Goal: Task Accomplishment & Management: Manage account settings

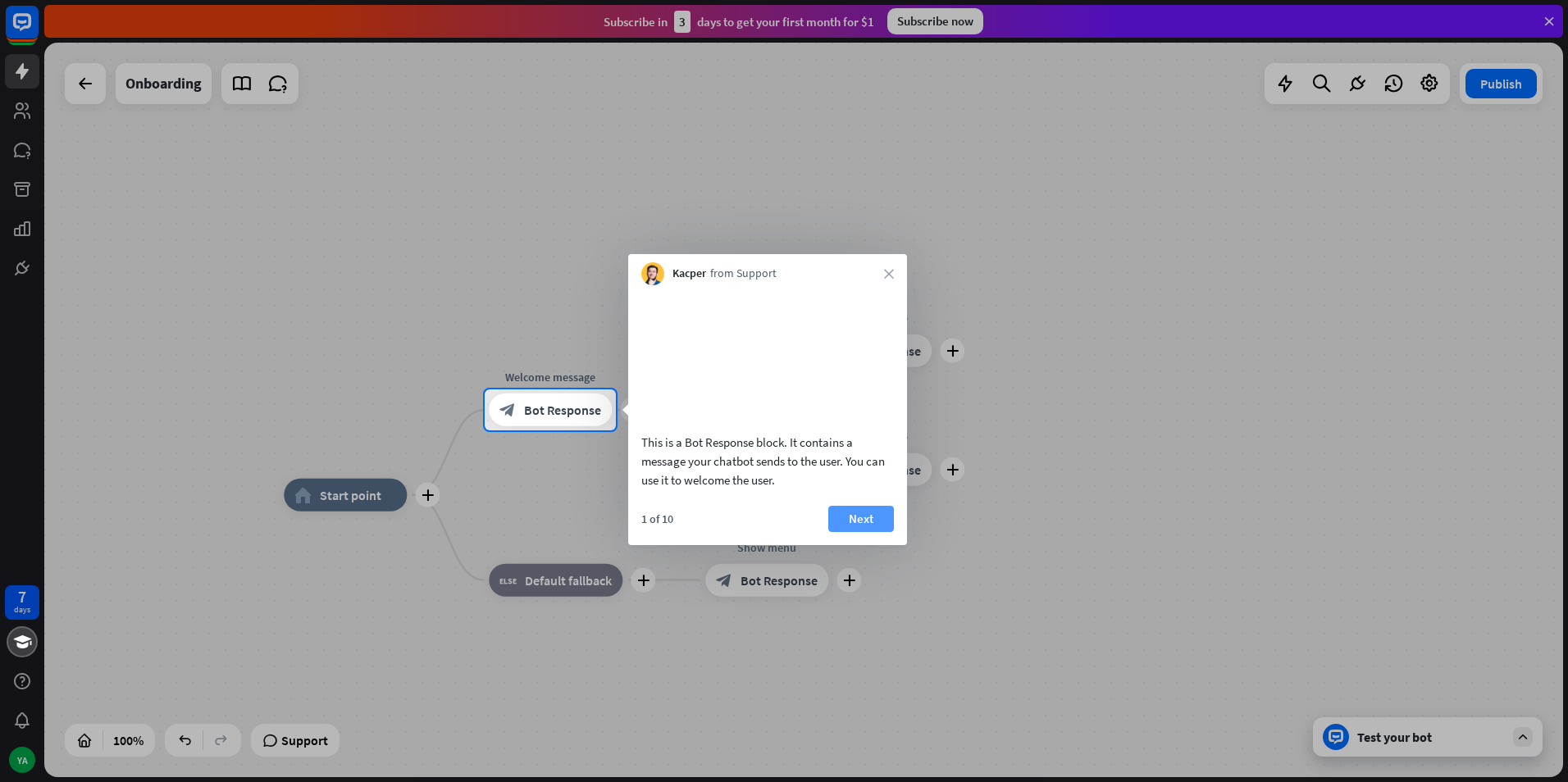
click at [850, 532] on button "Next" at bounding box center [861, 518] width 66 height 26
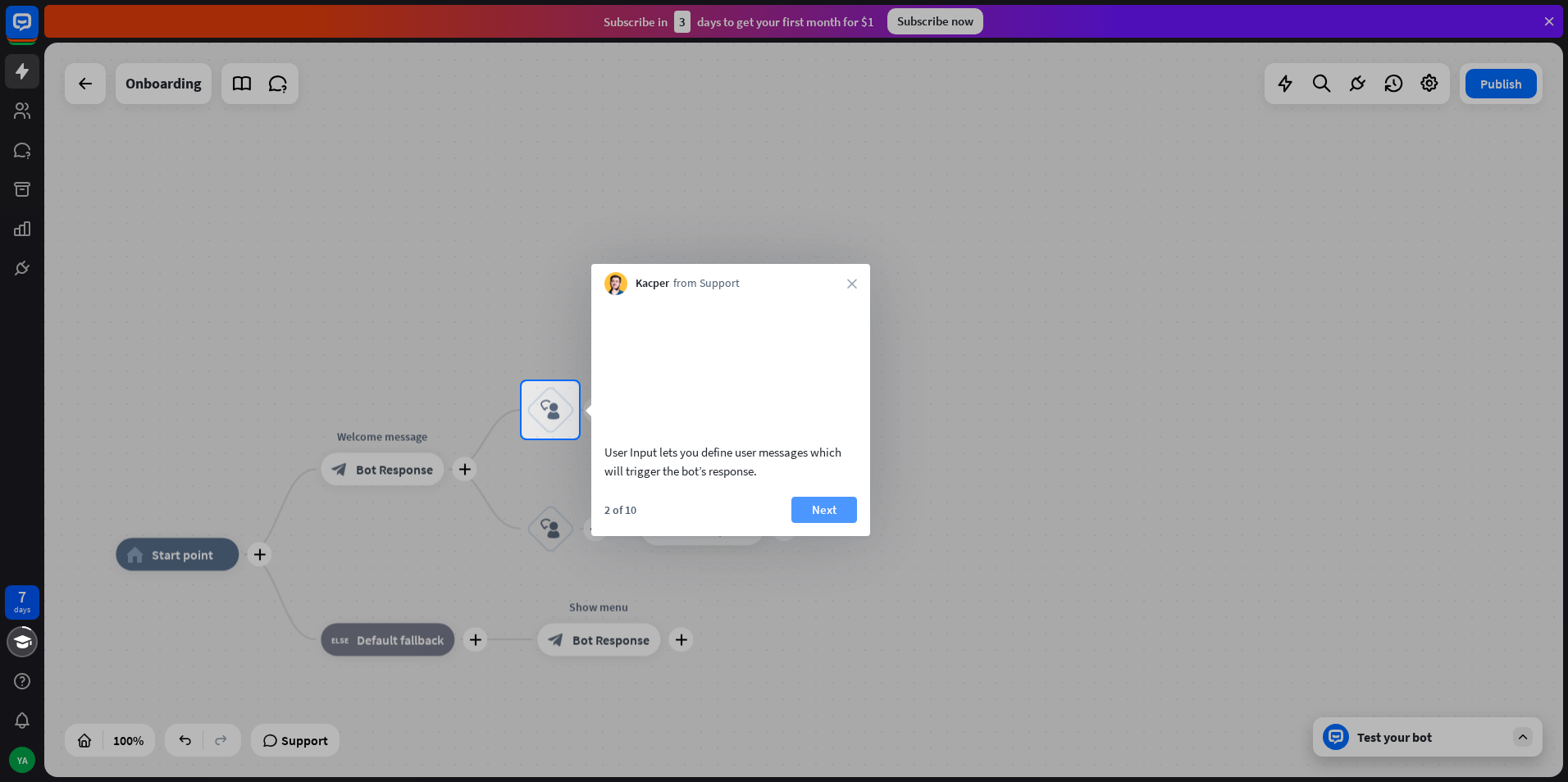
click at [844, 523] on button "Next" at bounding box center [824, 510] width 66 height 26
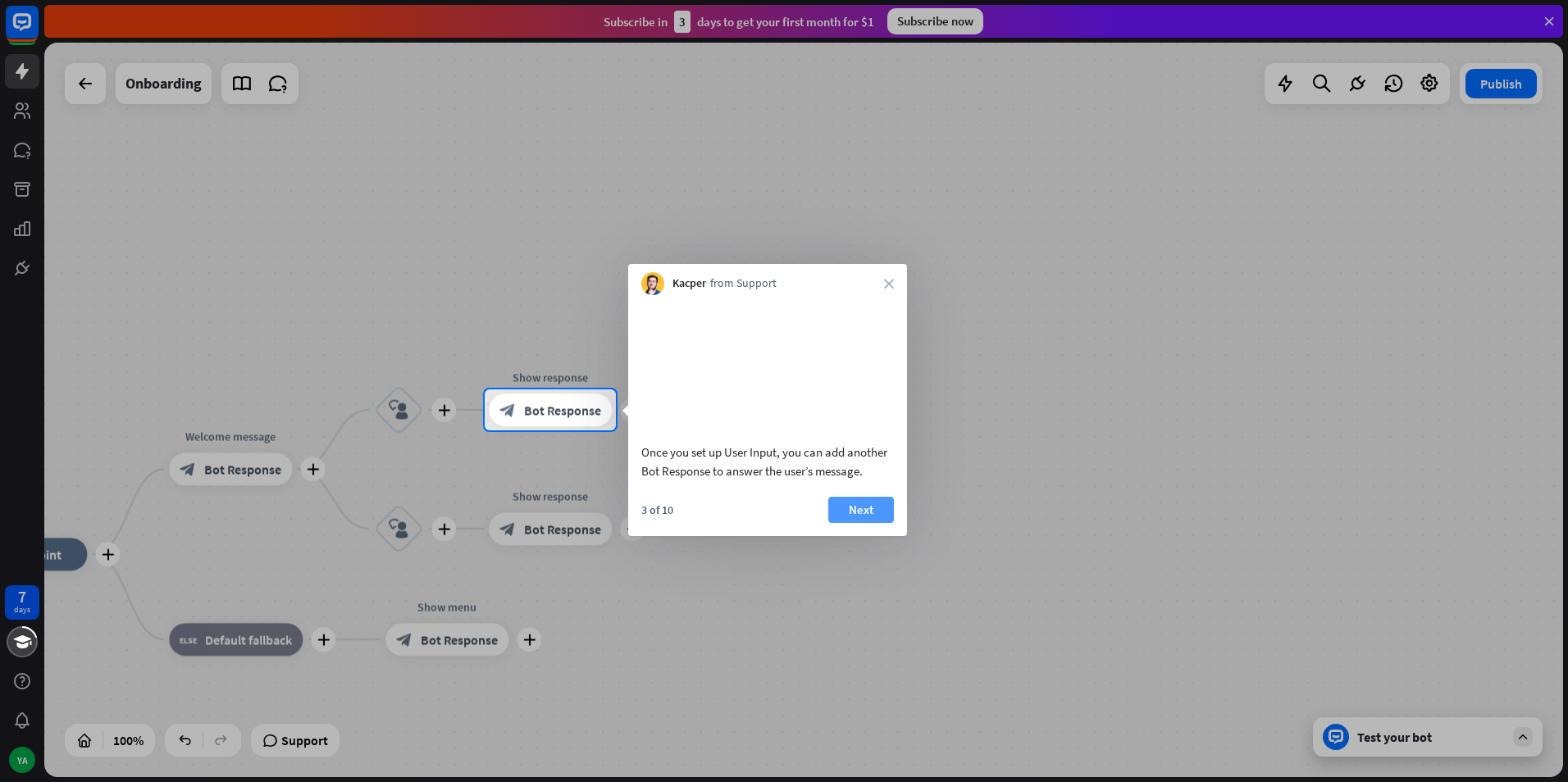
click at [866, 523] on button "Next" at bounding box center [861, 510] width 66 height 26
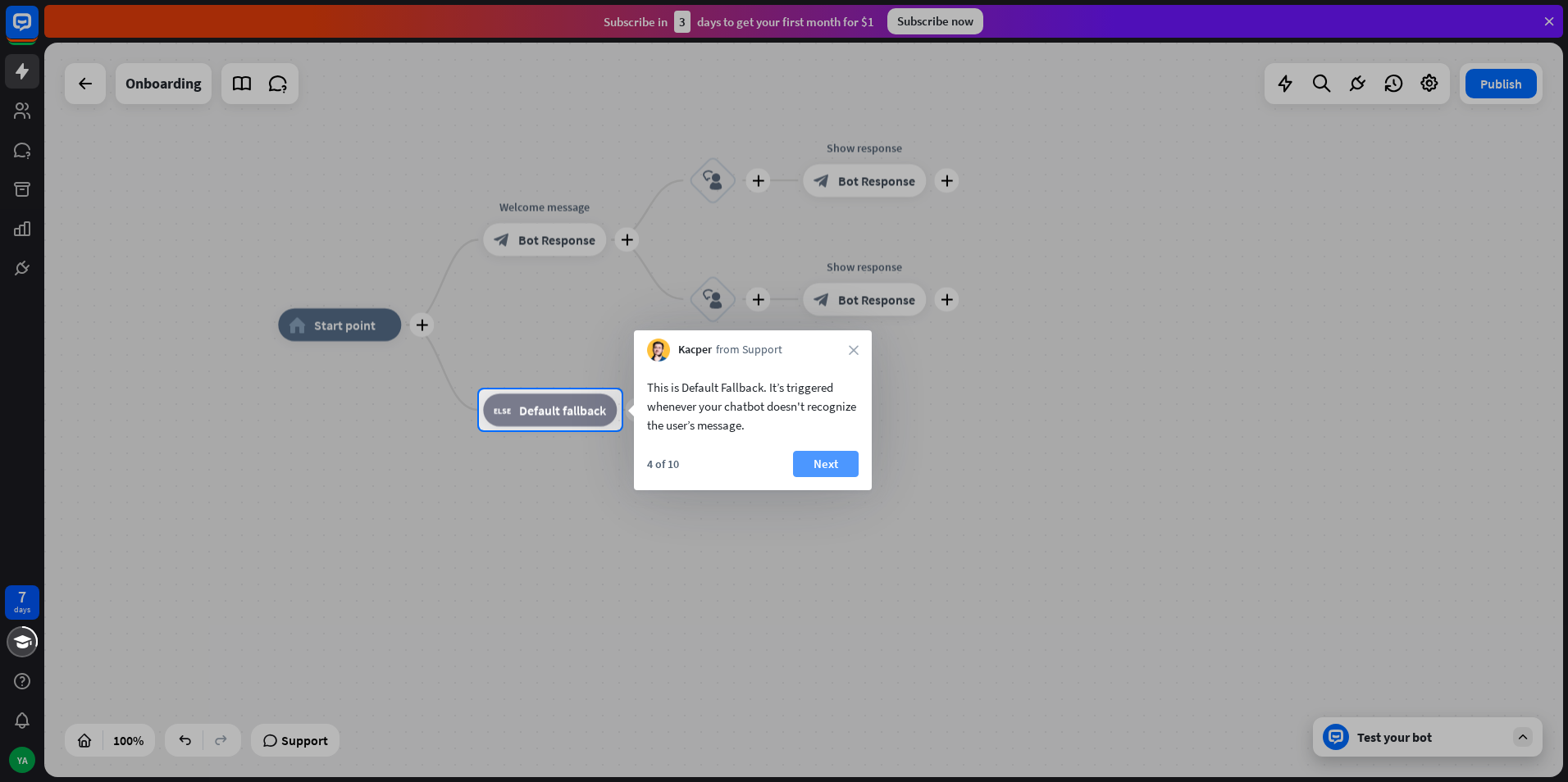
click at [821, 465] on button "Next" at bounding box center [826, 463] width 66 height 26
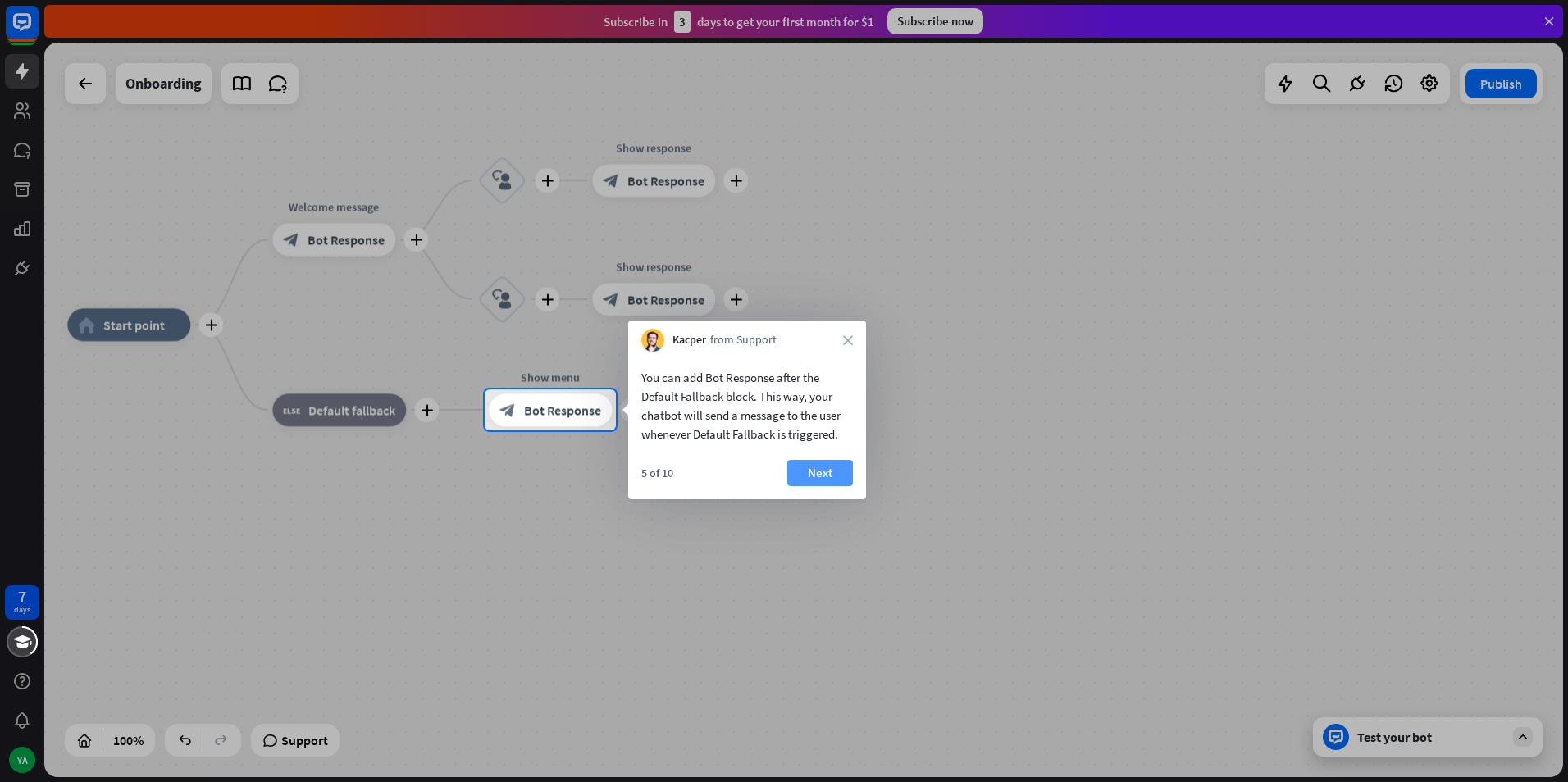
click at [846, 468] on button "Next" at bounding box center [820, 473] width 66 height 26
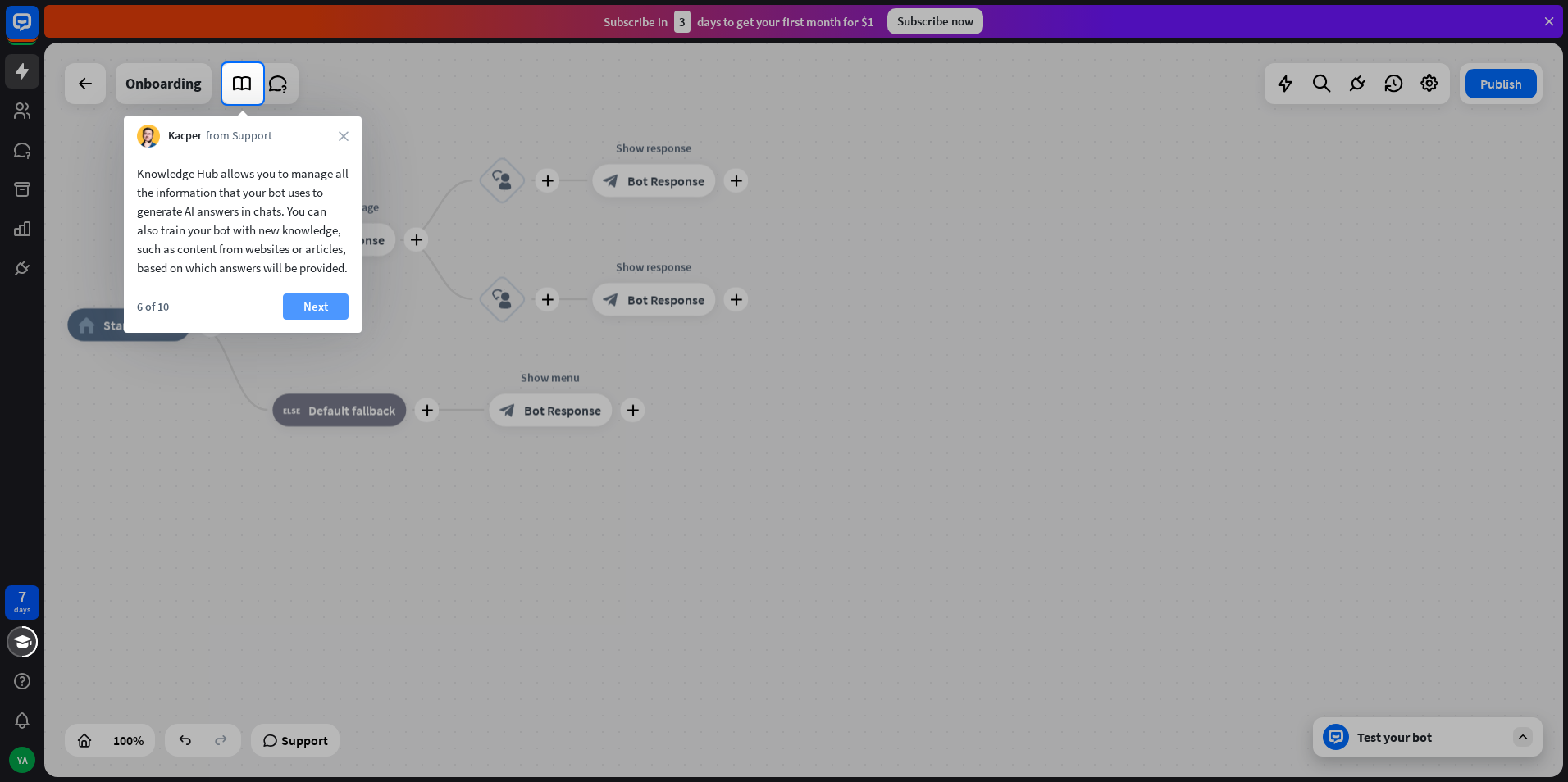
click at [340, 318] on button "Next" at bounding box center [316, 306] width 66 height 26
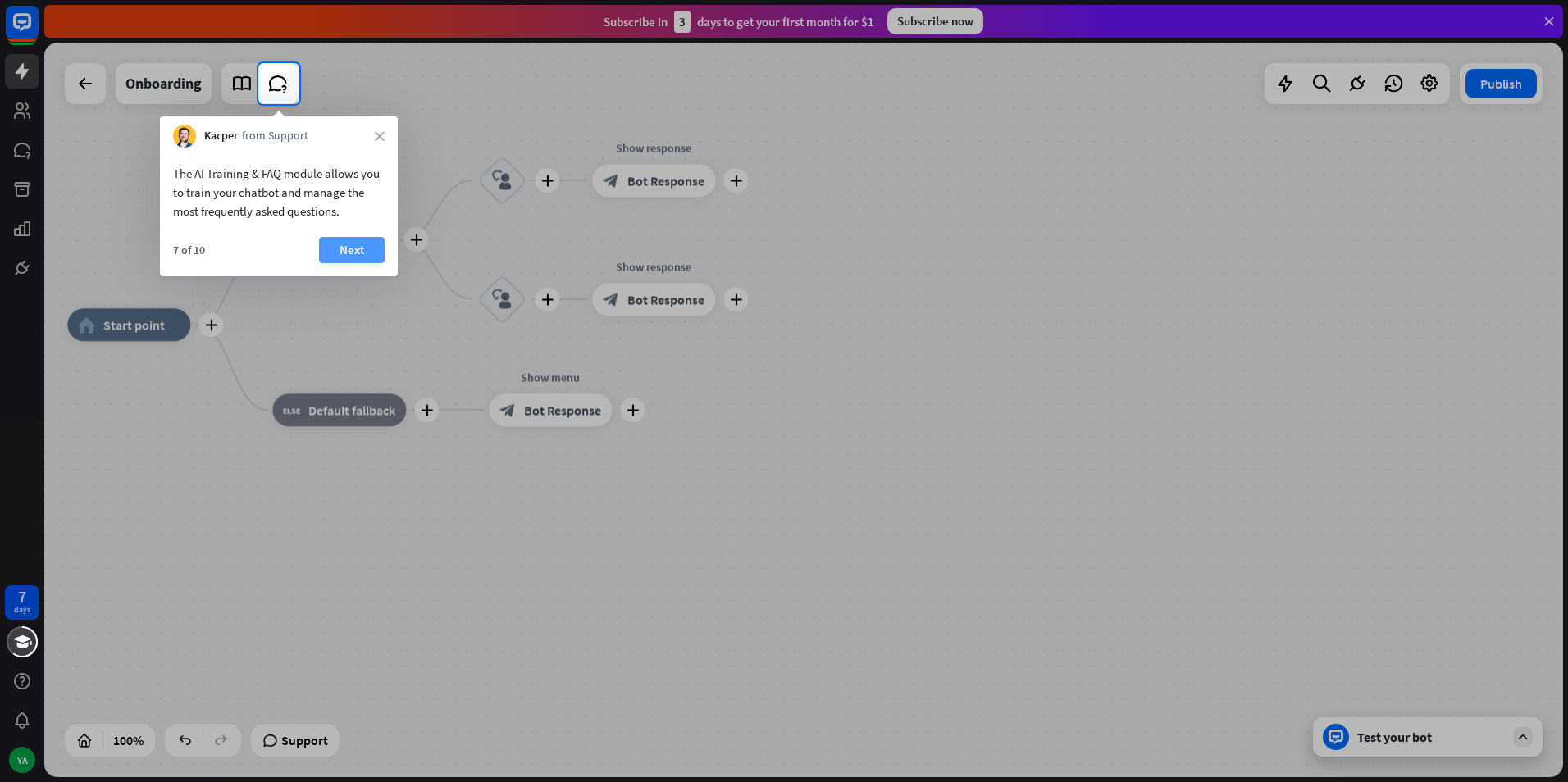
click at [352, 249] on button "Next" at bounding box center [352, 249] width 66 height 26
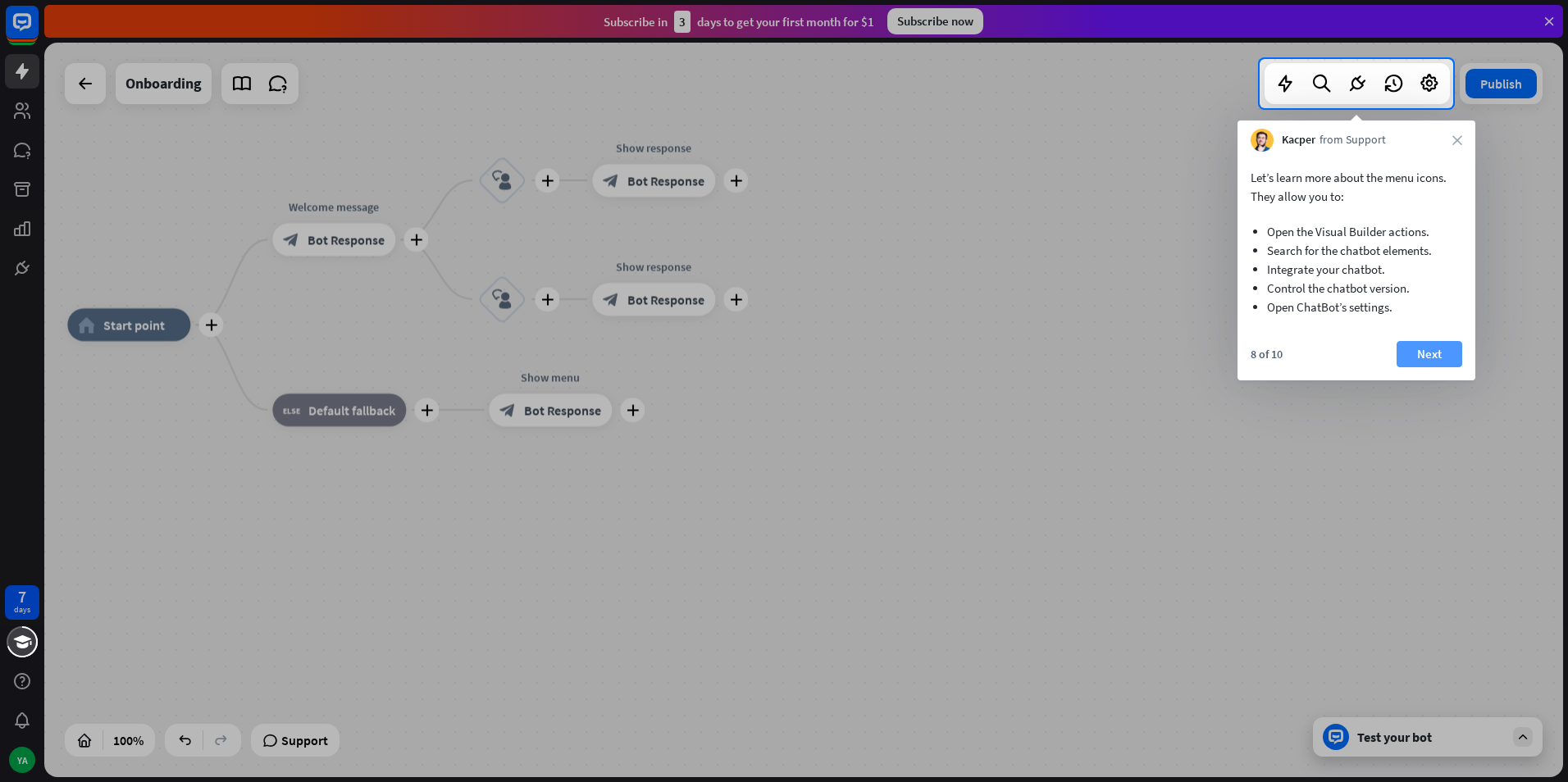
click at [1445, 353] on button "Next" at bounding box center [1429, 353] width 66 height 26
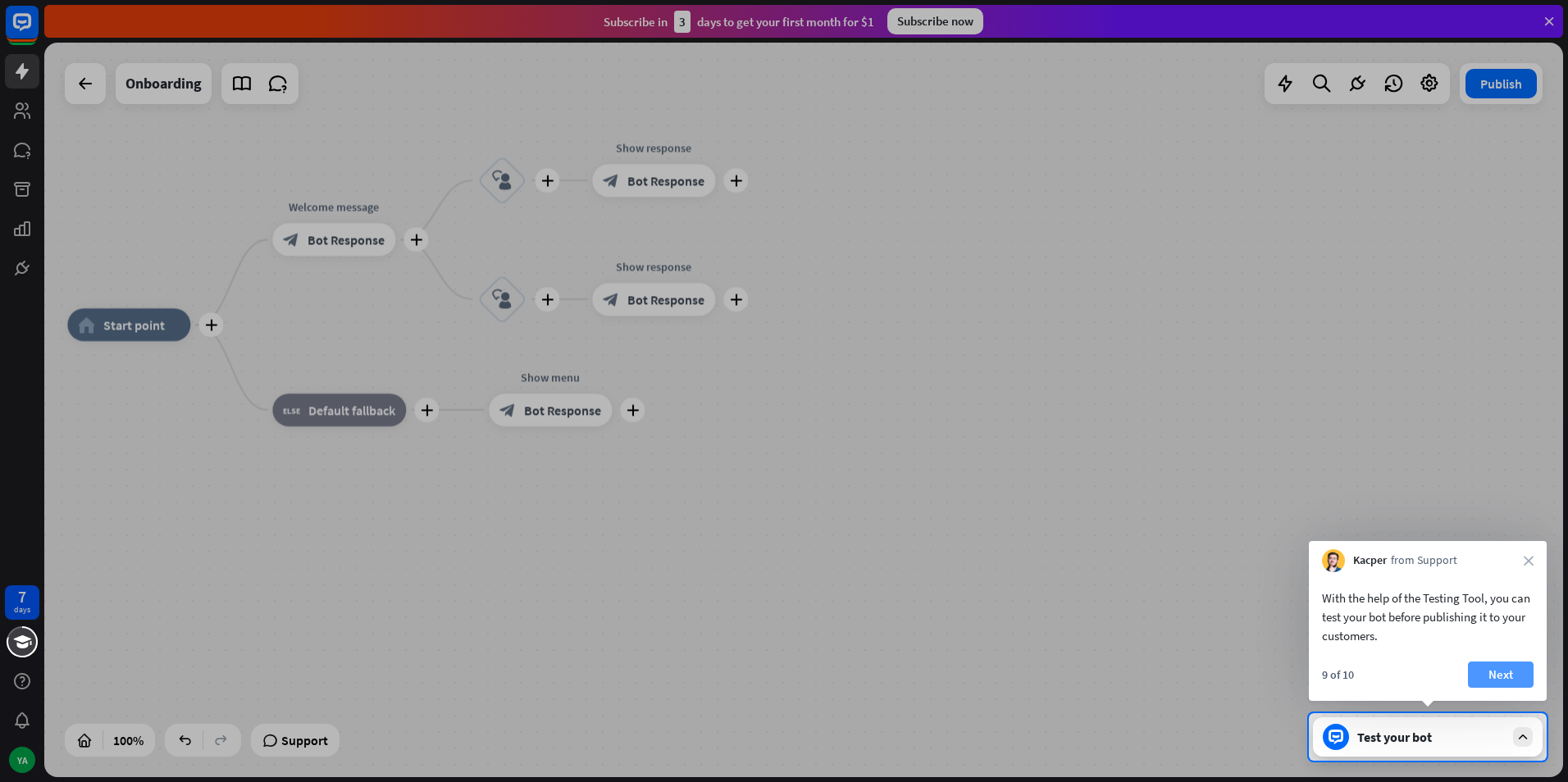
click at [1478, 665] on button "Next" at bounding box center [1500, 675] width 66 height 26
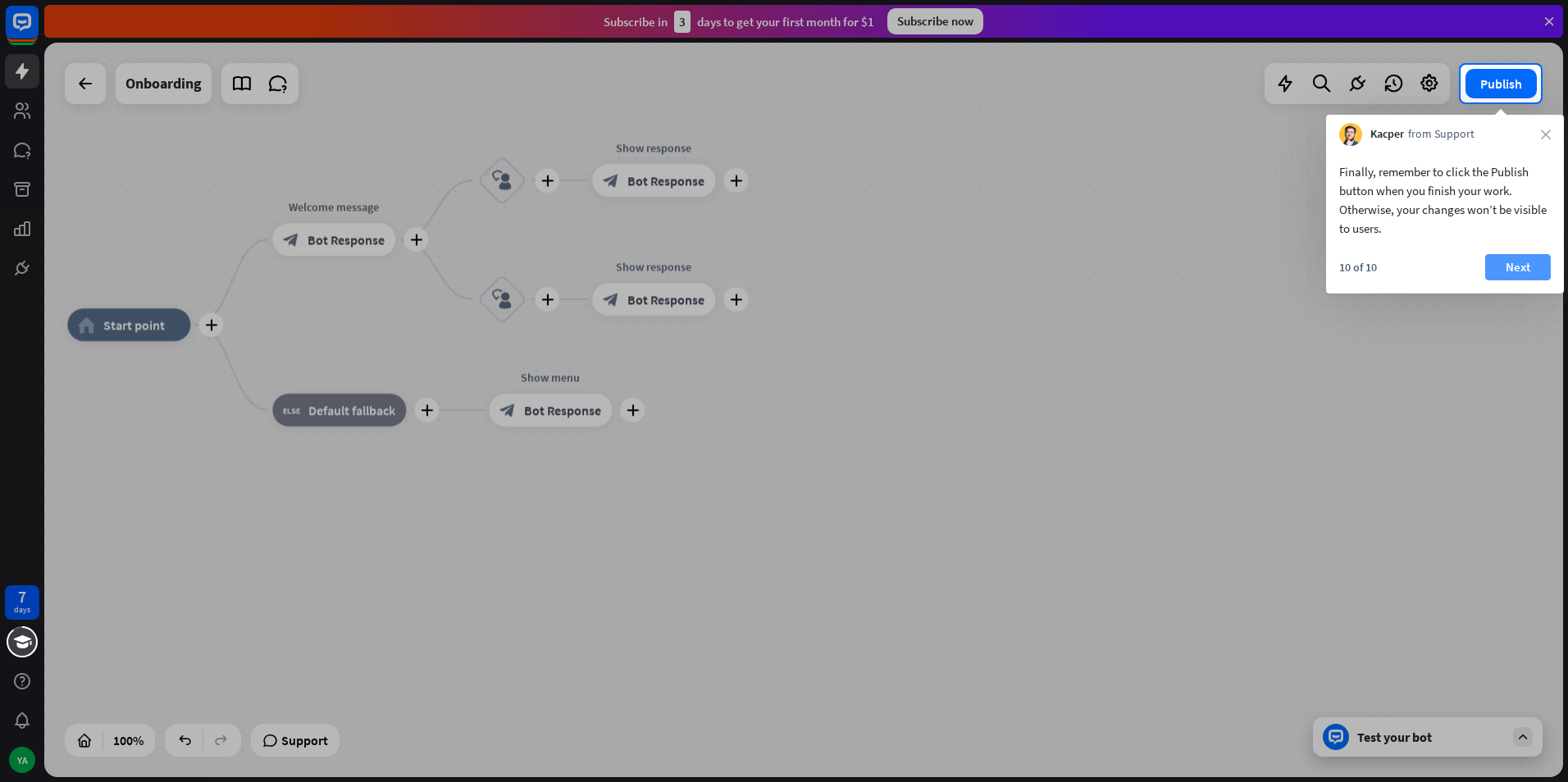
click at [1503, 269] on button "Next" at bounding box center [1518, 267] width 66 height 26
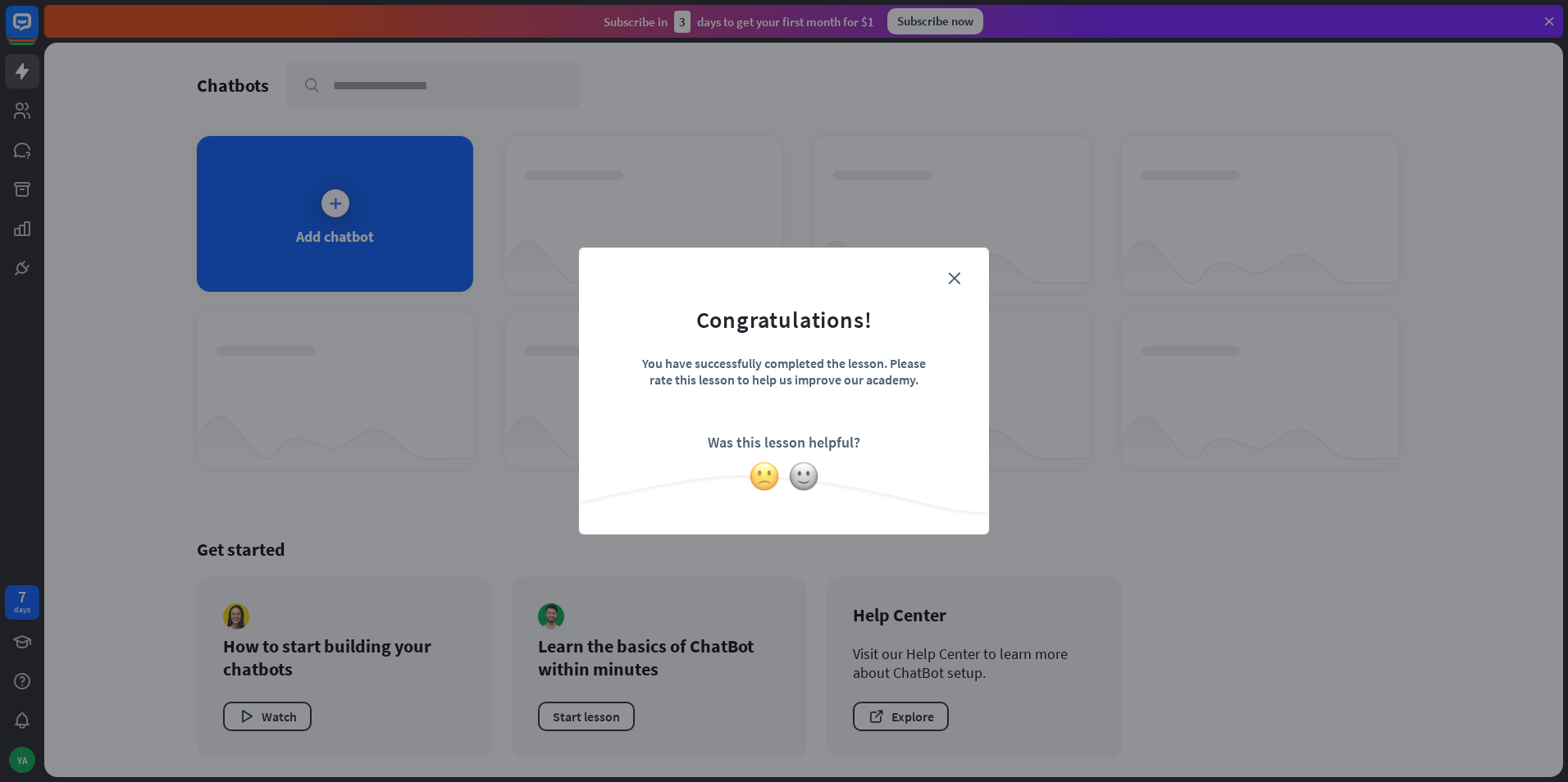
click at [753, 477] on img at bounding box center [764, 476] width 31 height 31
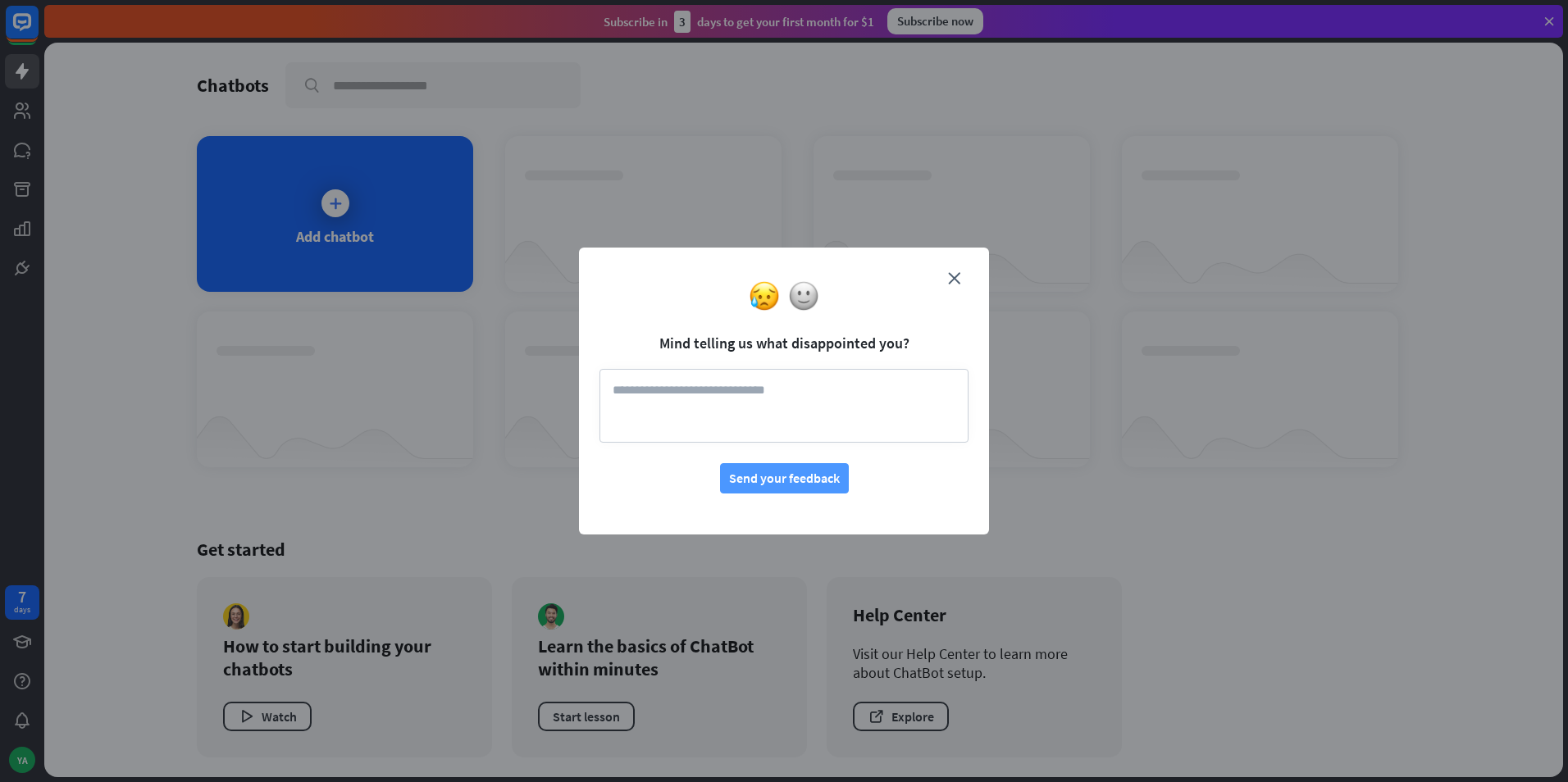
click at [785, 474] on button "Send your feedback" at bounding box center [784, 478] width 128 height 30
click at [831, 395] on textarea at bounding box center [784, 405] width 369 height 74
click at [728, 418] on textarea "*******" at bounding box center [784, 405] width 369 height 74
click at [745, 494] on div "close Mind telling us what disappointed you? ******* Send your feedback" at bounding box center [784, 391] width 410 height 287
click at [746, 484] on button "Send your feedback" at bounding box center [784, 478] width 128 height 30
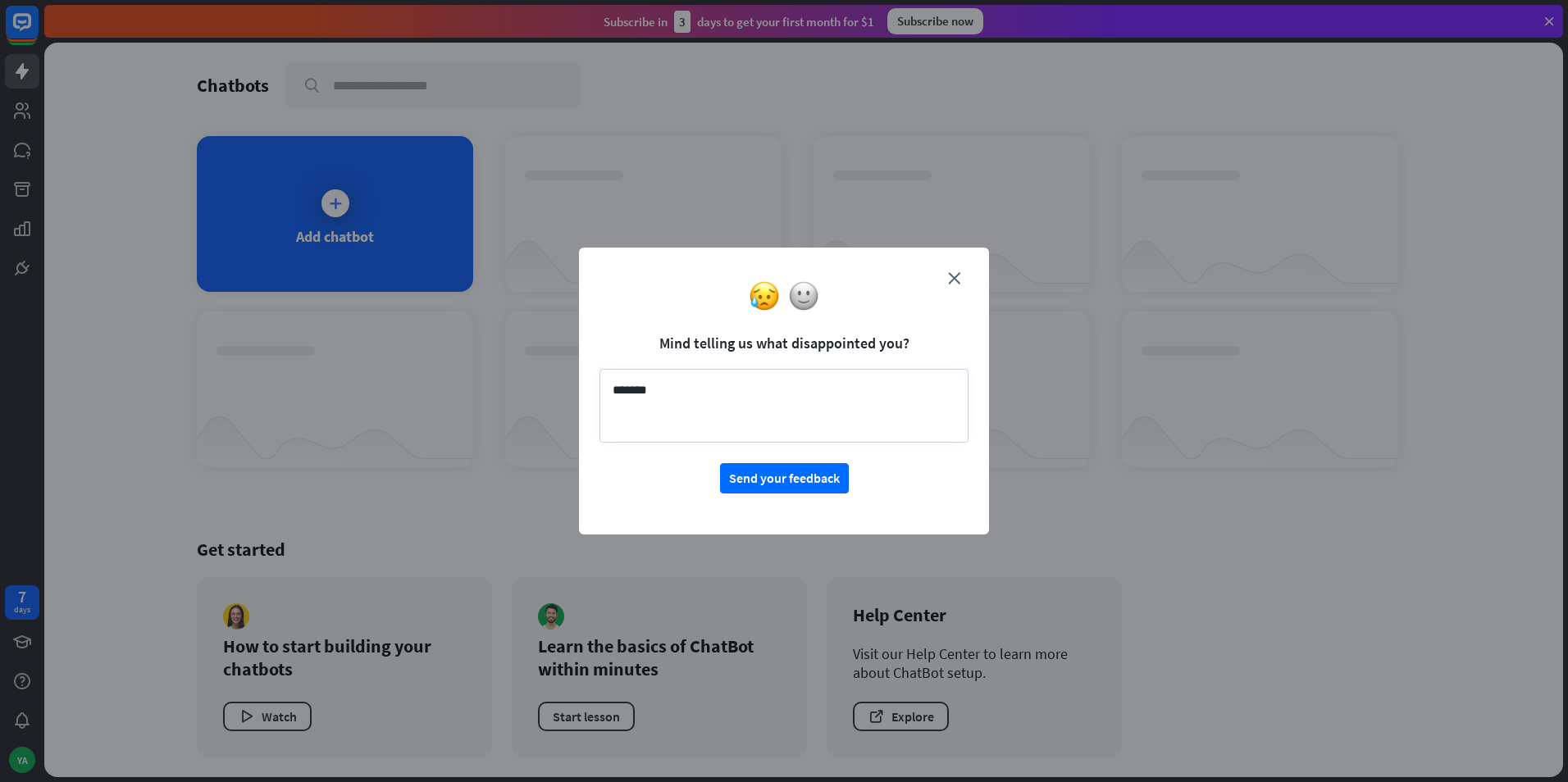
click at [725, 401] on textarea "*******" at bounding box center [784, 405] width 369 height 74
click at [705, 388] on textarea "**********" at bounding box center [784, 405] width 369 height 74
type textarea "**********"
click at [756, 486] on button "Send your feedback" at bounding box center [784, 478] width 128 height 30
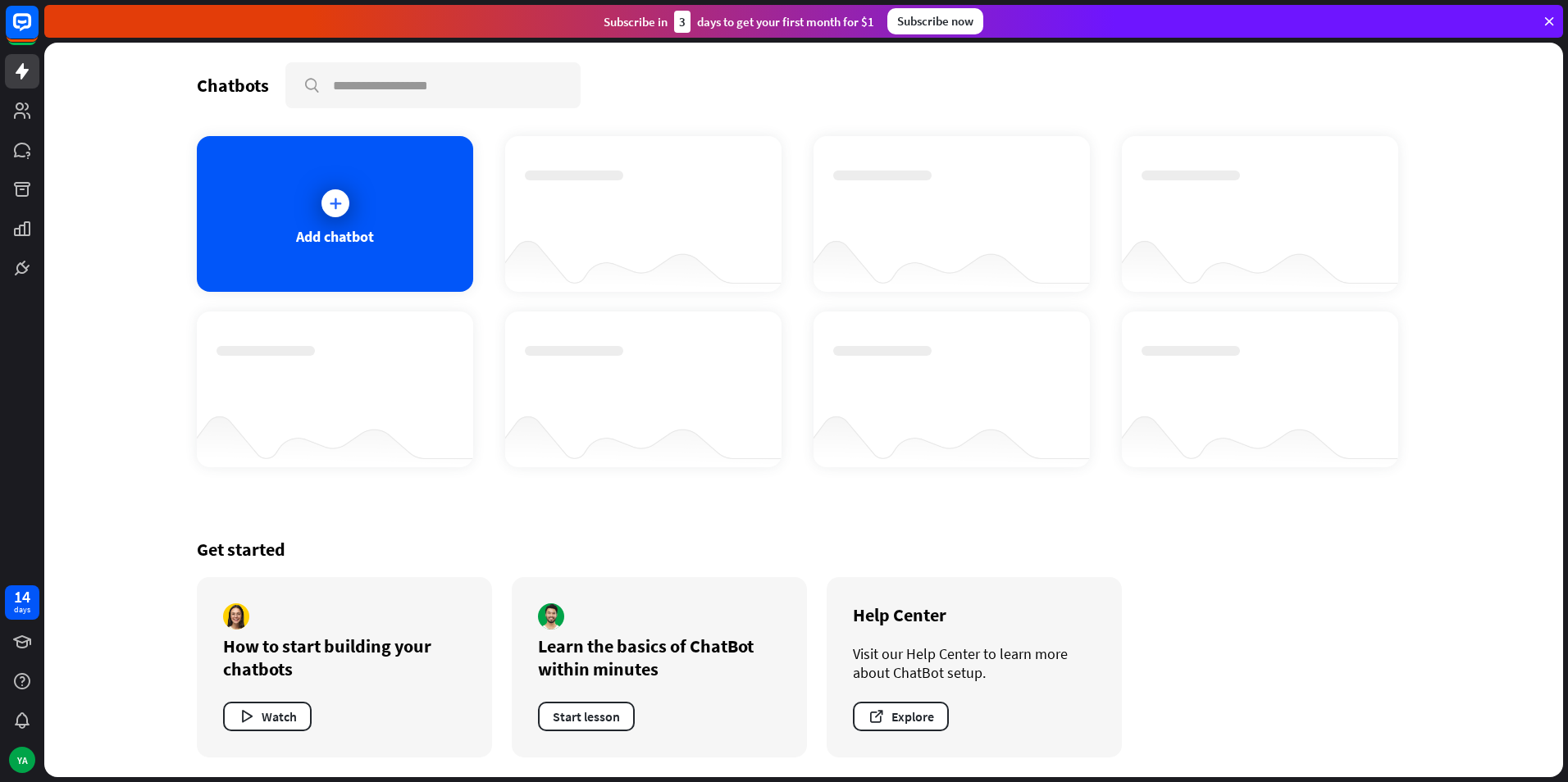
click at [1543, 15] on icon at bounding box center [1548, 20] width 14 height 14
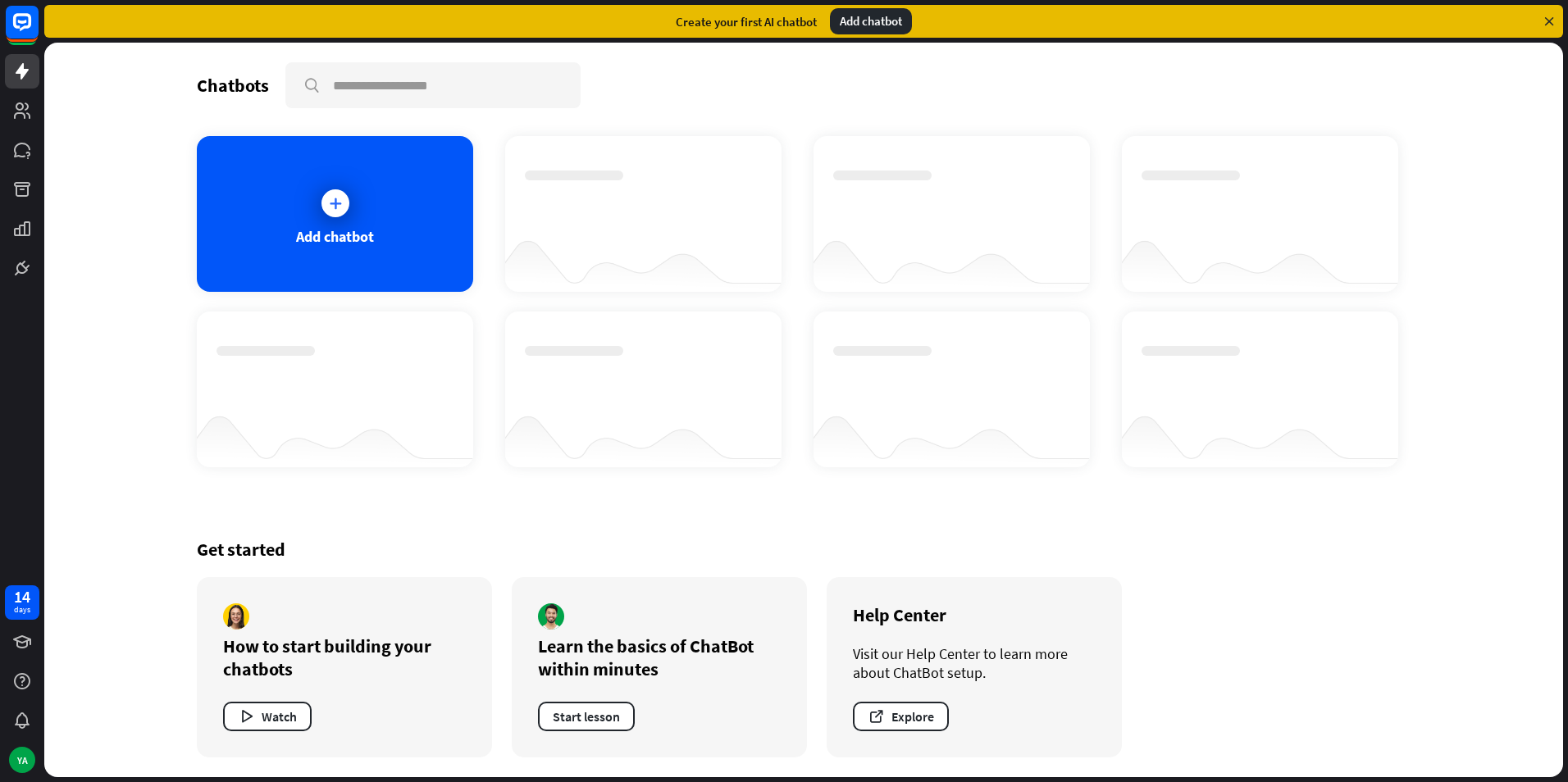
click at [840, 13] on div "Add chatbot" at bounding box center [871, 21] width 82 height 26
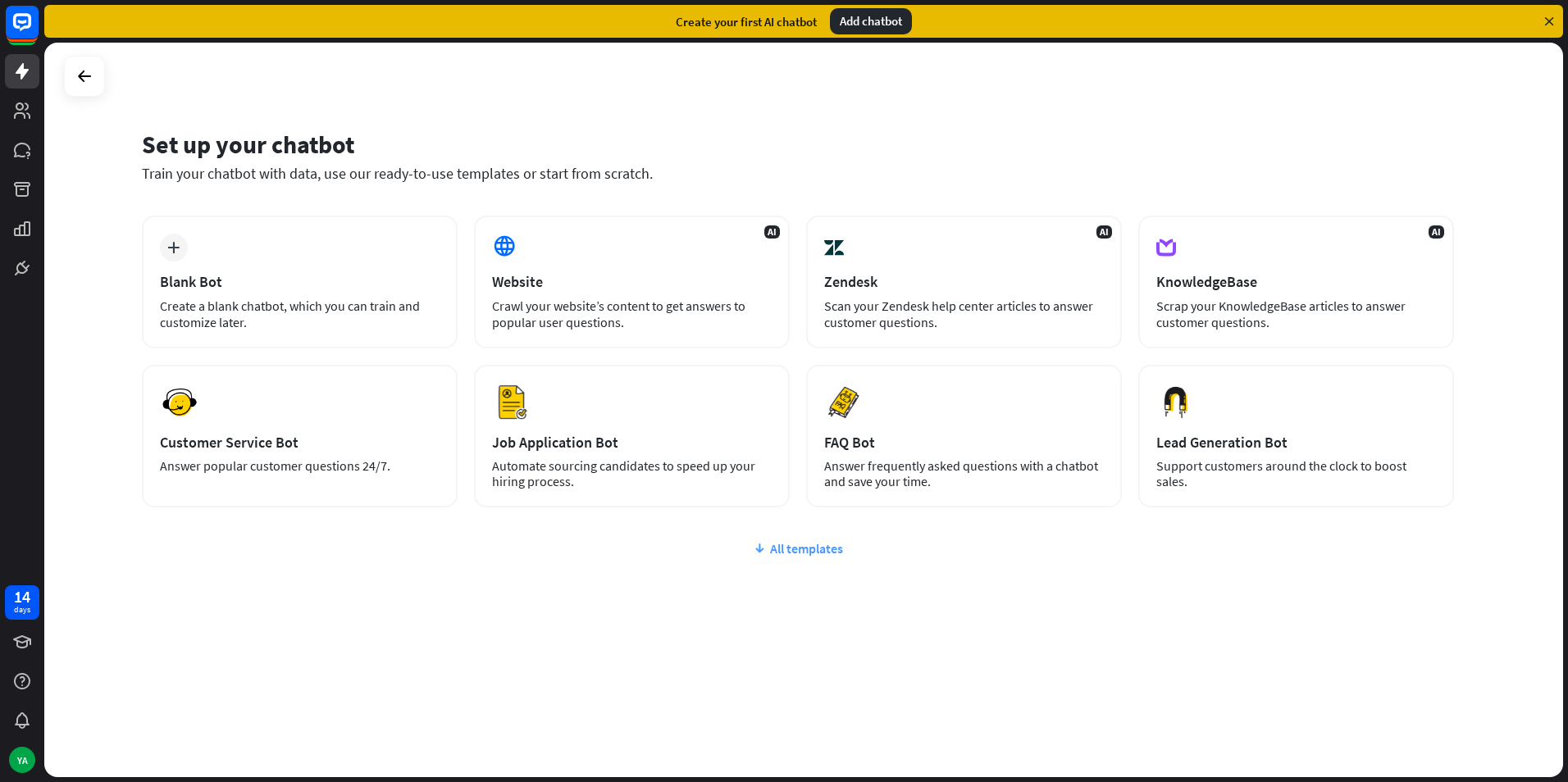
click at [798, 552] on div "All templates" at bounding box center [798, 548] width 1312 height 16
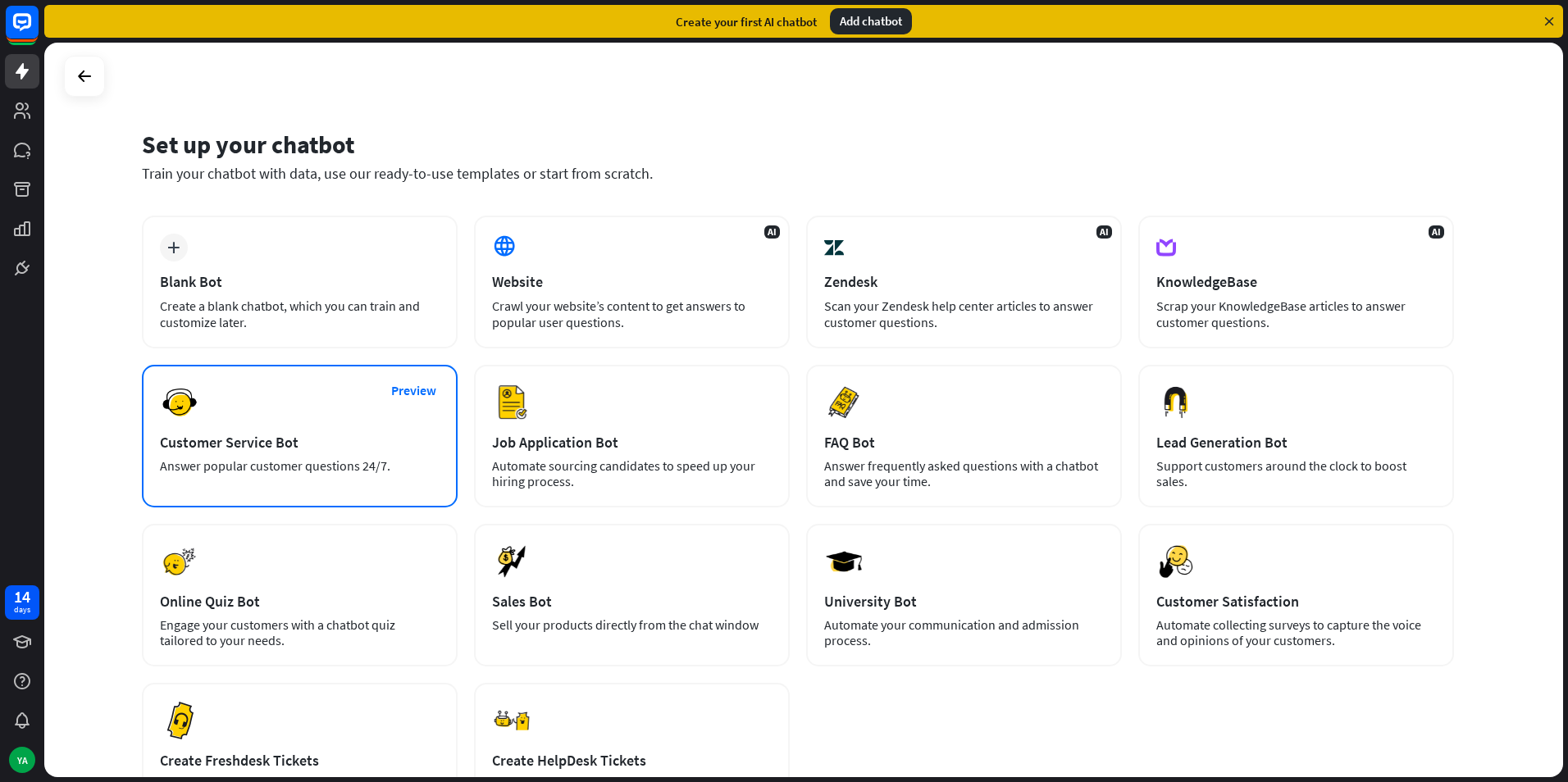
click at [343, 397] on div "Preview Customer Service Bot Answer popular customer questions 24/7." at bounding box center [299, 436] width 315 height 143
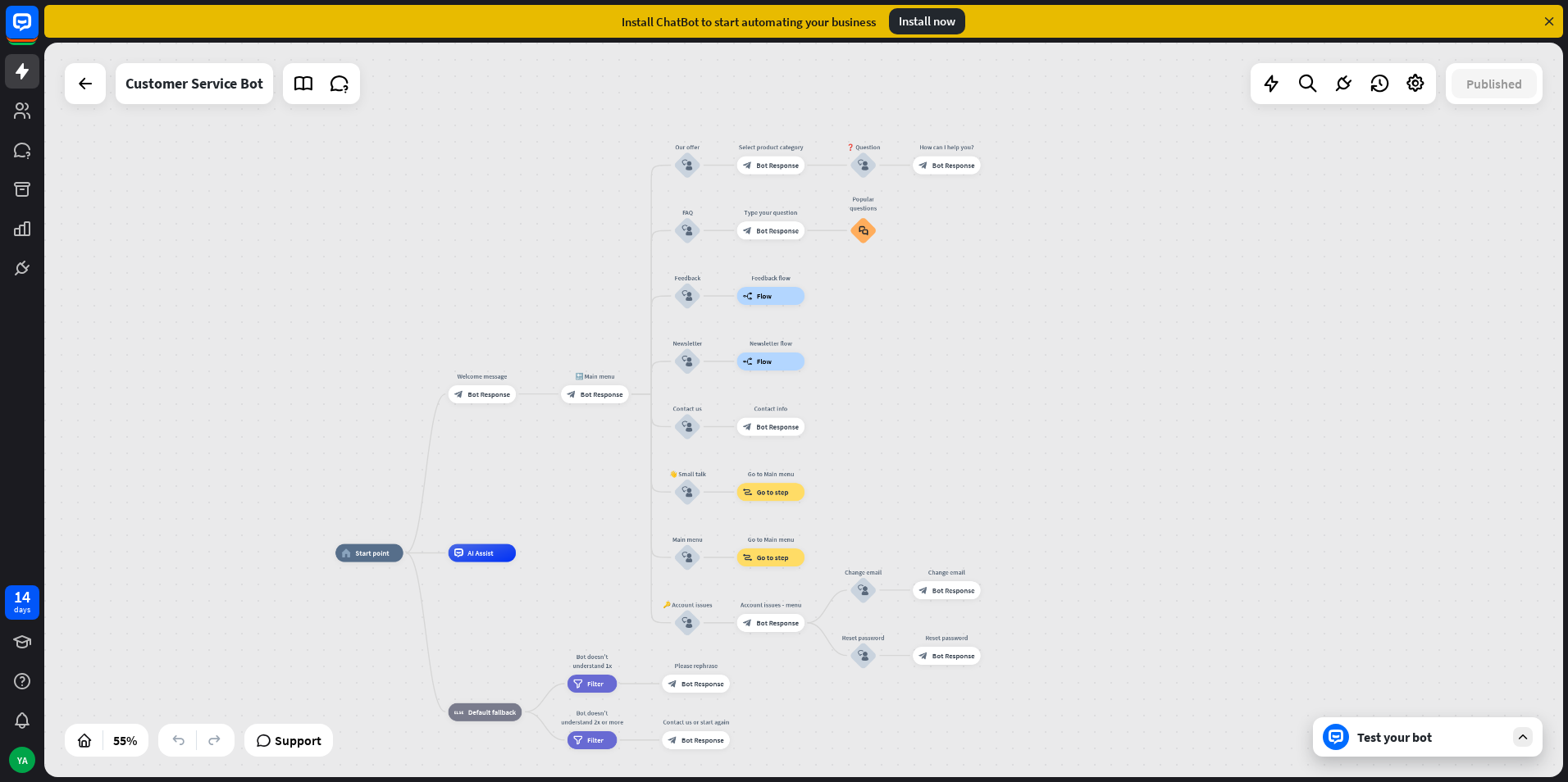
drag, startPoint x: 809, startPoint y: 308, endPoint x: 573, endPoint y: 484, distance: 294.4
click at [573, 484] on div "home_2 Start point Welcome message block_bot_response Bot Response 🔙 Main menu …" at bounding box center [803, 409] width 1518 height 735
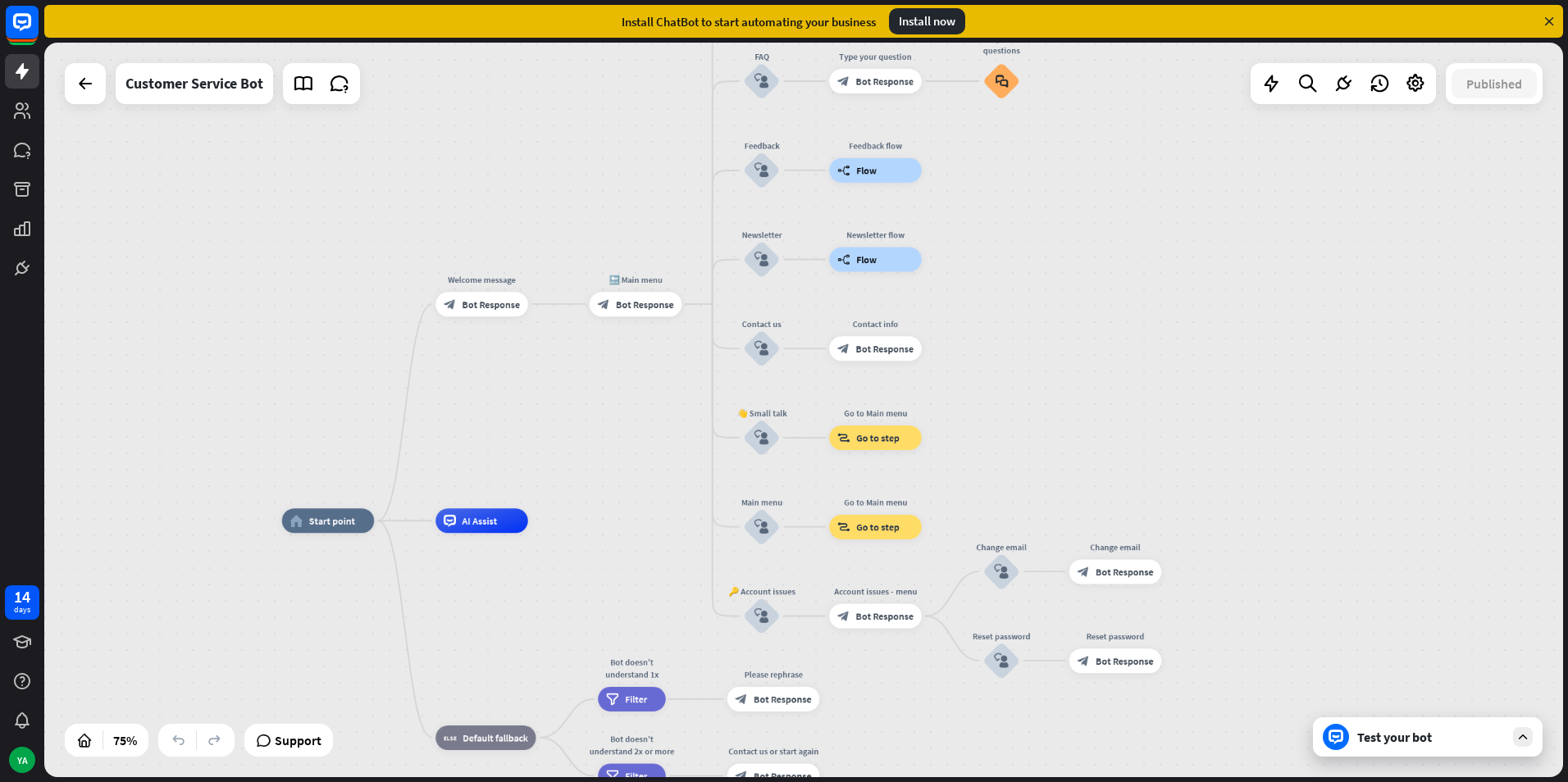
drag, startPoint x: 571, startPoint y: 484, endPoint x: 604, endPoint y: 426, distance: 66.7
click at [604, 426] on div "home_2 Start point Welcome message block_bot_response Bot Response 🔙 Main menu …" at bounding box center [803, 409] width 1518 height 735
click at [1420, 94] on icon at bounding box center [1415, 83] width 21 height 21
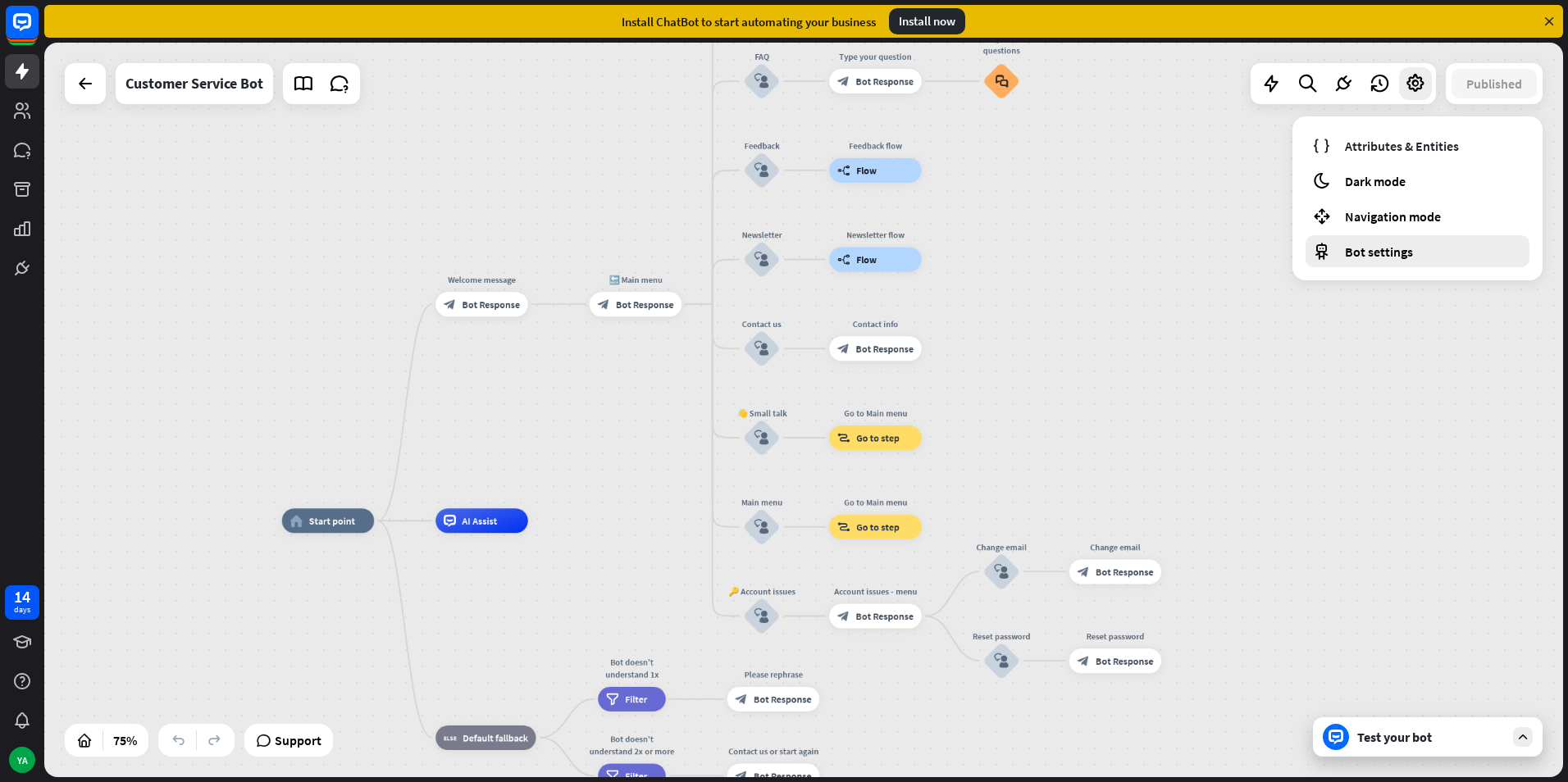
click at [1382, 259] on span "Bot settings" at bounding box center [1379, 251] width 68 height 16
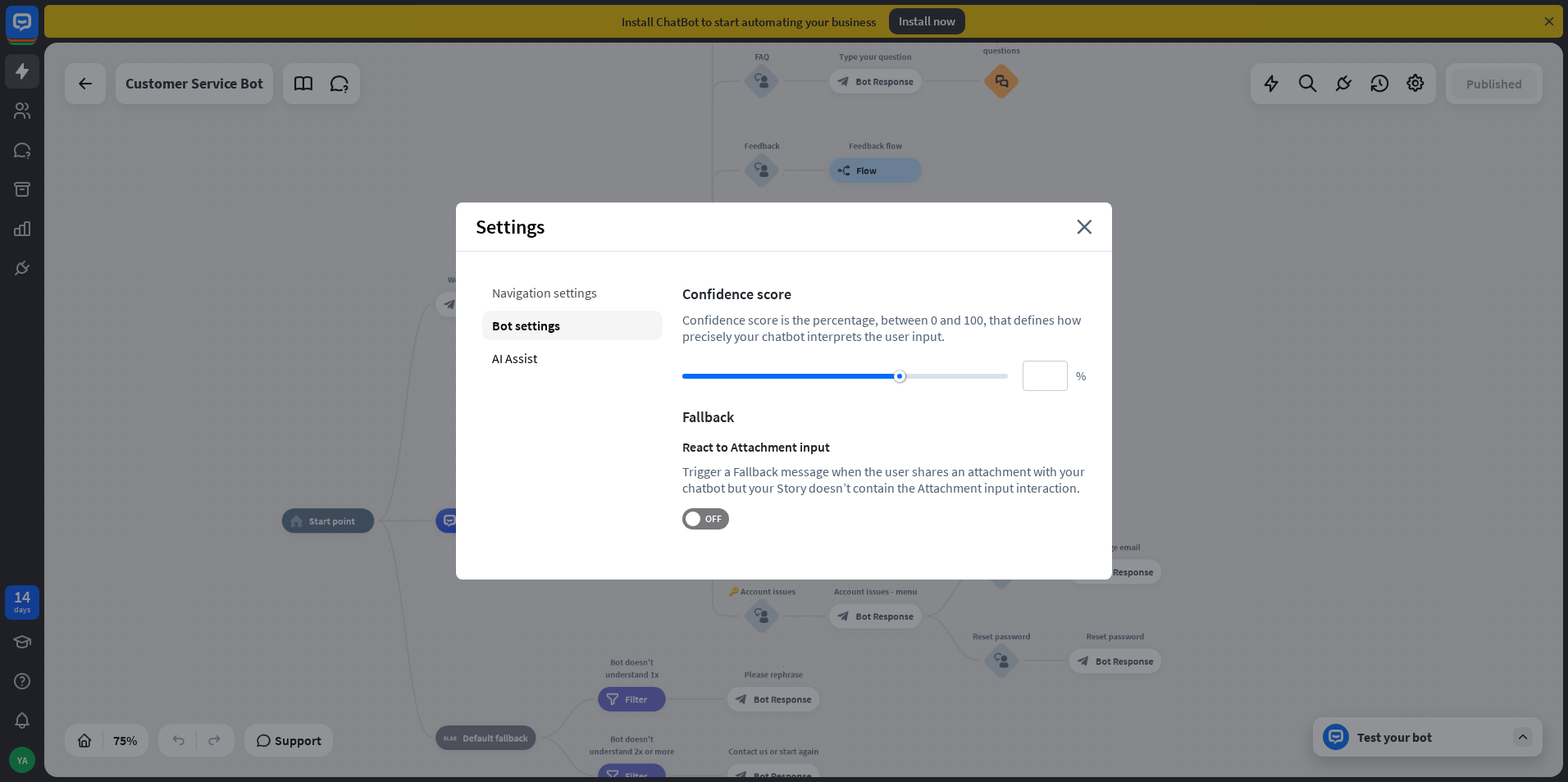
click at [560, 304] on div "Navigation settings" at bounding box center [571, 293] width 180 height 30
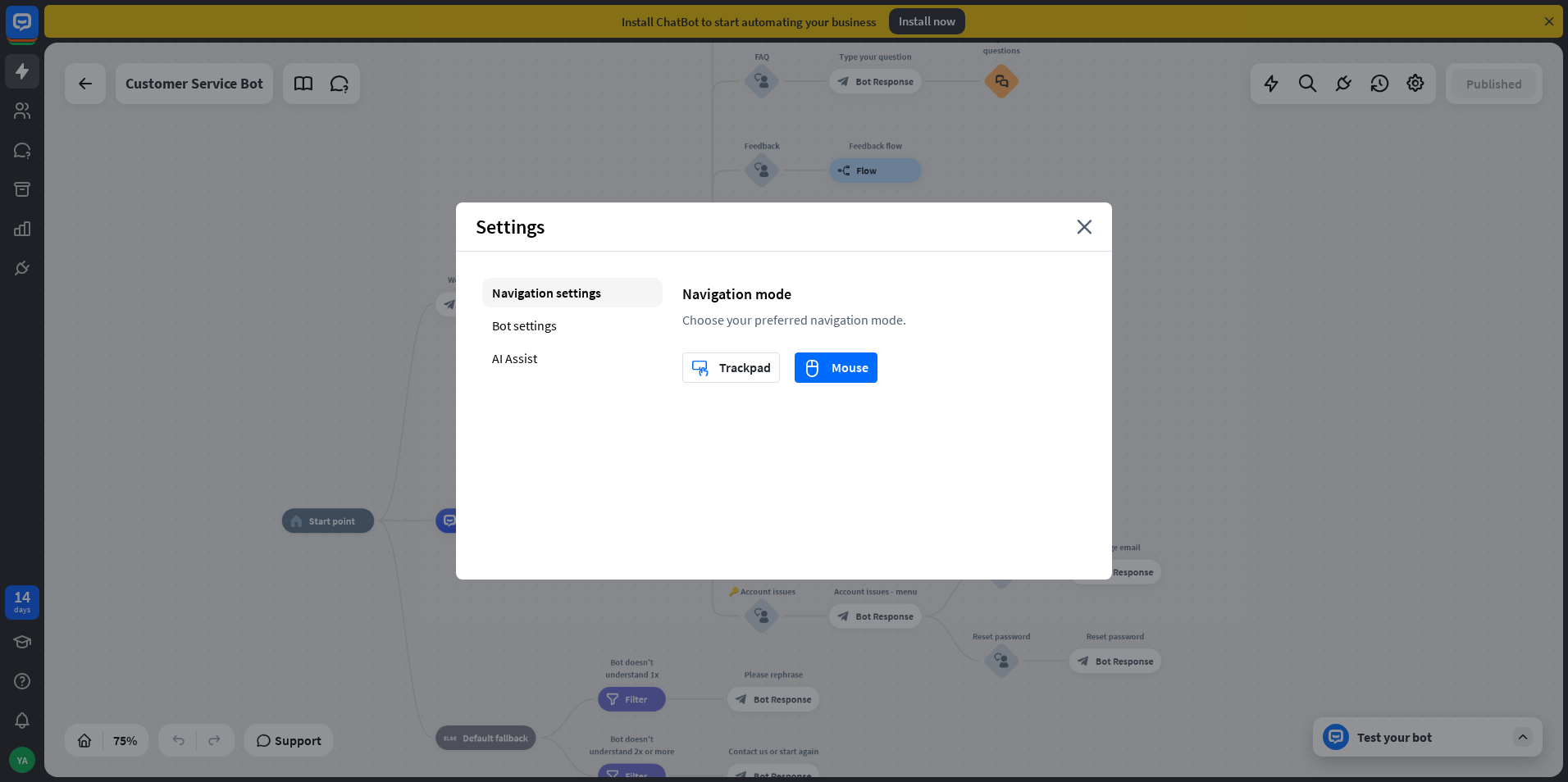
click at [557, 342] on div "Navigation settings Bot settings AI Assist" at bounding box center [571, 331] width 180 height 105
click at [559, 348] on div "AI Assist" at bounding box center [571, 358] width 180 height 30
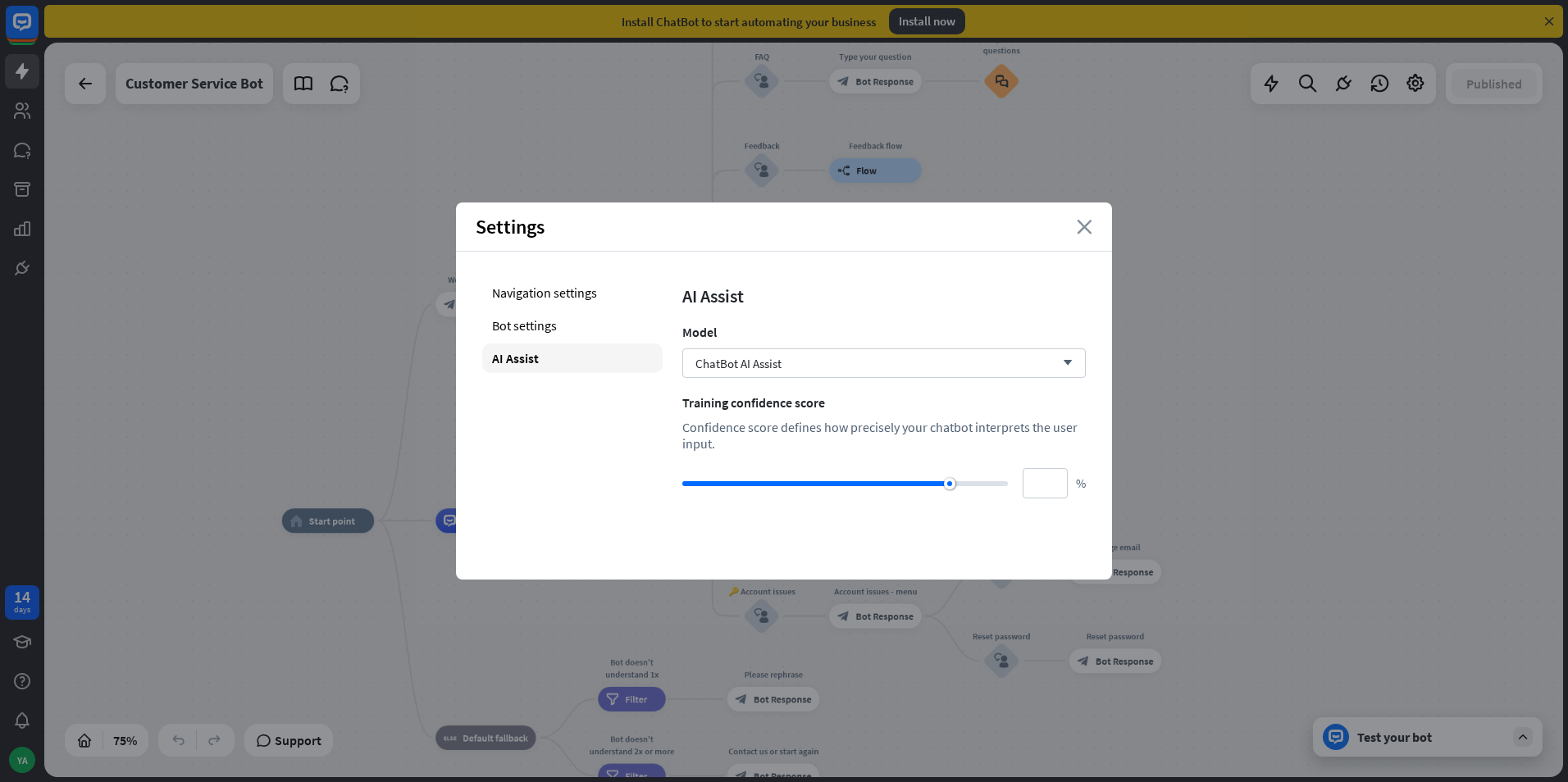
click at [1080, 232] on icon "close" at bounding box center [1084, 227] width 15 height 14
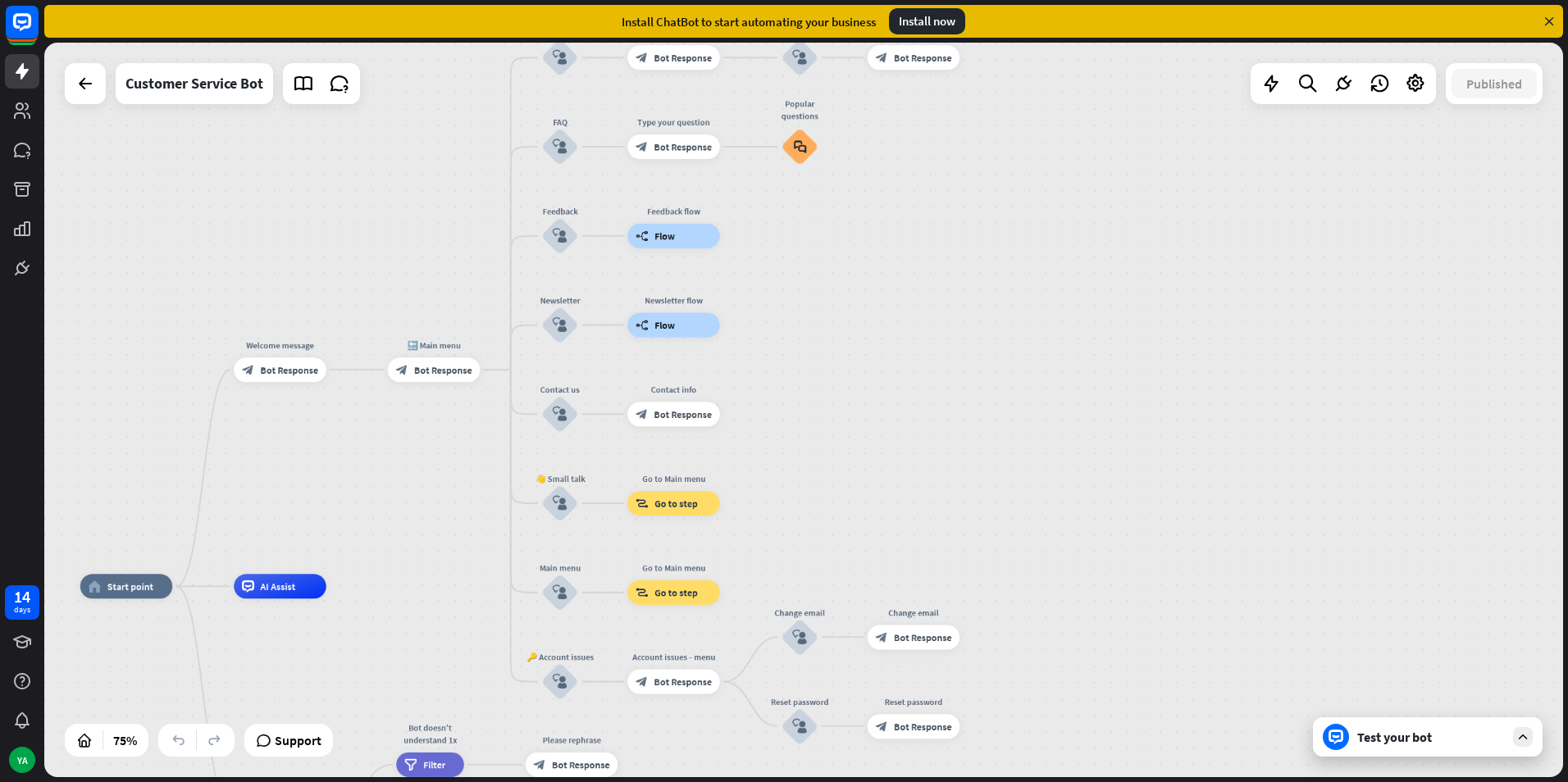
drag, startPoint x: 1198, startPoint y: 282, endPoint x: 996, endPoint y: 347, distance: 212.2
click at [996, 347] on div "home_2 Start point Welcome message block_bot_response Bot Response 🔙 Main menu …" at bounding box center [803, 409] width 1518 height 735
click at [1406, 80] on icon at bounding box center [1415, 83] width 21 height 21
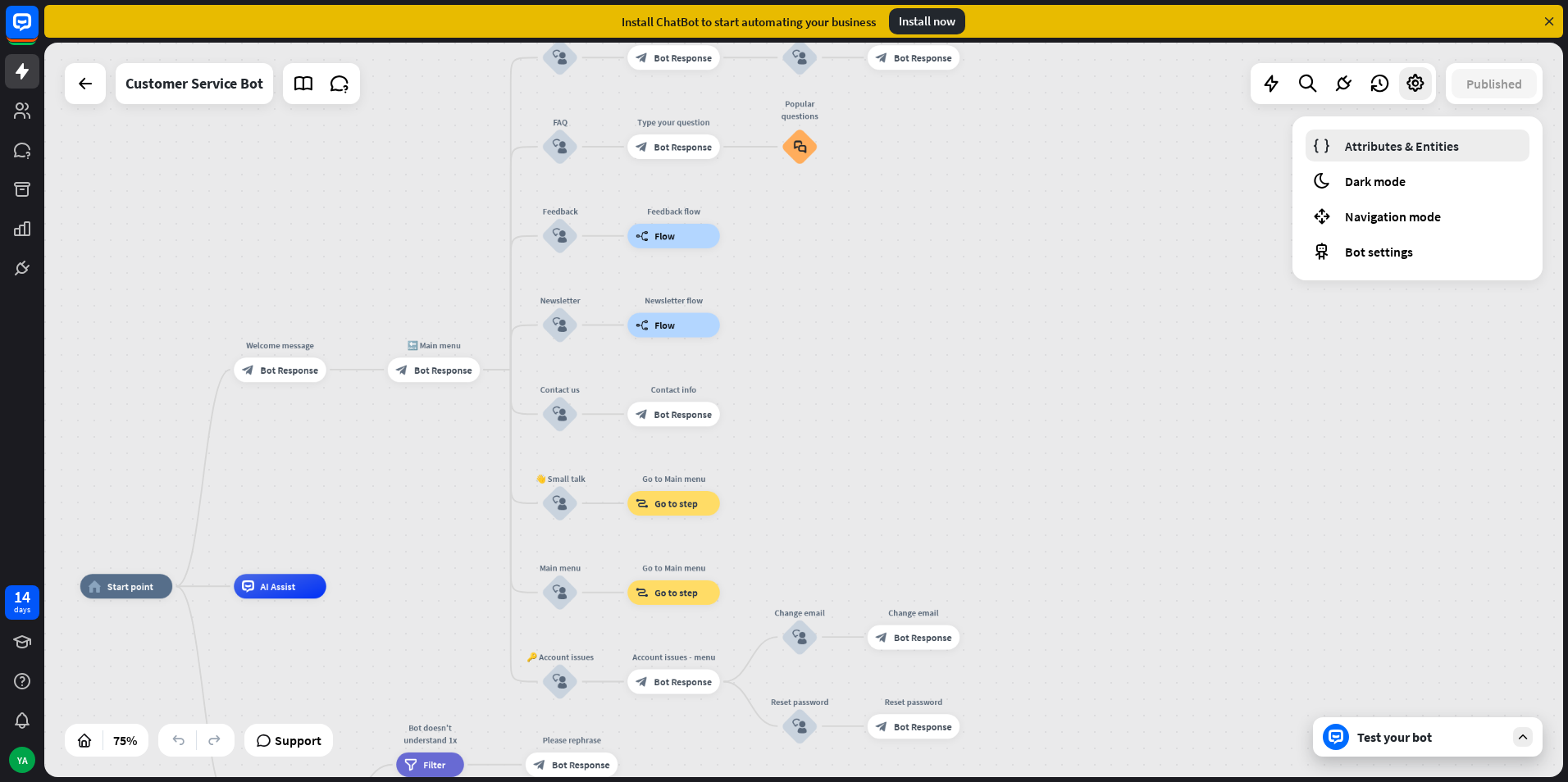
click at [1405, 141] on span "Attributes & Entities" at bounding box center [1401, 145] width 114 height 16
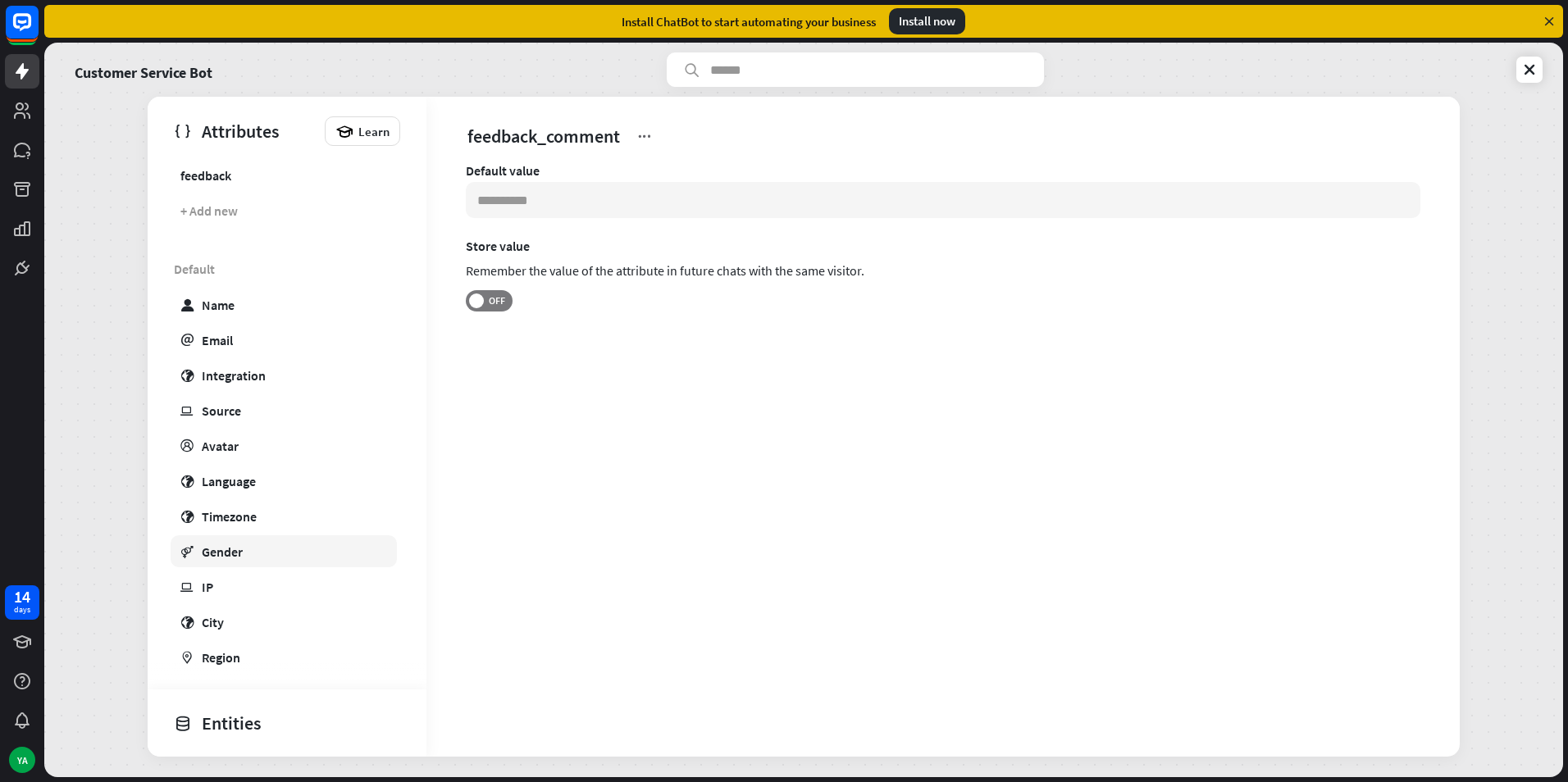
scroll to position [58, 0]
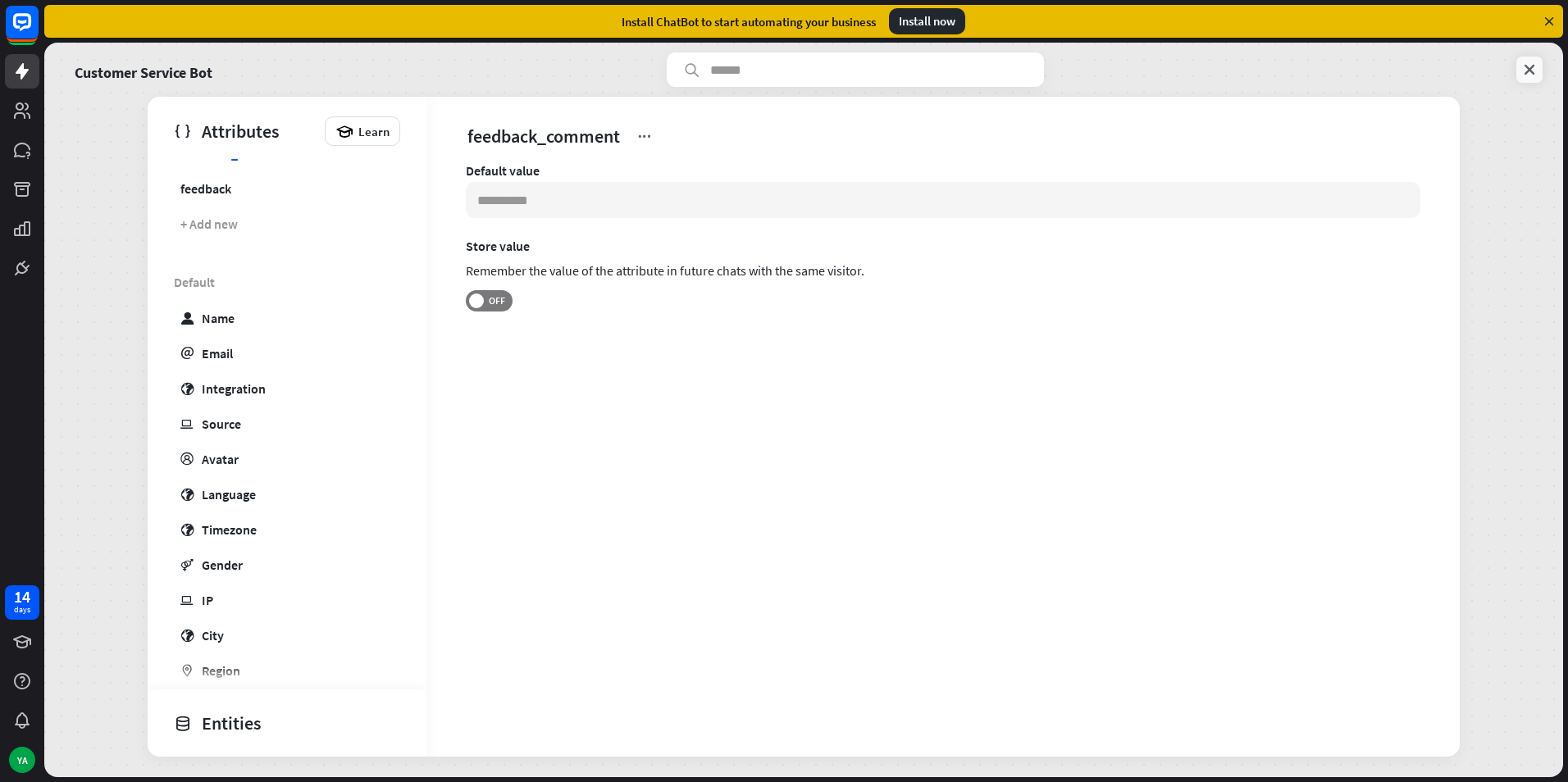
click at [1528, 68] on icon at bounding box center [1528, 69] width 16 height 16
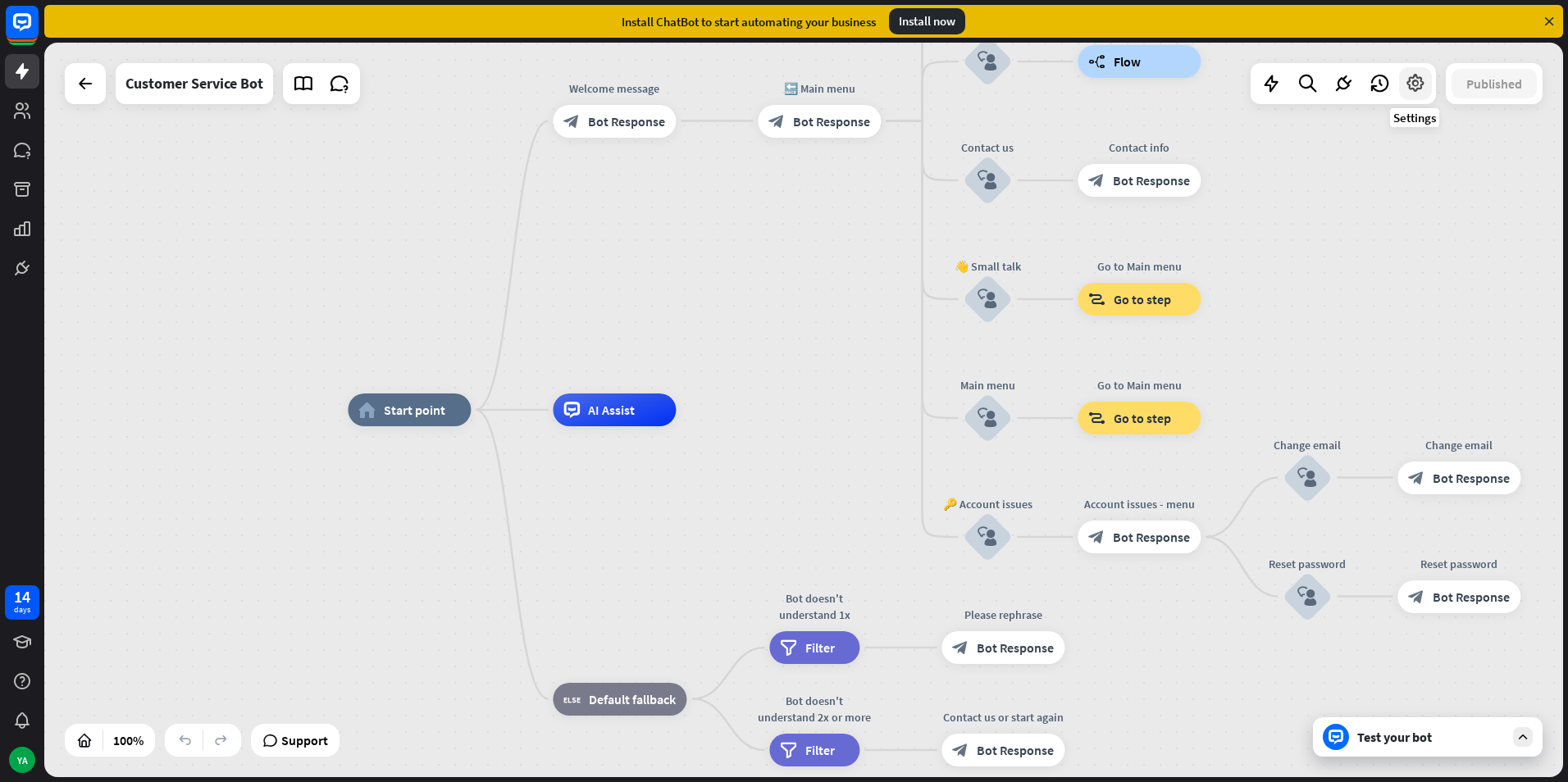
click at [1415, 80] on icon at bounding box center [1415, 83] width 21 height 21
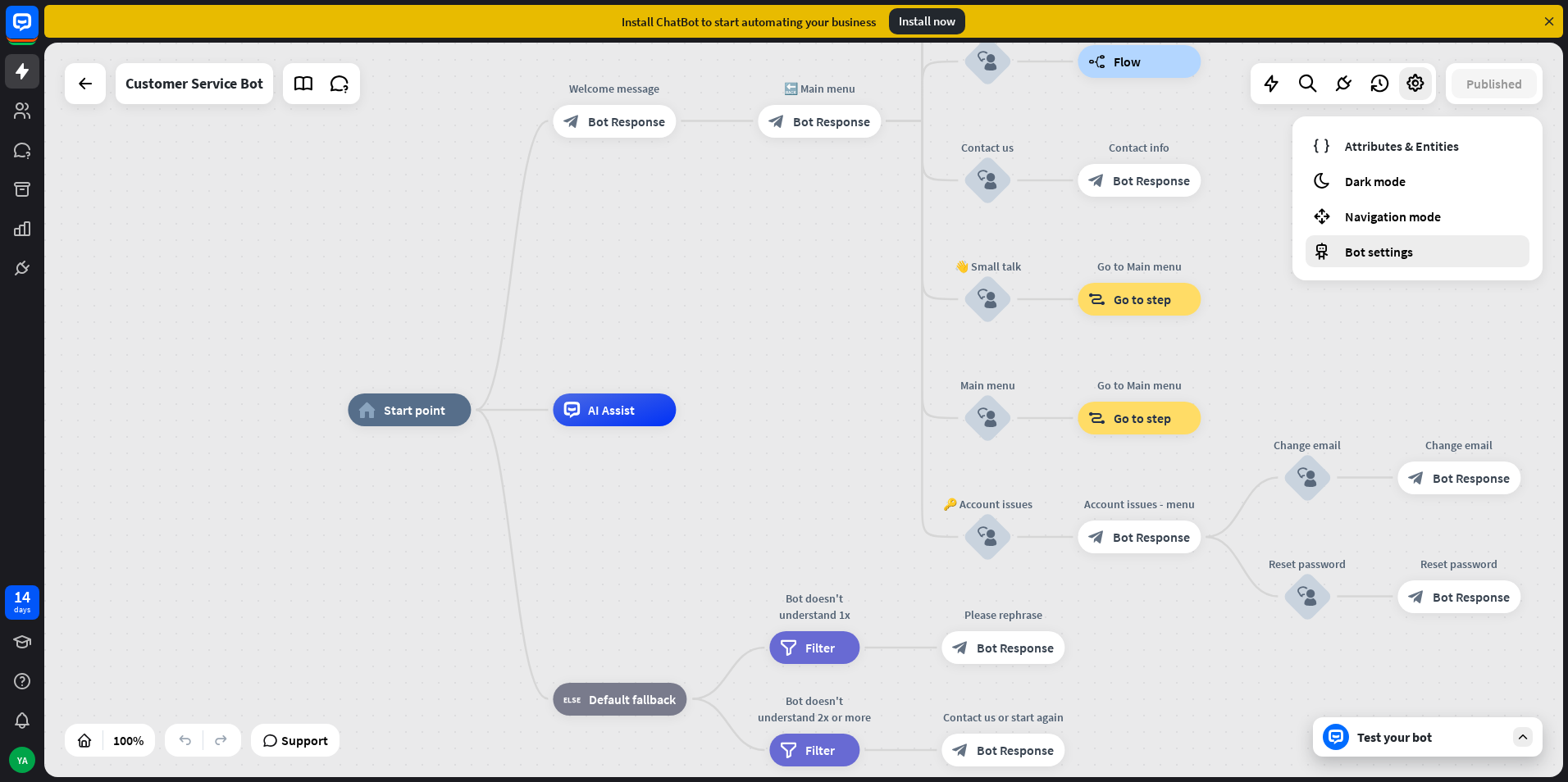
click at [1387, 249] on span "Bot settings" at bounding box center [1379, 251] width 68 height 16
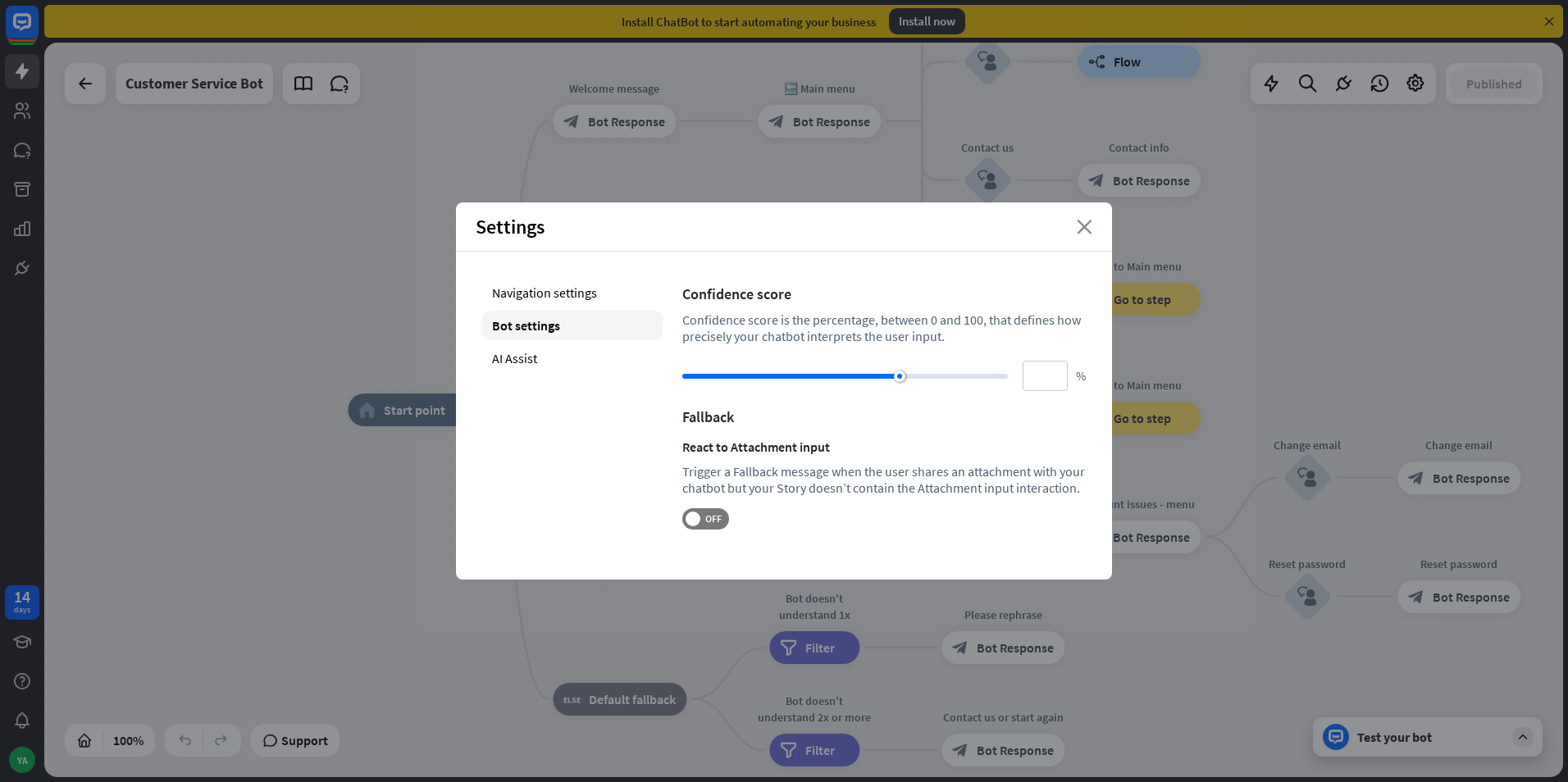
click at [1090, 227] on icon "close" at bounding box center [1084, 227] width 15 height 14
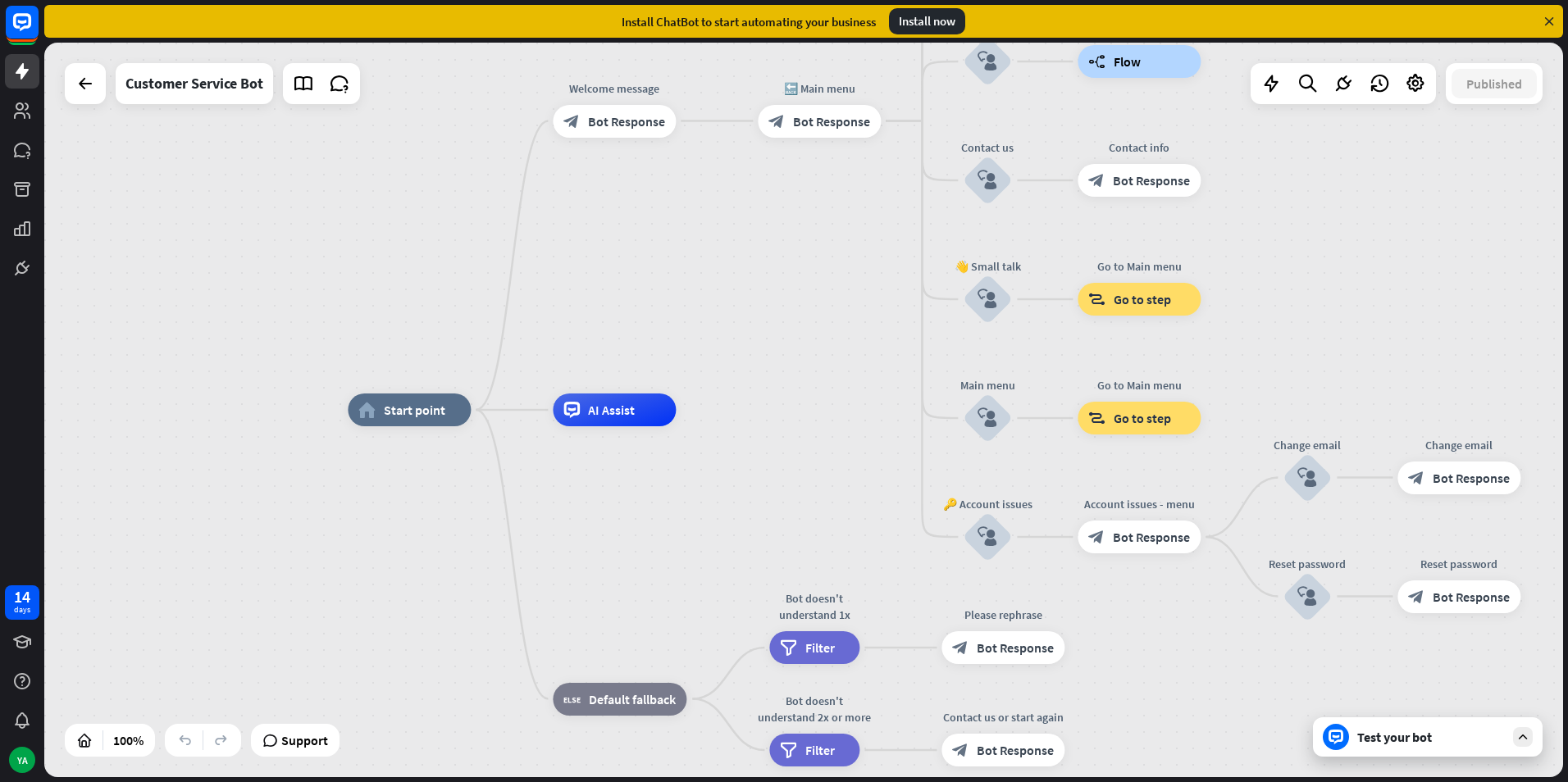
click at [1405, 745] on div "Test your bot" at bounding box center [1430, 736] width 148 height 16
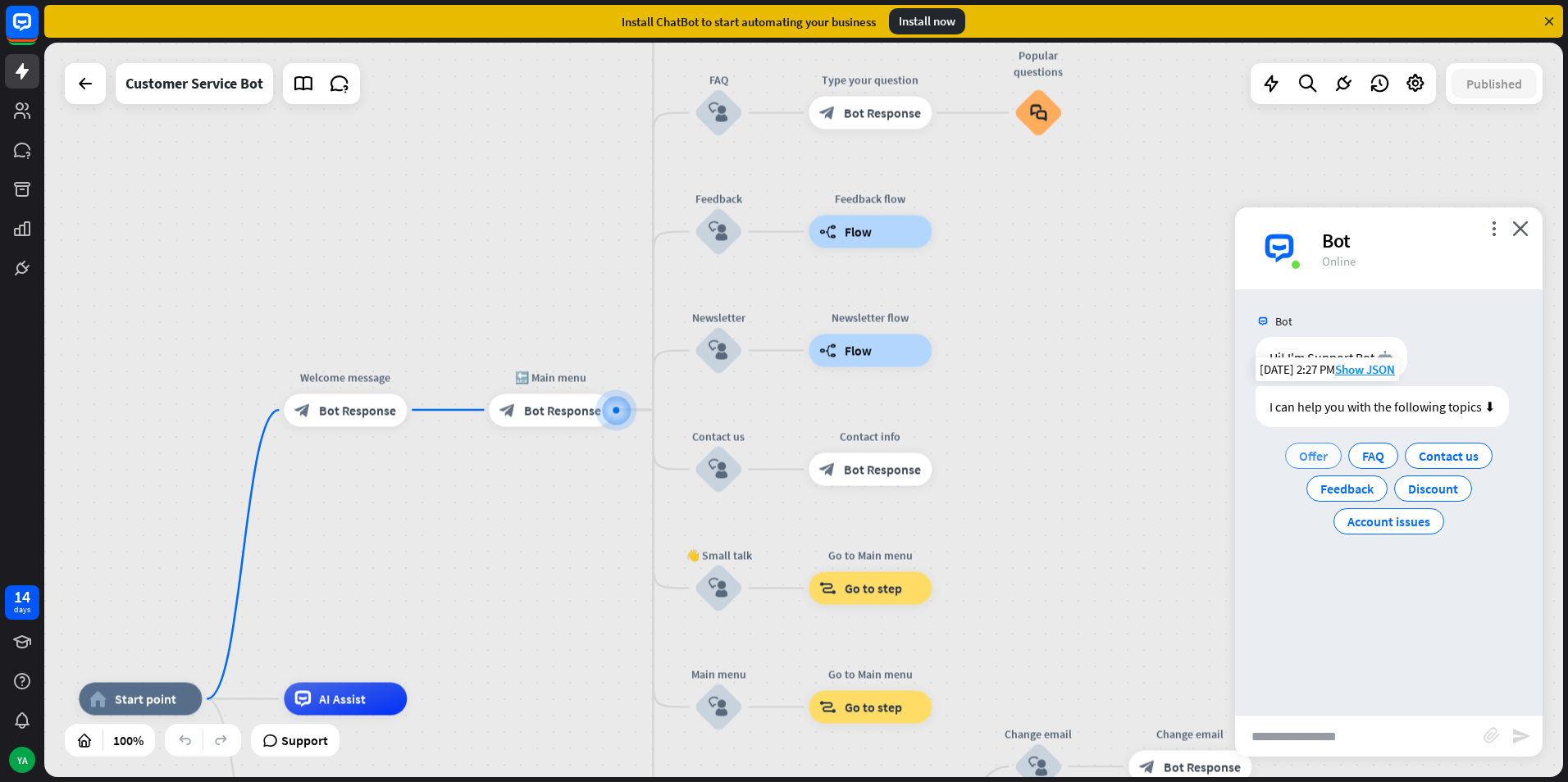
click at [1314, 465] on div "Offer" at bounding box center [1313, 456] width 57 height 26
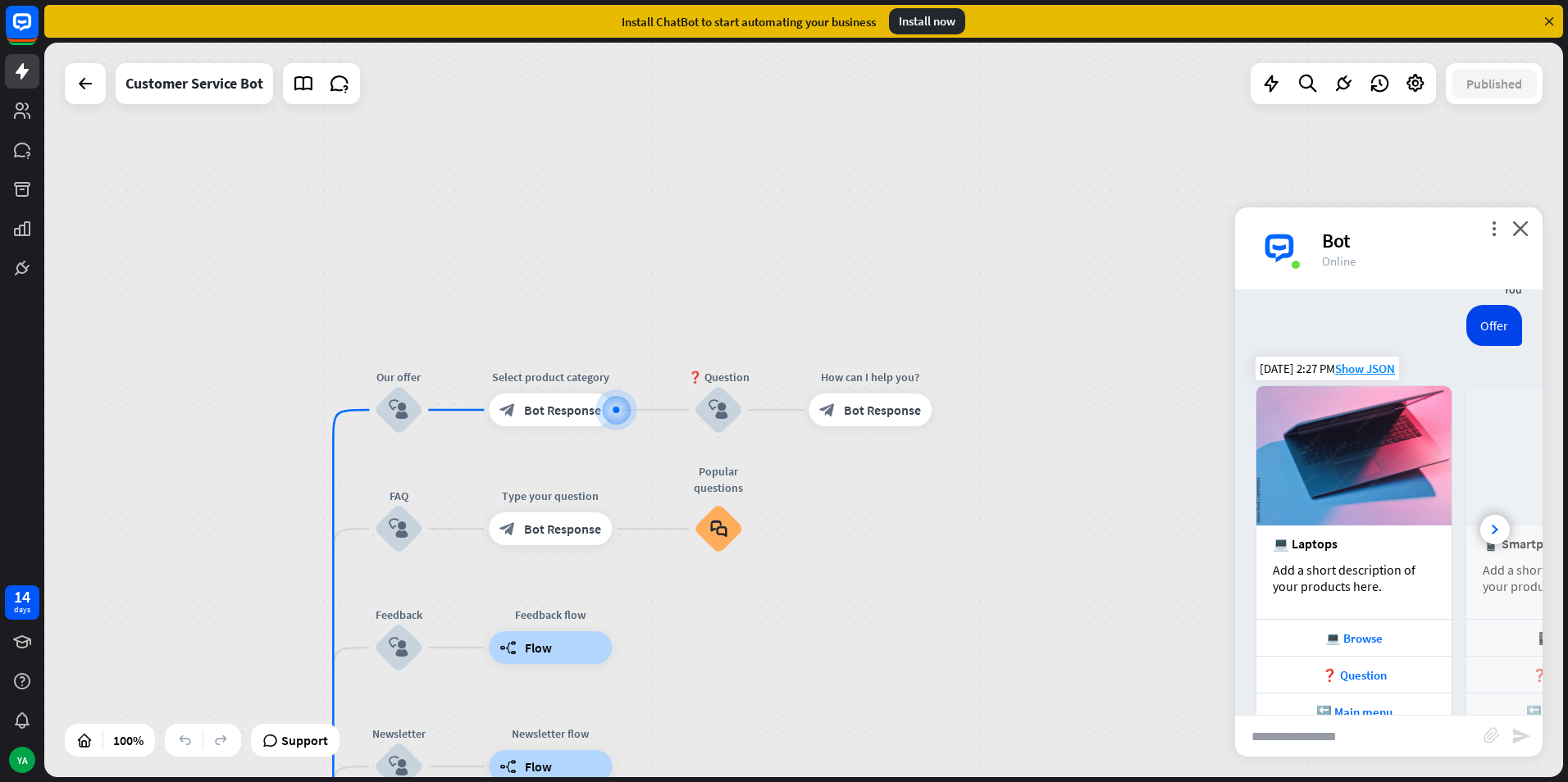
scroll to position [202, 0]
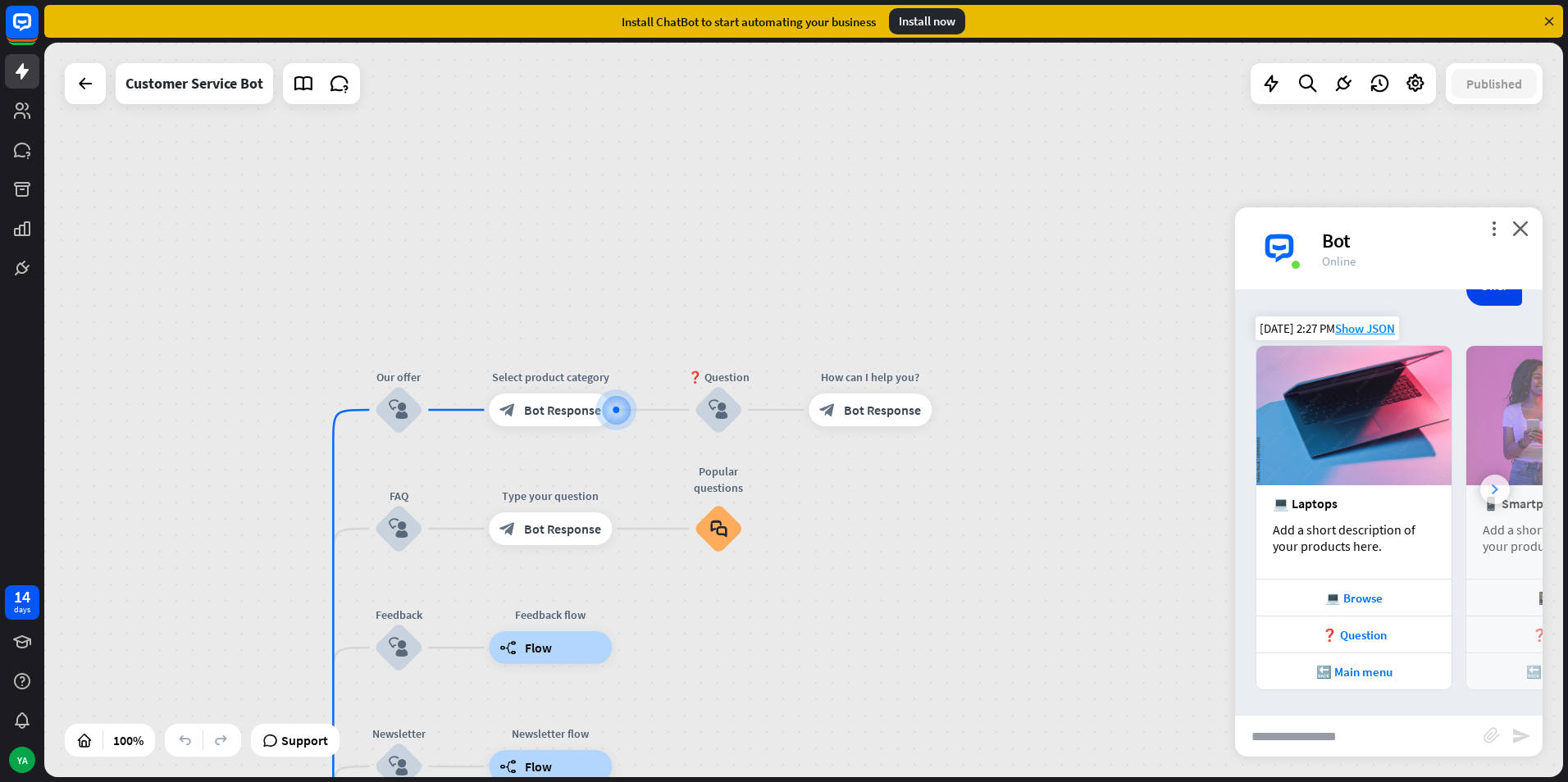
click at [1487, 495] on div at bounding box center [1494, 489] width 30 height 30
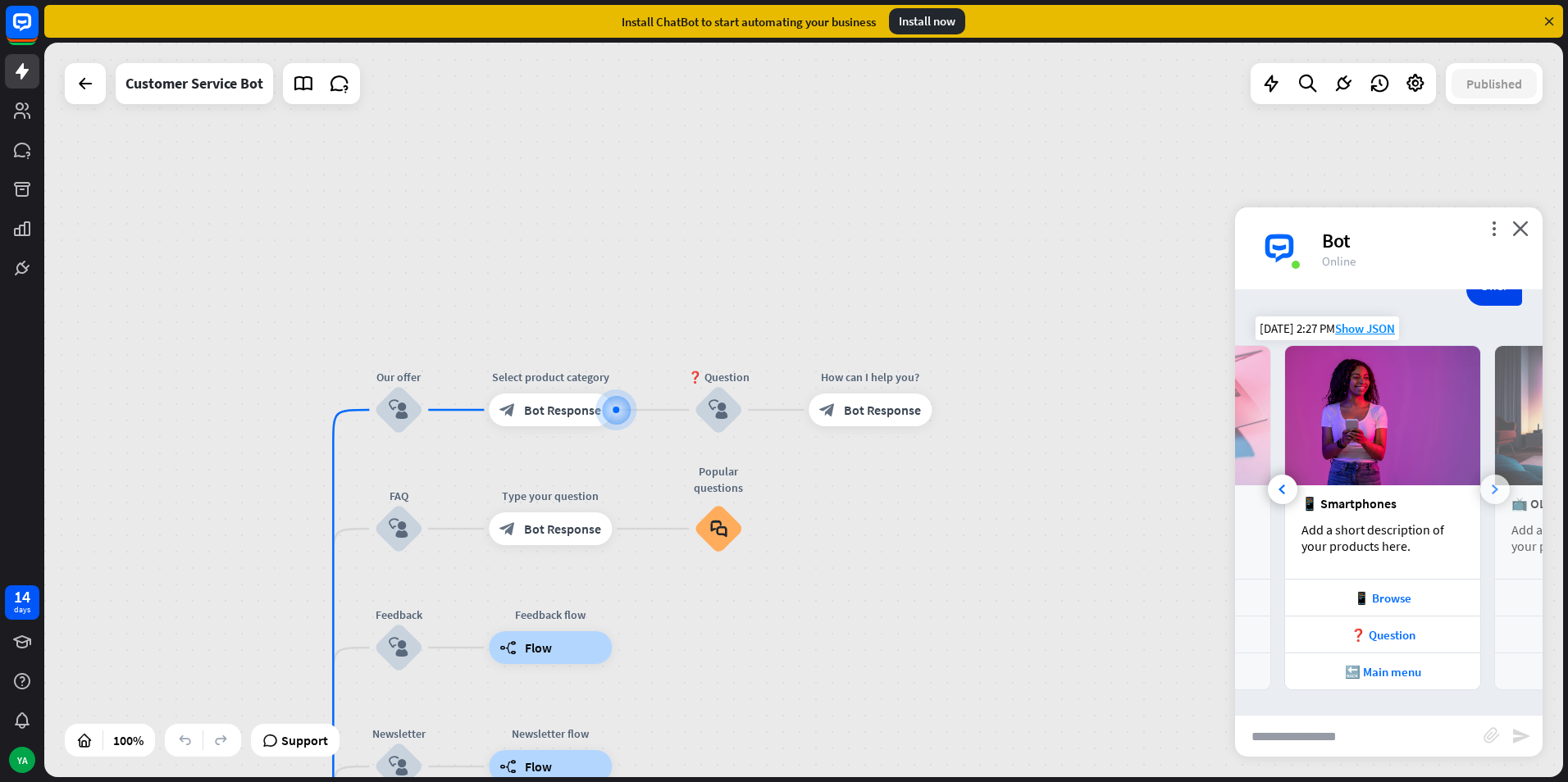
click at [1486, 493] on div at bounding box center [1494, 489] width 30 height 30
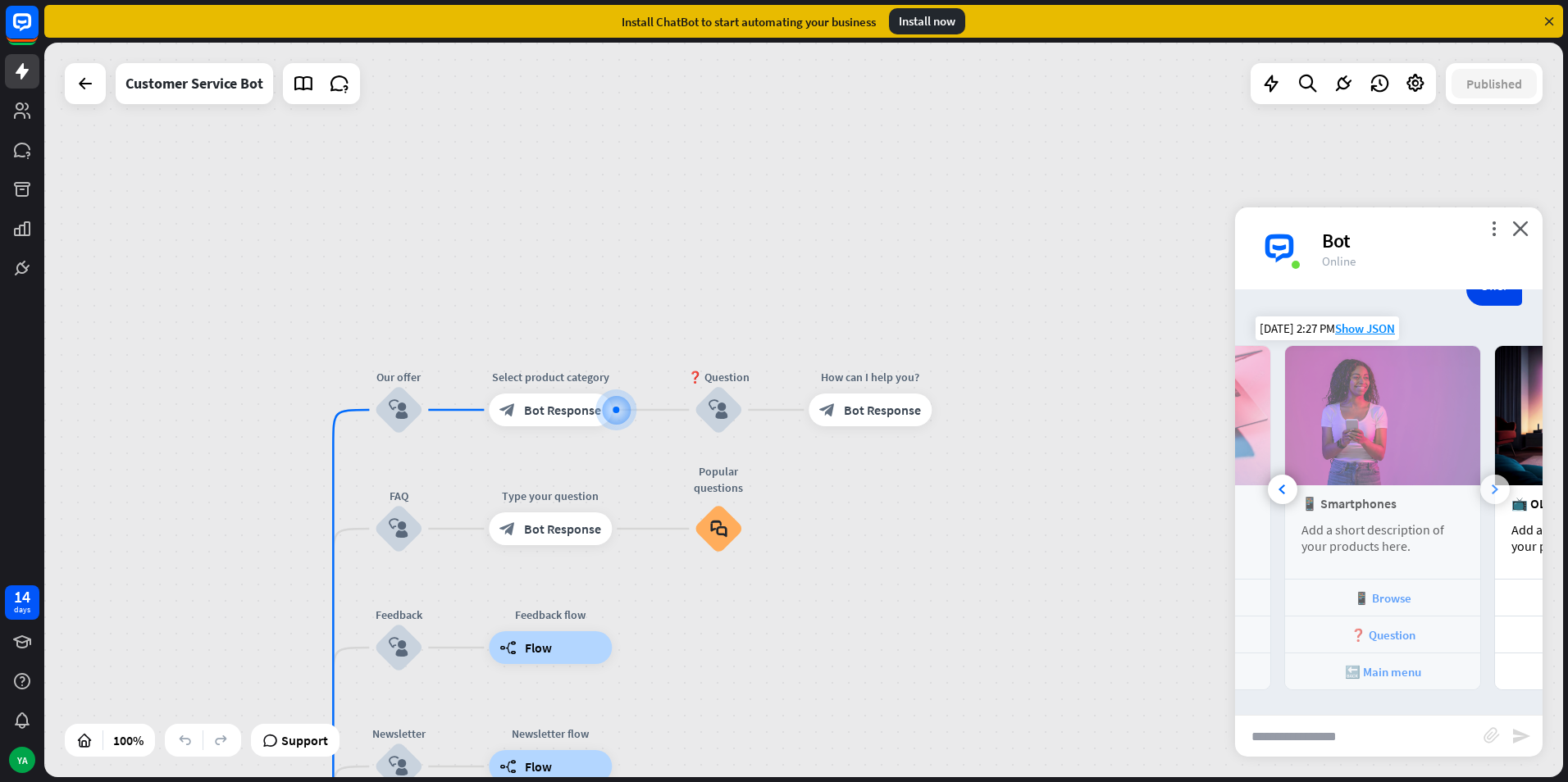
scroll to position [0, 363]
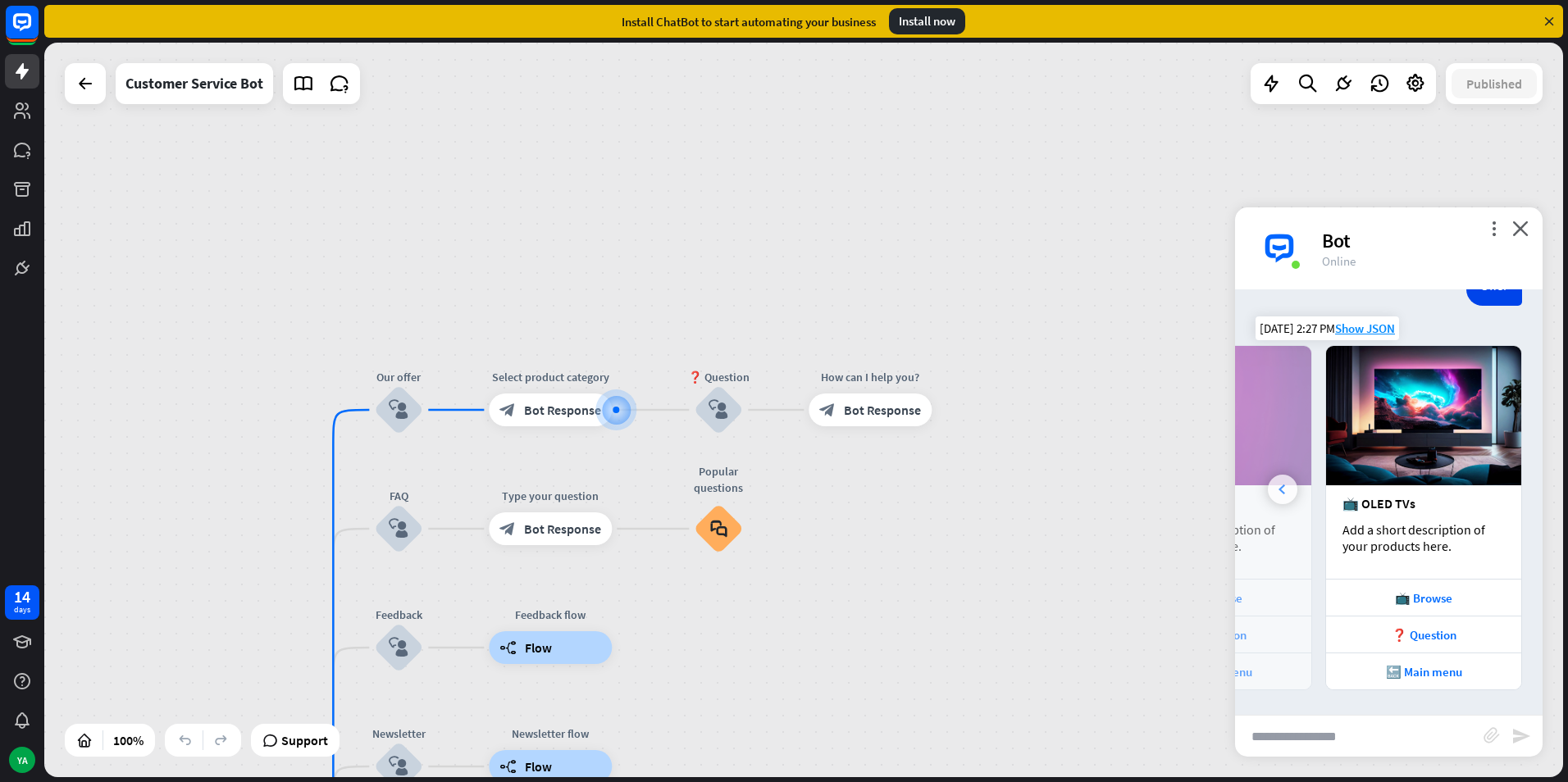
click at [1283, 493] on icon at bounding box center [1281, 489] width 7 height 10
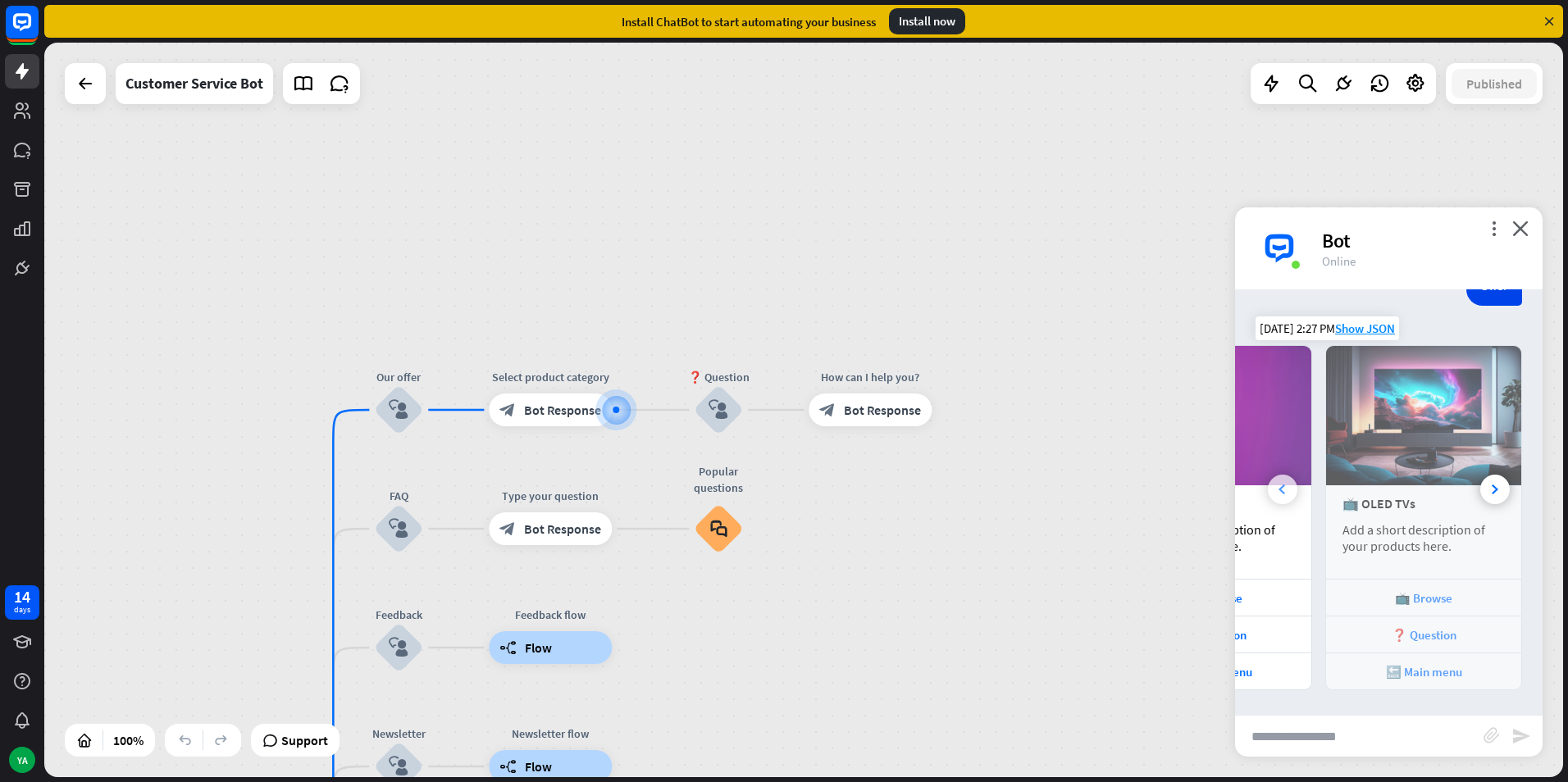
scroll to position [0, 181]
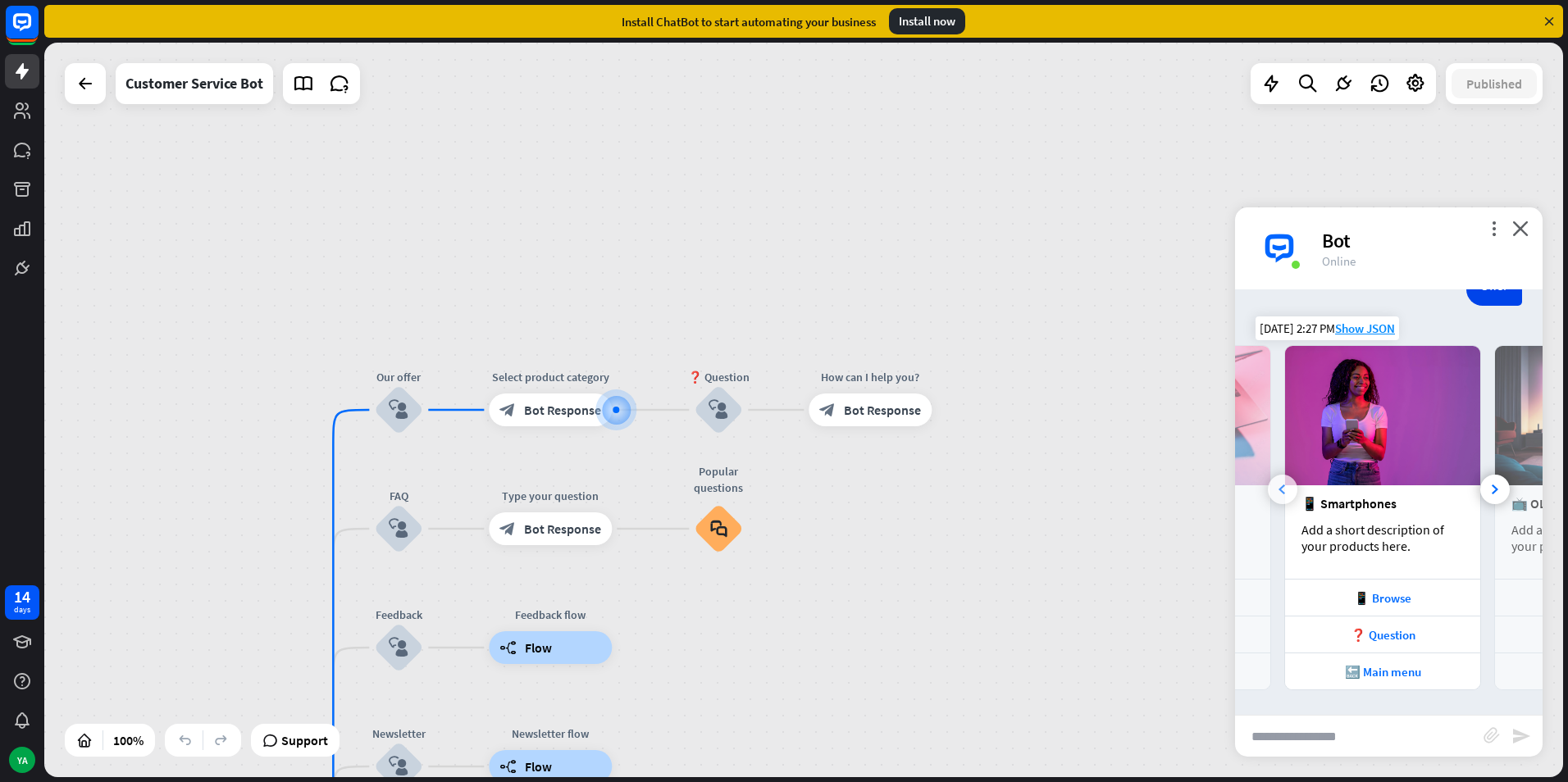
click at [1283, 493] on icon at bounding box center [1281, 489] width 7 height 10
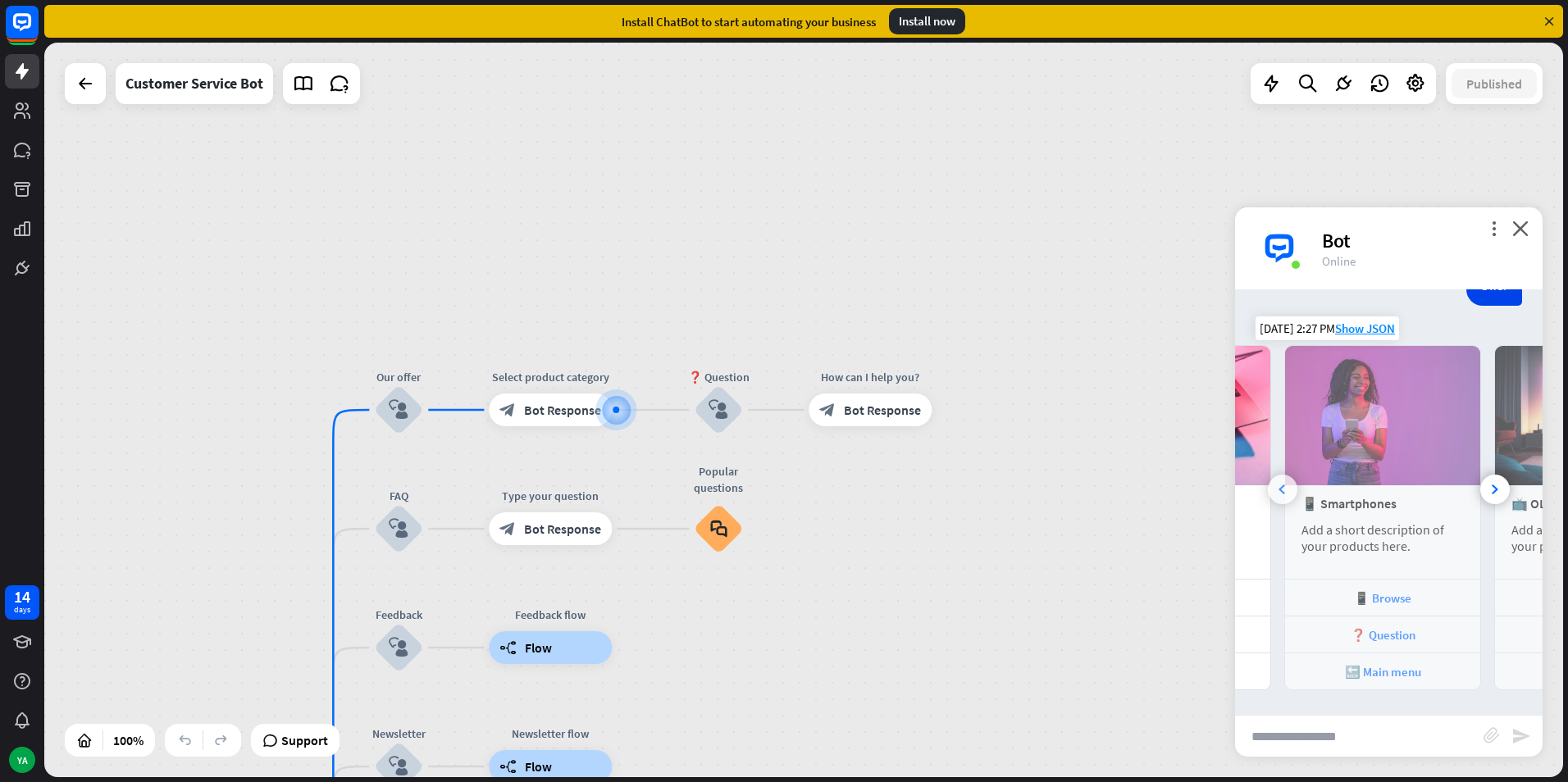
scroll to position [0, 0]
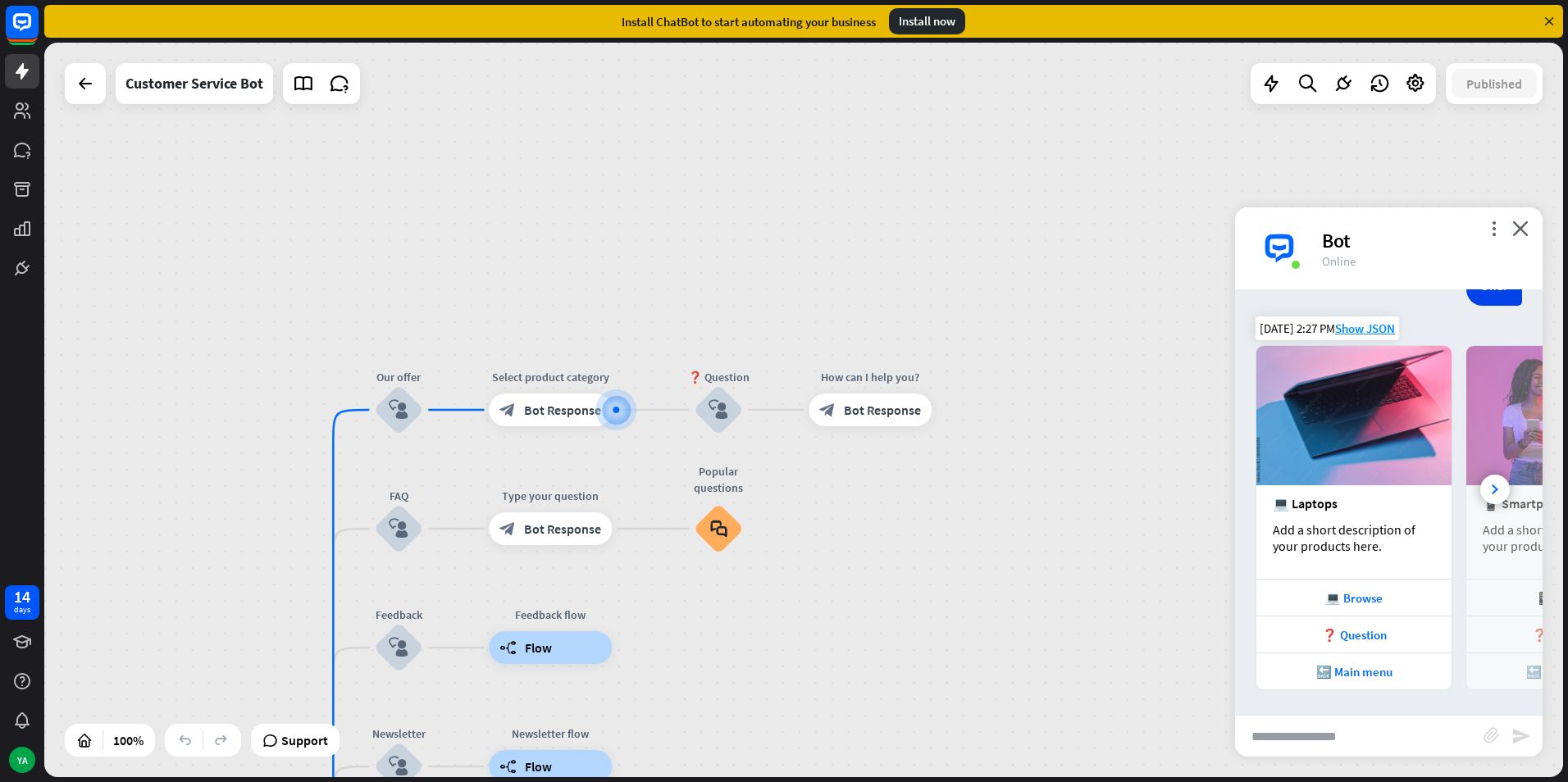
click at [1283, 493] on div "💻 Laptops Add a short description of your products here." at bounding box center [1353, 532] width 195 height 94
click at [1488, 489] on div at bounding box center [1494, 489] width 30 height 30
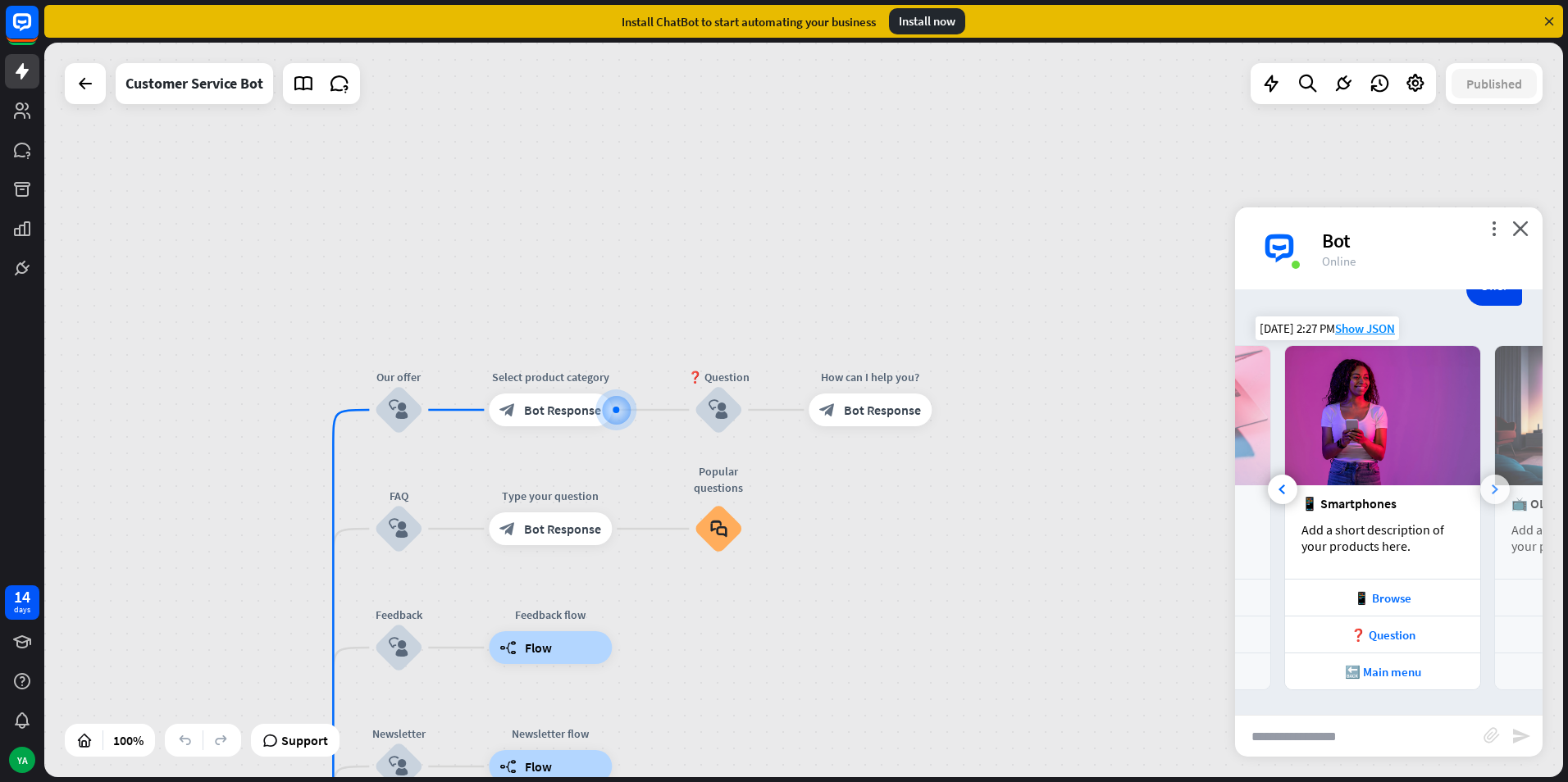
click at [1488, 489] on div at bounding box center [1494, 489] width 30 height 30
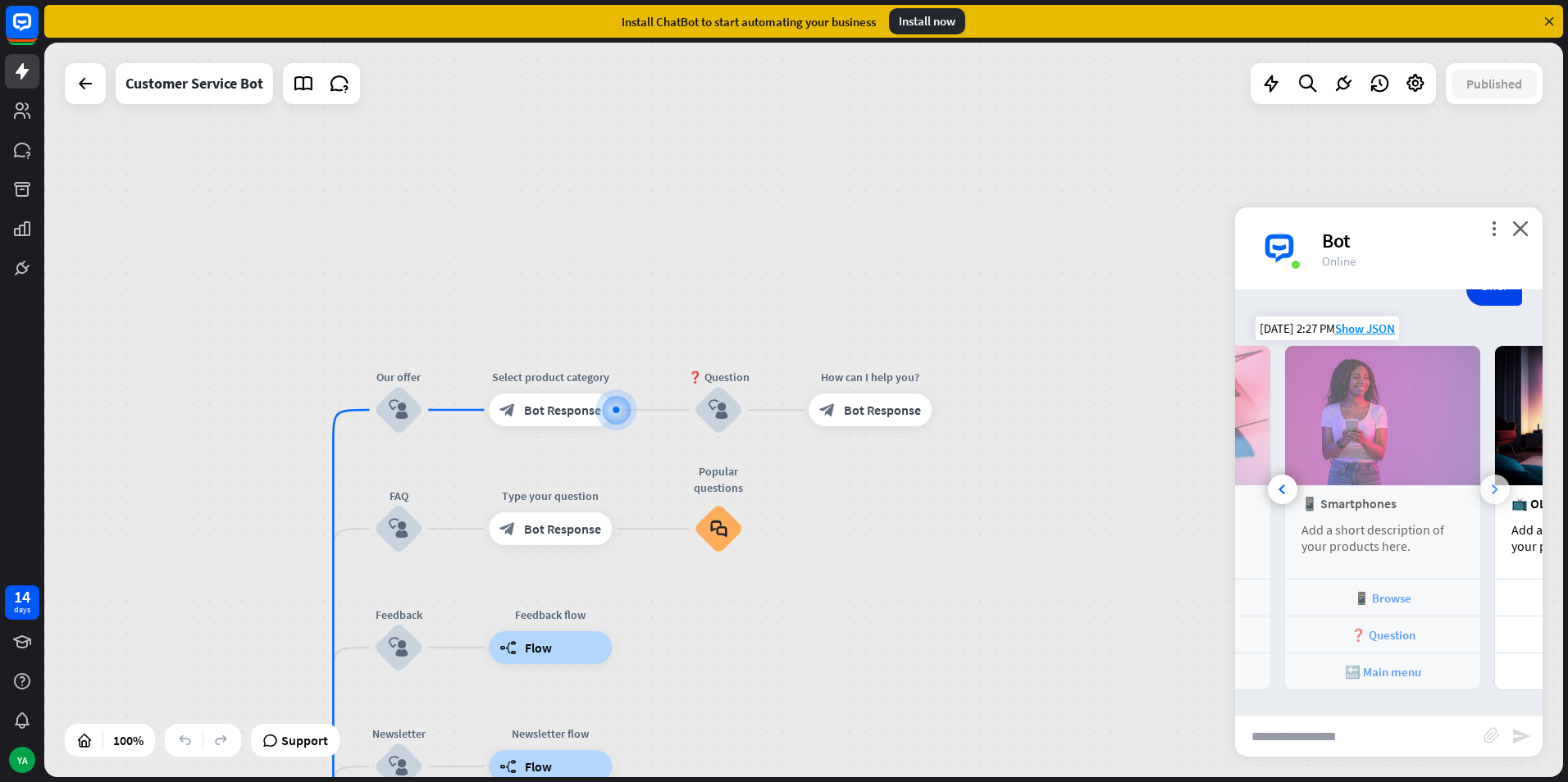
scroll to position [0, 363]
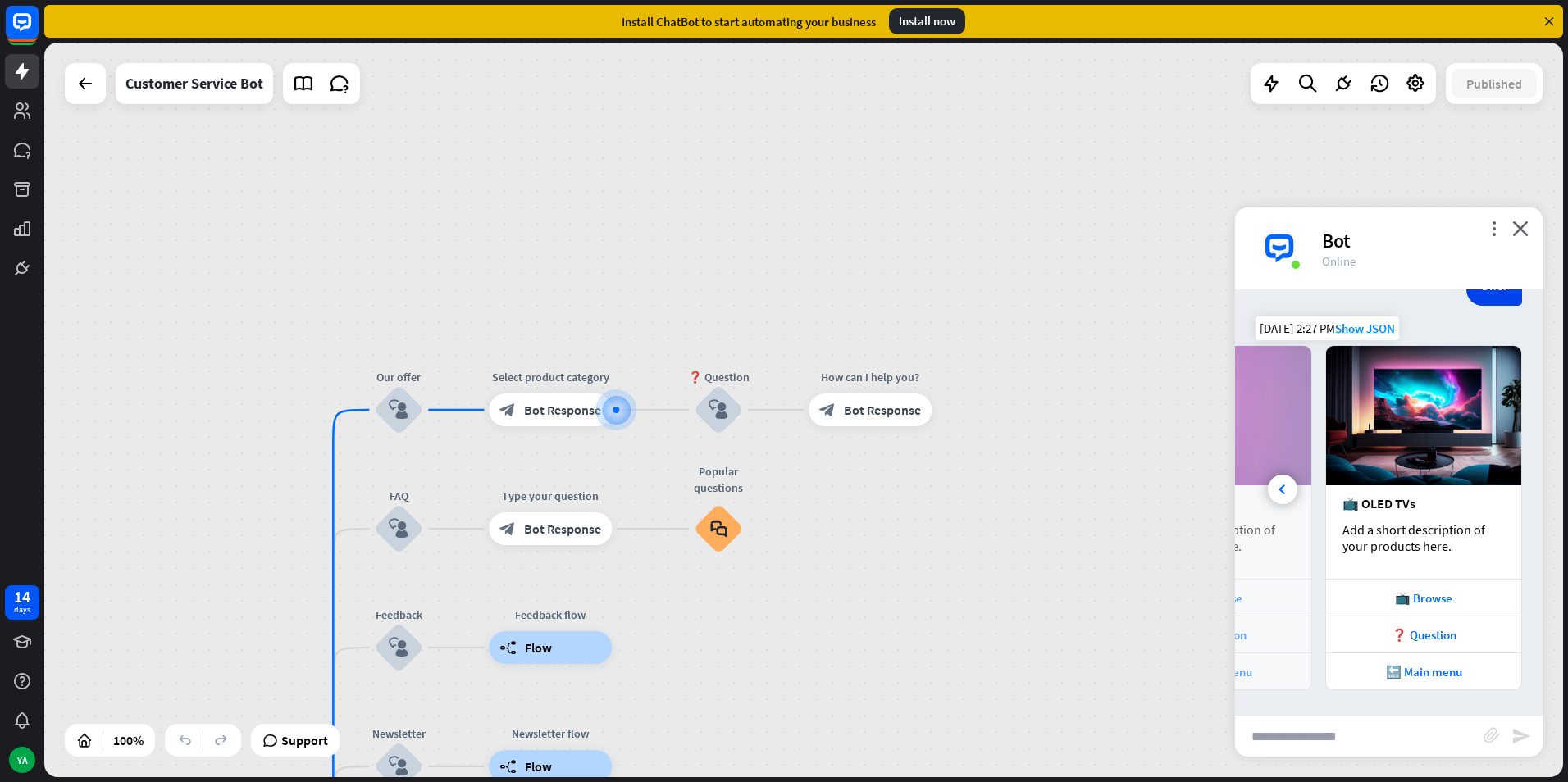
click at [1365, 741] on input "text" at bounding box center [1359, 736] width 249 height 41
type input "**"
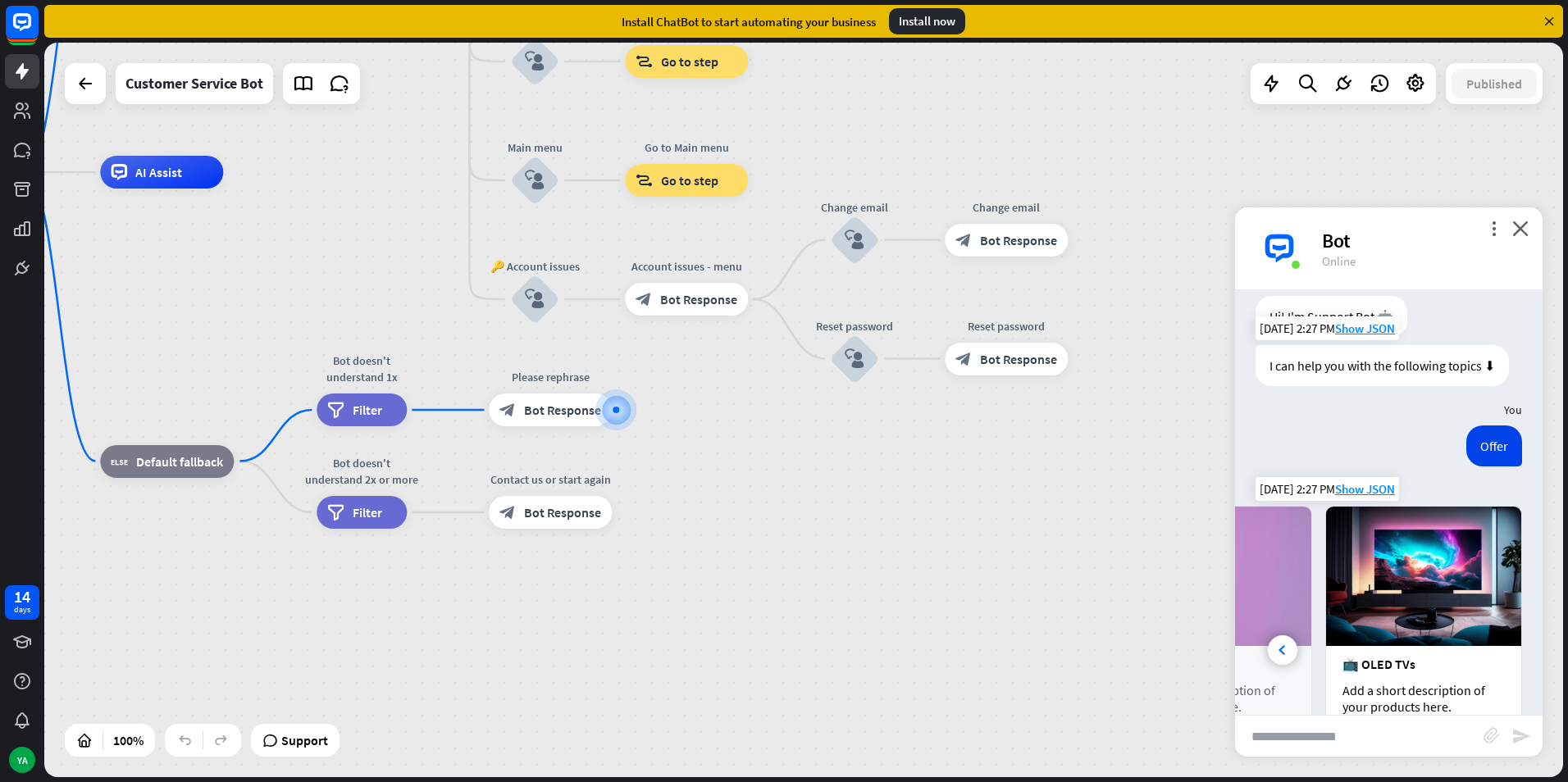
scroll to position [0, 0]
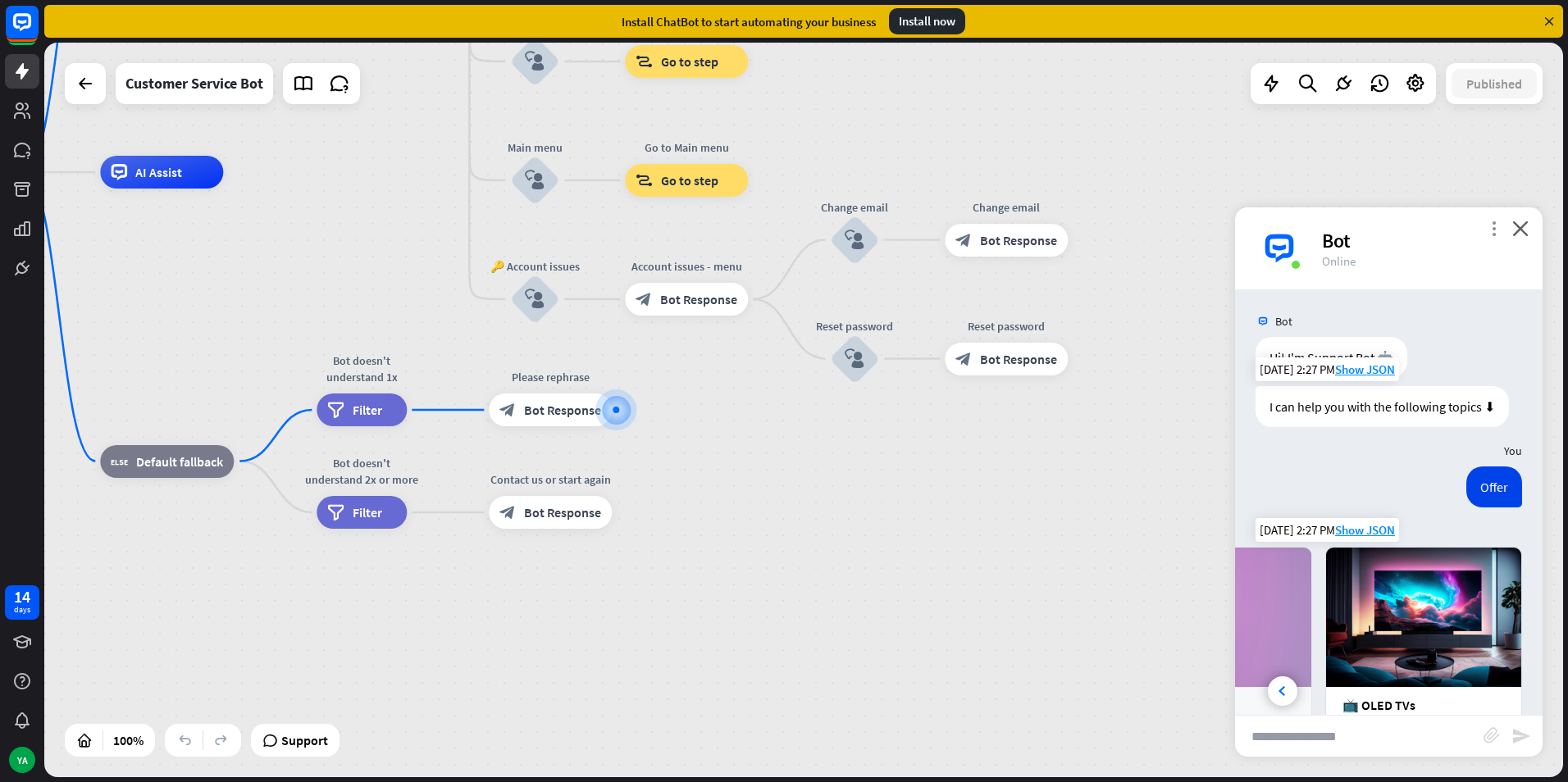
click at [1490, 232] on icon "more_vert" at bounding box center [1494, 228] width 15 height 15
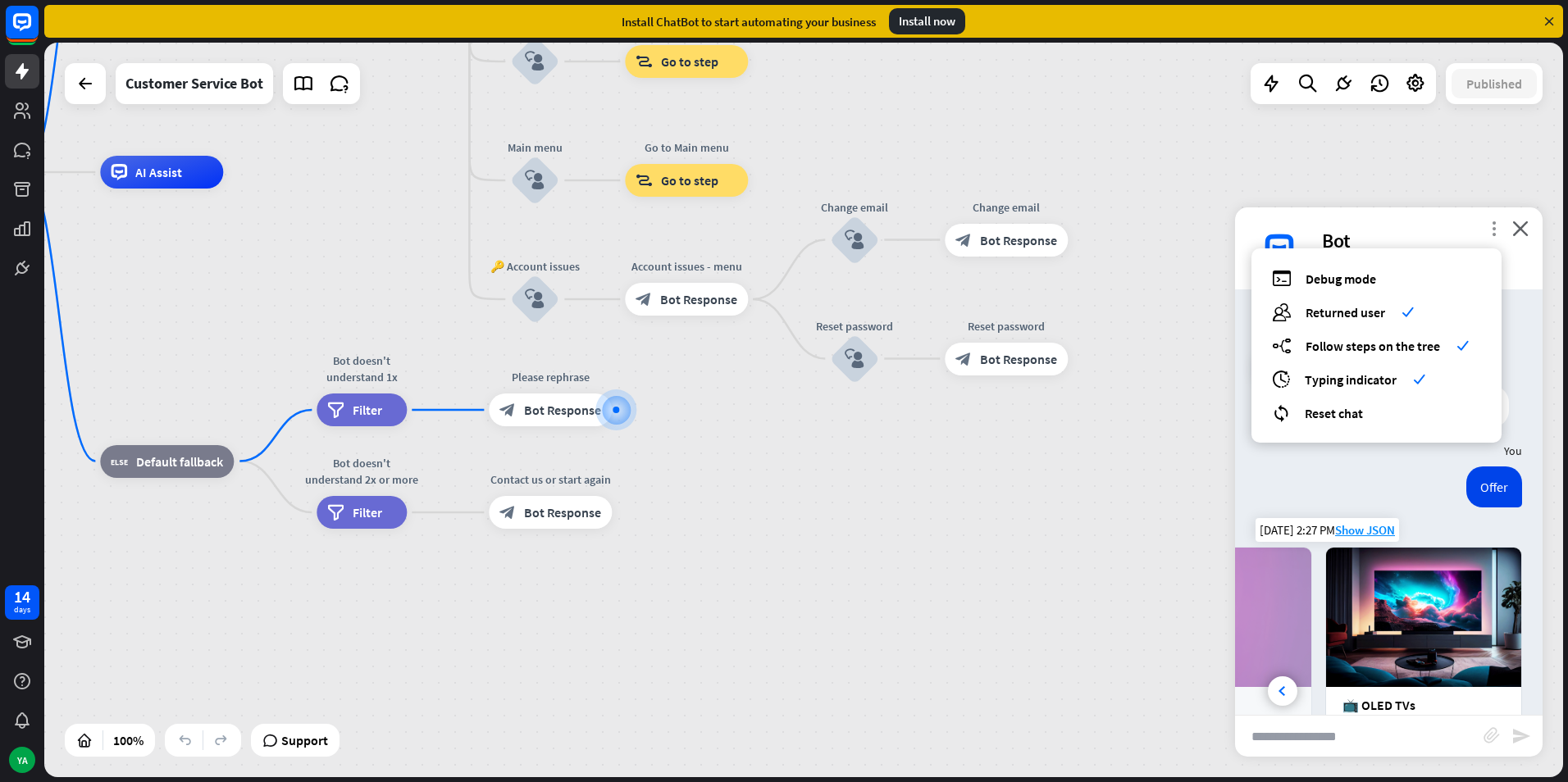
click at [1490, 232] on icon "more_vert" at bounding box center [1494, 228] width 15 height 15
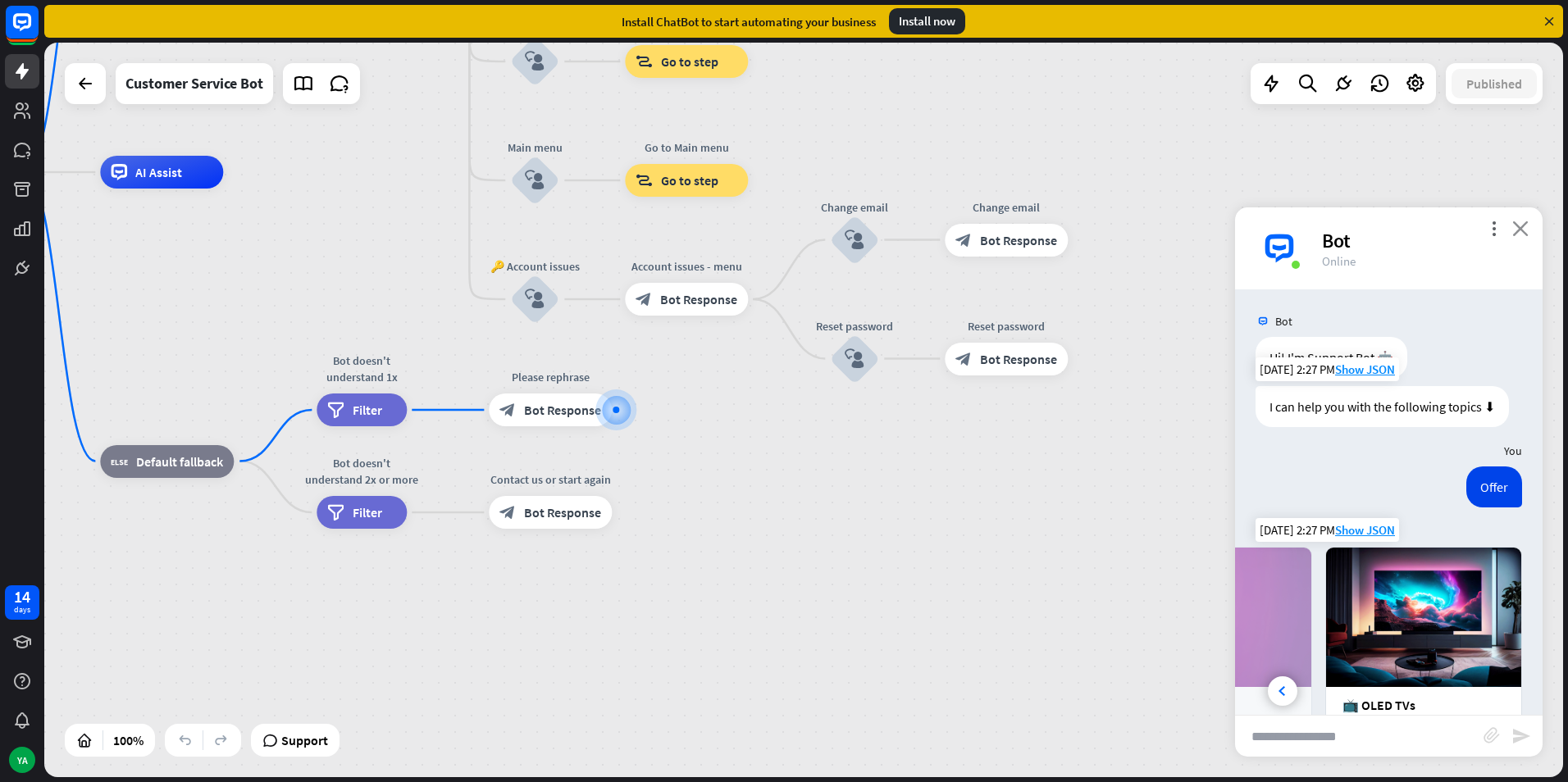
click at [1516, 229] on icon "close" at bounding box center [1520, 228] width 16 height 15
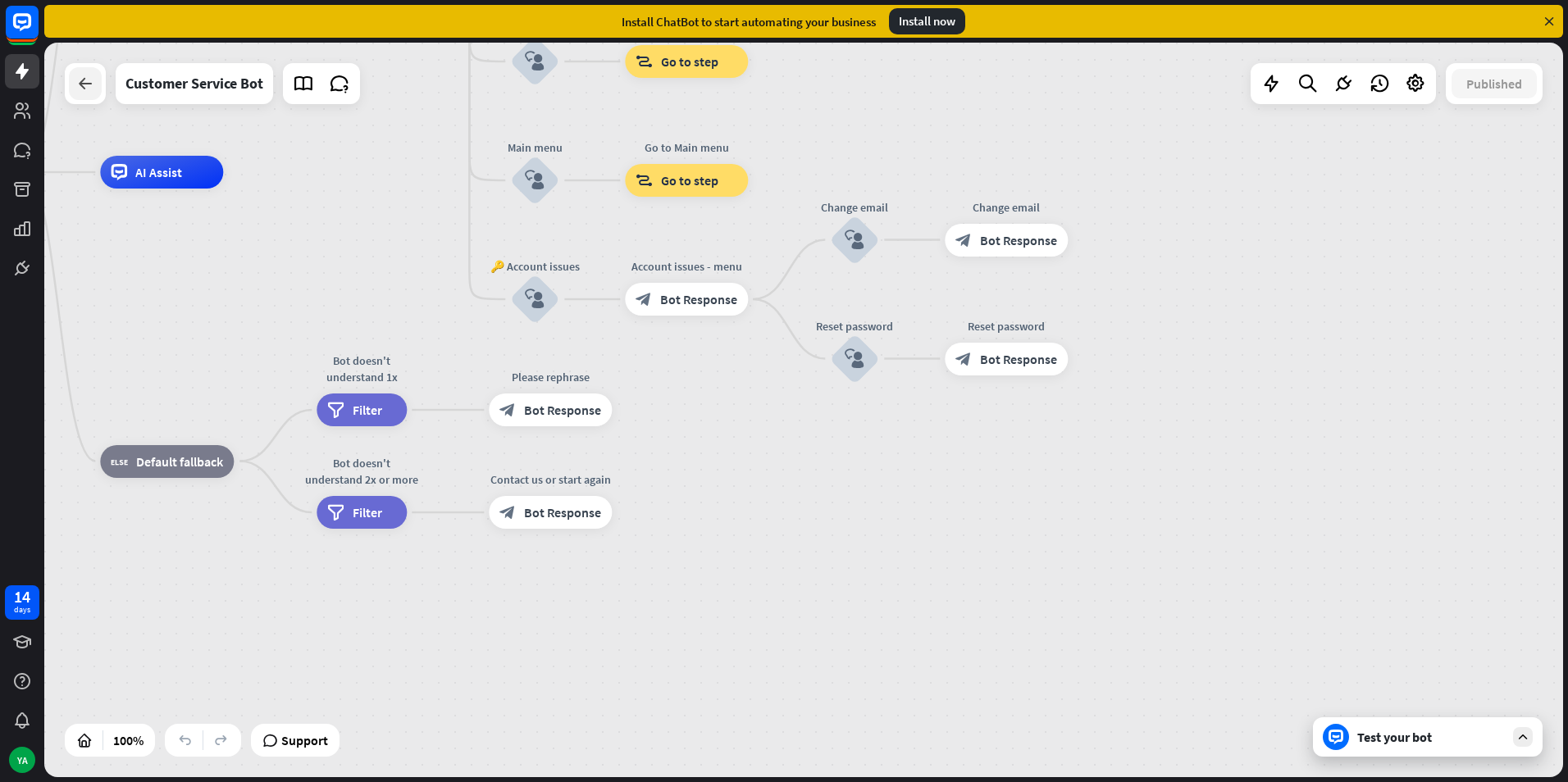
click at [98, 90] on div at bounding box center [85, 84] width 33 height 33
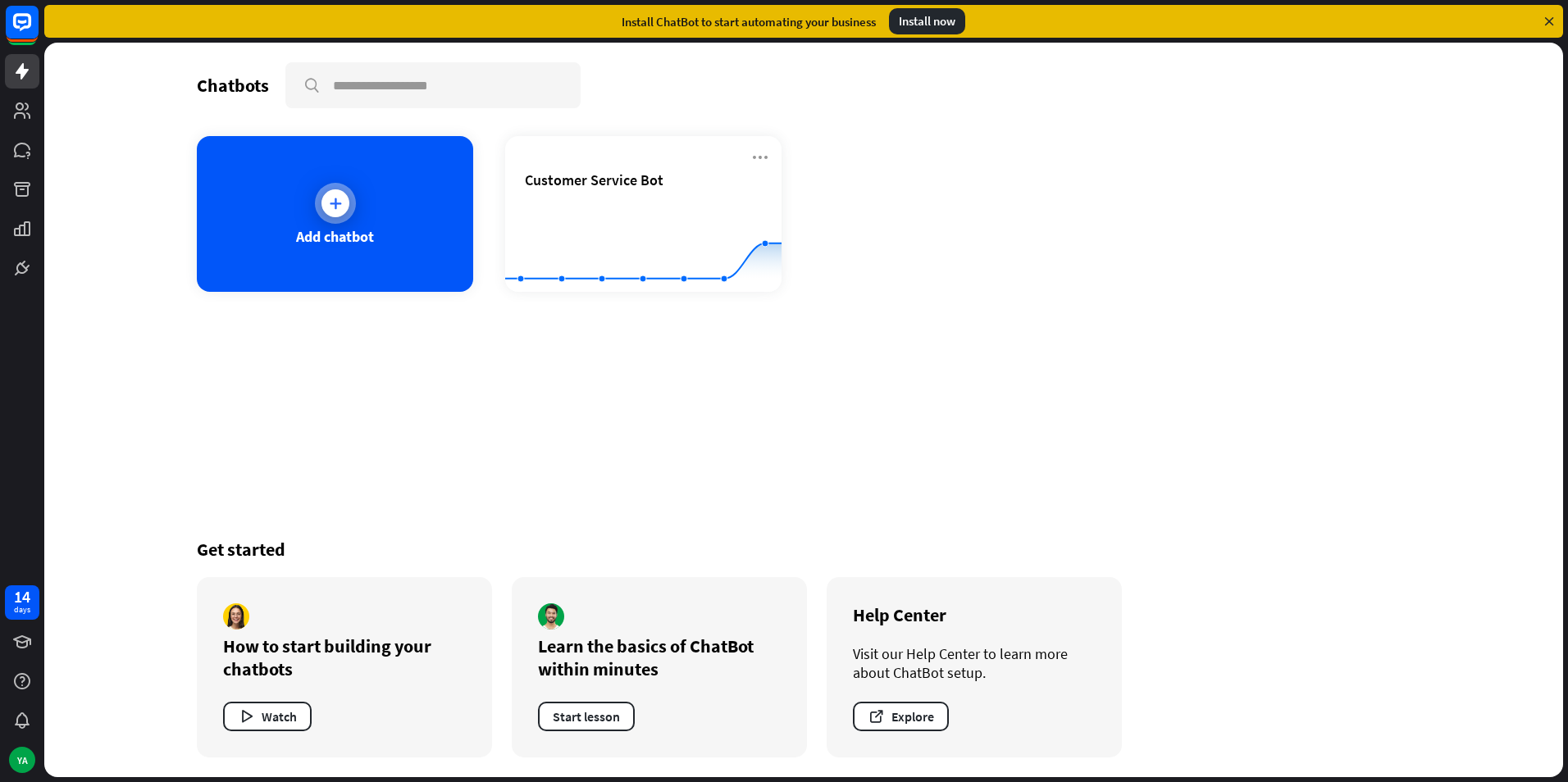
click at [330, 230] on div "Add chatbot" at bounding box center [335, 237] width 78 height 19
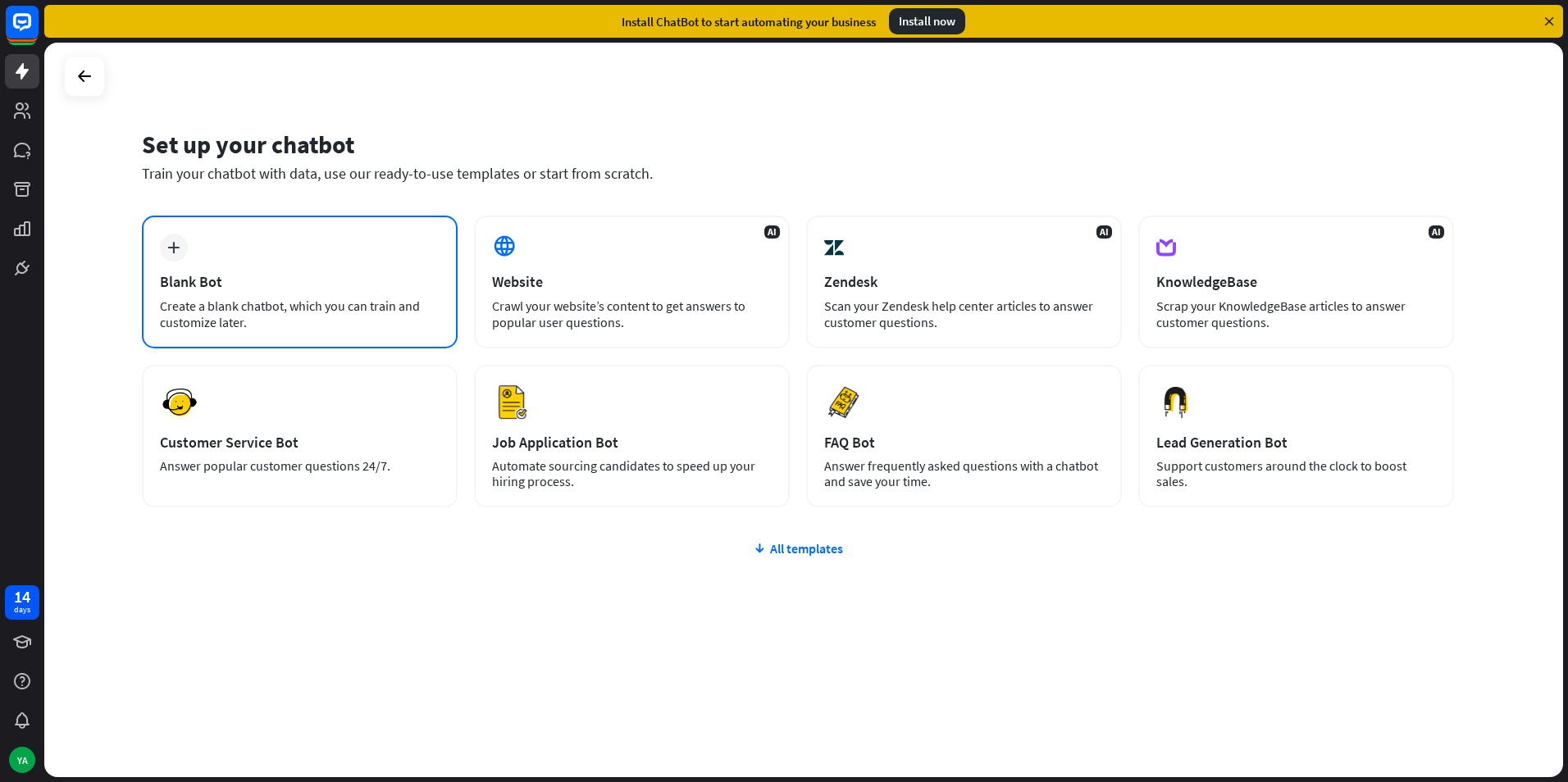
click at [195, 277] on div "Blank Bot" at bounding box center [299, 282] width 280 height 19
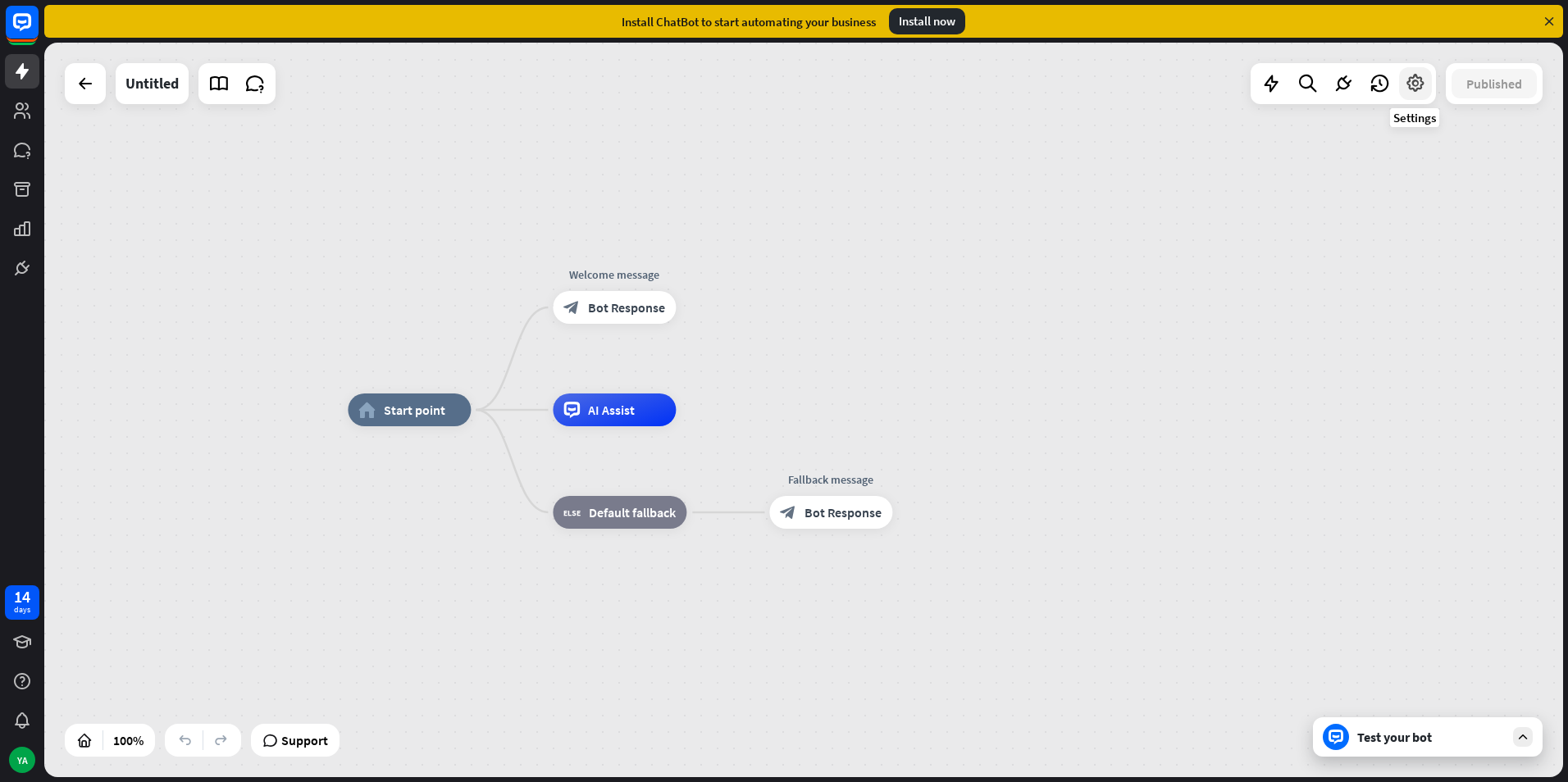
click at [1423, 89] on icon at bounding box center [1415, 83] width 21 height 21
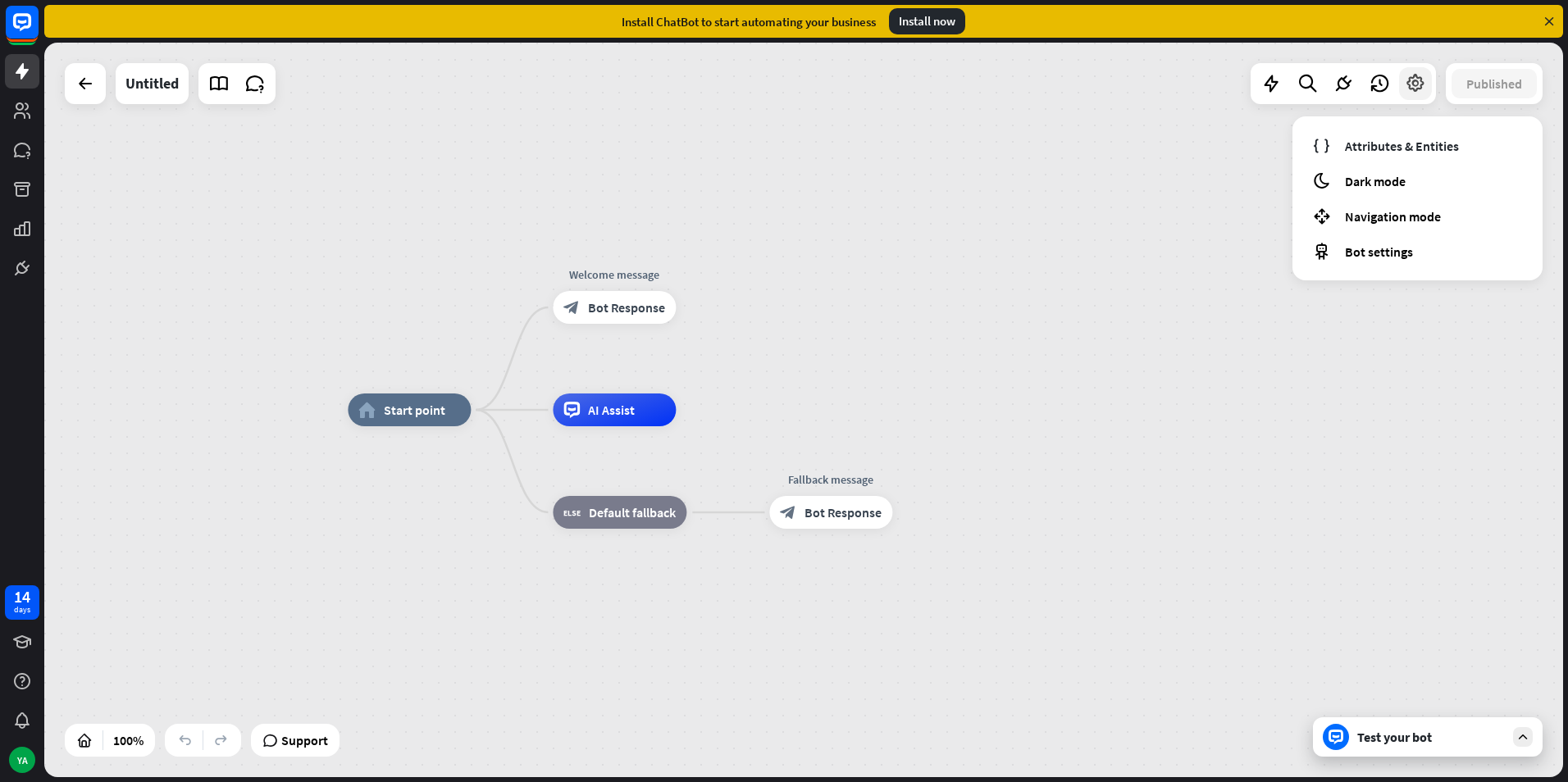
click at [1423, 89] on icon at bounding box center [1415, 83] width 21 height 21
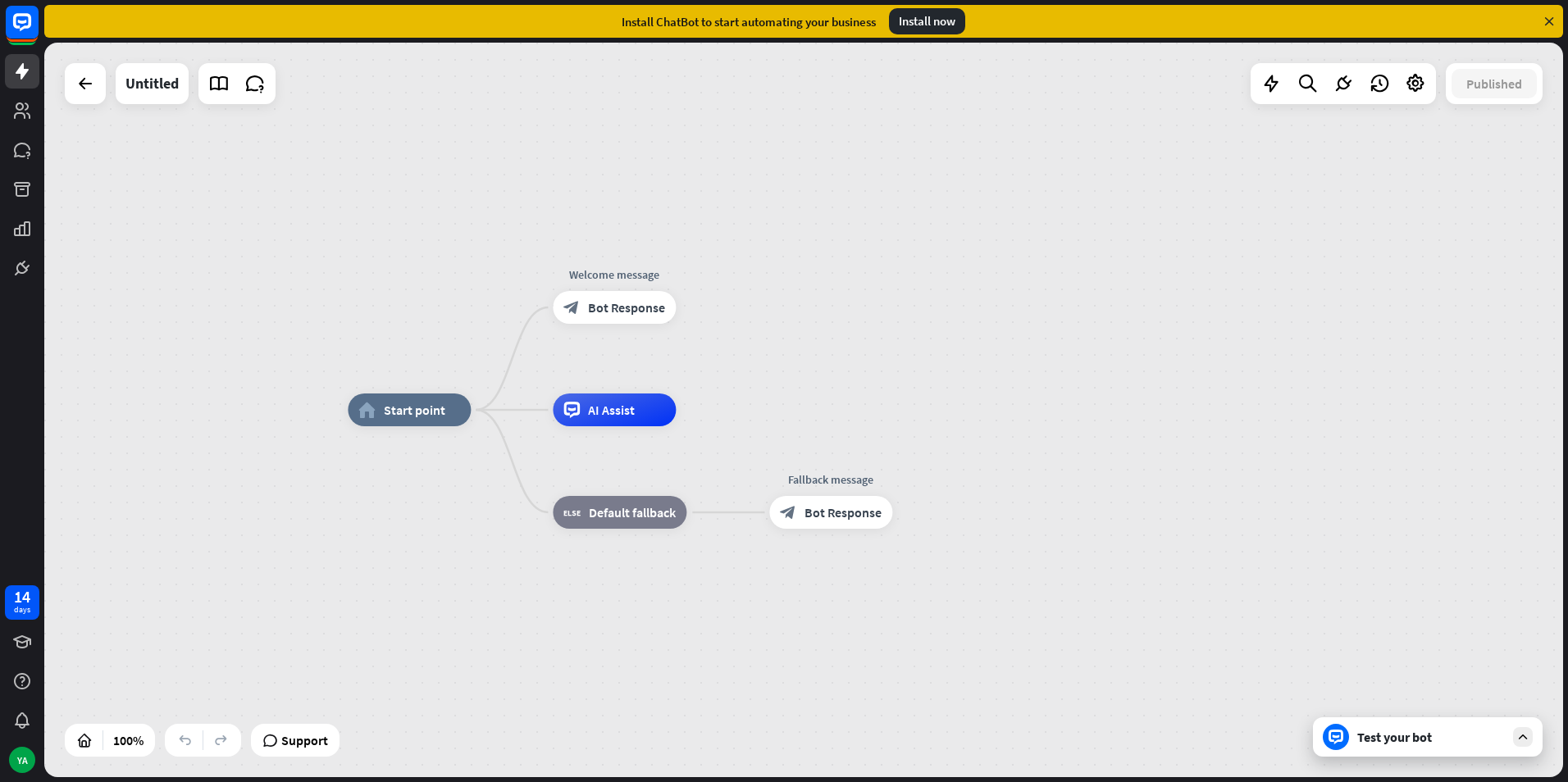
click at [1543, 14] on div "Install ChatBot to start automating your business Install now" at bounding box center [803, 21] width 1518 height 33
click at [1549, 22] on icon at bounding box center [1548, 20] width 14 height 14
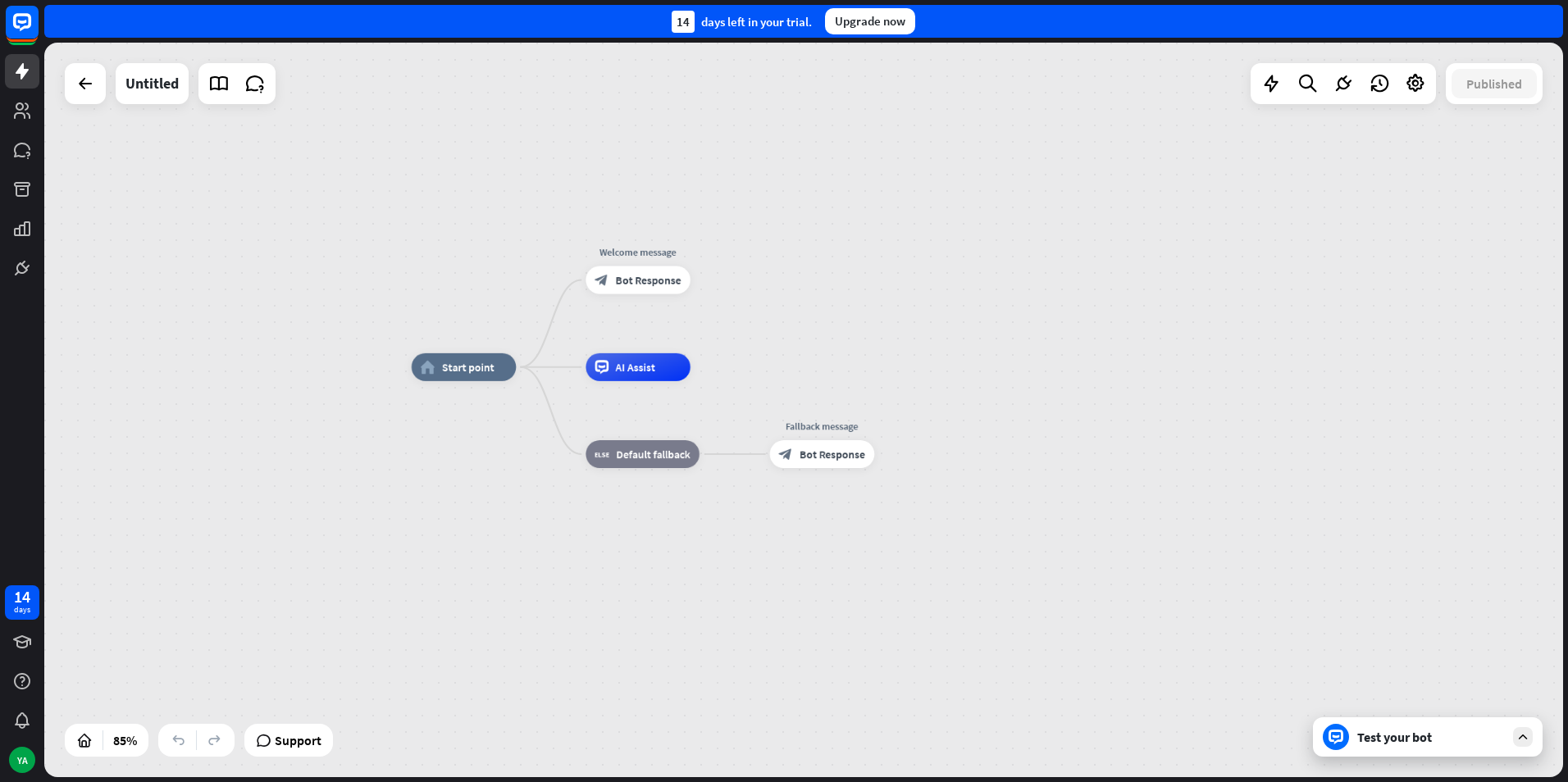
drag, startPoint x: 498, startPoint y: 264, endPoint x: 771, endPoint y: 299, distance: 275.2
click at [771, 299] on div "home_2 Start point Welcome message block_bot_response Bot Response AI Assist bl…" at bounding box center [803, 409] width 1518 height 735
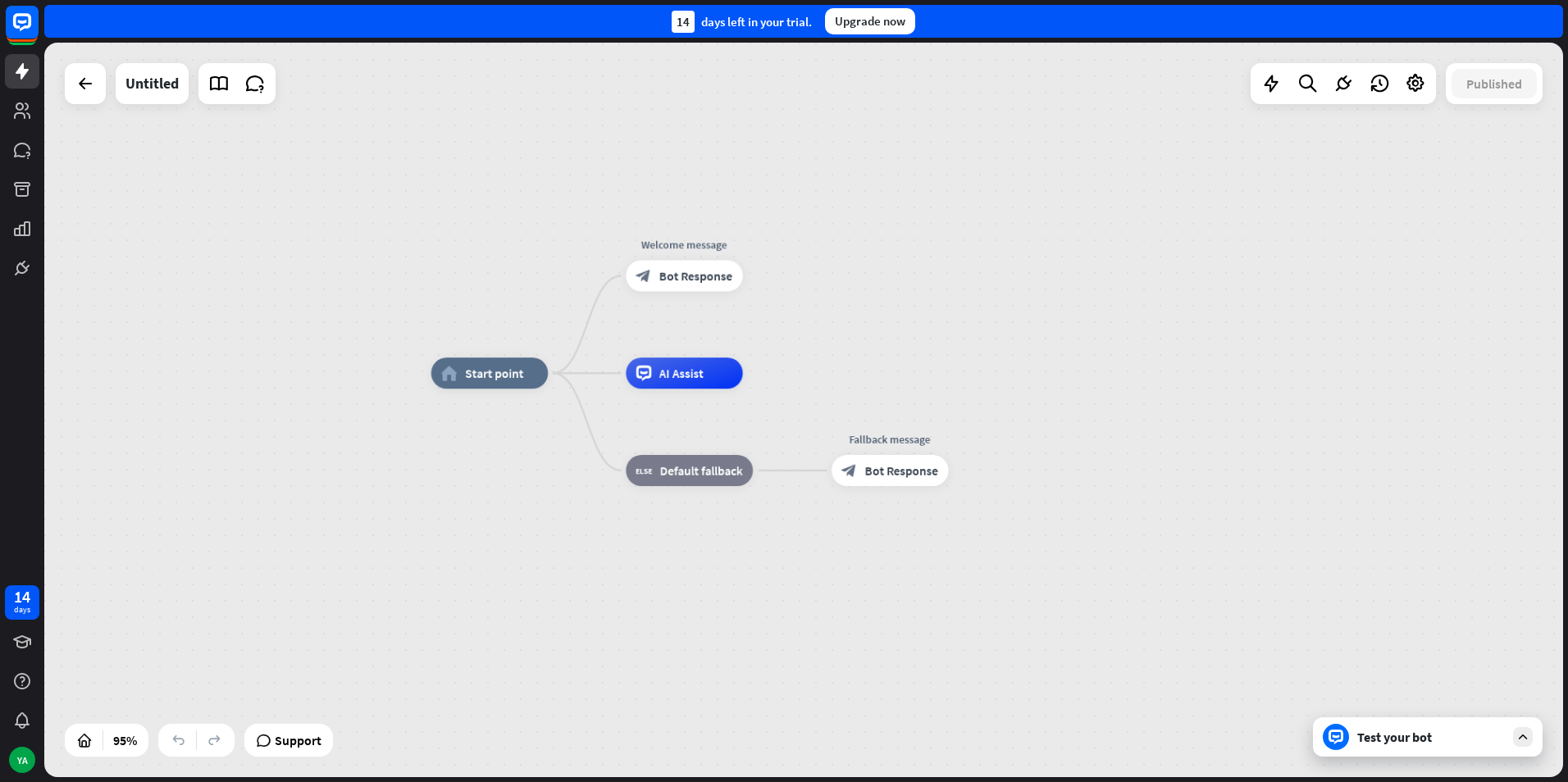
click at [1390, 747] on div "Test your bot" at bounding box center [1428, 737] width 230 height 40
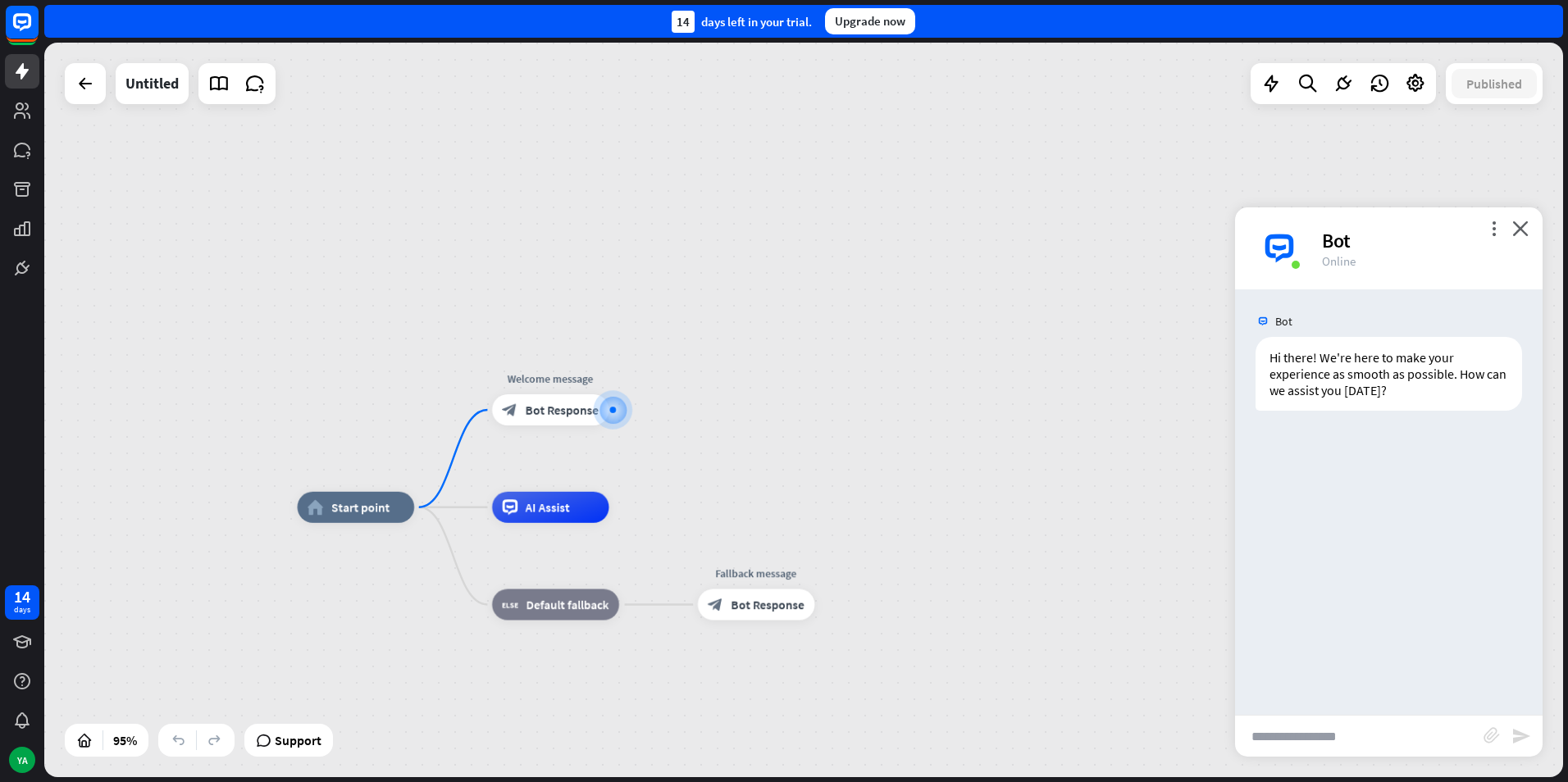
click at [1528, 230] on div "more_vert close Bot Online" at bounding box center [1389, 248] width 308 height 82
click at [1517, 235] on icon "close" at bounding box center [1520, 228] width 16 height 15
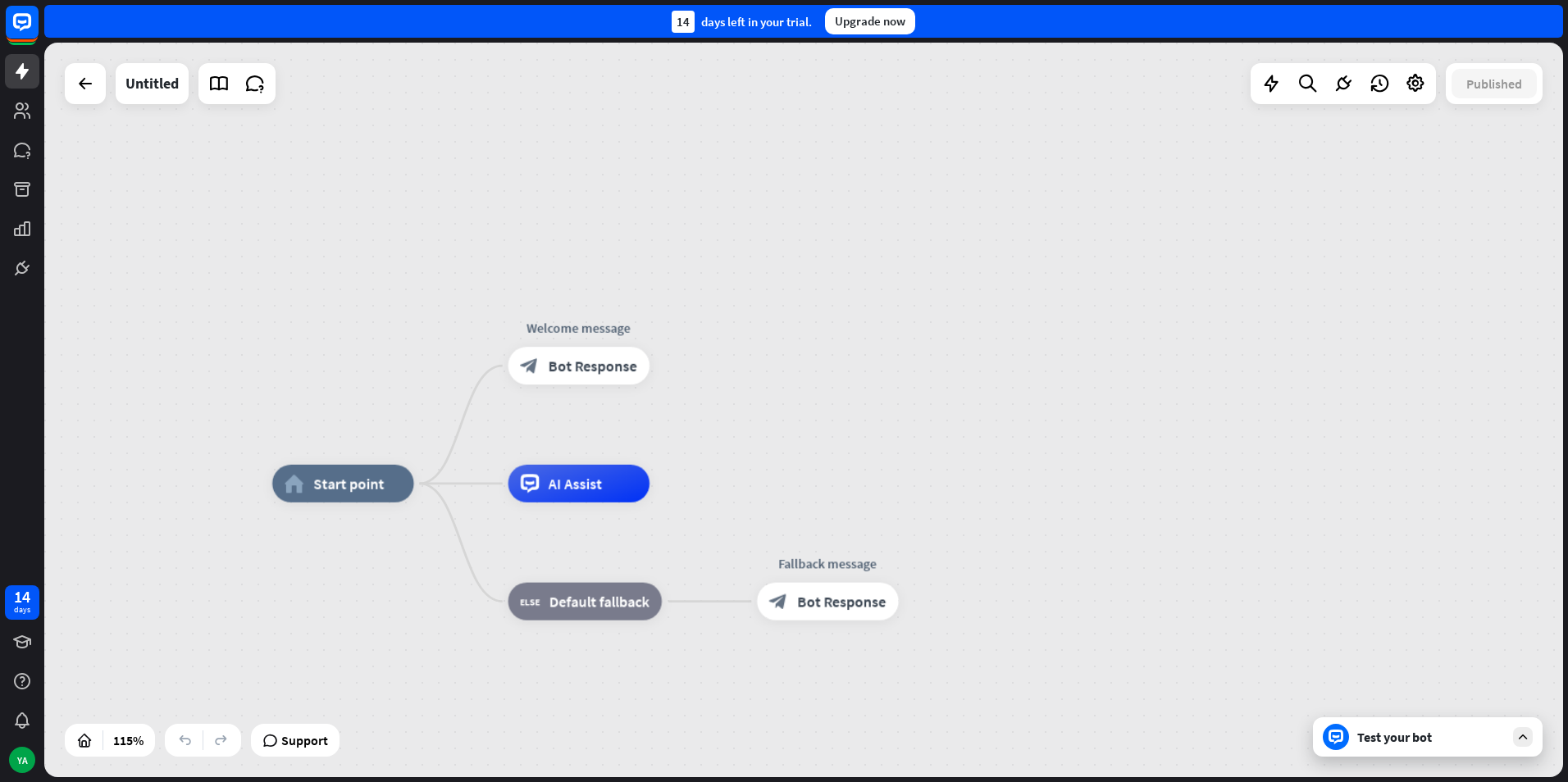
drag, startPoint x: 699, startPoint y: 548, endPoint x: 769, endPoint y: 451, distance: 119.6
click at [770, 453] on div "home_2 Start point Welcome message block_bot_response Bot Response AI Assist bl…" at bounding box center [803, 409] width 1518 height 735
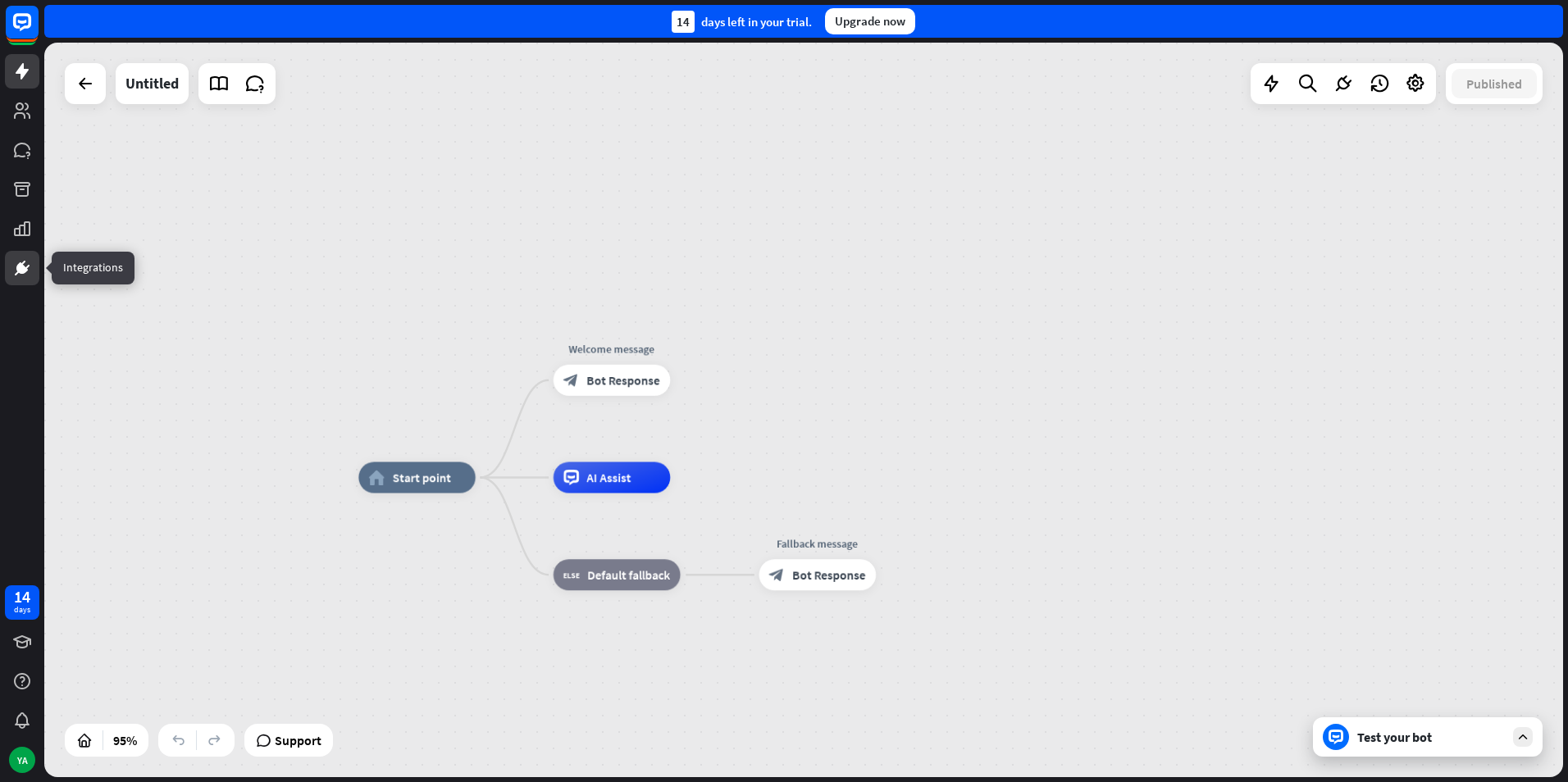
click at [26, 260] on icon at bounding box center [22, 268] width 19 height 19
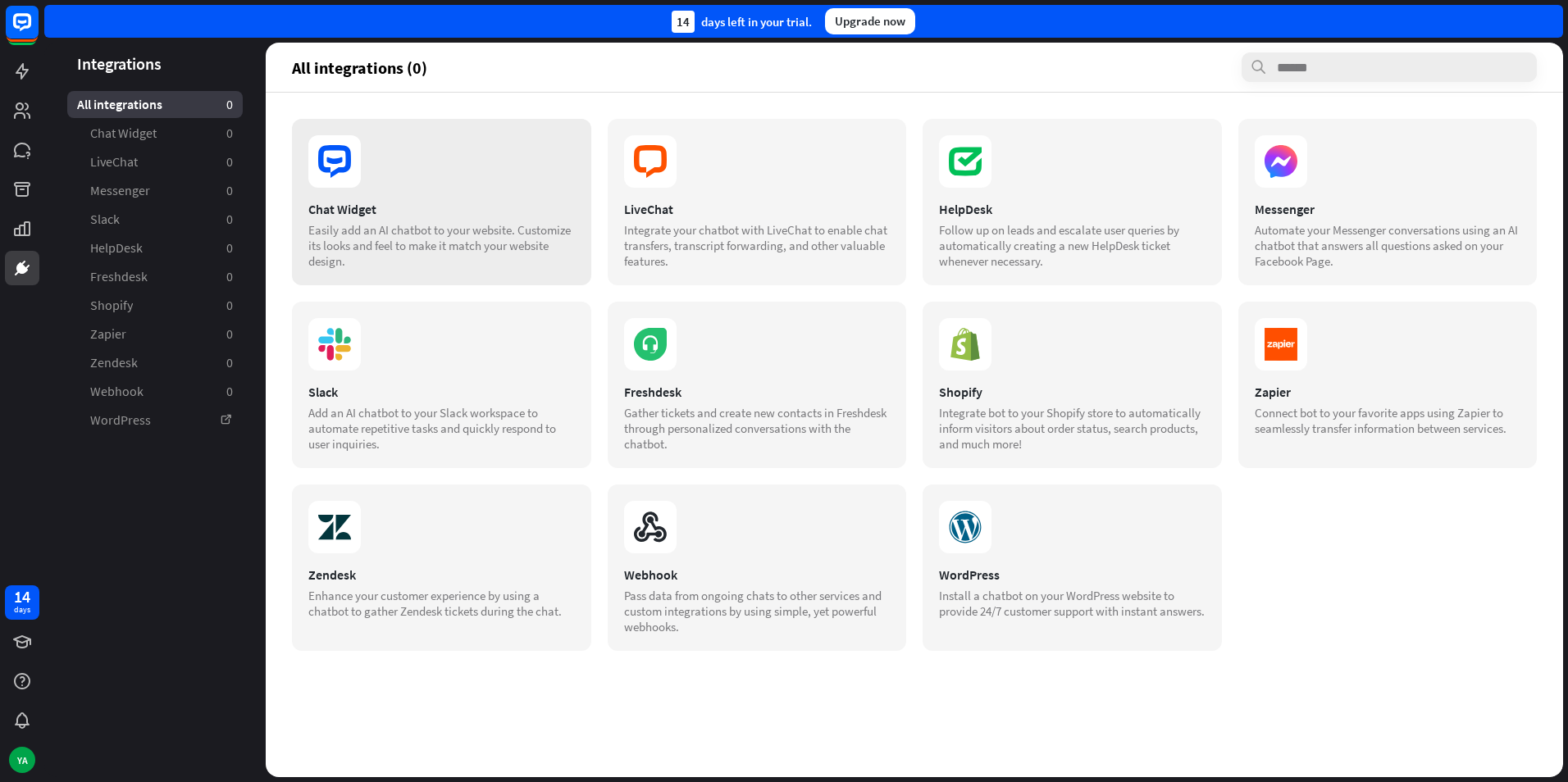
click at [399, 189] on div "Chat Widget Easily add an AI chatbot to your website. Customize its looks and f…" at bounding box center [441, 202] width 299 height 167
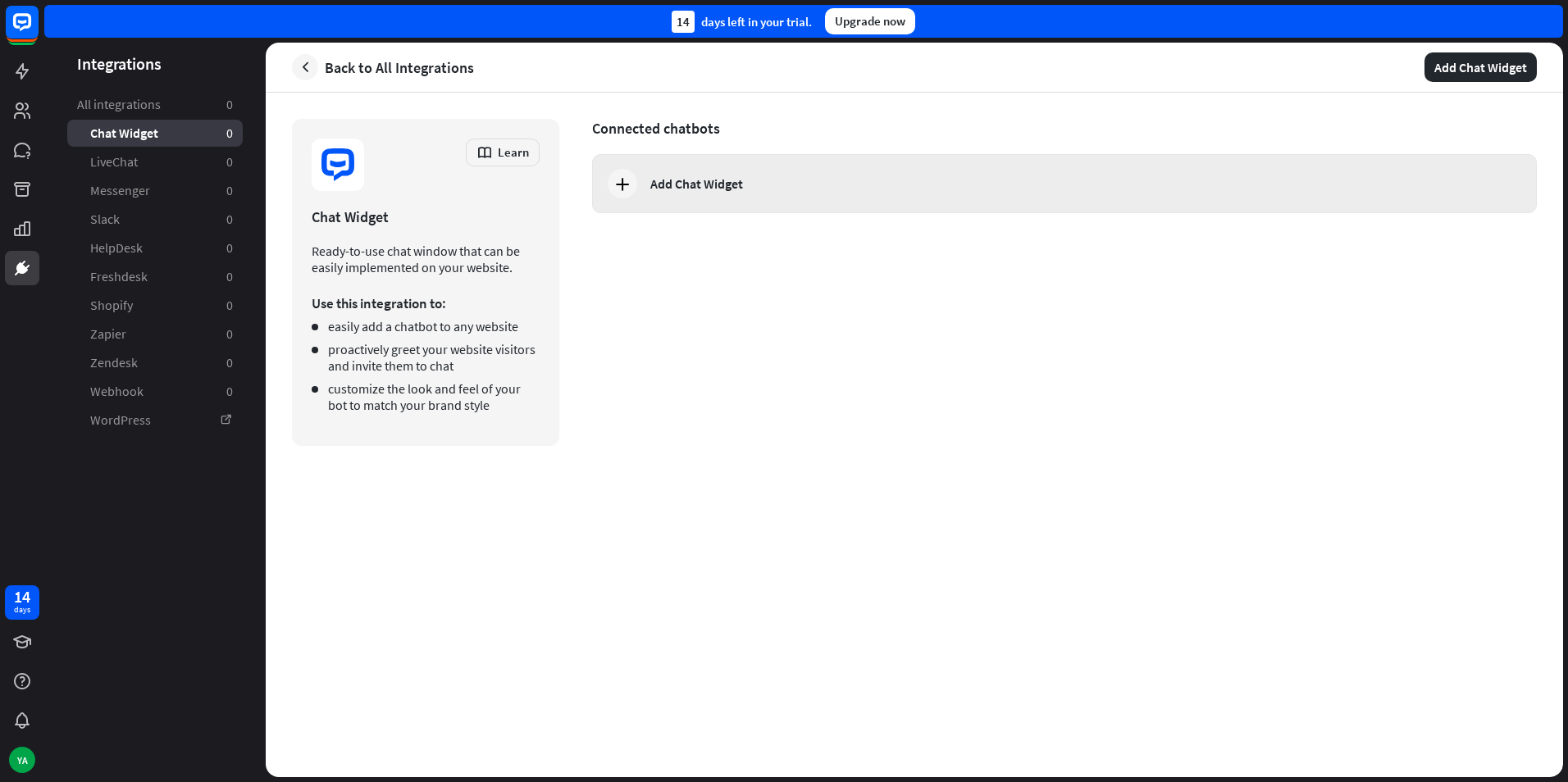
click at [634, 195] on div "Add Chat Widget" at bounding box center [1063, 183] width 944 height 59
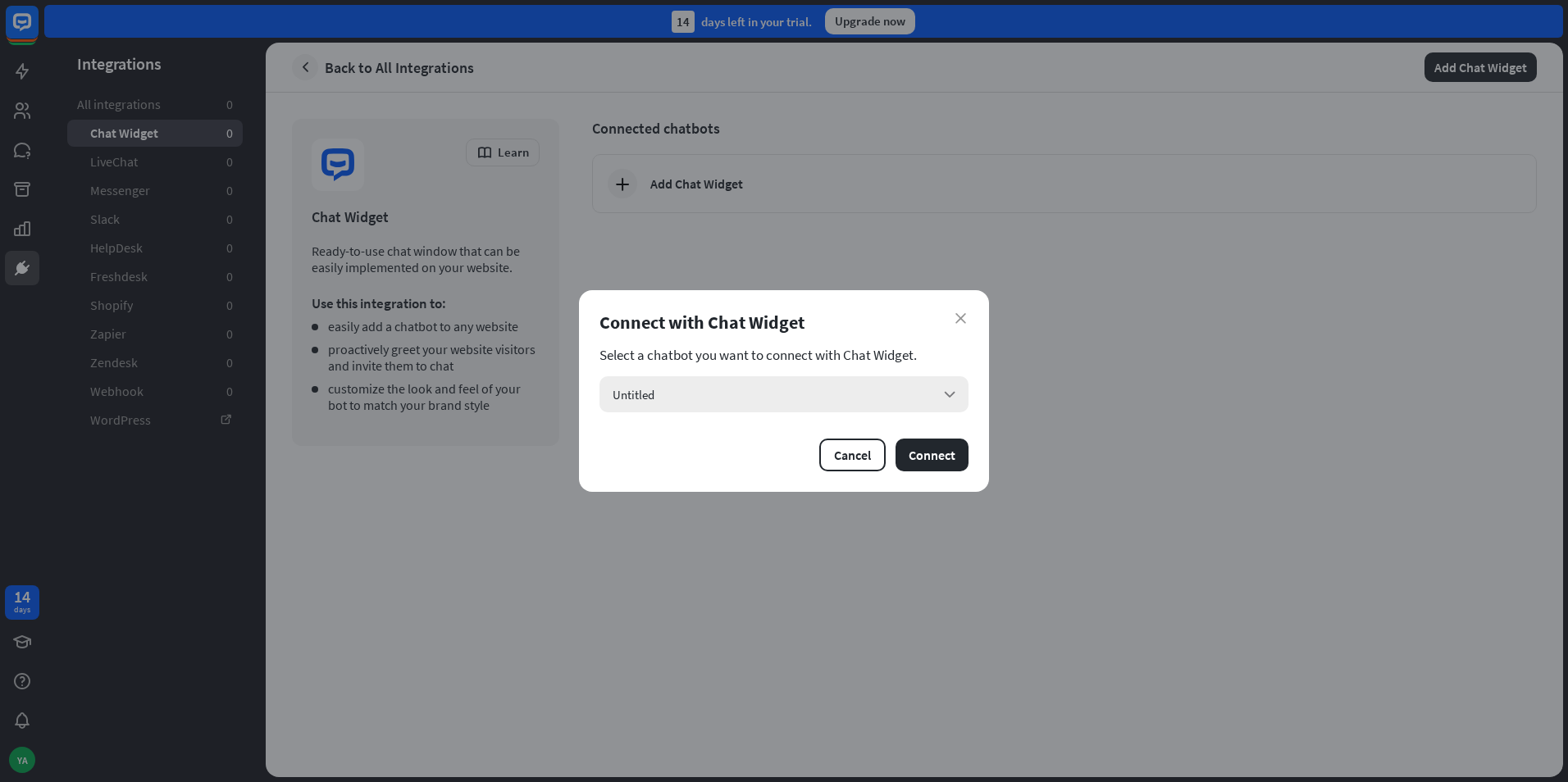
click at [742, 394] on div "Untitled arrow_down" at bounding box center [784, 394] width 369 height 36
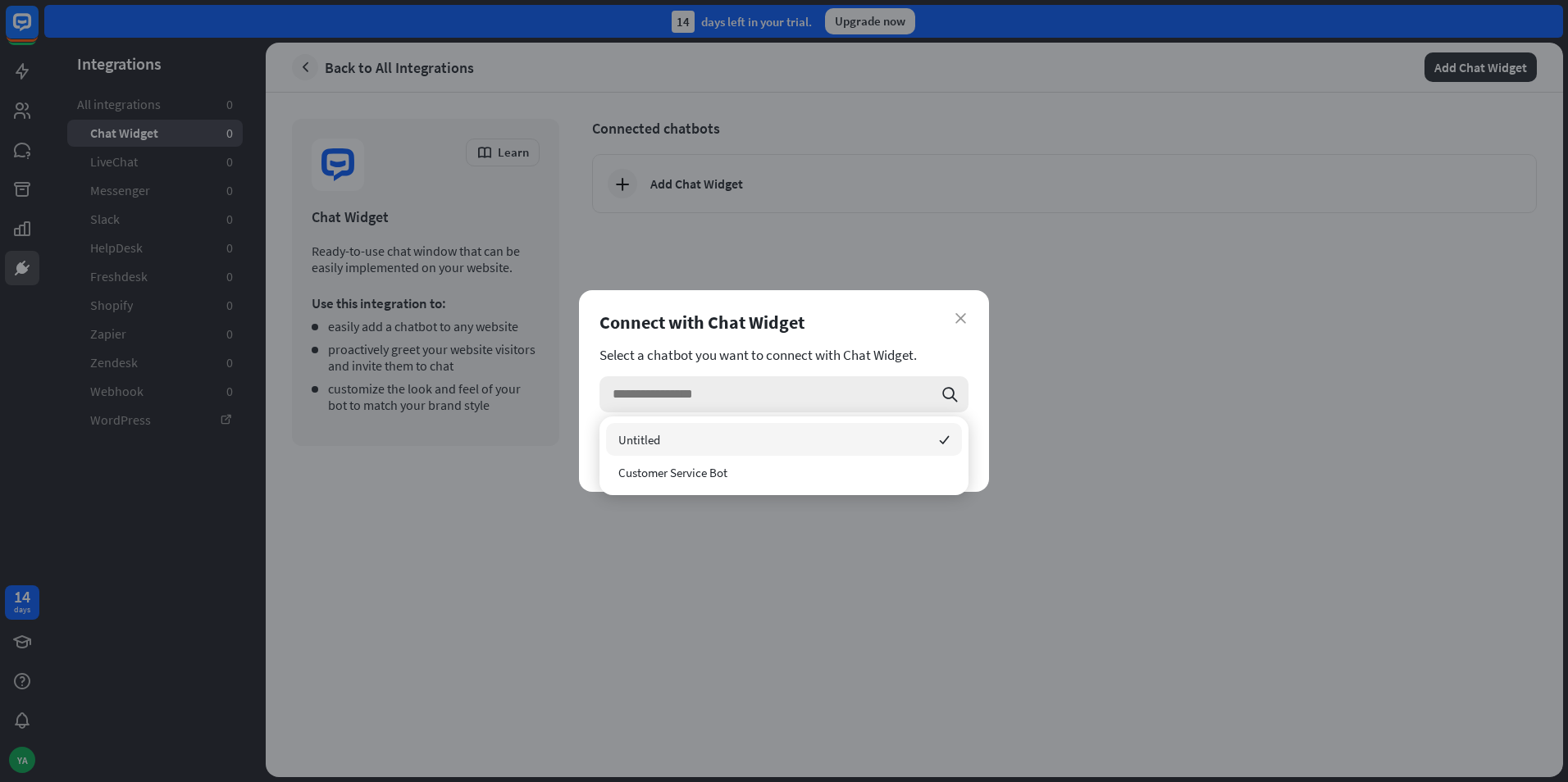
type input "*"
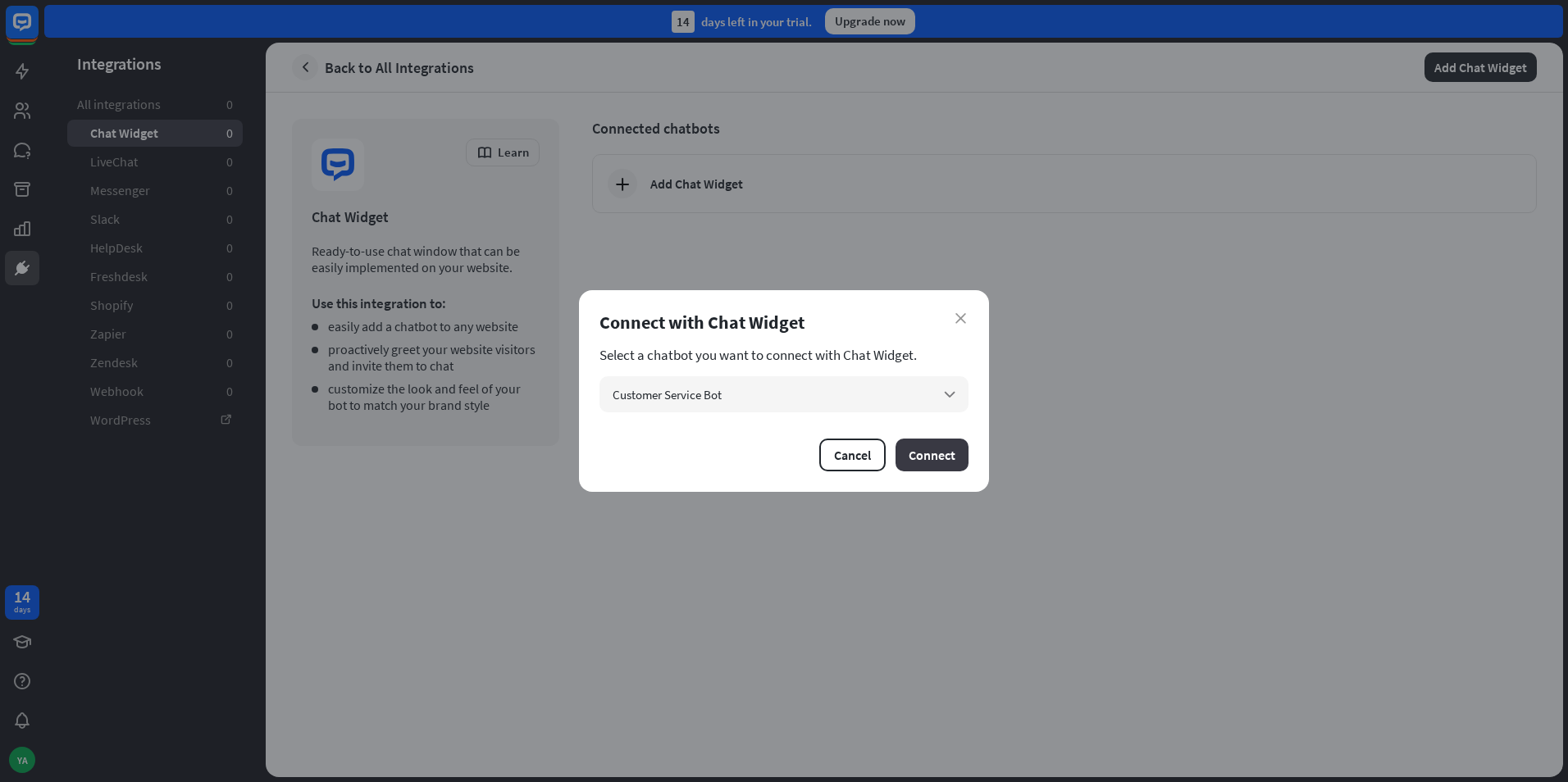
click at [962, 463] on button "Connect" at bounding box center [932, 455] width 73 height 33
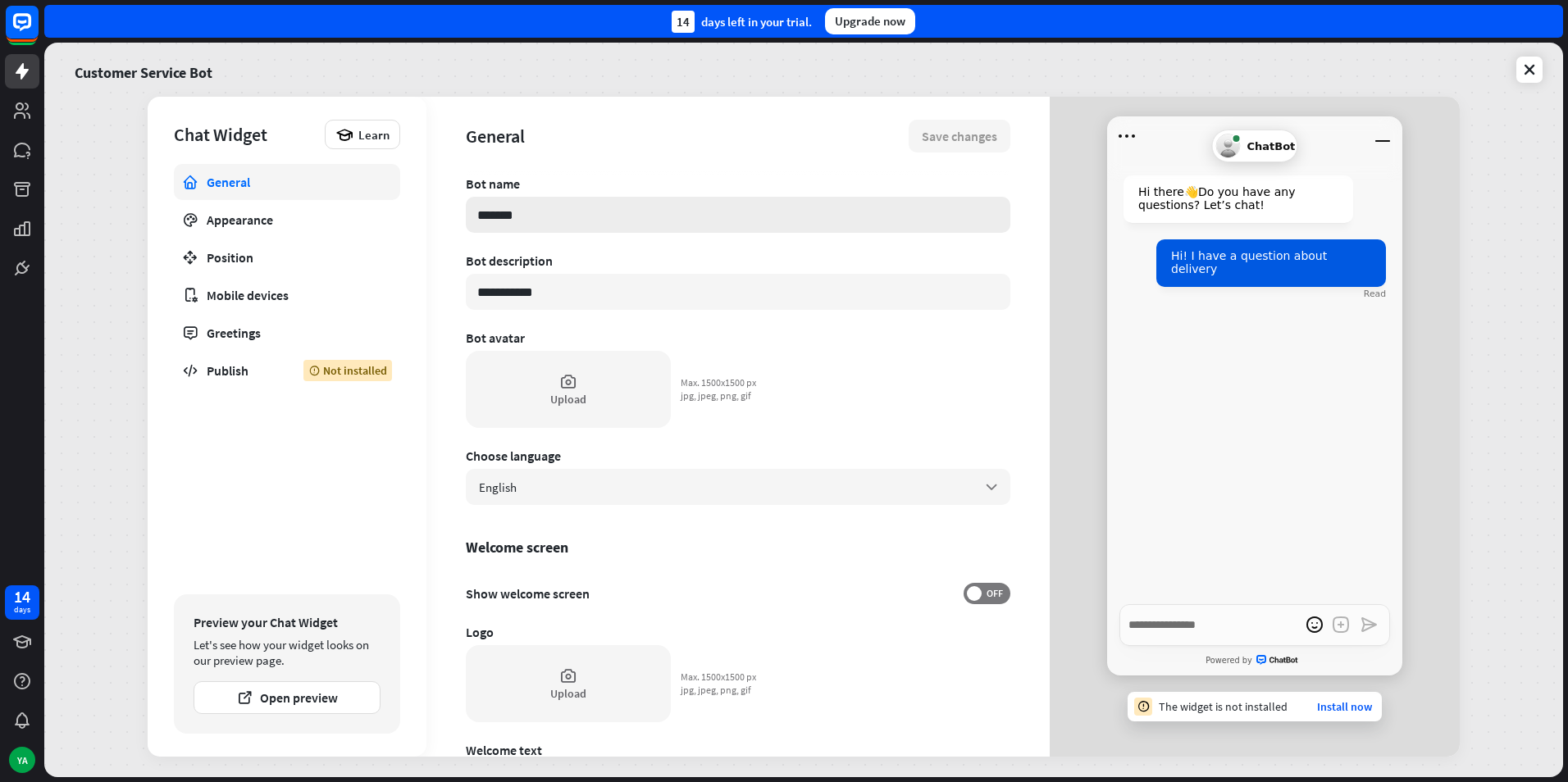
click at [576, 216] on input "*******" at bounding box center [738, 215] width 544 height 36
type textarea "*"
type input "*****"
type textarea "*"
type input "***"
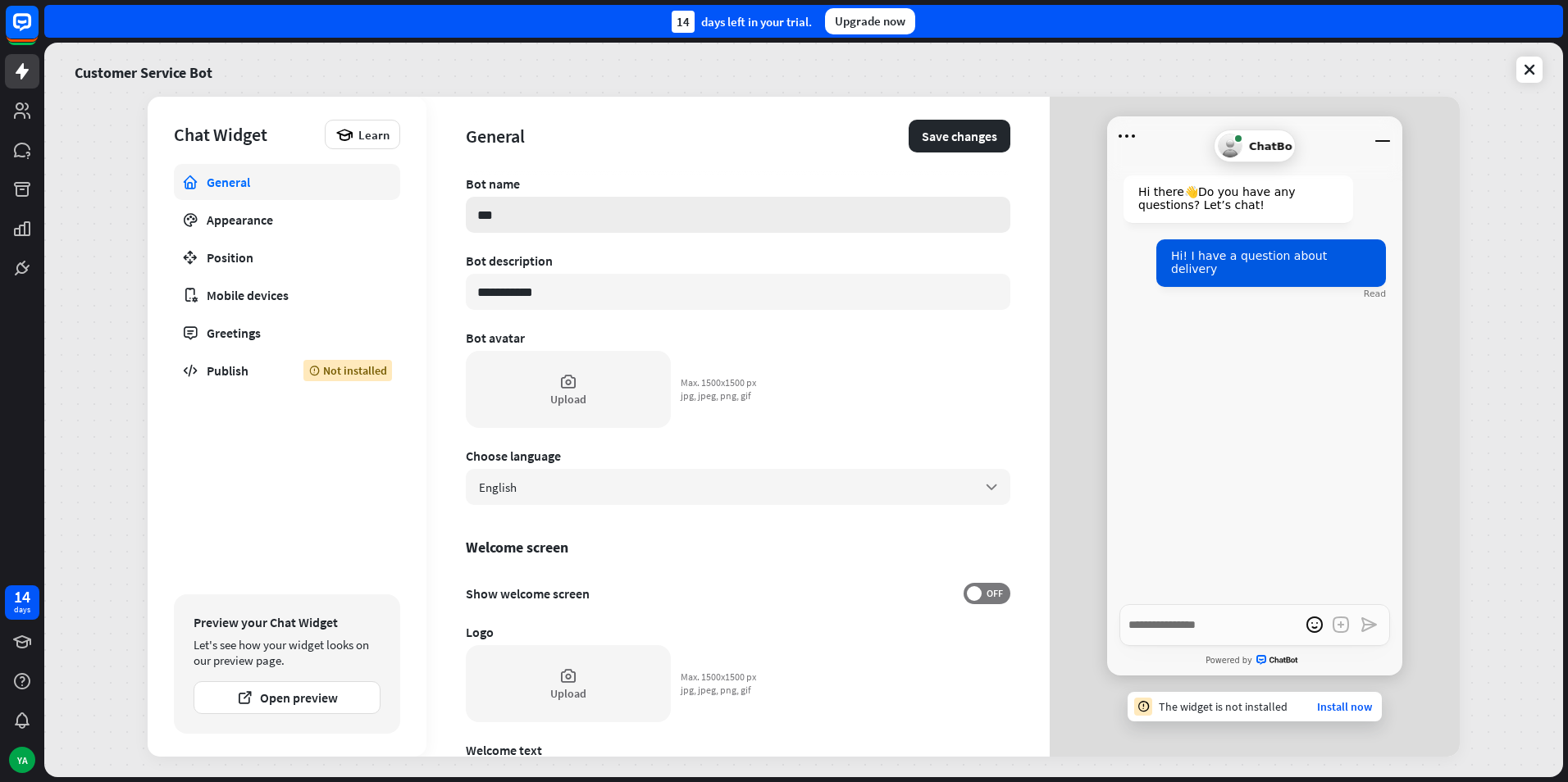
type textarea "*"
type input "**"
type textarea "*"
type input "*"
type textarea "*"
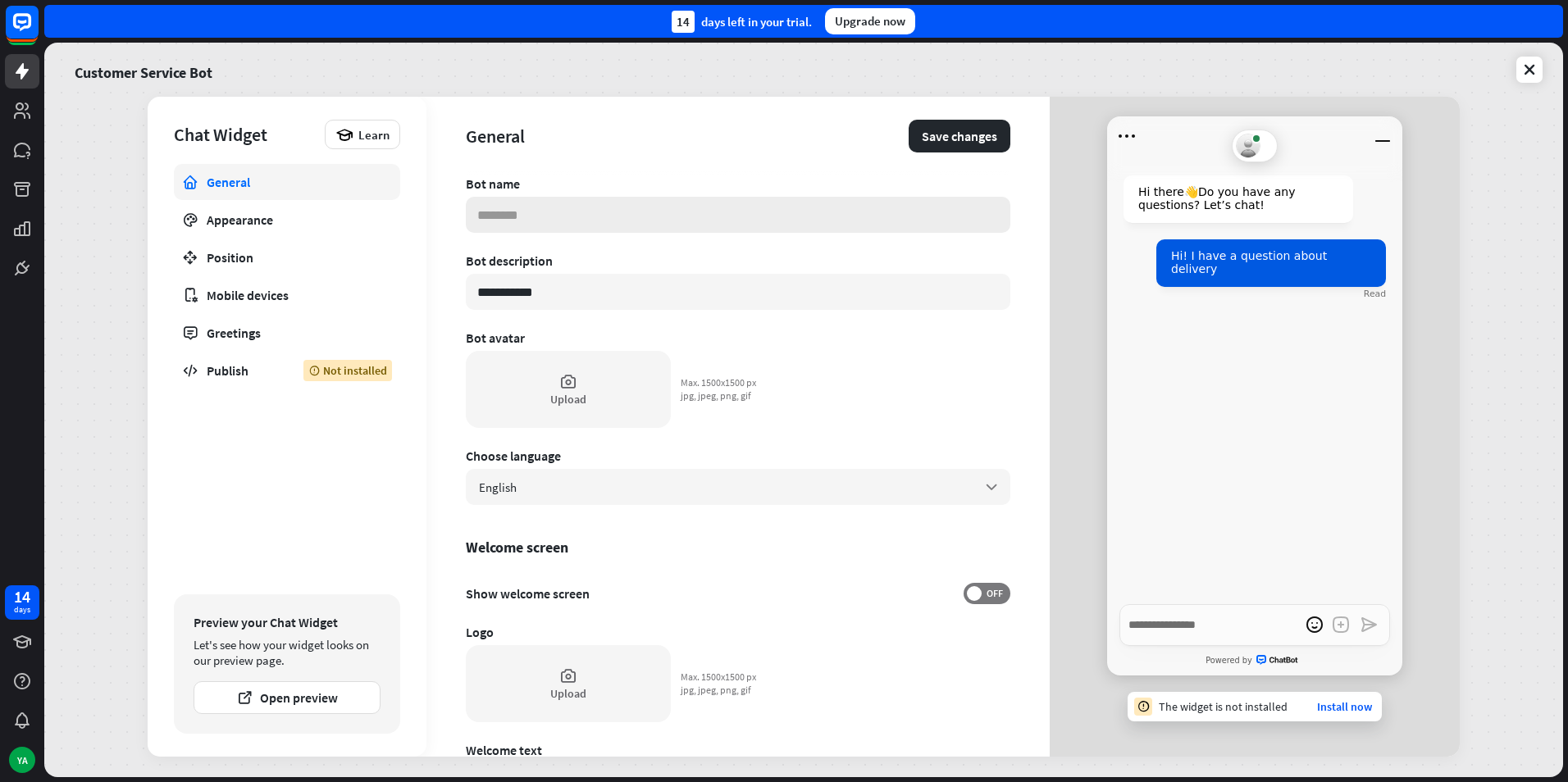
type textarea "*"
type input "*"
click at [561, 283] on input "**********" at bounding box center [738, 292] width 544 height 36
drag, startPoint x: 562, startPoint y: 283, endPoint x: 453, endPoint y: 294, distance: 109.6
click at [453, 294] on div "**********" at bounding box center [737, 426] width 623 height 660
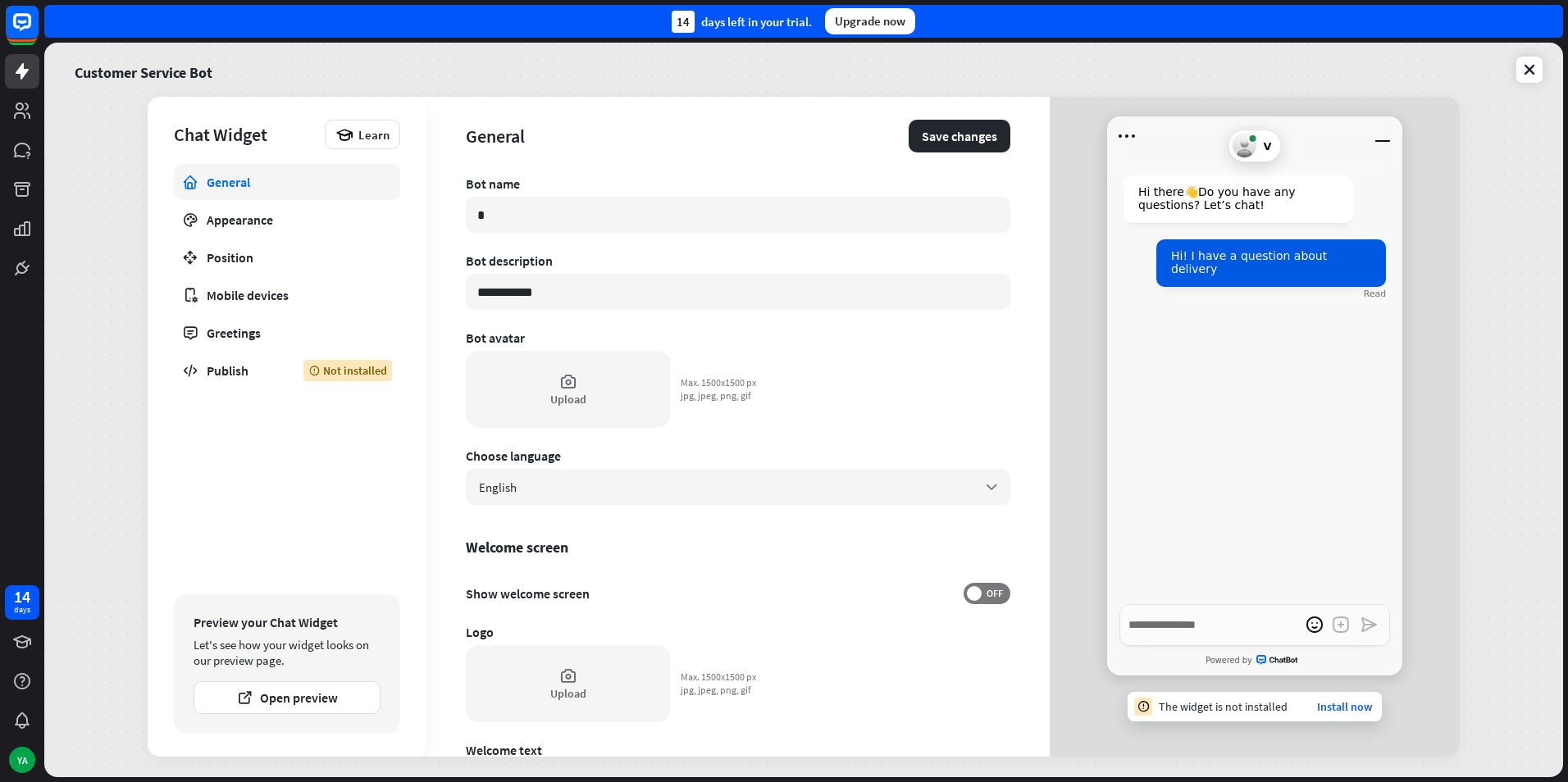
type textarea "*"
click at [569, 298] on input at bounding box center [738, 292] width 544 height 36
type textarea "*"
type input "*"
type textarea "*"
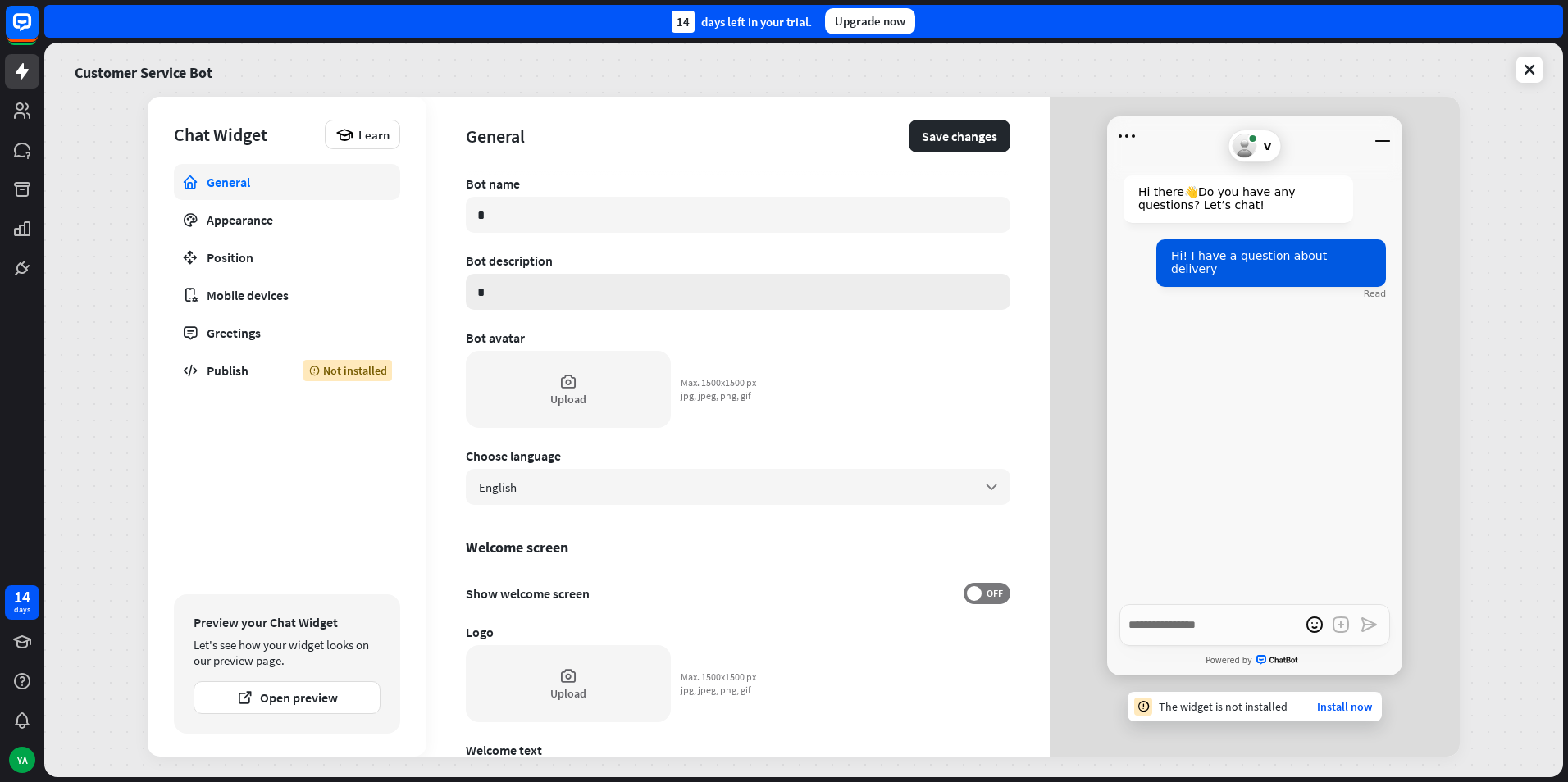
type input "**"
type textarea "*"
type input "***"
type textarea "*"
type input "****"
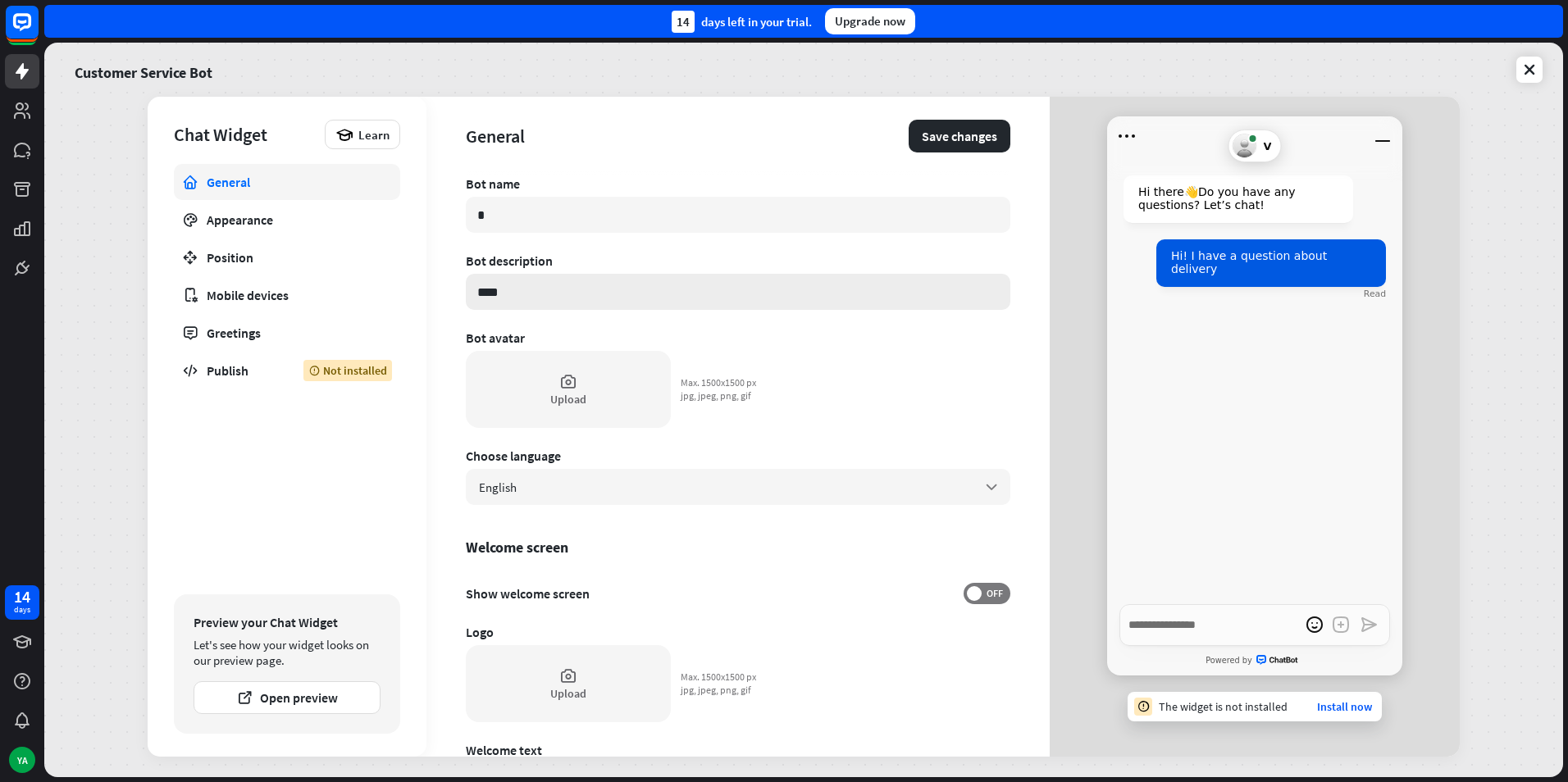
type textarea "*"
type input "*****"
type textarea "*"
type input "******"
type textarea "*"
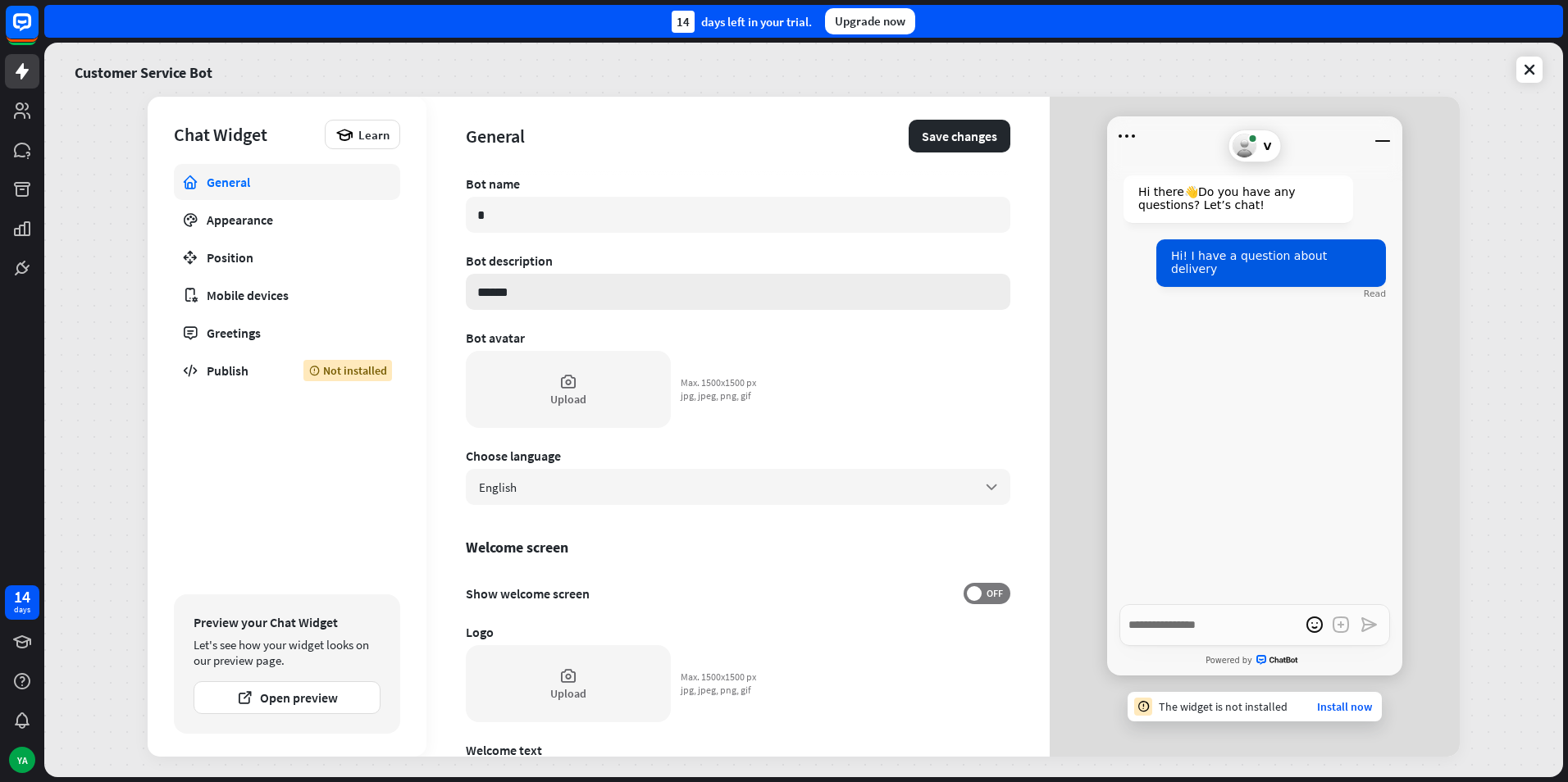
type input "*******"
type textarea "*"
type input "*******"
type textarea "*"
type input "*********"
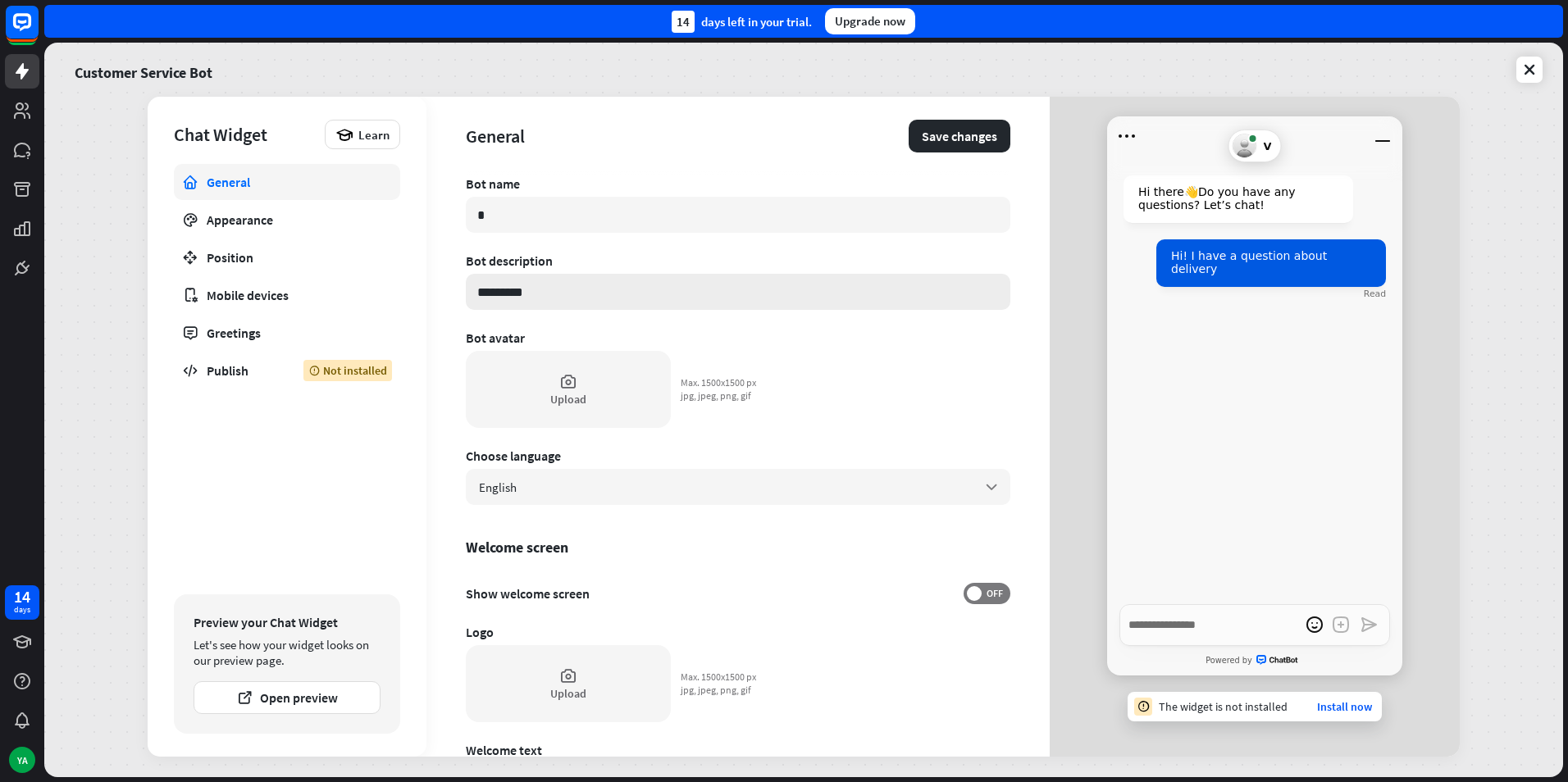
type textarea "*"
type input "**********"
type textarea "*"
type input "**********"
type textarea "*"
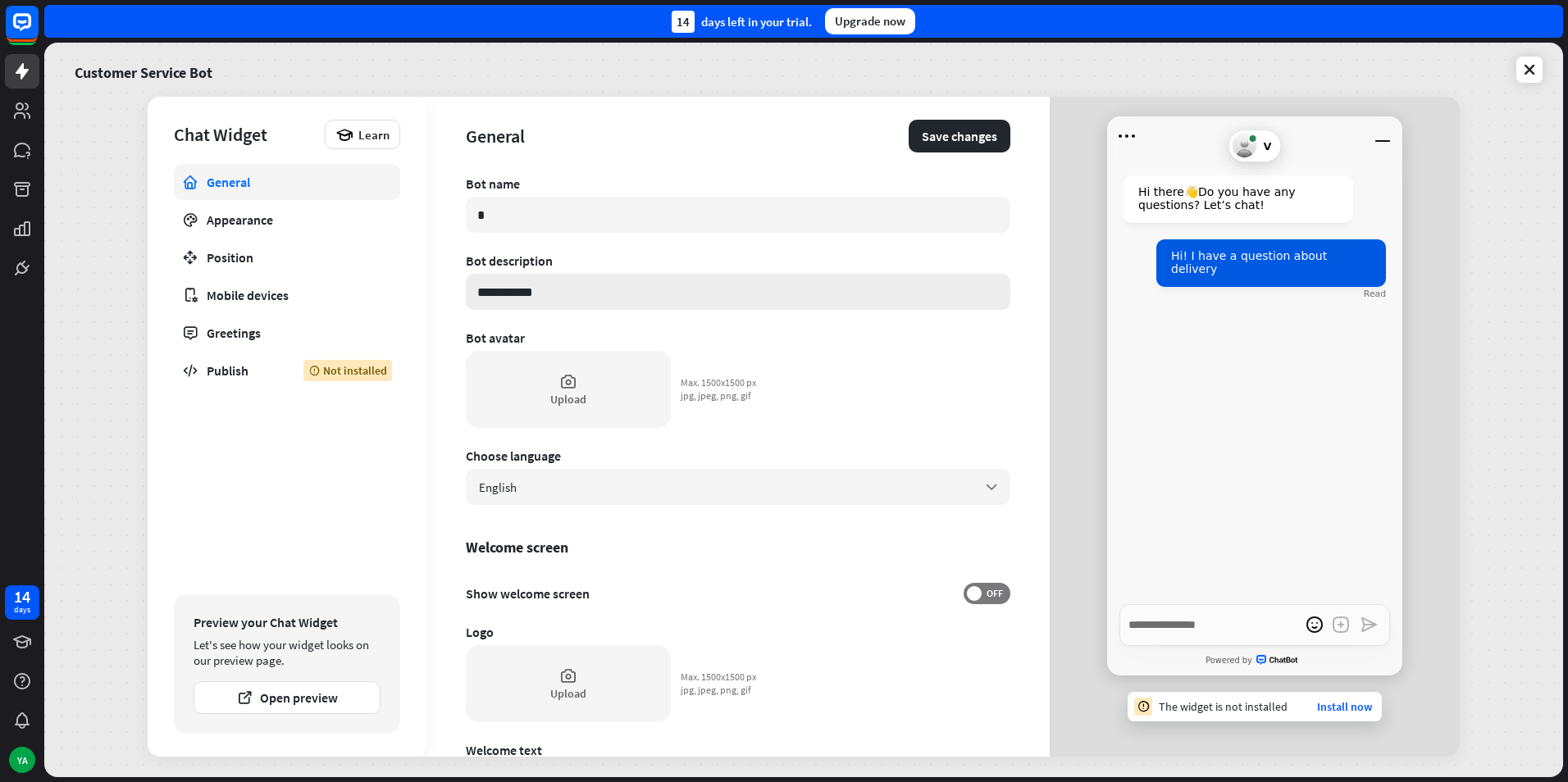
type input "**********"
type textarea "*"
type input "**********"
type textarea "*"
type input "**********"
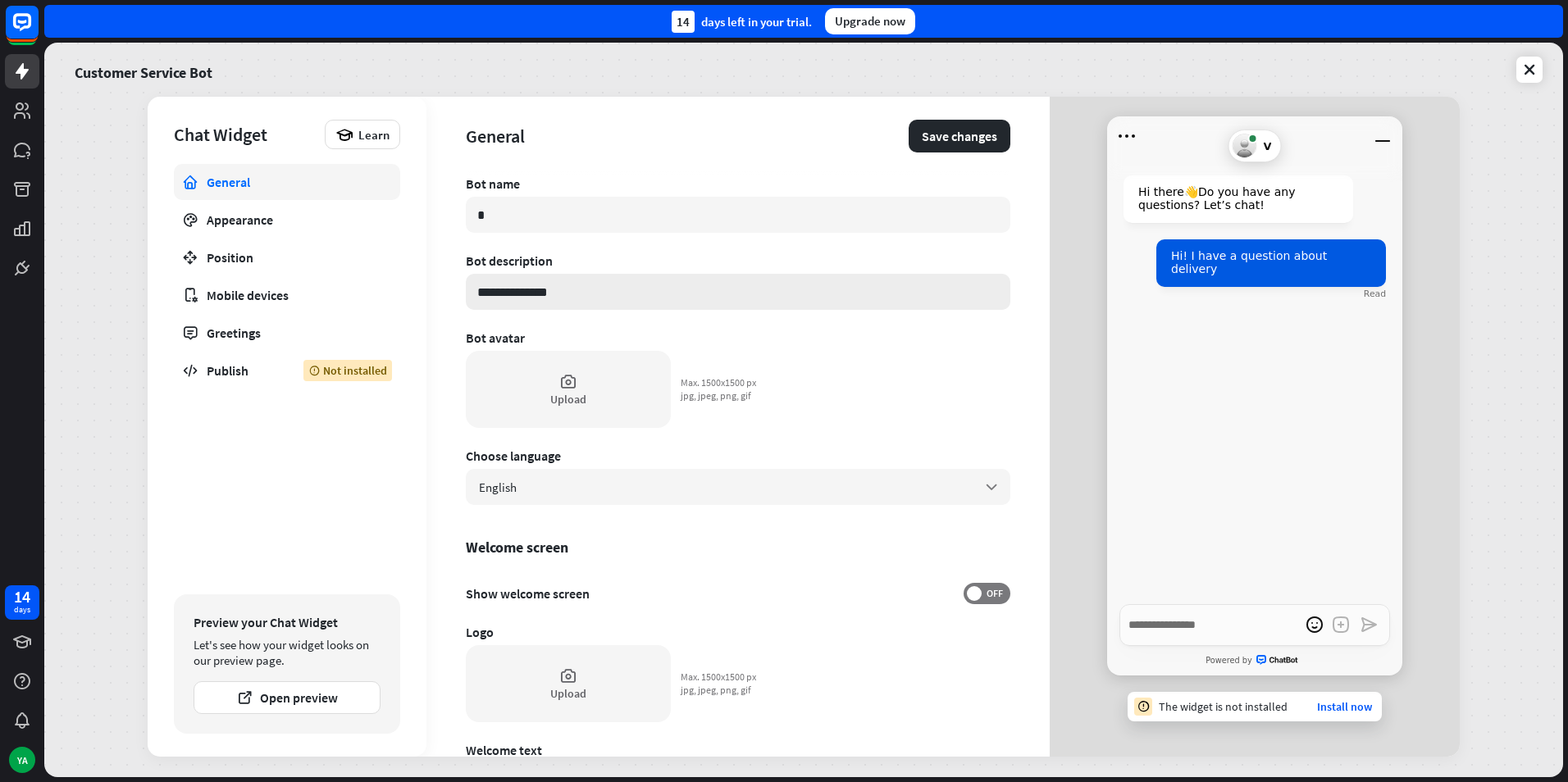
type textarea "*"
type input "**********"
type textarea "*"
type input "**********"
type textarea "*"
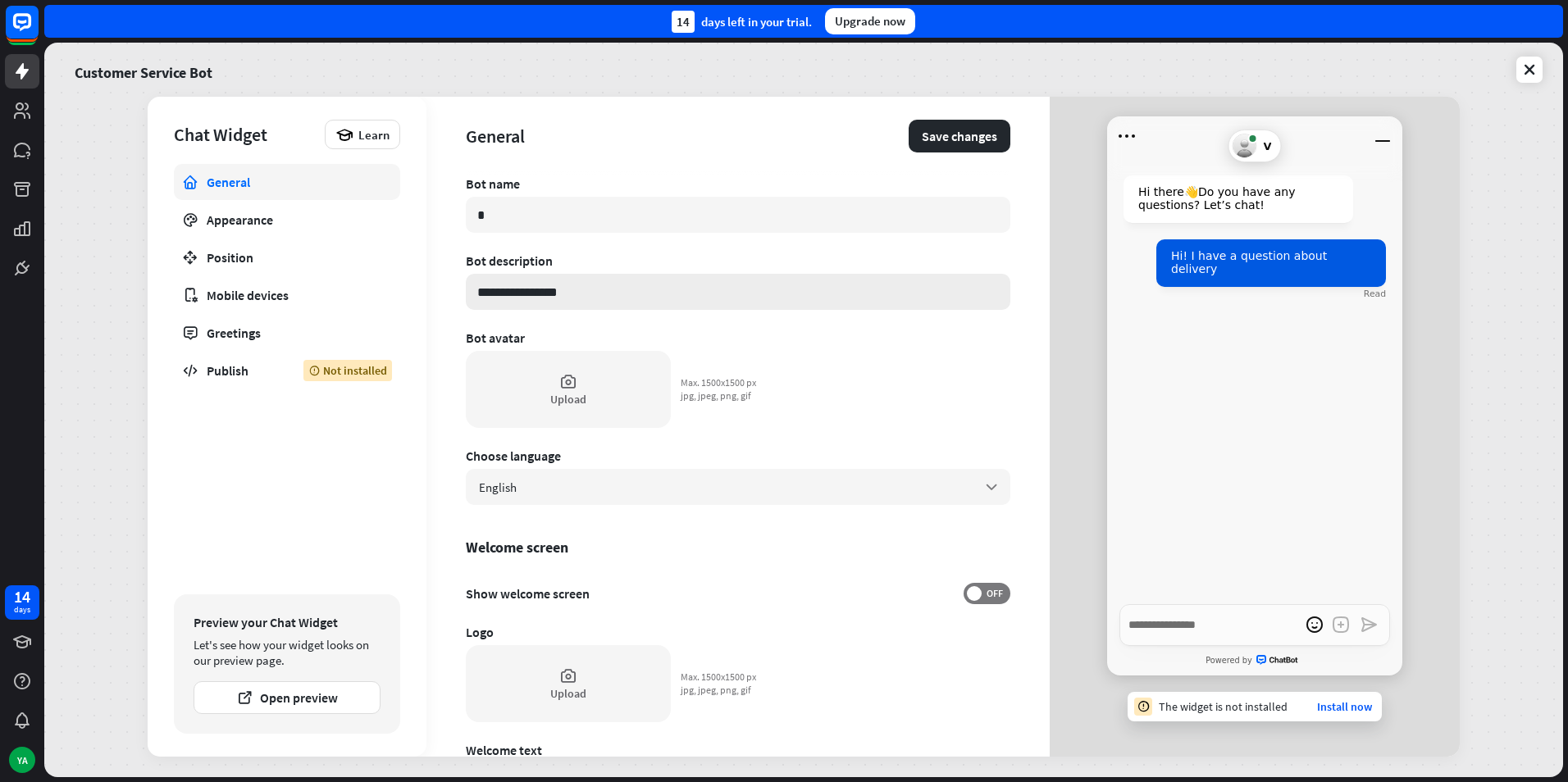
type input "**********"
type textarea "*"
type input "**********"
type textarea "*"
type input "**********"
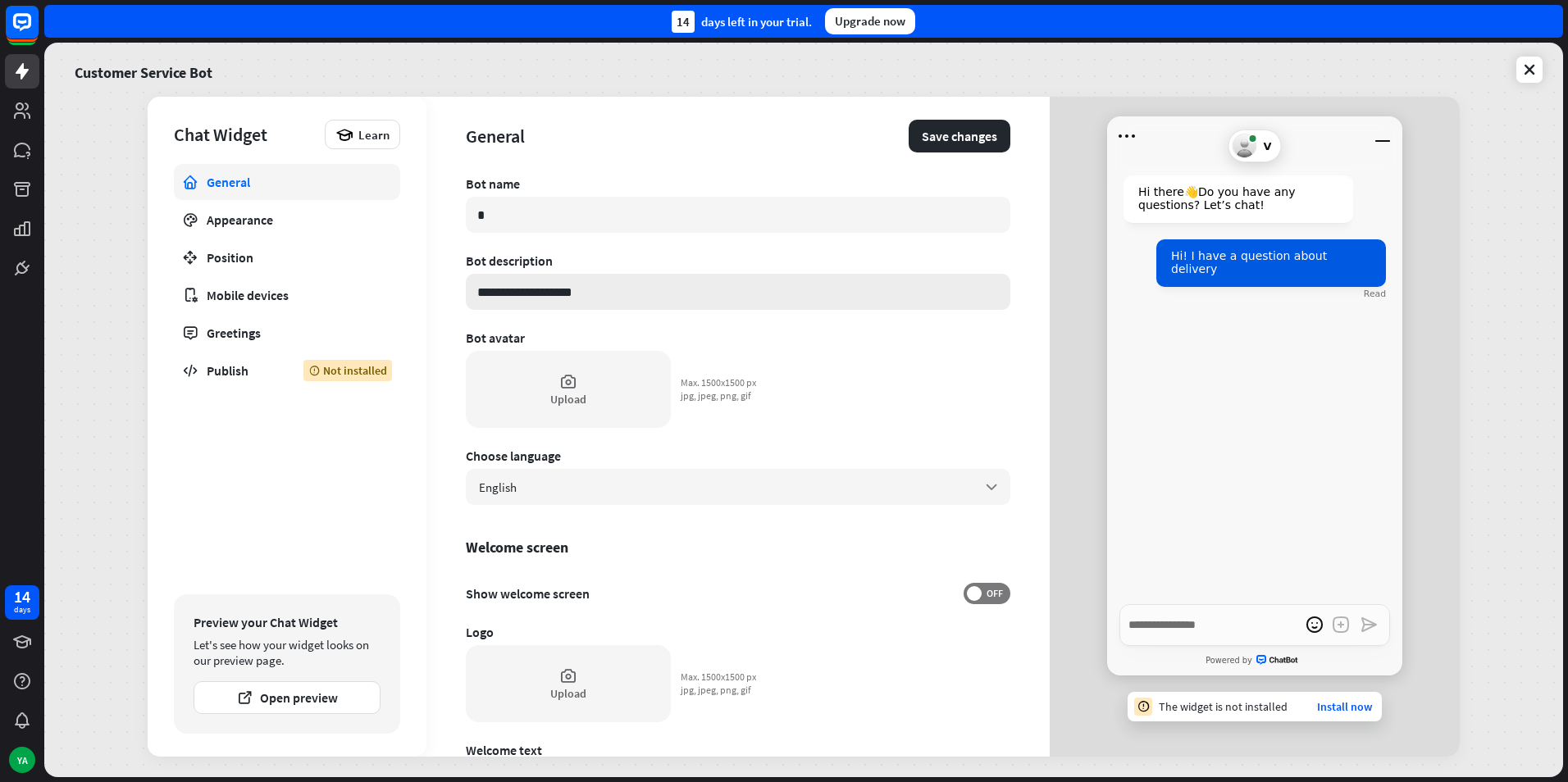
type textarea "*"
type input "**********"
type textarea "*"
type input "**********"
type textarea "*"
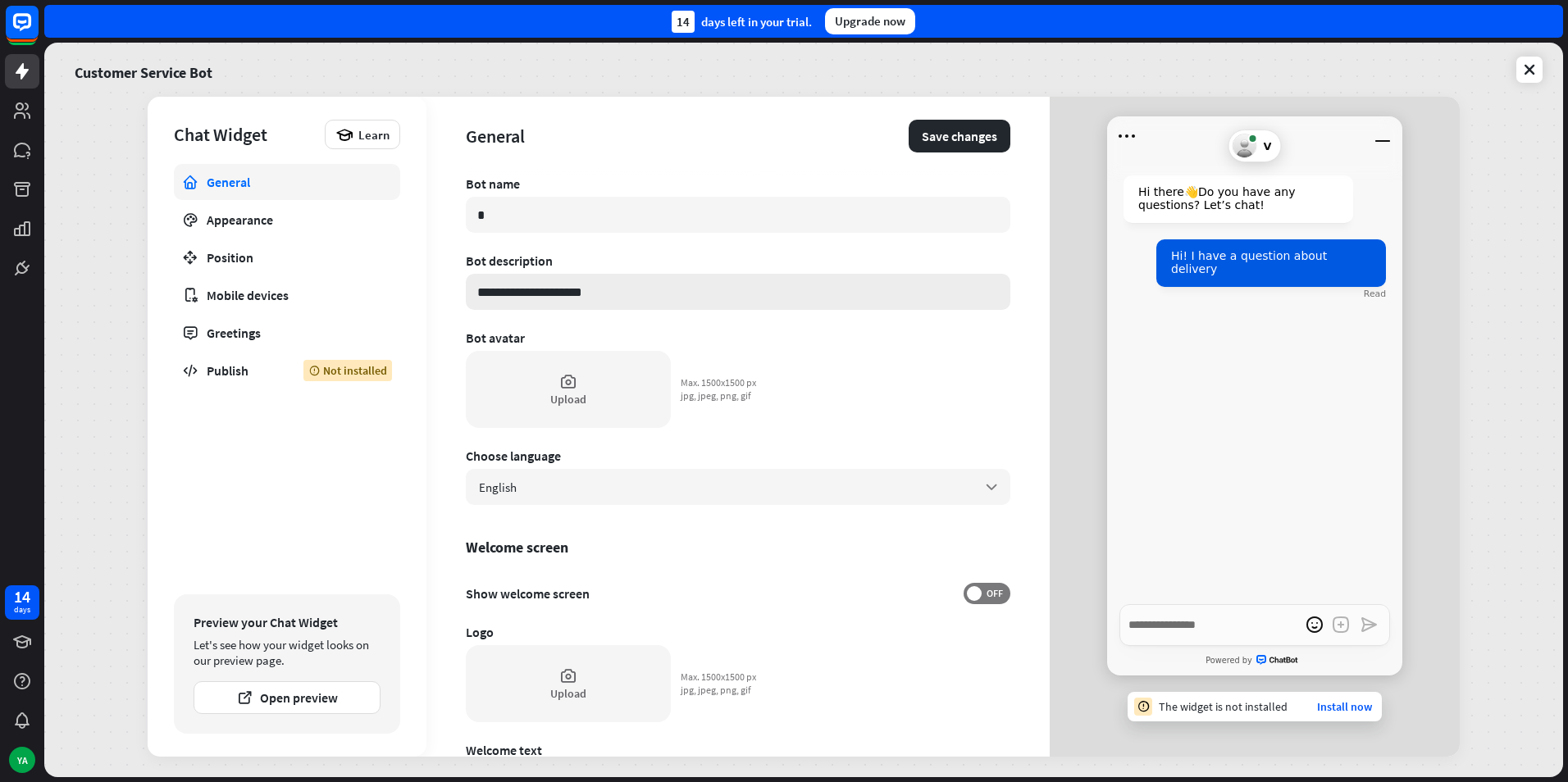
type input "**********"
type textarea "*"
type input "**********"
type textarea "*"
type input "**********"
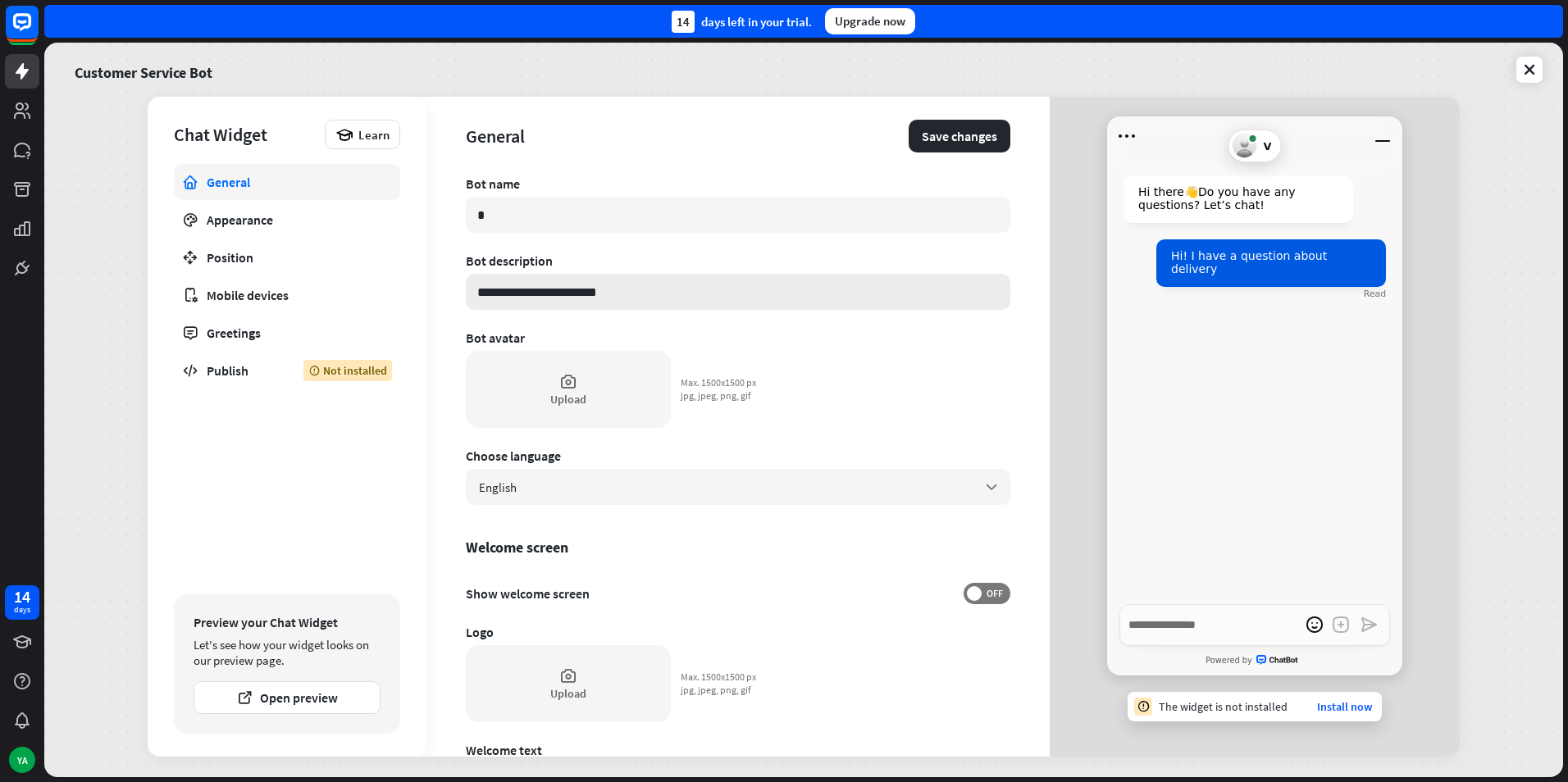
type textarea "*"
type input "**********"
type textarea "*"
type input "**********"
type textarea "*"
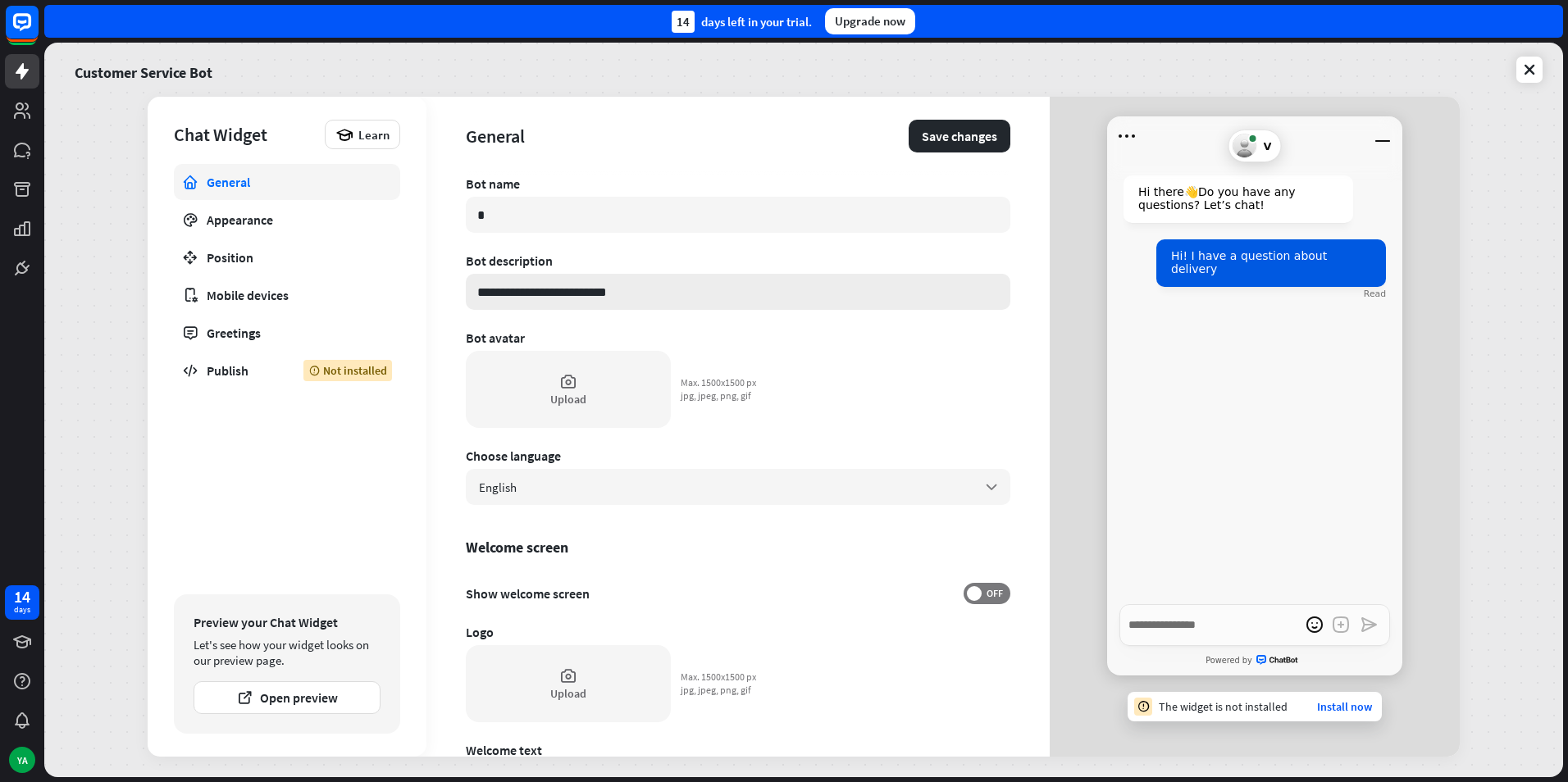
type input "**********"
type textarea "*"
type input "**********"
type textarea "*"
type input "**********"
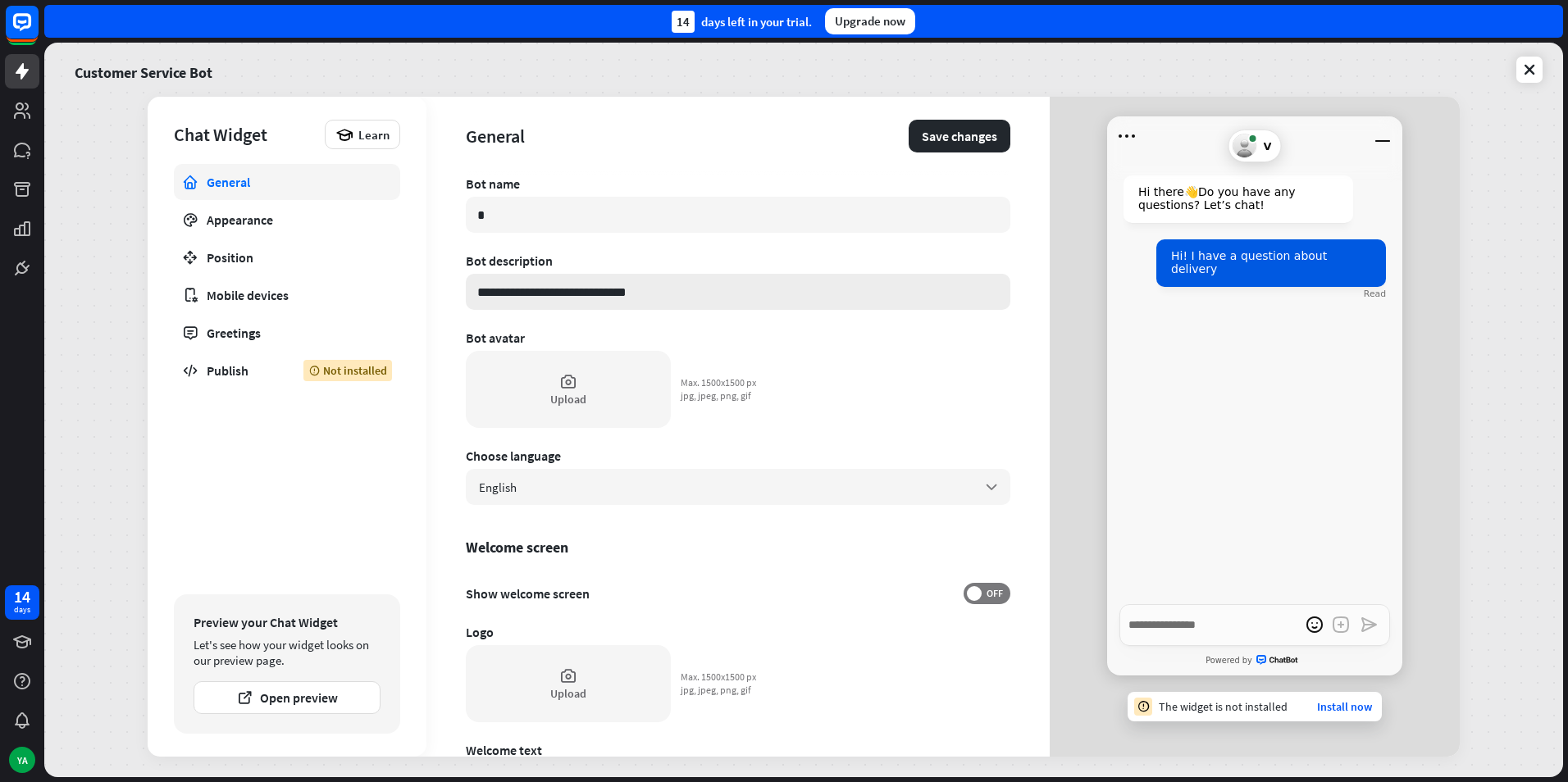
type textarea "*"
type input "**********"
type textarea "*"
type input "**********"
type textarea "*"
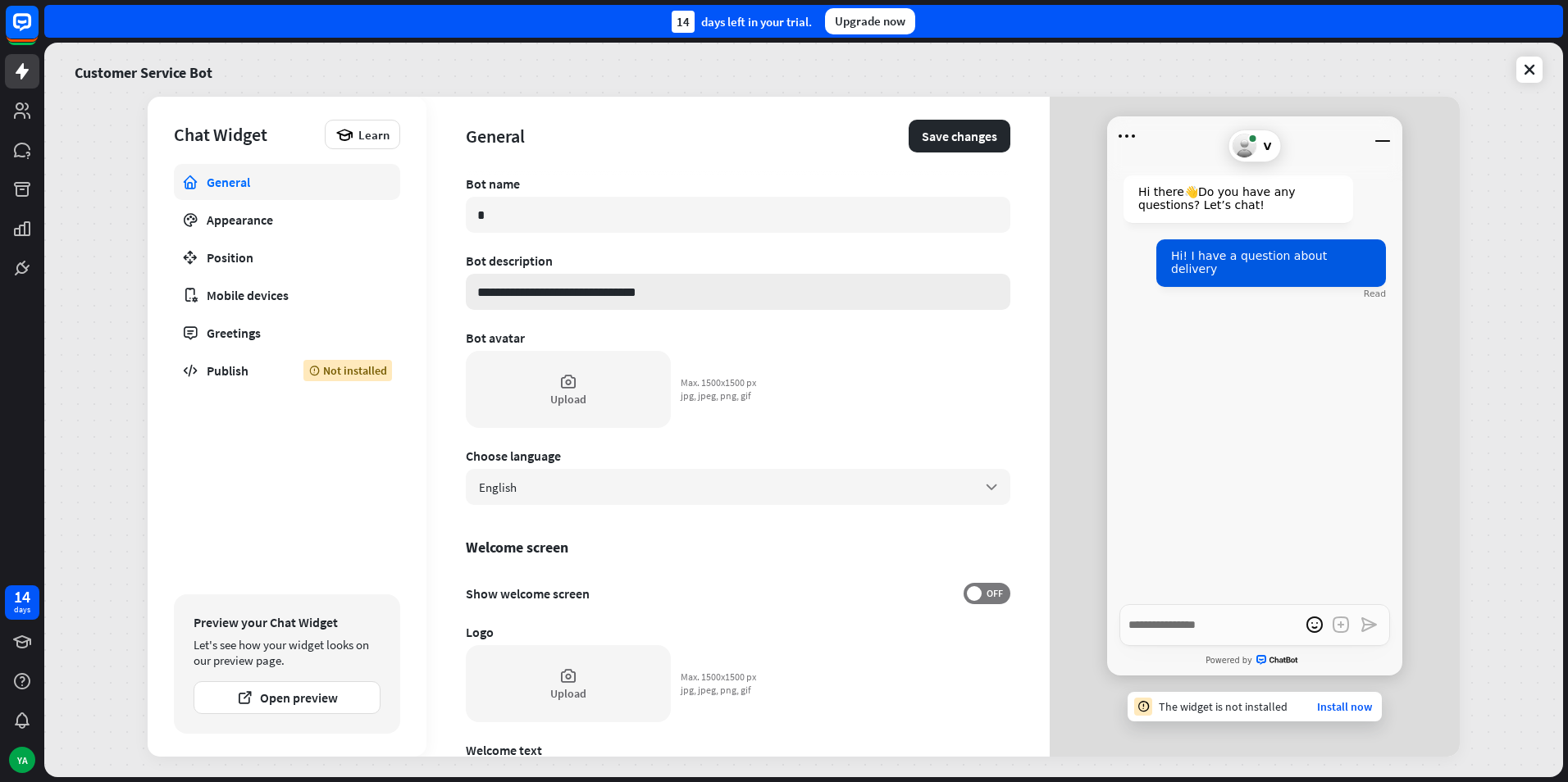
type input "**********"
type textarea "*"
type input "**********"
type textarea "*"
type input "**********"
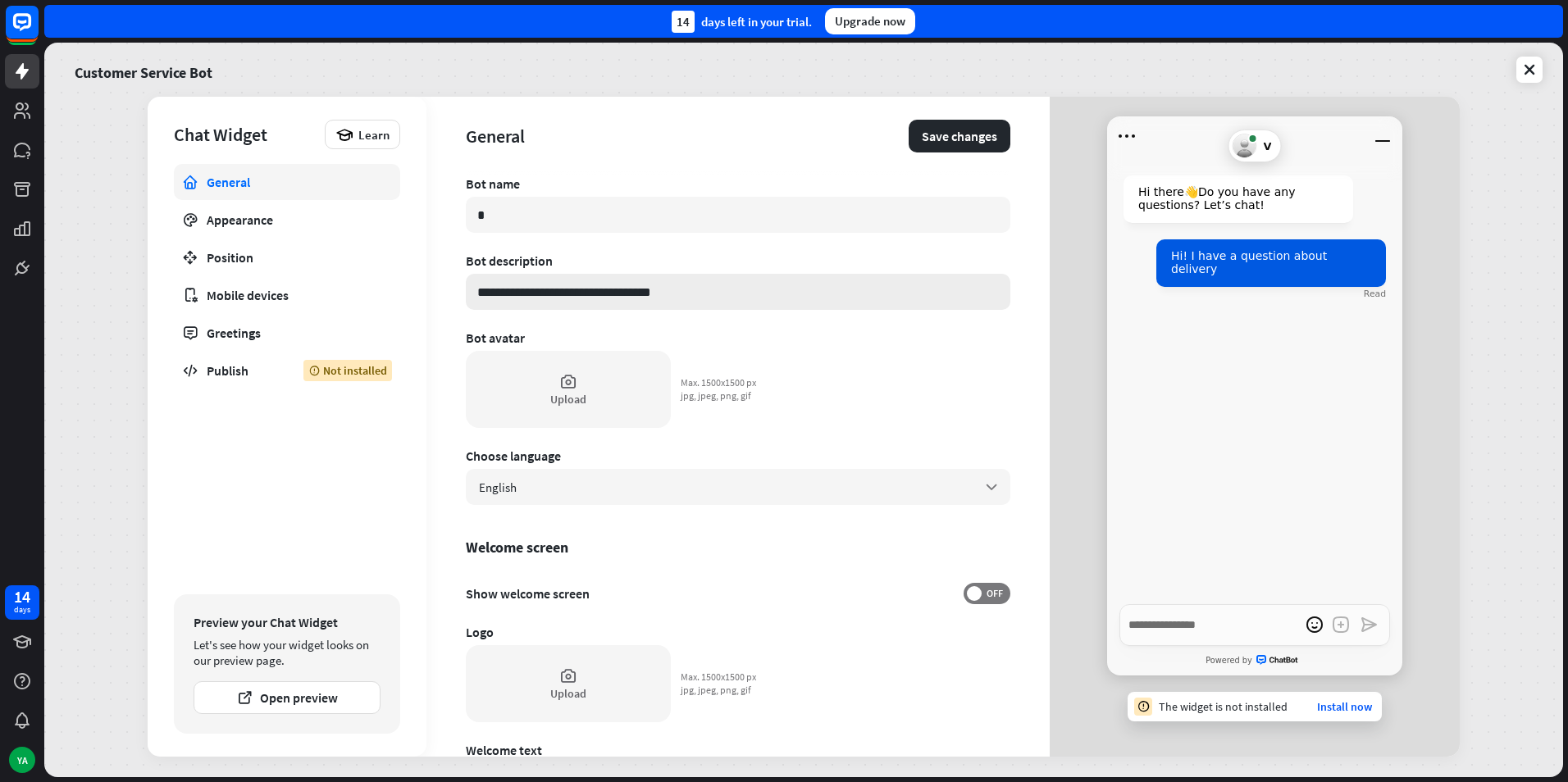
type textarea "*"
type input "**********"
type textarea "*"
type input "**********"
type textarea "*"
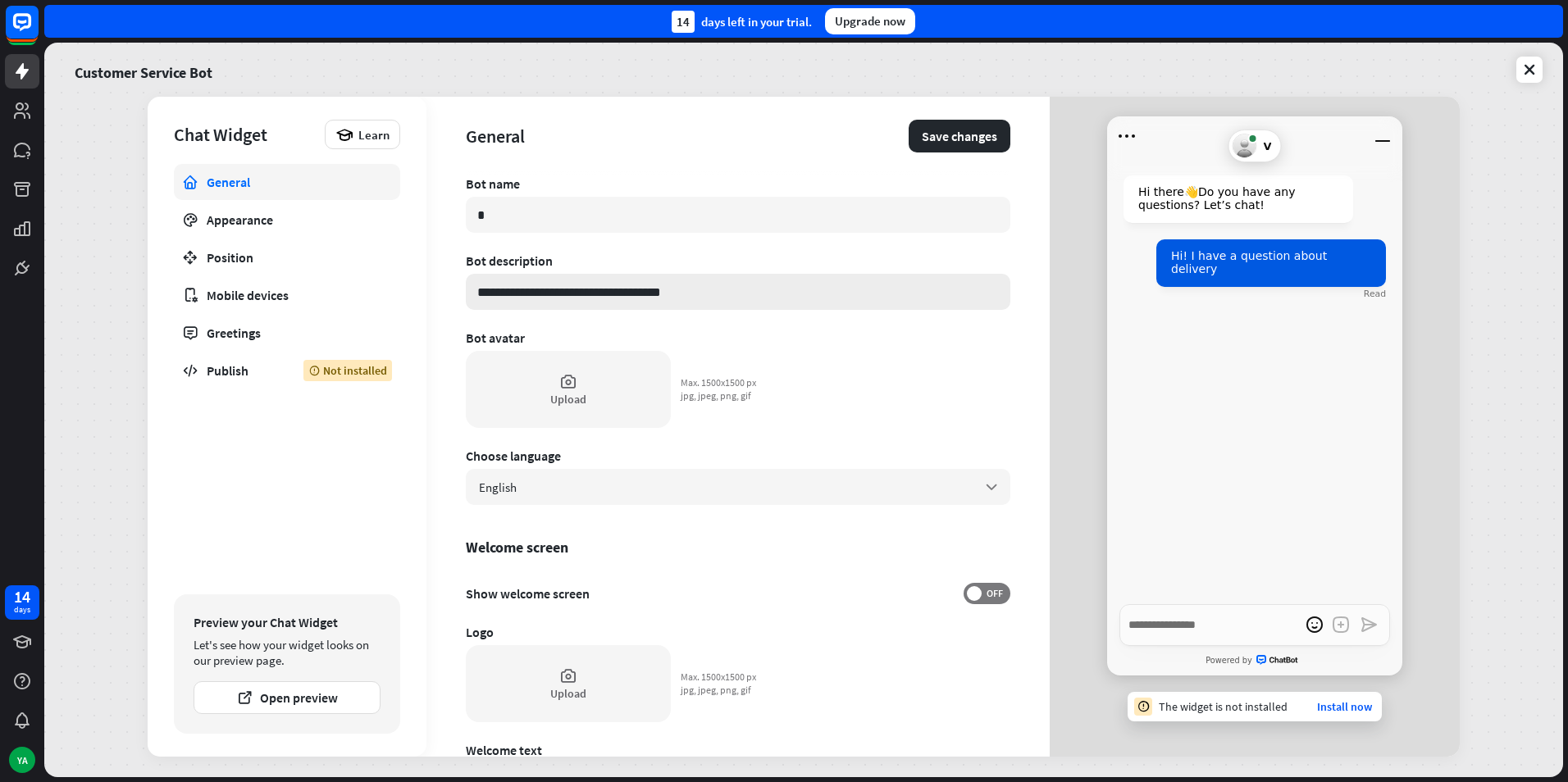
type input "**********"
type textarea "*"
type input "**********"
type textarea "*"
type input "**********"
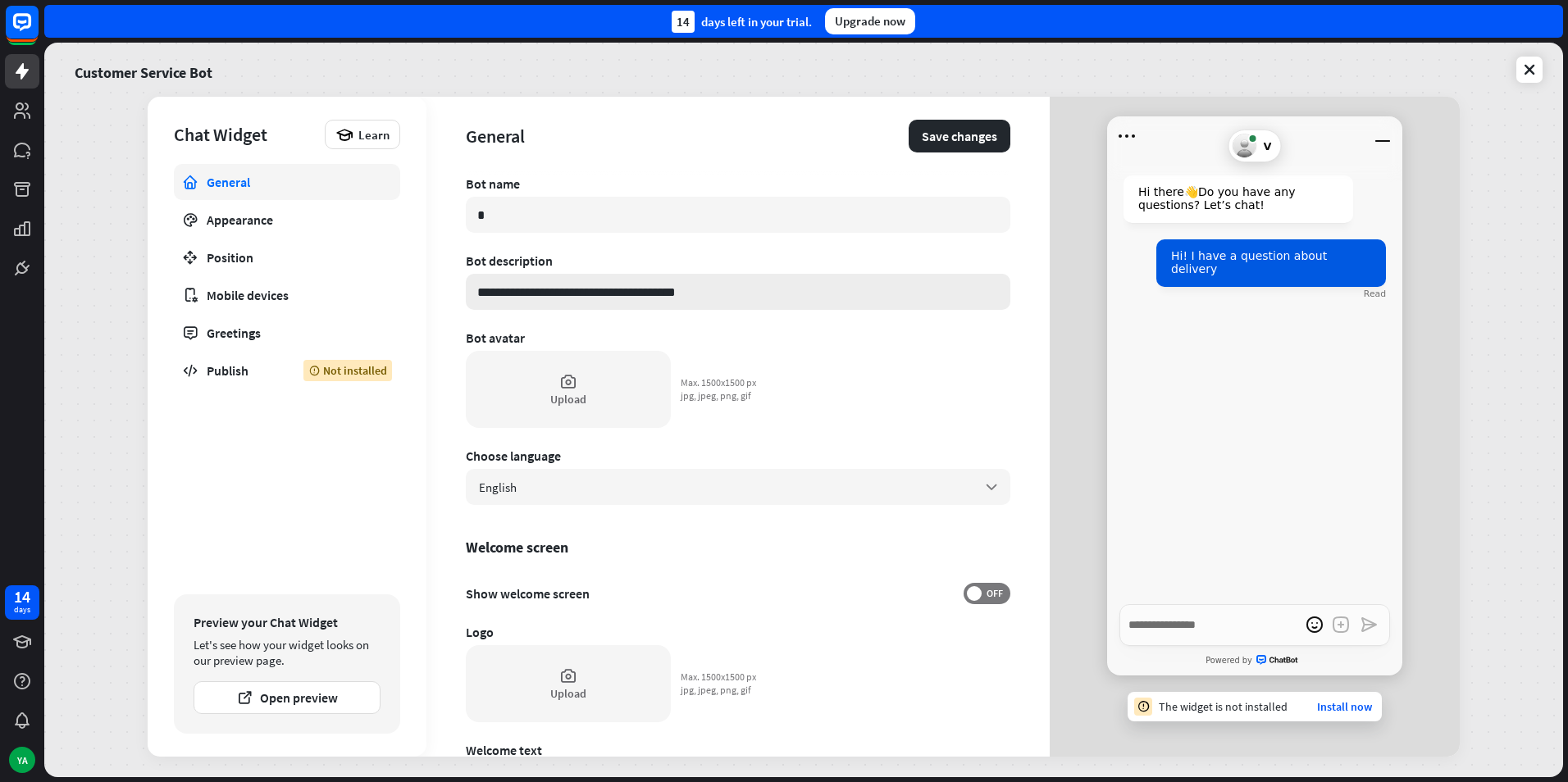
type textarea "*"
type input "**********"
type textarea "*"
type input "**********"
type textarea "*"
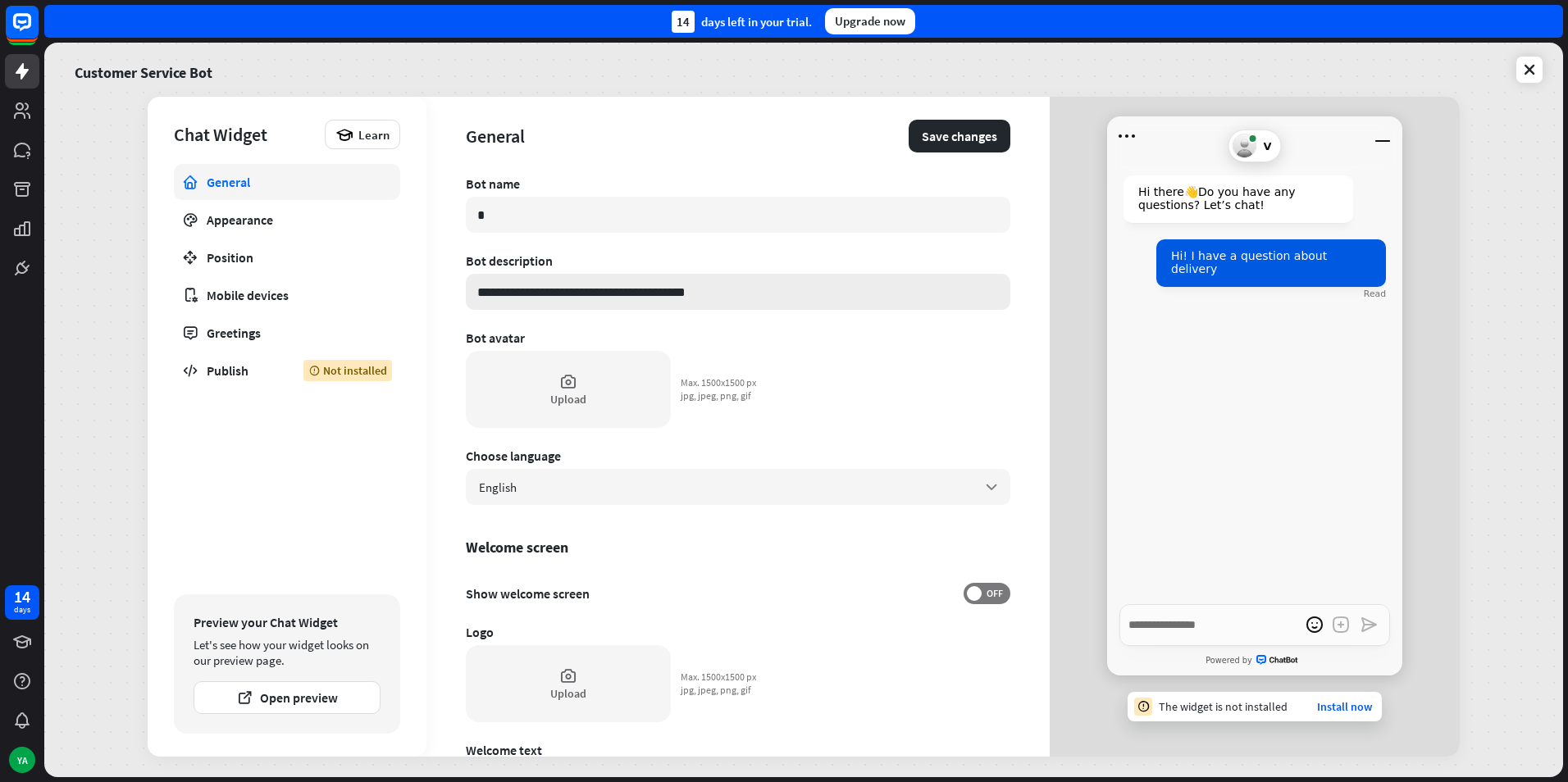
type input "**********"
type textarea "*"
type input "**********"
type textarea "*"
type input "**********"
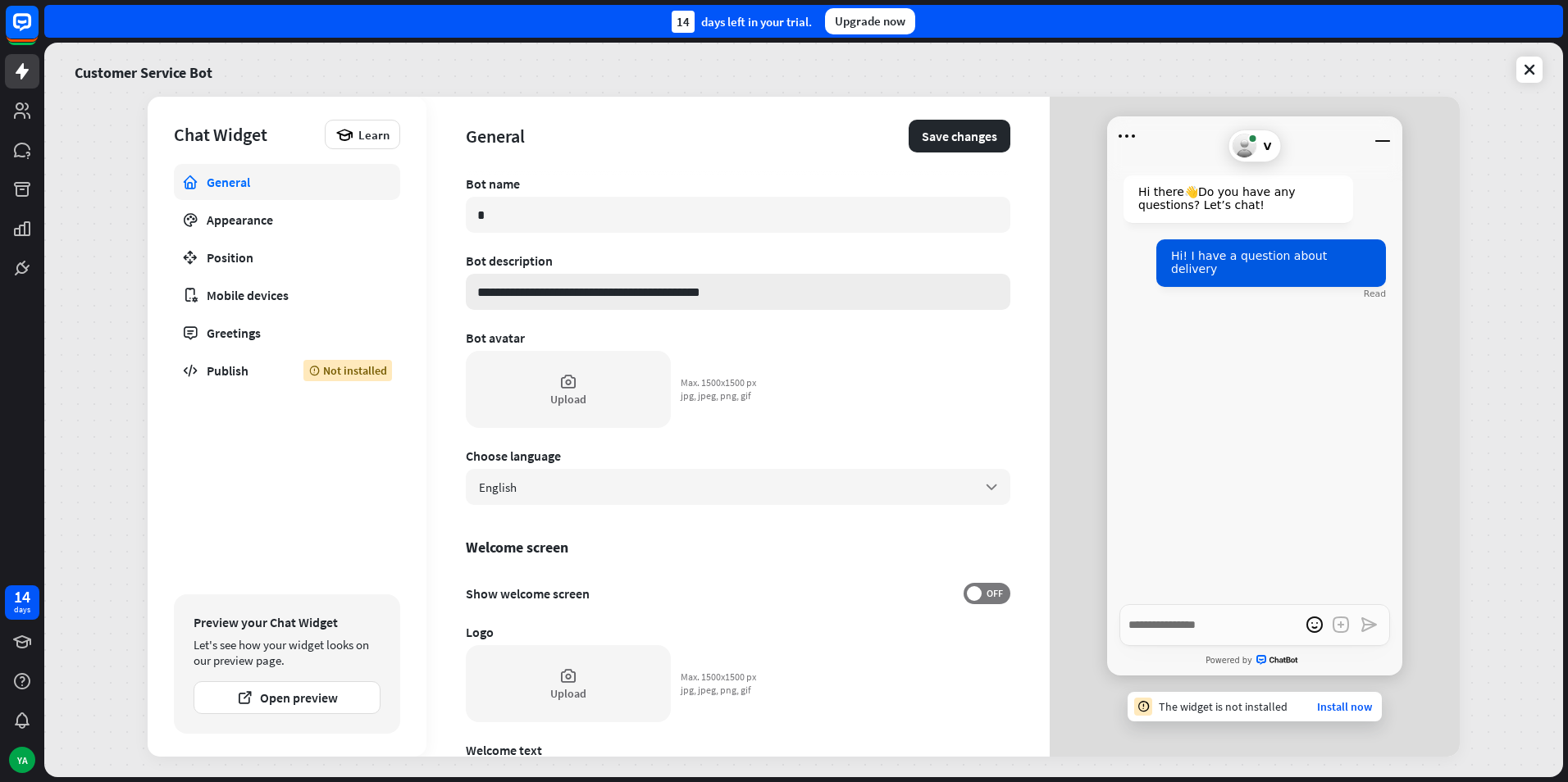
type textarea "*"
type input "**********"
type textarea "*"
type input "**********"
type textarea "*"
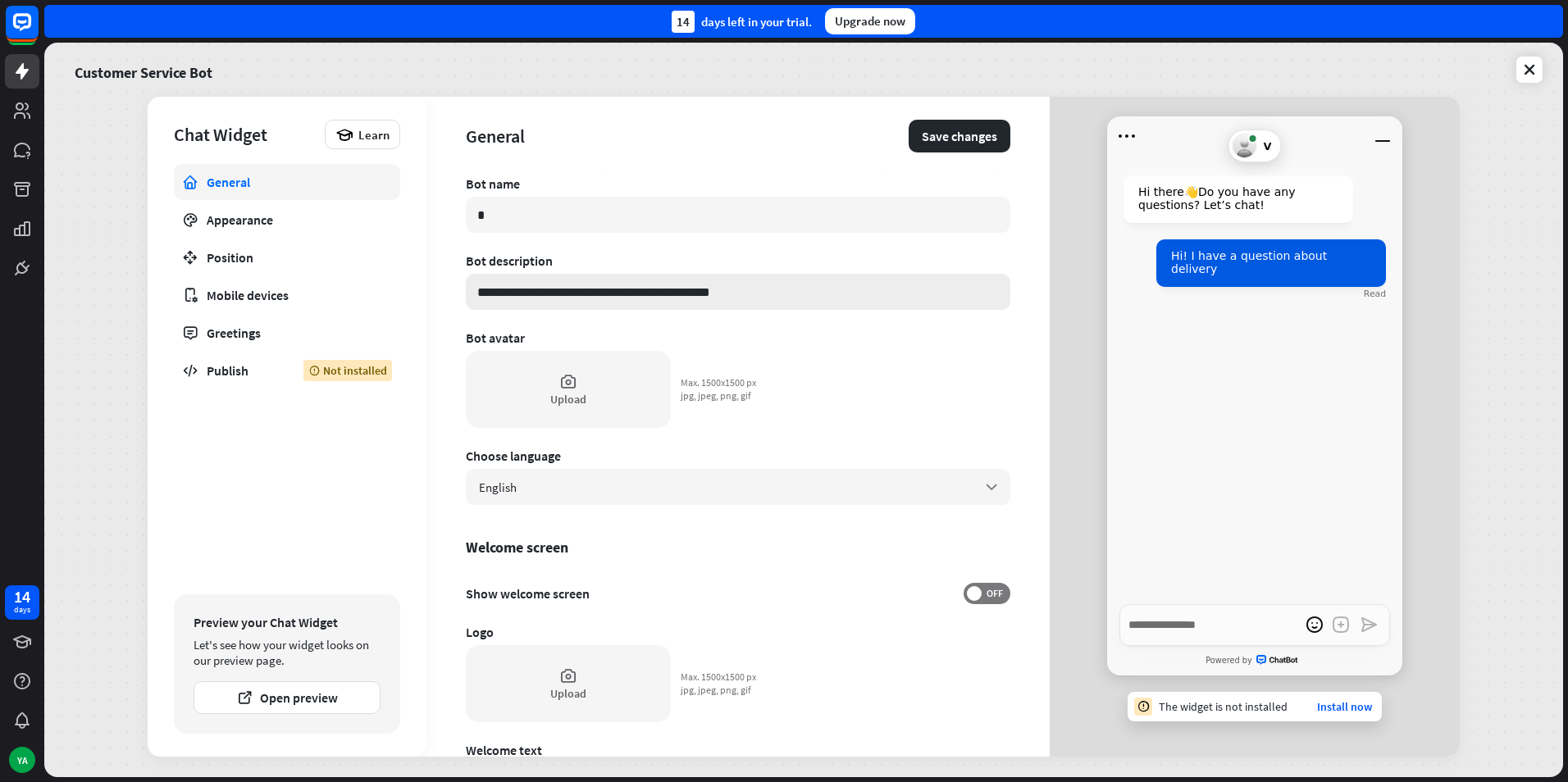
type input "**********"
type textarea "*"
type input "**********"
type textarea "*"
type input "**********"
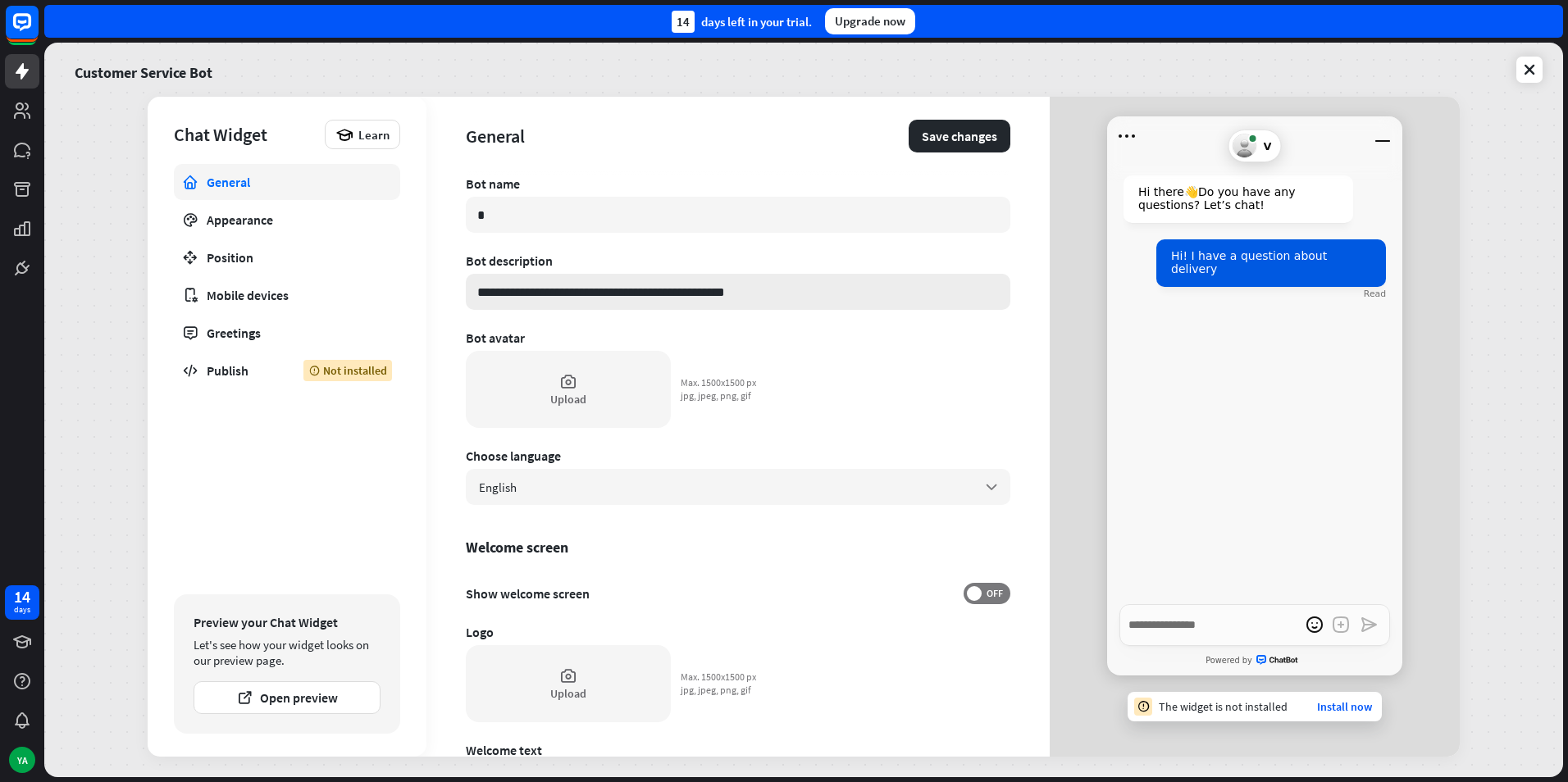
type textarea "*"
type input "**********"
click at [560, 407] on div "Upload" at bounding box center [568, 389] width 205 height 77
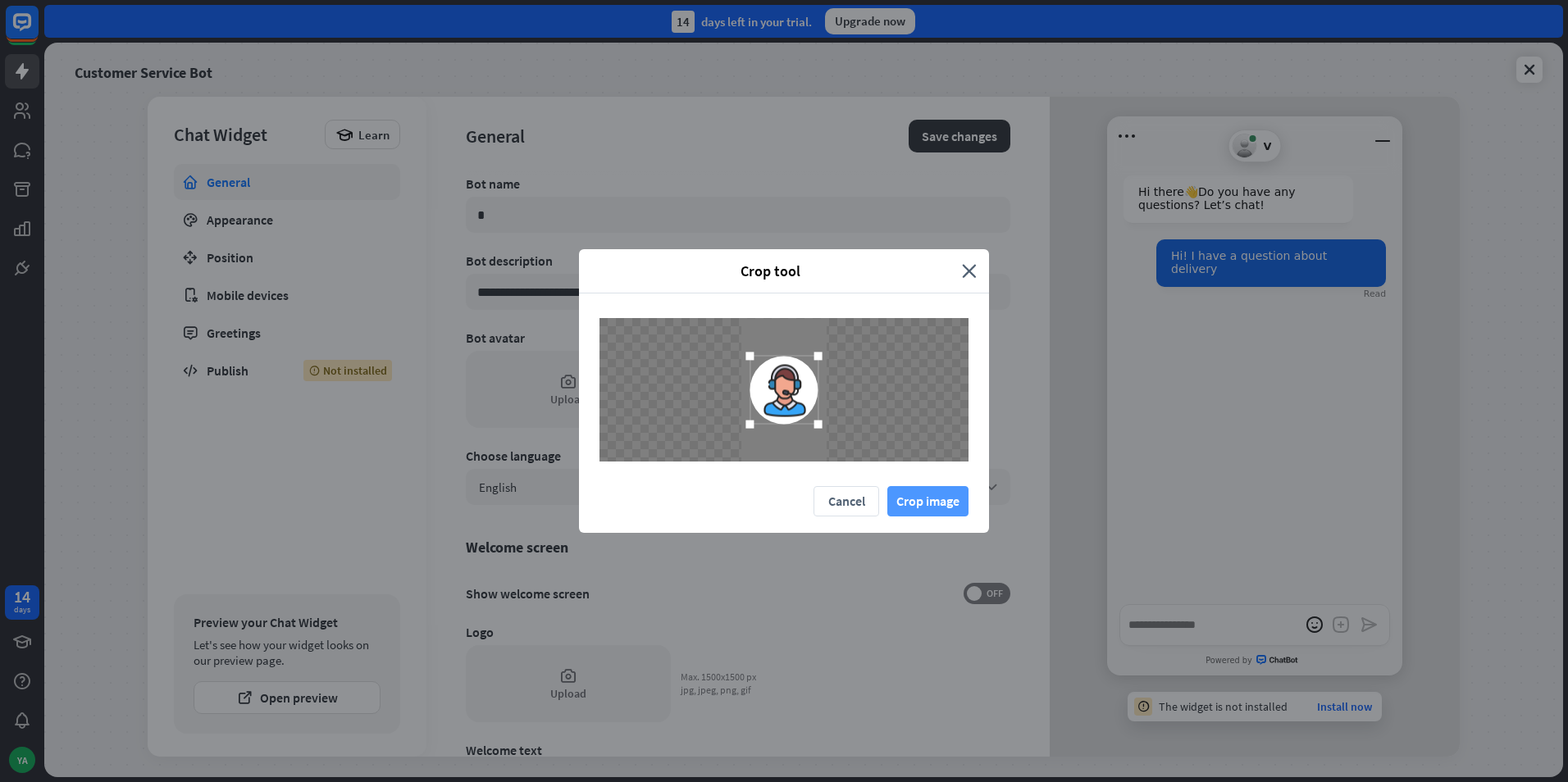
click at [904, 500] on button "Crop image" at bounding box center [927, 501] width 81 height 30
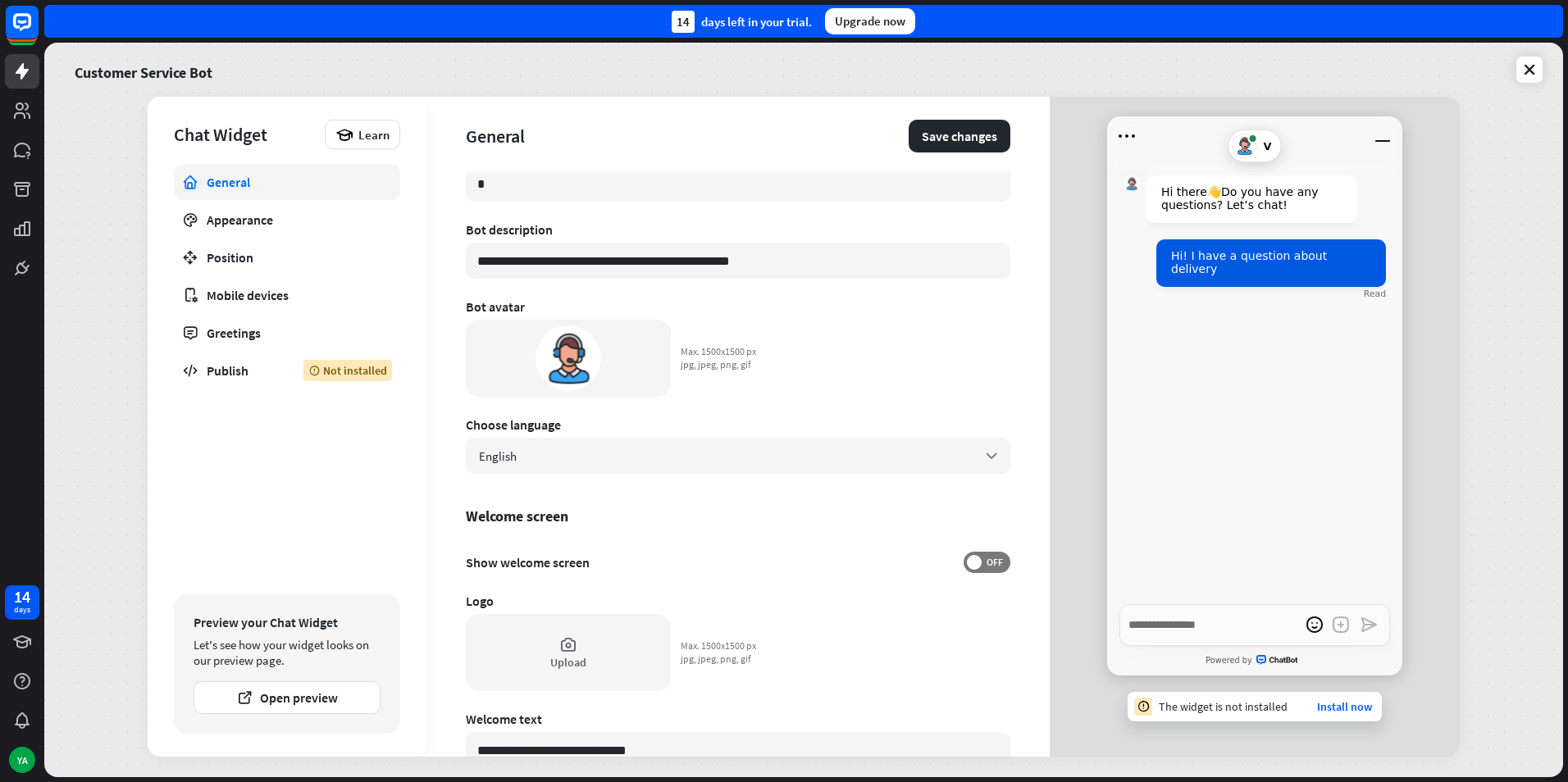
scroll to position [82, 0]
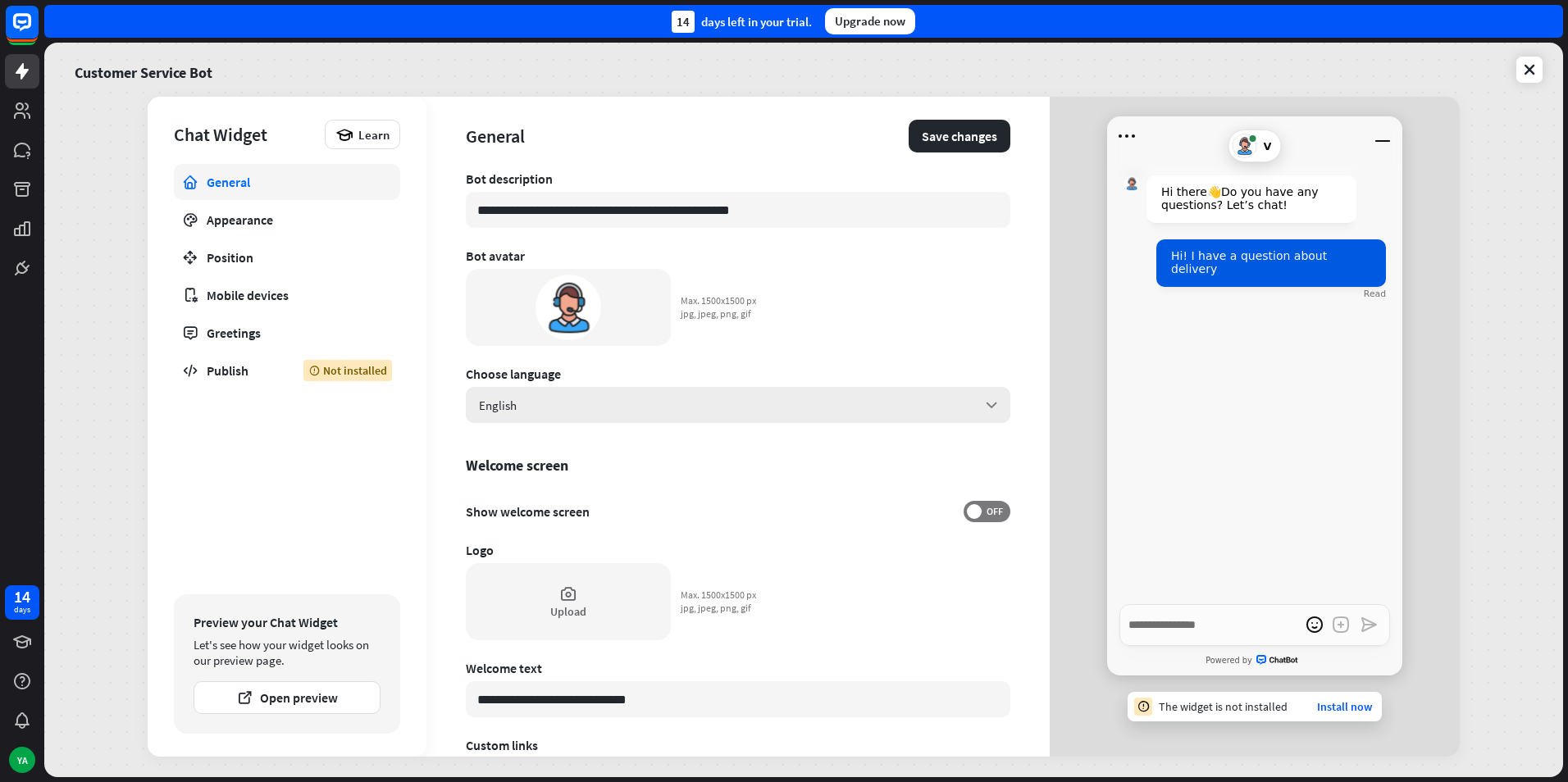
click at [580, 419] on div "English arrow_down" at bounding box center [738, 405] width 544 height 36
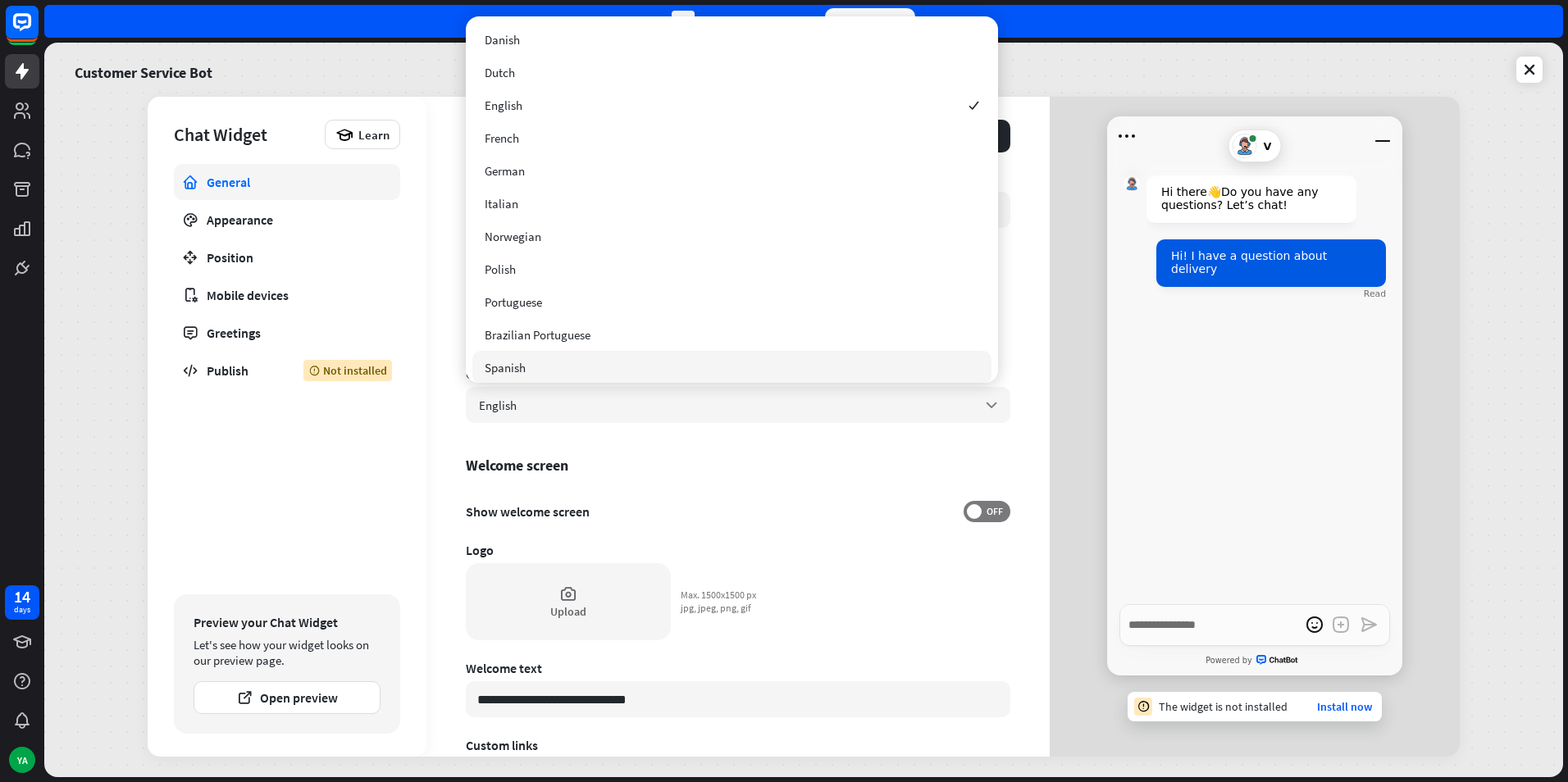
click at [576, 446] on div "**********" at bounding box center [738, 385] width 544 height 582
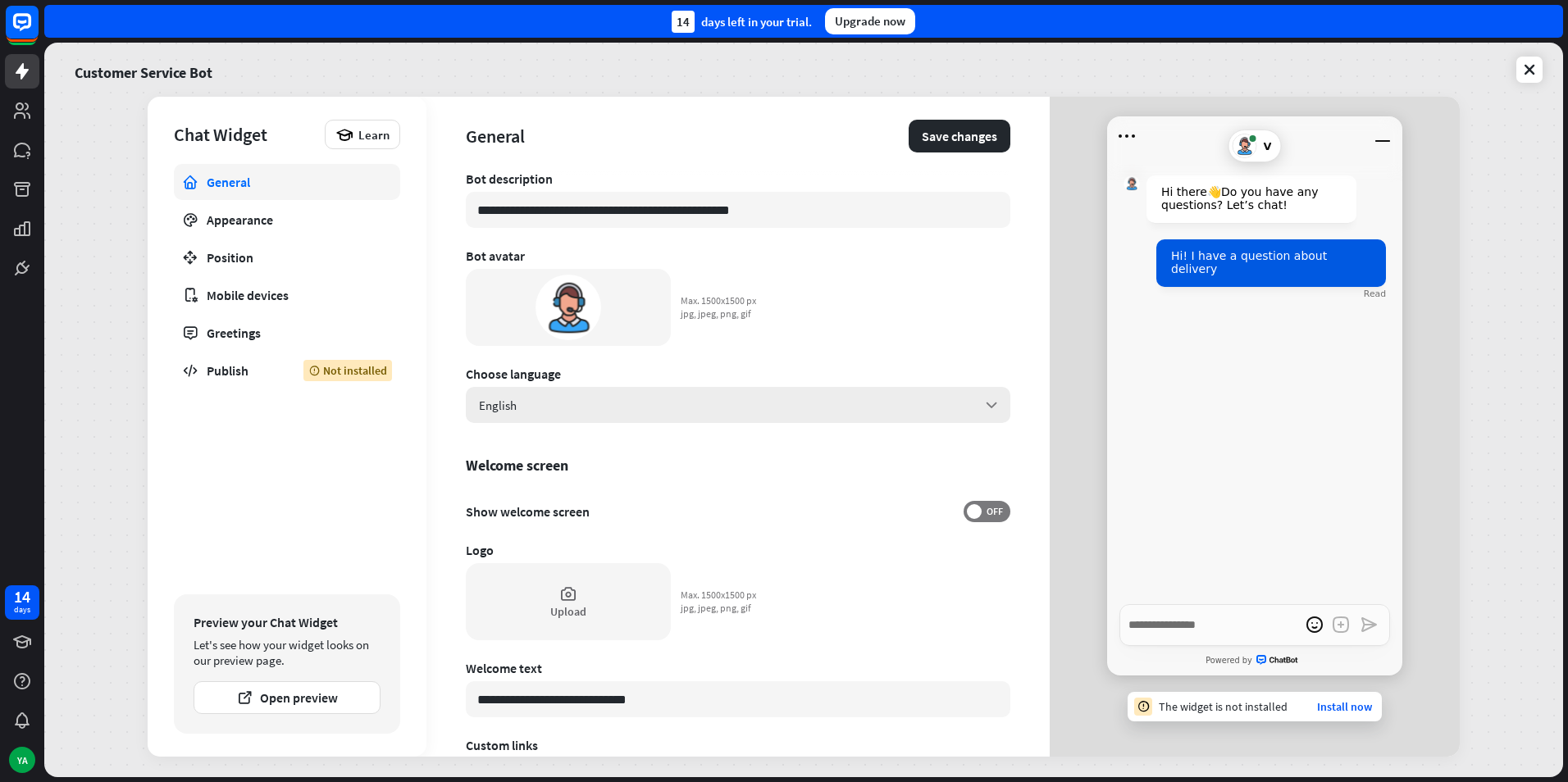
click at [555, 412] on div "English arrow_down" at bounding box center [738, 405] width 544 height 36
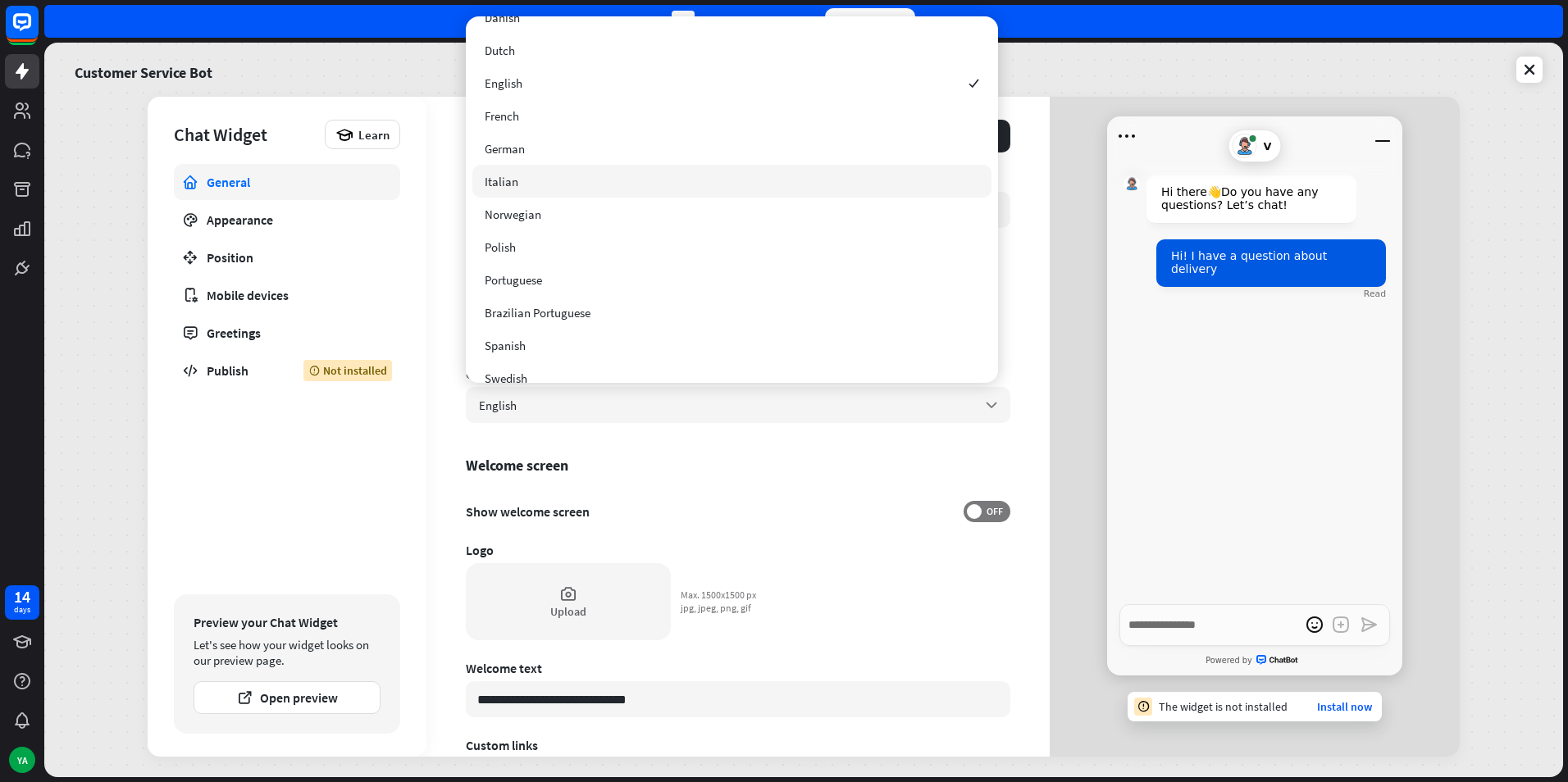
scroll to position [41, 0]
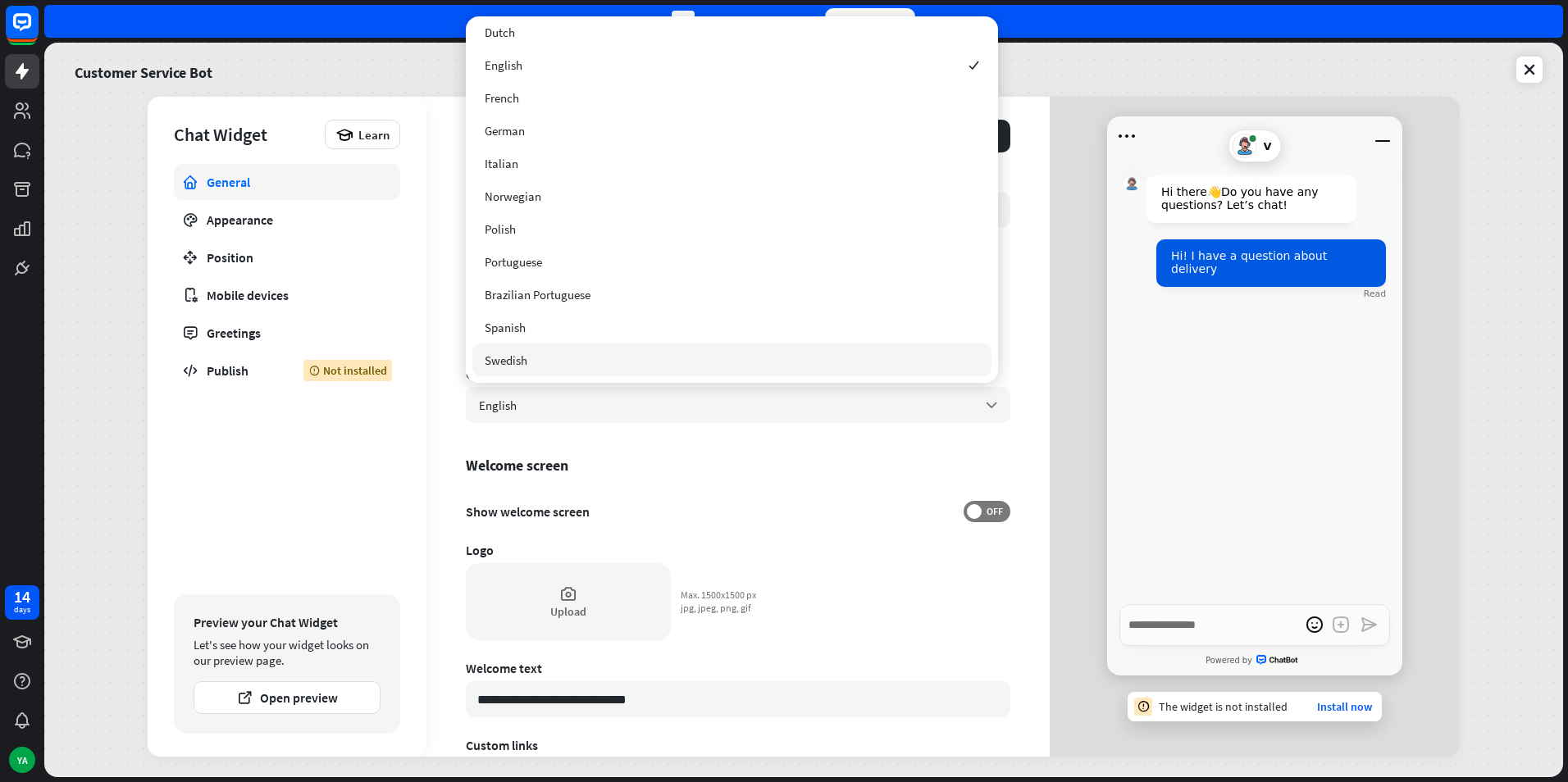
click at [545, 367] on div "Swedish" at bounding box center [732, 359] width 519 height 33
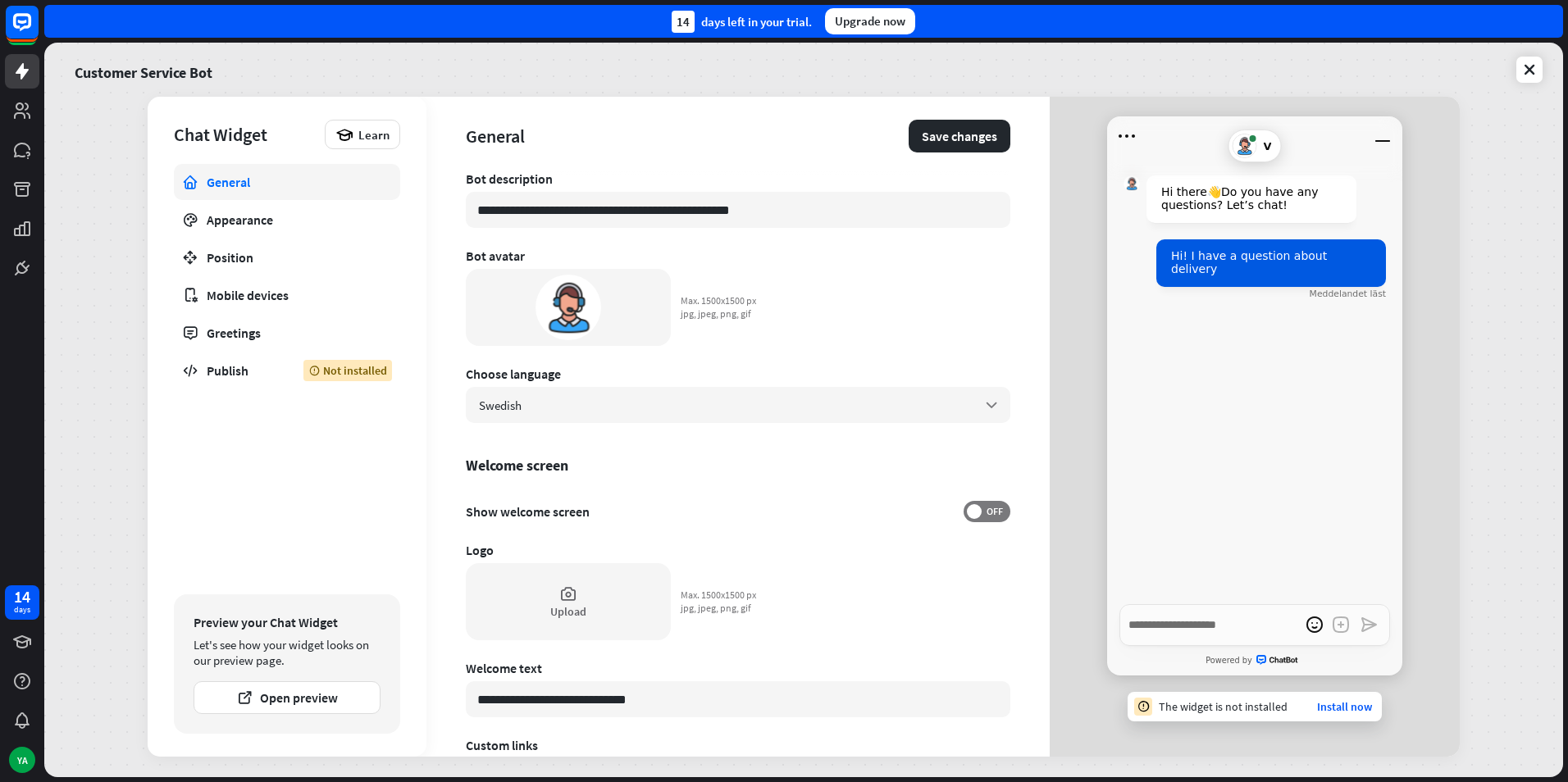
scroll to position [164, 0]
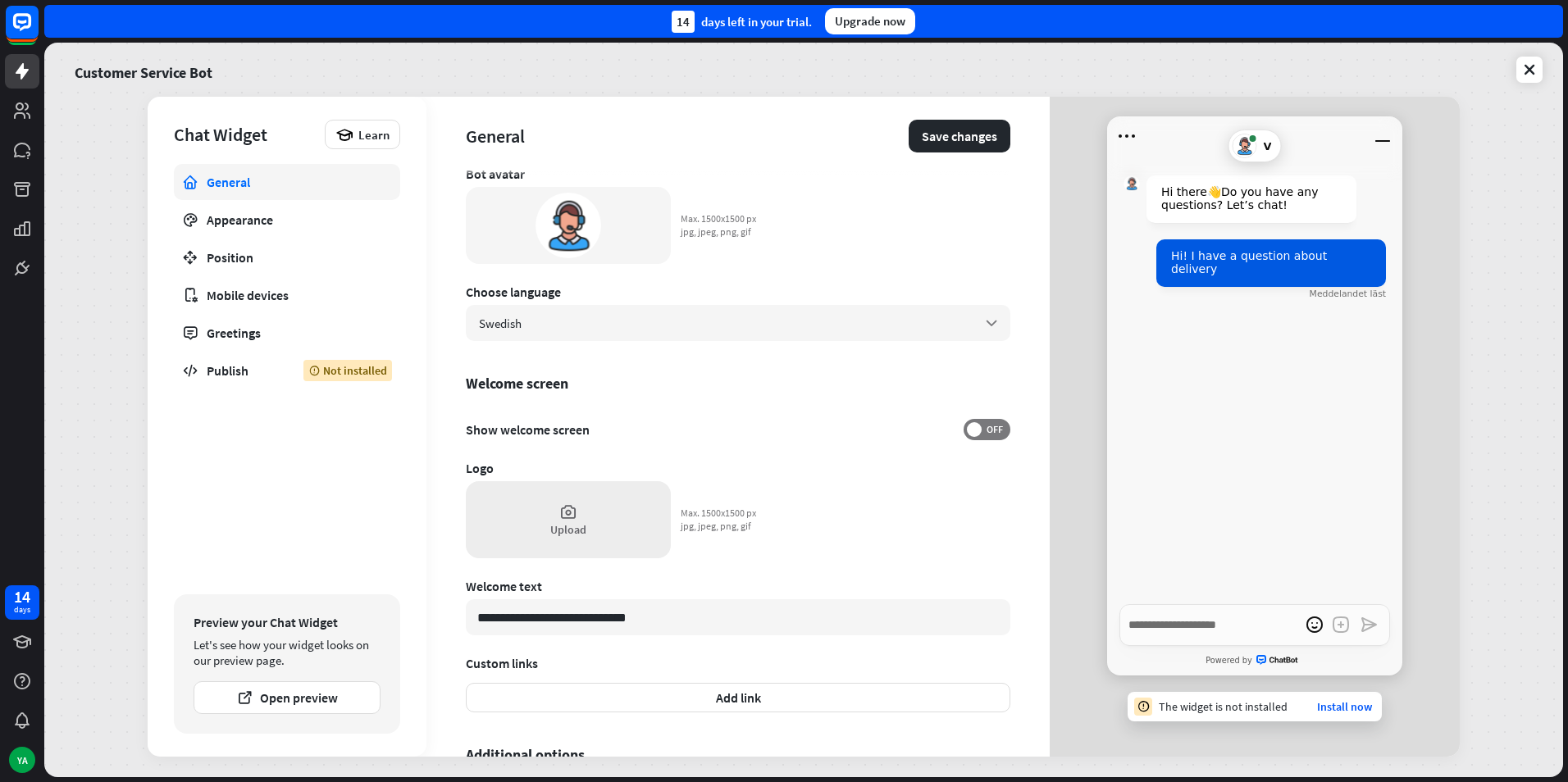
click at [558, 517] on div "Upload" at bounding box center [568, 519] width 205 height 77
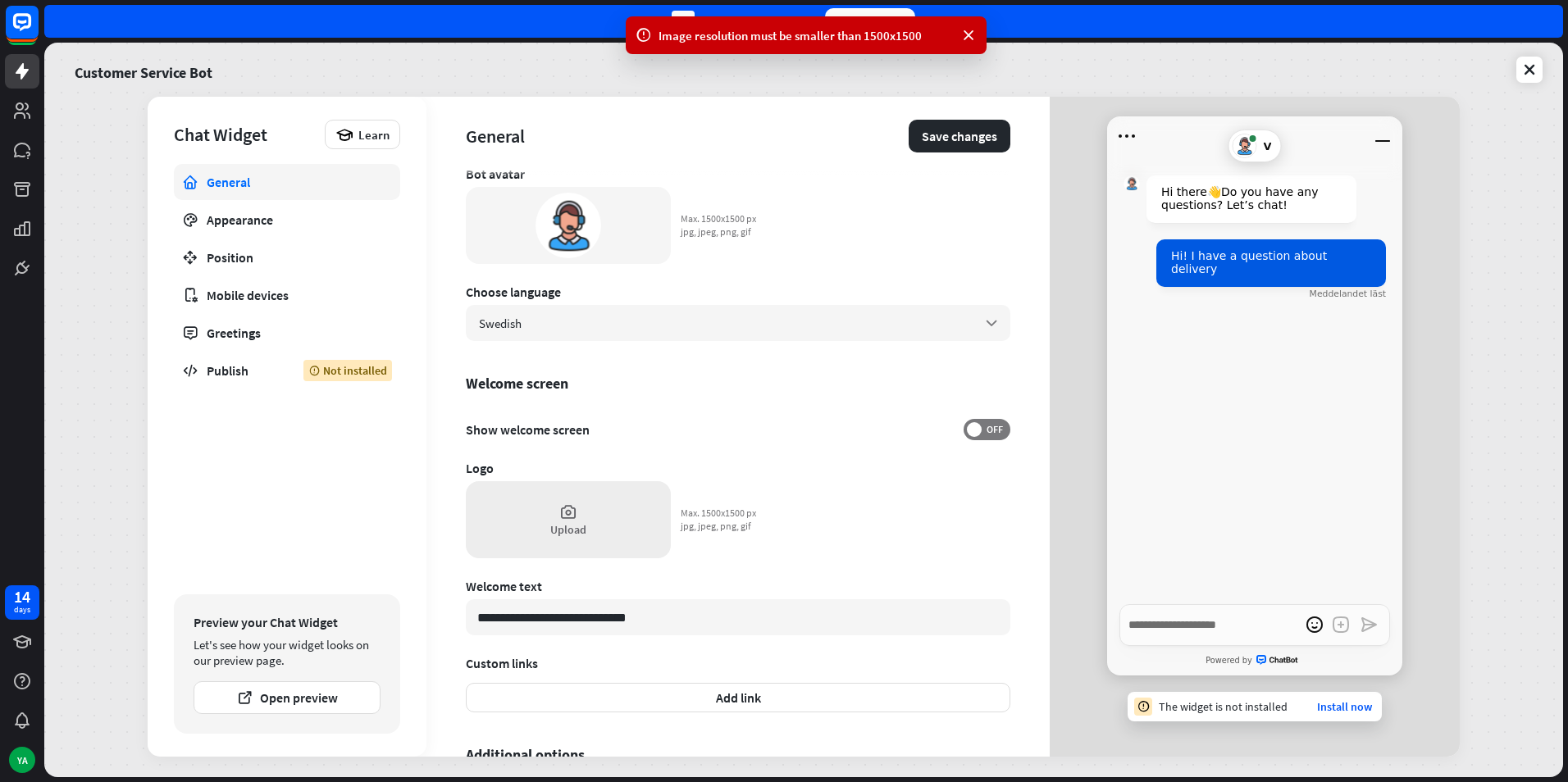
click at [587, 530] on div "Upload" at bounding box center [568, 519] width 205 height 77
click at [967, 433] on span at bounding box center [974, 429] width 14 height 14
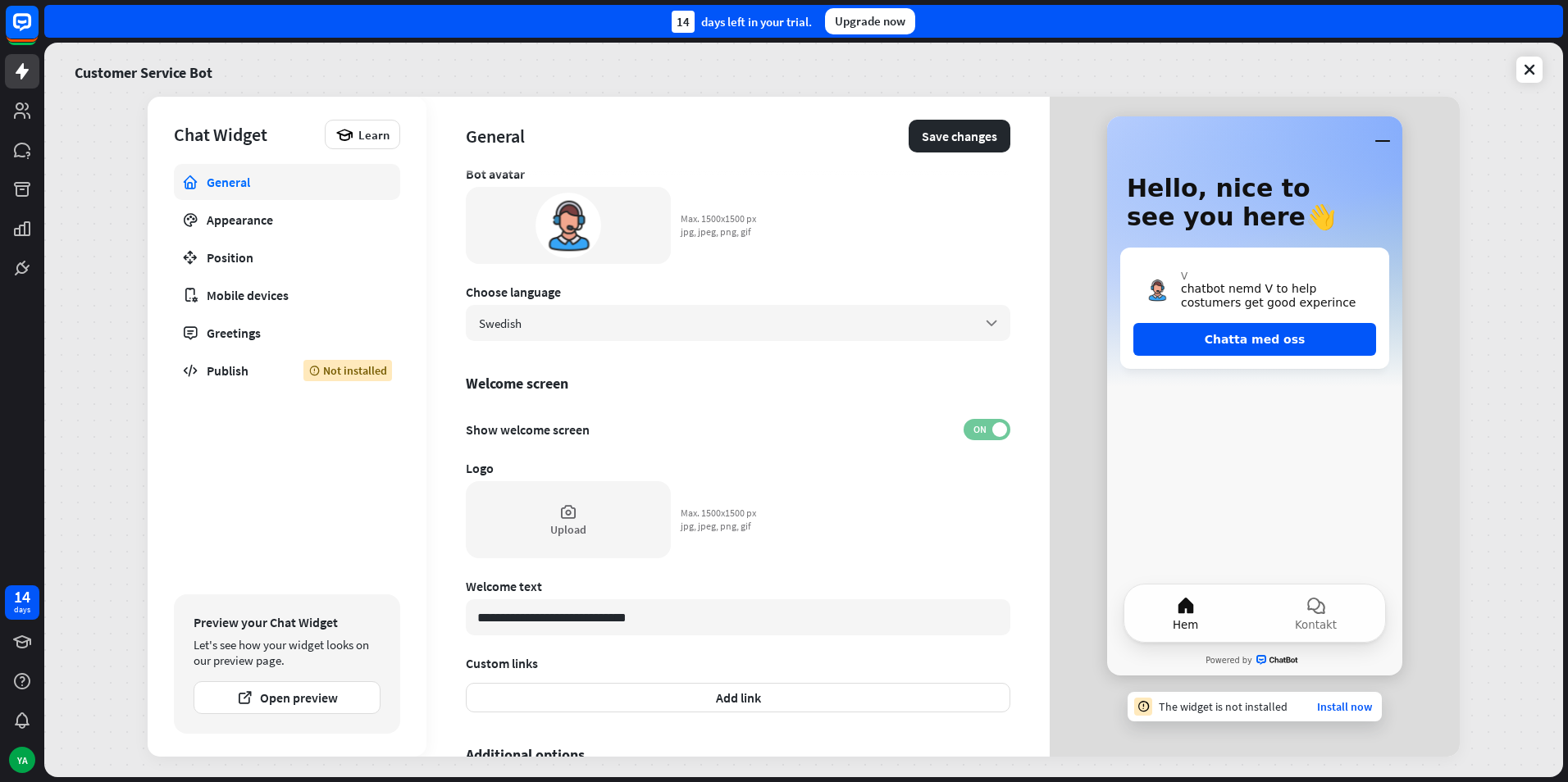
click at [967, 433] on span "ON" at bounding box center [980, 429] width 25 height 14
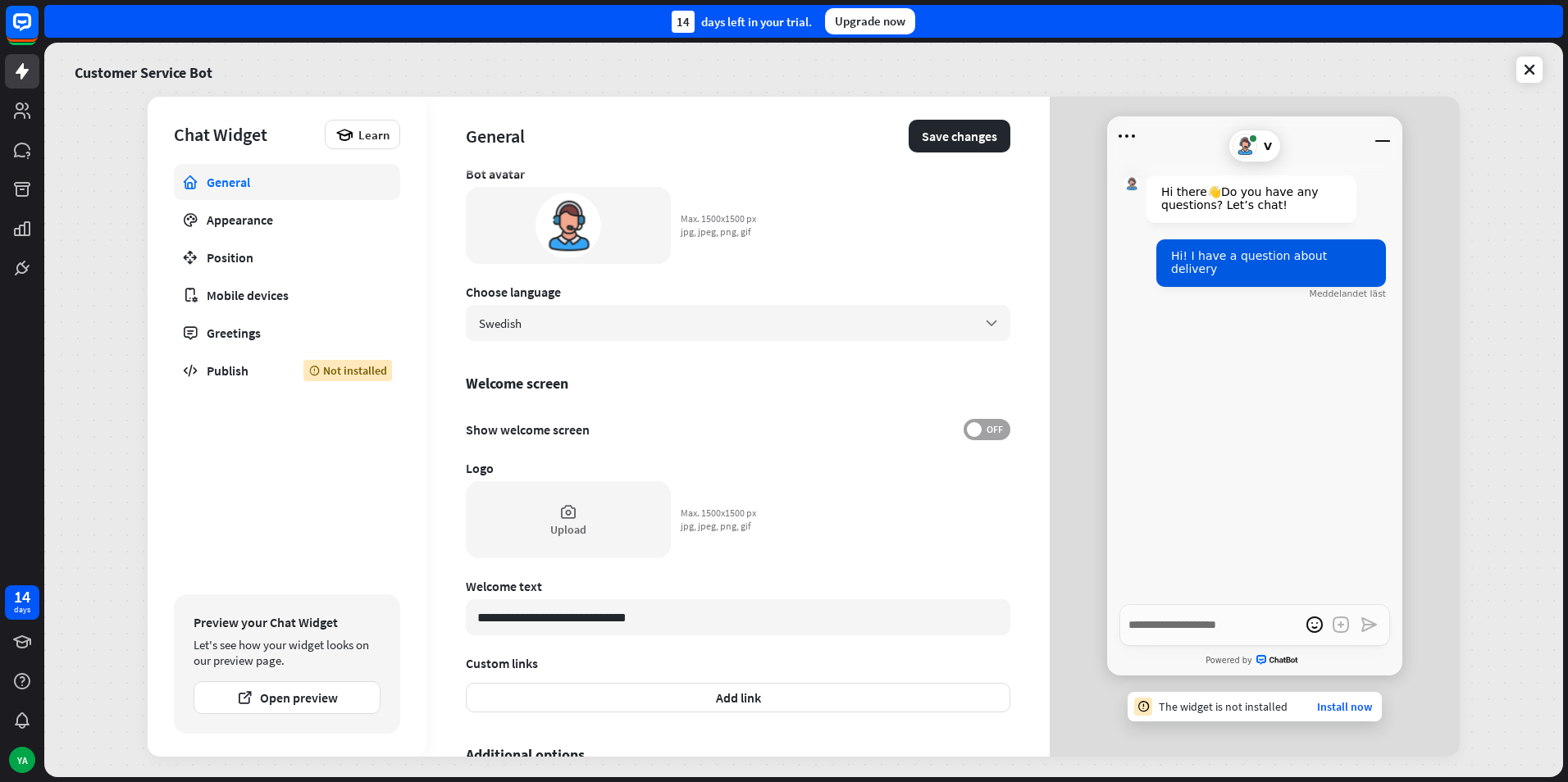
click at [967, 433] on span at bounding box center [974, 429] width 14 height 14
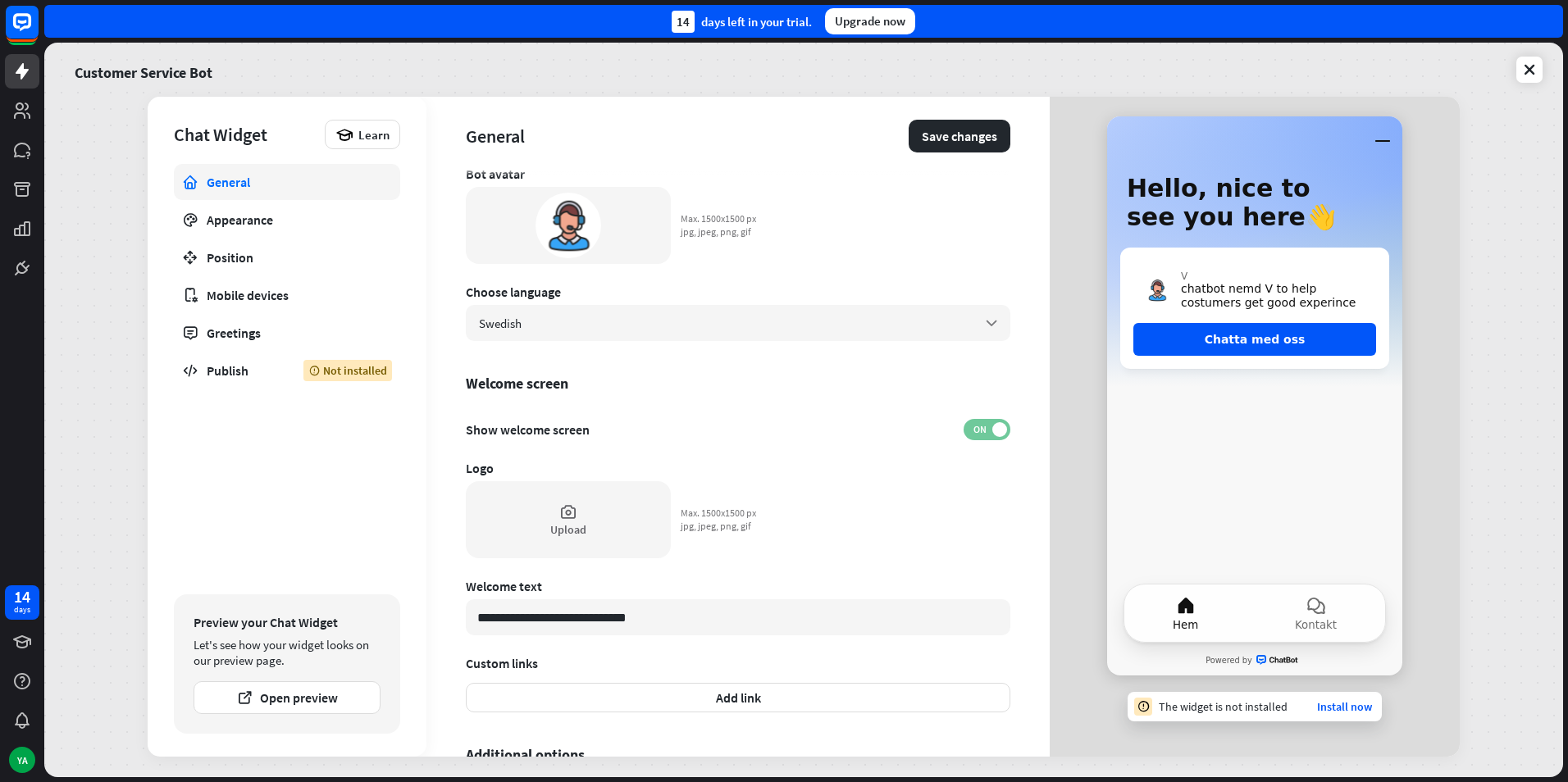
click at [967, 433] on span "ON" at bounding box center [980, 429] width 25 height 14
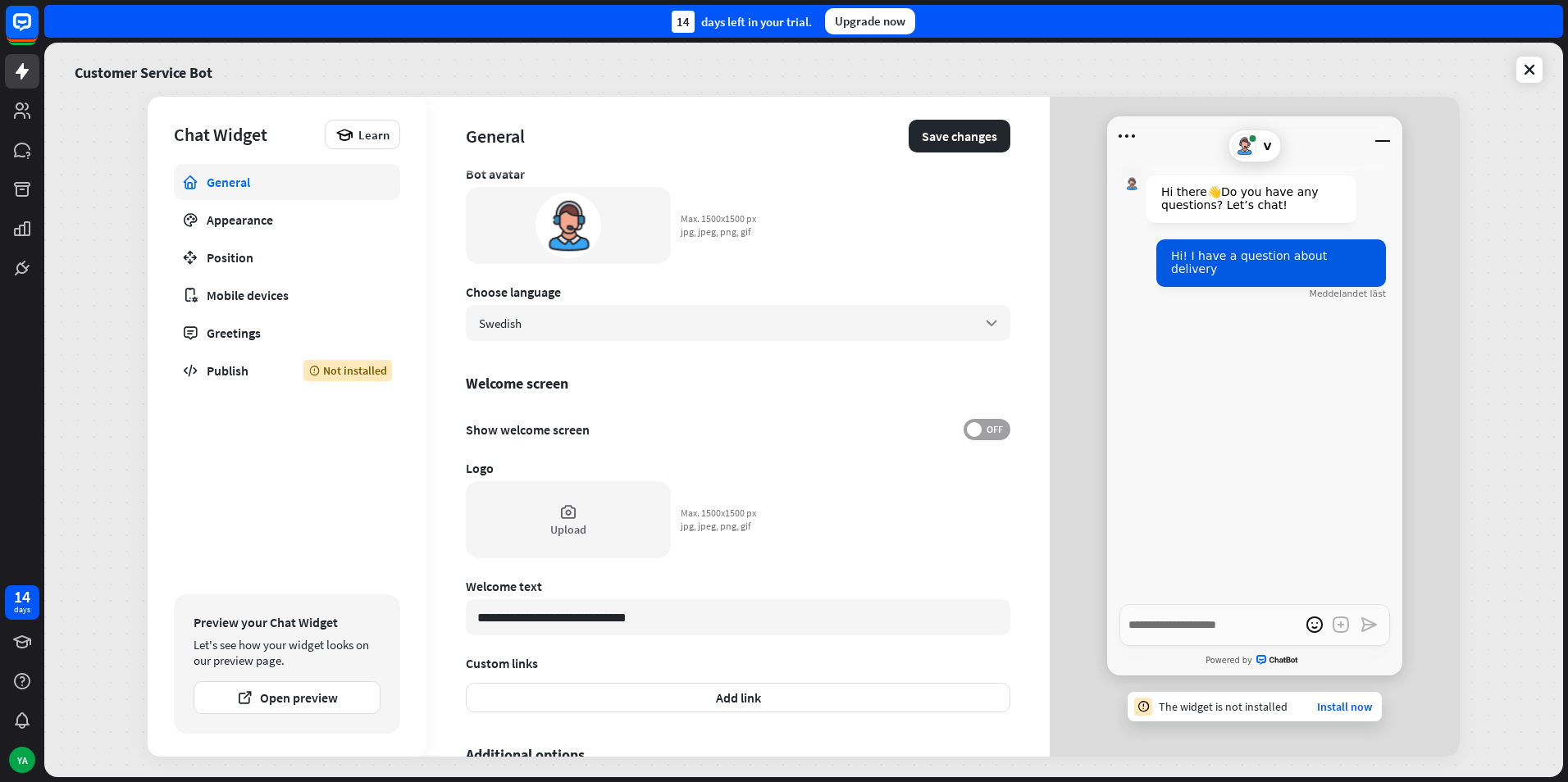
click at [967, 433] on span at bounding box center [974, 429] width 14 height 14
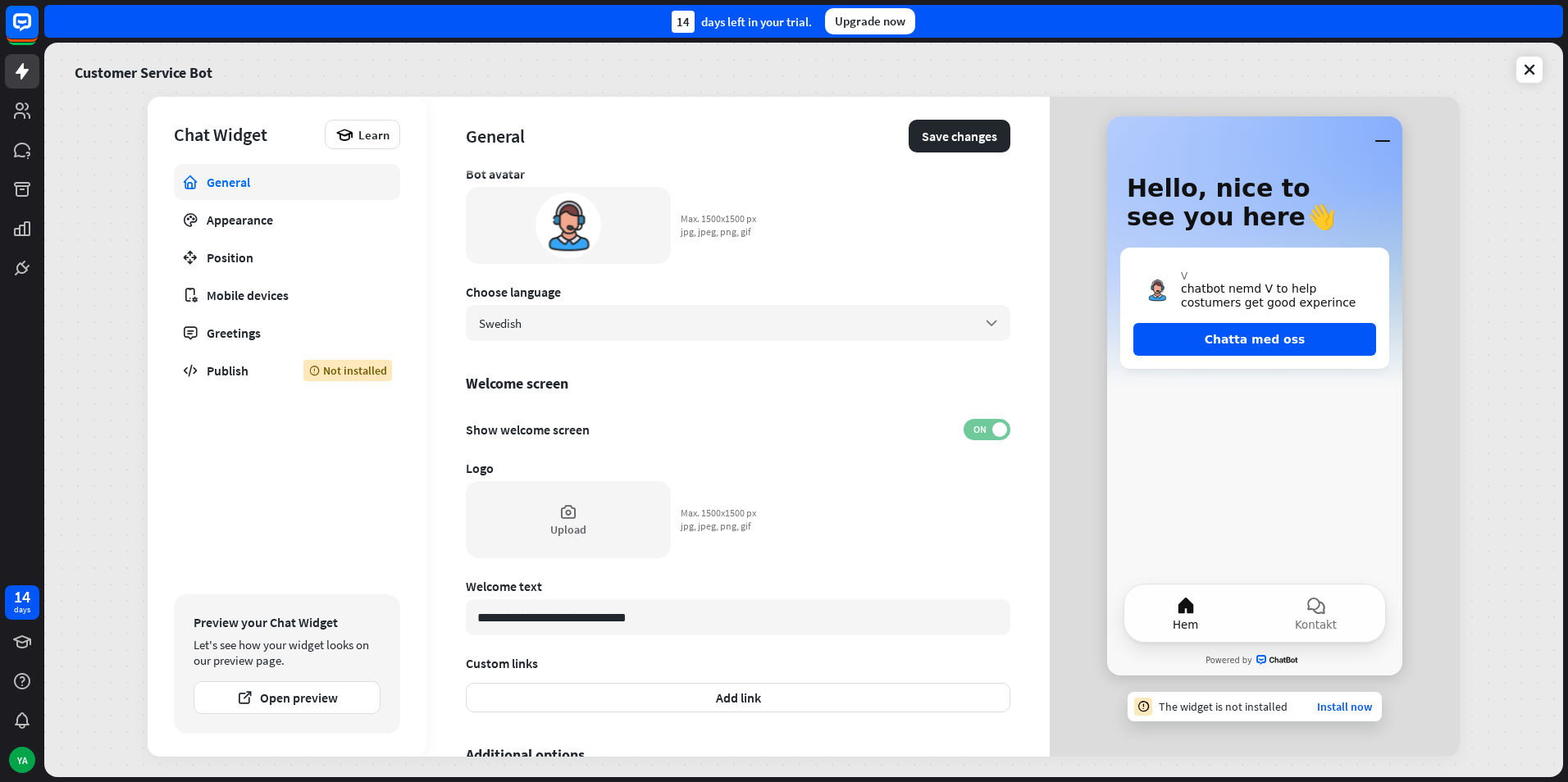
click at [992, 429] on span at bounding box center [999, 429] width 14 height 14
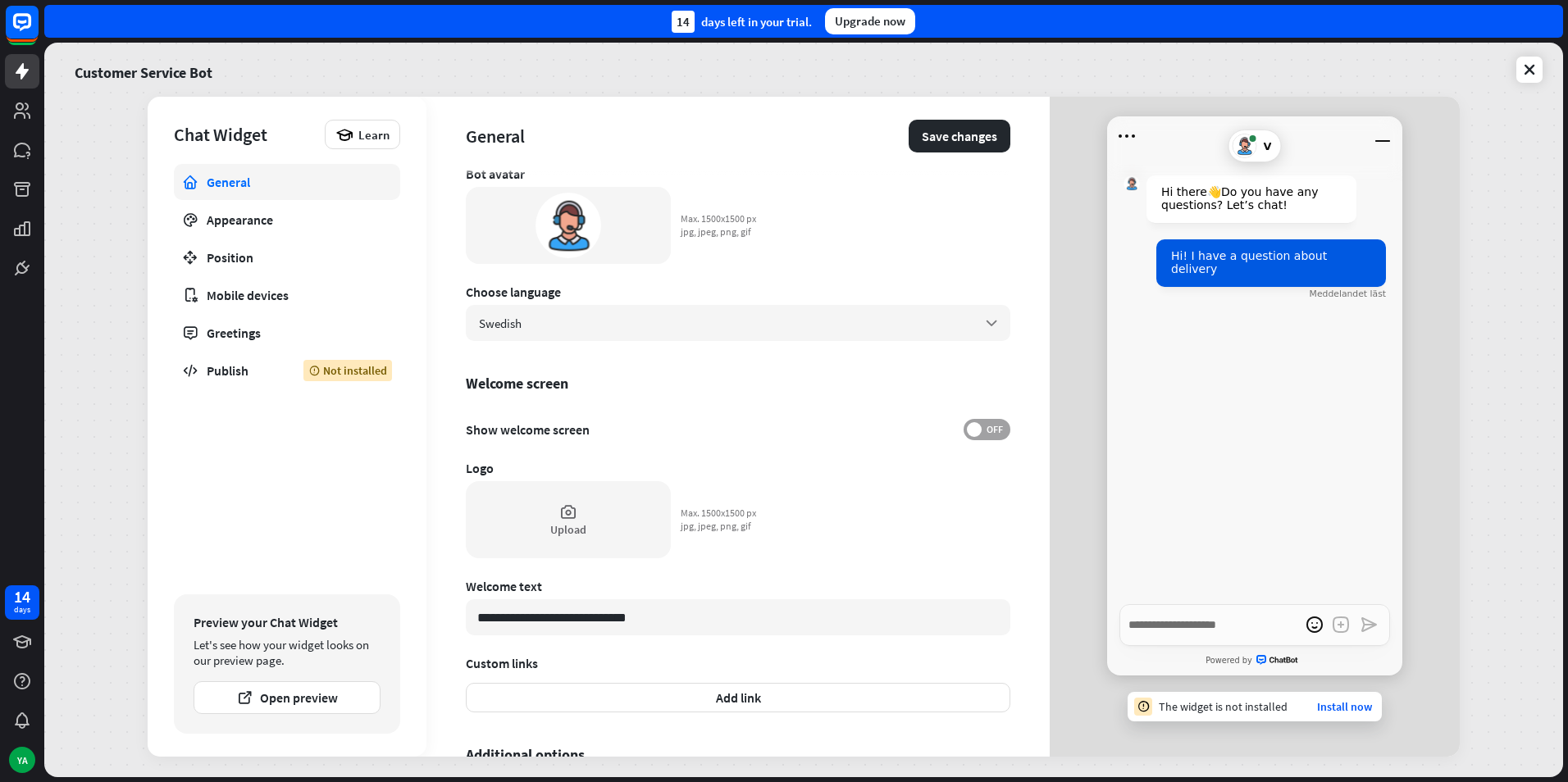
click at [981, 427] on span "OFF" at bounding box center [994, 429] width 25 height 14
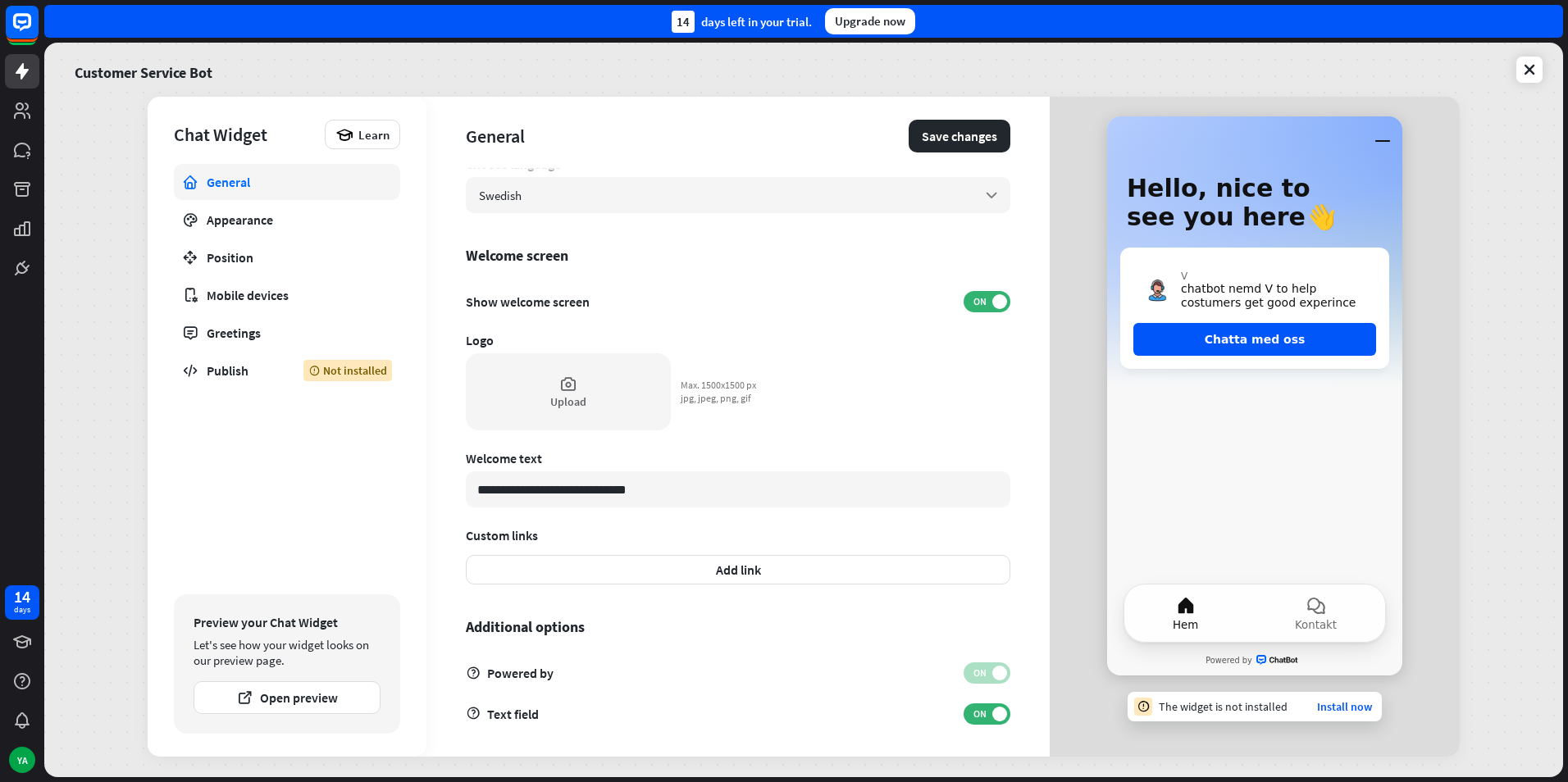
scroll to position [298, 0]
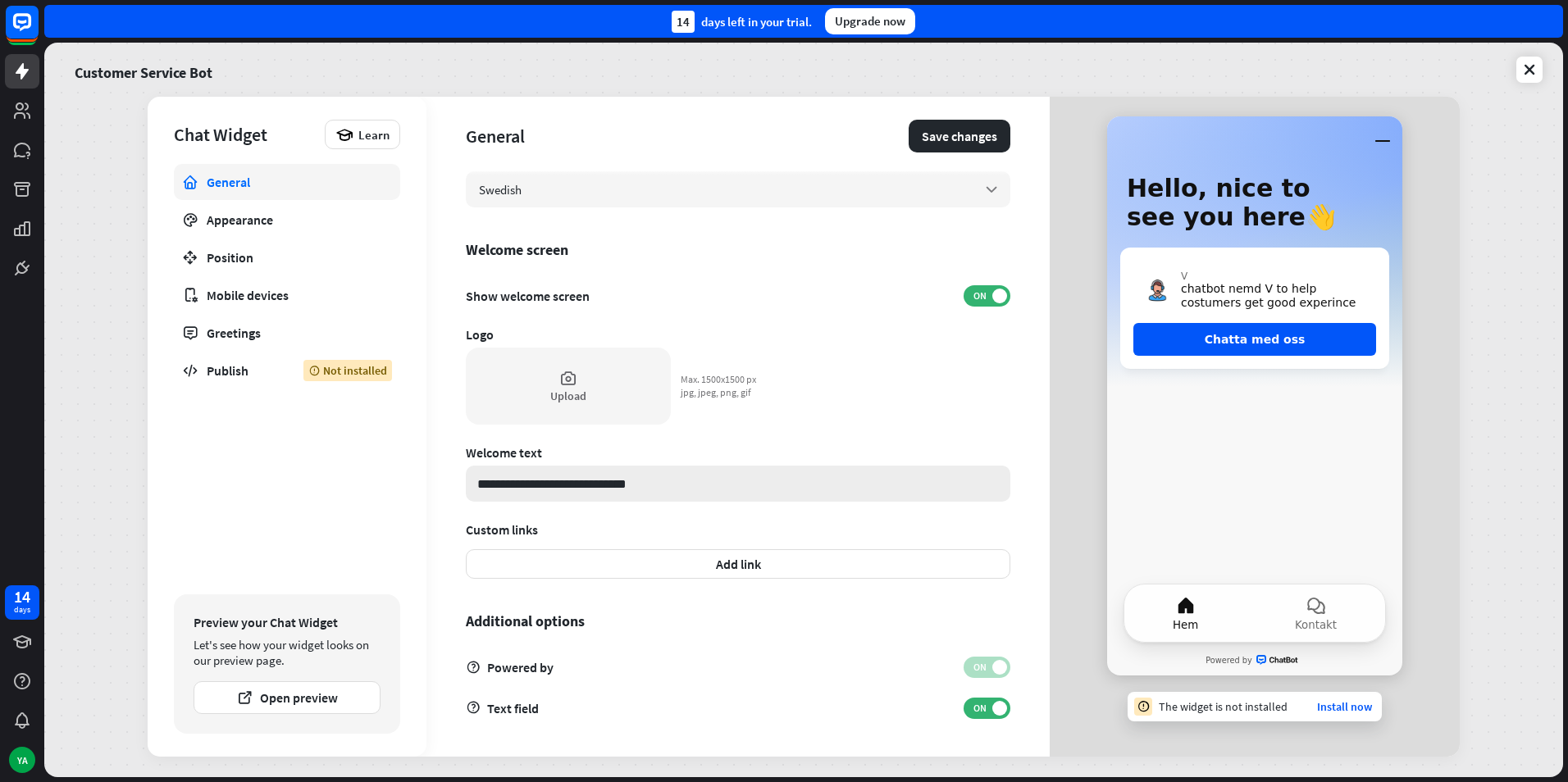
click at [664, 482] on input "**********" at bounding box center [738, 484] width 544 height 36
click at [967, 713] on span "ON" at bounding box center [980, 708] width 25 height 14
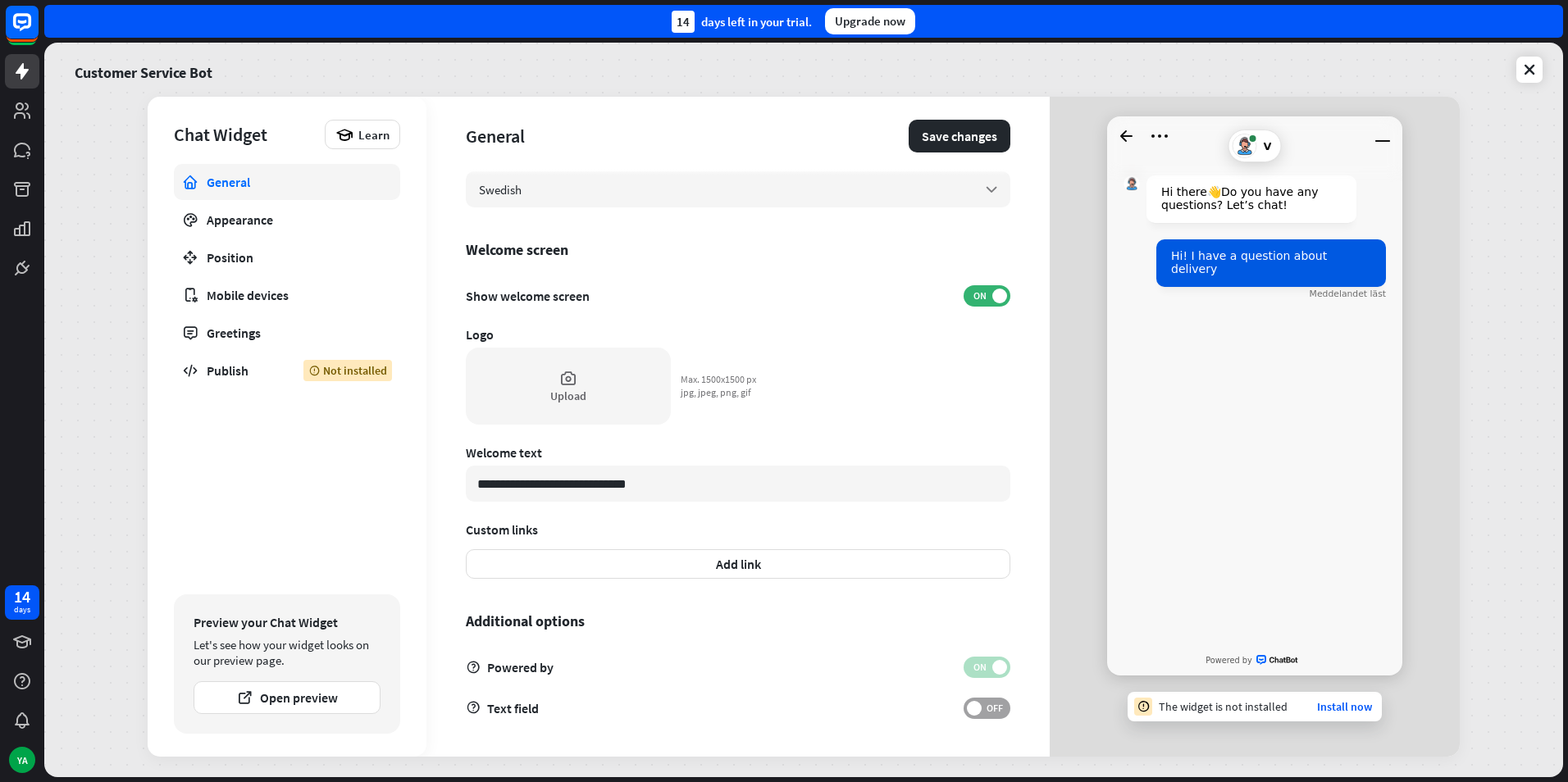
click at [967, 712] on span at bounding box center [974, 708] width 14 height 14
click at [967, 712] on span "ON" at bounding box center [980, 708] width 25 height 14
click at [967, 712] on span at bounding box center [974, 708] width 14 height 14
click at [992, 295] on span at bounding box center [999, 295] width 14 height 14
click at [982, 295] on span "OFF" at bounding box center [994, 296] width 25 height 14
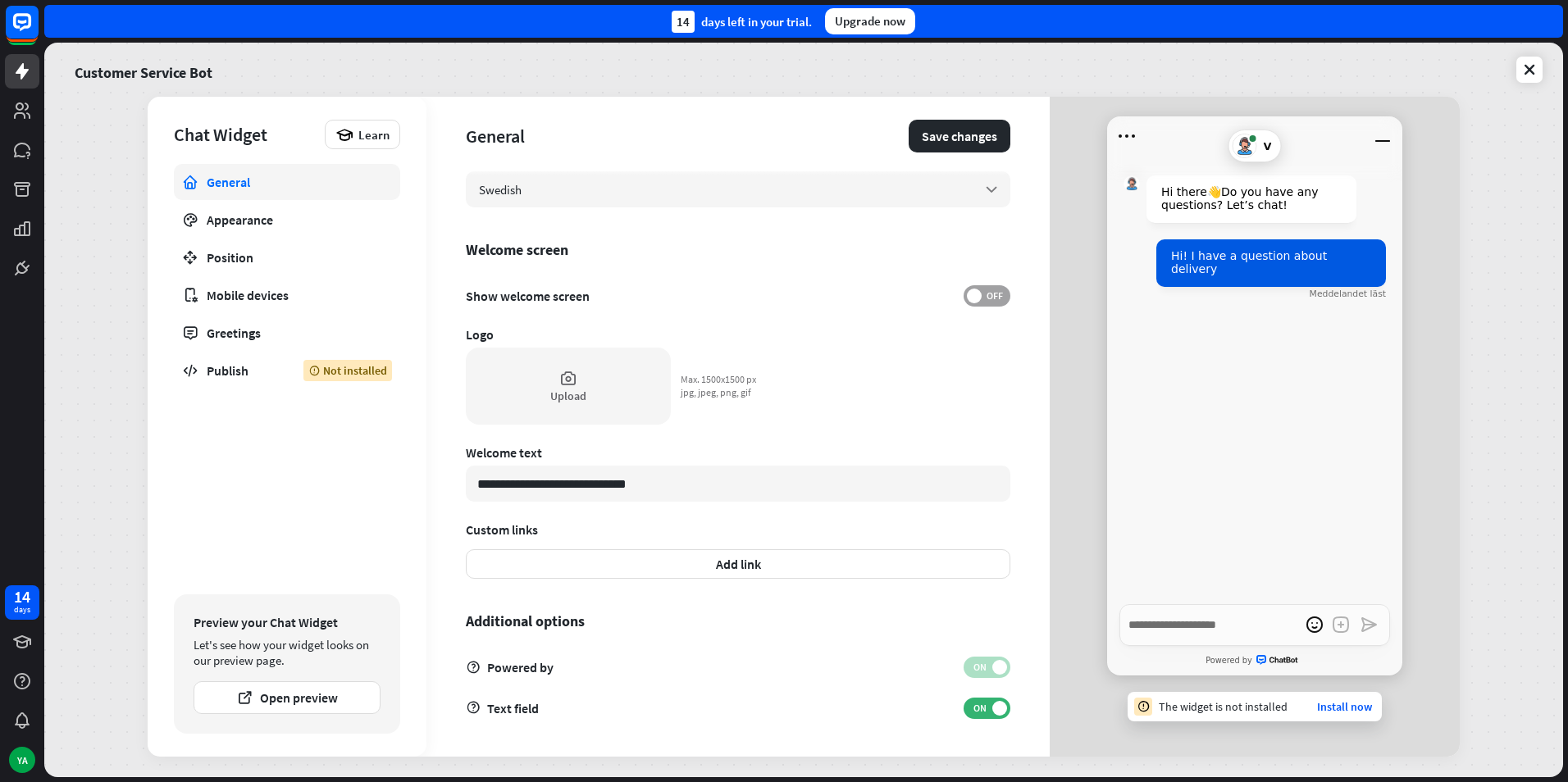
type textarea "*"
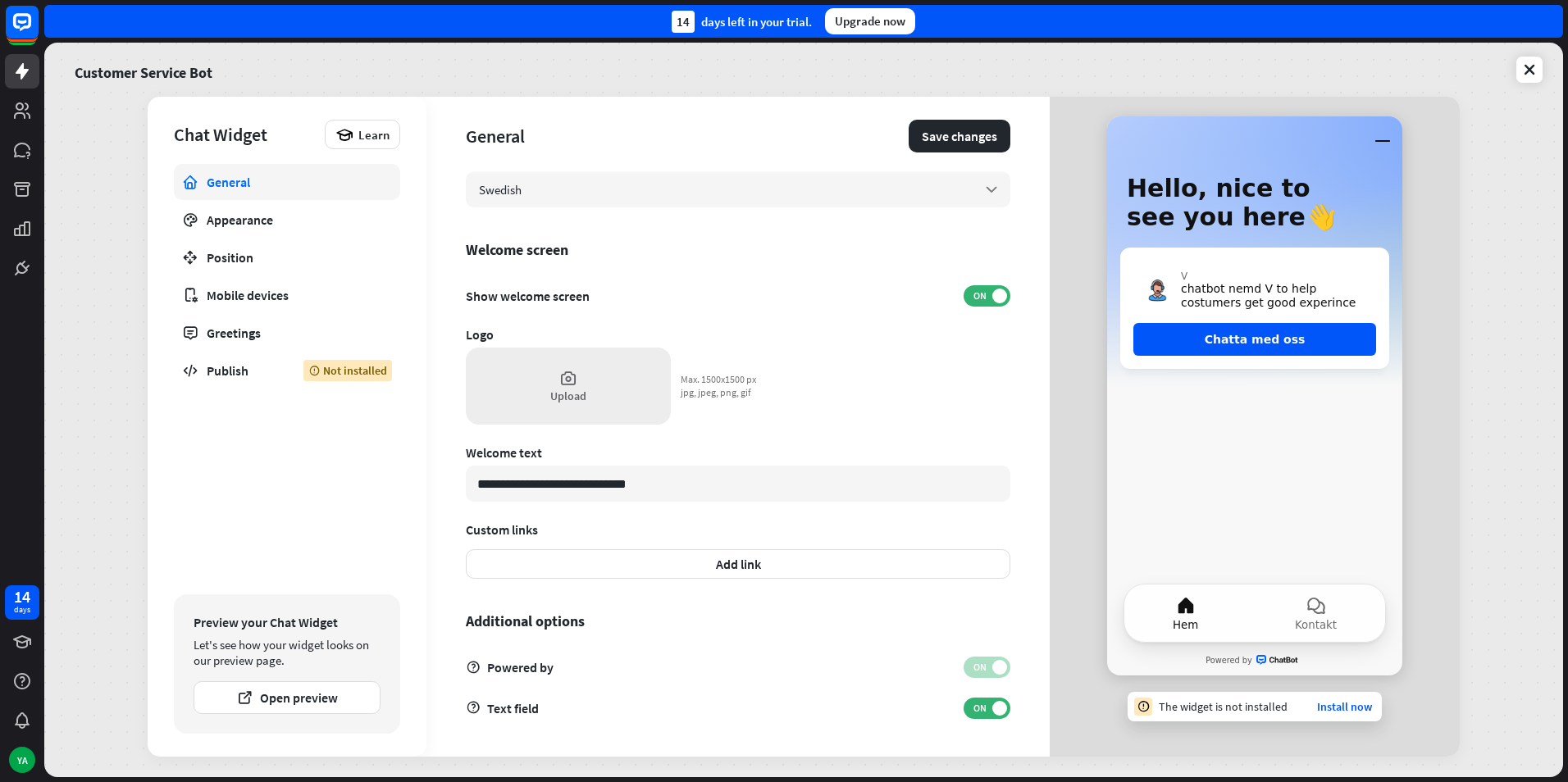
click at [560, 407] on div "Upload" at bounding box center [568, 386] width 205 height 77
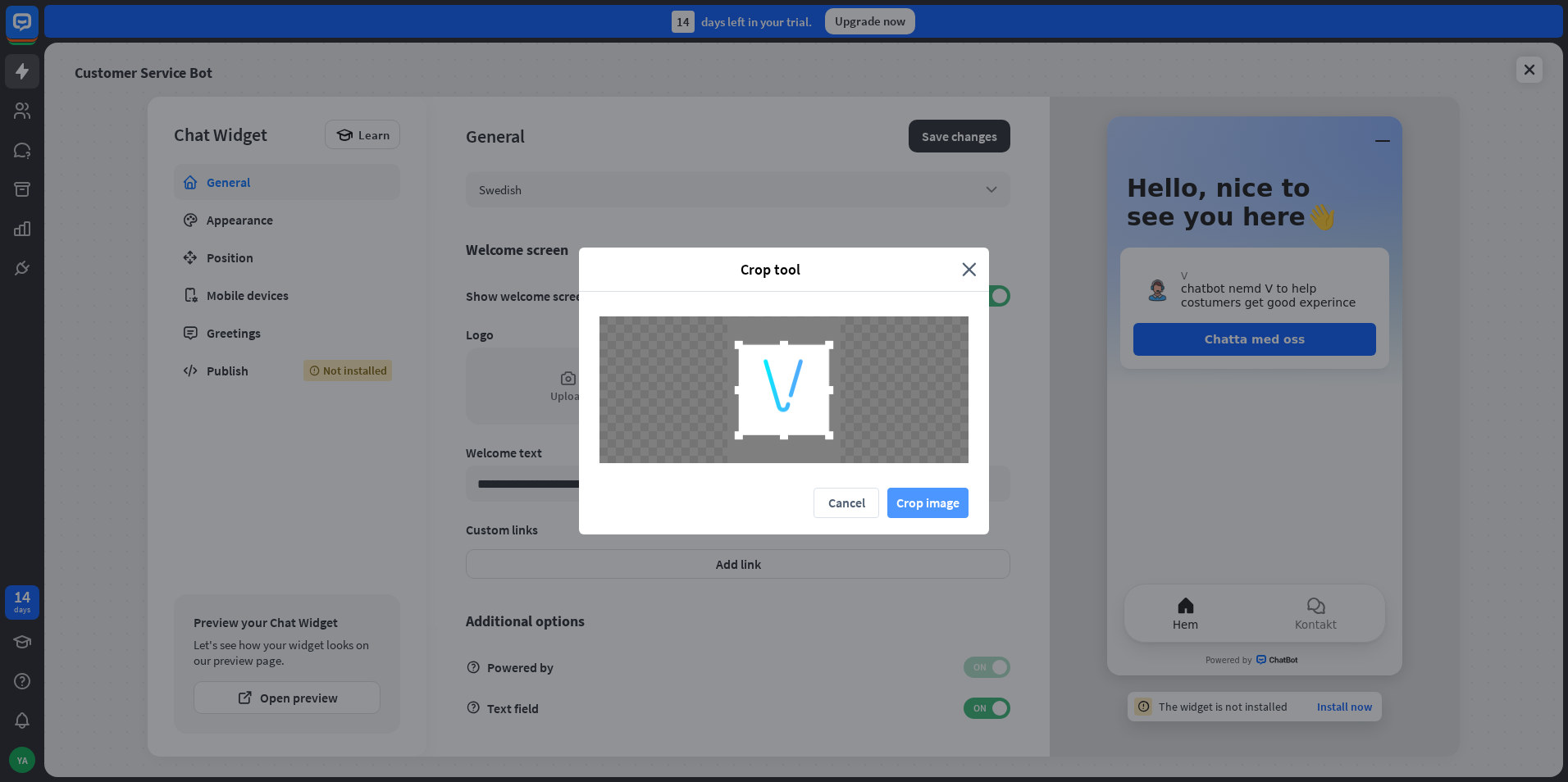
click at [904, 507] on button "Crop image" at bounding box center [927, 503] width 81 height 30
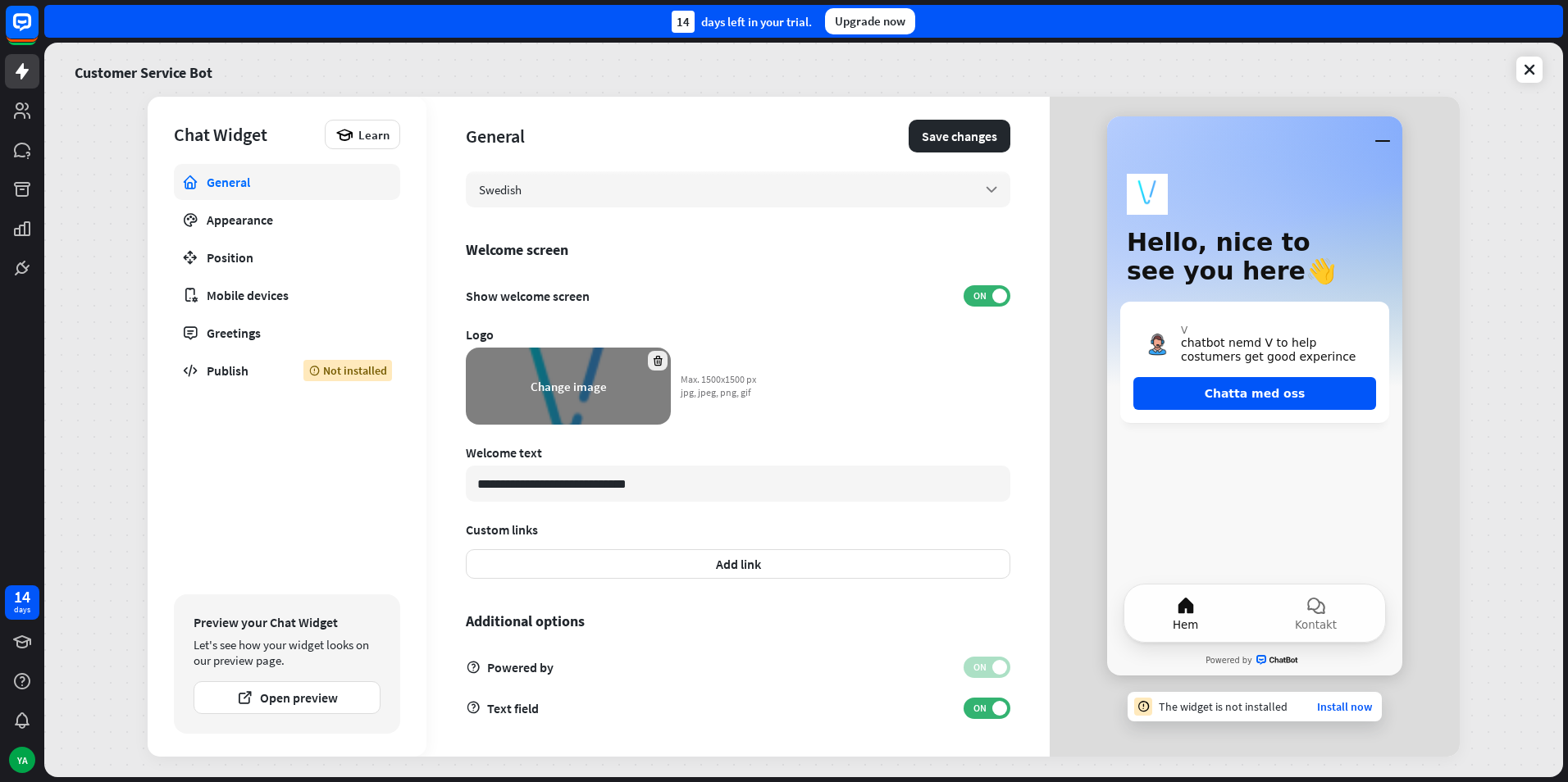
click at [658, 364] on icon at bounding box center [658, 361] width 13 height 13
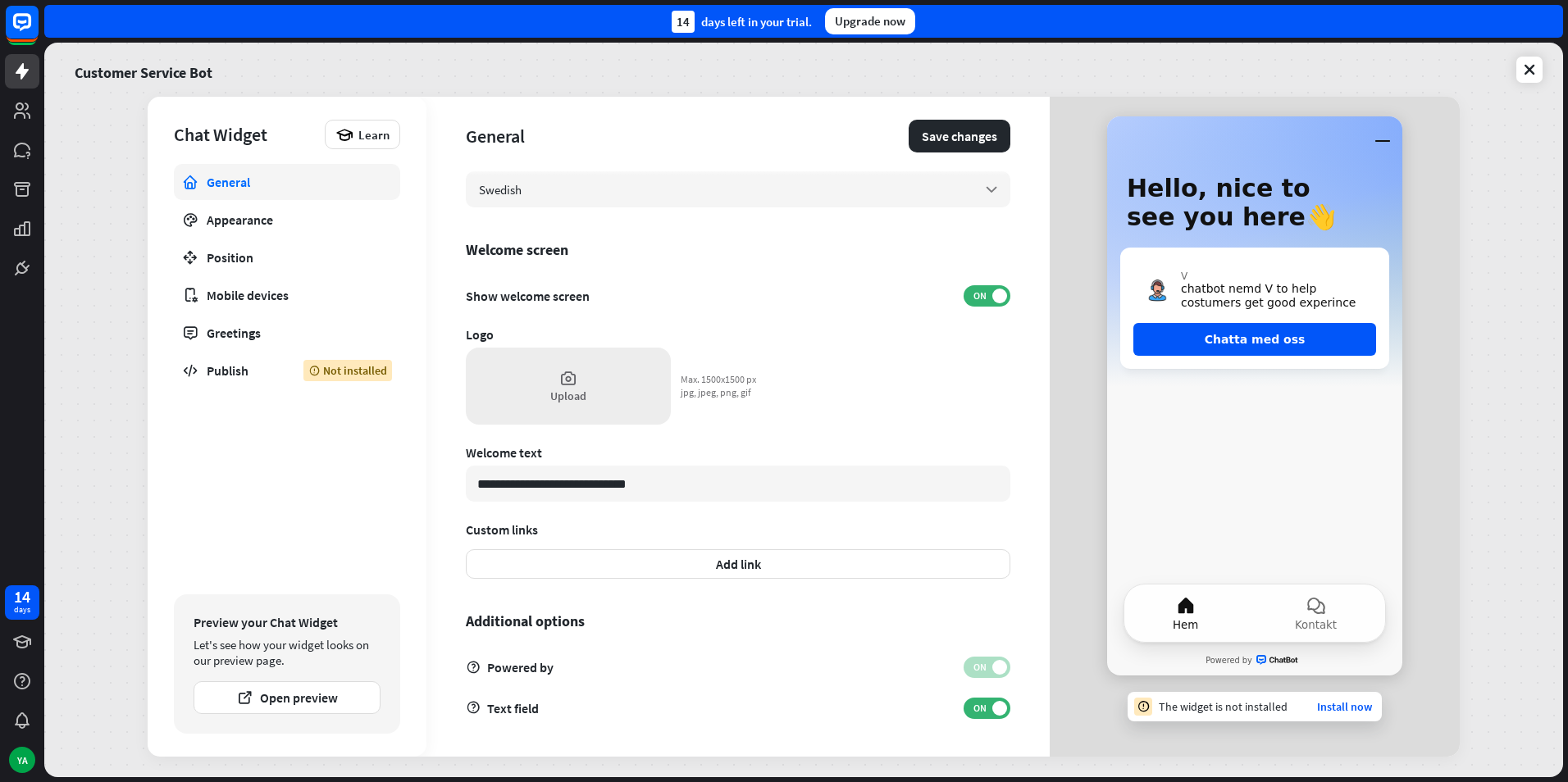
click at [586, 367] on div "Upload" at bounding box center [568, 386] width 205 height 77
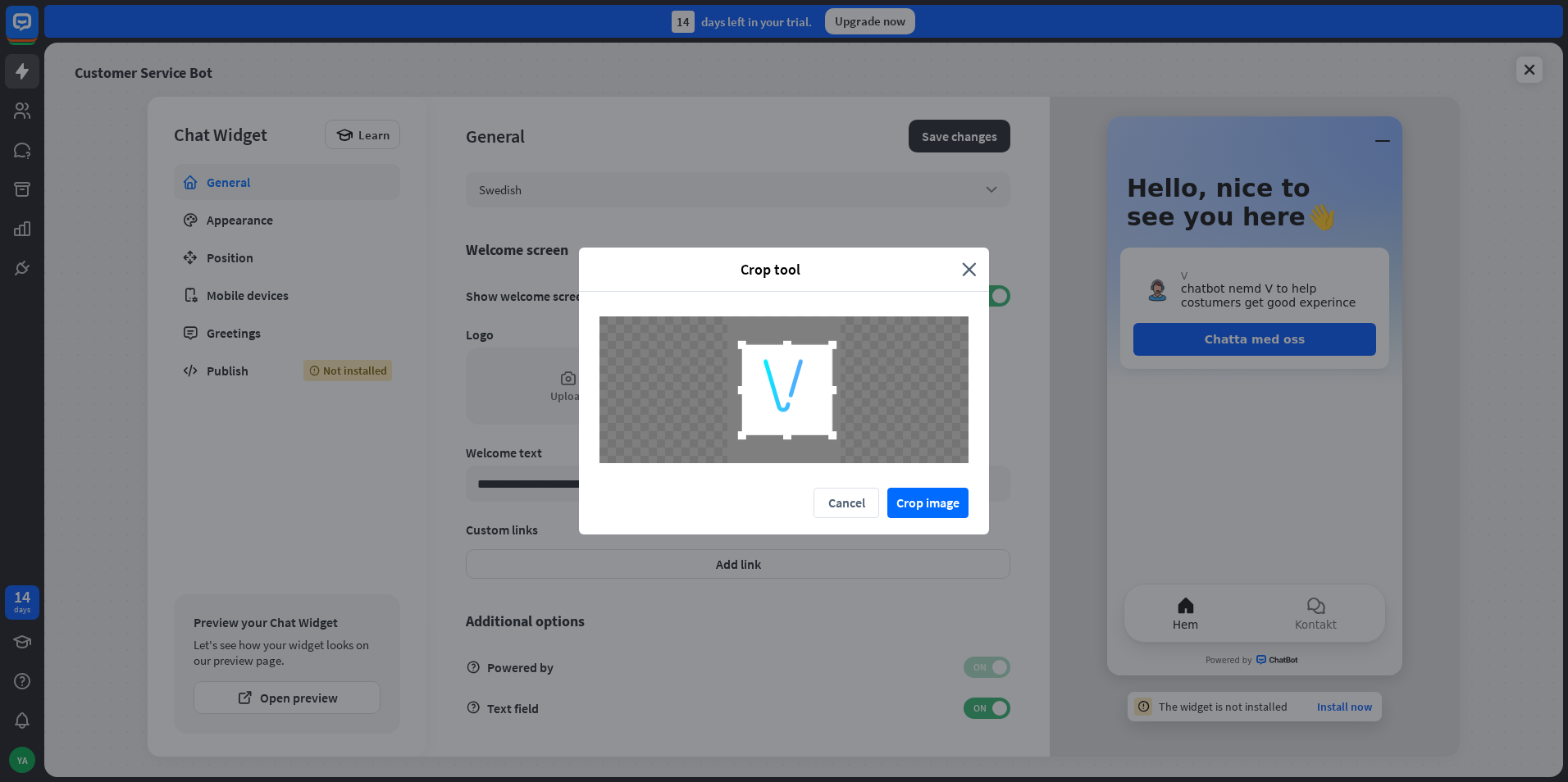
click at [794, 405] on div at bounding box center [787, 389] width 90 height 90
drag, startPoint x: 789, startPoint y: 439, endPoint x: 795, endPoint y: 478, distance: 39.5
click at [795, 478] on div at bounding box center [784, 390] width 410 height 196
drag, startPoint x: 784, startPoint y: 414, endPoint x: 780, endPoint y: 404, distance: 10.8
click at [780, 404] on div at bounding box center [784, 388] width 107 height 107
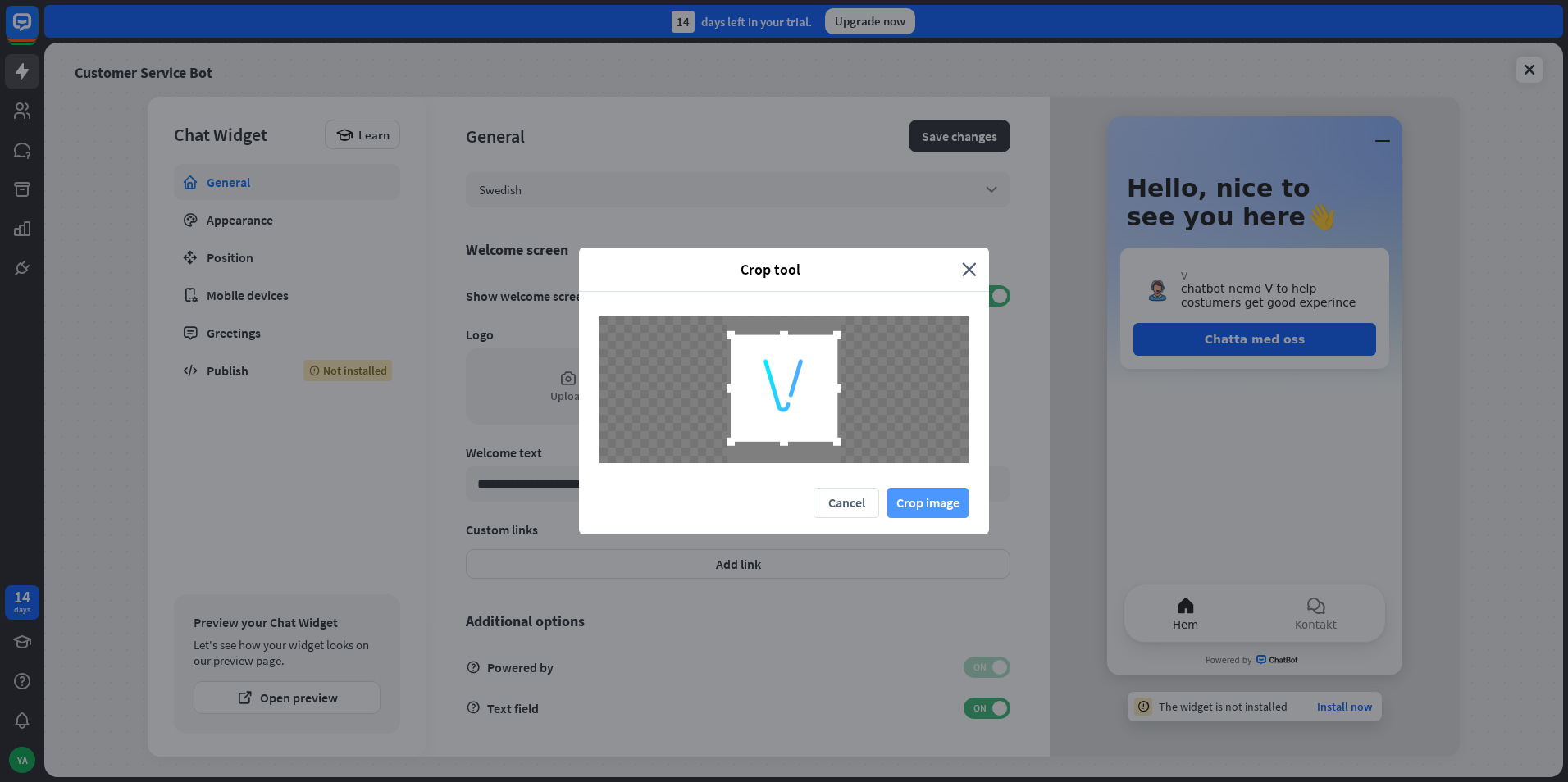
click at [919, 498] on button "Crop image" at bounding box center [927, 503] width 81 height 30
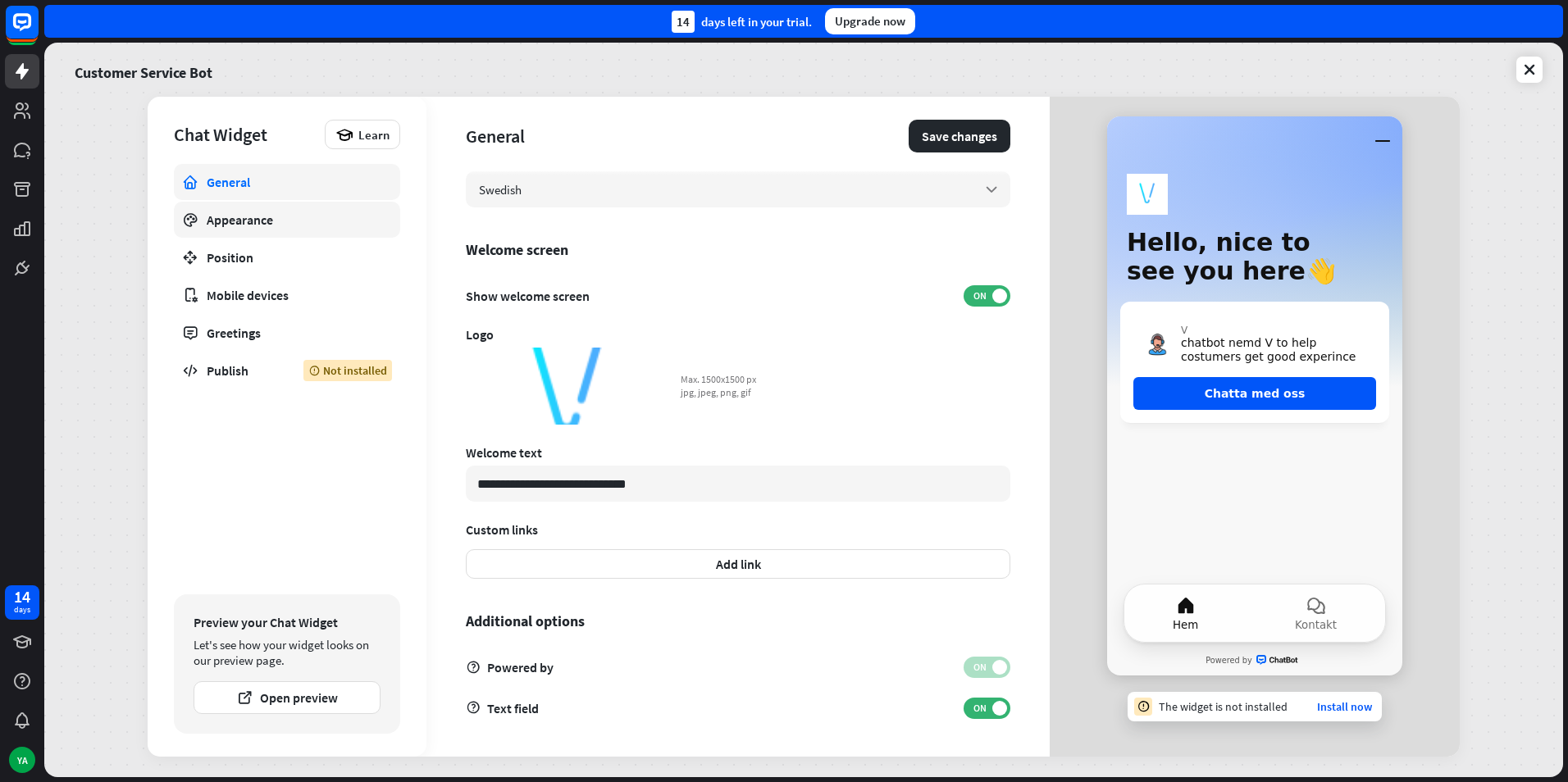
click at [232, 224] on div "Appearance" at bounding box center [287, 219] width 161 height 16
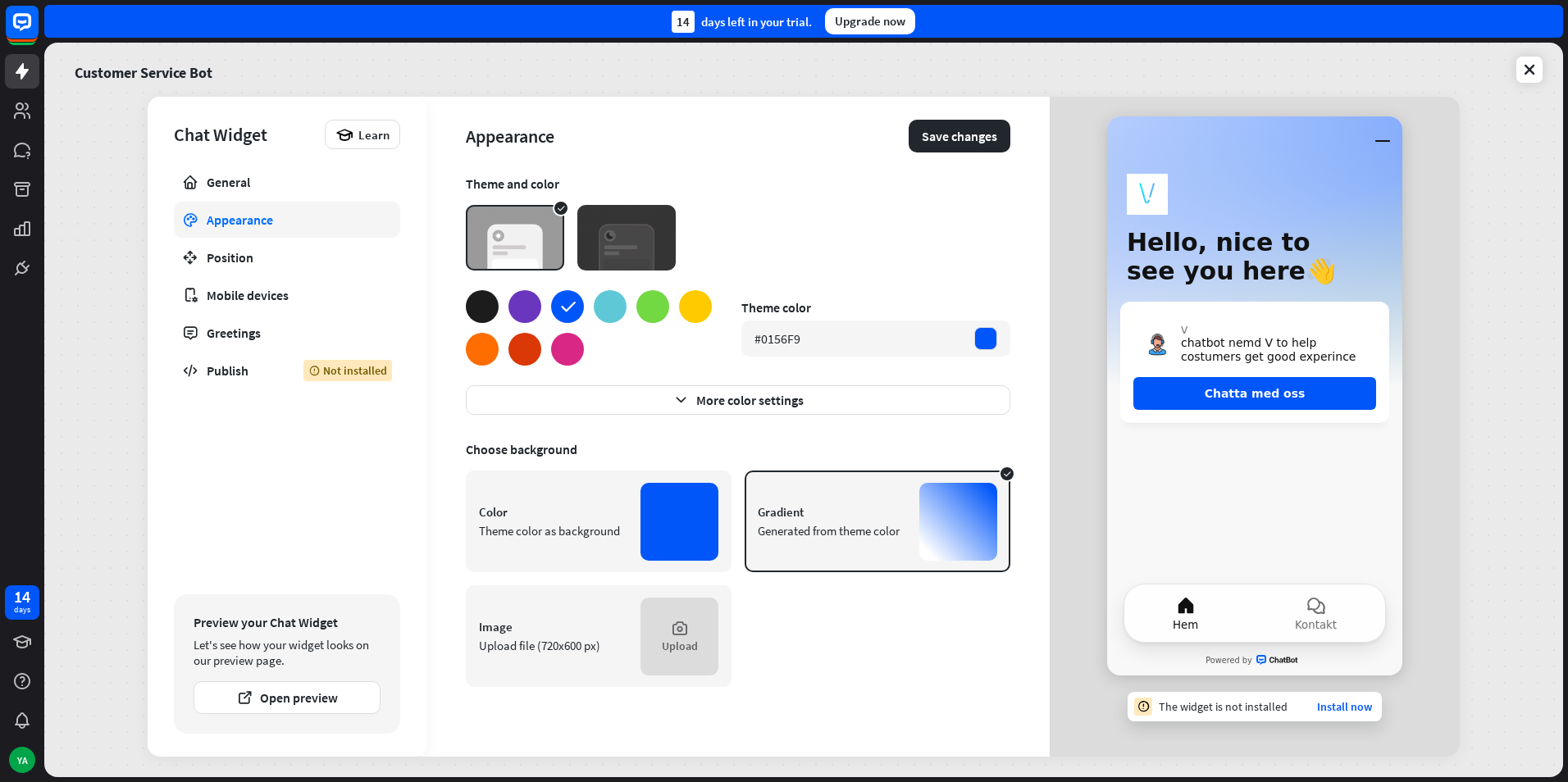
click at [481, 312] on div at bounding box center [482, 306] width 33 height 33
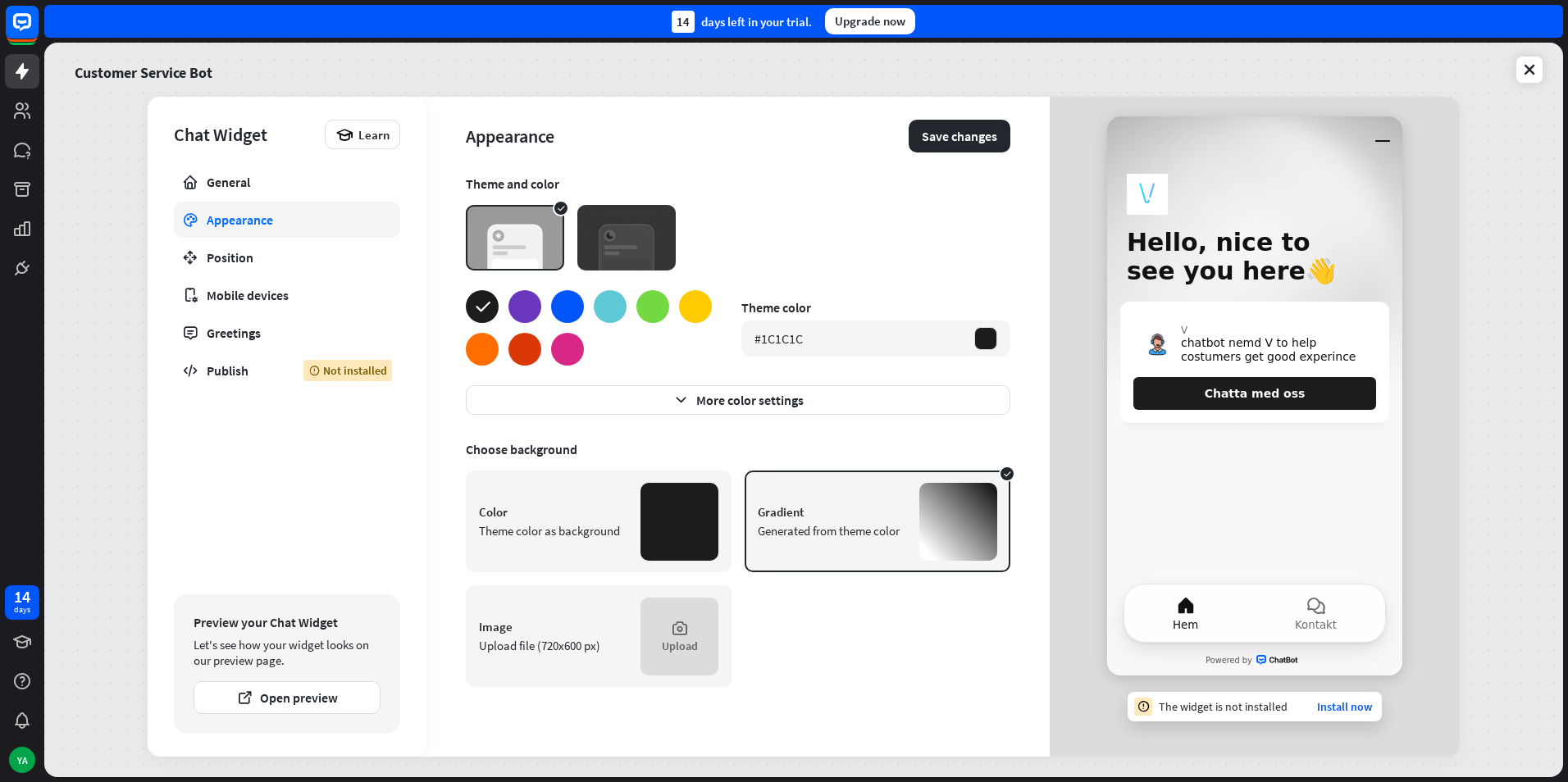
click at [560, 304] on div at bounding box center [567, 306] width 33 height 33
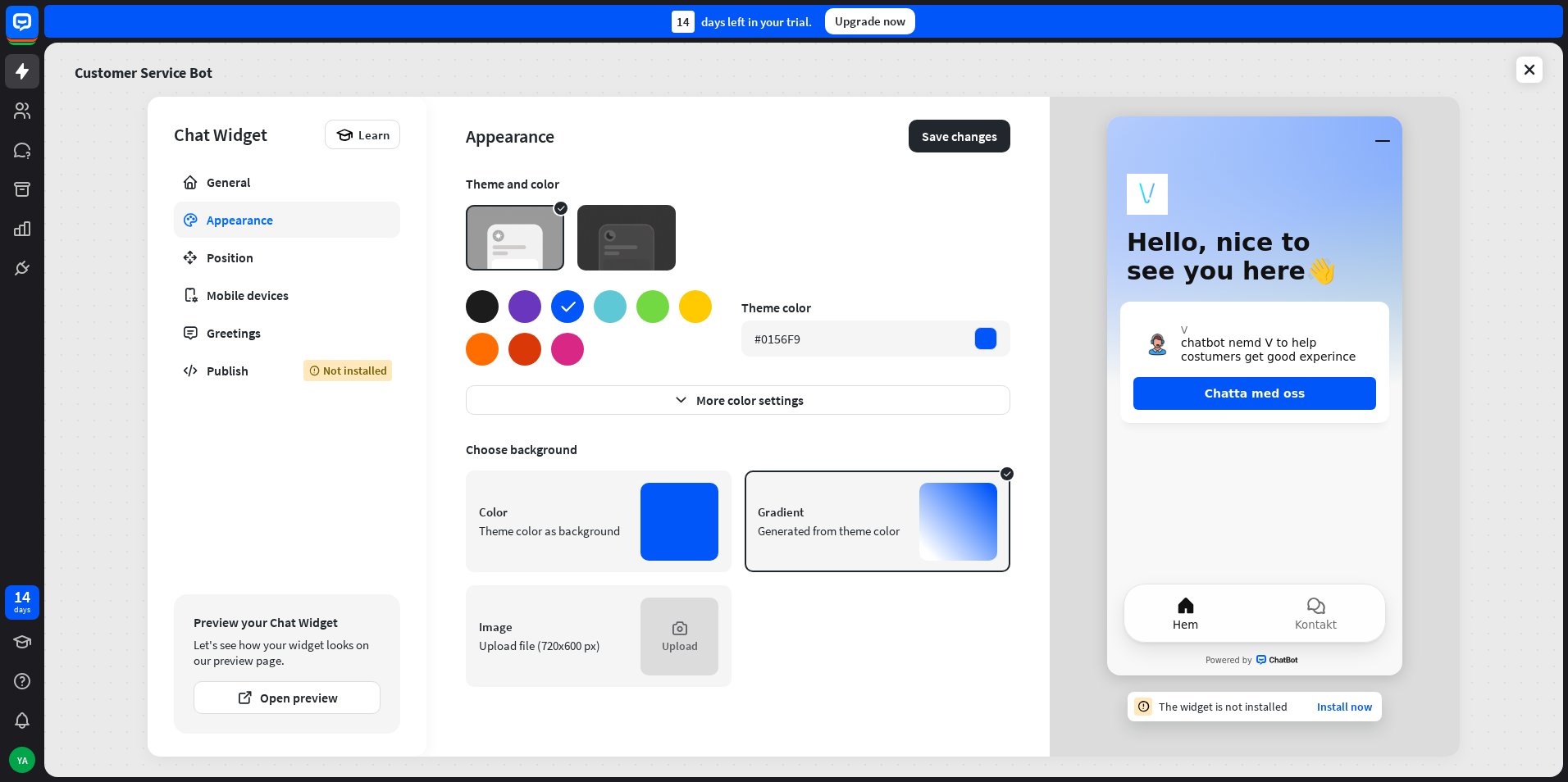
click at [595, 314] on div at bounding box center [609, 306] width 33 height 33
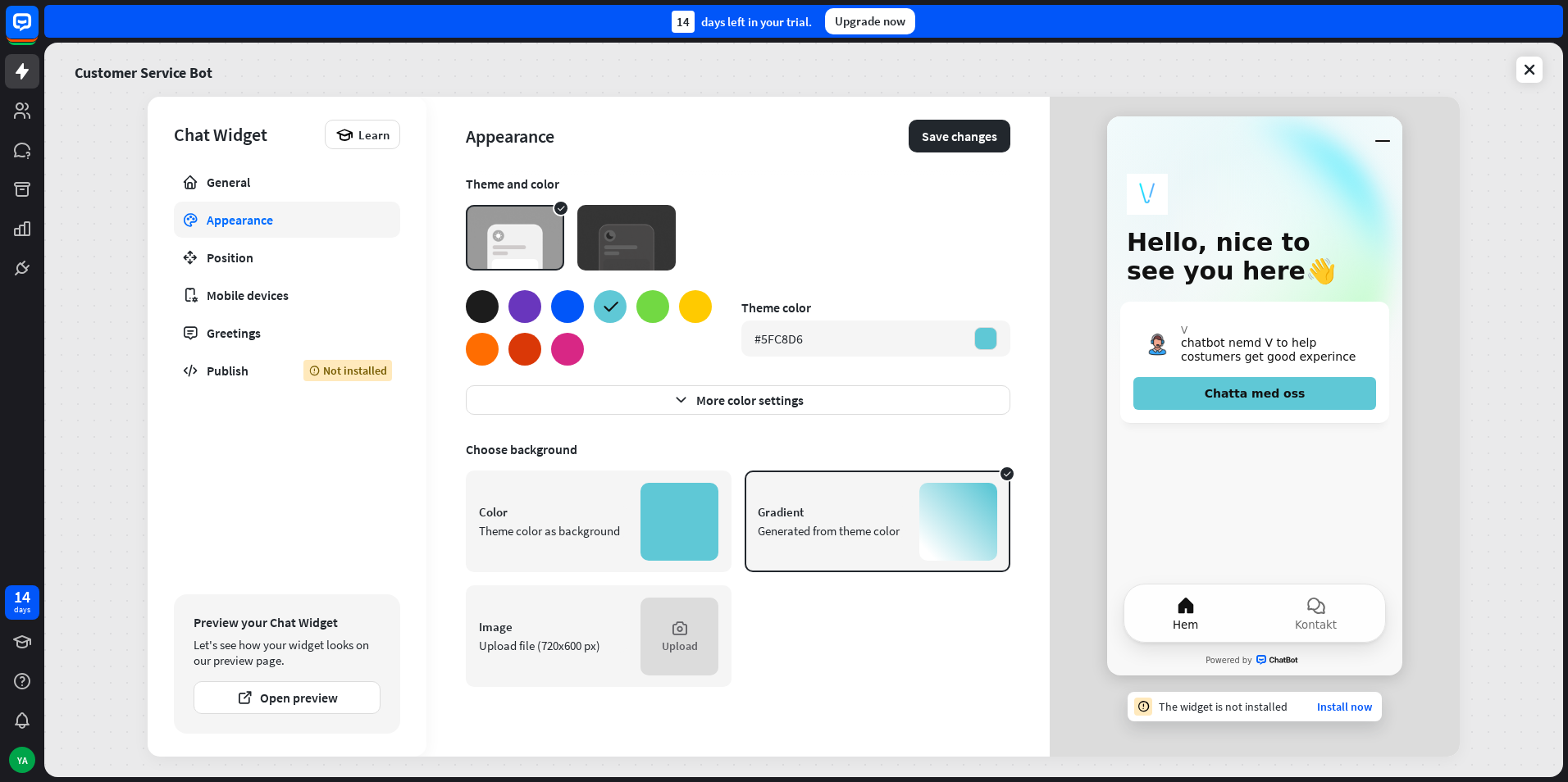
click at [645, 304] on div at bounding box center [653, 306] width 33 height 33
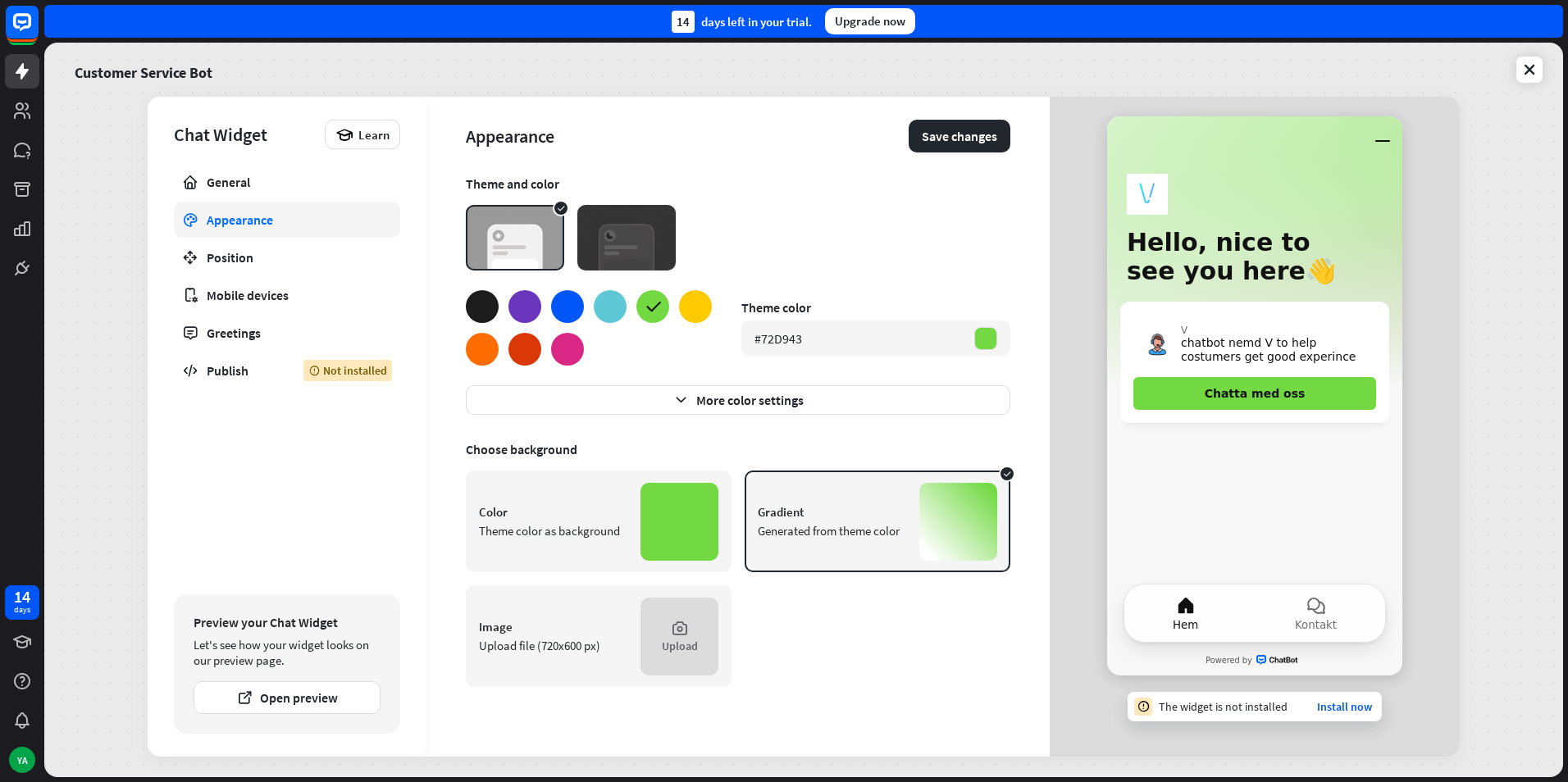
click at [718, 307] on div "Theme color #72D943" at bounding box center [738, 327] width 544 height 75
click at [562, 355] on div at bounding box center [567, 349] width 33 height 33
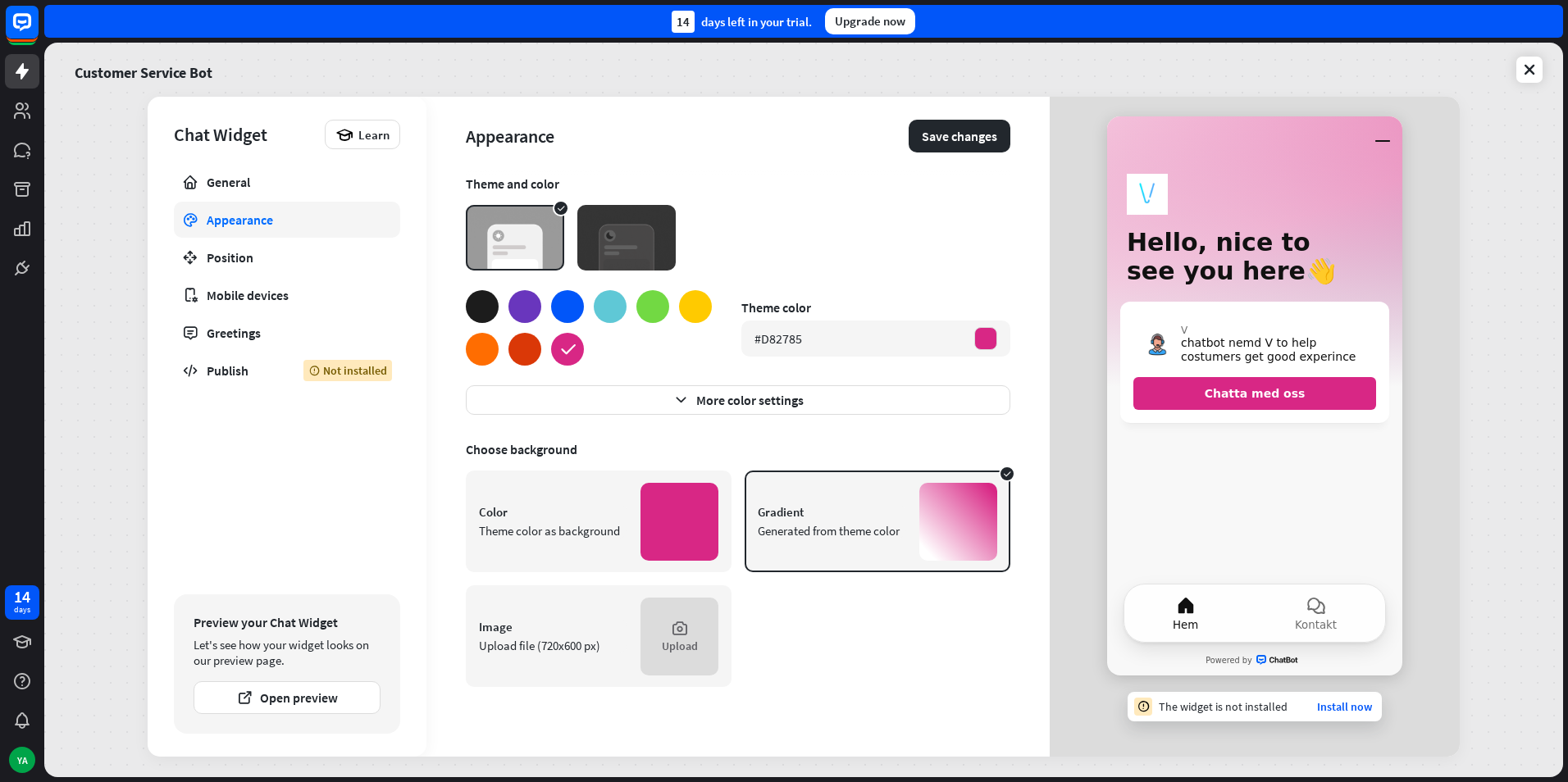
click at [532, 356] on div at bounding box center [524, 349] width 33 height 33
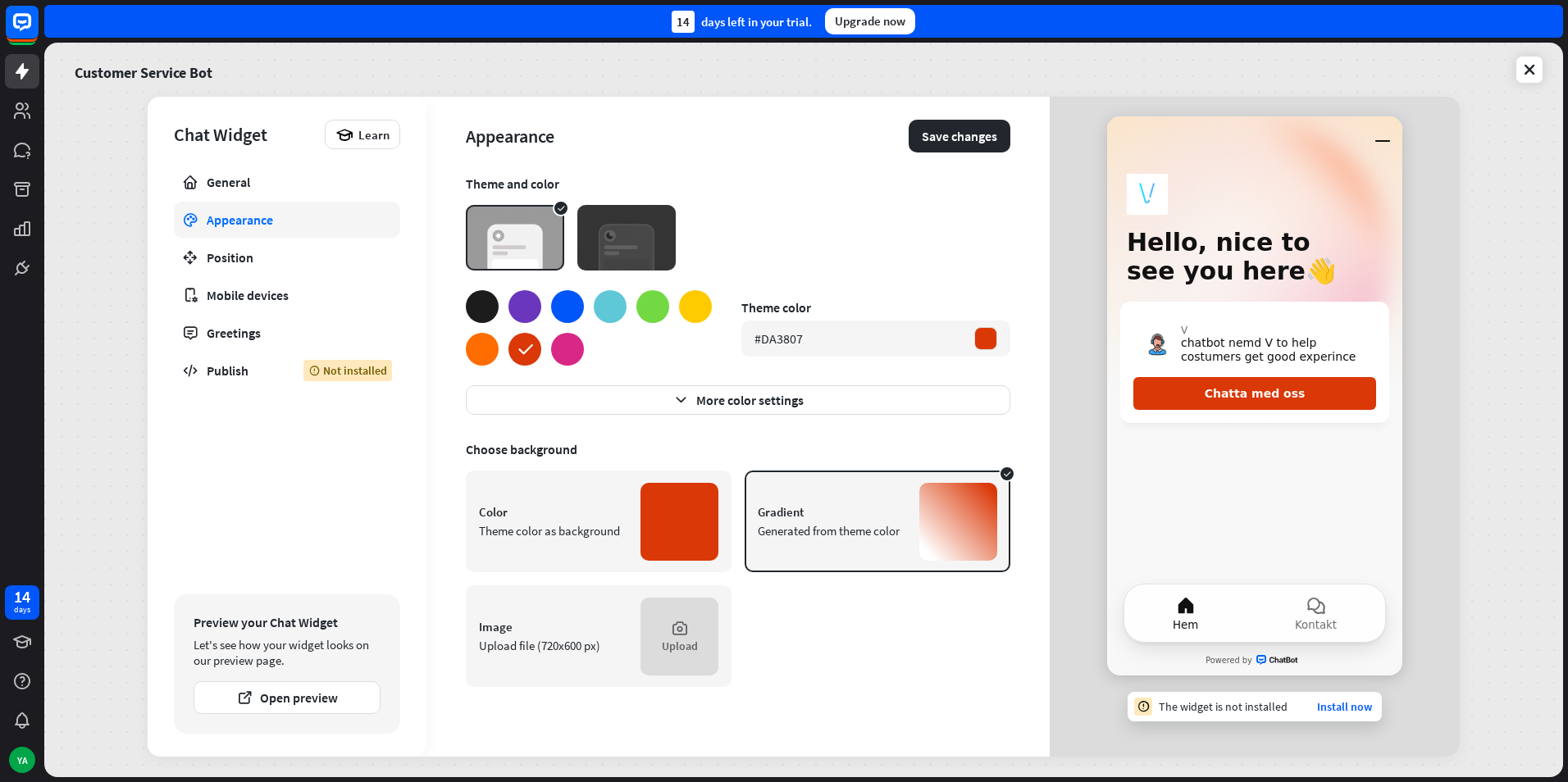
drag, startPoint x: 466, startPoint y: 352, endPoint x: 511, endPoint y: 351, distance: 45.0
click at [465, 352] on div "Appearance Save changes Theme and color Theme color #DA3807 More color settings…" at bounding box center [737, 426] width 623 height 660
click at [513, 352] on div at bounding box center [524, 349] width 33 height 33
click at [532, 352] on icon at bounding box center [525, 350] width 20 height 20
click at [556, 356] on div at bounding box center [567, 349] width 33 height 33
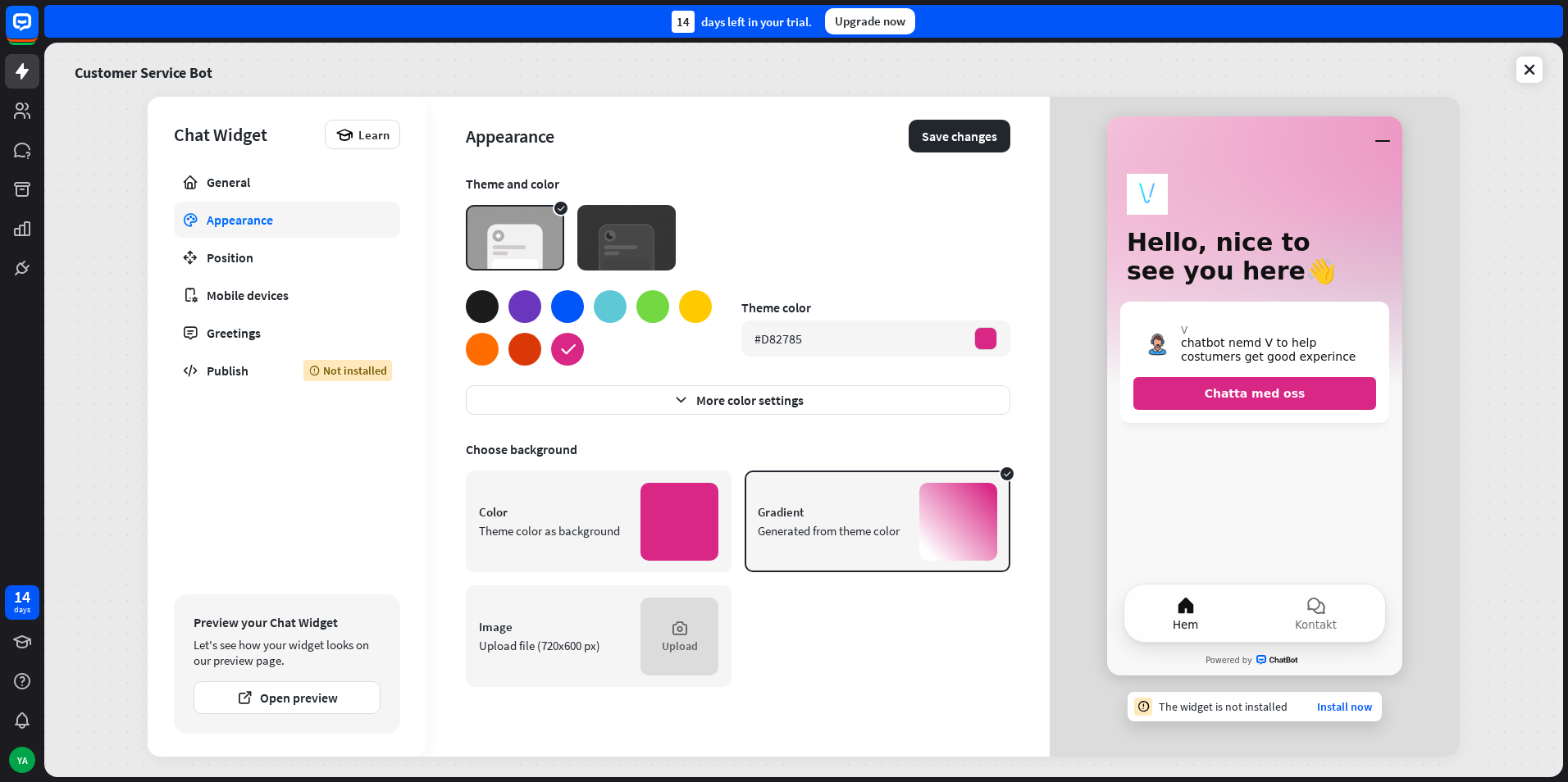
click at [478, 353] on div at bounding box center [482, 349] width 33 height 33
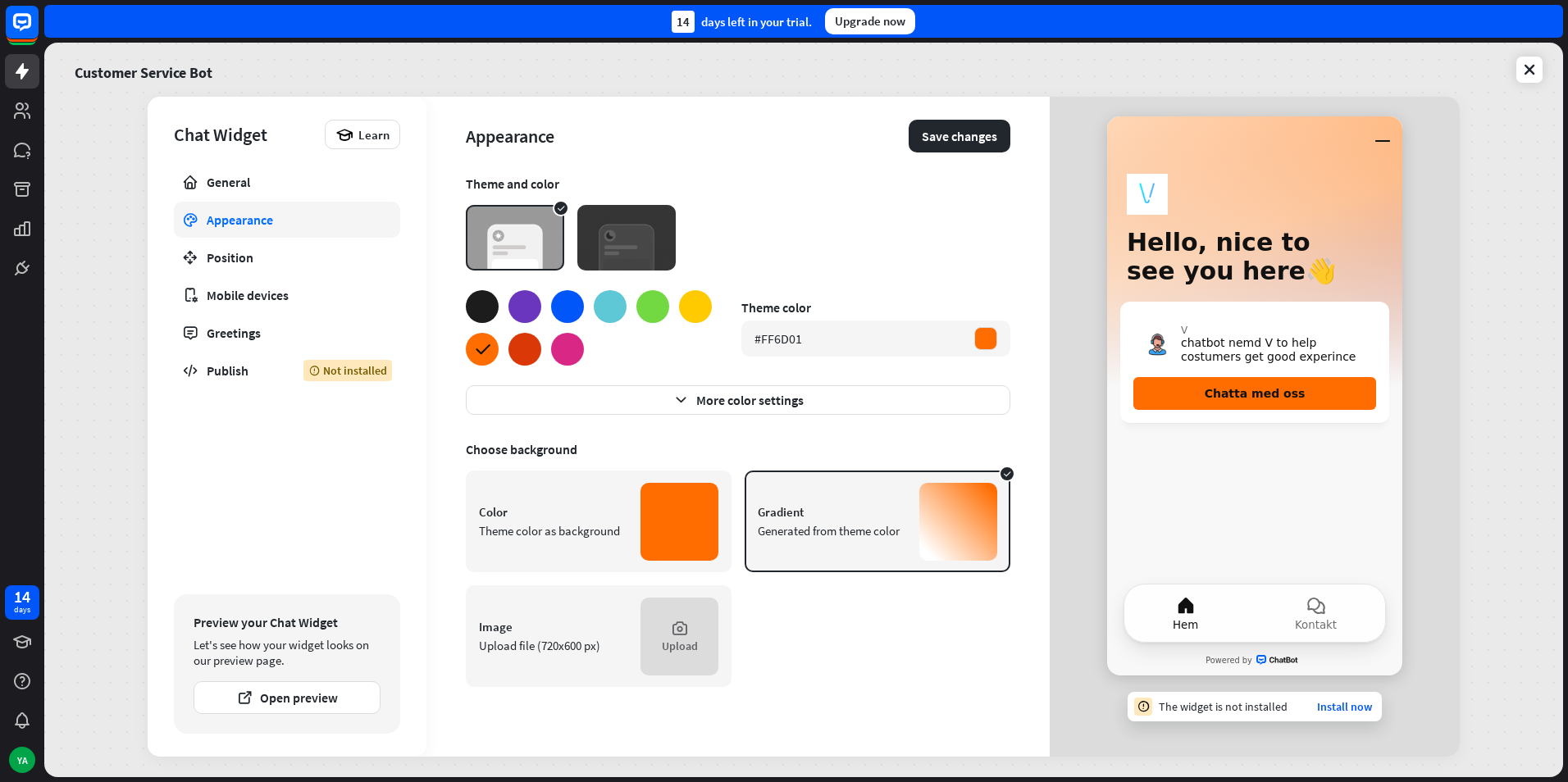
drag, startPoint x: 522, startPoint y: 343, endPoint x: 500, endPoint y: 348, distance: 22.6
click at [520, 343] on div at bounding box center [524, 349] width 33 height 33
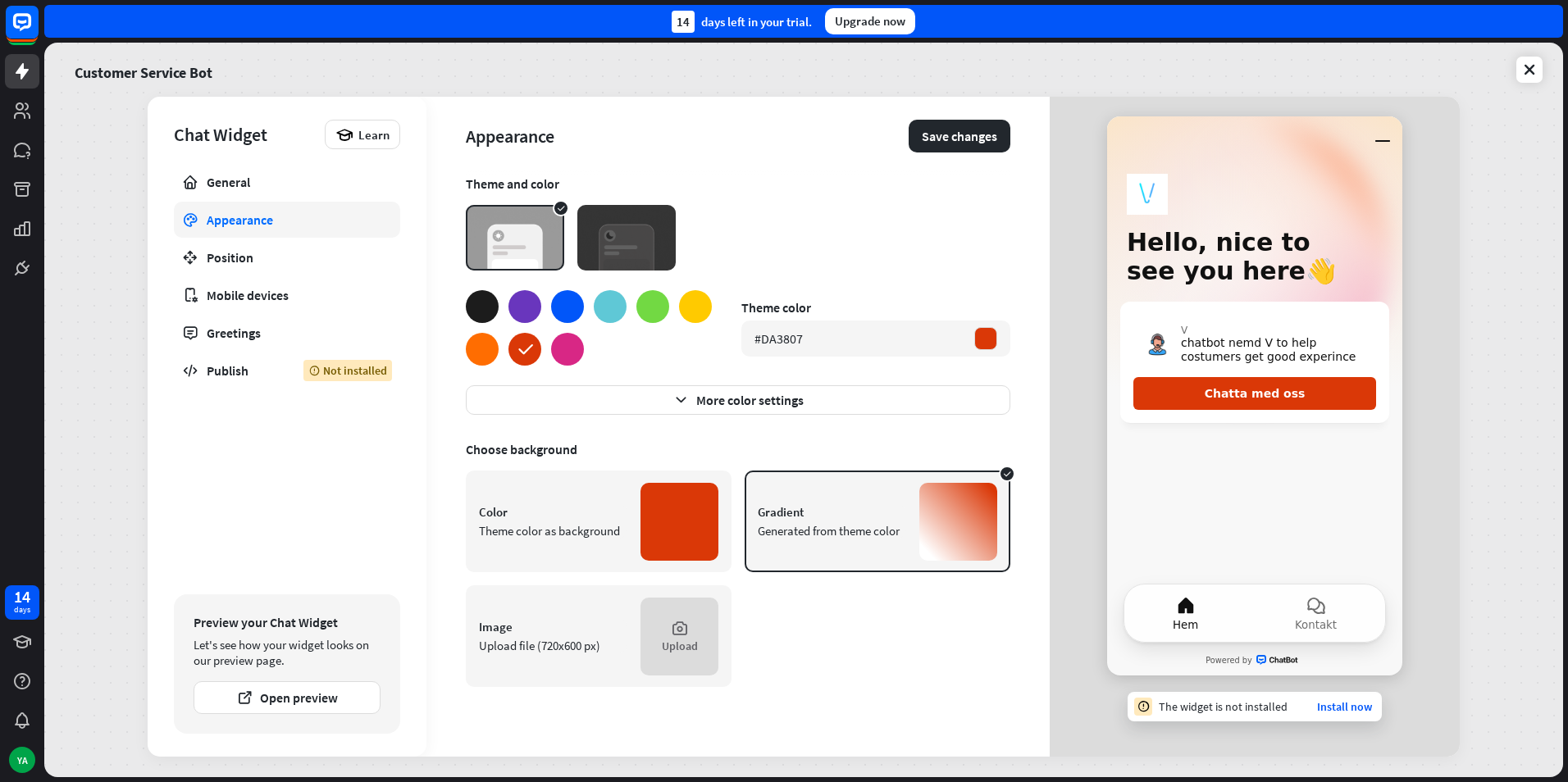
click at [478, 353] on div at bounding box center [482, 349] width 33 height 33
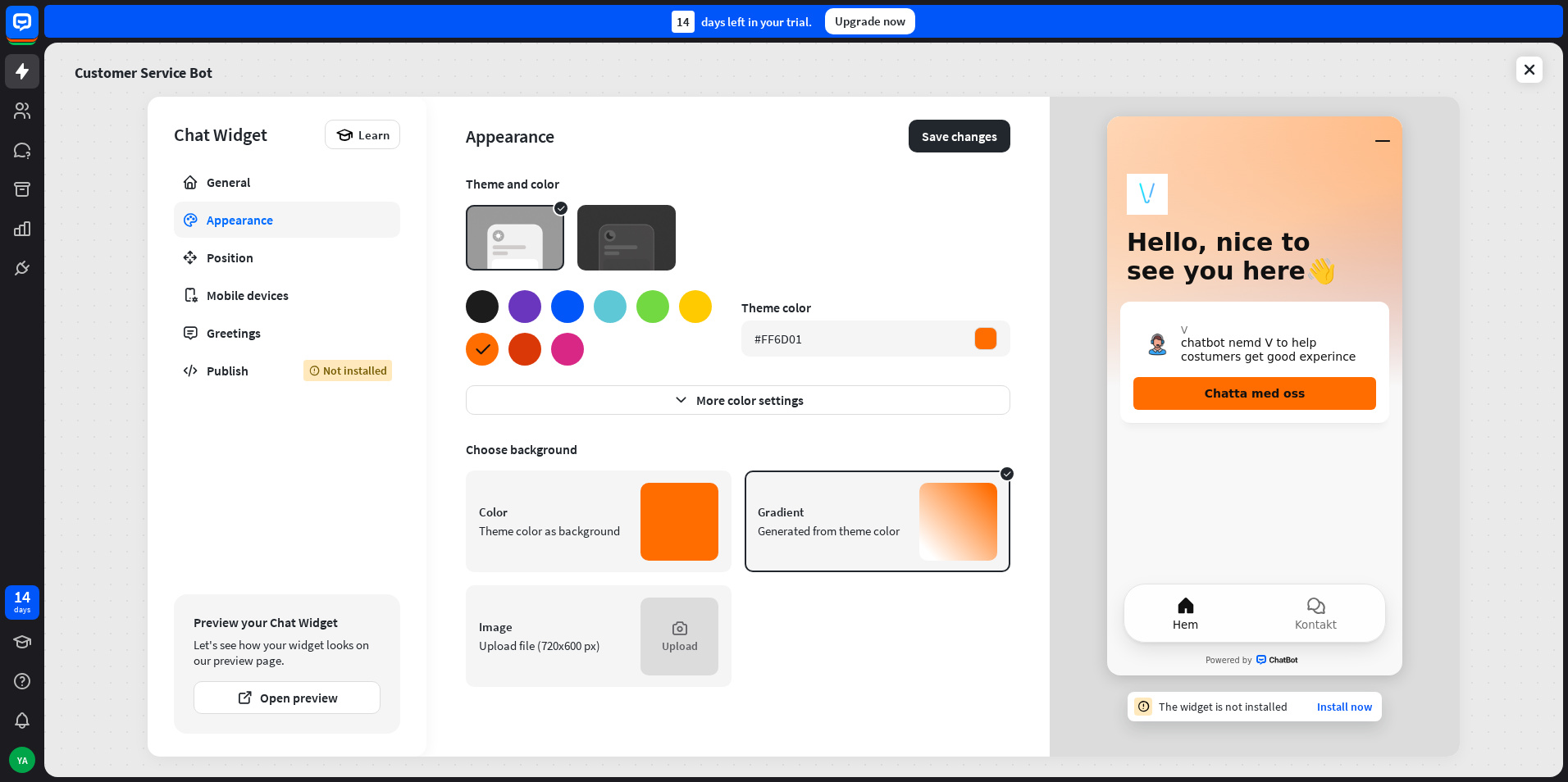
click at [511, 345] on div at bounding box center [524, 349] width 33 height 33
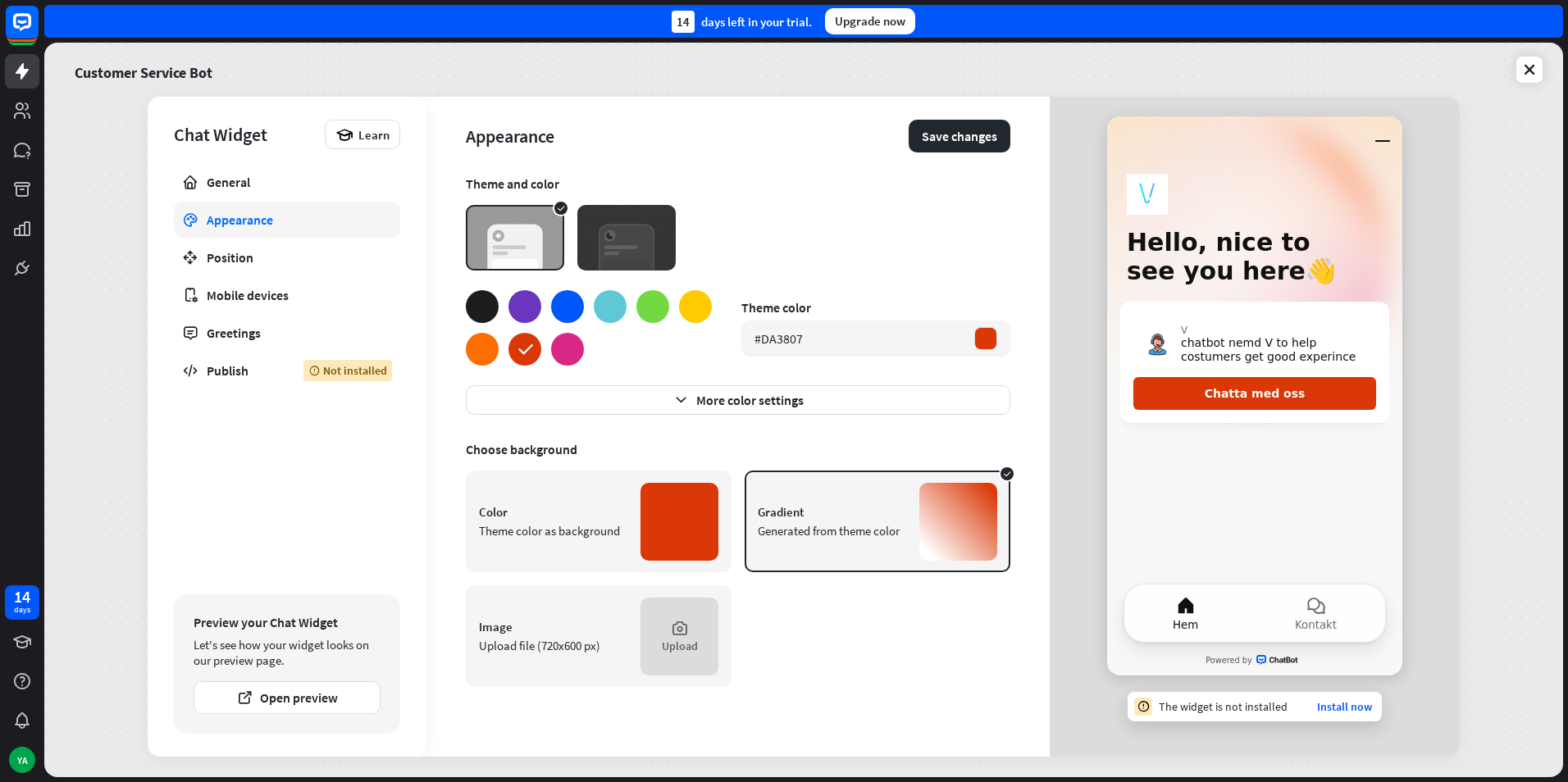
click at [529, 297] on div at bounding box center [524, 306] width 33 height 33
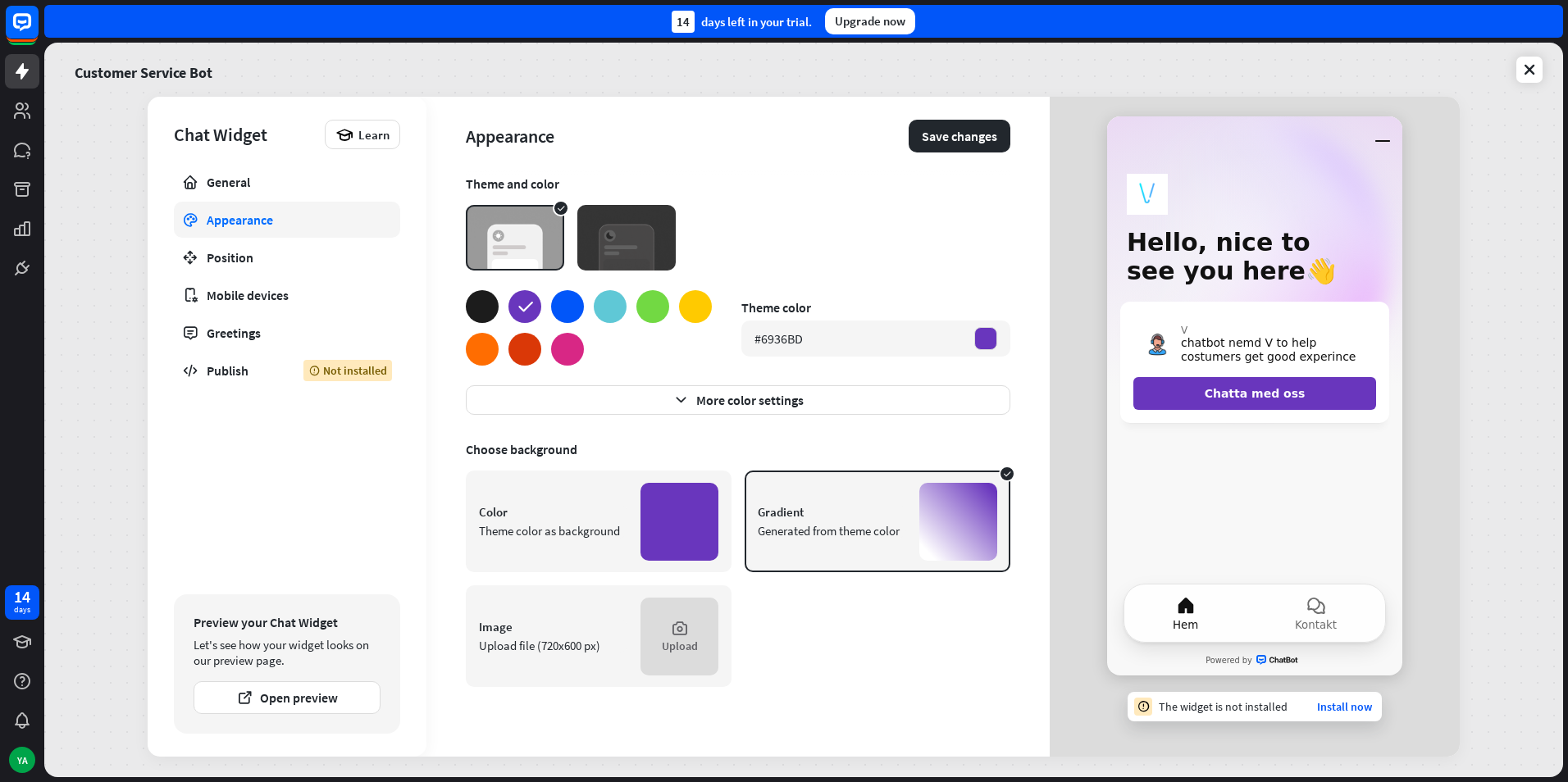
click at [567, 354] on div at bounding box center [567, 349] width 33 height 33
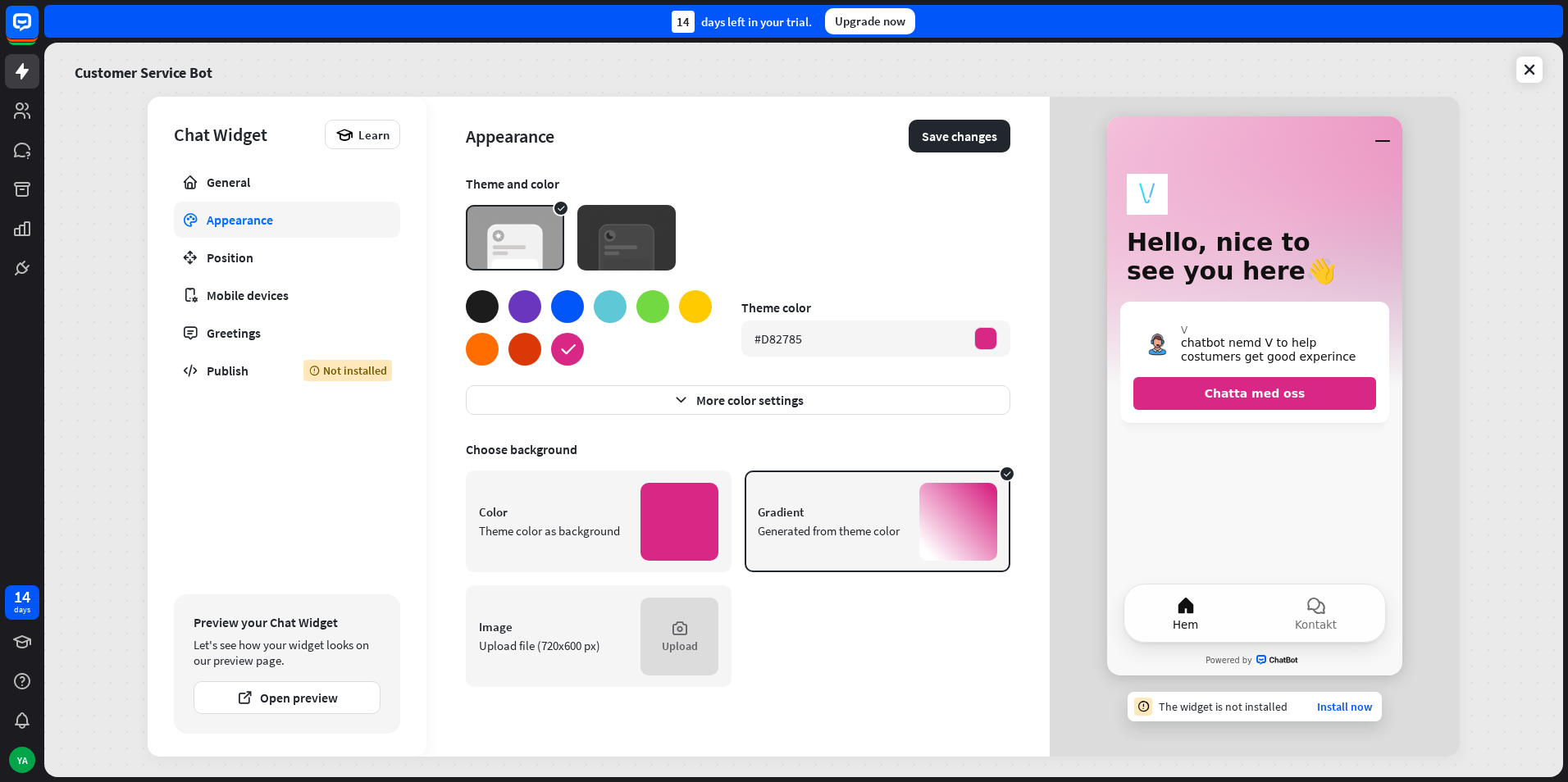
click at [527, 351] on div at bounding box center [524, 349] width 33 height 33
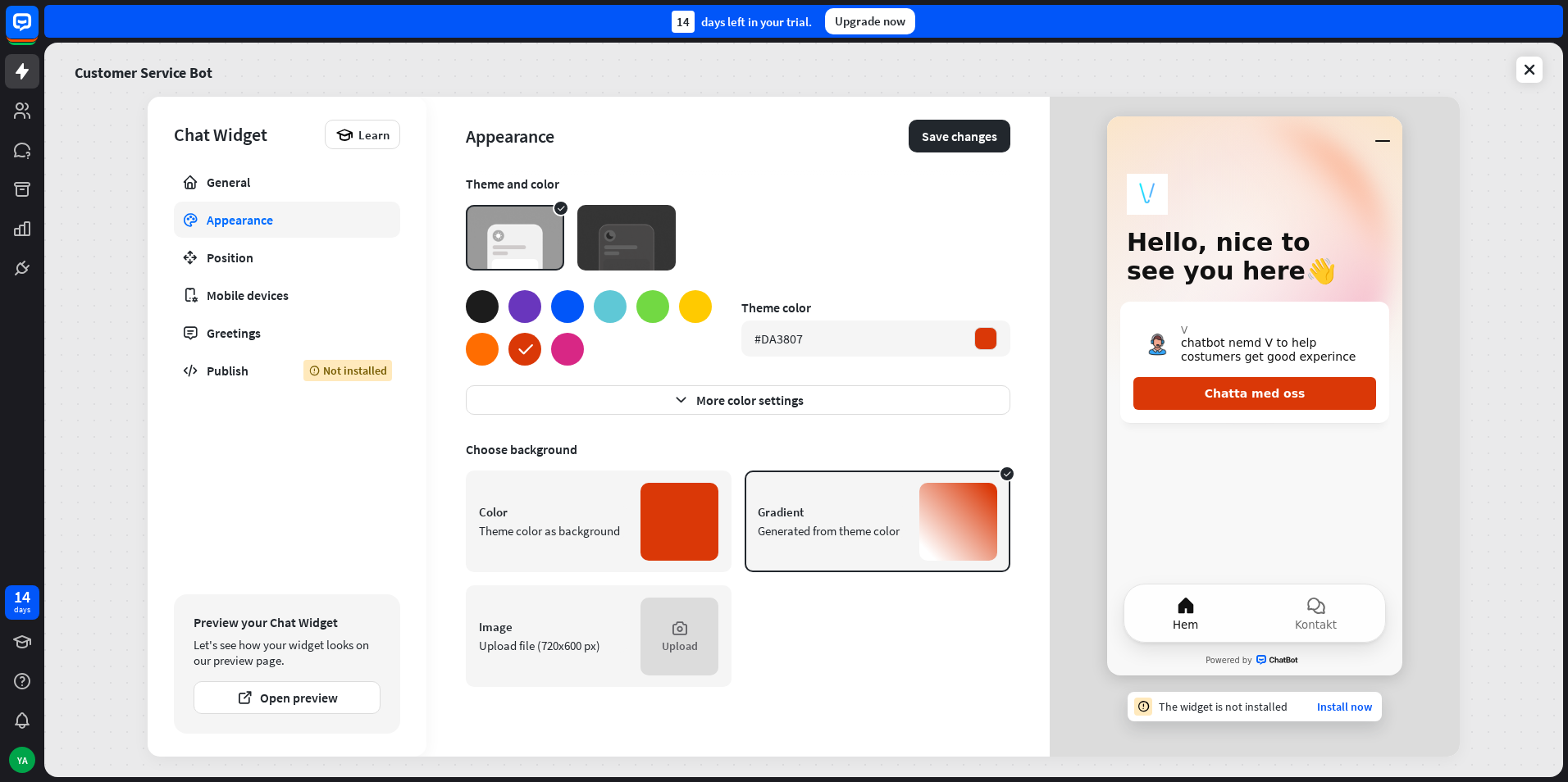
click at [484, 351] on div at bounding box center [482, 349] width 33 height 33
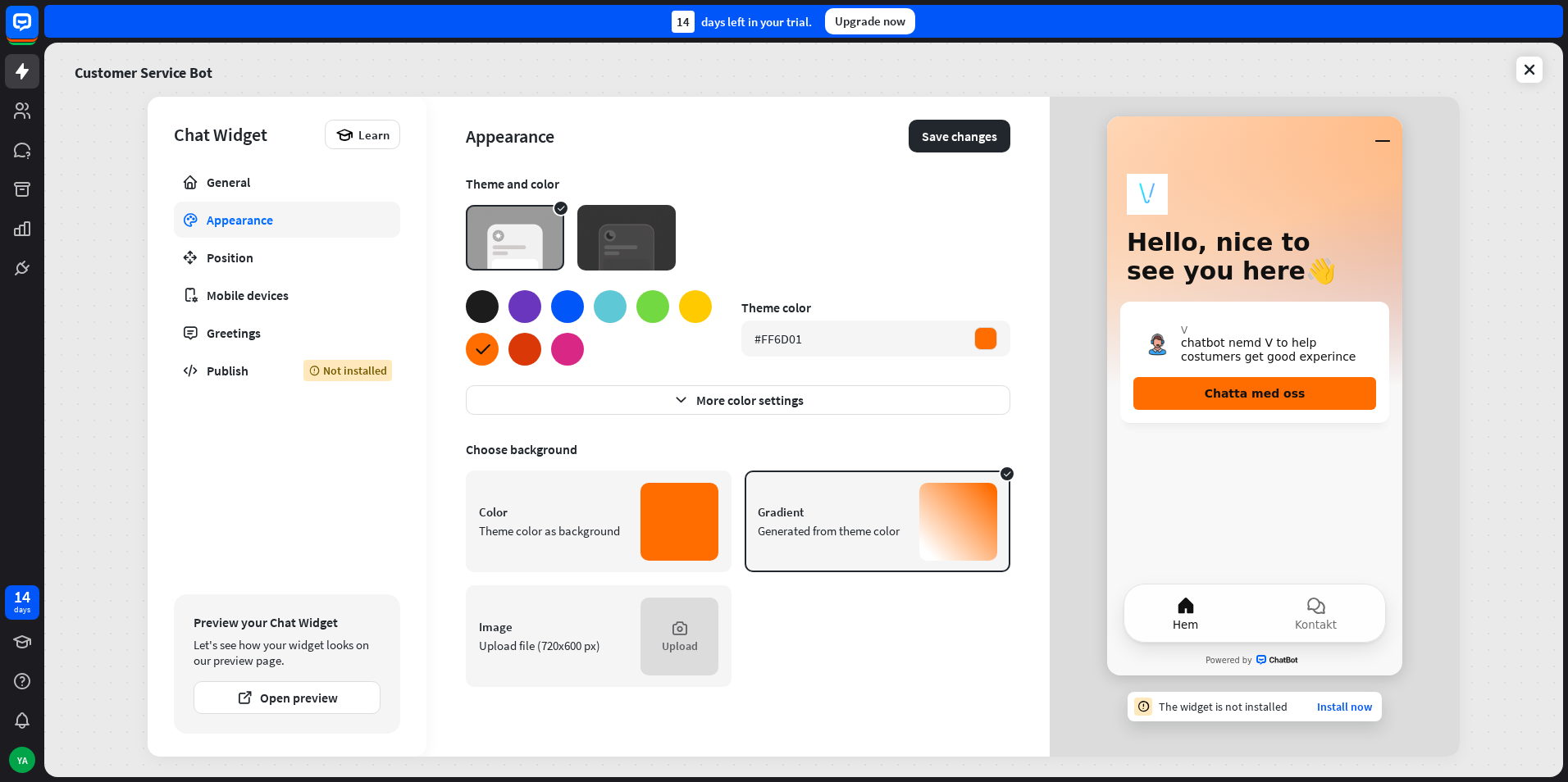
click at [538, 313] on div at bounding box center [524, 306] width 33 height 33
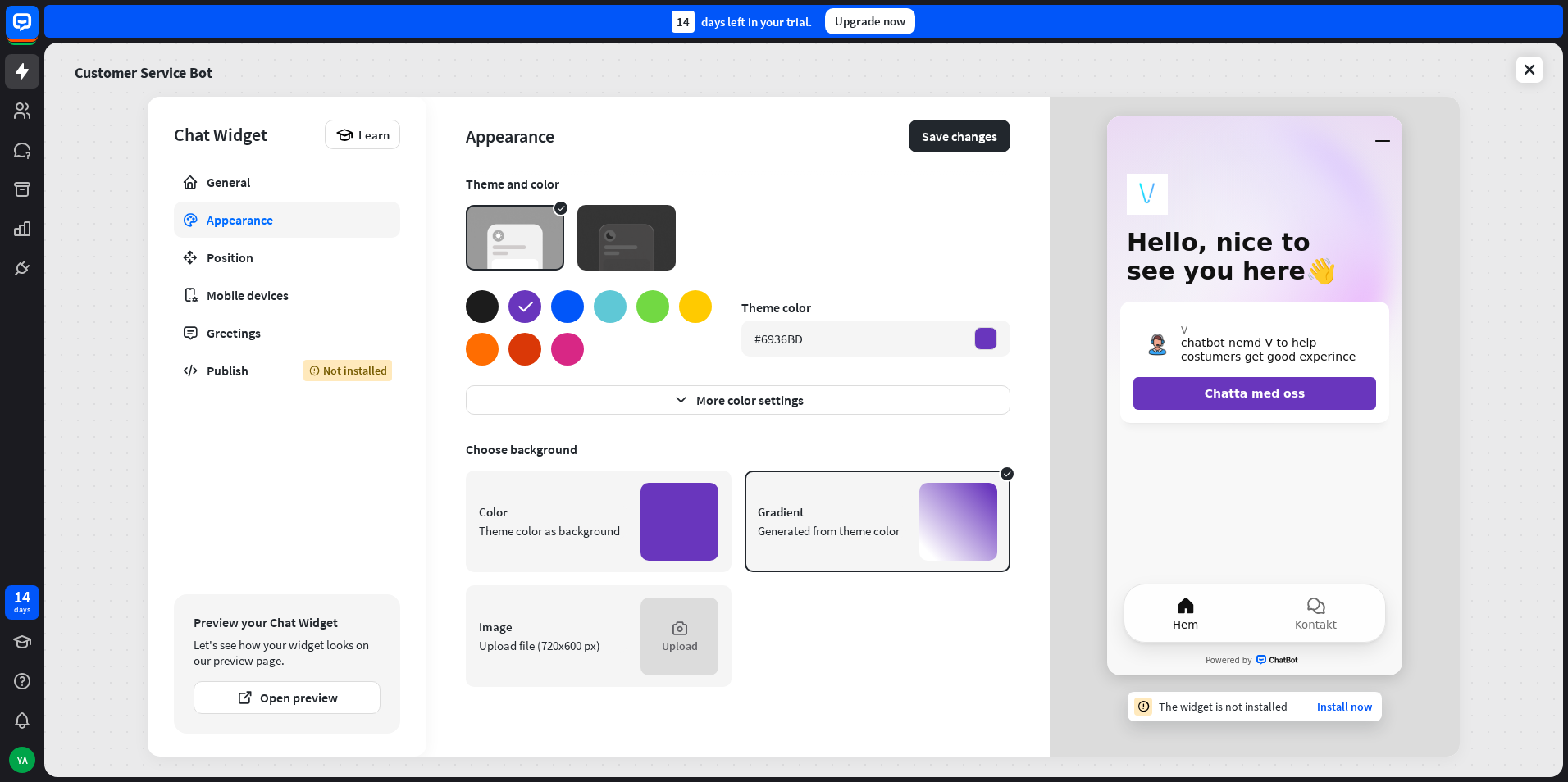
click at [521, 347] on div at bounding box center [524, 349] width 33 height 33
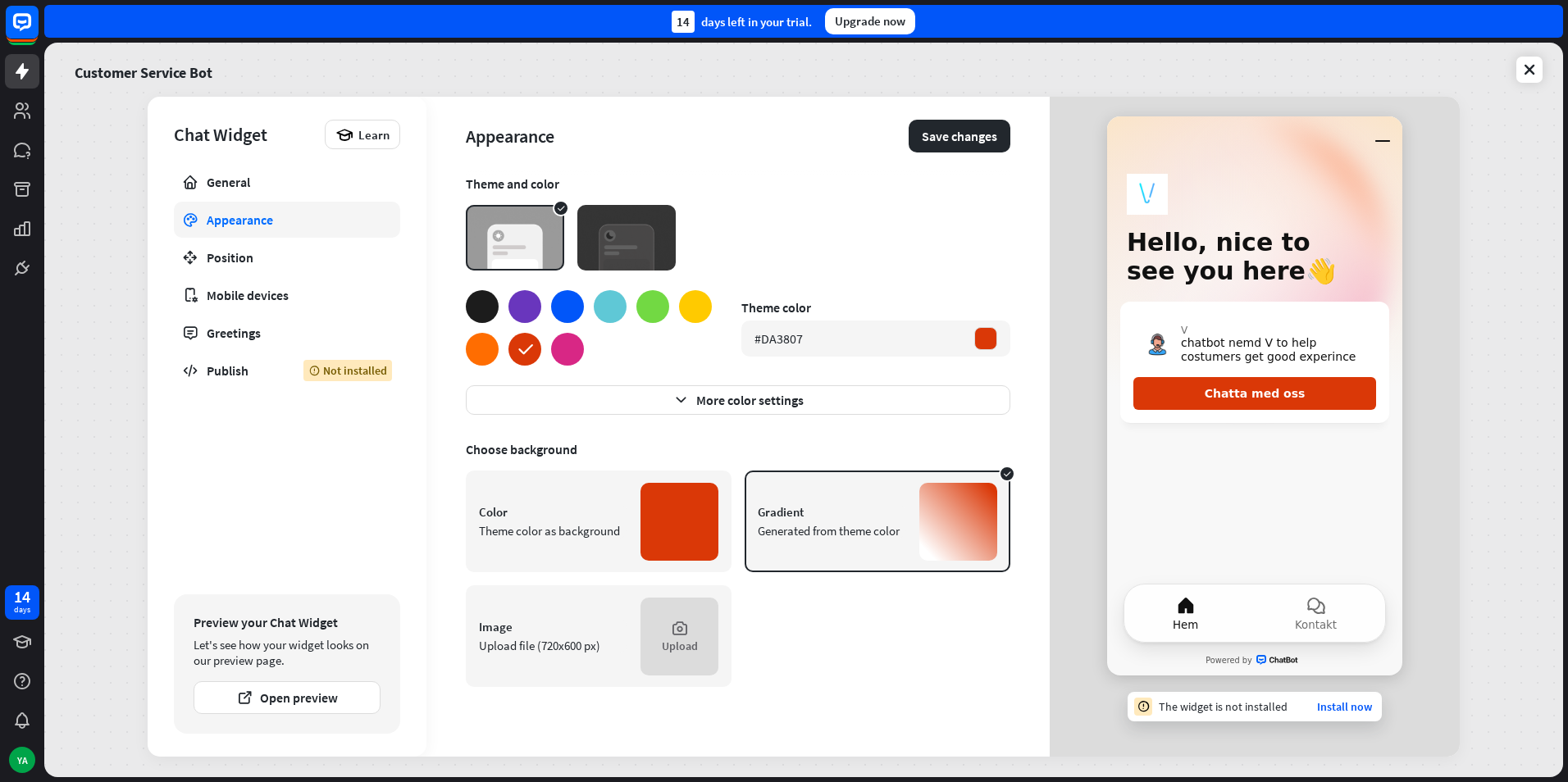
click at [650, 302] on div at bounding box center [653, 306] width 33 height 33
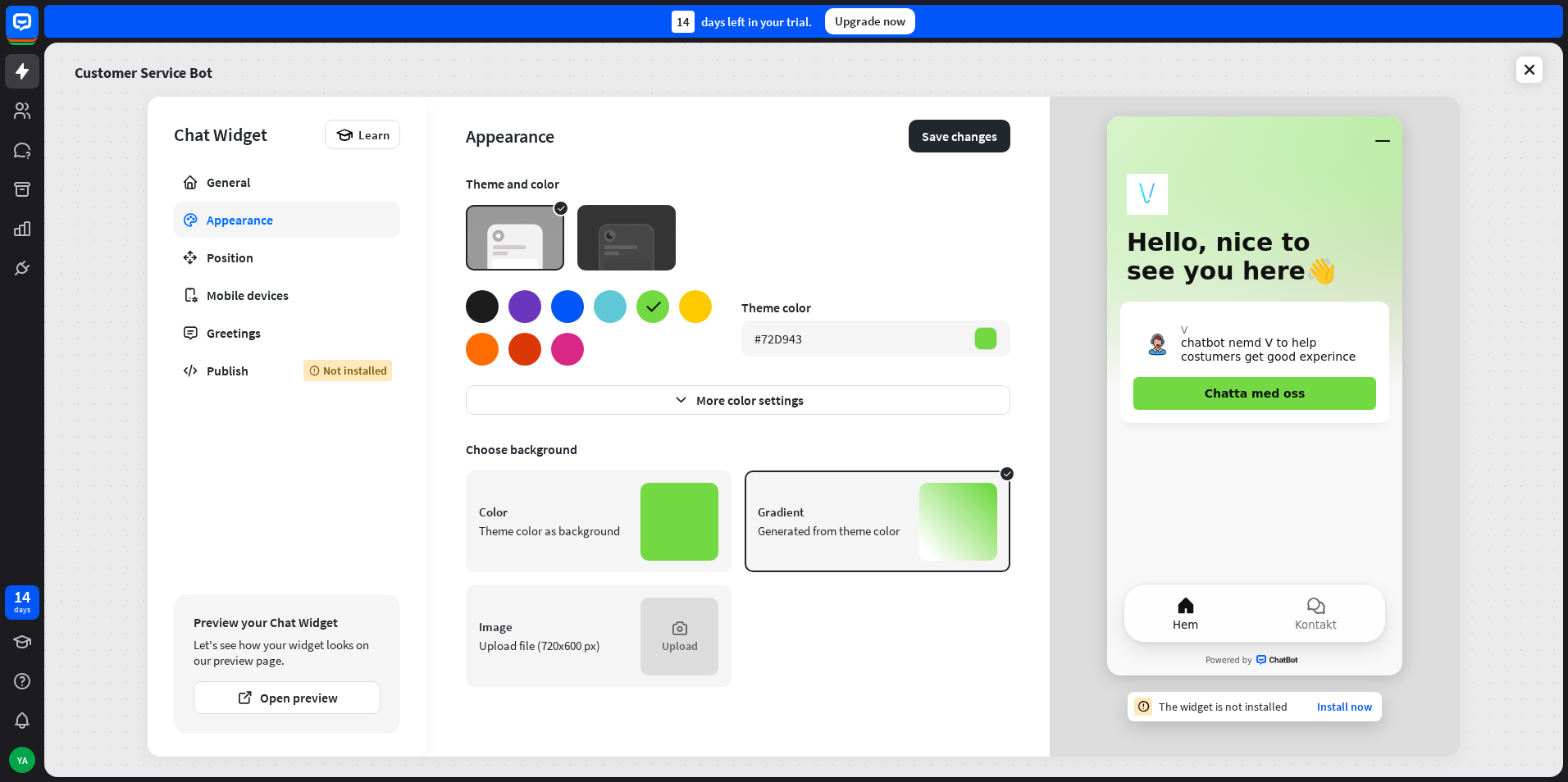
click at [480, 314] on div at bounding box center [482, 306] width 33 height 33
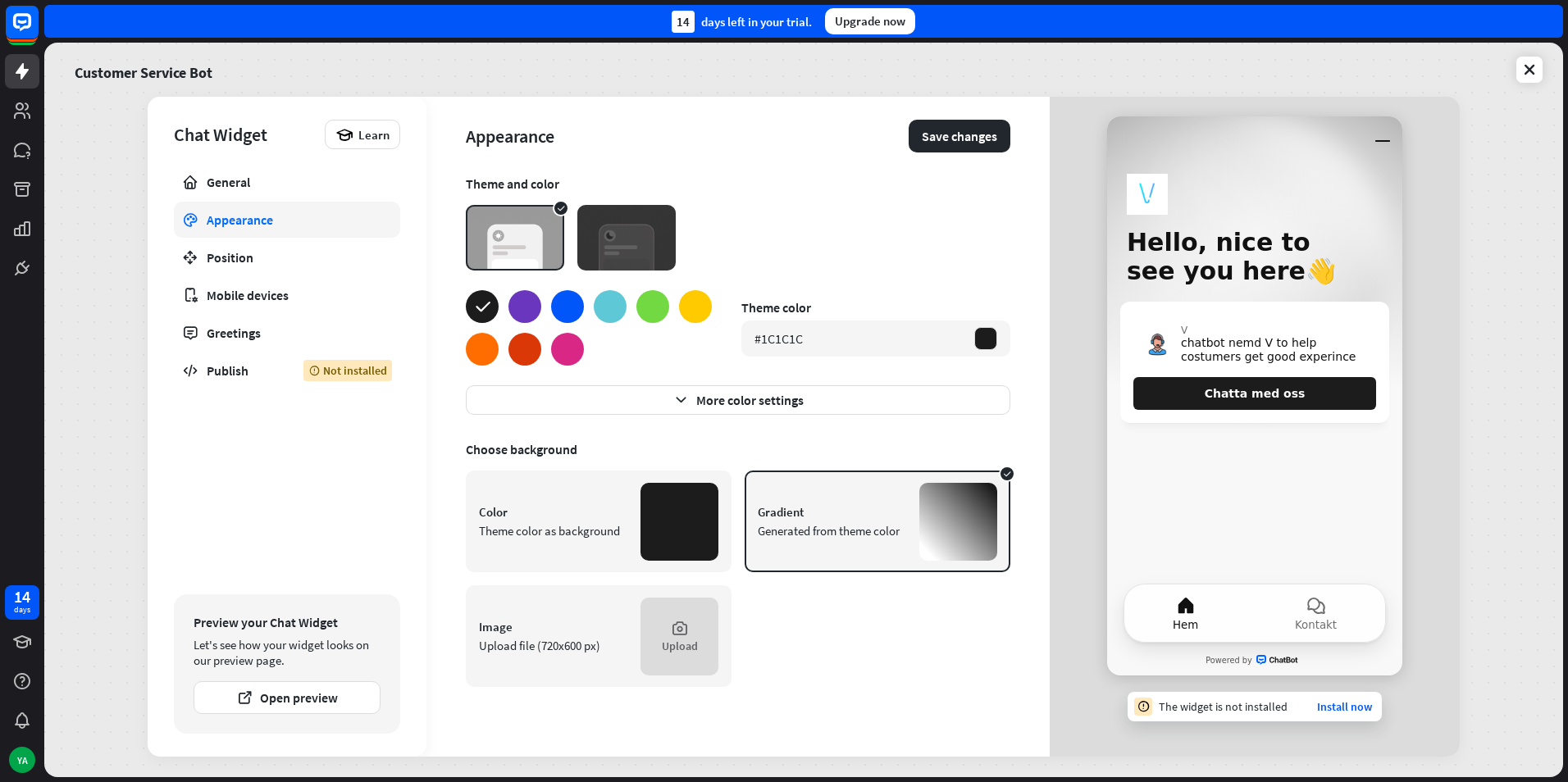
click at [618, 312] on div at bounding box center [609, 306] width 33 height 33
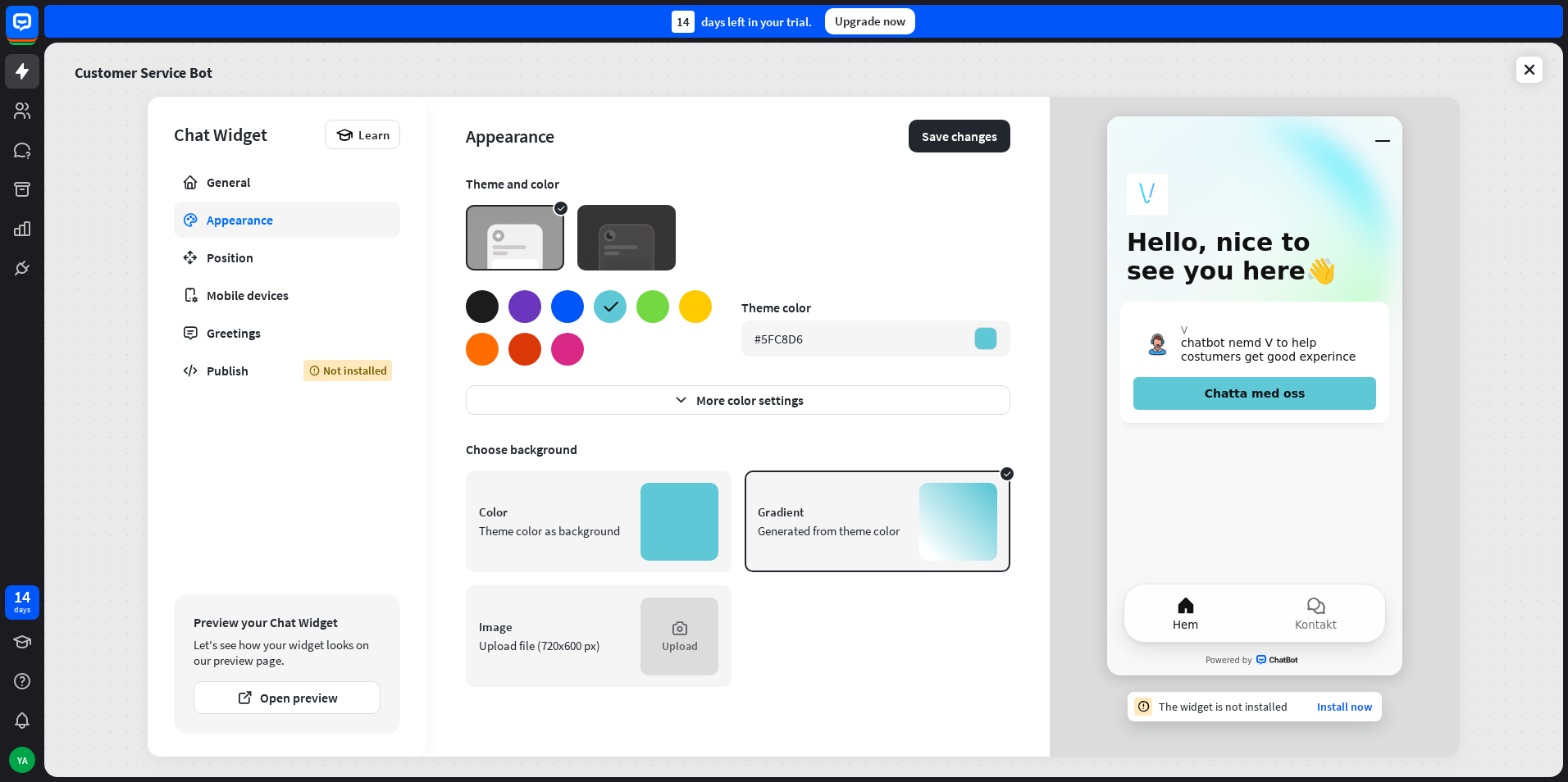
click at [572, 309] on div at bounding box center [567, 306] width 33 height 33
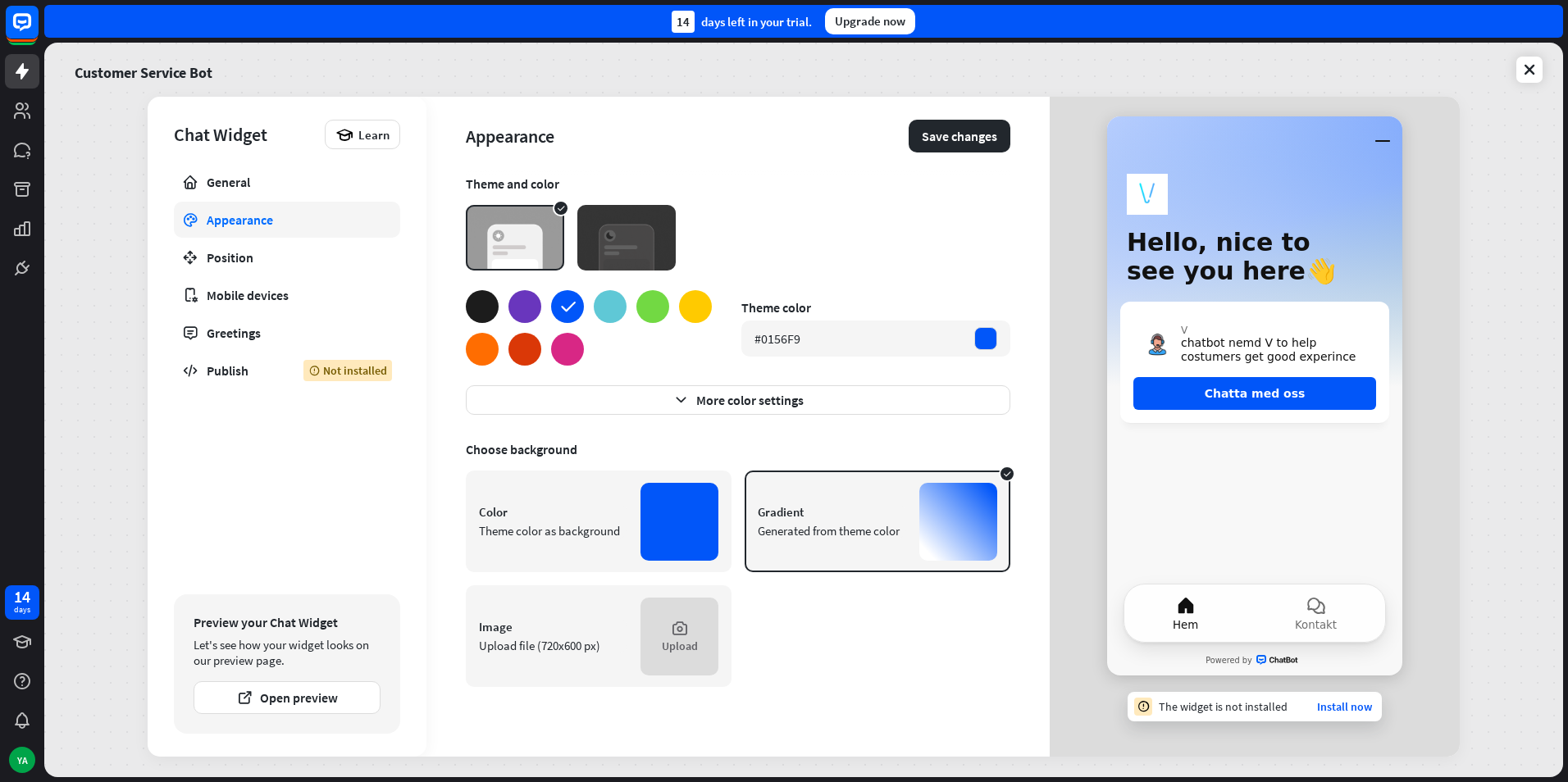
click at [520, 310] on div at bounding box center [524, 306] width 33 height 33
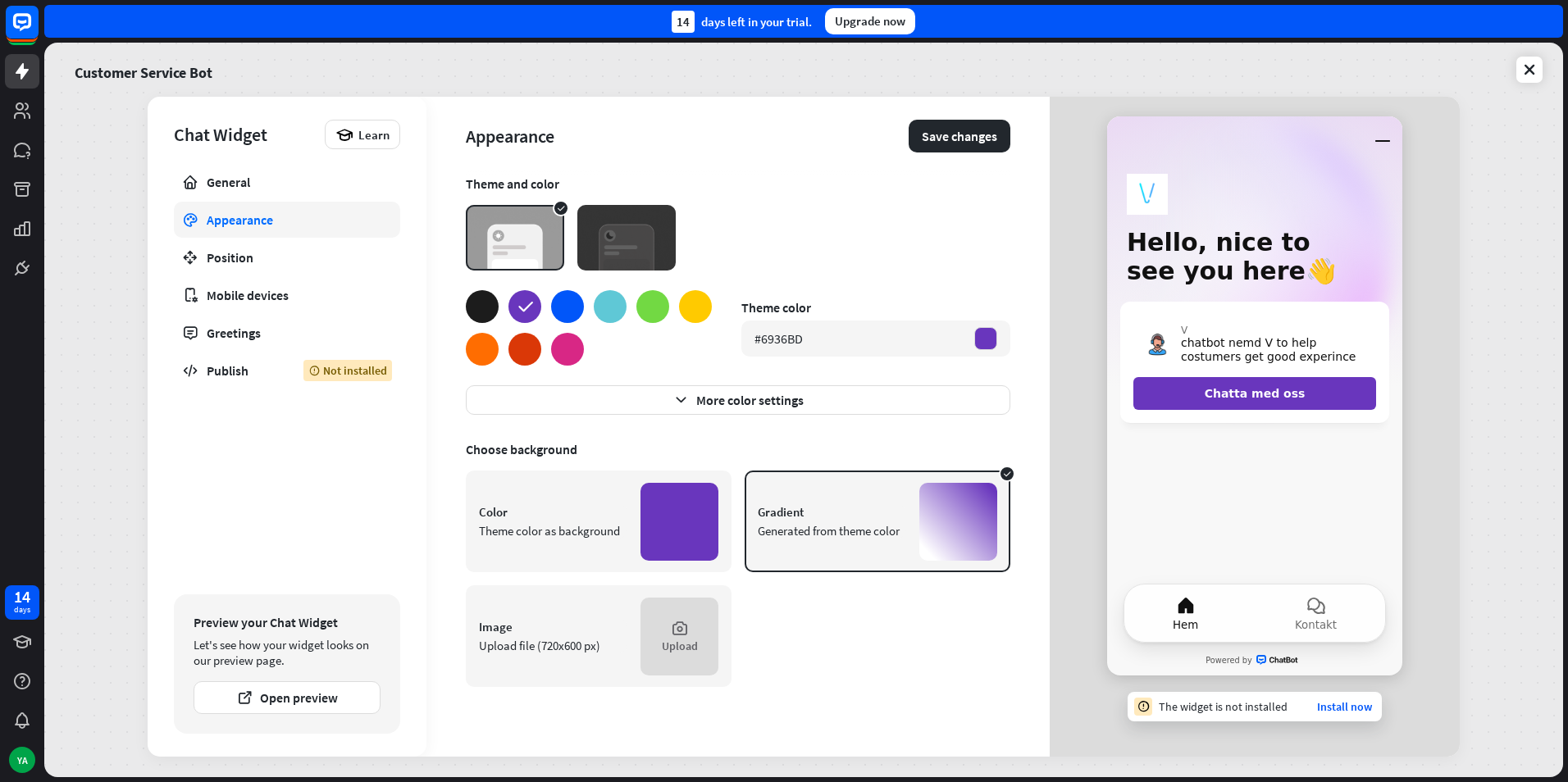
click at [482, 348] on div at bounding box center [482, 349] width 33 height 33
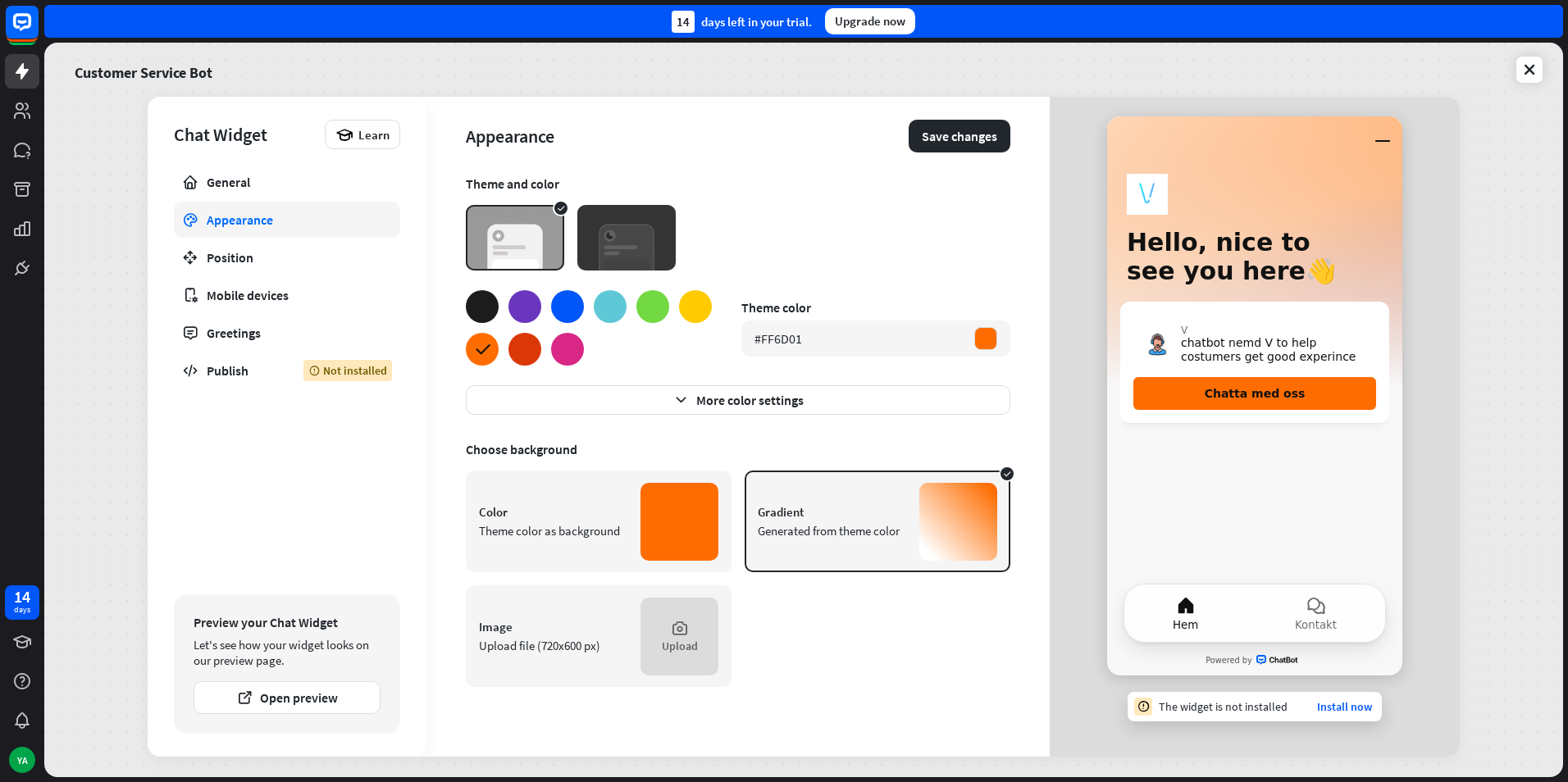
click at [516, 355] on div at bounding box center [524, 349] width 33 height 33
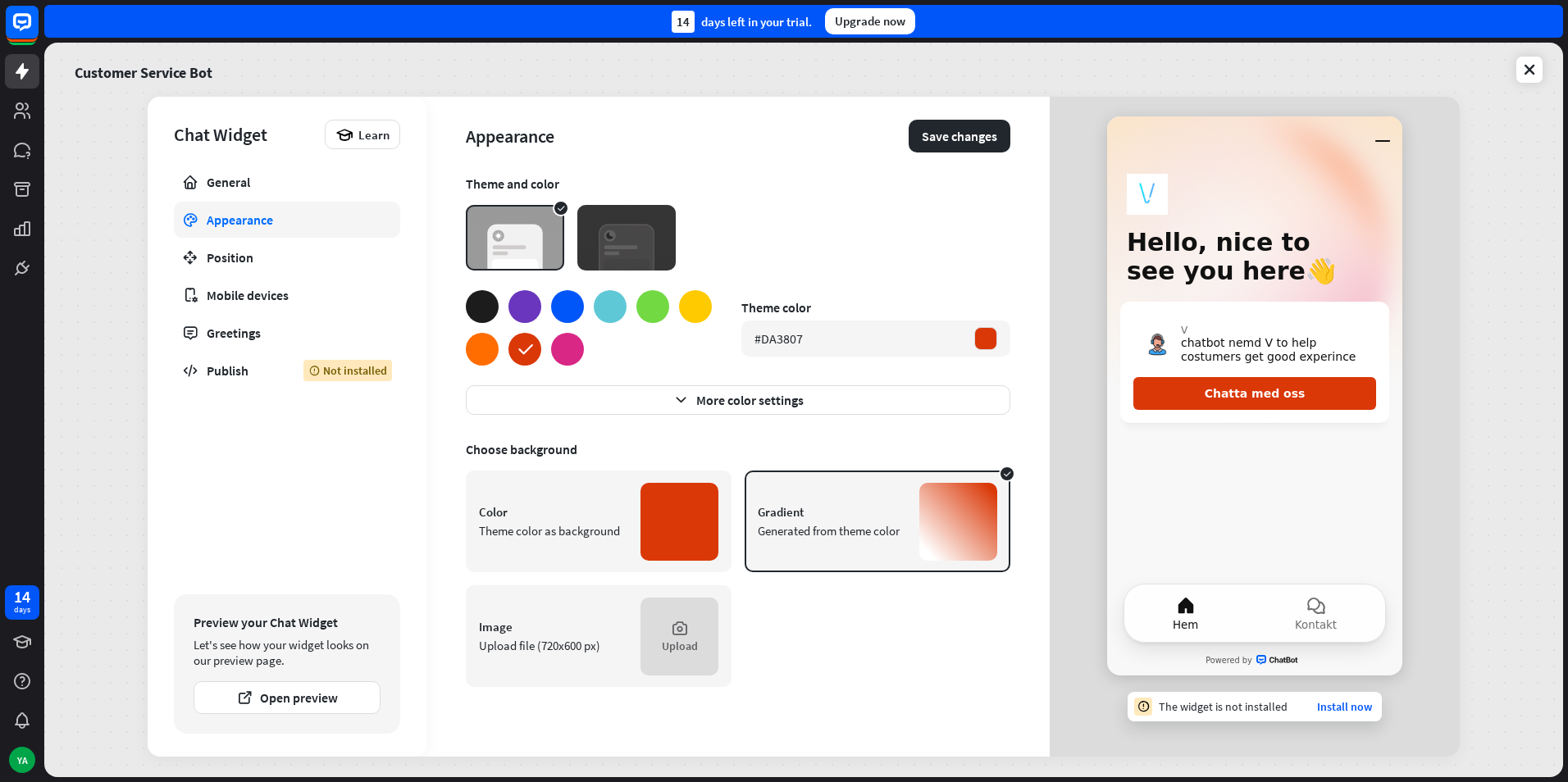
click at [650, 515] on div at bounding box center [680, 522] width 78 height 78
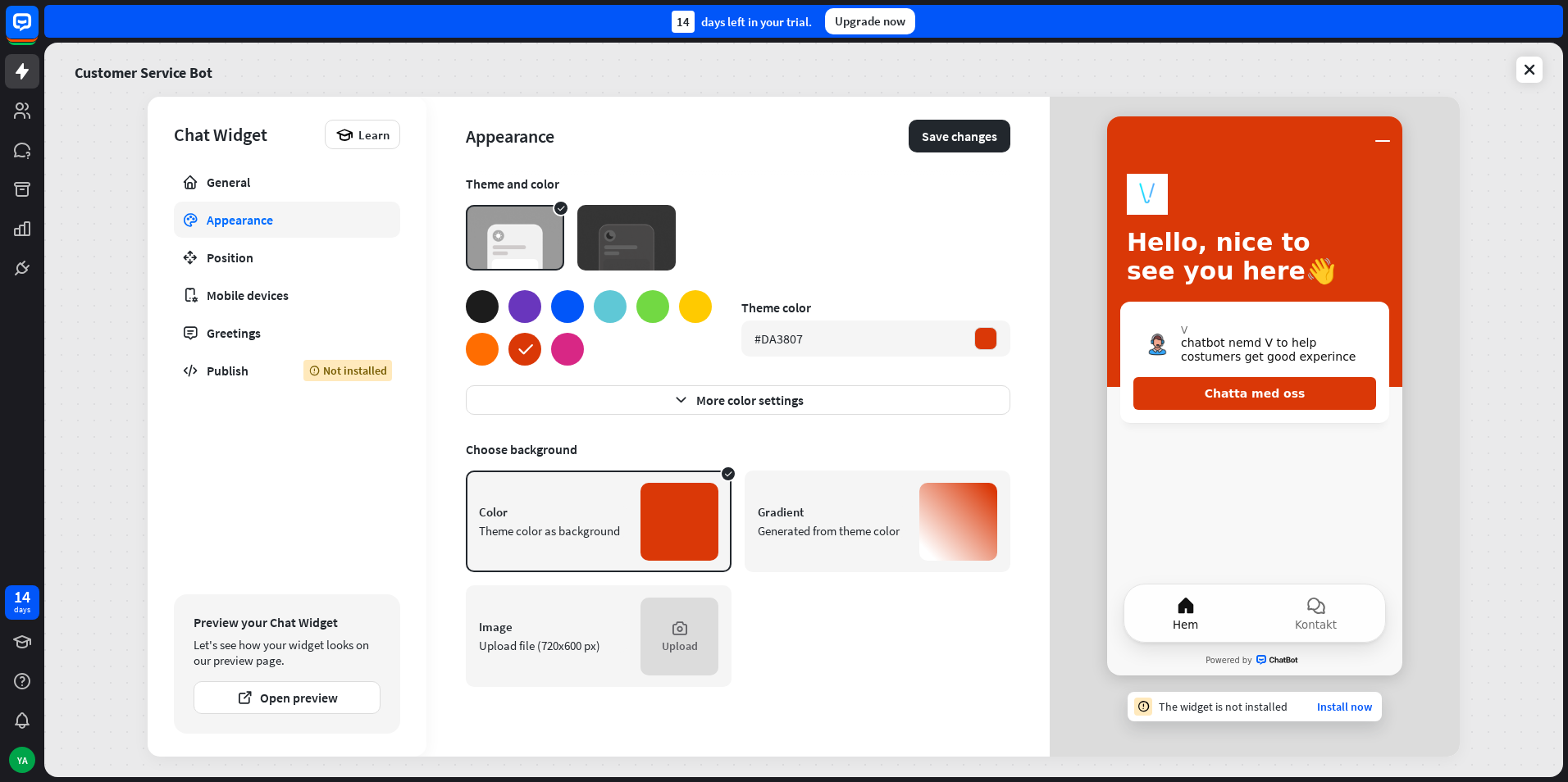
click at [489, 307] on div at bounding box center [482, 306] width 33 height 33
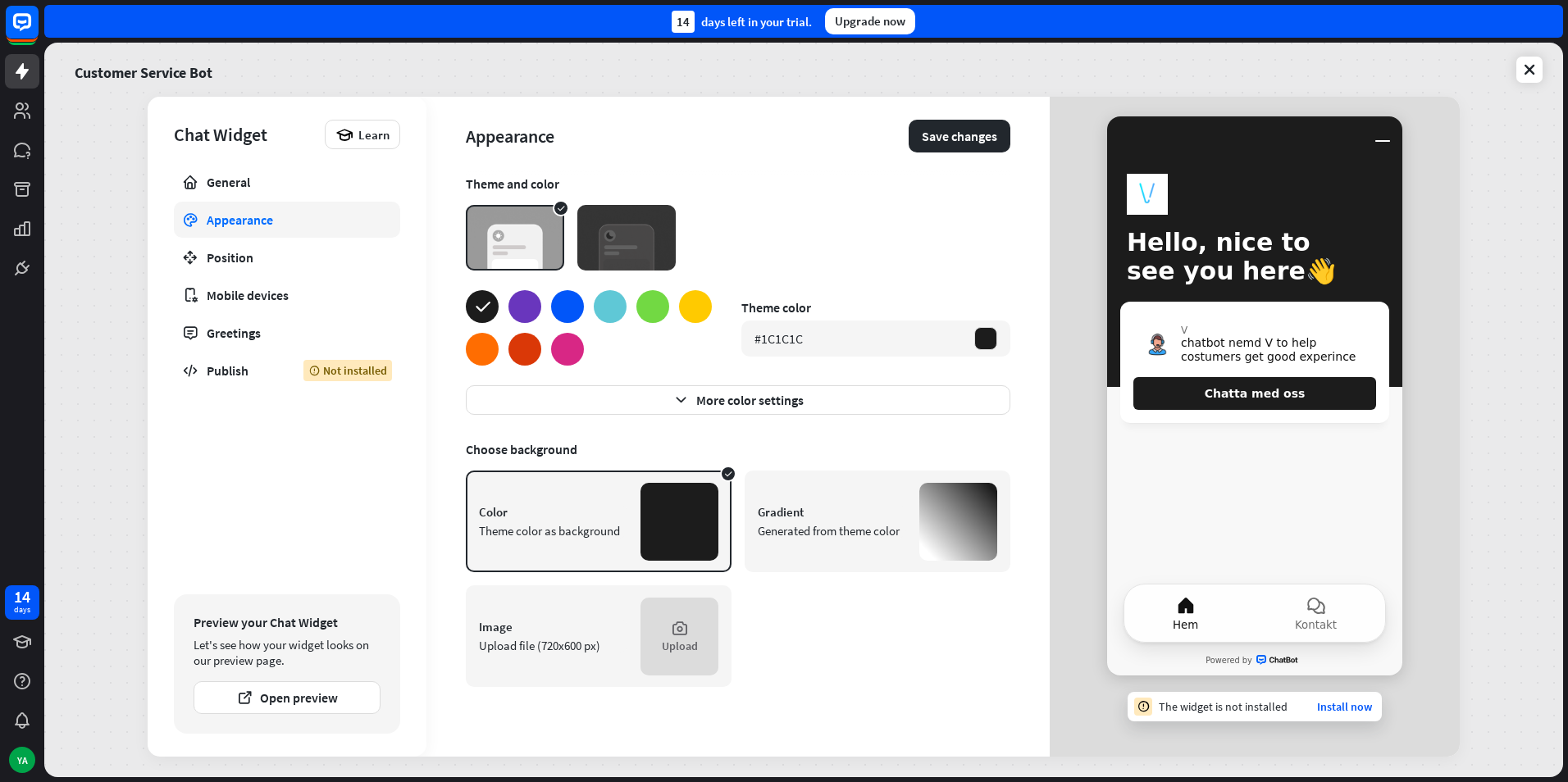
click at [799, 498] on div "Gradient Generated from theme color" at bounding box center [877, 522] width 265 height 101
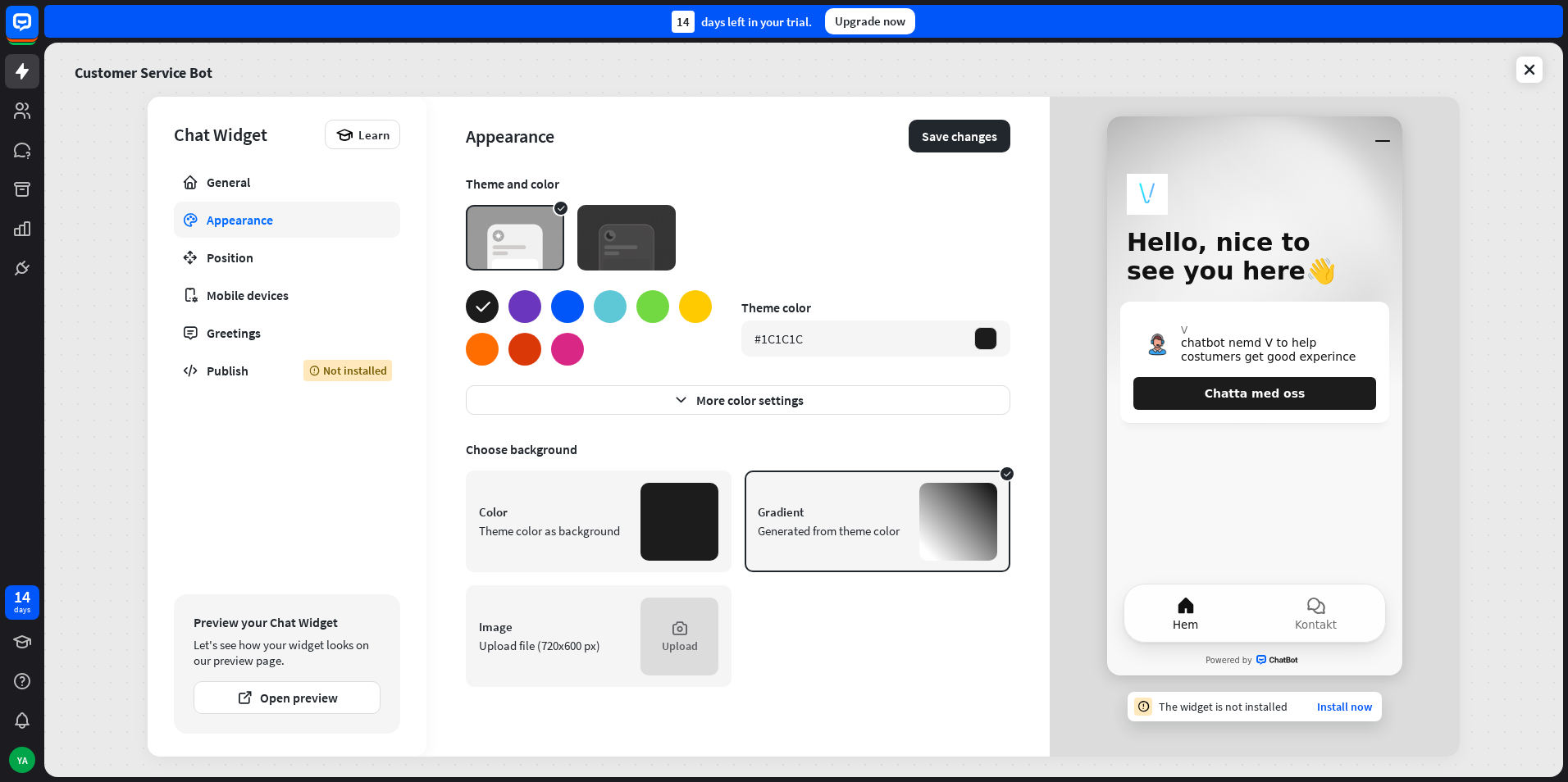
click at [663, 515] on div at bounding box center [680, 522] width 78 height 78
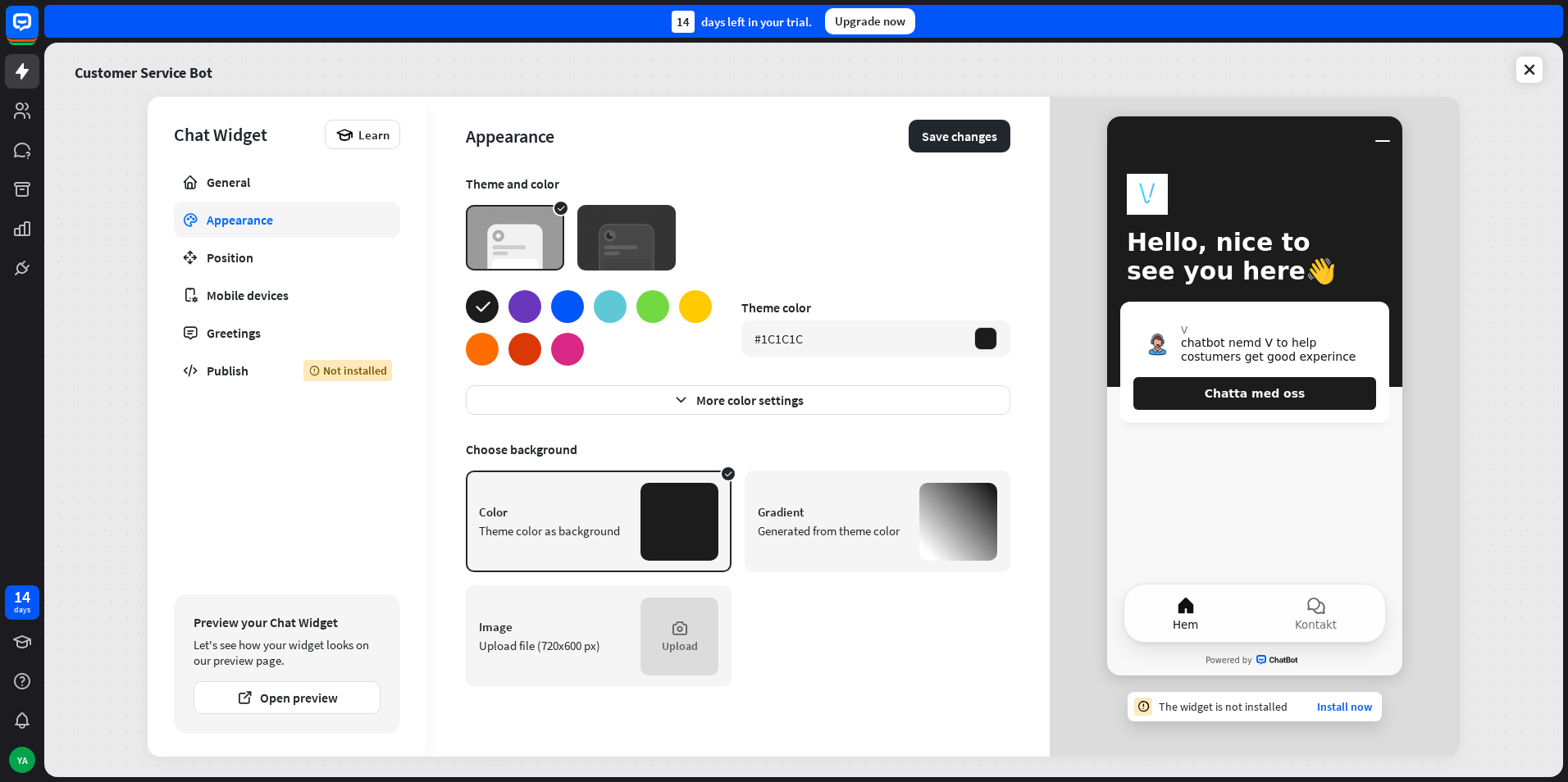
drag, startPoint x: 942, startPoint y: 507, endPoint x: 721, endPoint y: 423, distance: 236.4
click at [941, 507] on div at bounding box center [958, 522] width 78 height 78
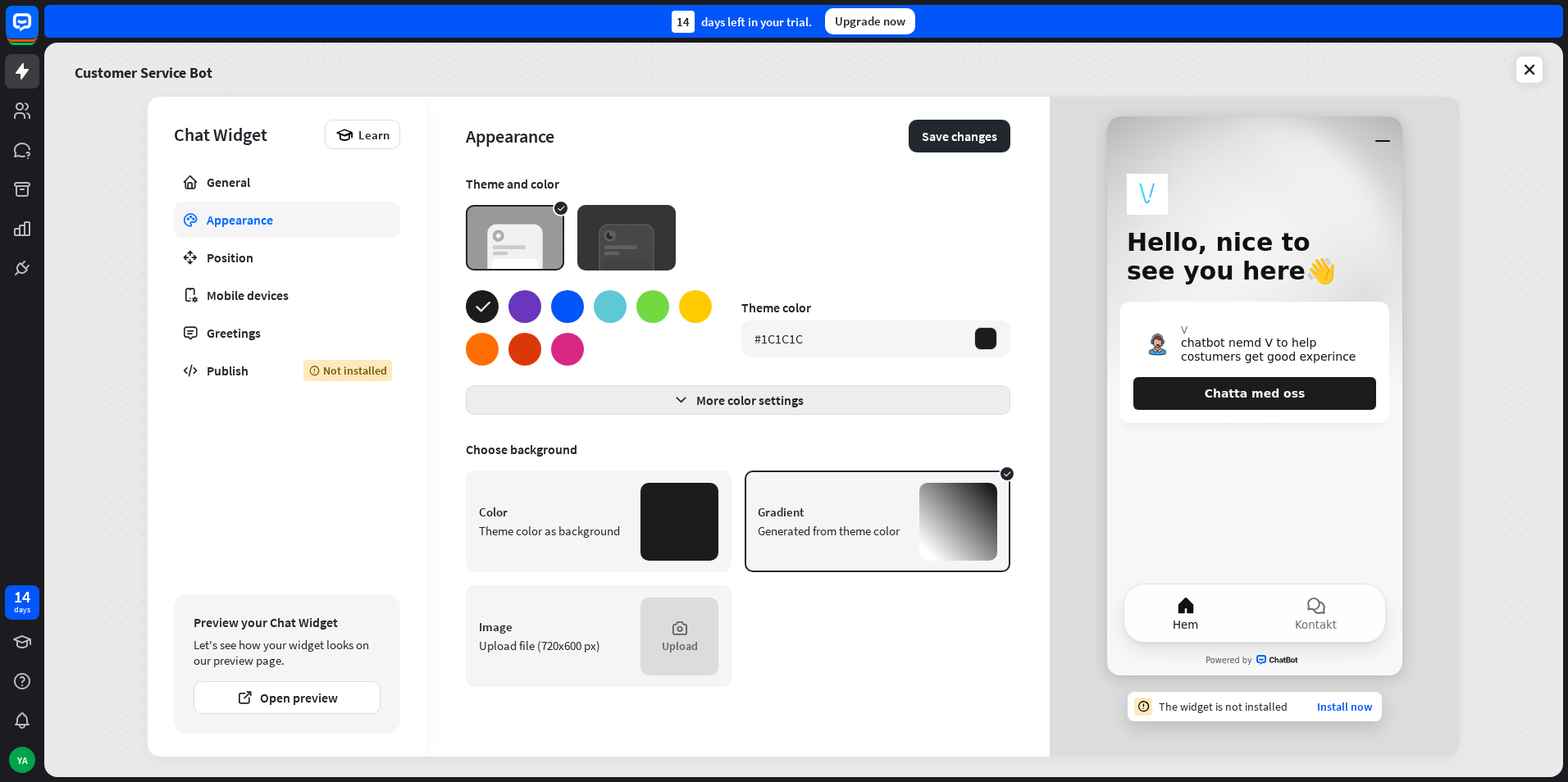
click at [677, 398] on icon "button" at bounding box center [680, 401] width 17 height 17
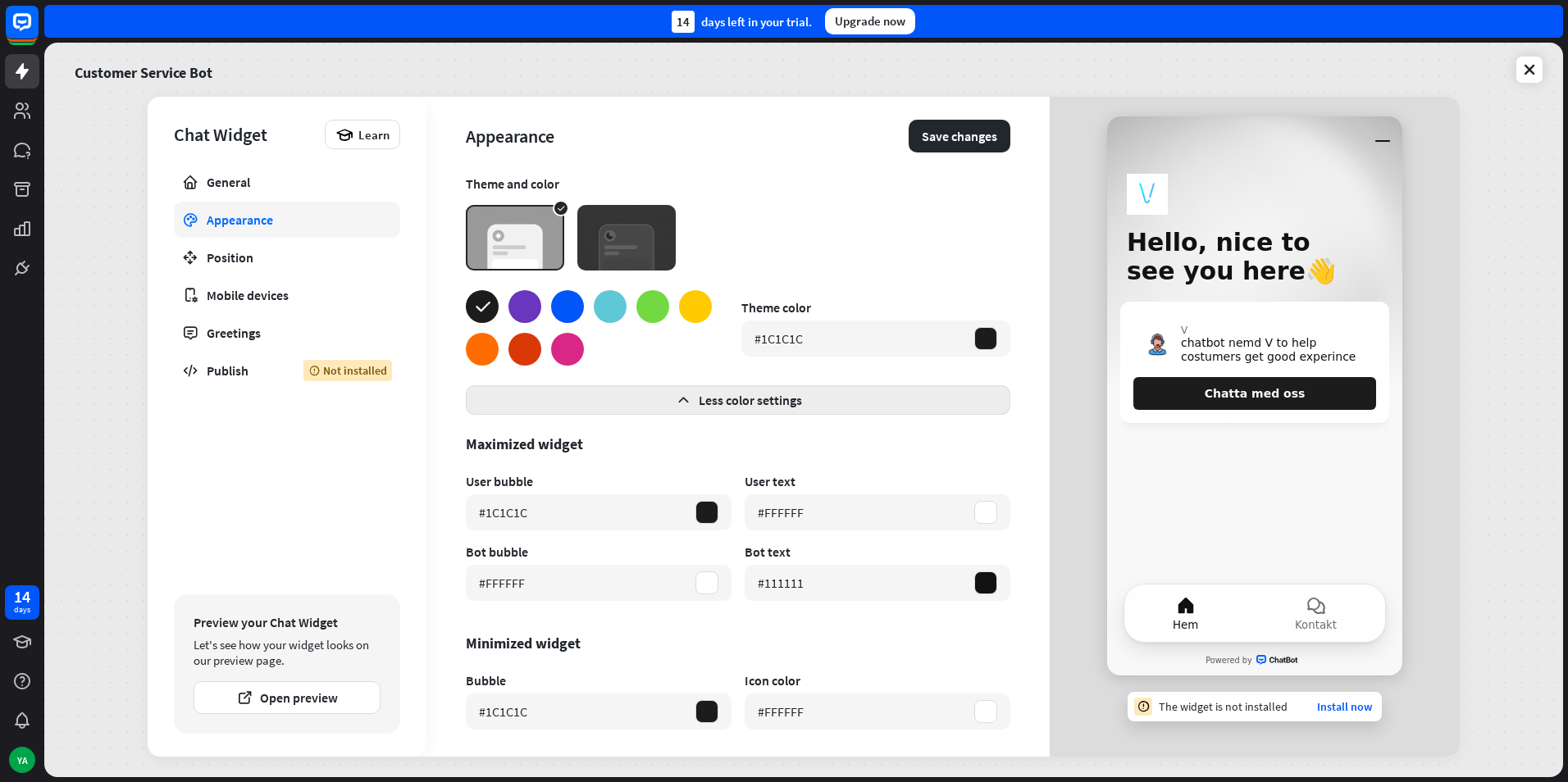
click at [677, 398] on icon "button" at bounding box center [683, 401] width 17 height 17
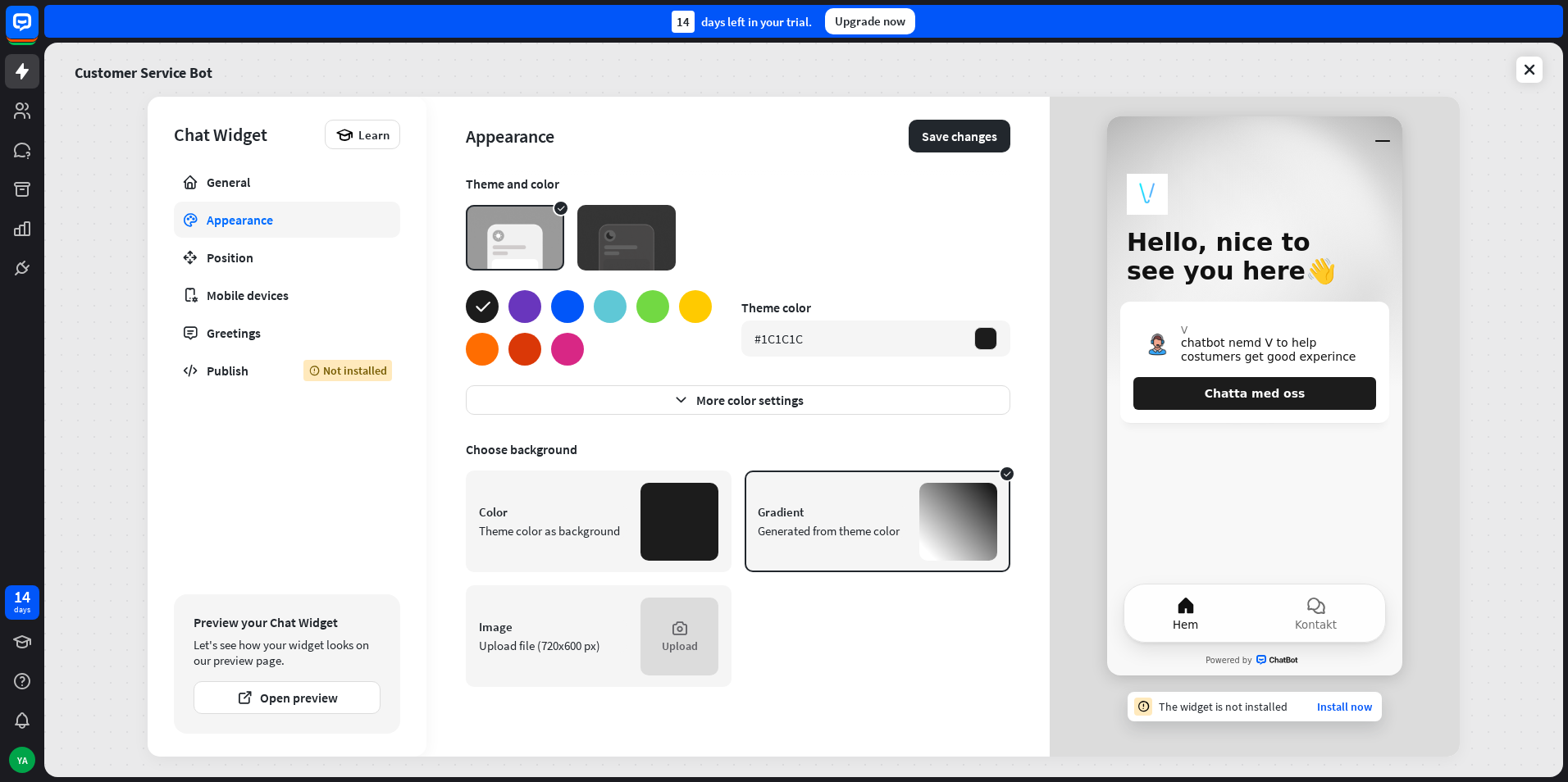
click at [694, 525] on div at bounding box center [680, 522] width 78 height 78
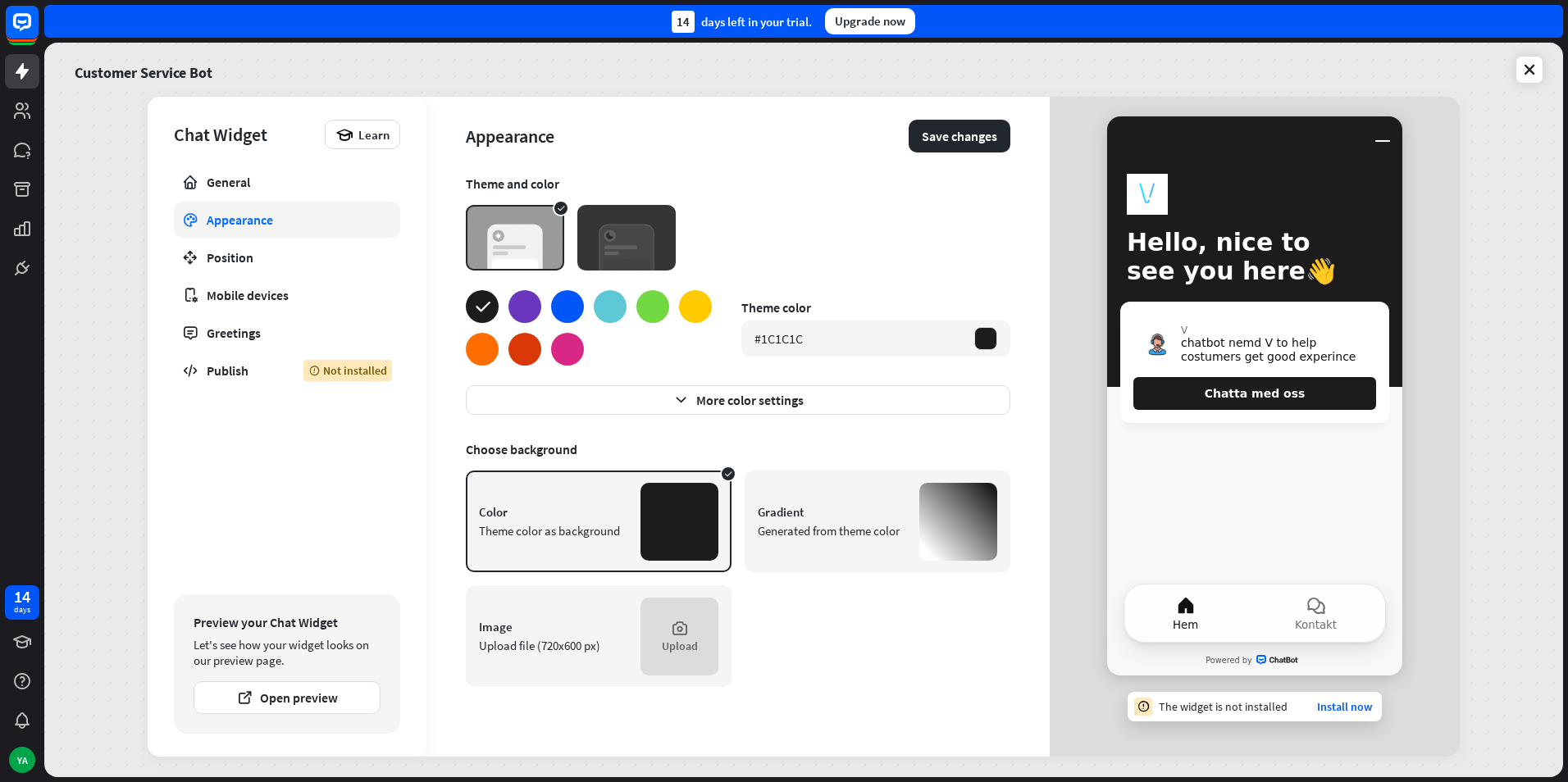
click at [576, 300] on div at bounding box center [567, 306] width 33 height 33
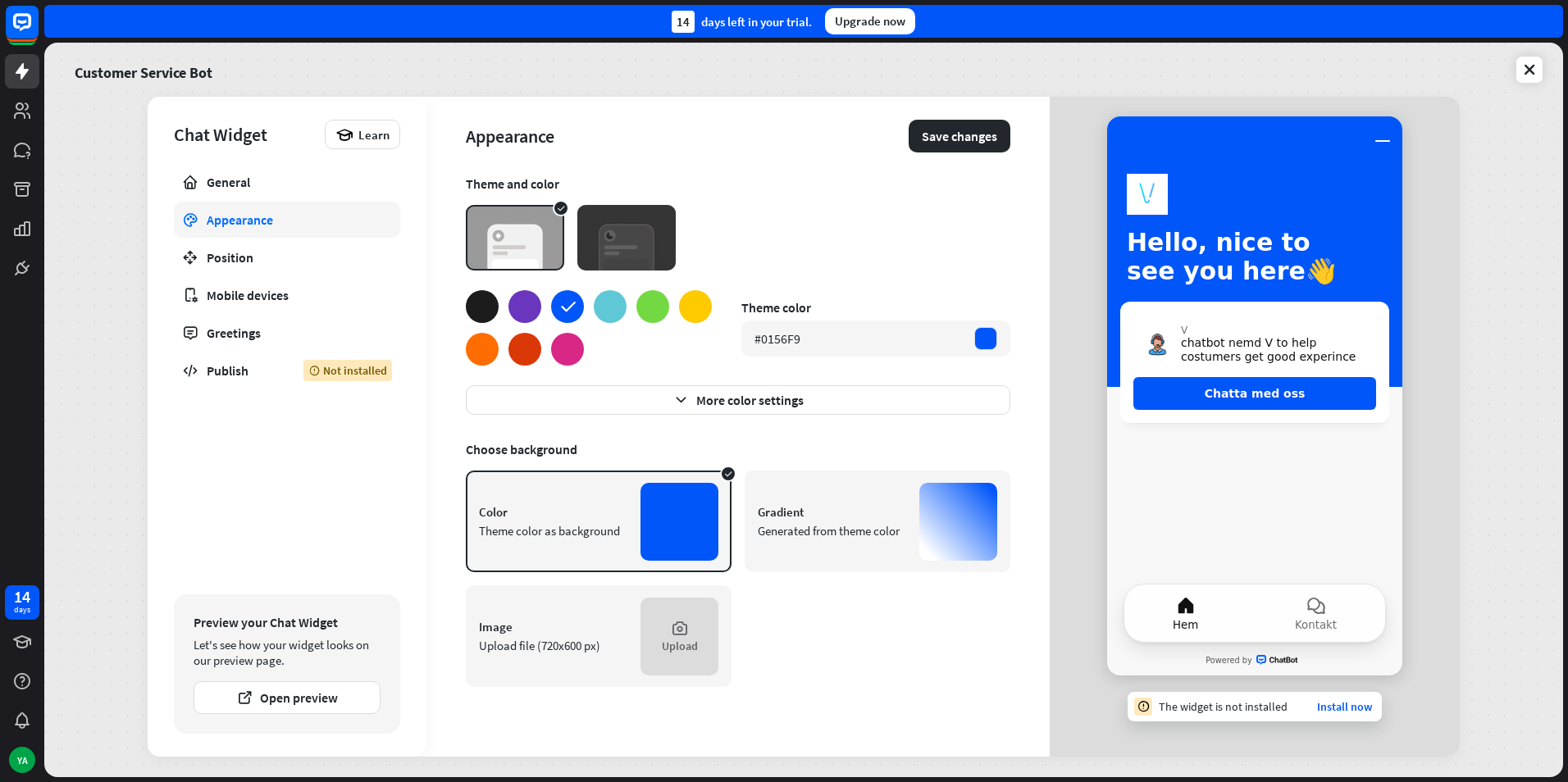
click at [550, 359] on div at bounding box center [588, 327] width 246 height 75
click at [538, 361] on div at bounding box center [588, 327] width 246 height 75
click at [515, 355] on div at bounding box center [524, 349] width 33 height 33
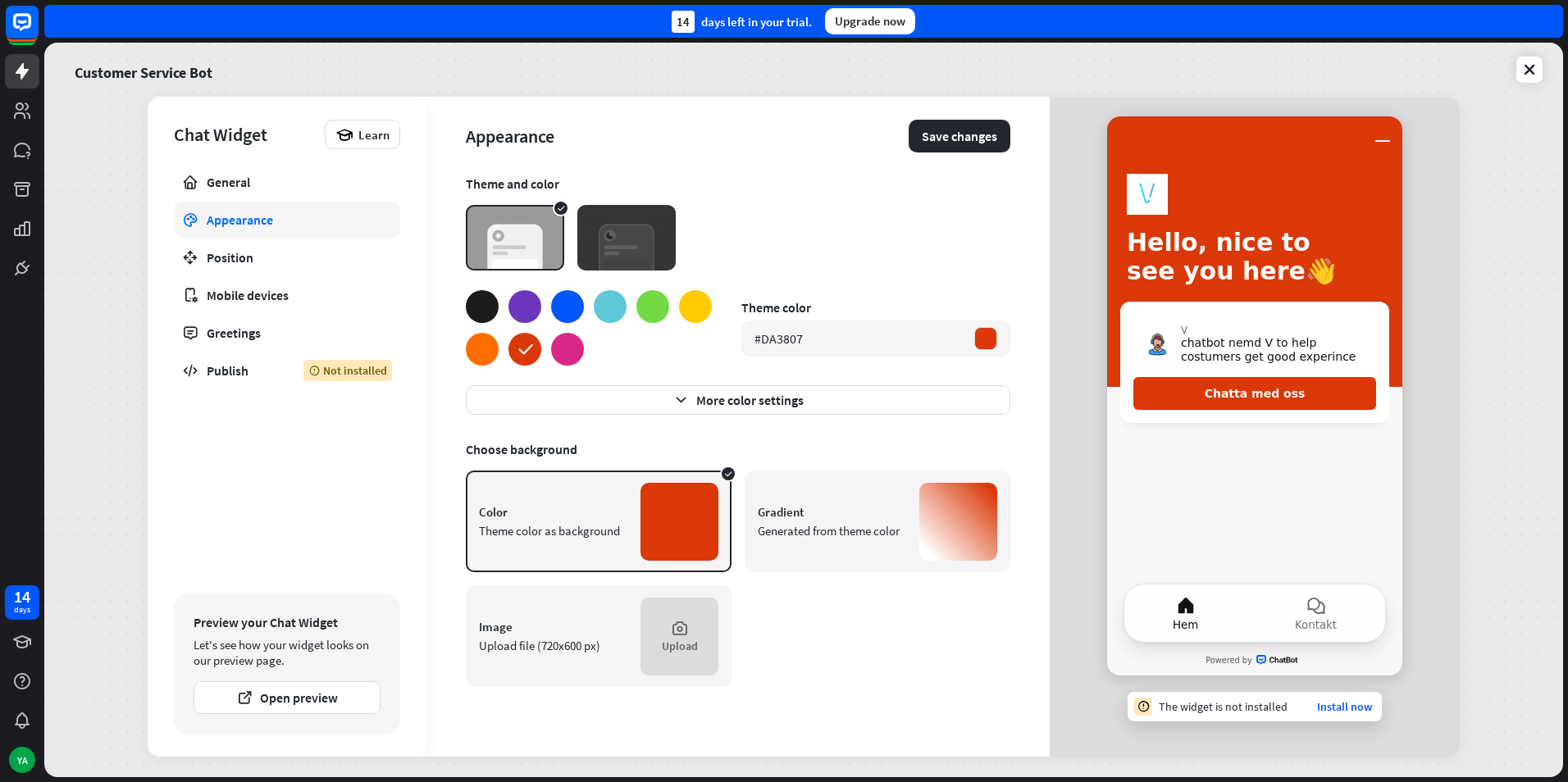
click at [871, 533] on div "Generated from theme color" at bounding box center [832, 531] width 149 height 15
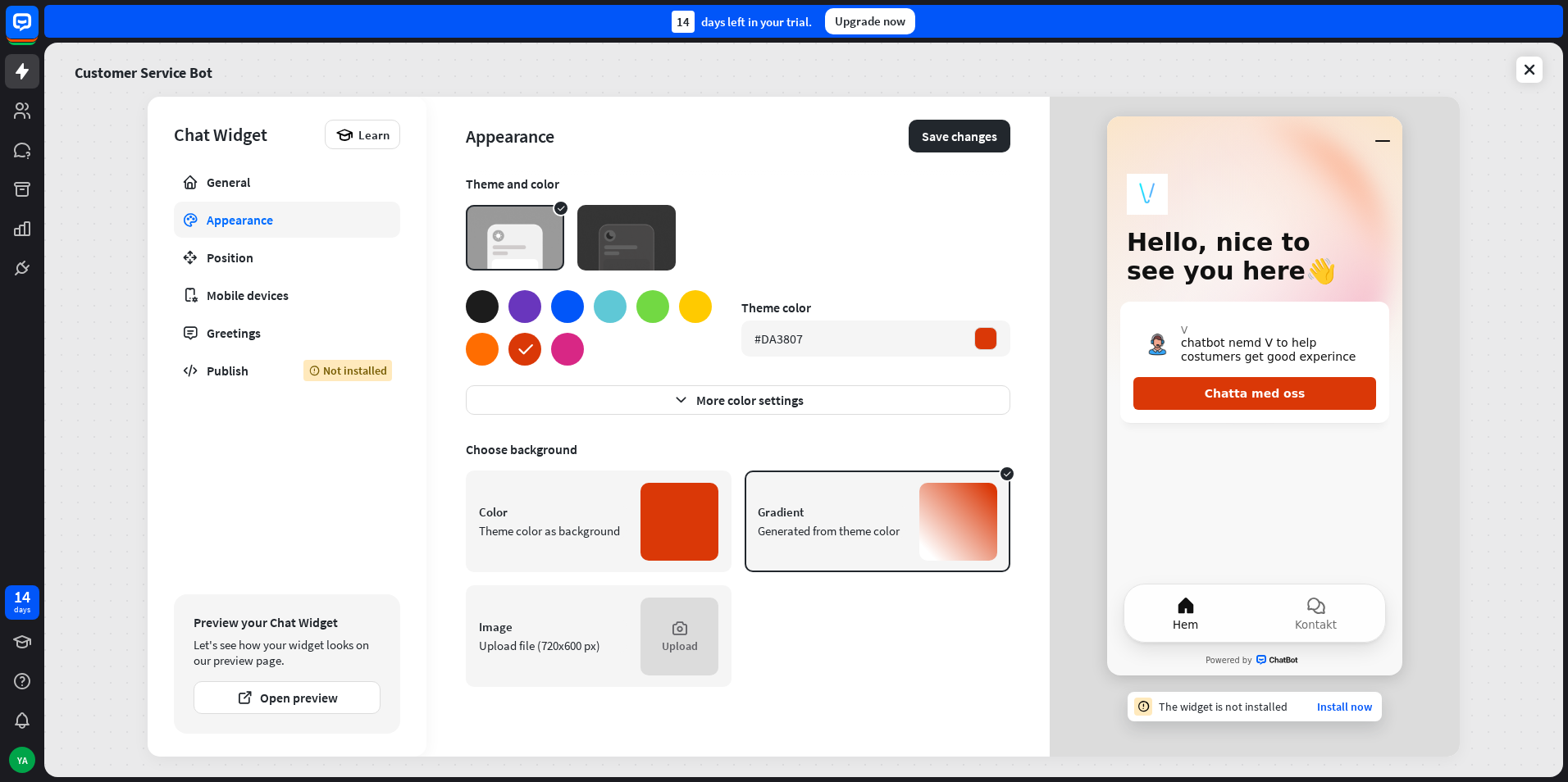
click at [476, 347] on div at bounding box center [482, 349] width 33 height 33
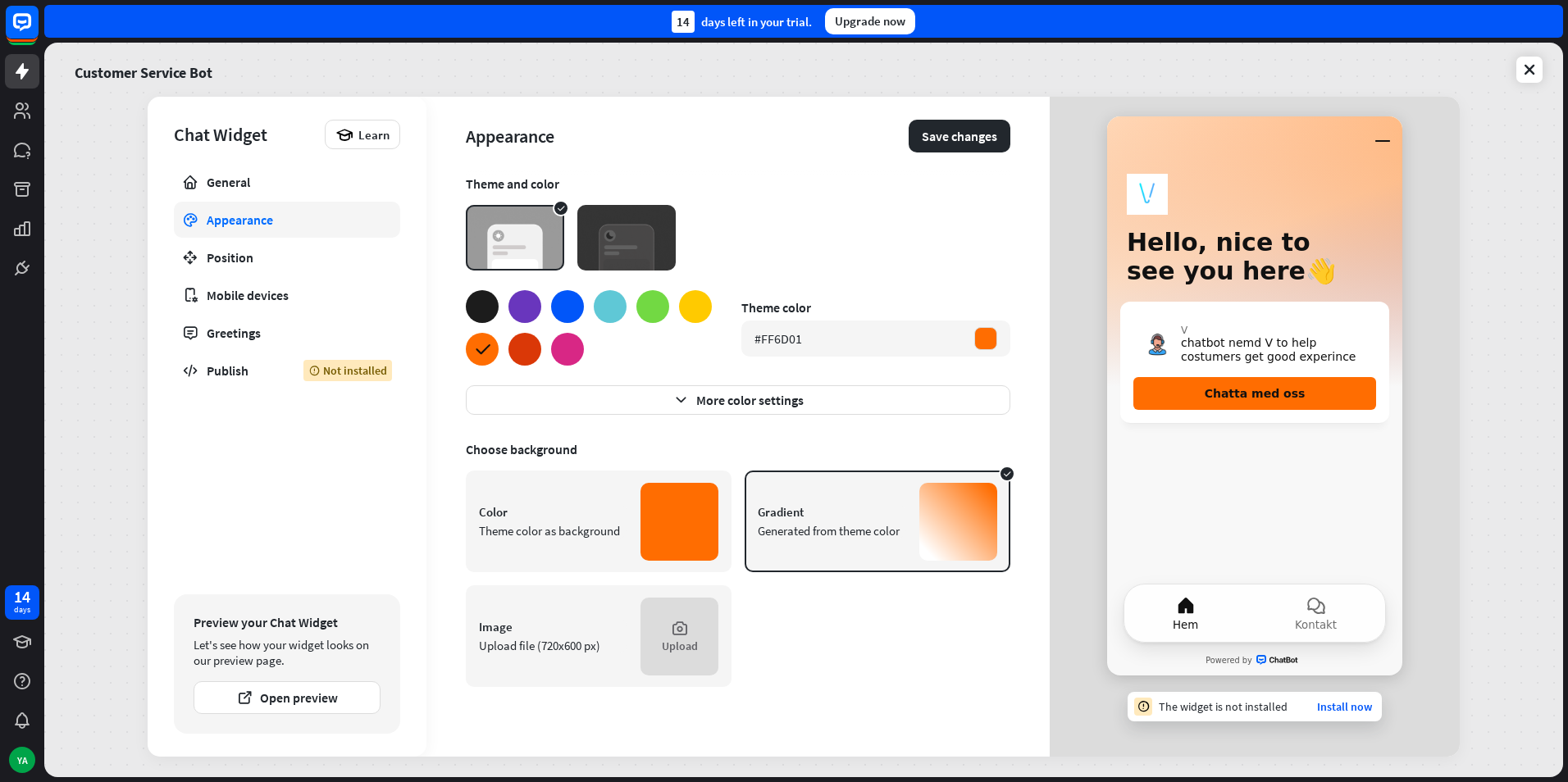
click at [527, 353] on div at bounding box center [524, 349] width 33 height 33
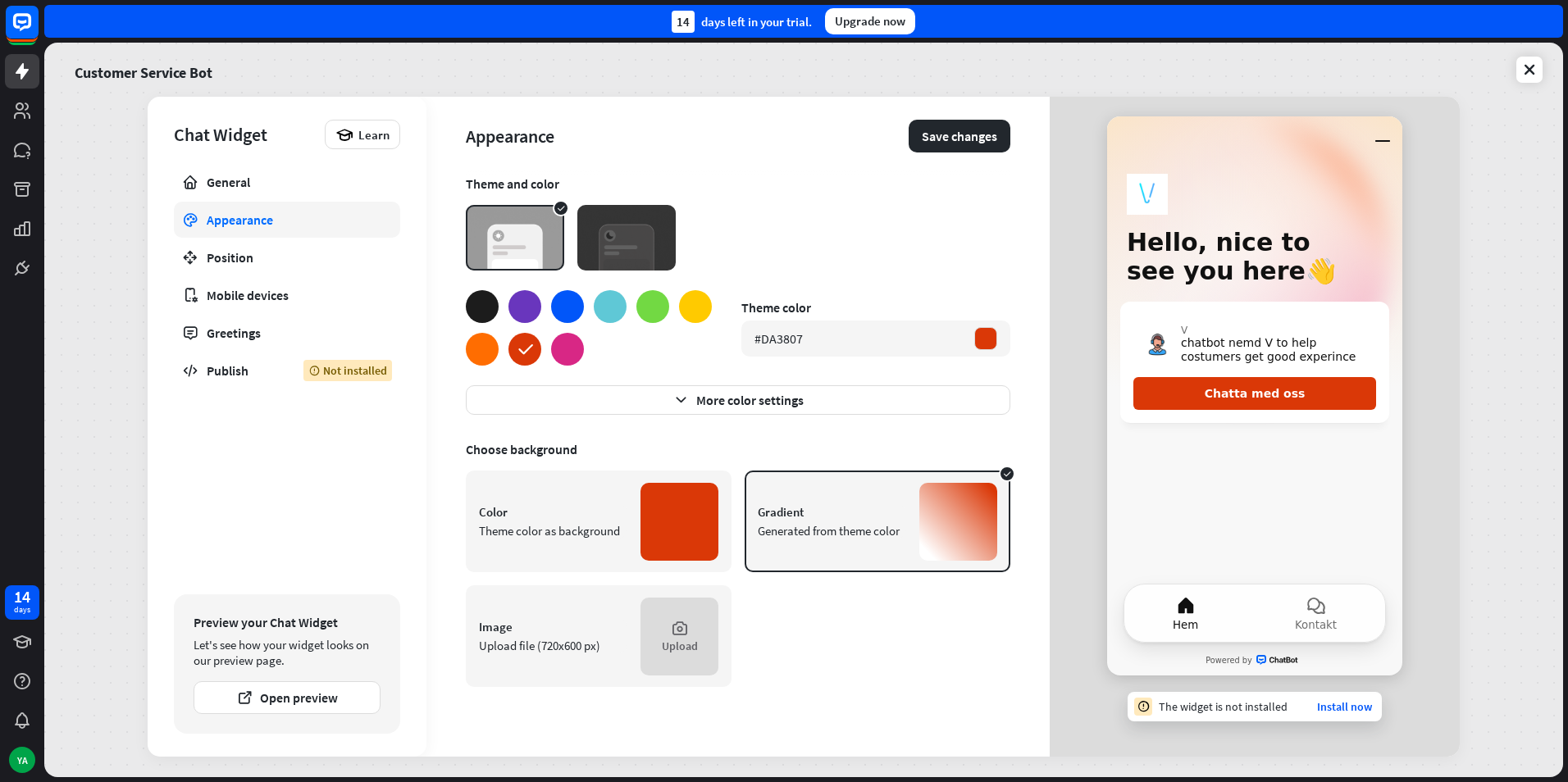
click at [576, 347] on div at bounding box center [567, 349] width 33 height 33
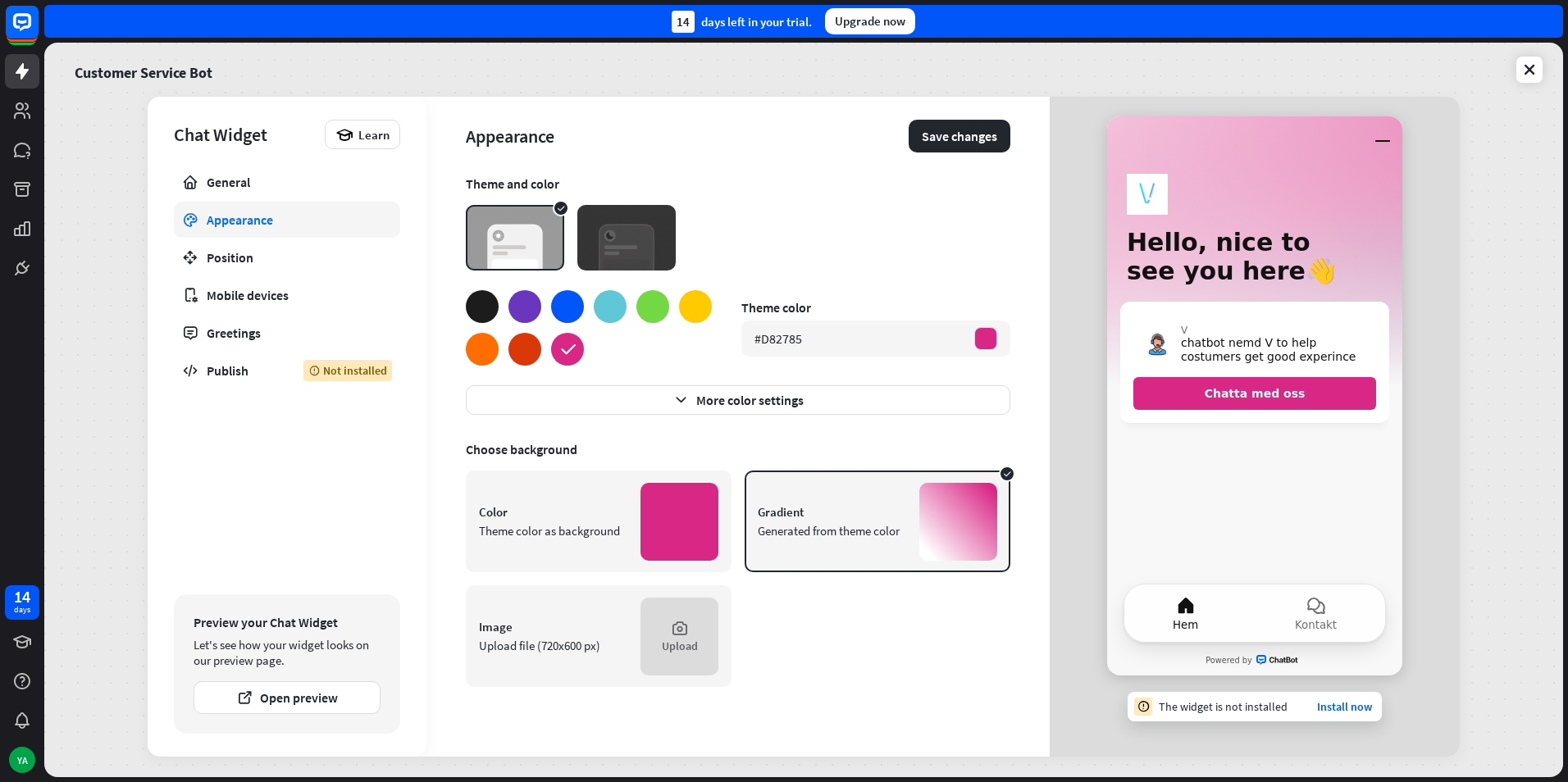
click at [669, 495] on div at bounding box center [680, 522] width 78 height 78
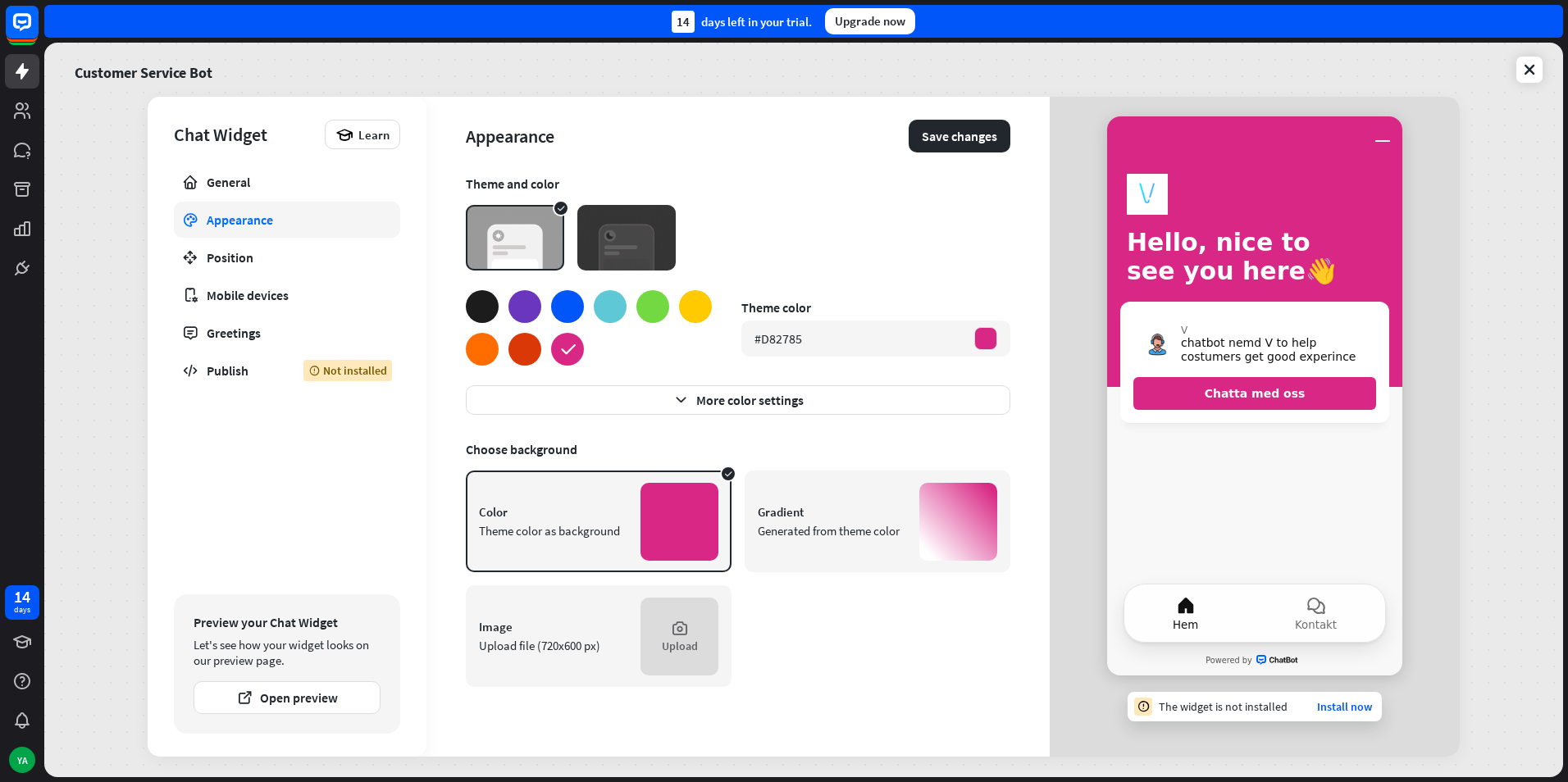
click at [798, 512] on div "Gradient" at bounding box center [832, 512] width 149 height 15
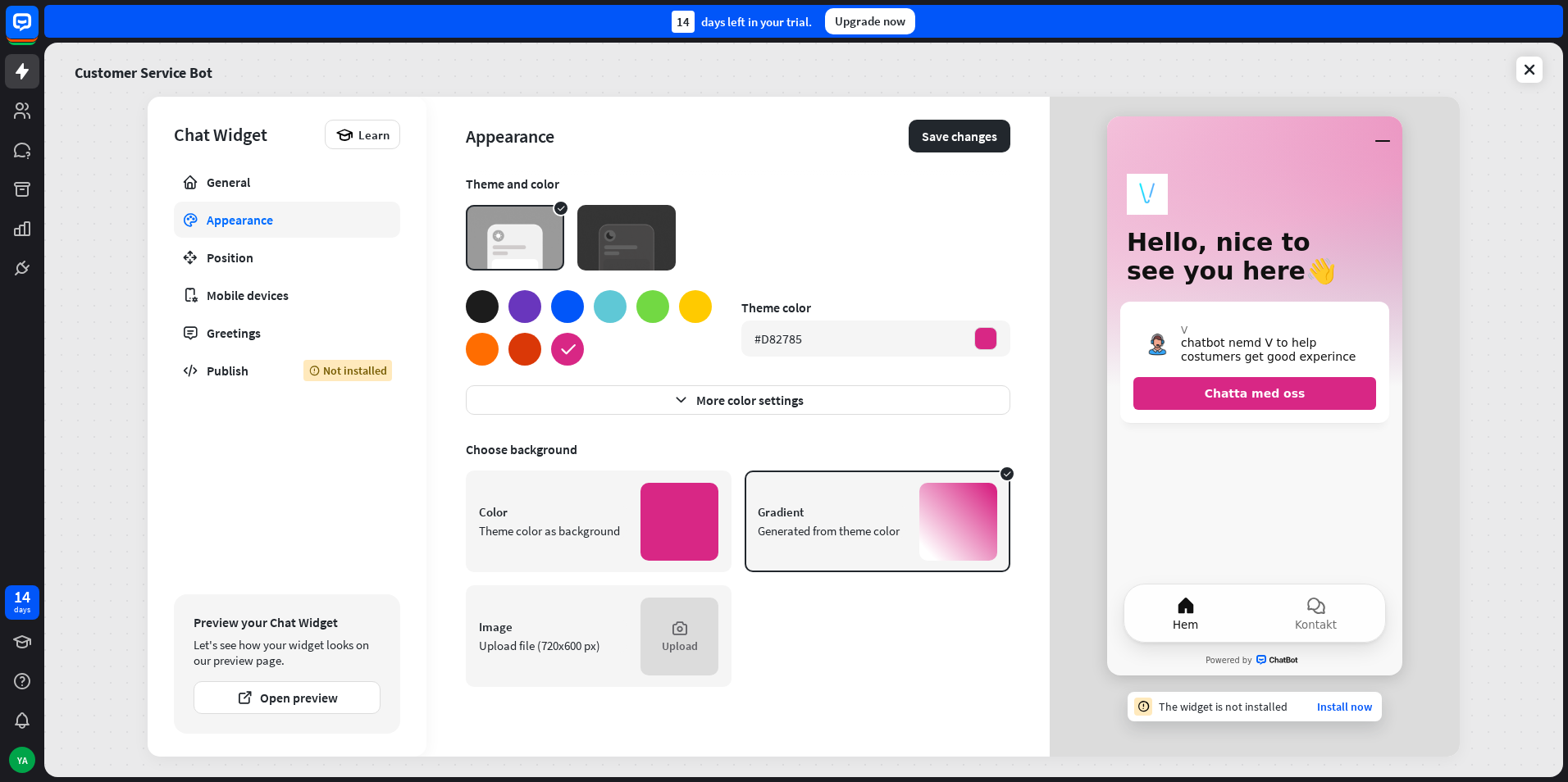
click at [572, 304] on div at bounding box center [567, 306] width 33 height 33
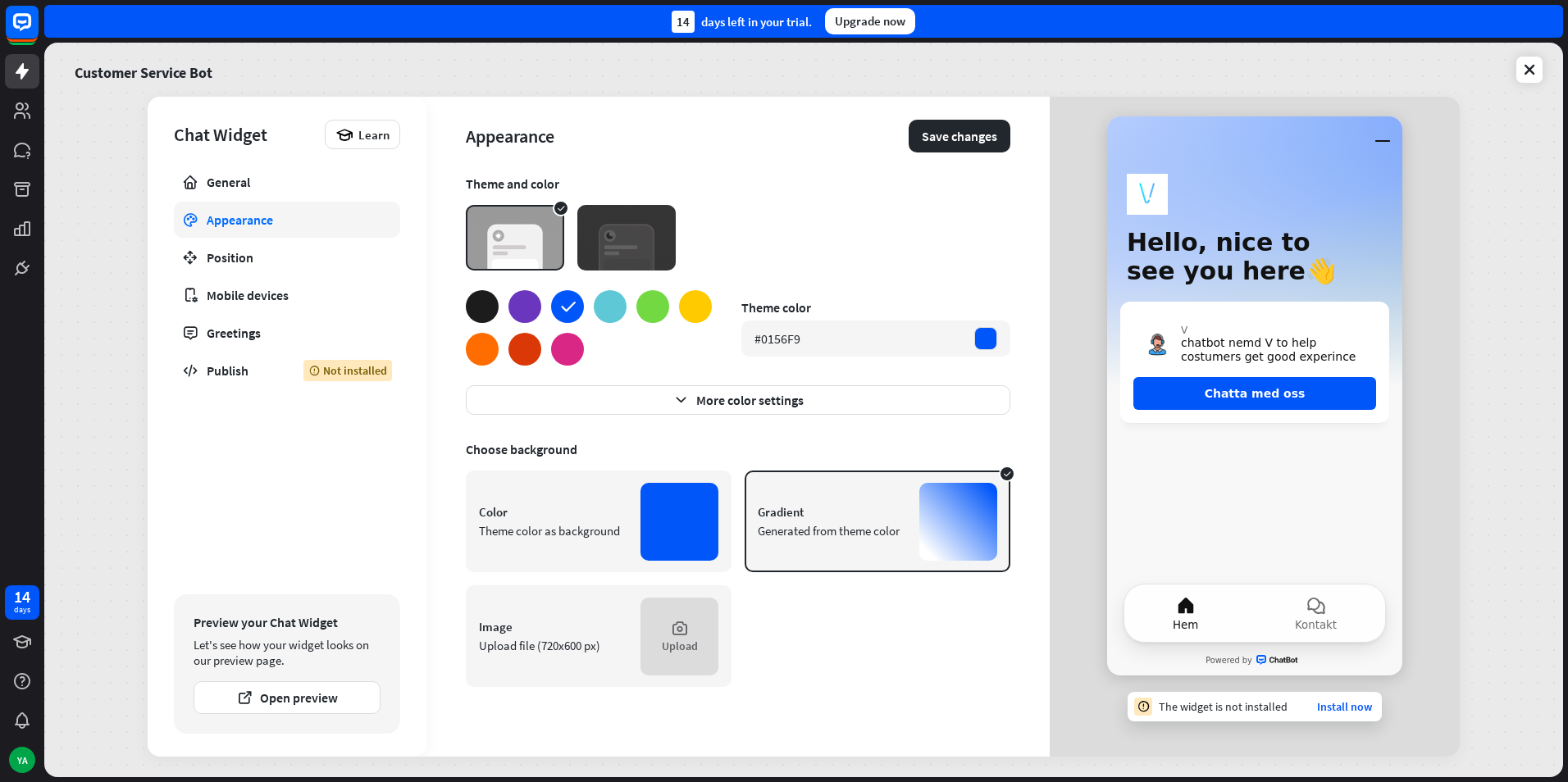
click at [622, 233] on img at bounding box center [626, 238] width 98 height 66
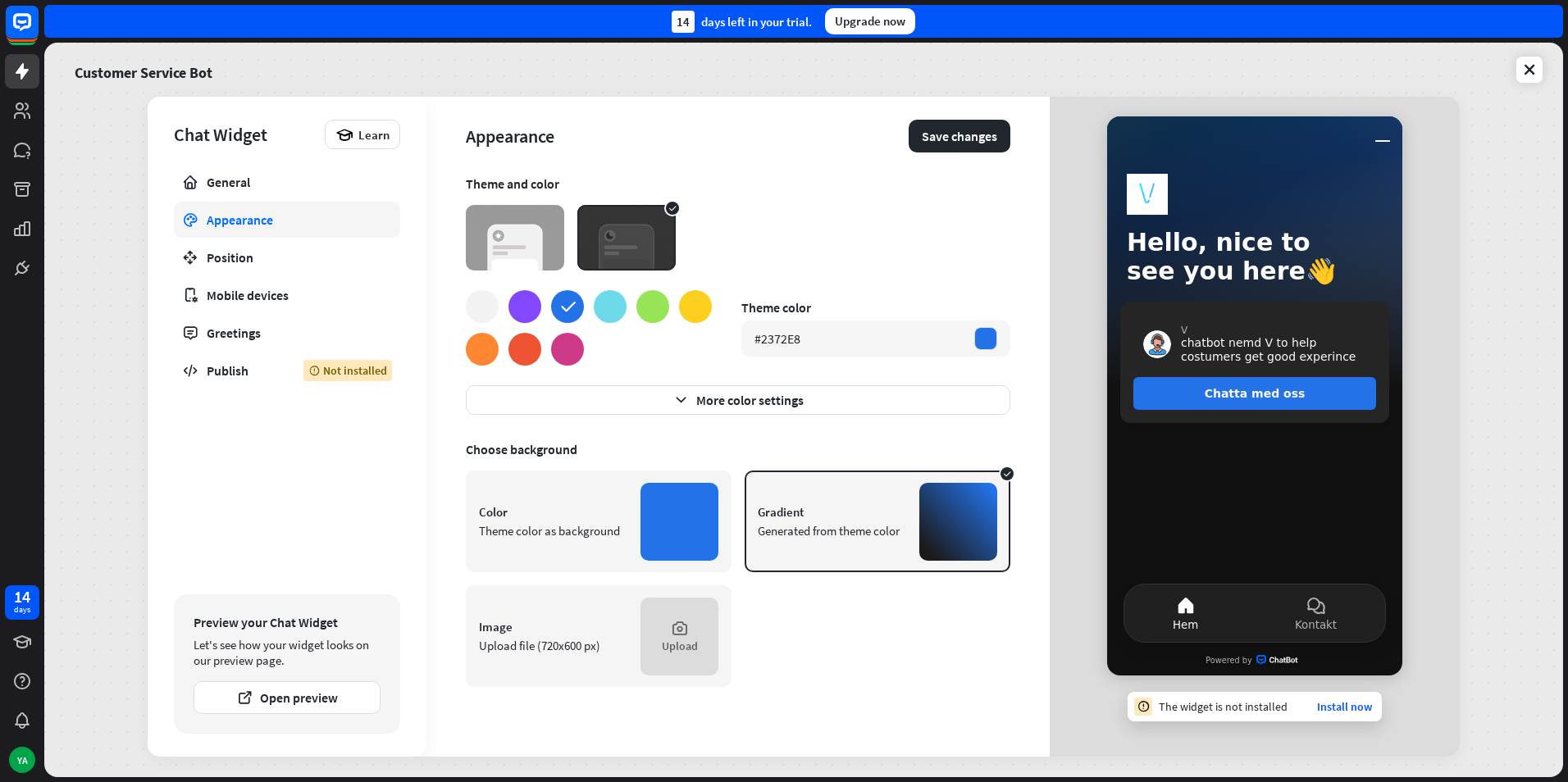
click at [529, 309] on div at bounding box center [524, 306] width 33 height 33
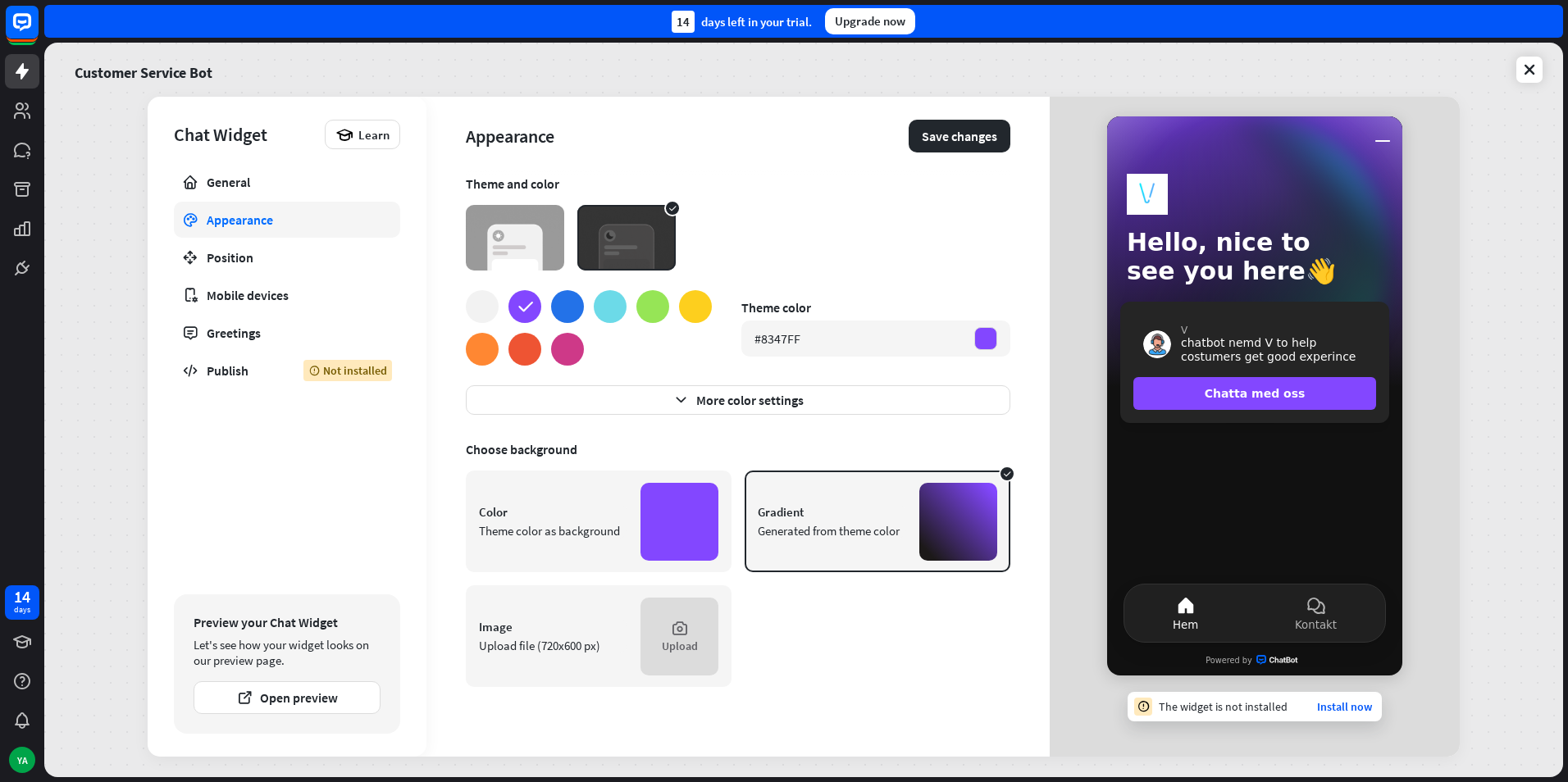
click at [481, 300] on div at bounding box center [482, 306] width 33 height 33
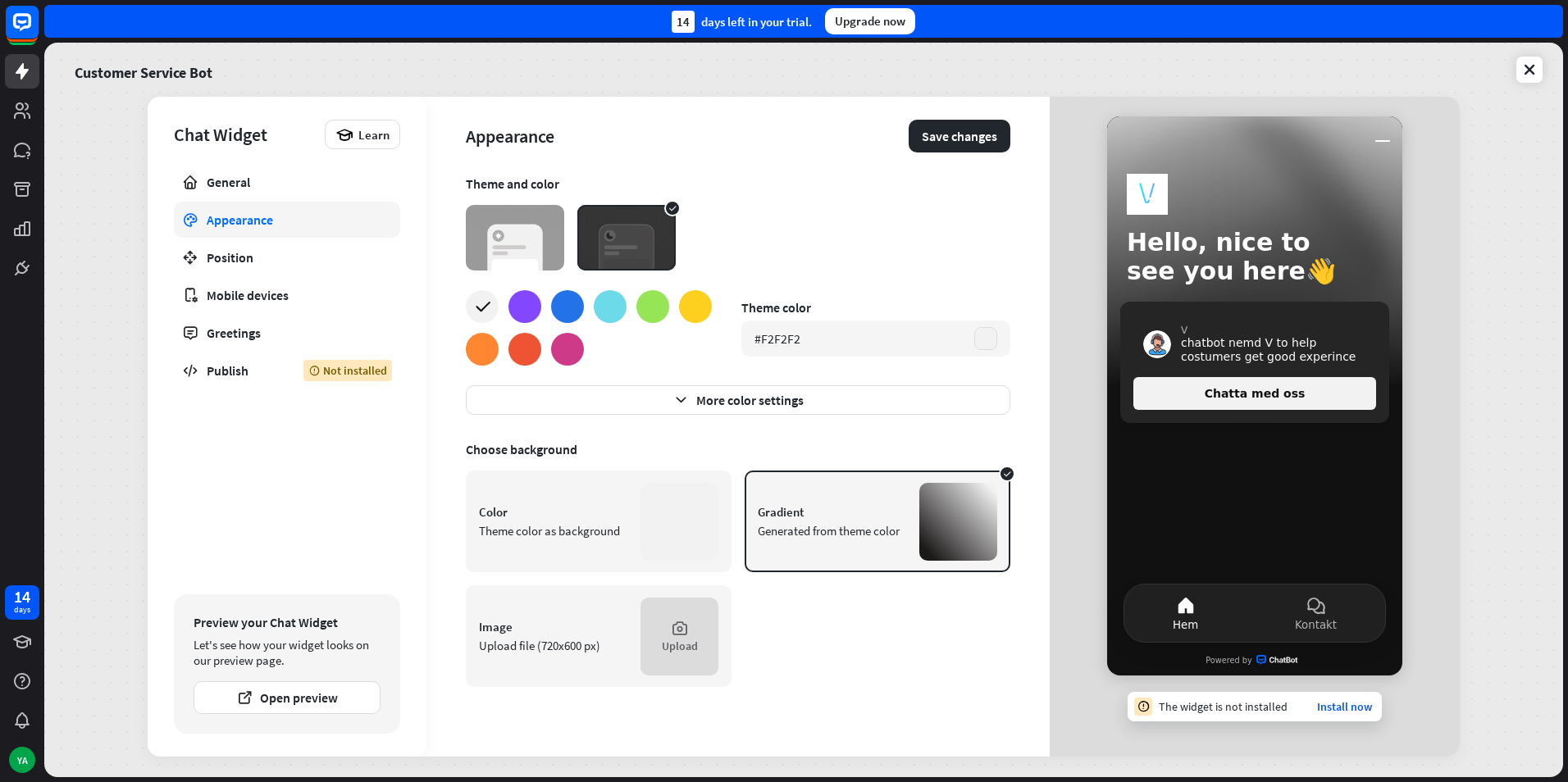
click at [489, 347] on div at bounding box center [482, 349] width 33 height 33
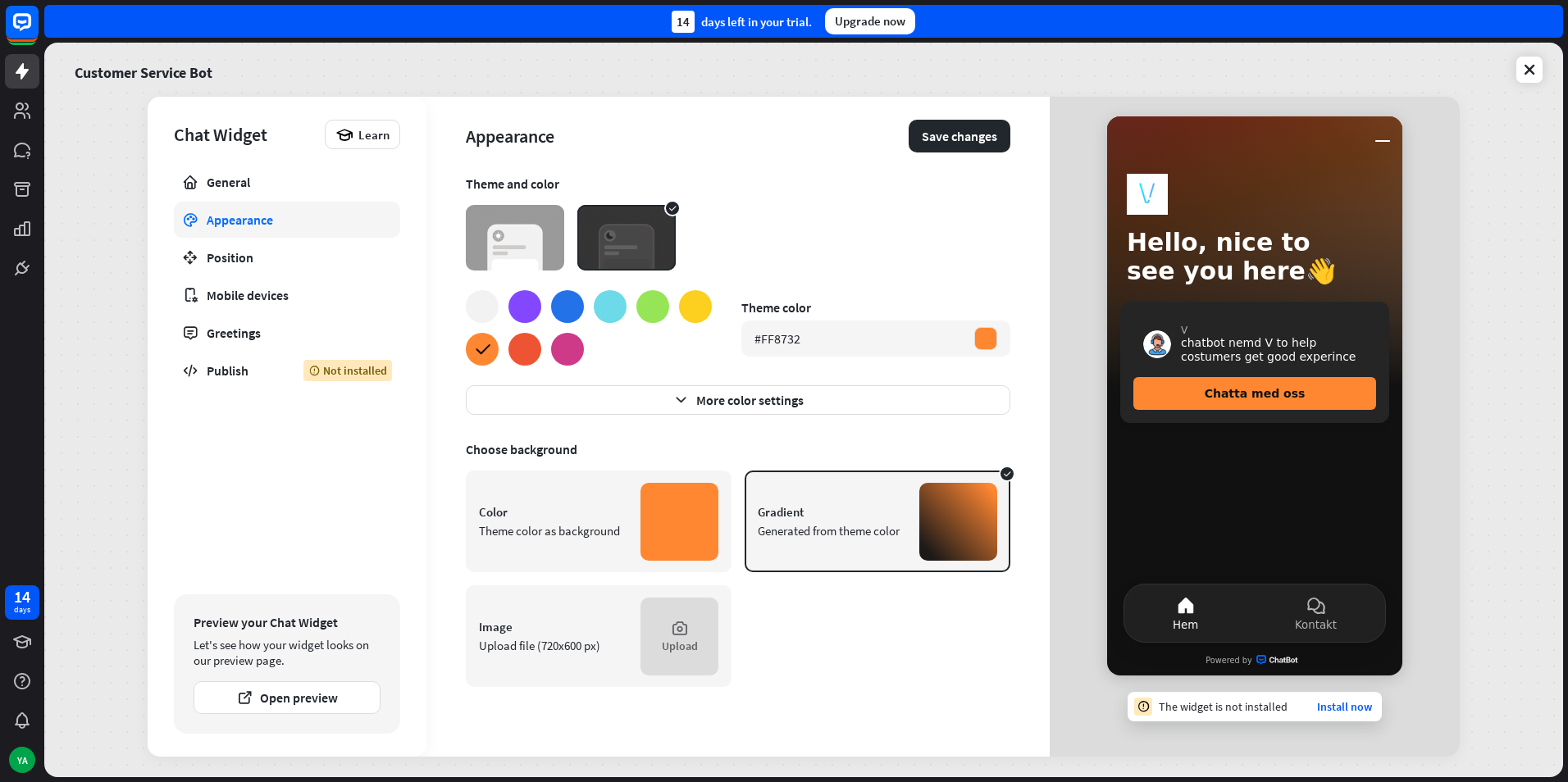
click at [505, 232] on img at bounding box center [515, 238] width 98 height 66
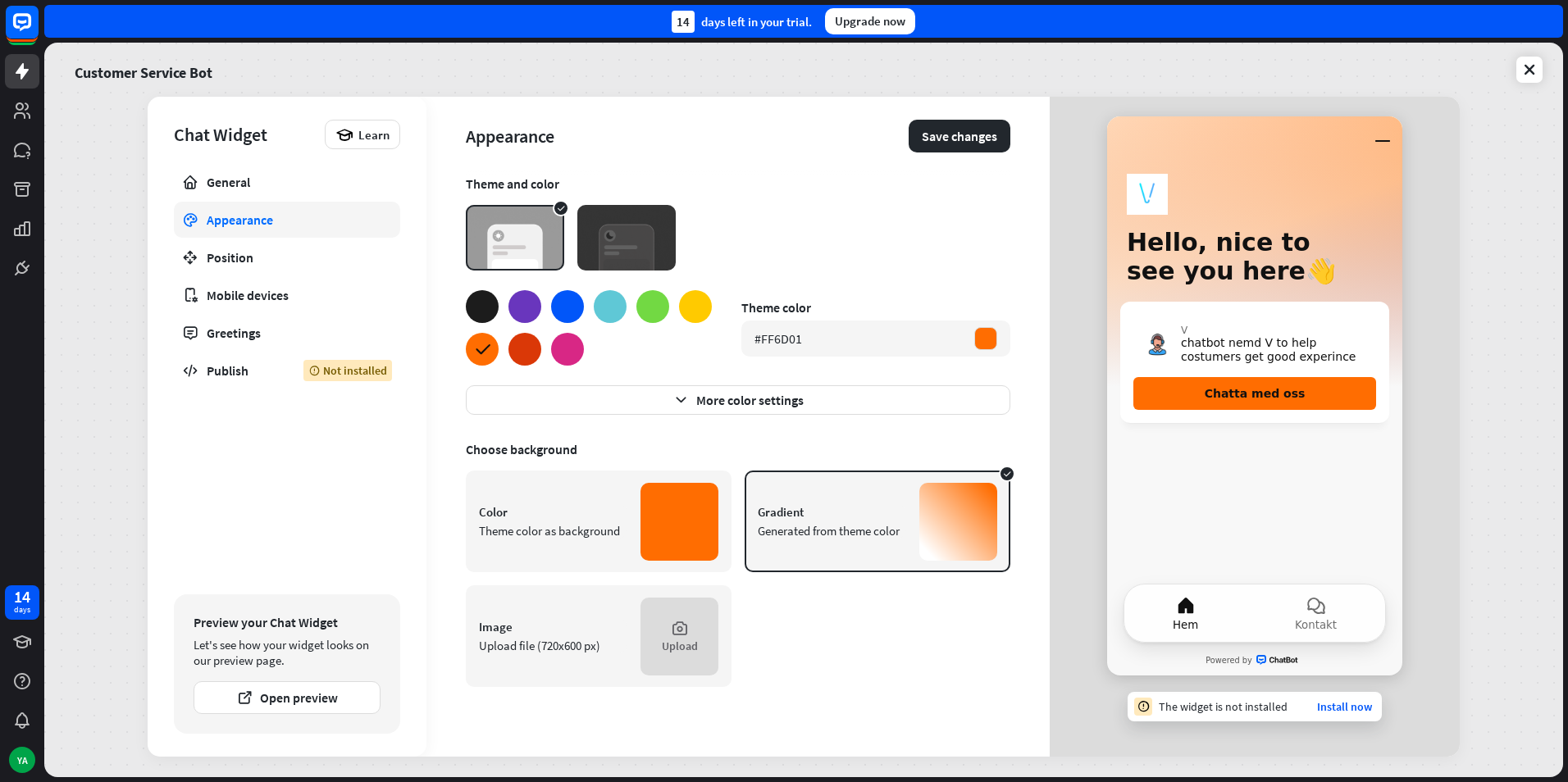
click at [596, 253] on img at bounding box center [626, 238] width 98 height 66
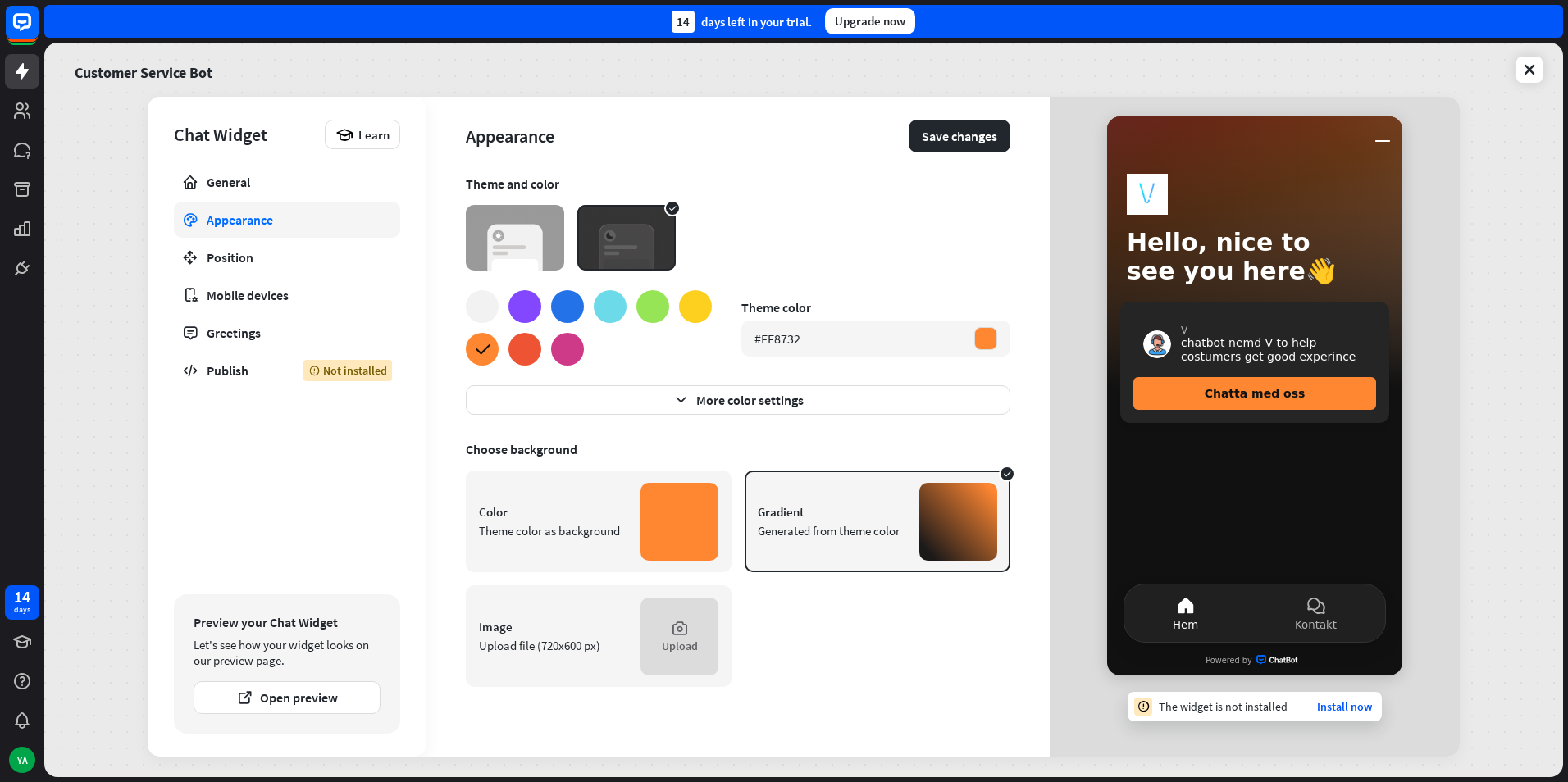
click at [613, 305] on div at bounding box center [609, 306] width 33 height 33
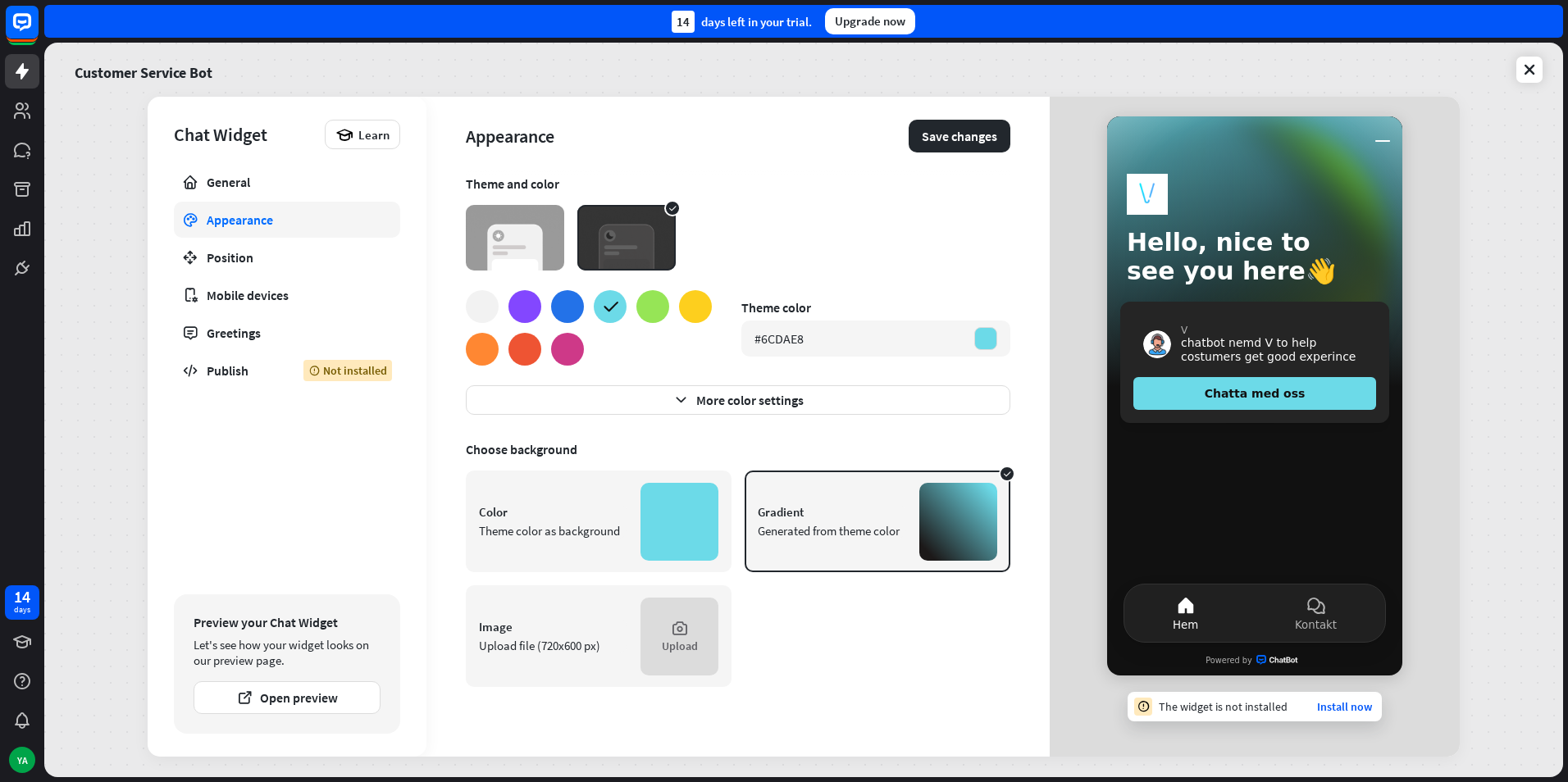
click at [479, 299] on div at bounding box center [482, 306] width 33 height 33
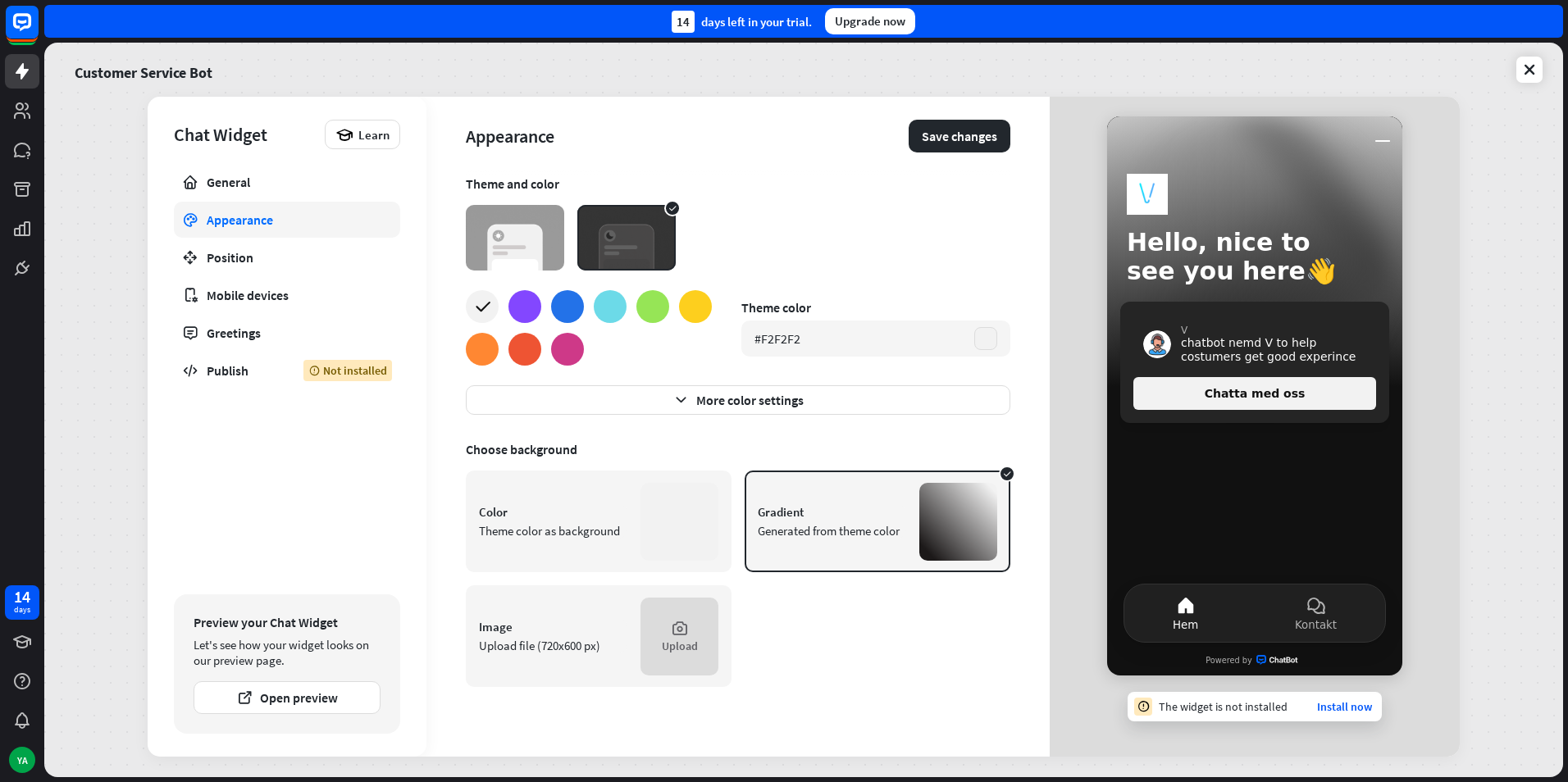
click at [502, 250] on img at bounding box center [515, 238] width 98 height 66
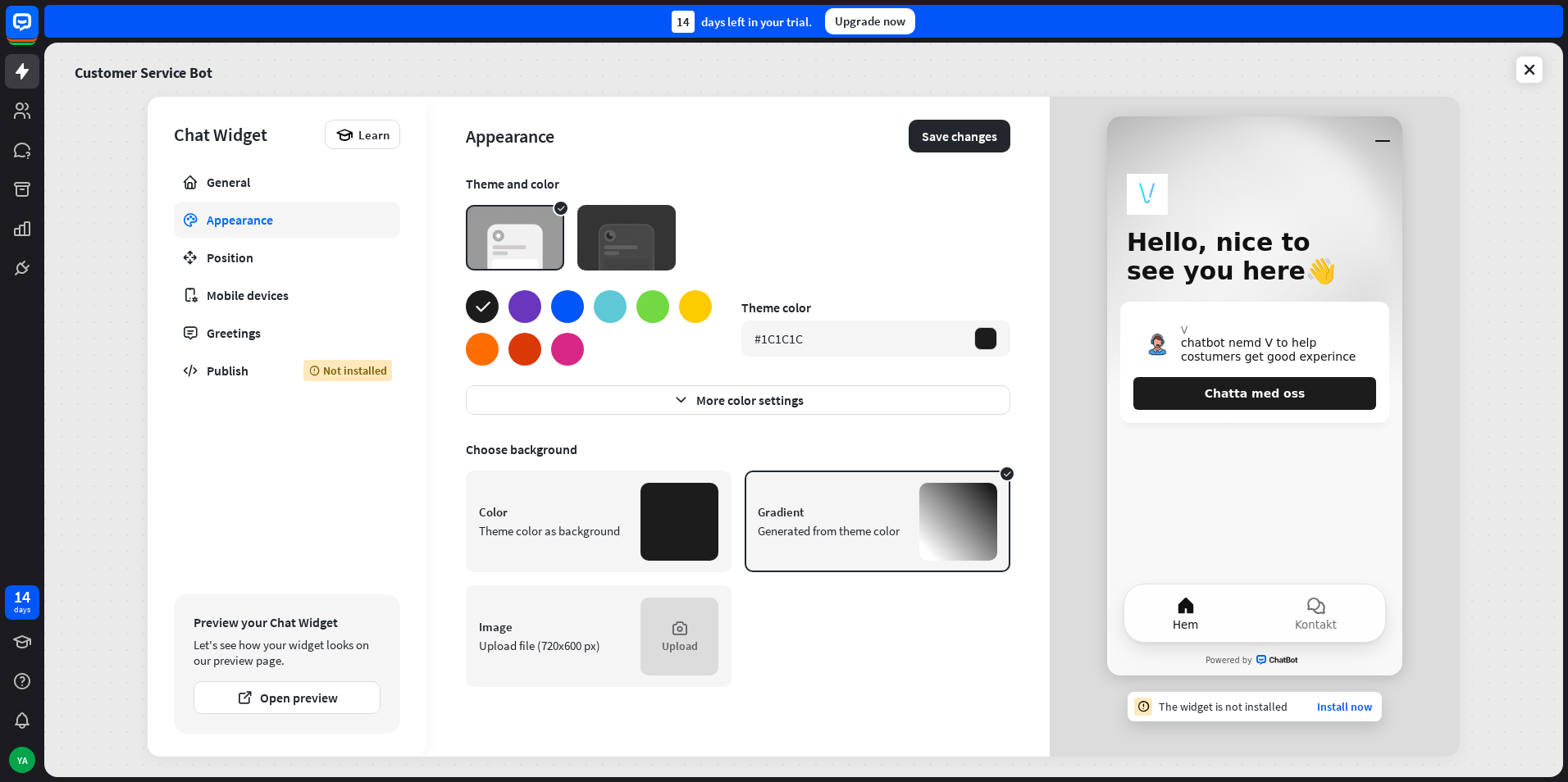
click at [516, 294] on div at bounding box center [524, 306] width 33 height 33
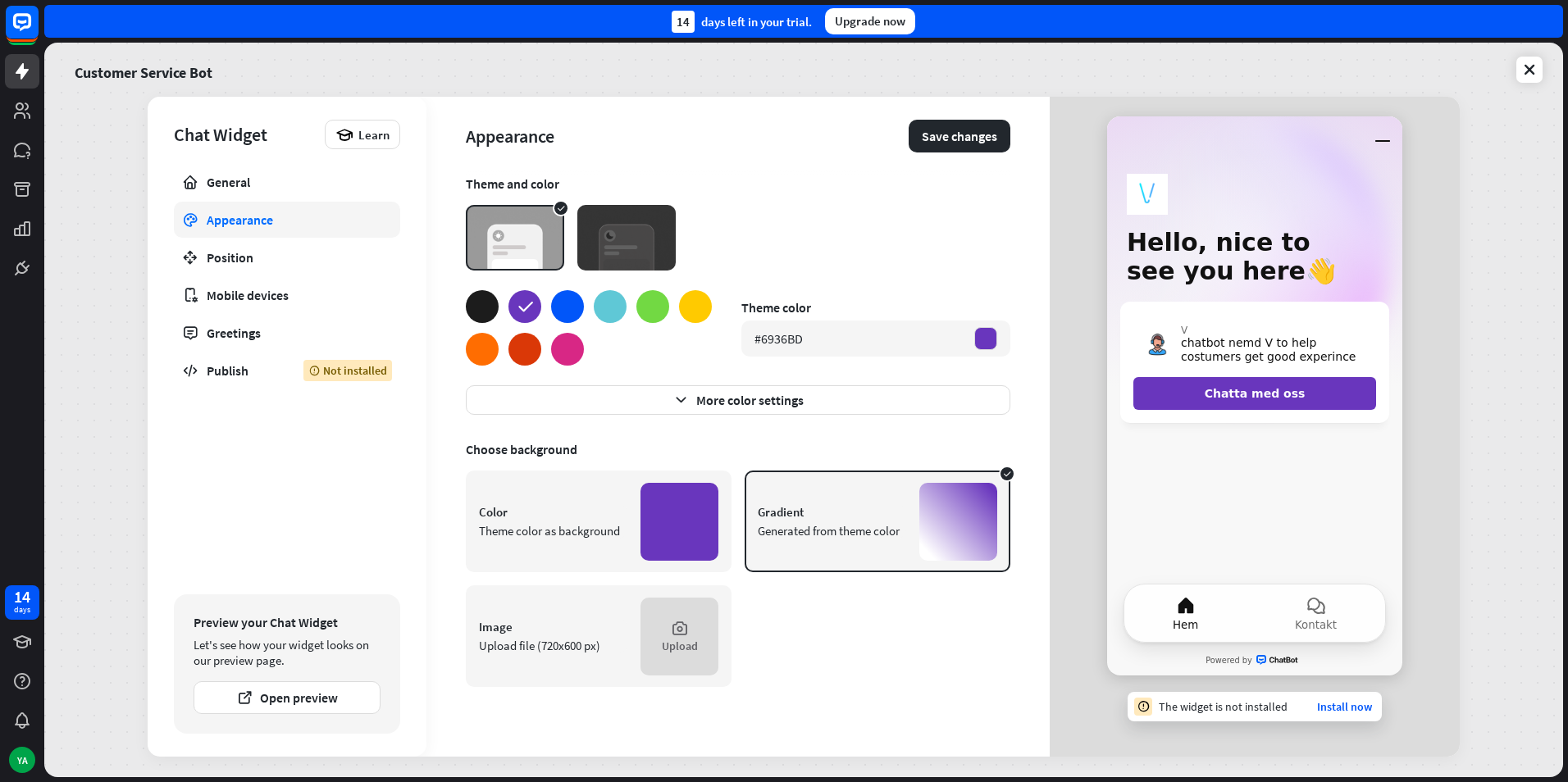
click at [554, 298] on div at bounding box center [567, 306] width 33 height 33
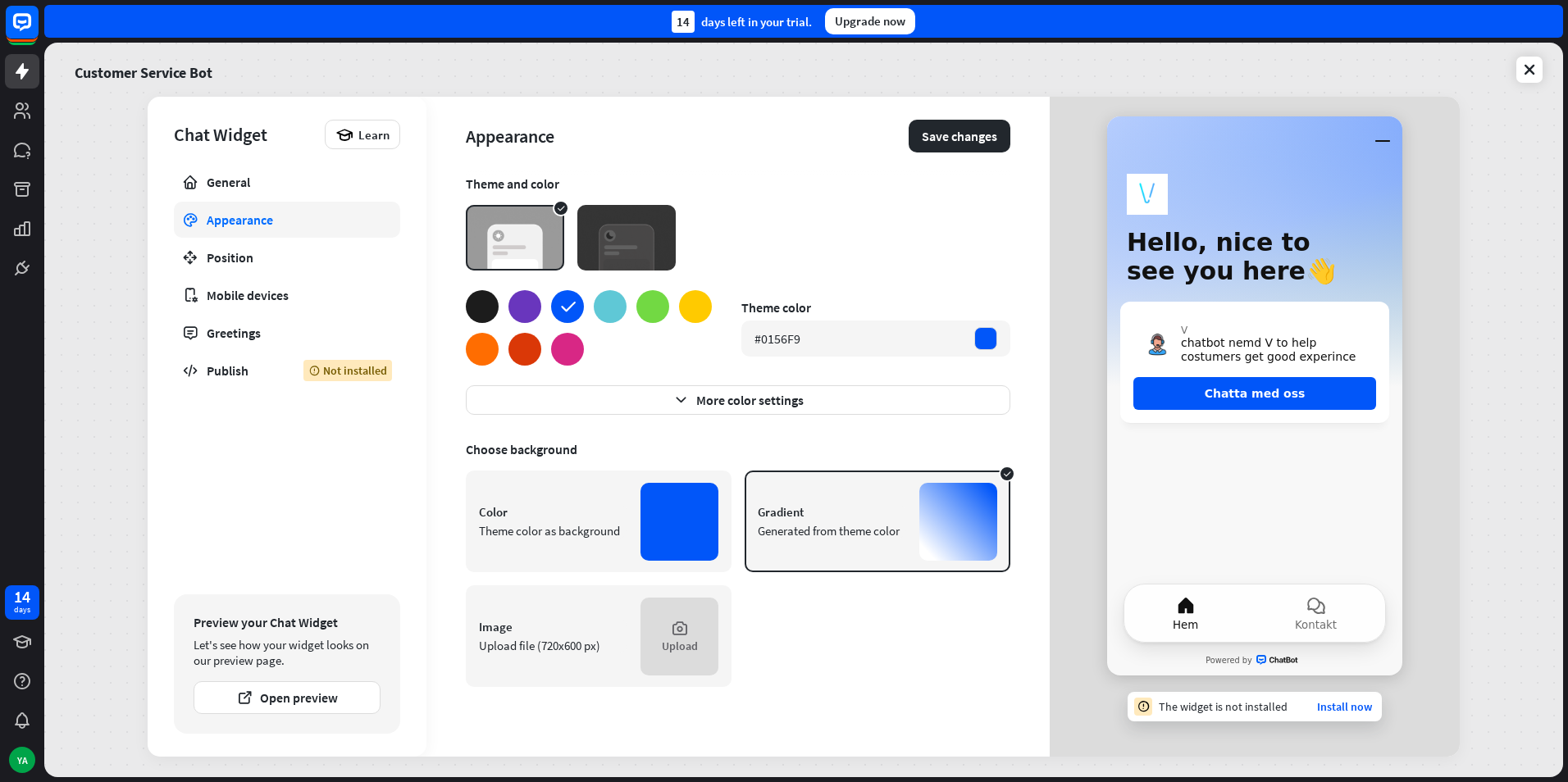
click at [610, 309] on div at bounding box center [609, 306] width 33 height 33
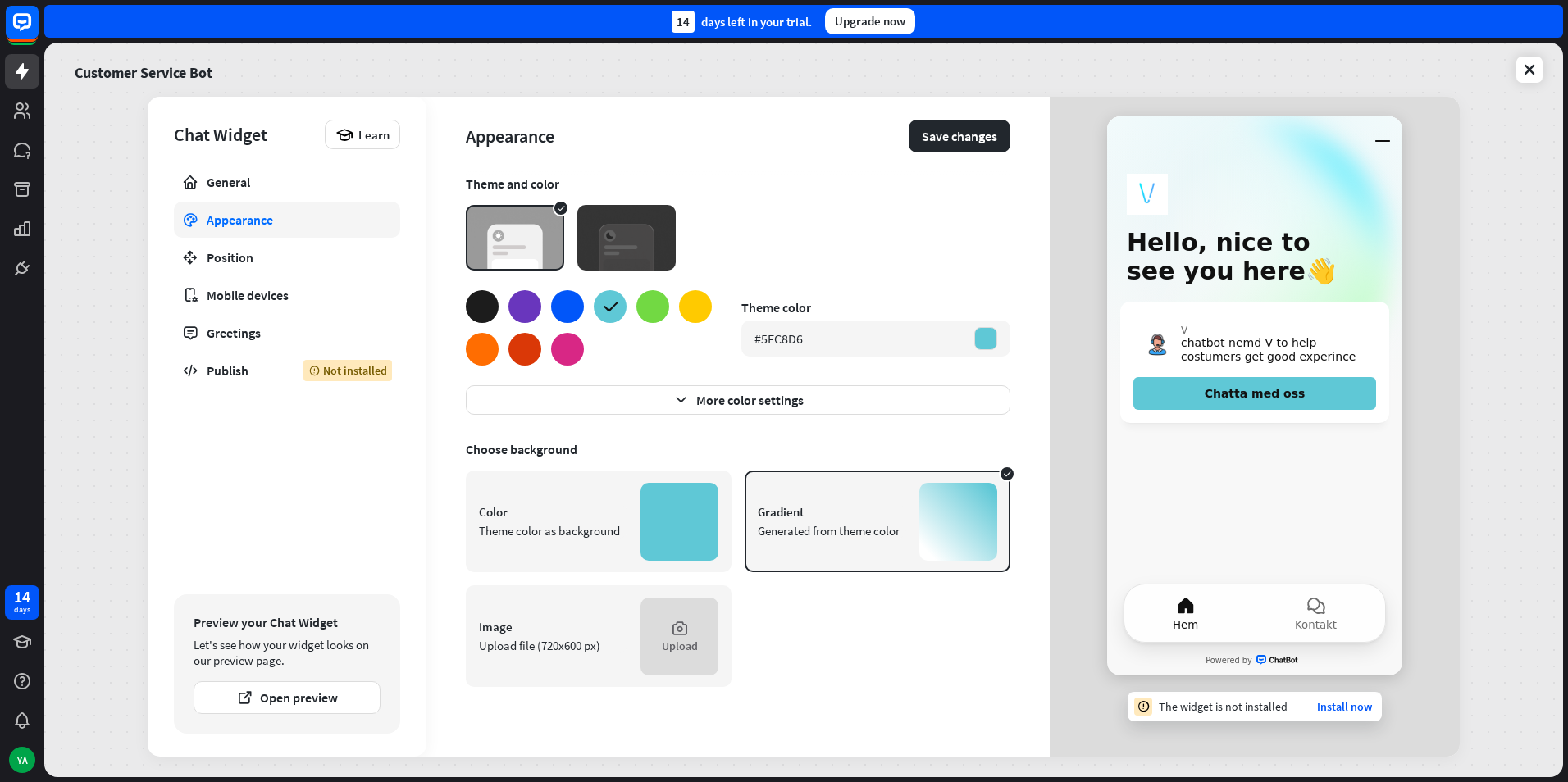
click at [481, 309] on div at bounding box center [482, 306] width 33 height 33
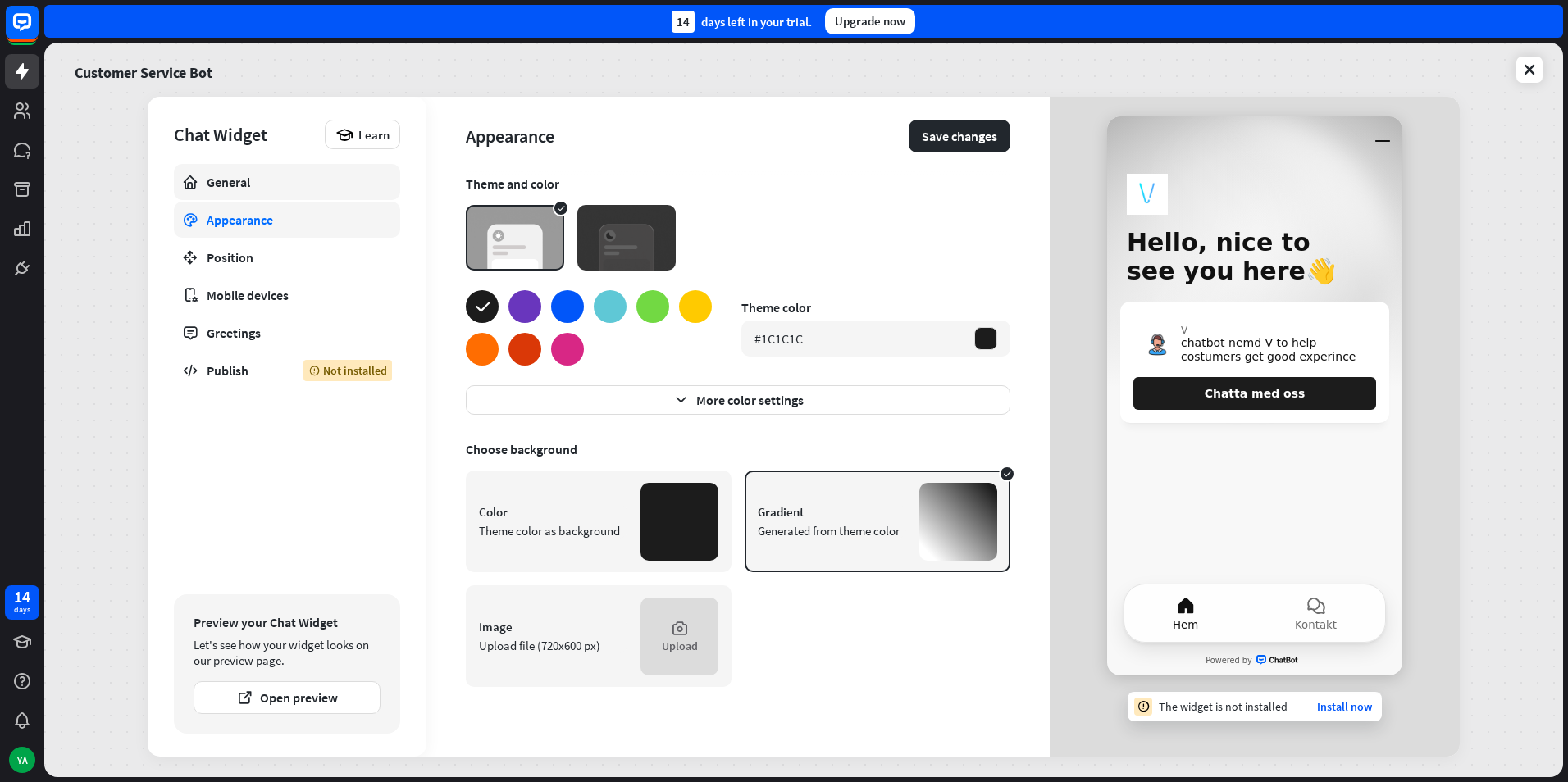
click at [232, 193] on link "General" at bounding box center [287, 182] width 227 height 36
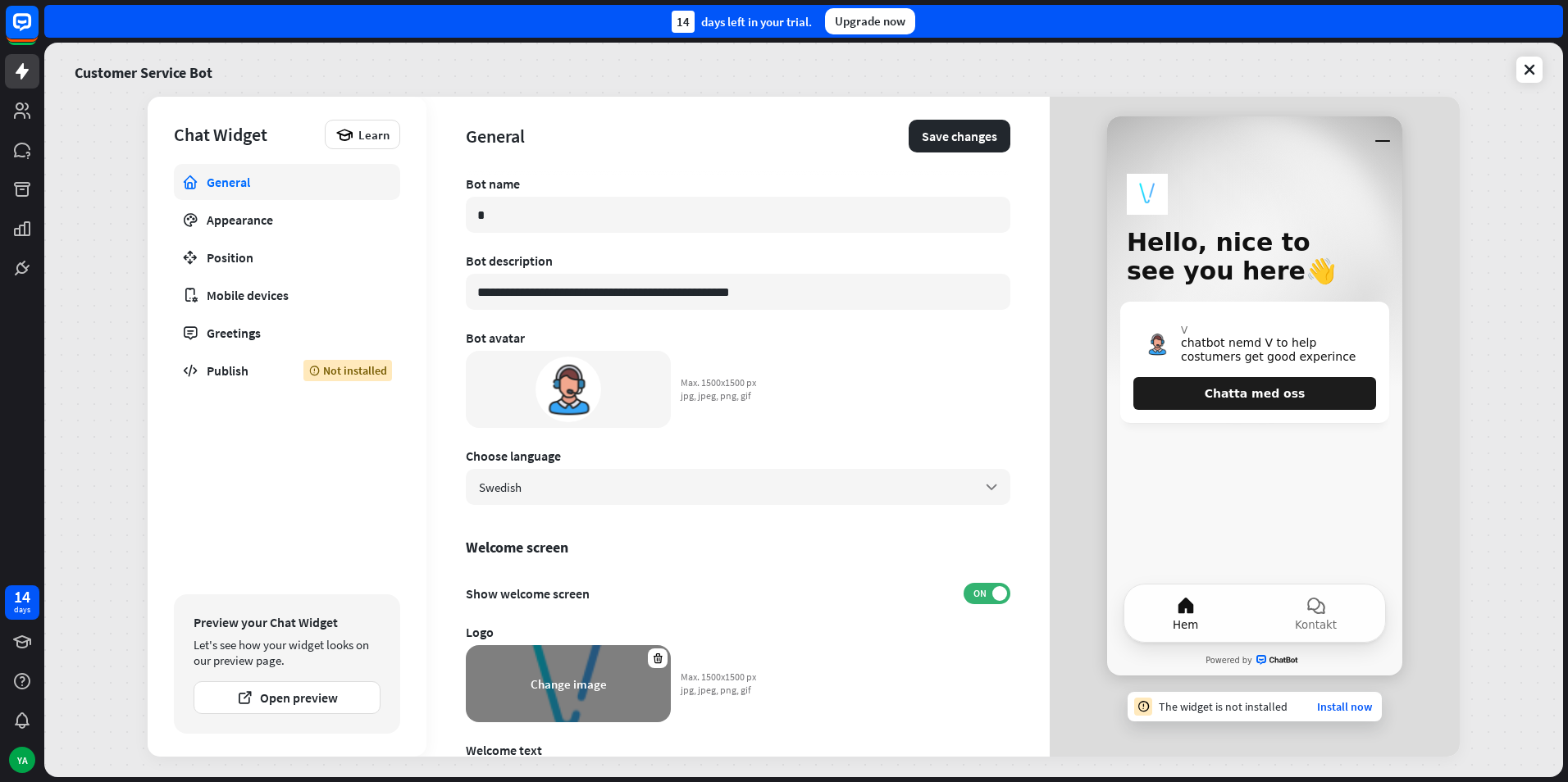
scroll to position [82, 0]
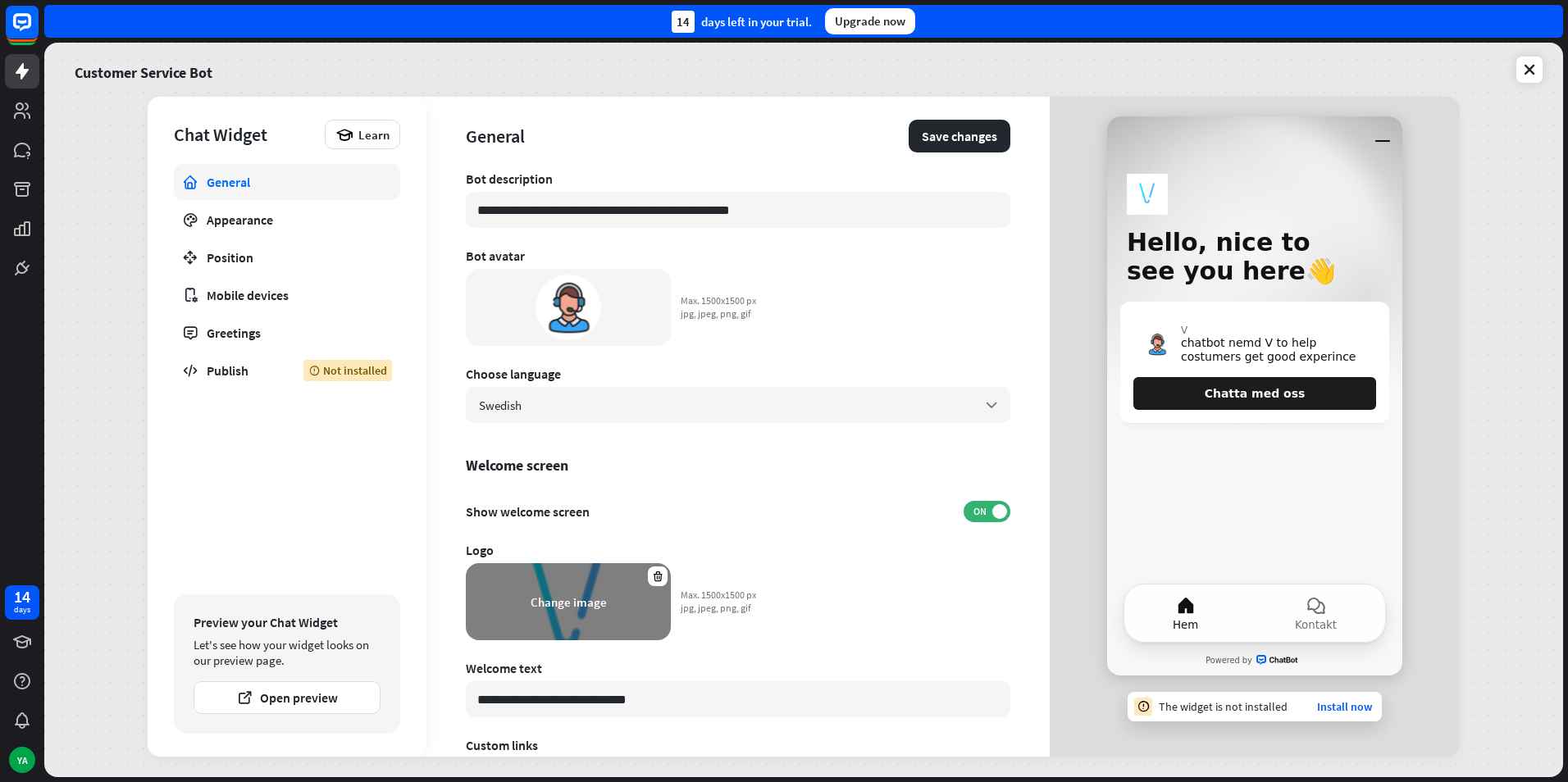
click at [647, 568] on div "Change image" at bounding box center [568, 601] width 205 height 77
click at [655, 569] on div at bounding box center [657, 576] width 19 height 19
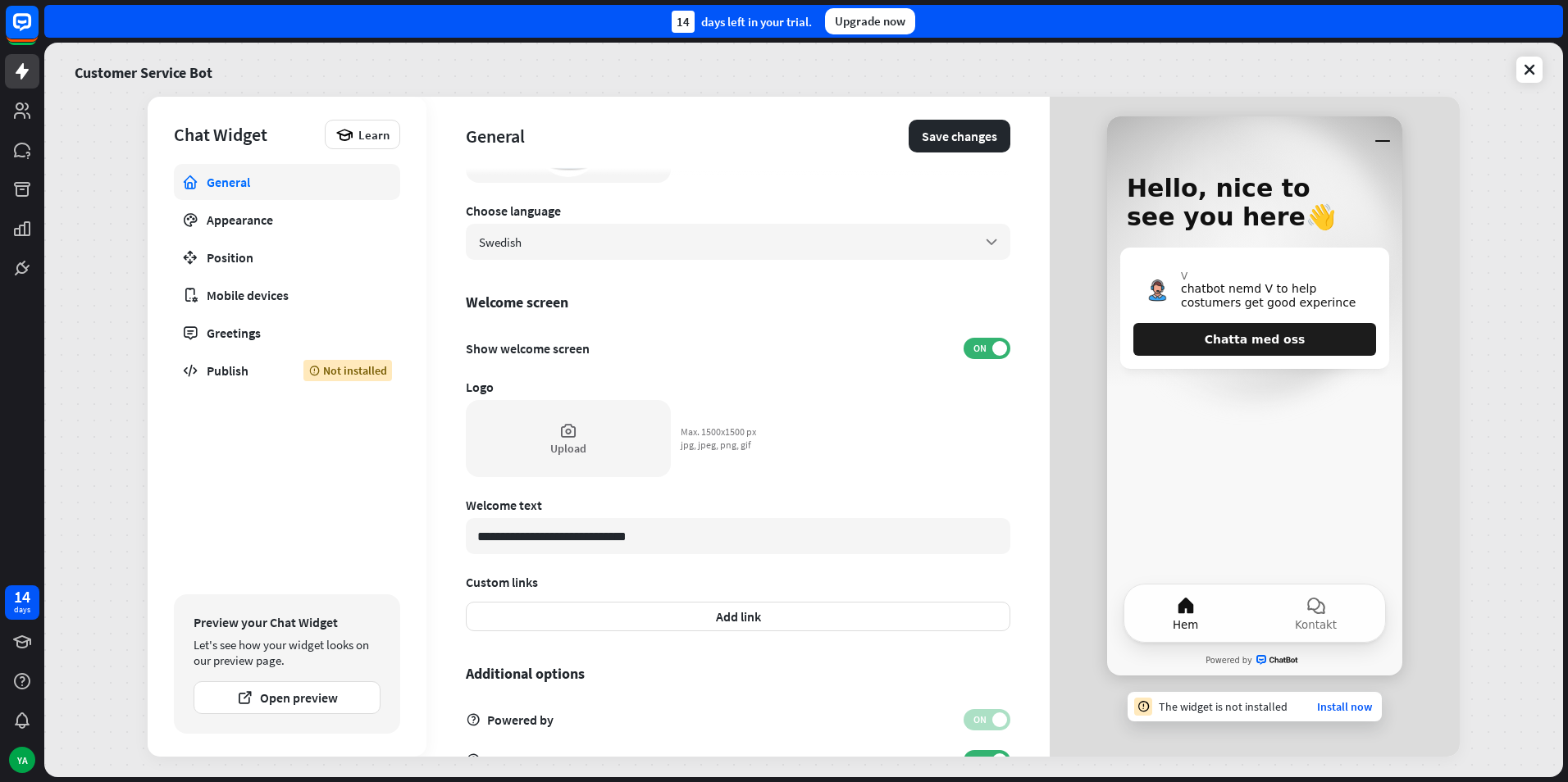
scroll to position [246, 0]
drag, startPoint x: 233, startPoint y: 211, endPoint x: 241, endPoint y: 233, distance: 23.4
click at [233, 212] on div "Appearance" at bounding box center [287, 219] width 161 height 16
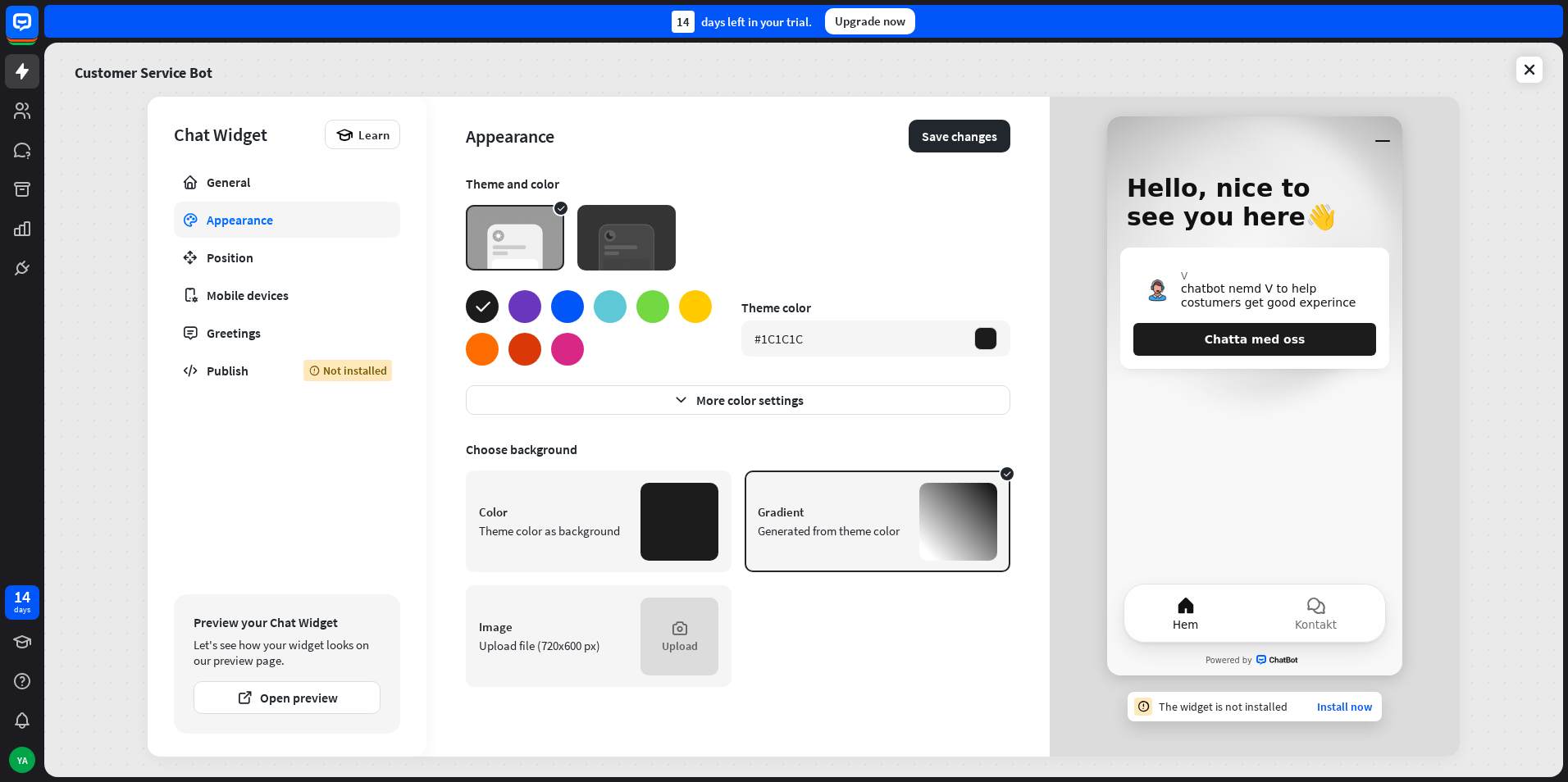
click at [566, 292] on div at bounding box center [567, 306] width 33 height 33
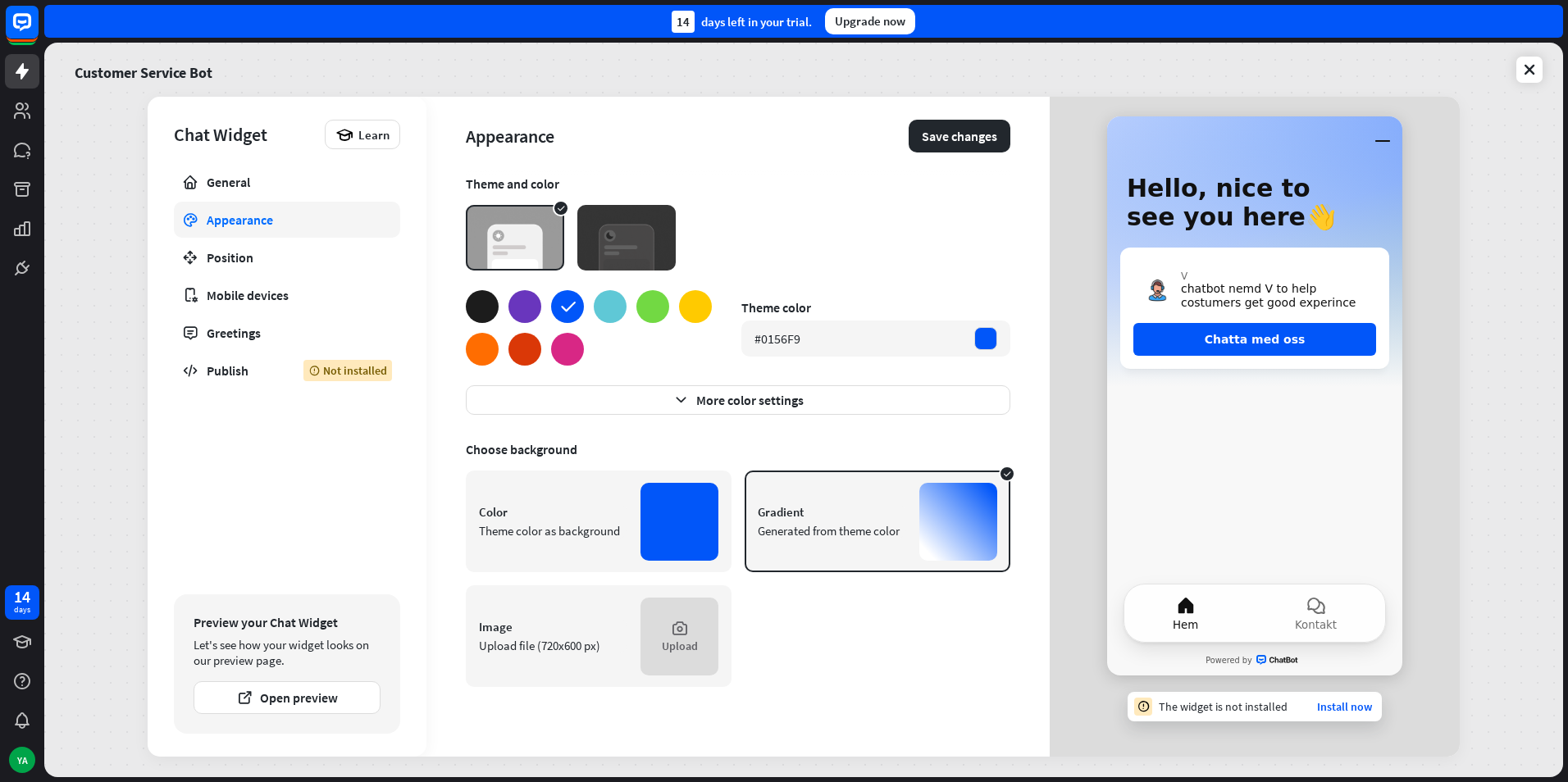
click at [645, 489] on div at bounding box center [680, 522] width 78 height 78
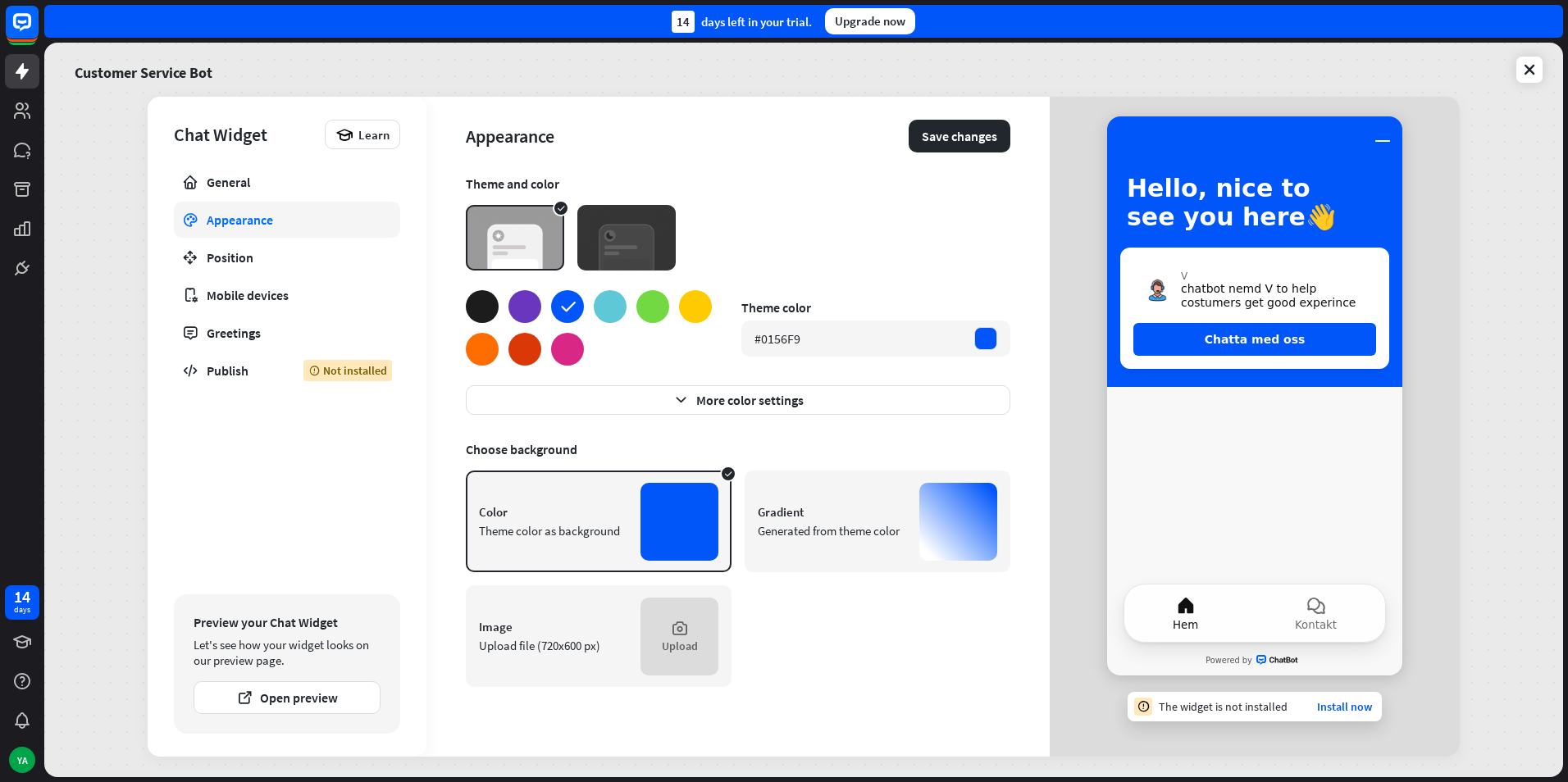
click at [805, 519] on div "Gradient" at bounding box center [832, 512] width 149 height 15
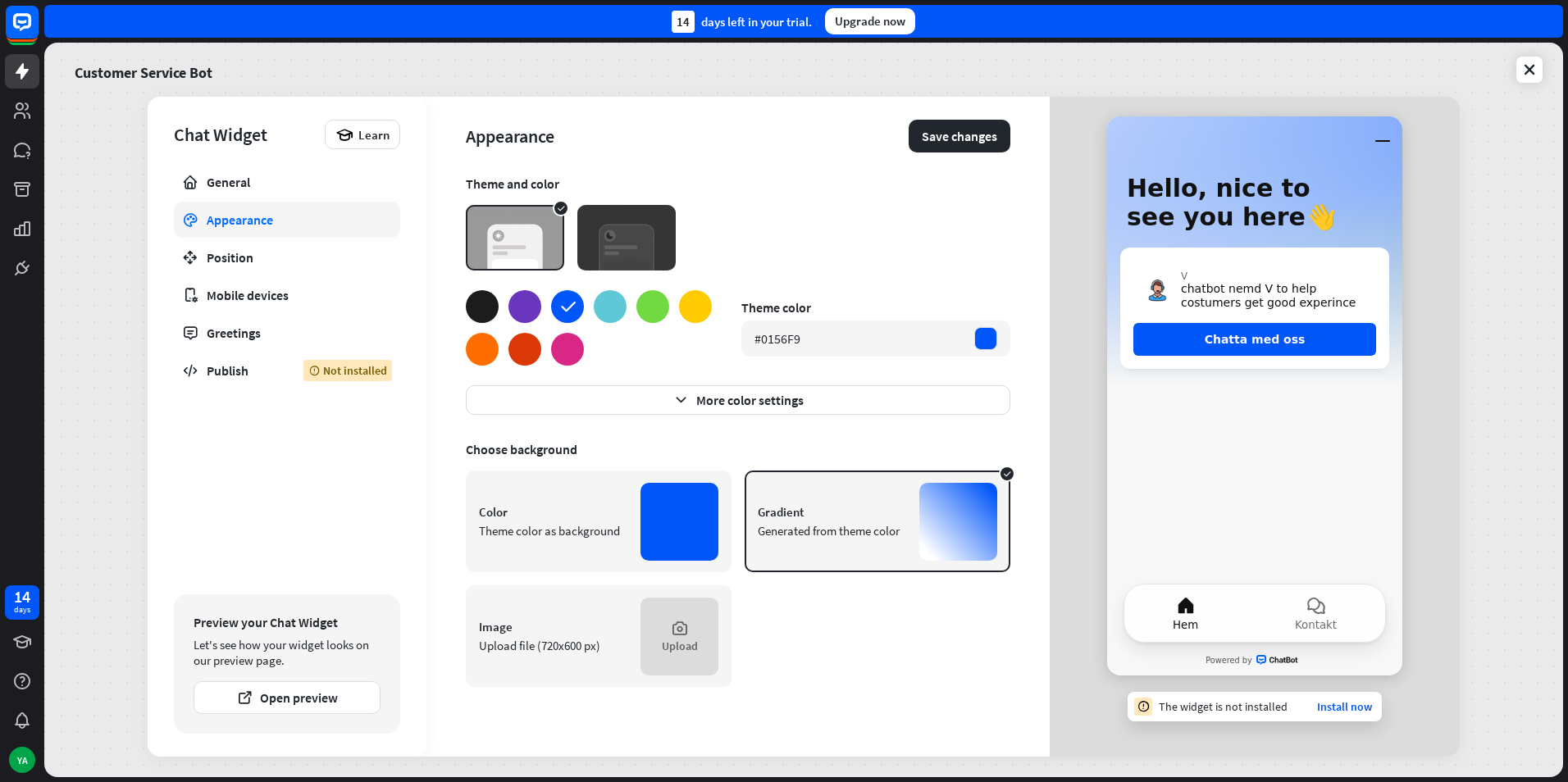
click at [664, 249] on img at bounding box center [626, 238] width 98 height 66
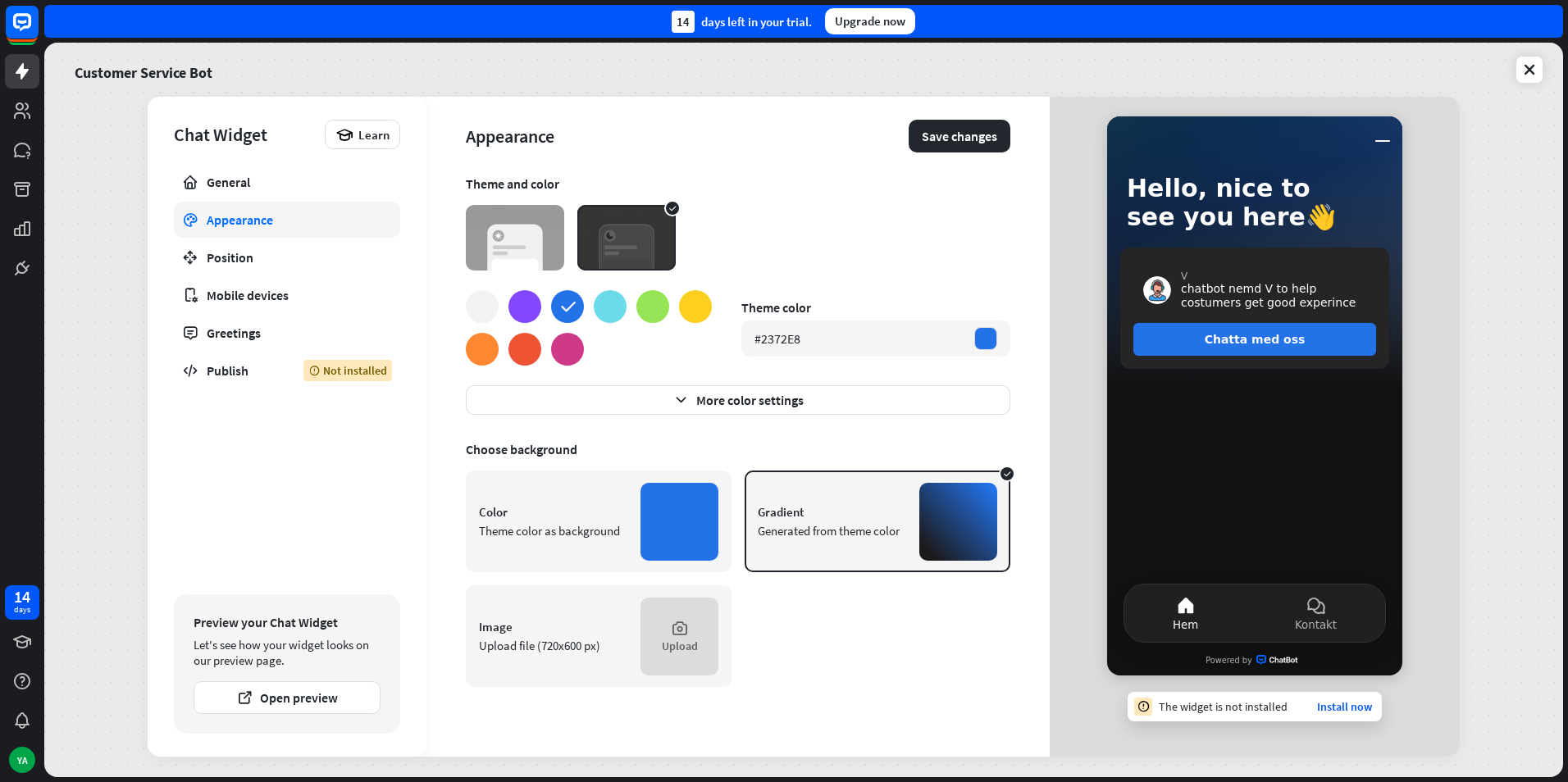
click at [679, 513] on div at bounding box center [680, 522] width 78 height 78
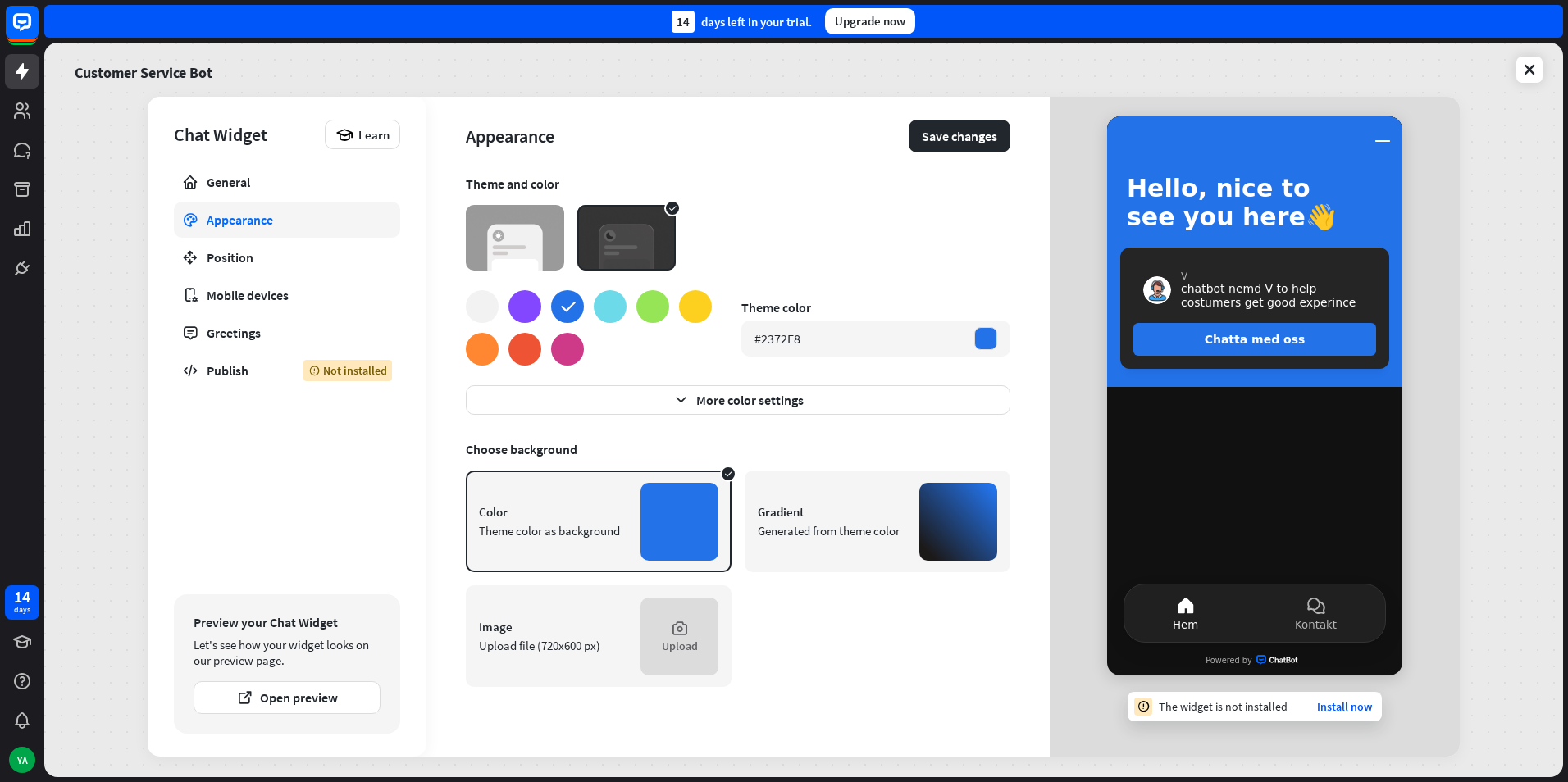
click at [777, 517] on div "Gradient" at bounding box center [832, 512] width 149 height 15
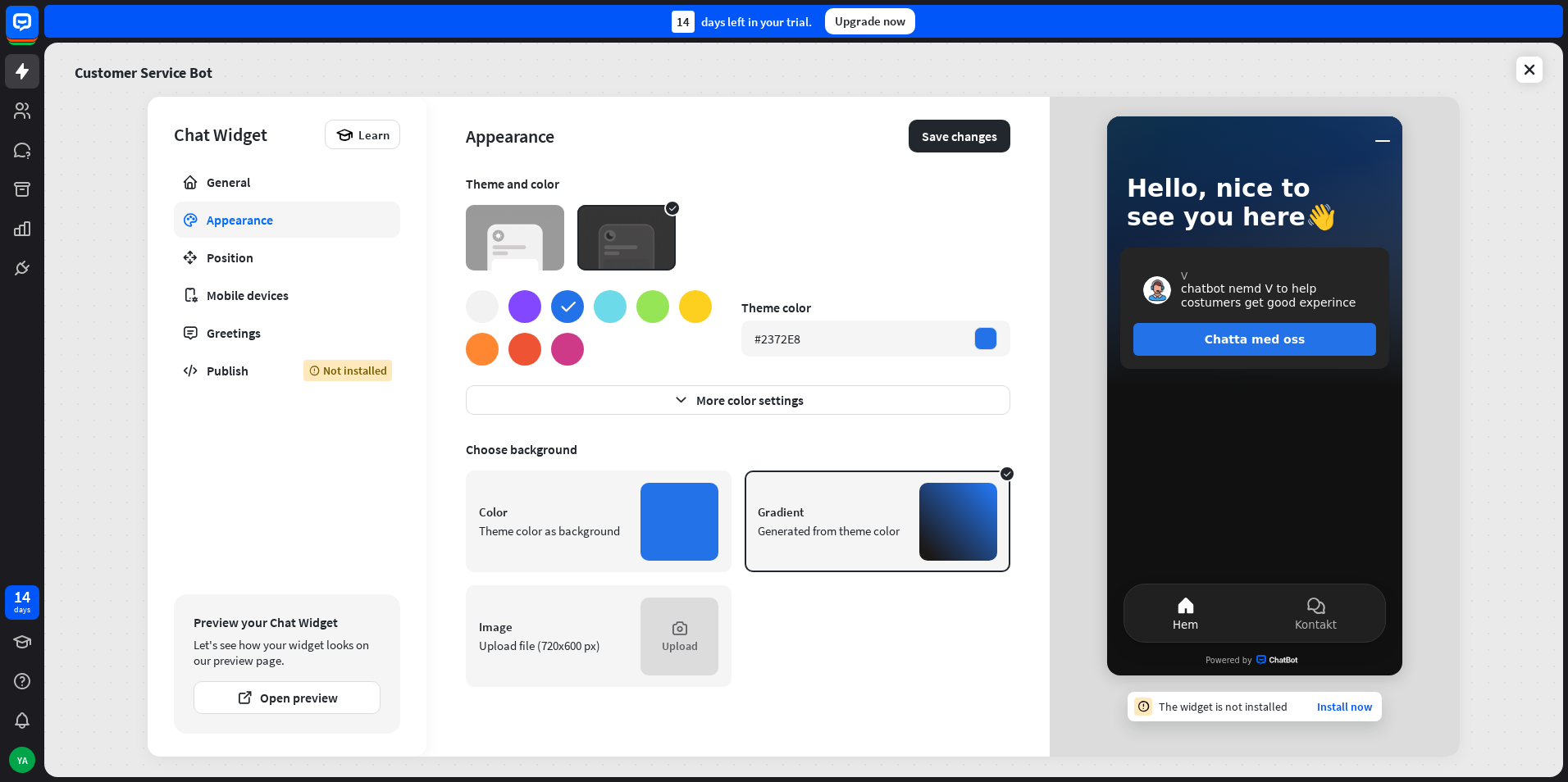
click at [506, 249] on img at bounding box center [515, 238] width 98 height 66
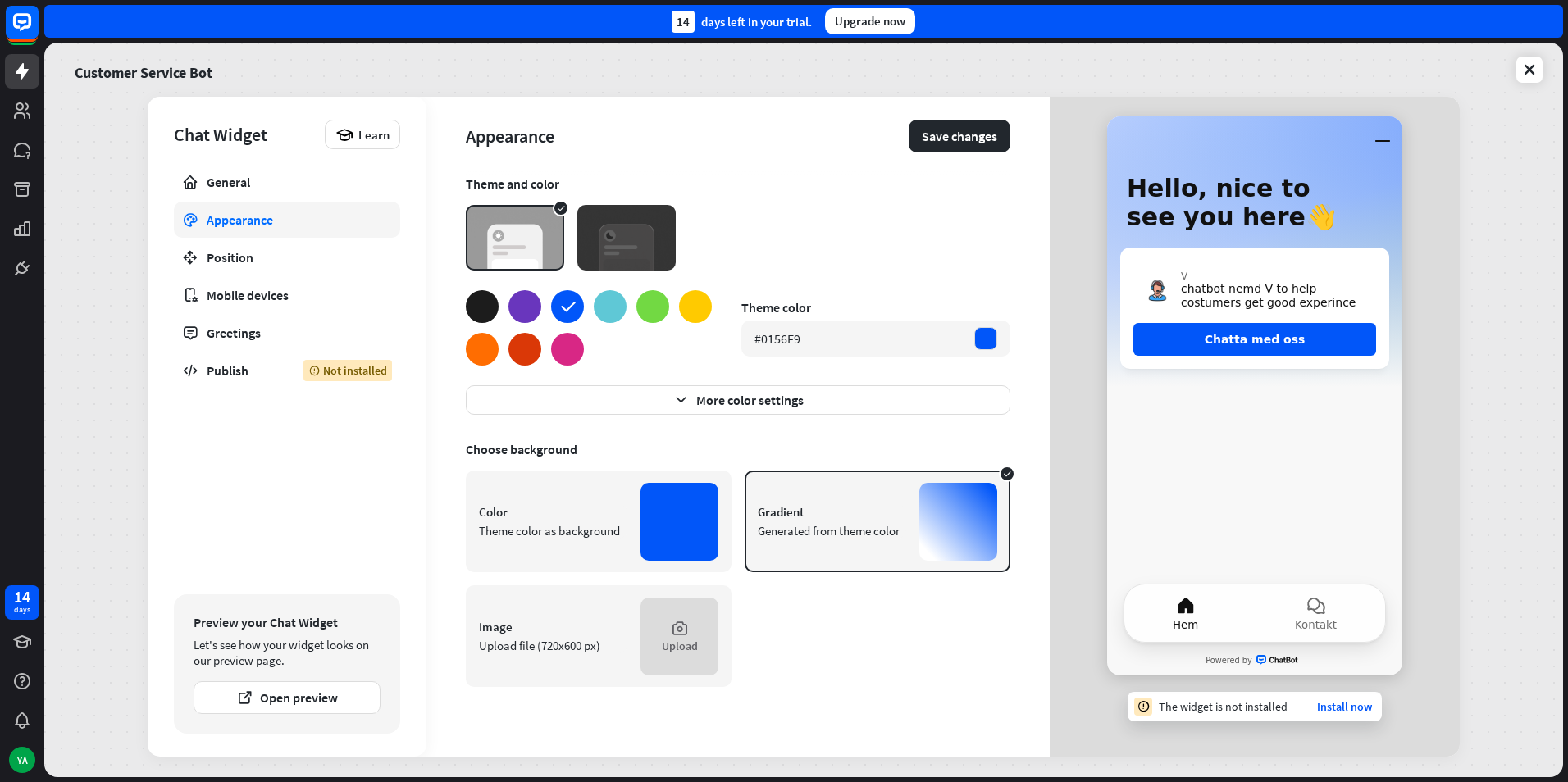
click at [478, 296] on div at bounding box center [482, 306] width 33 height 33
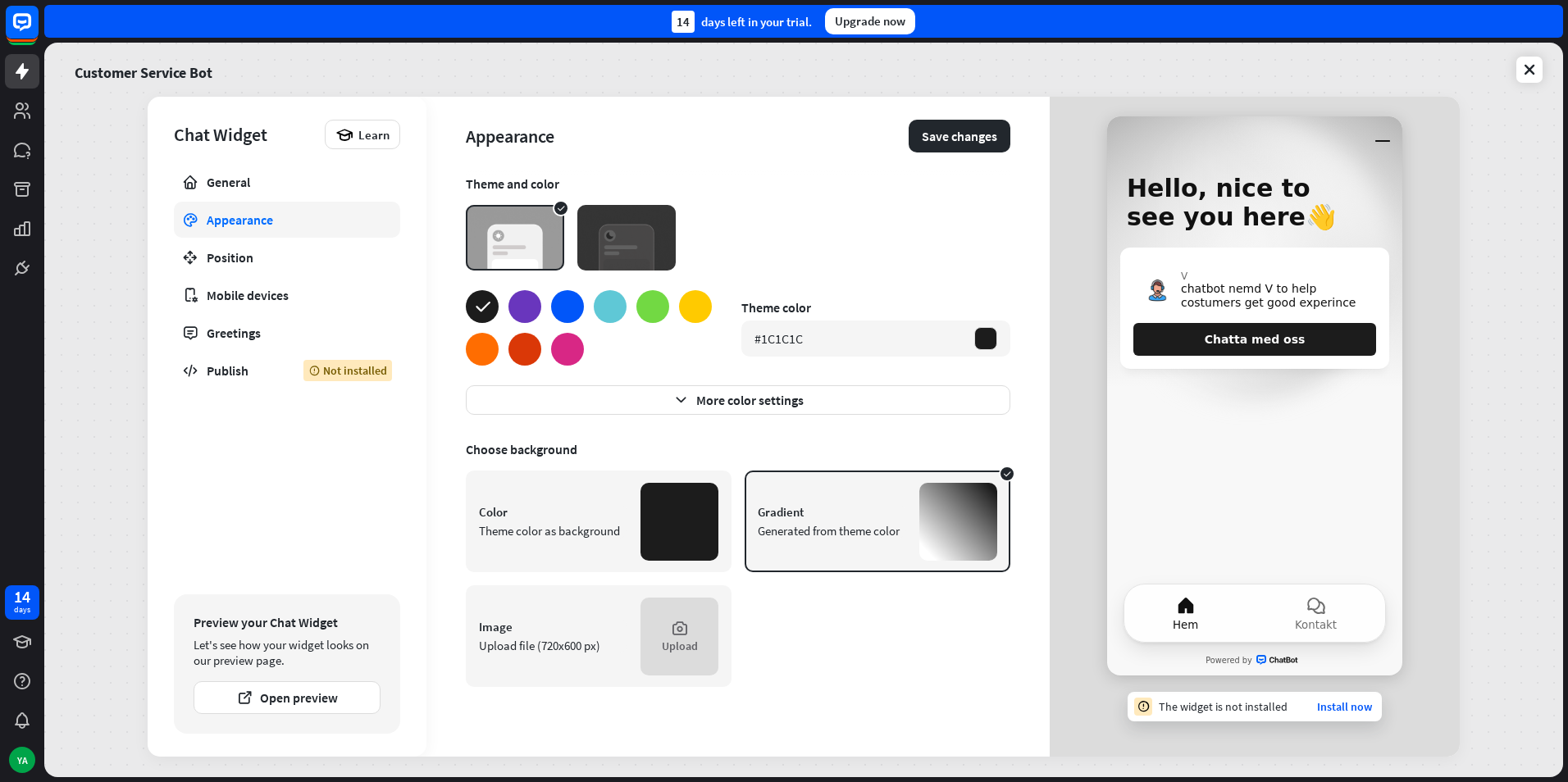
drag, startPoint x: 642, startPoint y: 304, endPoint x: 631, endPoint y: 298, distance: 12.5
click at [641, 304] on div at bounding box center [653, 306] width 33 height 33
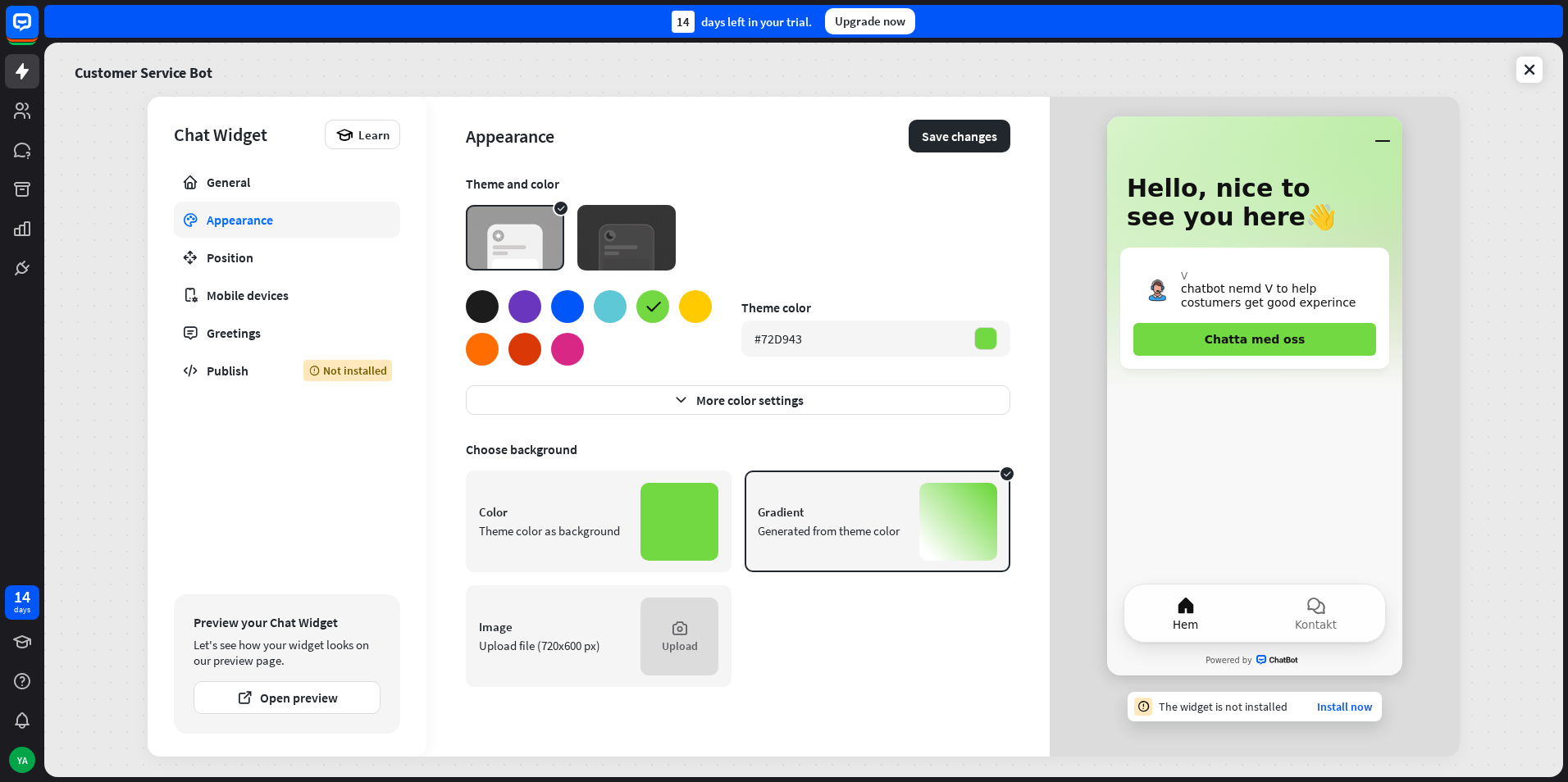
click at [623, 316] on div at bounding box center [609, 306] width 33 height 33
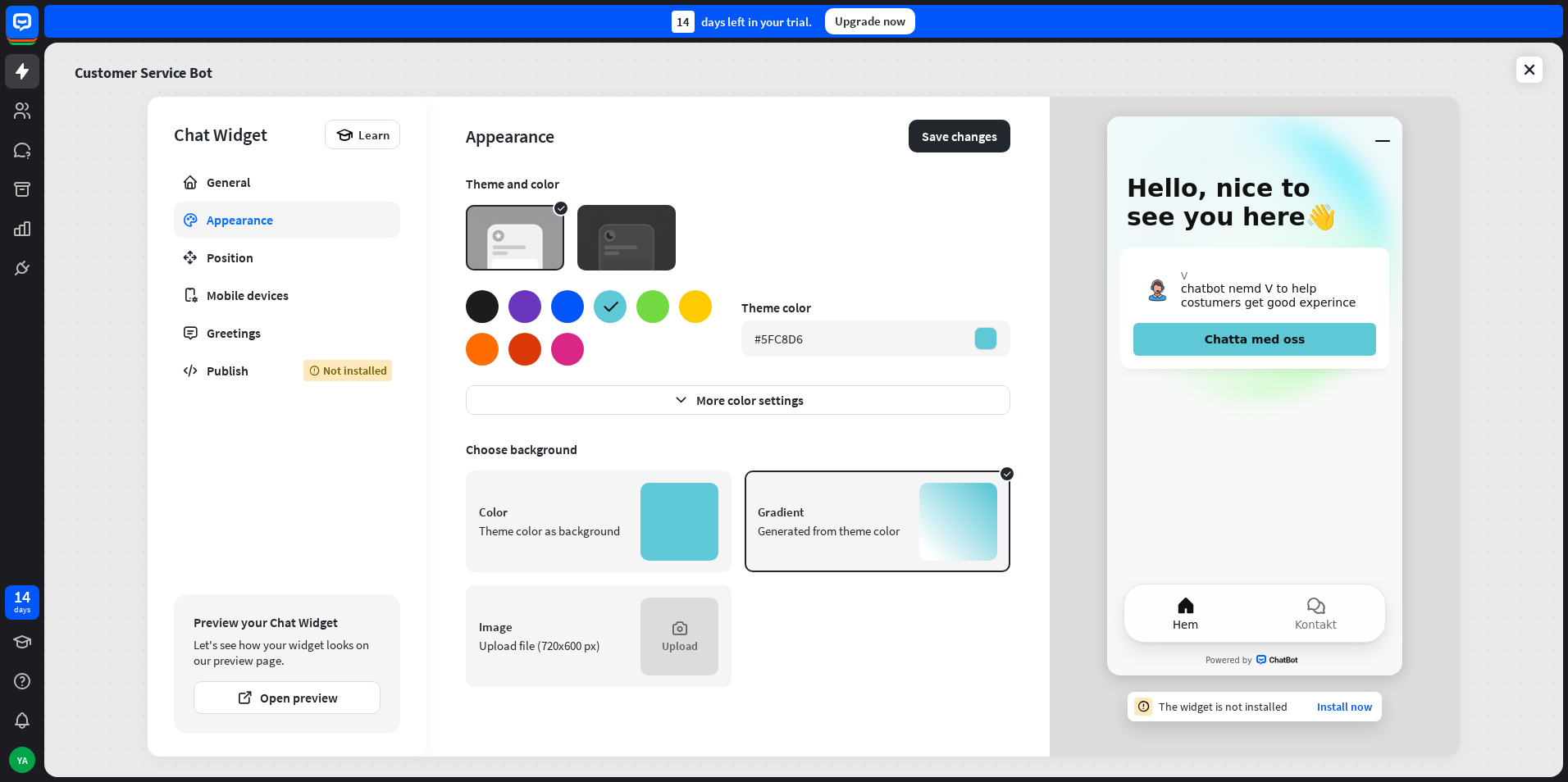
click at [485, 342] on div at bounding box center [482, 349] width 33 height 33
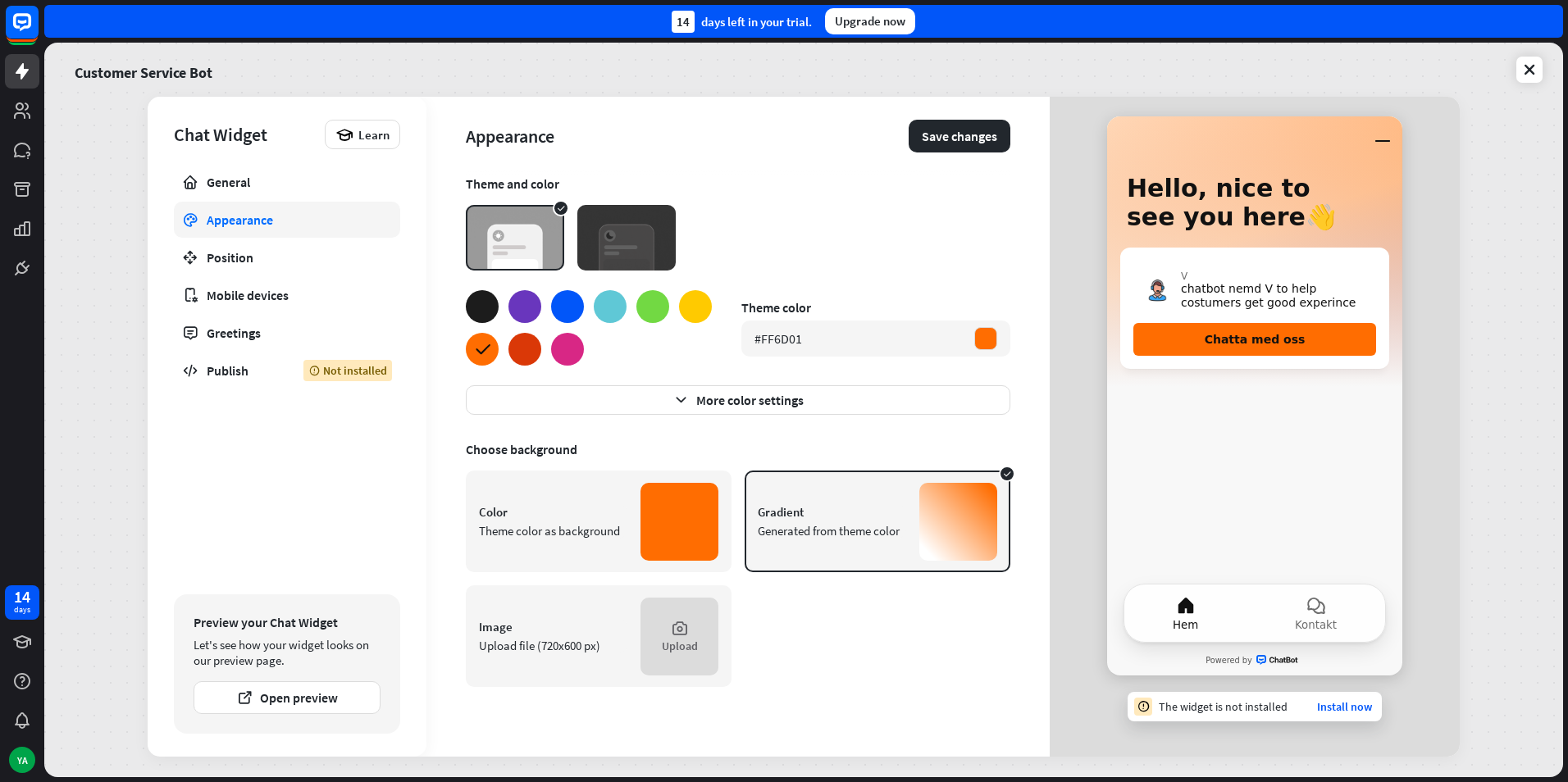
click at [483, 300] on div at bounding box center [482, 306] width 33 height 33
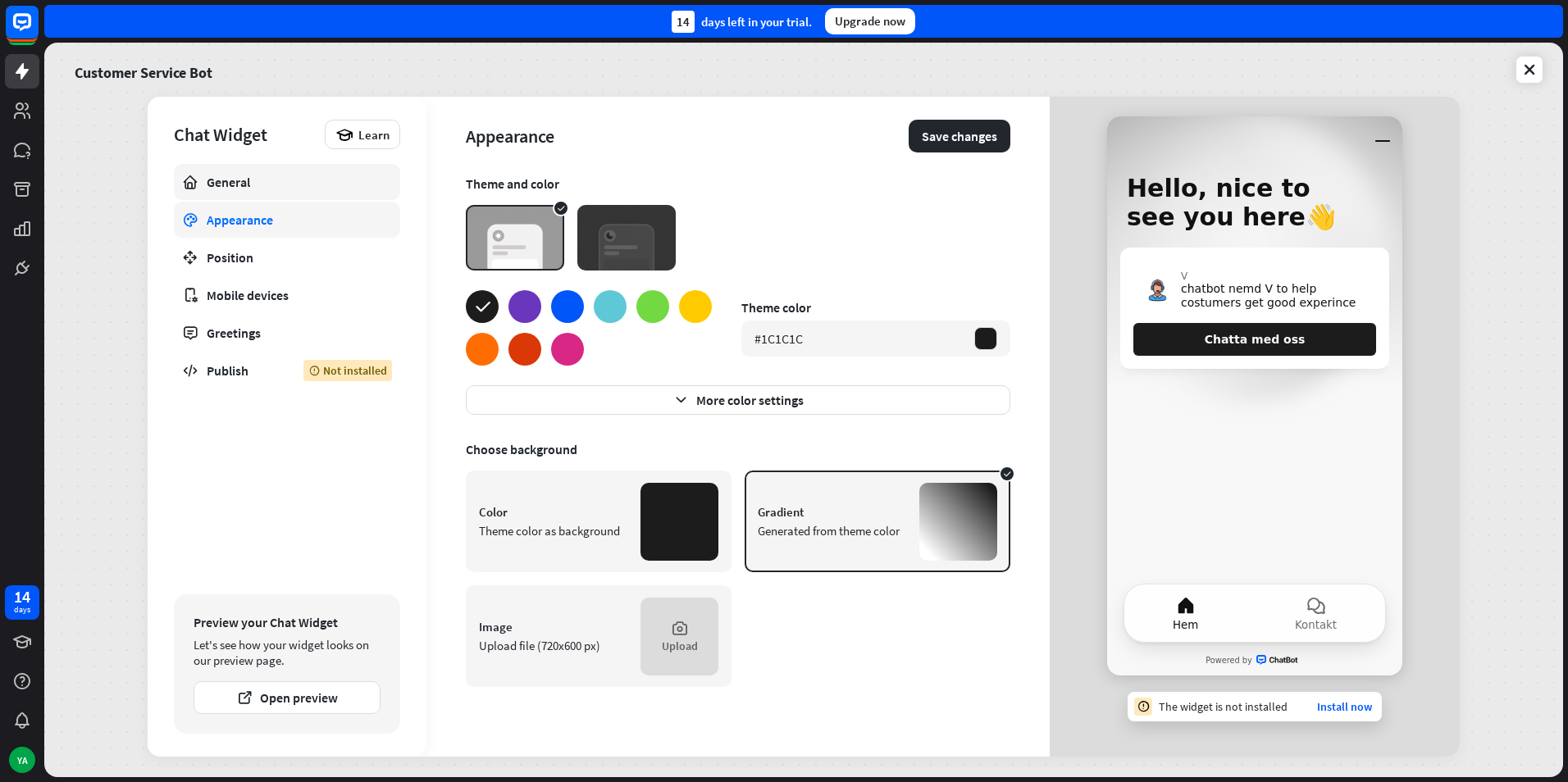
click at [259, 189] on div "General" at bounding box center [287, 182] width 161 height 16
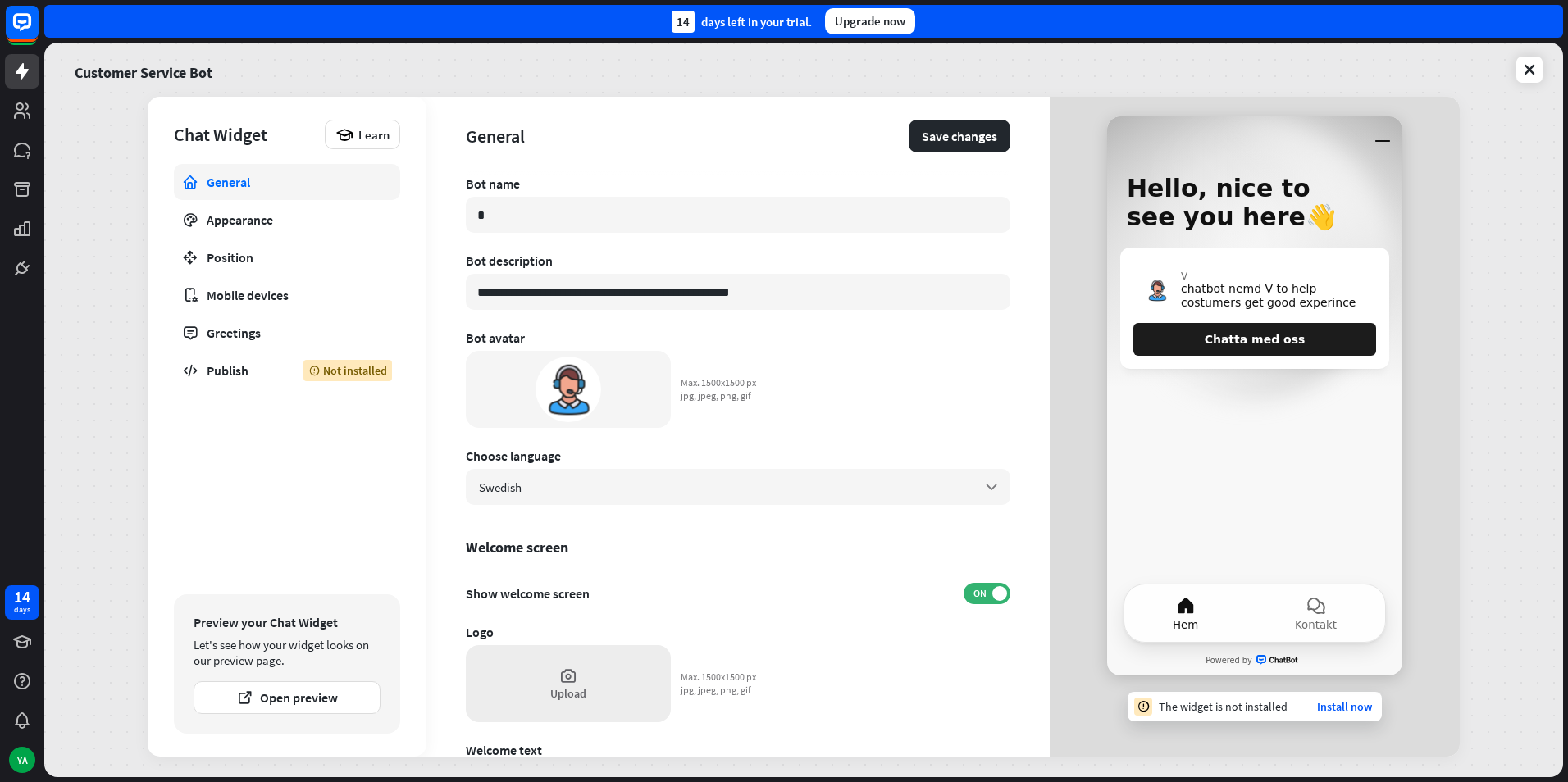
click at [583, 665] on div "Upload" at bounding box center [568, 683] width 205 height 77
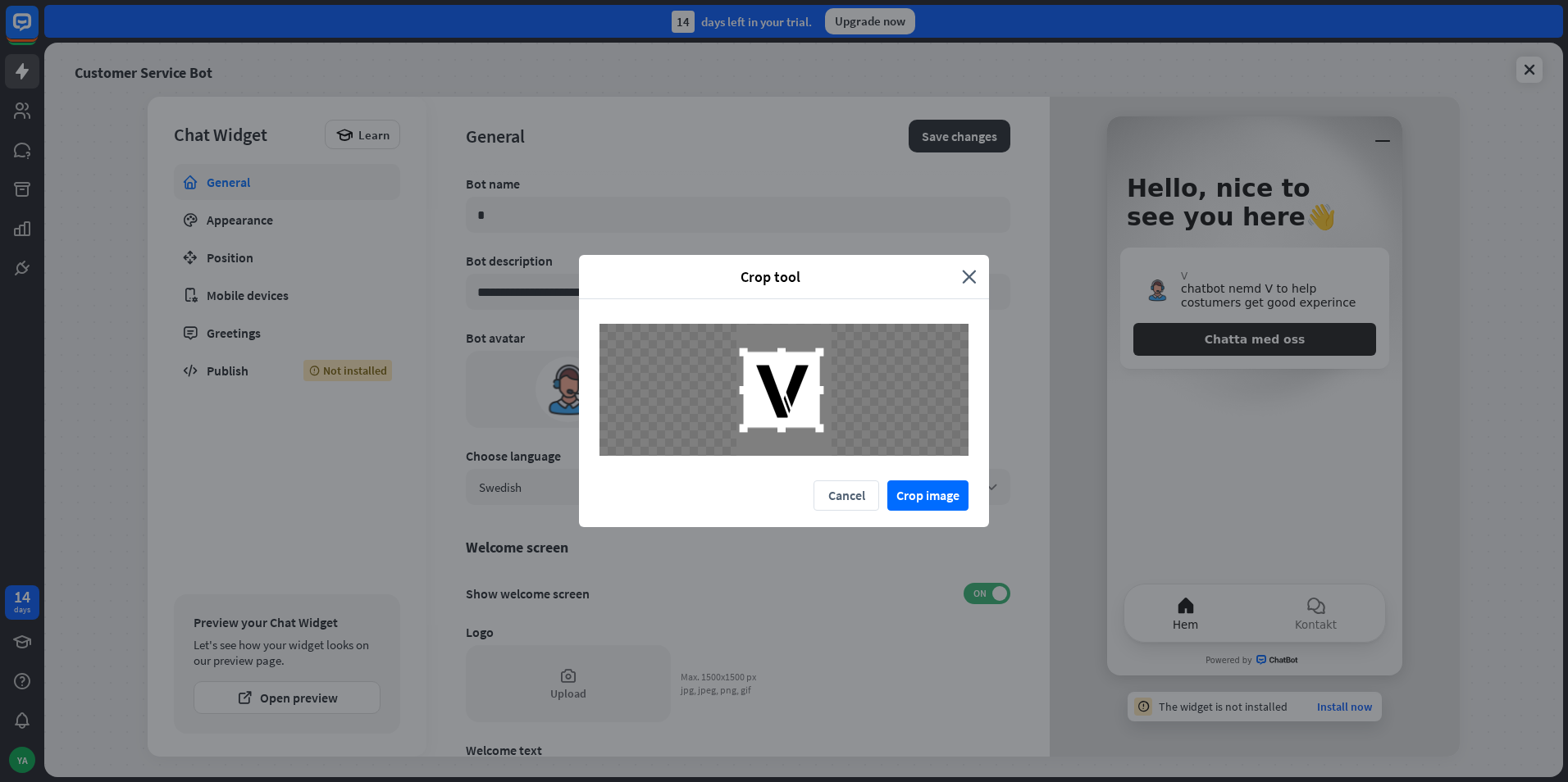
click at [782, 413] on div at bounding box center [782, 390] width 76 height 76
click at [926, 493] on button "Crop image" at bounding box center [927, 495] width 81 height 30
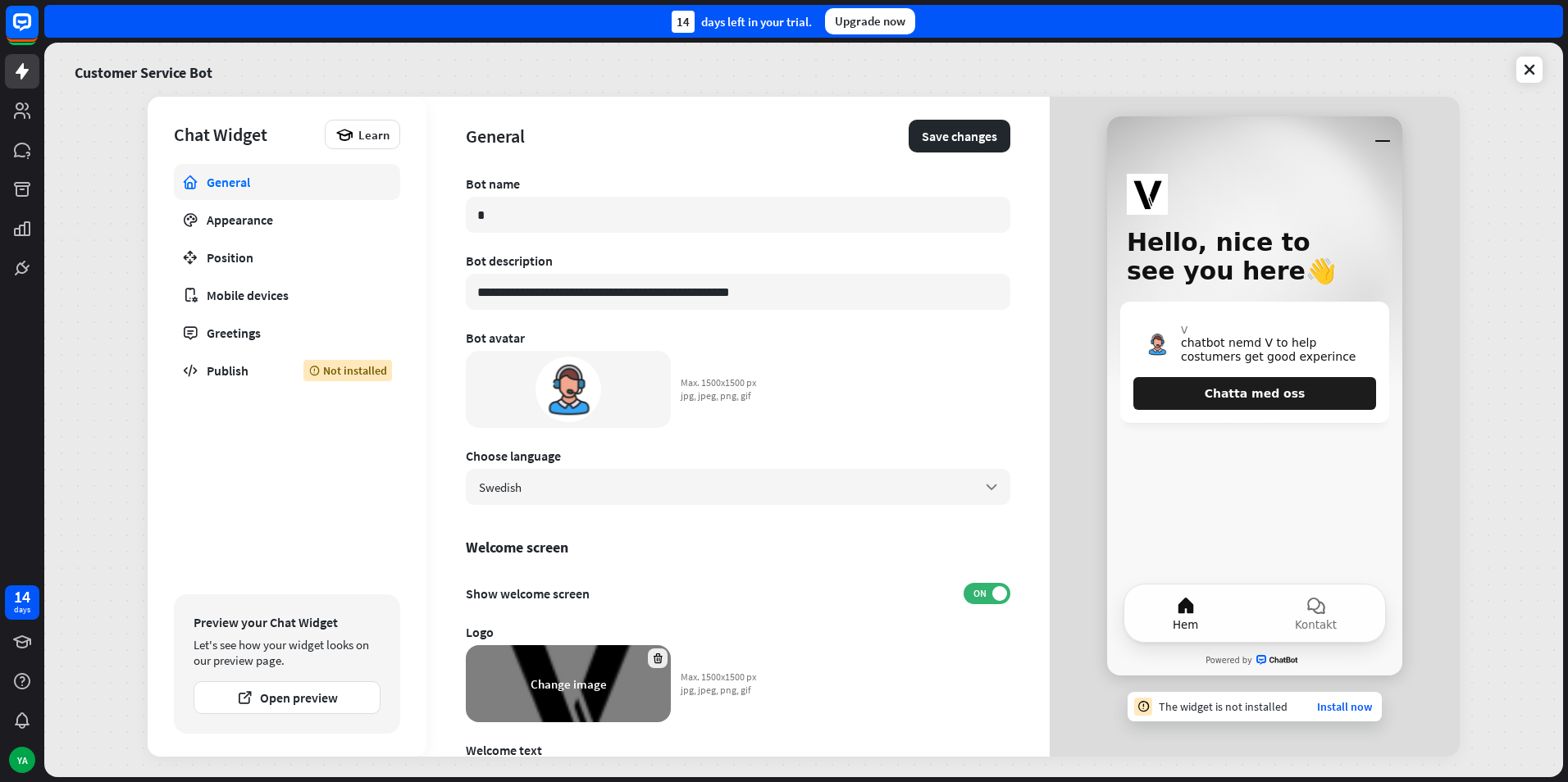
click at [653, 654] on icon at bounding box center [658, 659] width 13 height 13
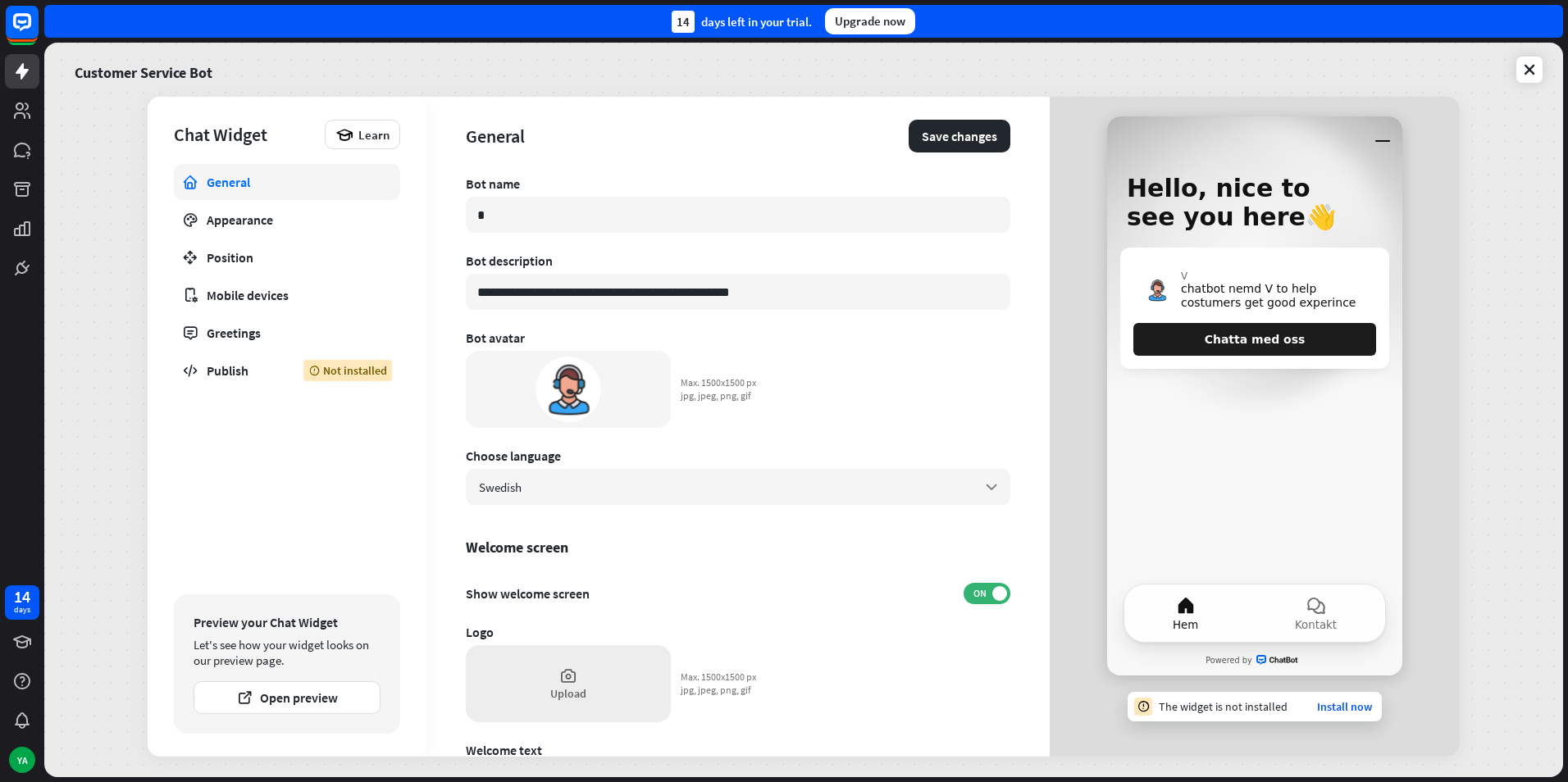
click at [546, 663] on div "Upload" at bounding box center [568, 683] width 205 height 77
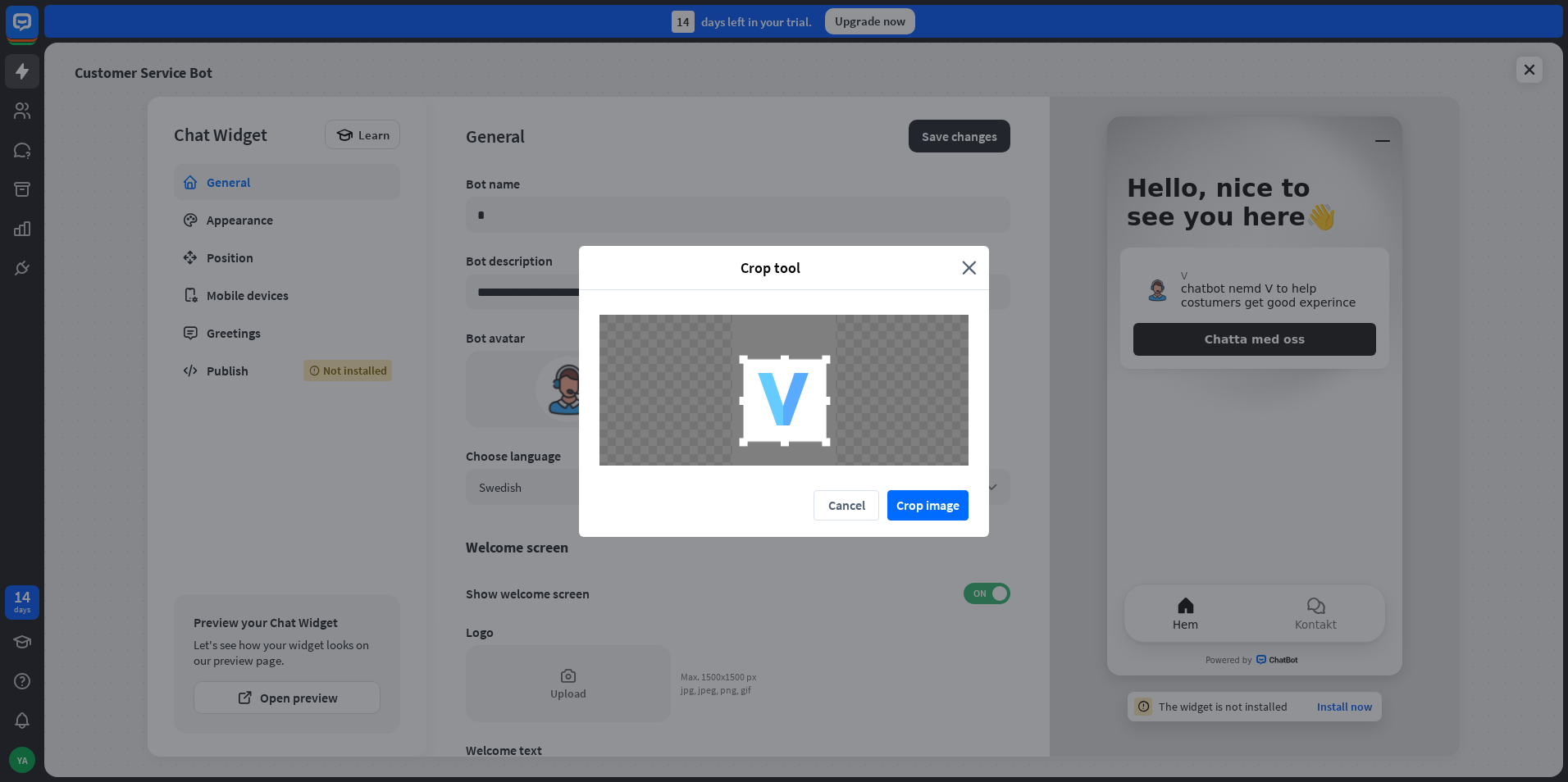
drag, startPoint x: 773, startPoint y: 411, endPoint x: 774, endPoint y: 422, distance: 11.0
click at [774, 422] on div at bounding box center [785, 401] width 83 height 83
click at [919, 510] on button "Crop image" at bounding box center [927, 506] width 81 height 30
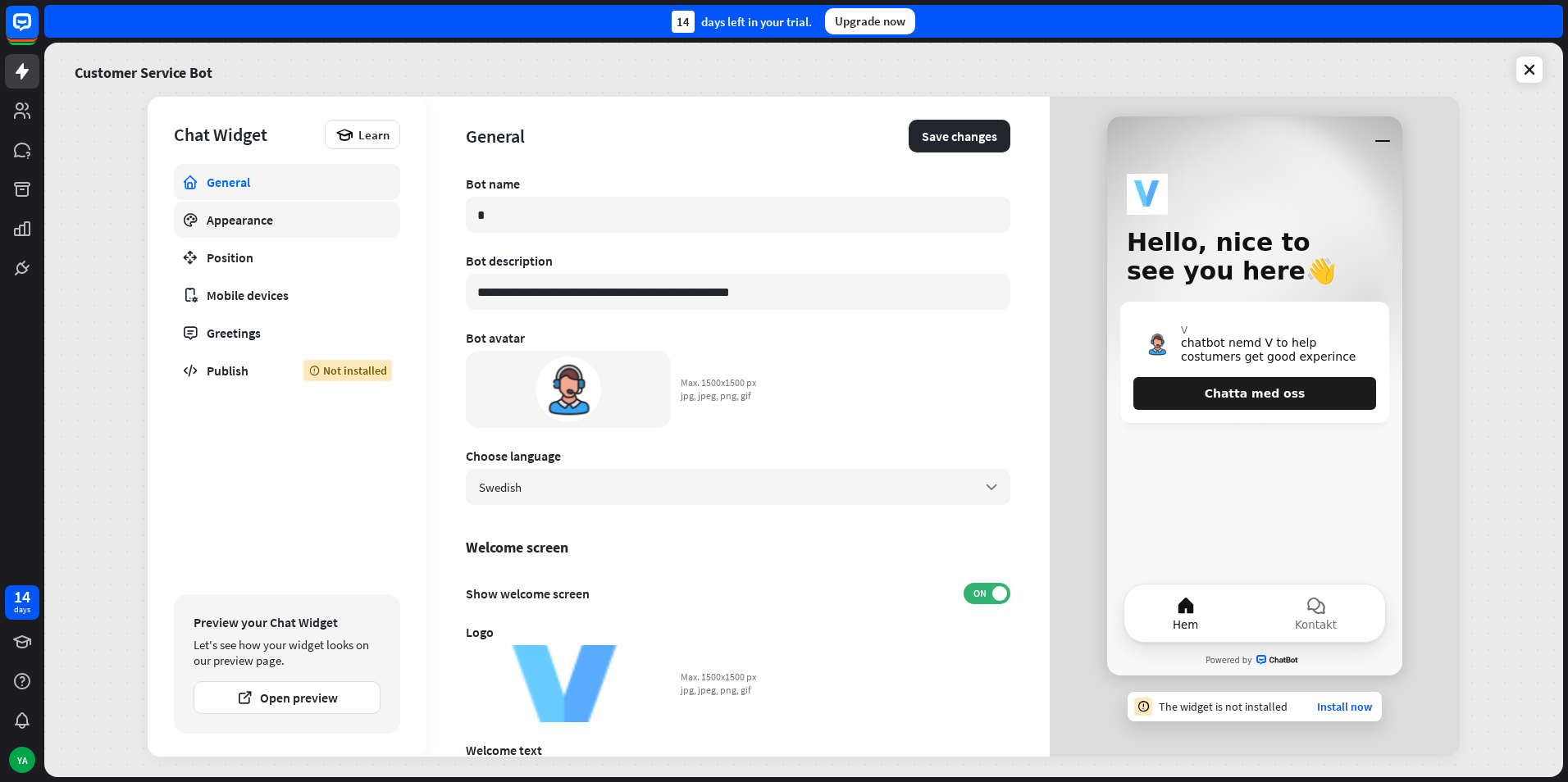
click at [210, 230] on link "Appearance" at bounding box center [287, 220] width 227 height 36
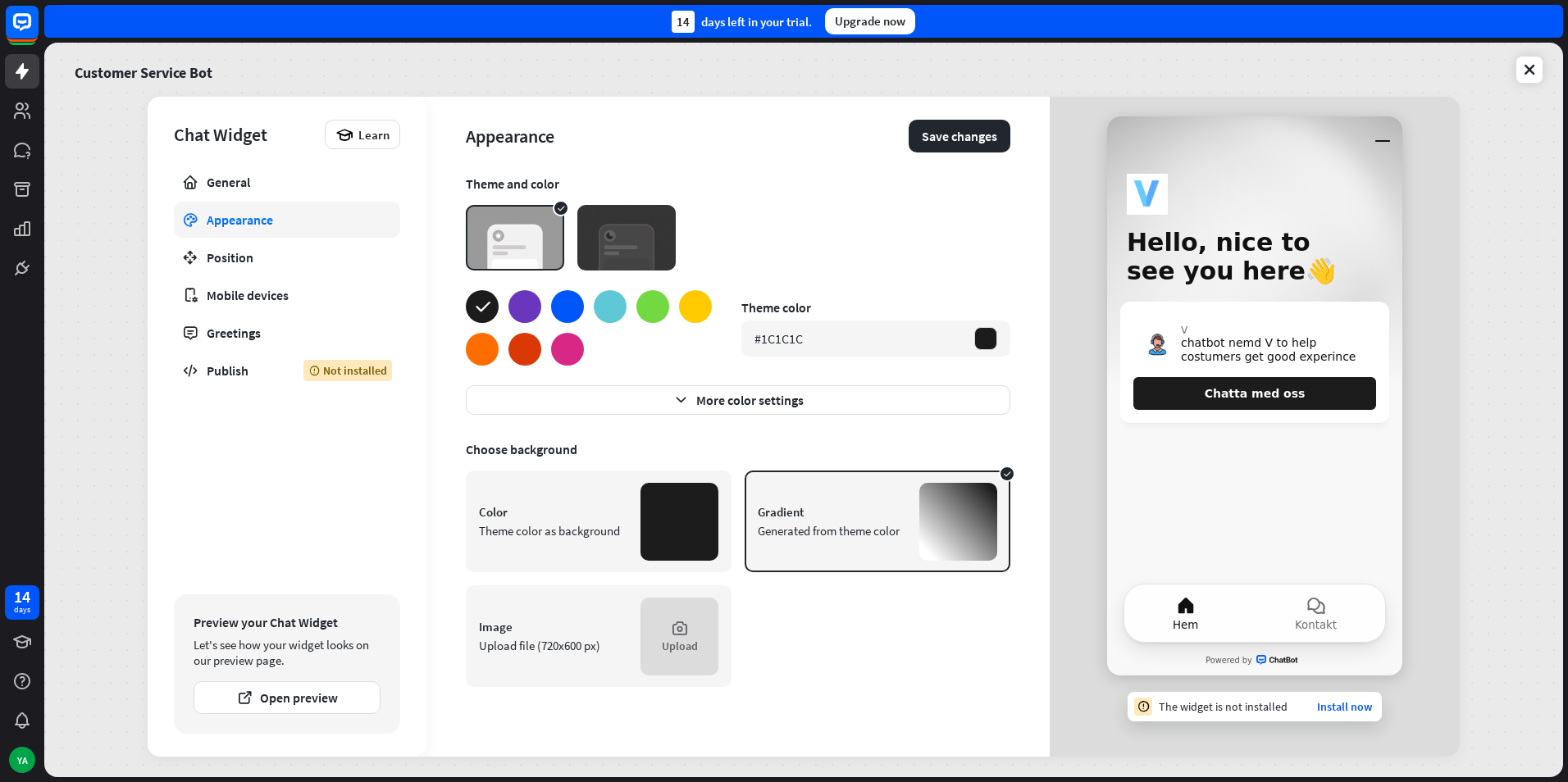
click at [564, 307] on div at bounding box center [567, 306] width 33 height 33
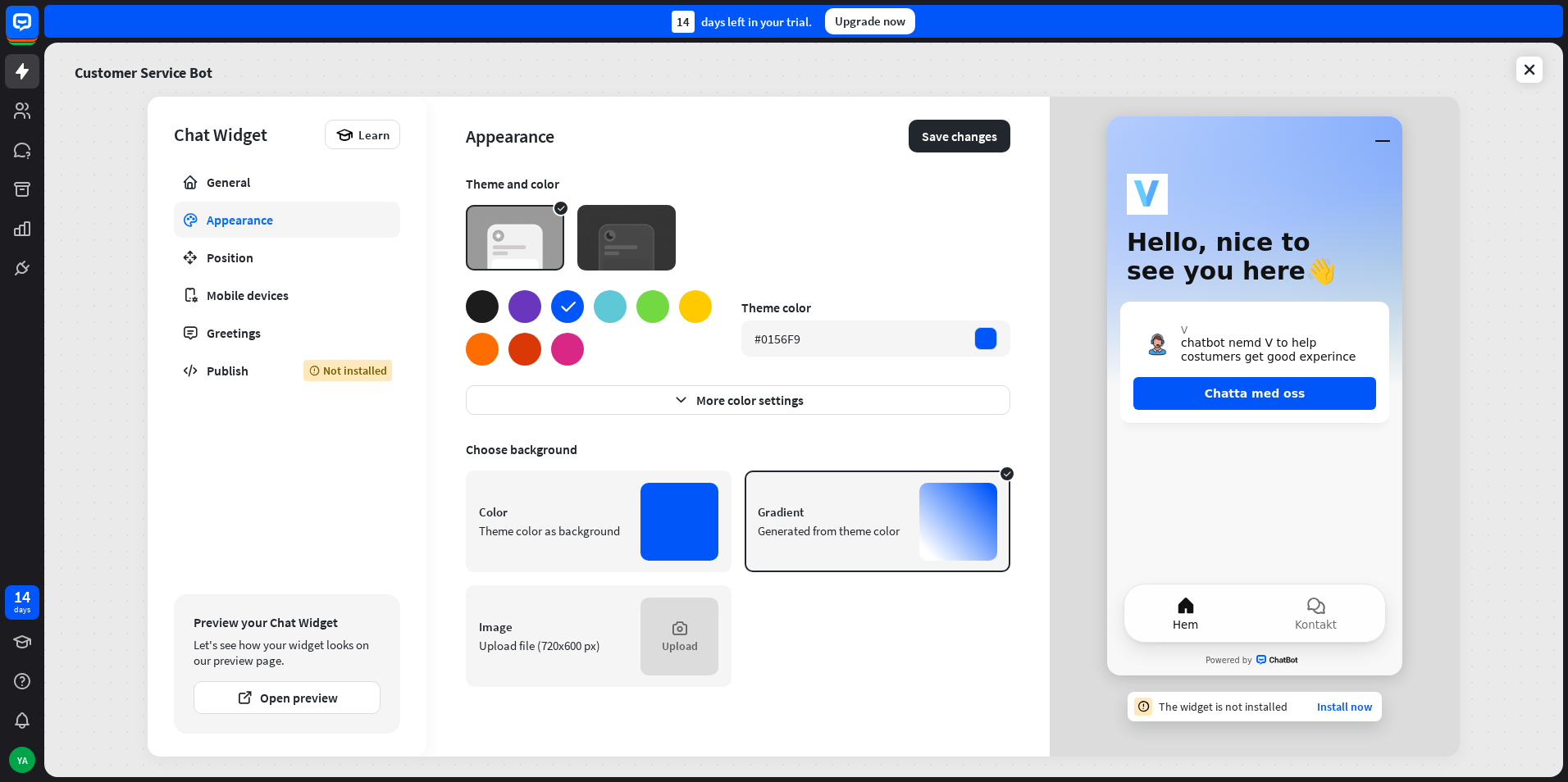
click at [615, 302] on div at bounding box center [609, 306] width 33 height 33
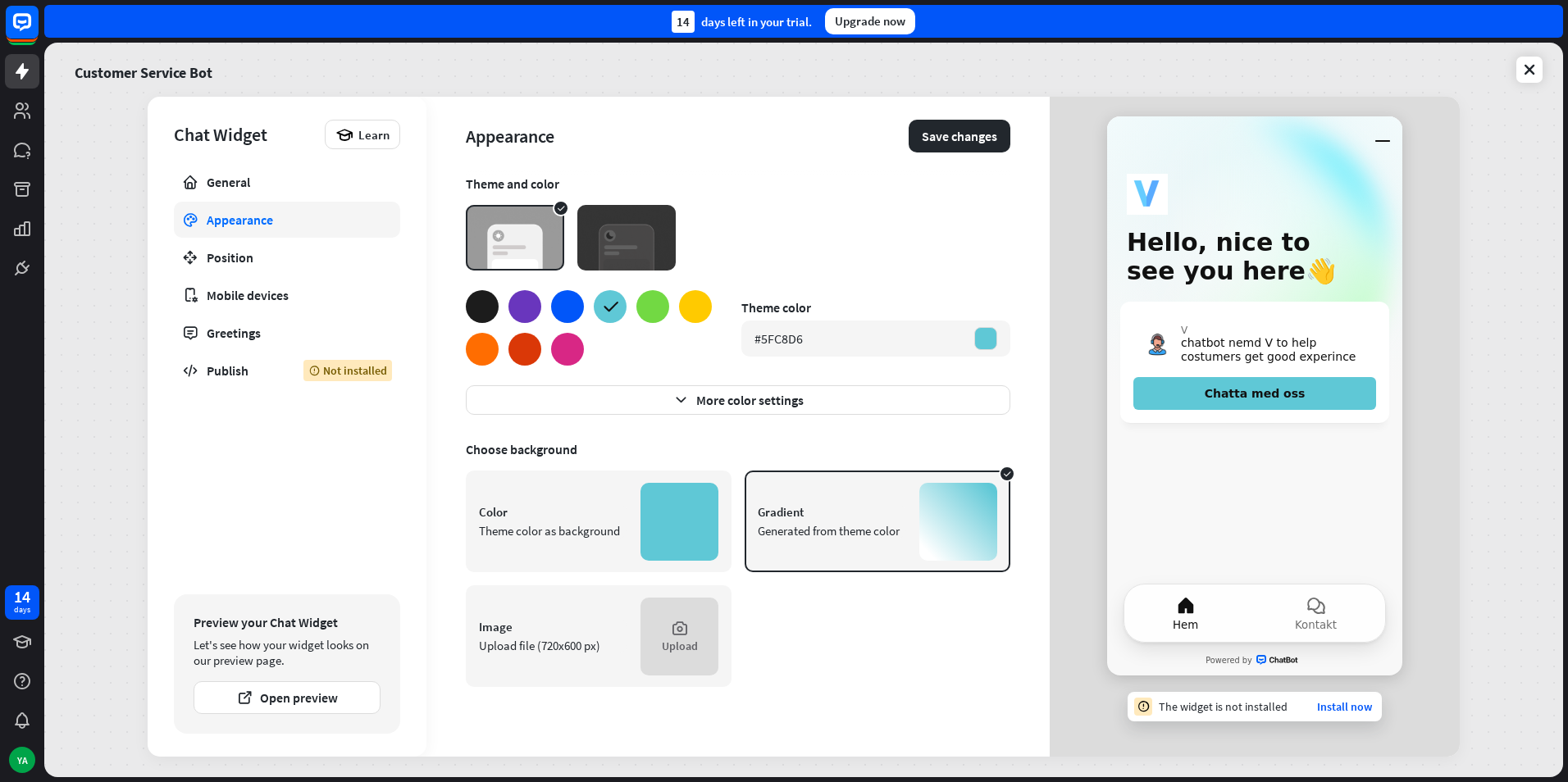
click at [573, 307] on div at bounding box center [567, 306] width 33 height 33
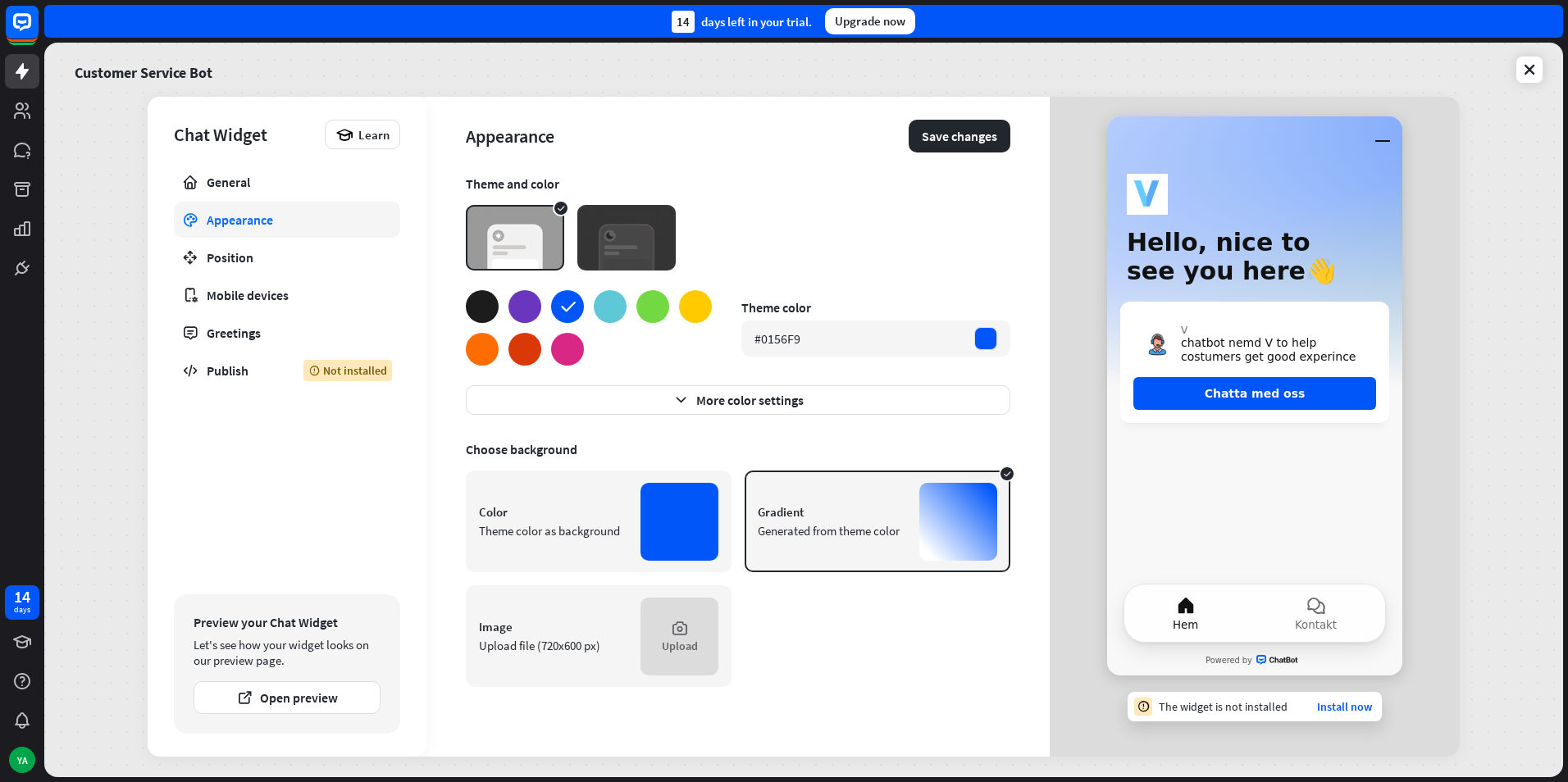
click at [609, 299] on div at bounding box center [609, 306] width 33 height 33
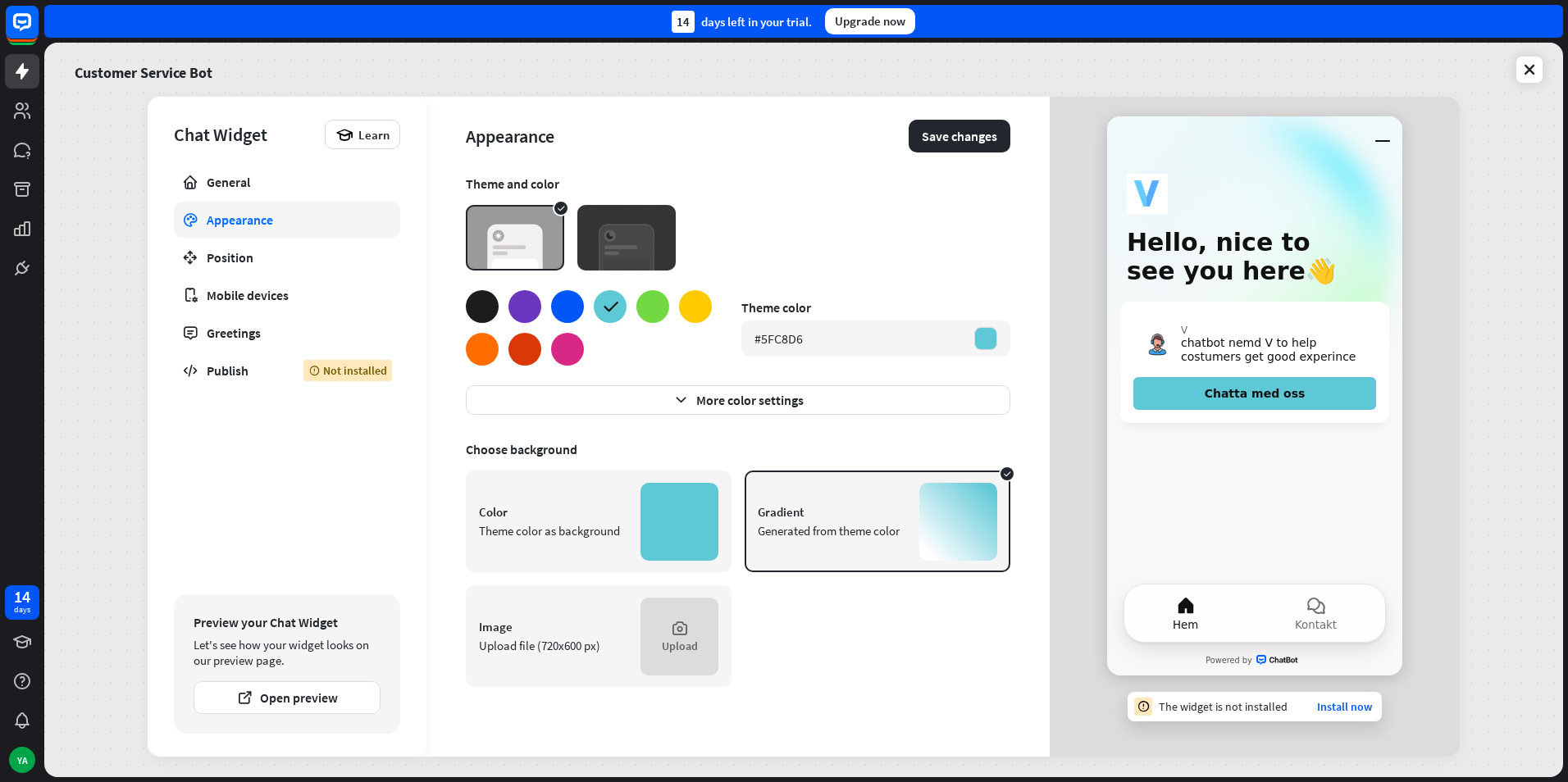
click at [724, 505] on div "Color Theme color as background" at bounding box center [598, 522] width 265 height 101
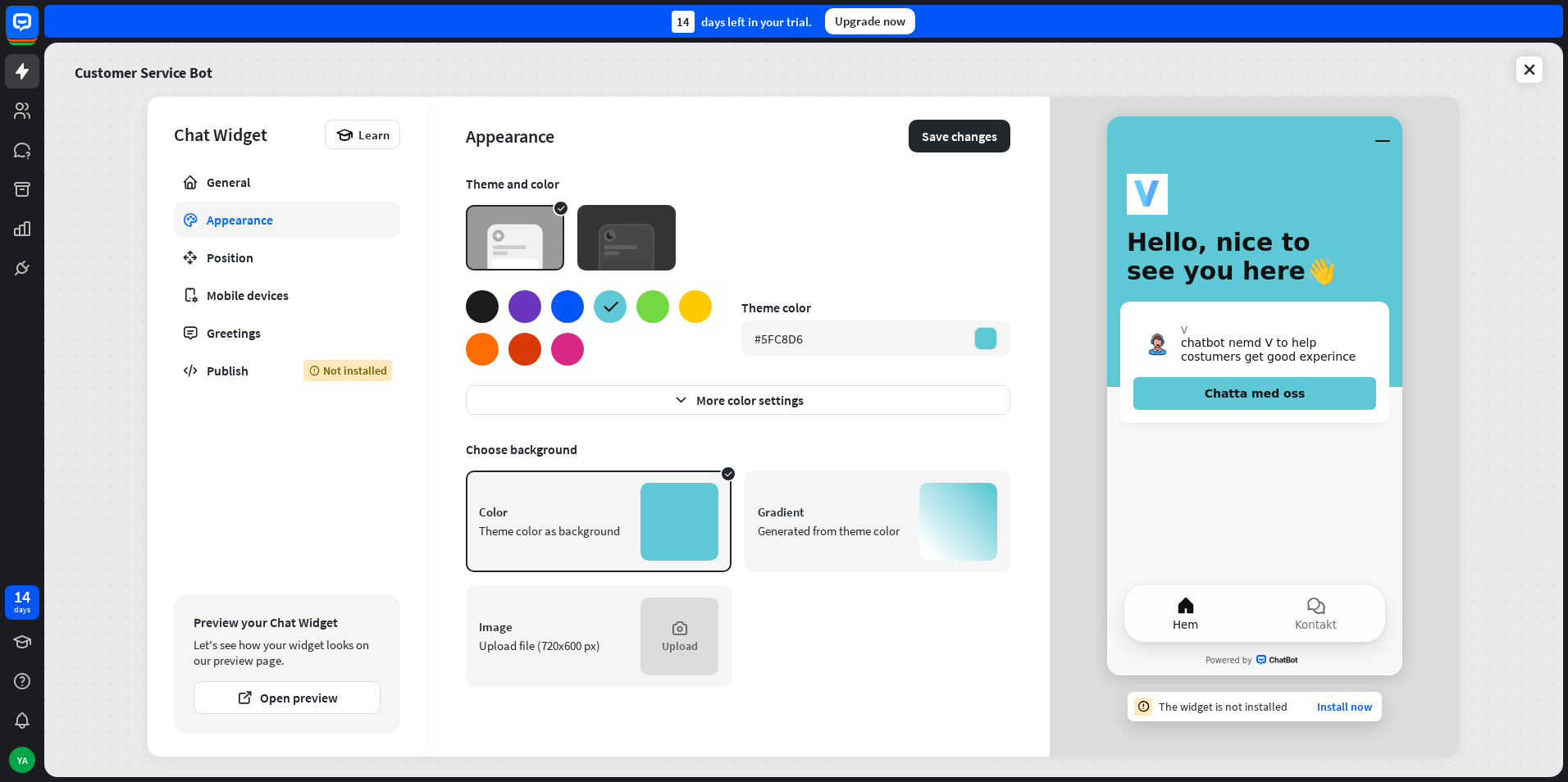
click at [866, 507] on div "Gradient" at bounding box center [832, 512] width 149 height 15
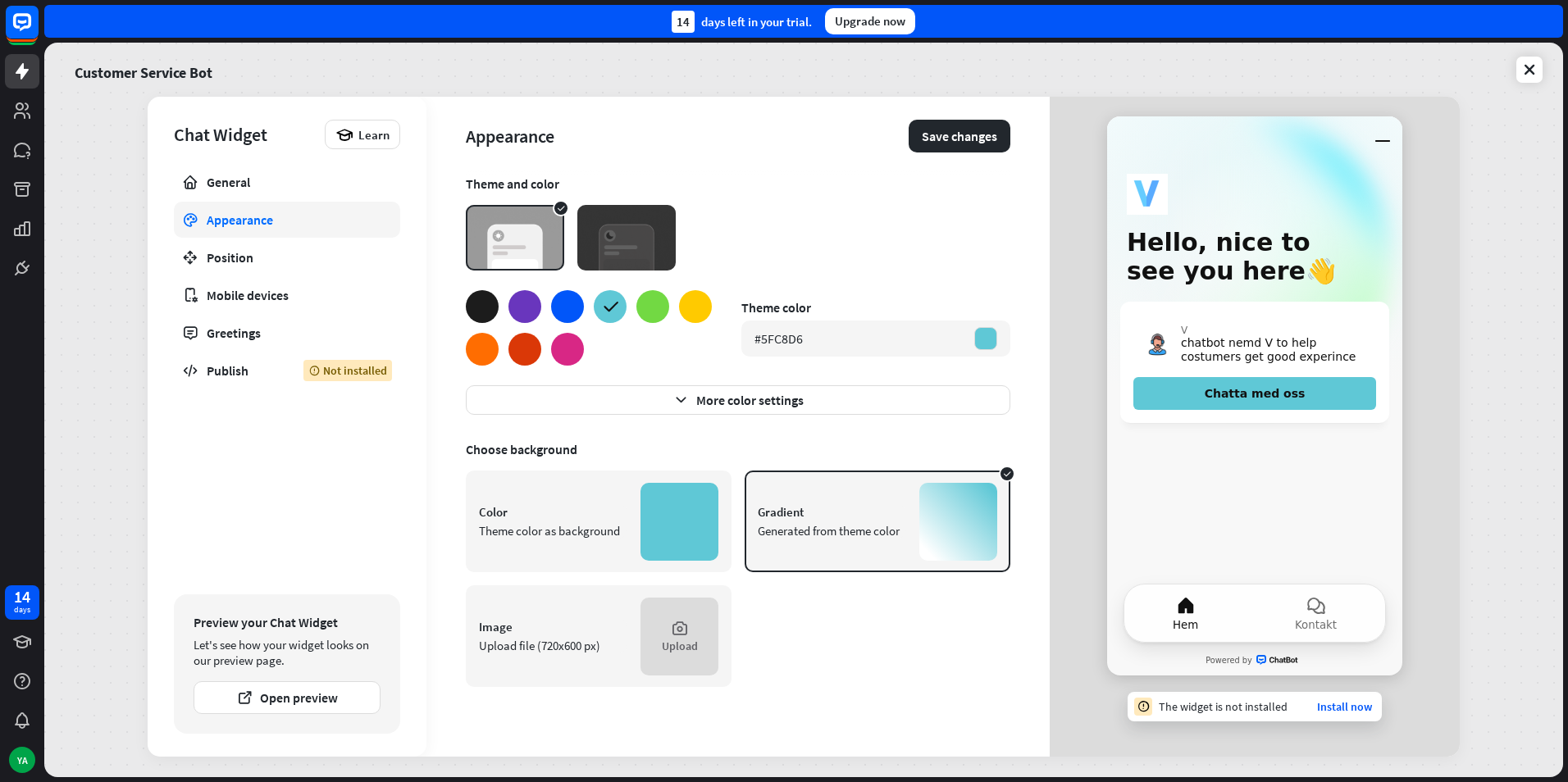
click at [607, 237] on img at bounding box center [626, 238] width 98 height 66
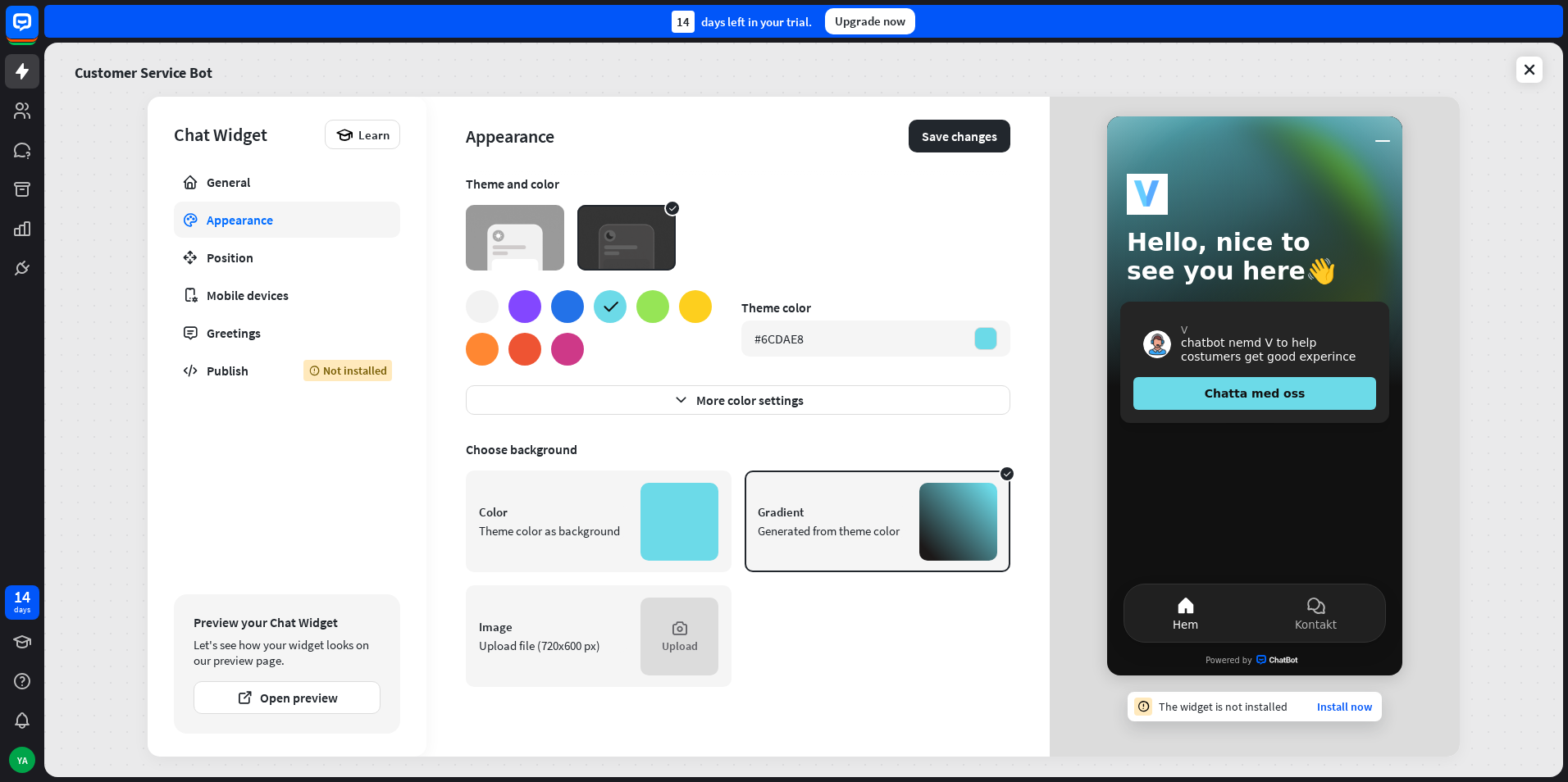
click at [533, 240] on img at bounding box center [515, 238] width 98 height 66
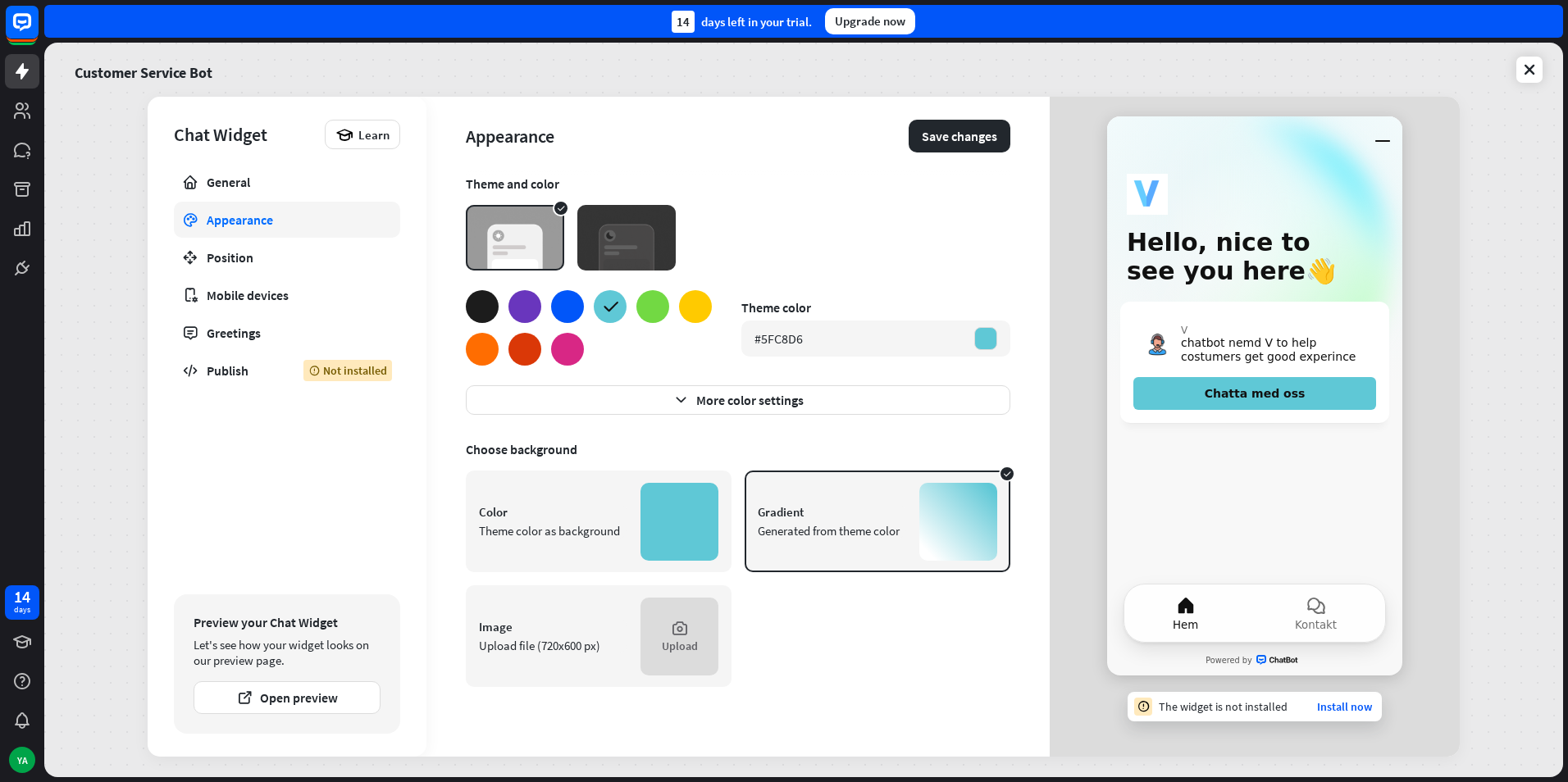
click at [487, 346] on div at bounding box center [482, 349] width 33 height 33
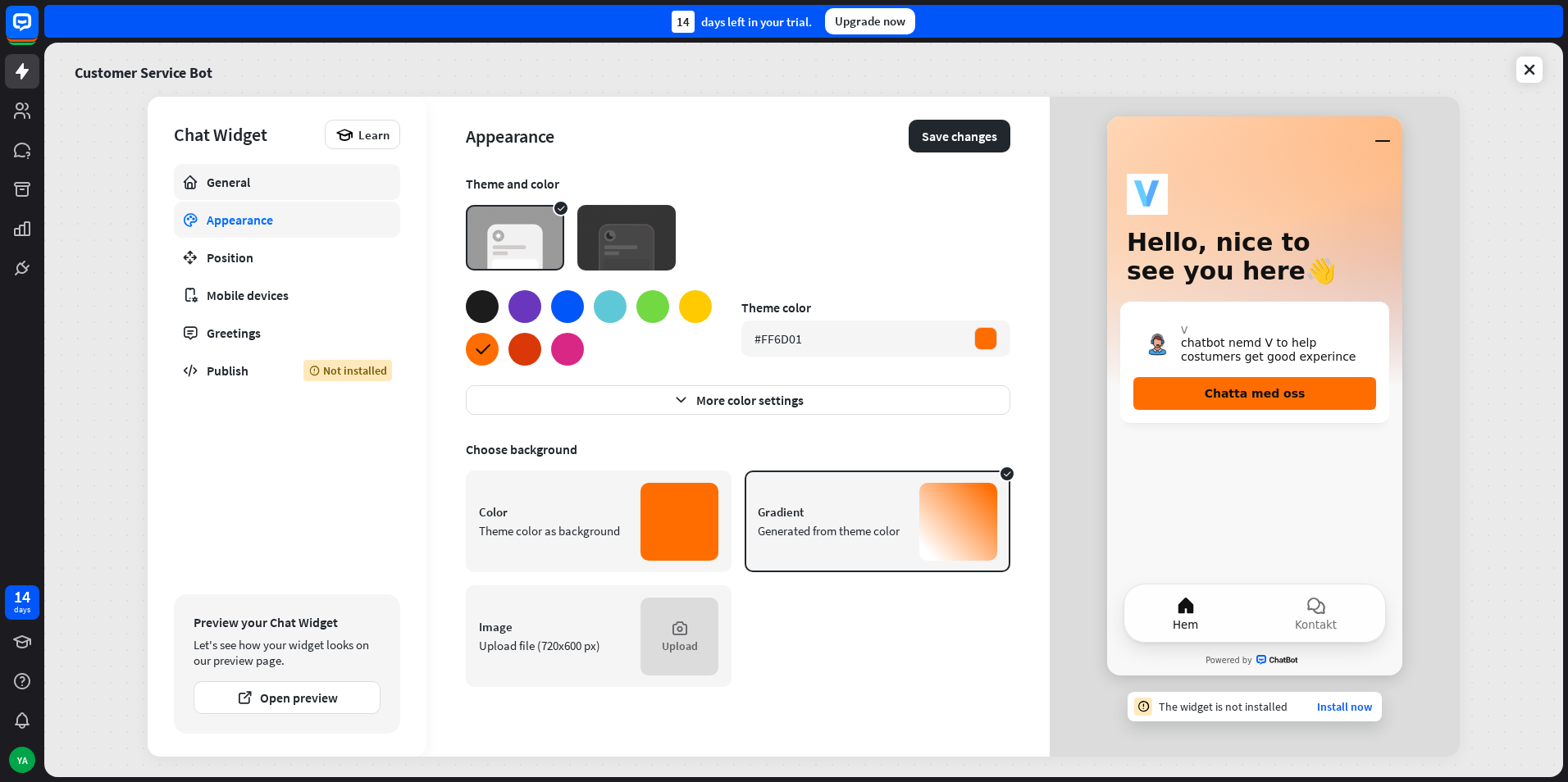
click at [239, 178] on div "General" at bounding box center [287, 182] width 161 height 16
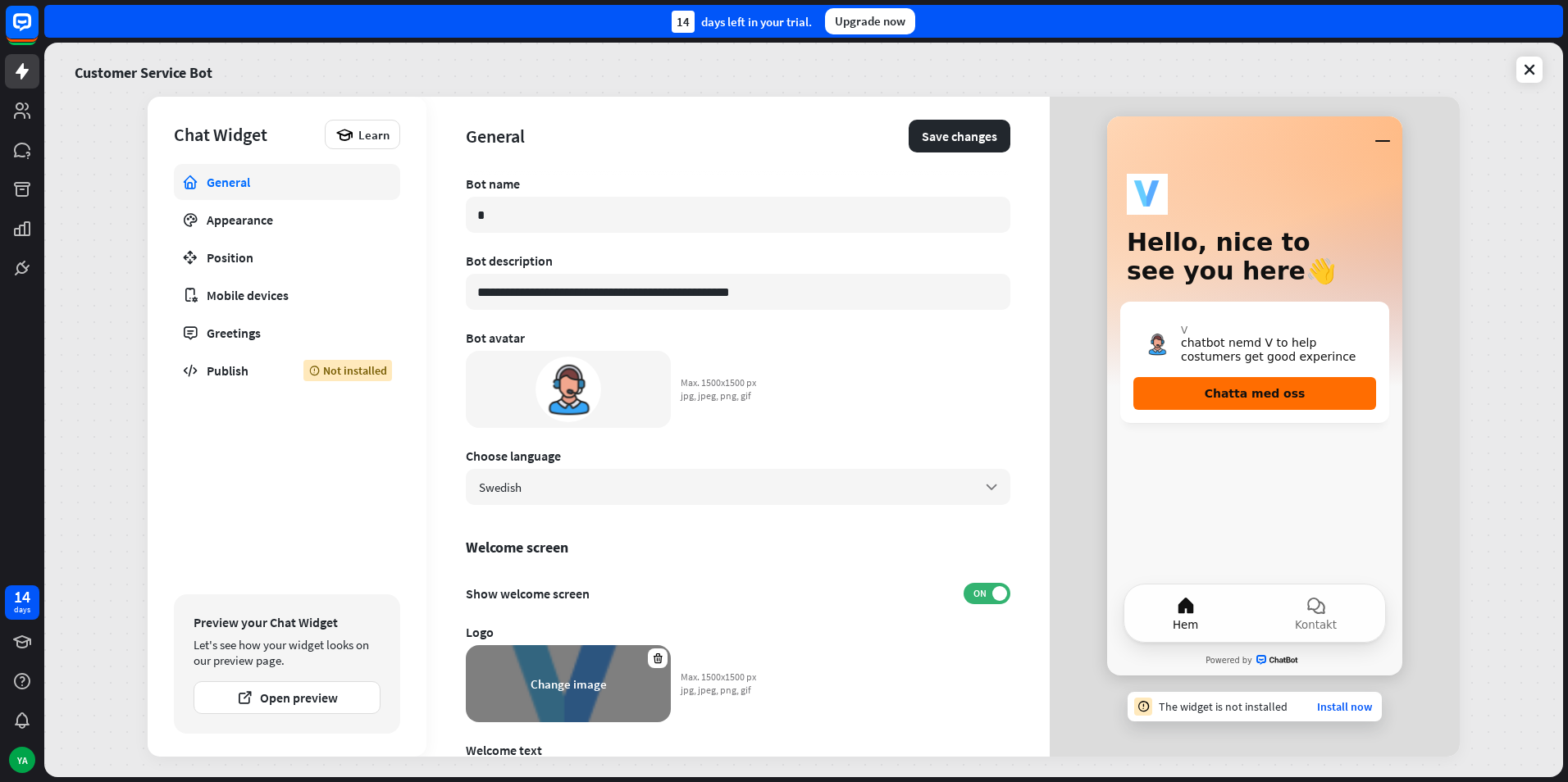
scroll to position [82, 0]
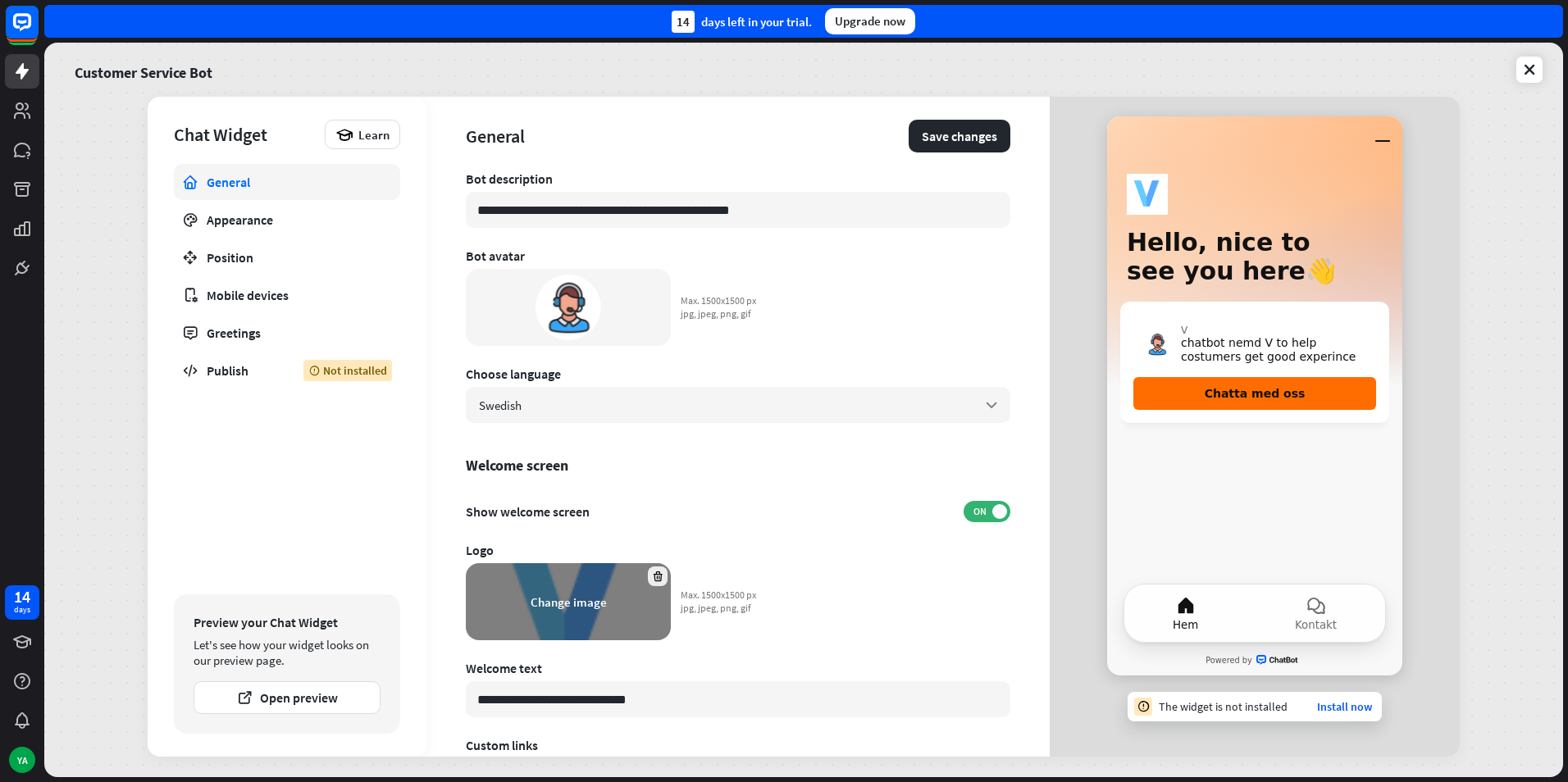
click at [653, 571] on icon at bounding box center [658, 577] width 13 height 13
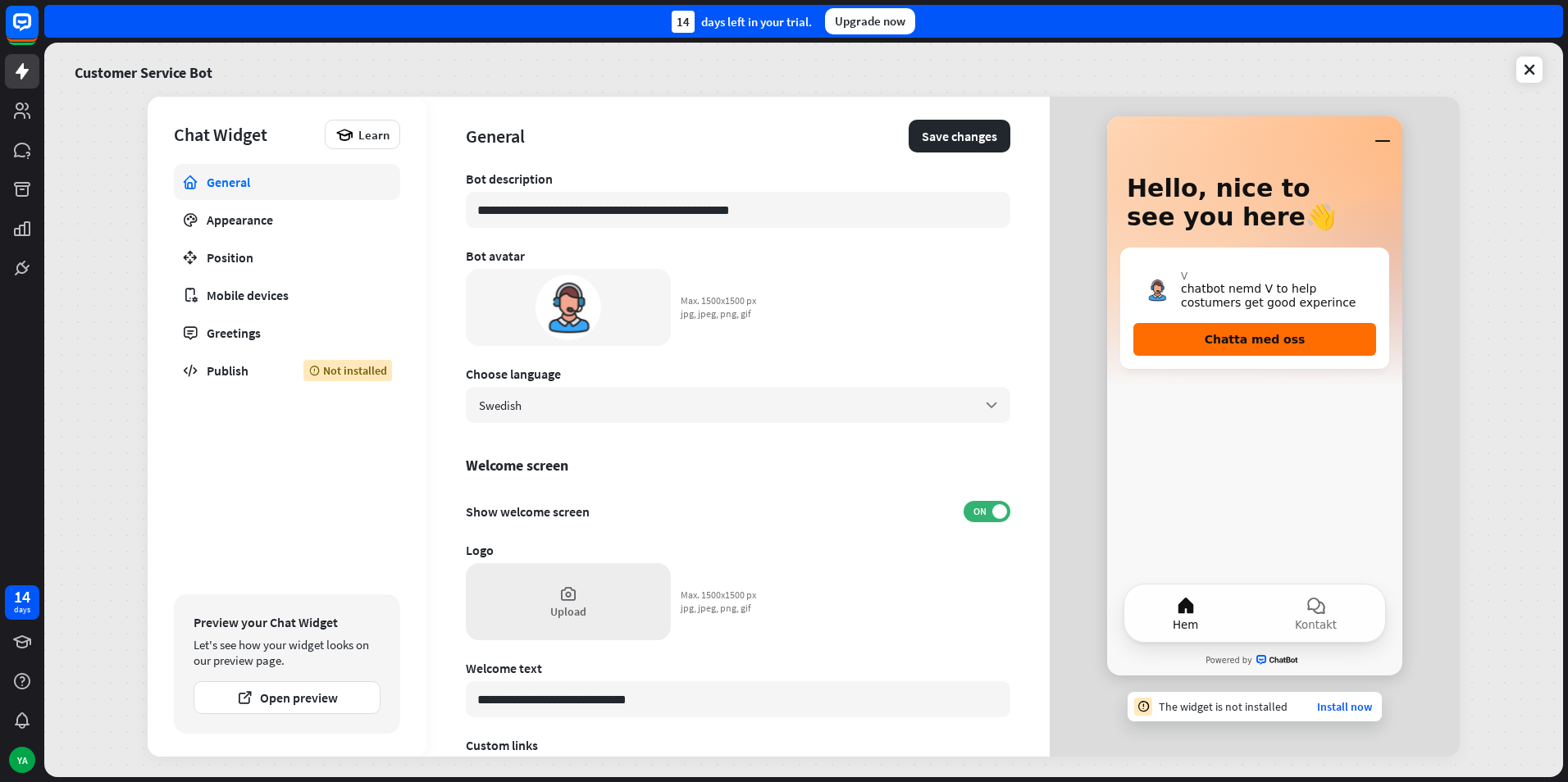
click at [571, 600] on icon at bounding box center [568, 593] width 18 height 18
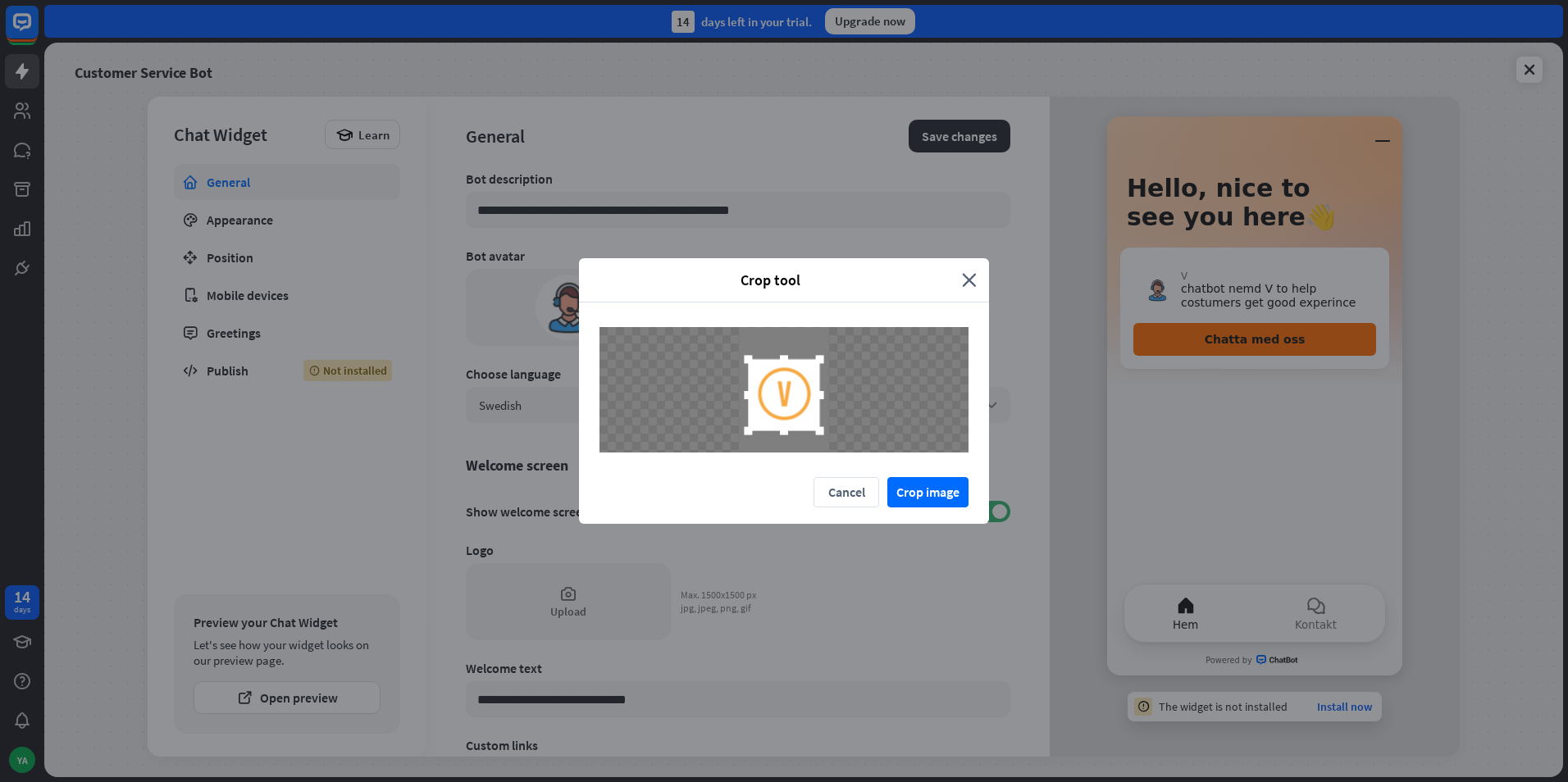
click at [798, 407] on div at bounding box center [784, 395] width 71 height 71
click at [946, 488] on button "Crop image" at bounding box center [927, 493] width 81 height 30
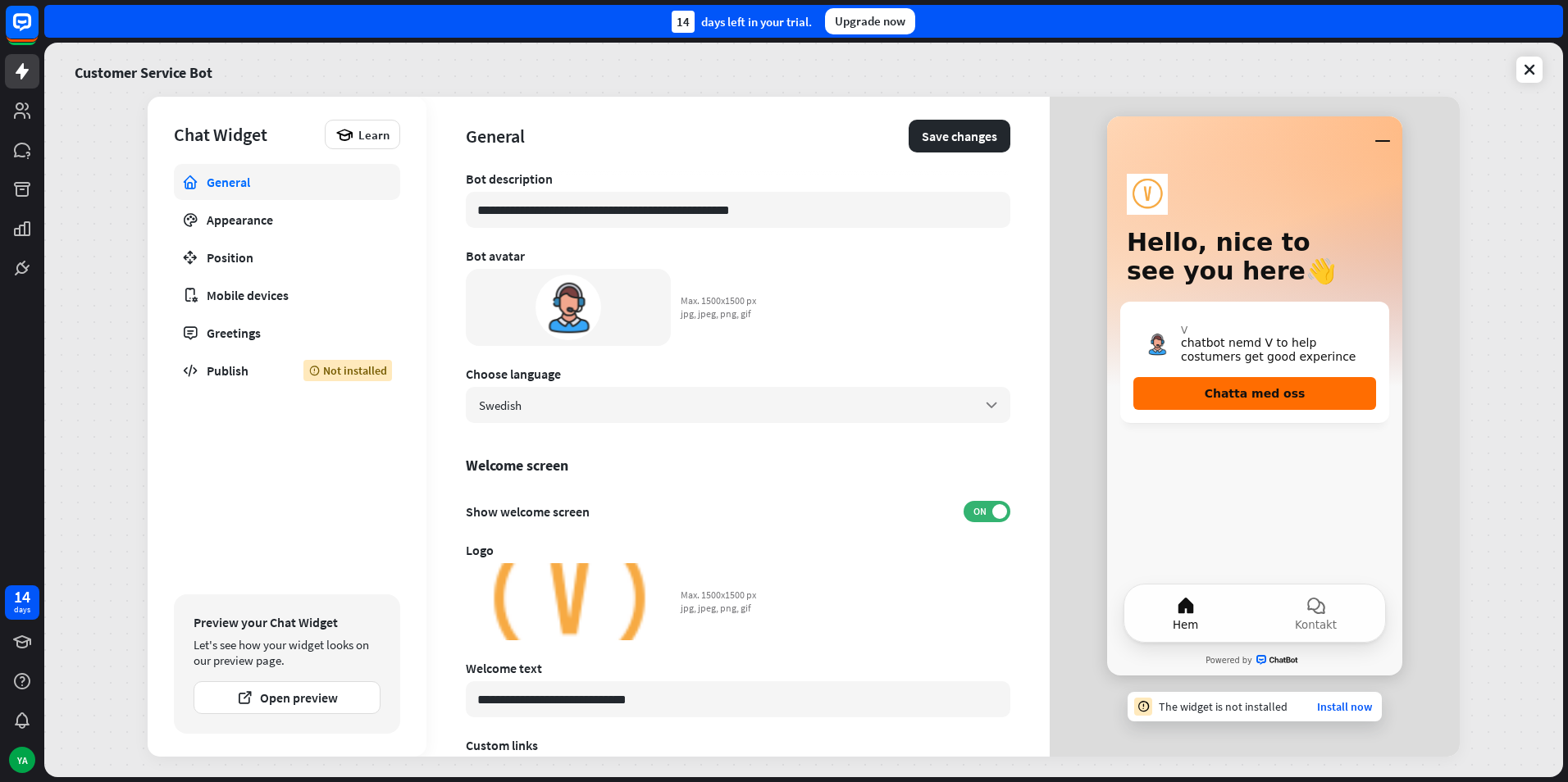
drag, startPoint x: 658, startPoint y: 580, endPoint x: 649, endPoint y: 582, distance: 9.2
click at [658, 580] on icon at bounding box center [658, 577] width 13 height 13
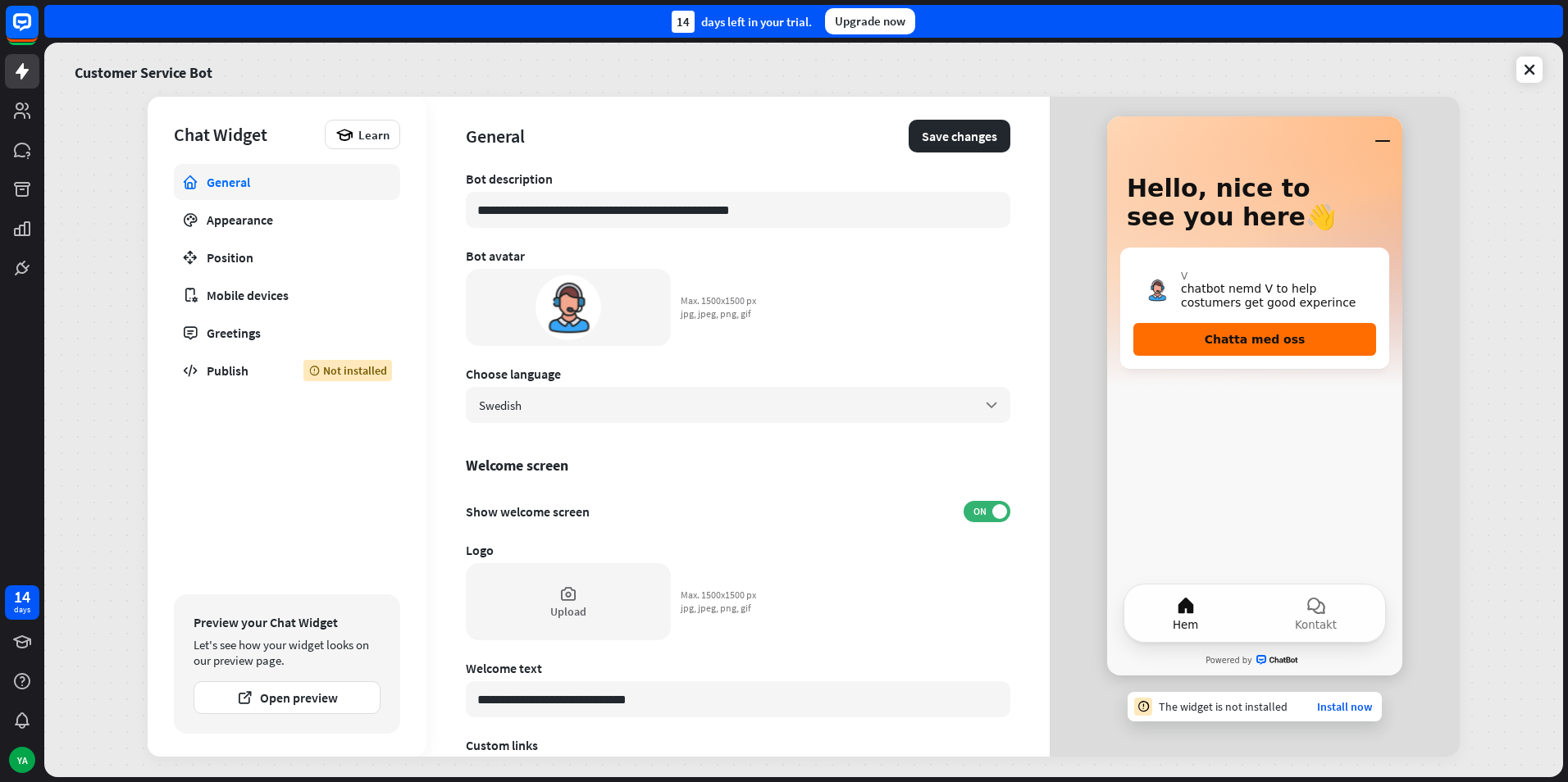
click at [563, 590] on icon at bounding box center [568, 593] width 18 height 18
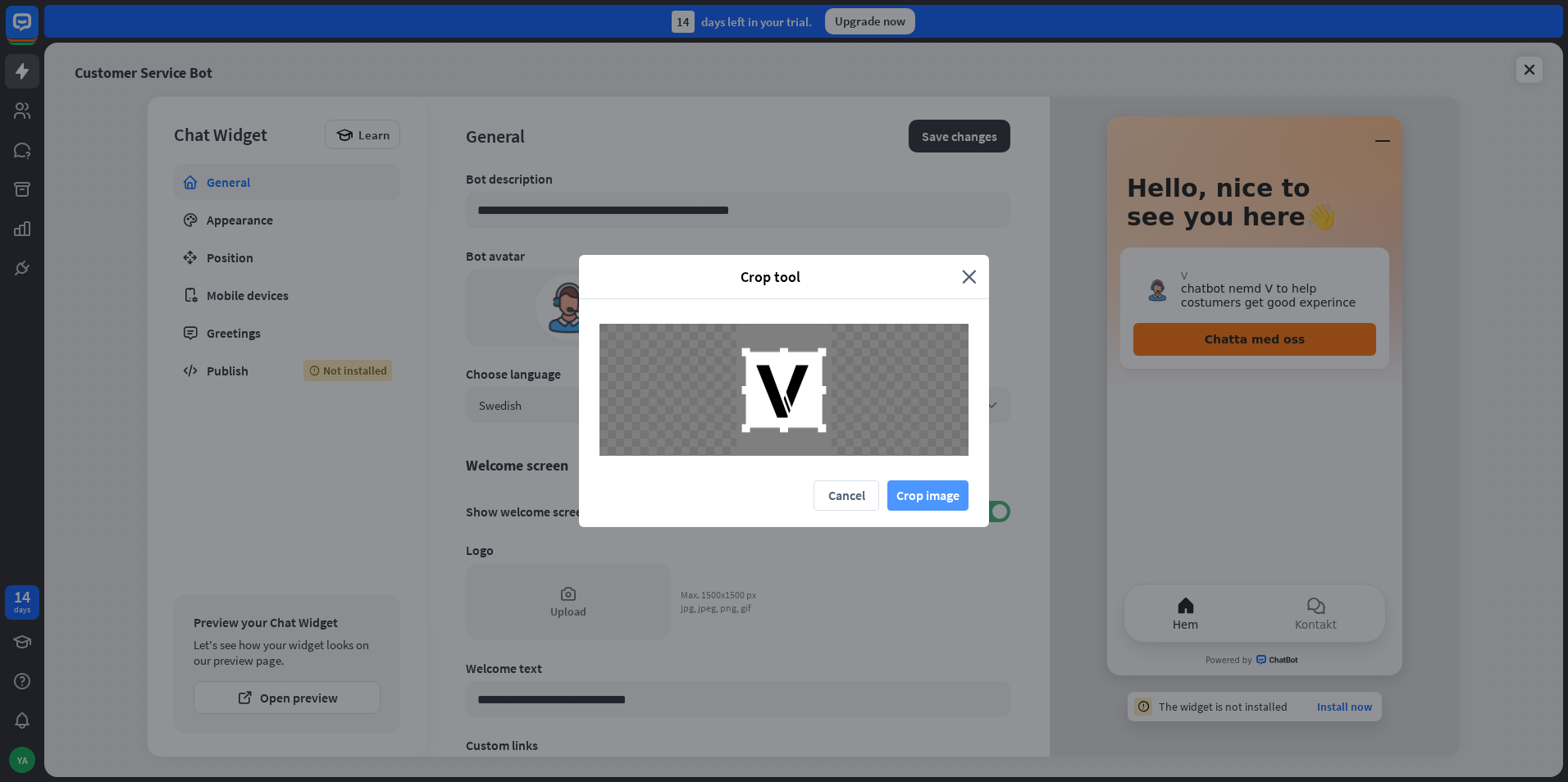
click at [907, 494] on button "Crop image" at bounding box center [927, 495] width 81 height 30
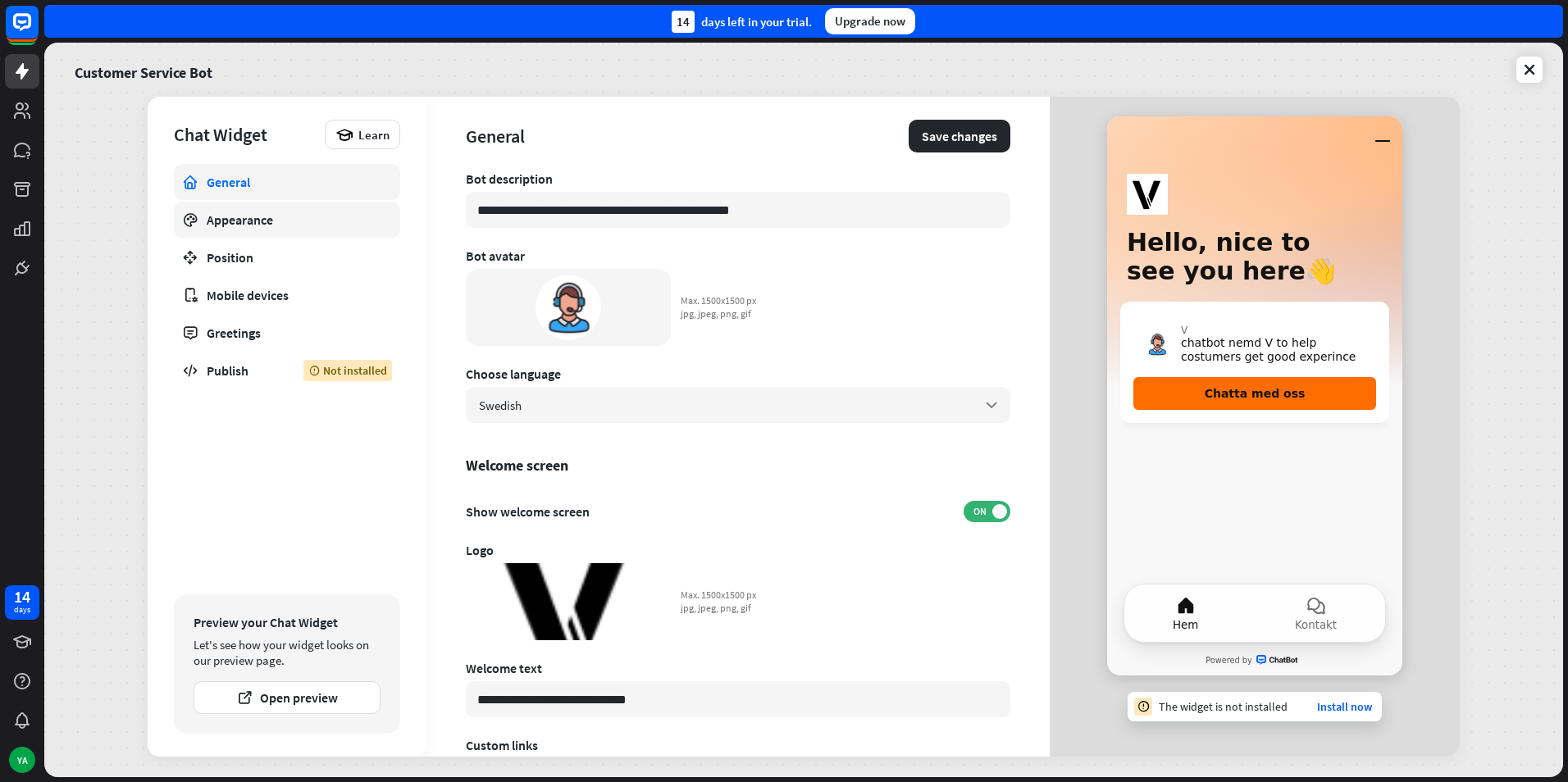
click at [254, 232] on link "Appearance" at bounding box center [287, 220] width 227 height 36
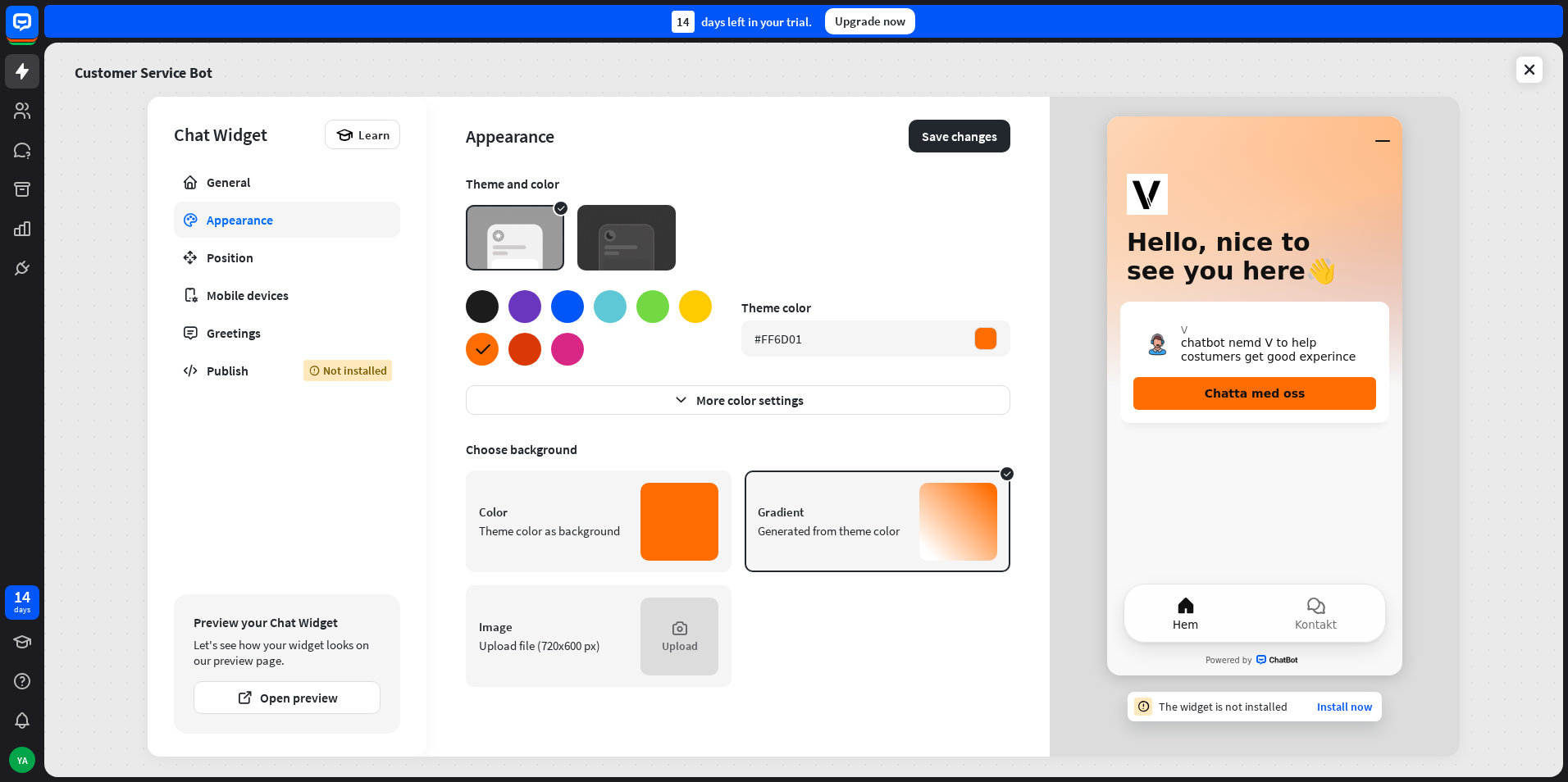
click at [478, 310] on div at bounding box center [482, 306] width 33 height 33
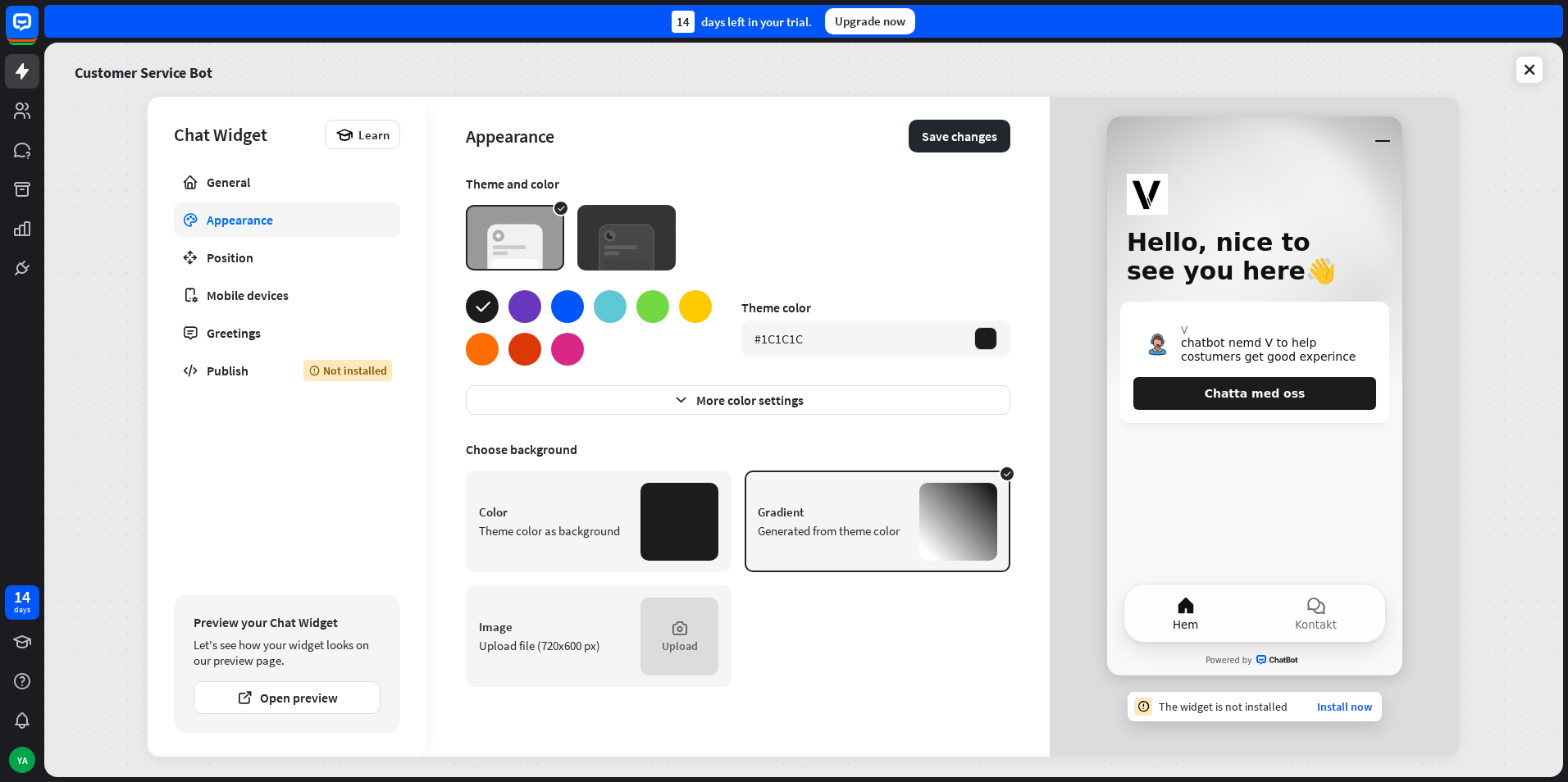
click at [531, 312] on div at bounding box center [524, 306] width 33 height 33
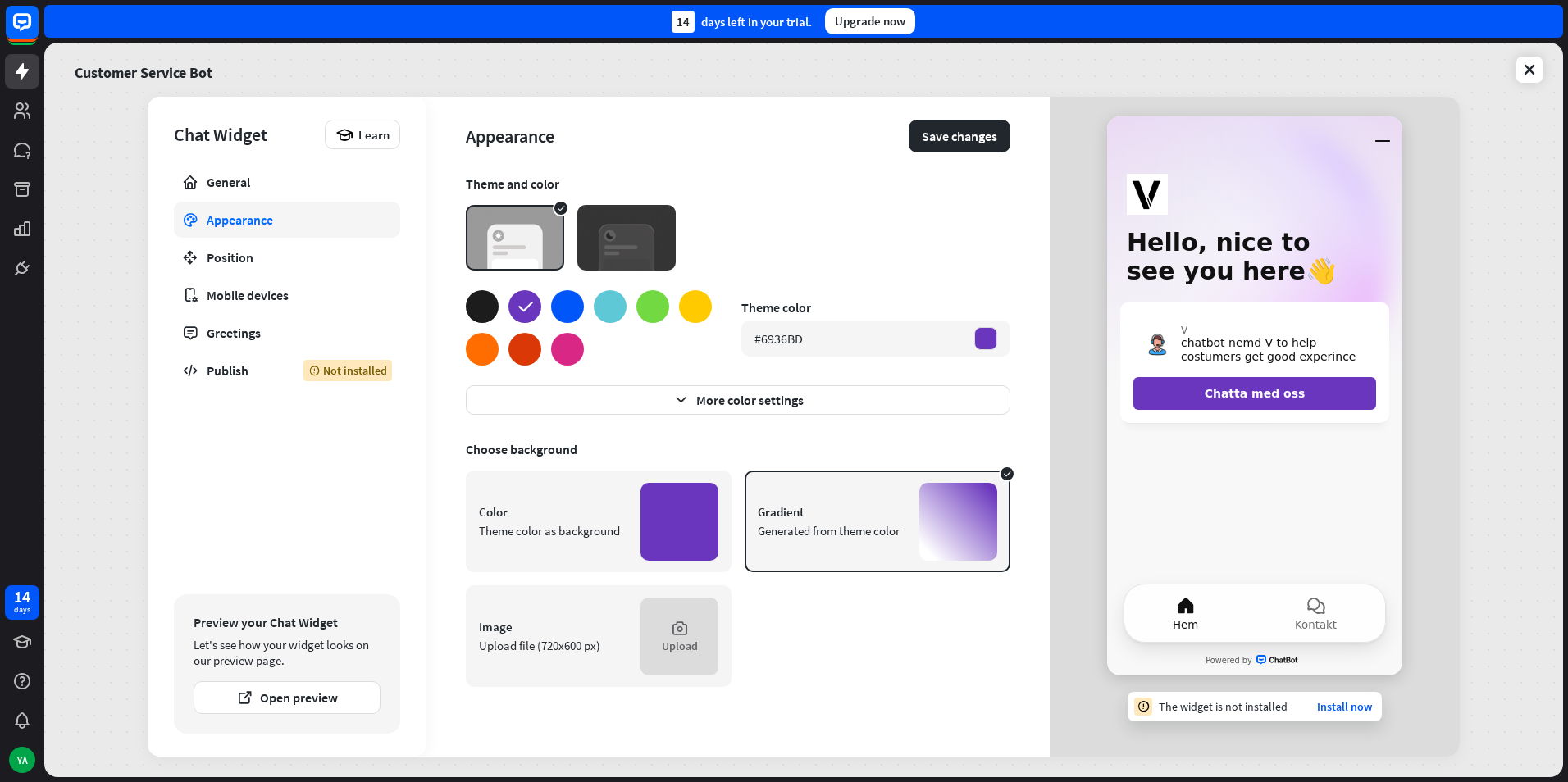
click at [560, 310] on div at bounding box center [567, 306] width 33 height 33
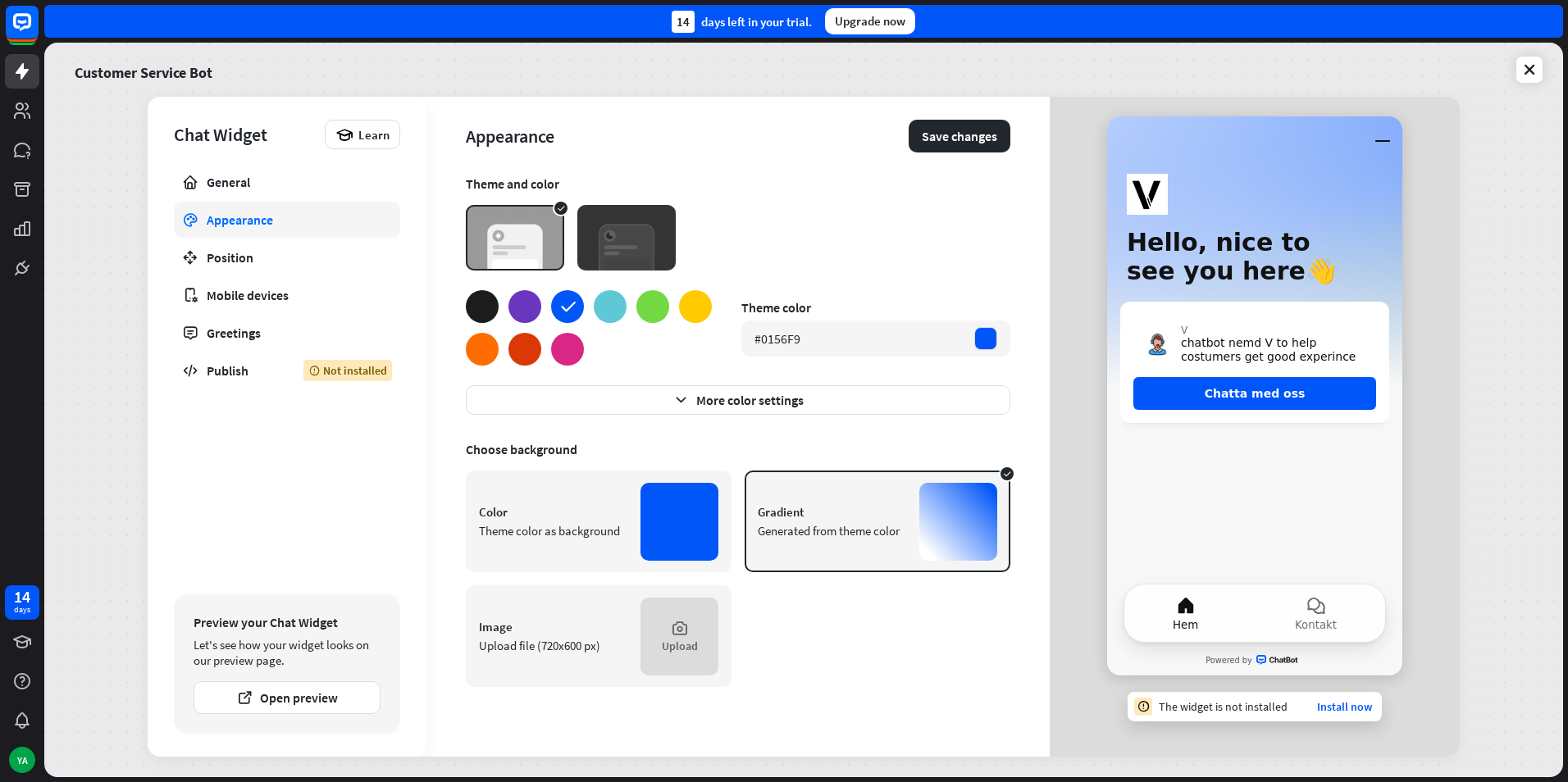
click at [604, 312] on div at bounding box center [609, 306] width 33 height 33
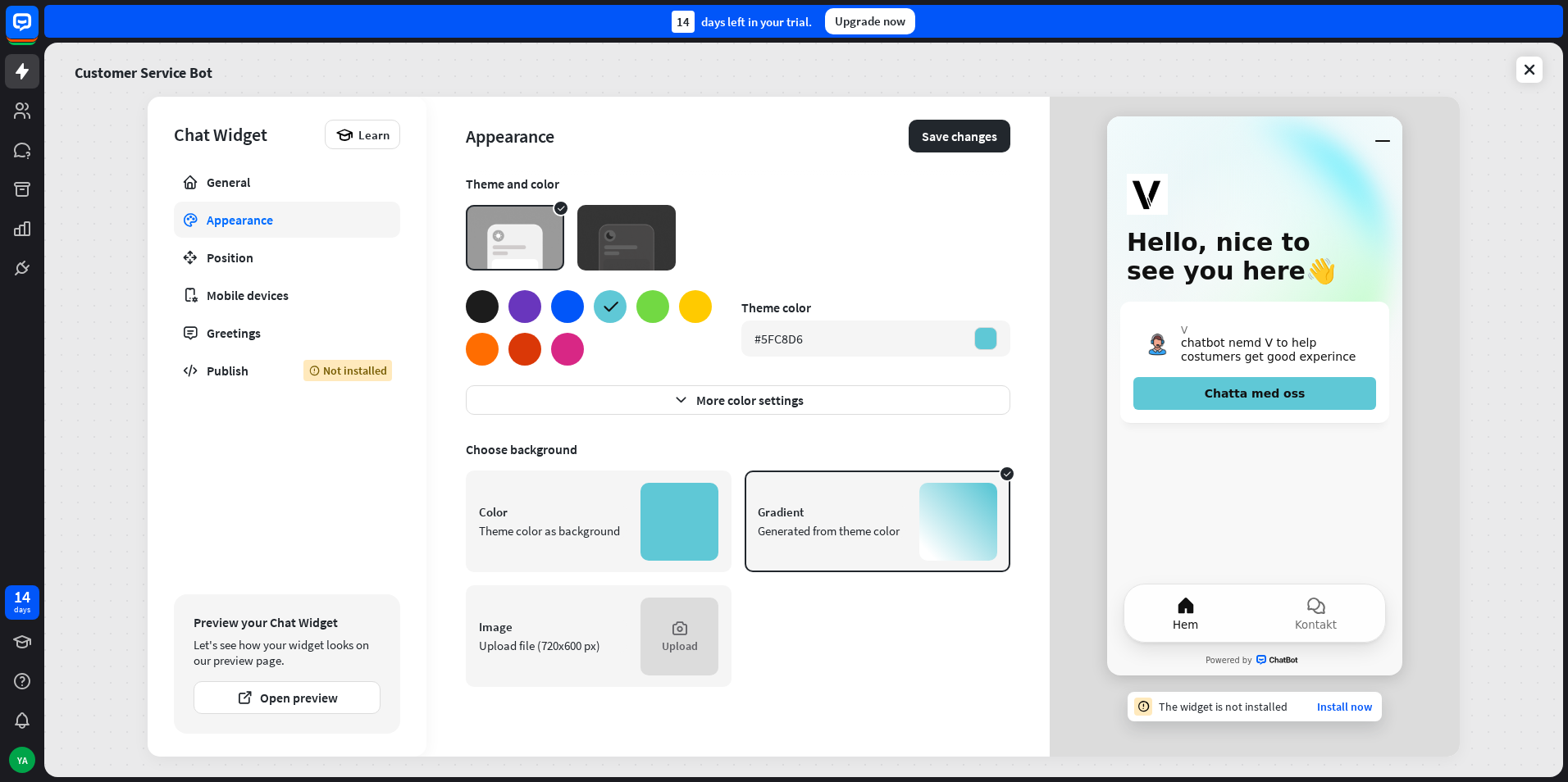
click at [631, 310] on div at bounding box center [588, 327] width 246 height 75
click at [650, 311] on div at bounding box center [653, 306] width 33 height 33
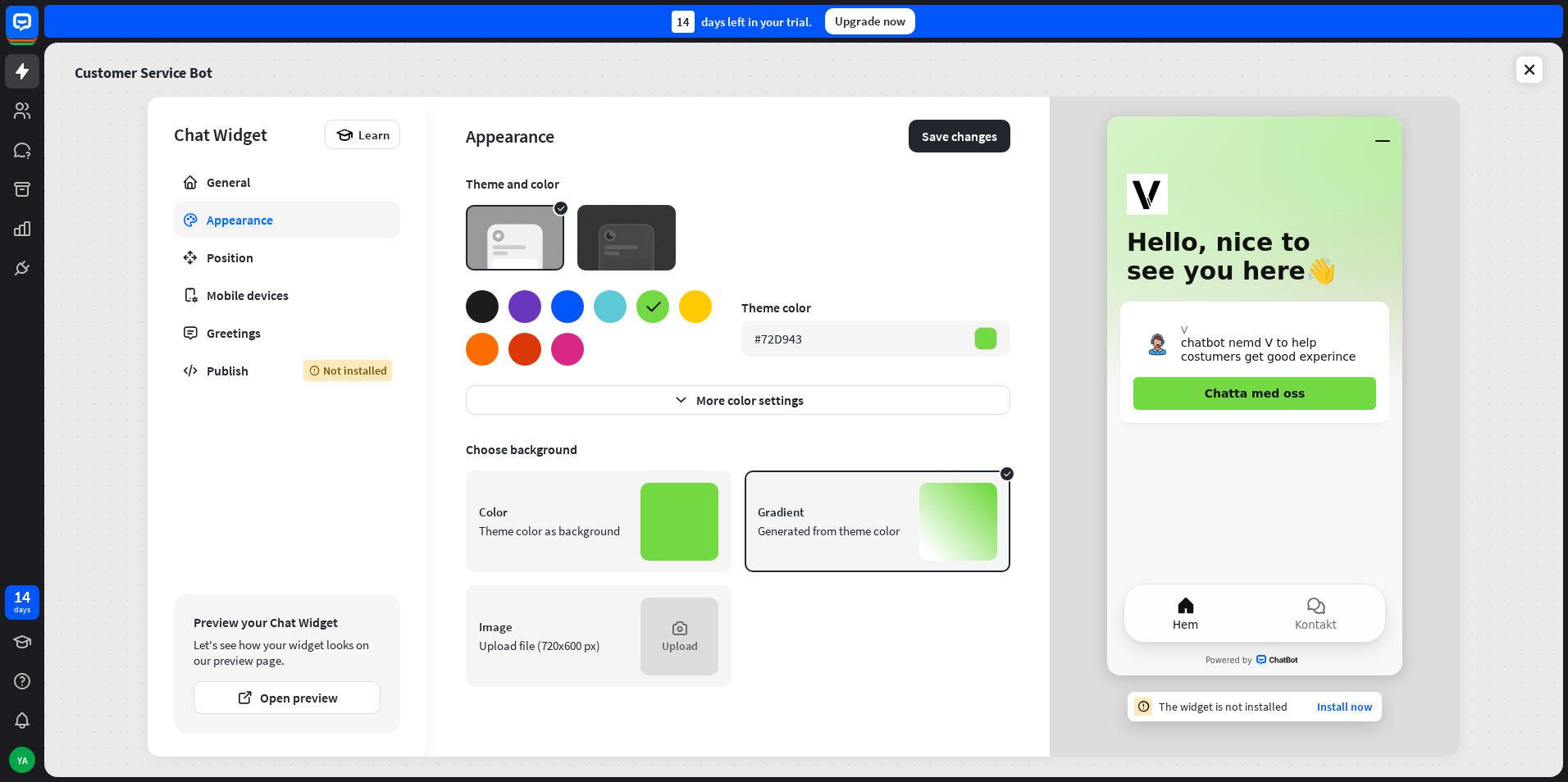
click at [691, 311] on div at bounding box center [695, 306] width 33 height 33
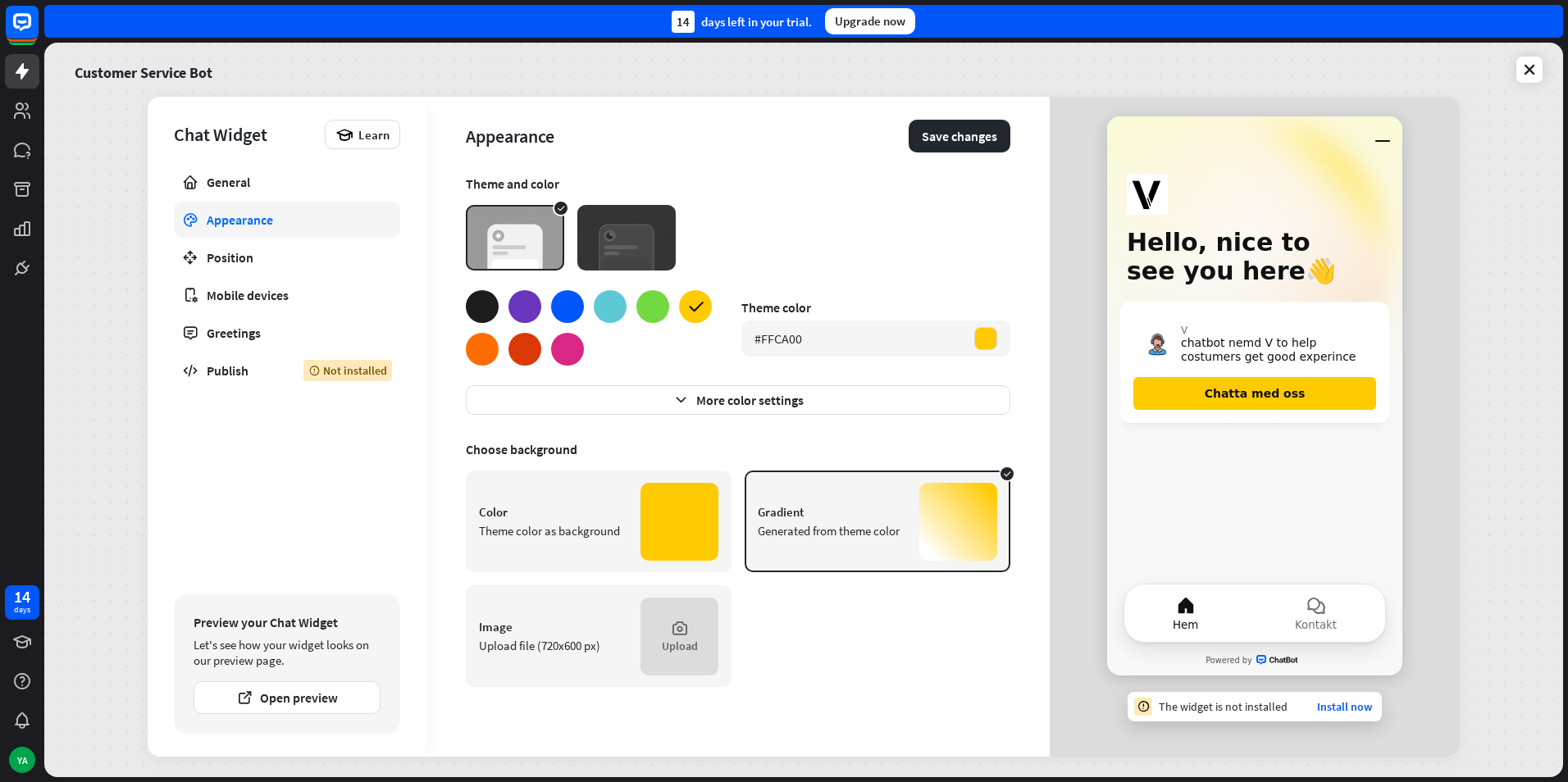
click at [494, 342] on div at bounding box center [482, 349] width 33 height 33
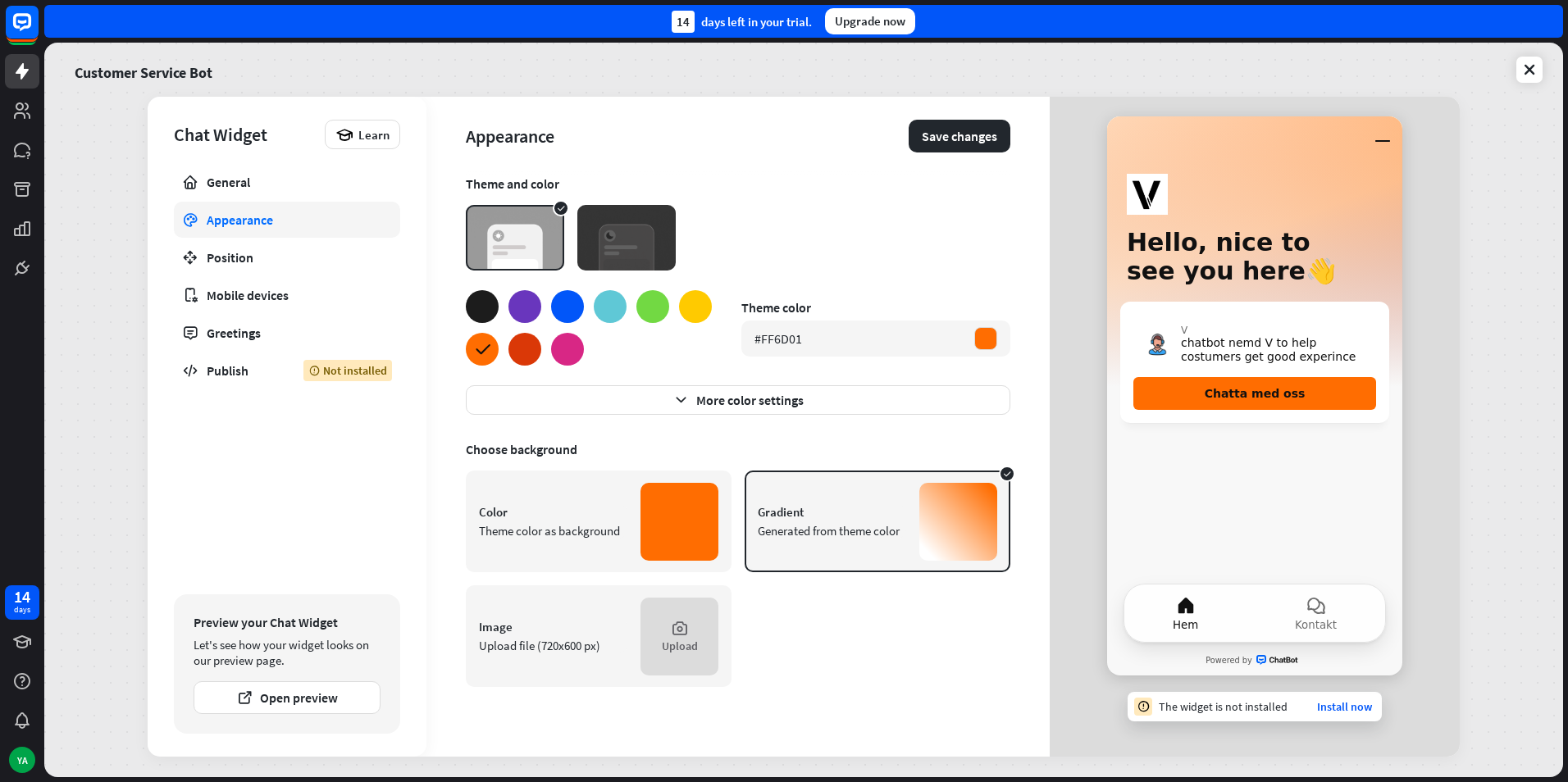
click at [522, 347] on div at bounding box center [524, 349] width 33 height 33
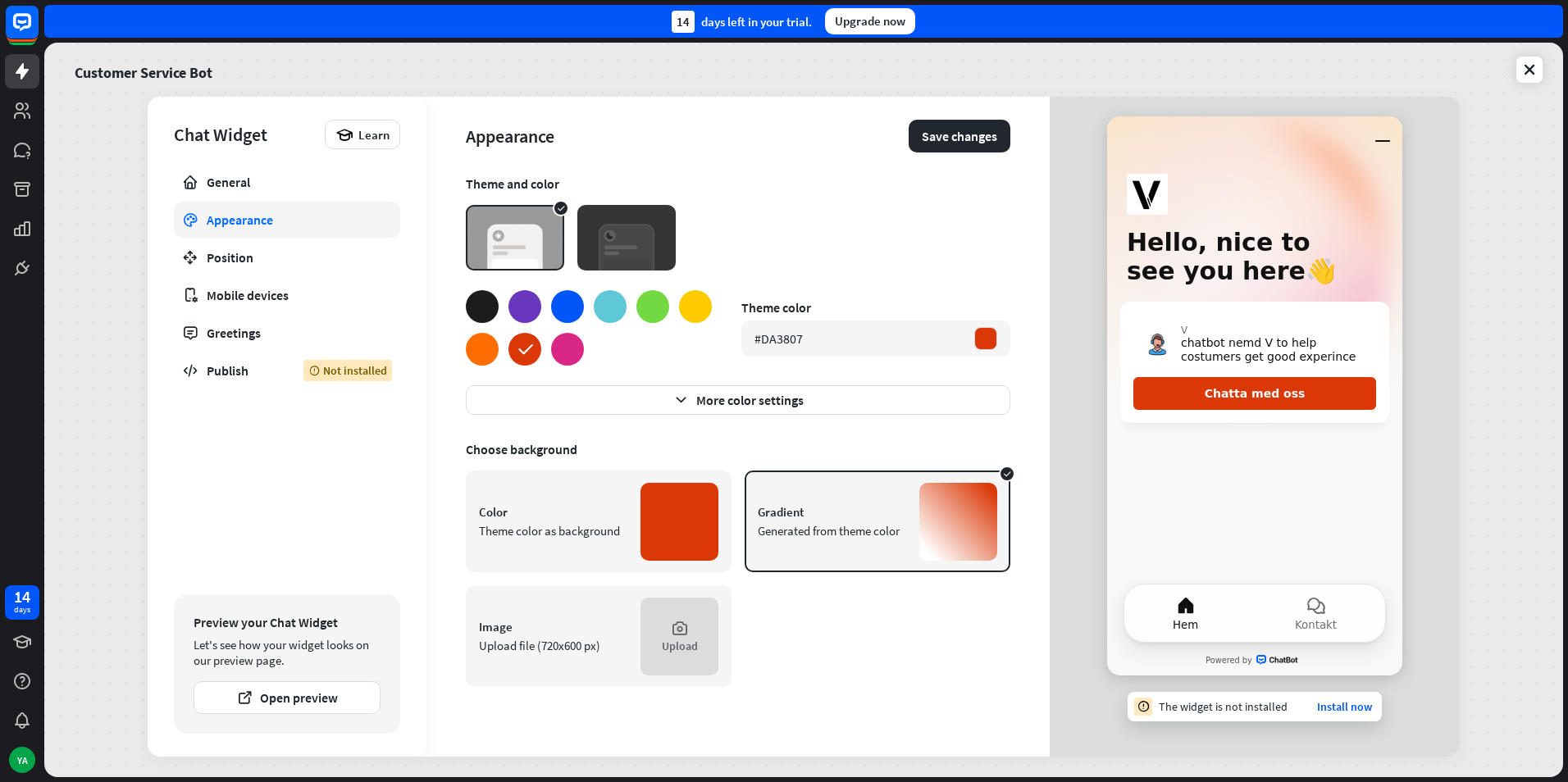
click at [555, 347] on div at bounding box center [567, 349] width 33 height 33
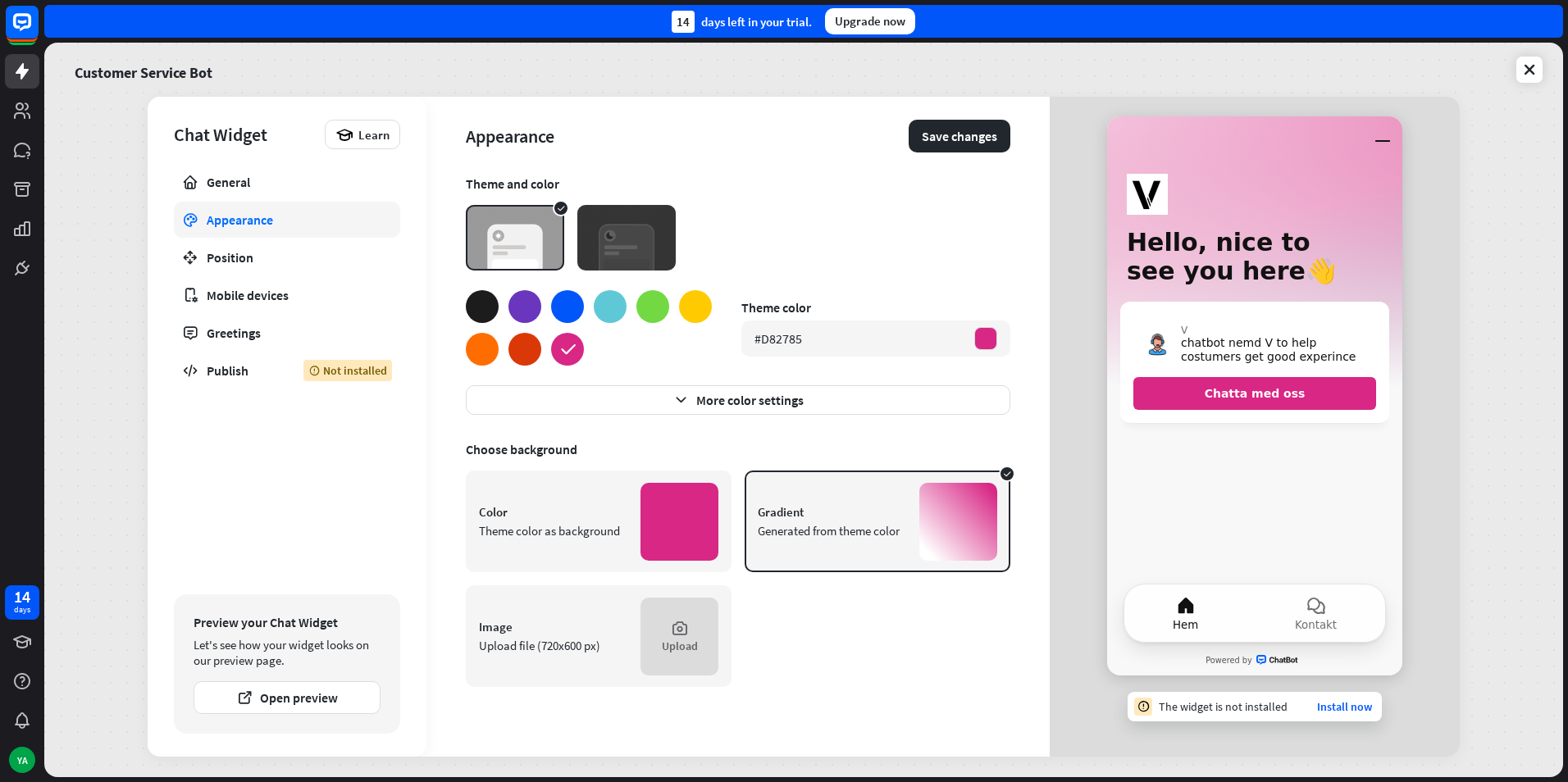
click at [478, 308] on div at bounding box center [482, 306] width 33 height 33
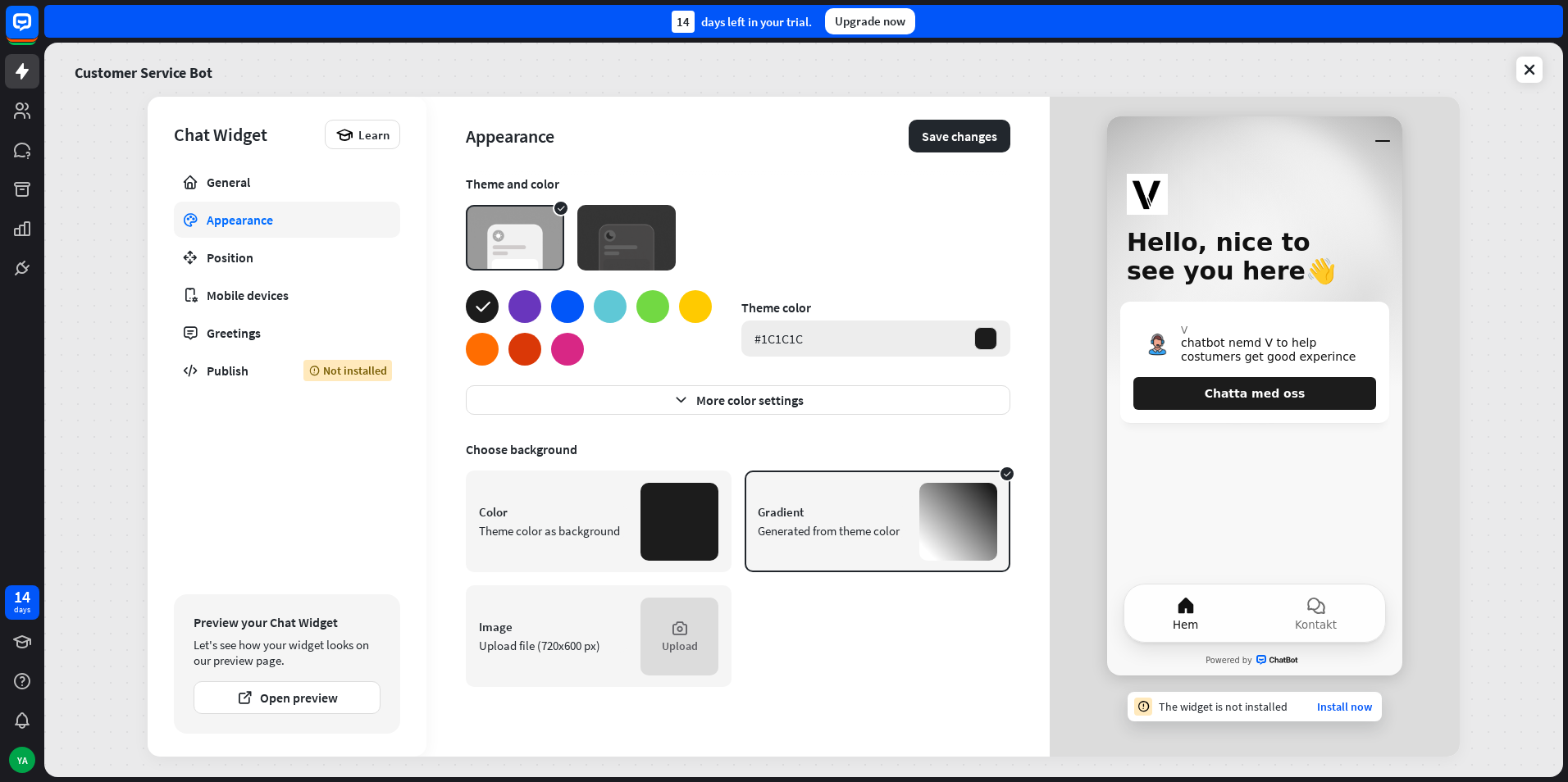
click at [825, 340] on div "#1C1C1C" at bounding box center [876, 338] width 269 height 36
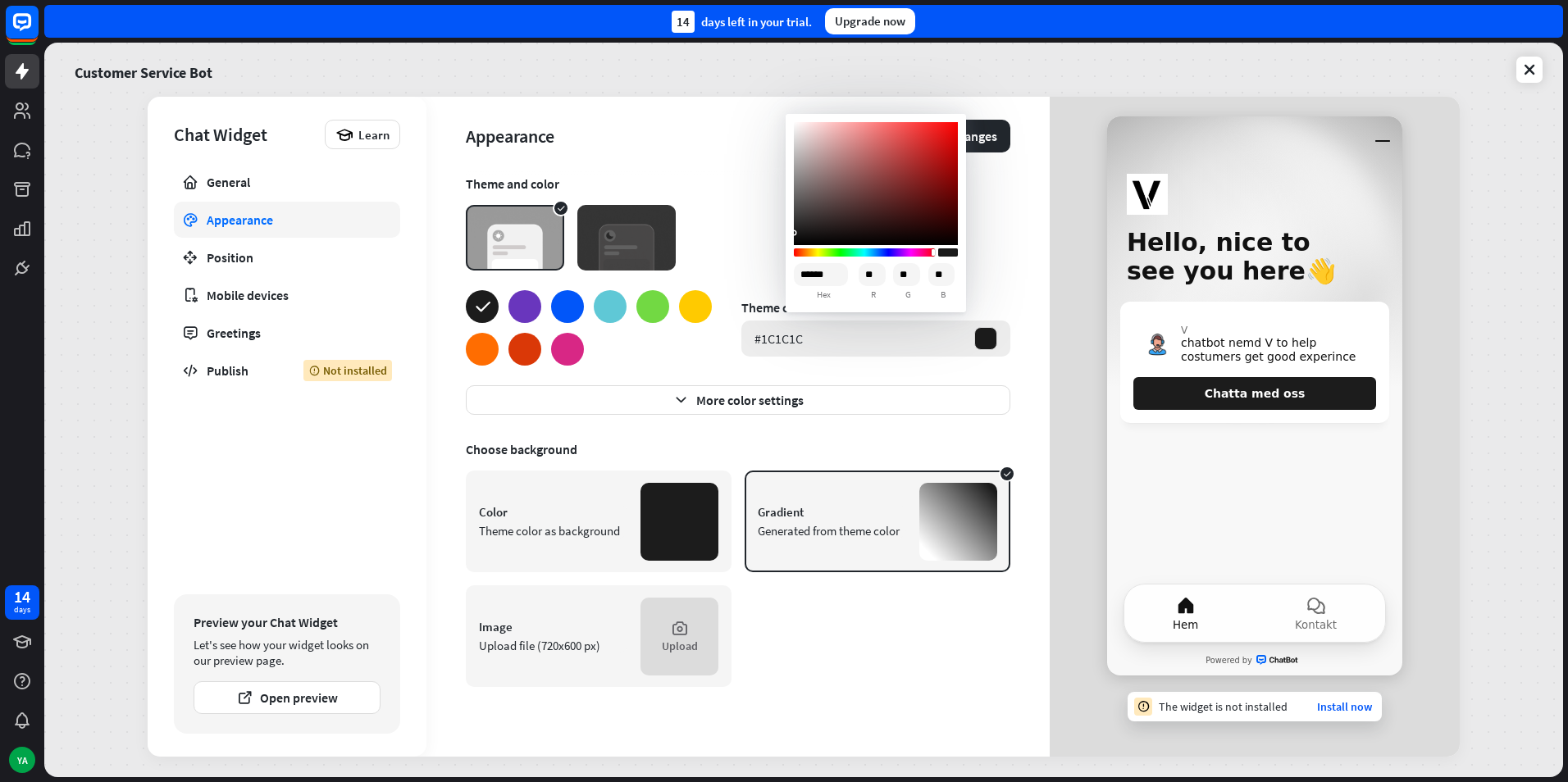
click at [824, 340] on div "#1C1C1C" at bounding box center [876, 338] width 269 height 36
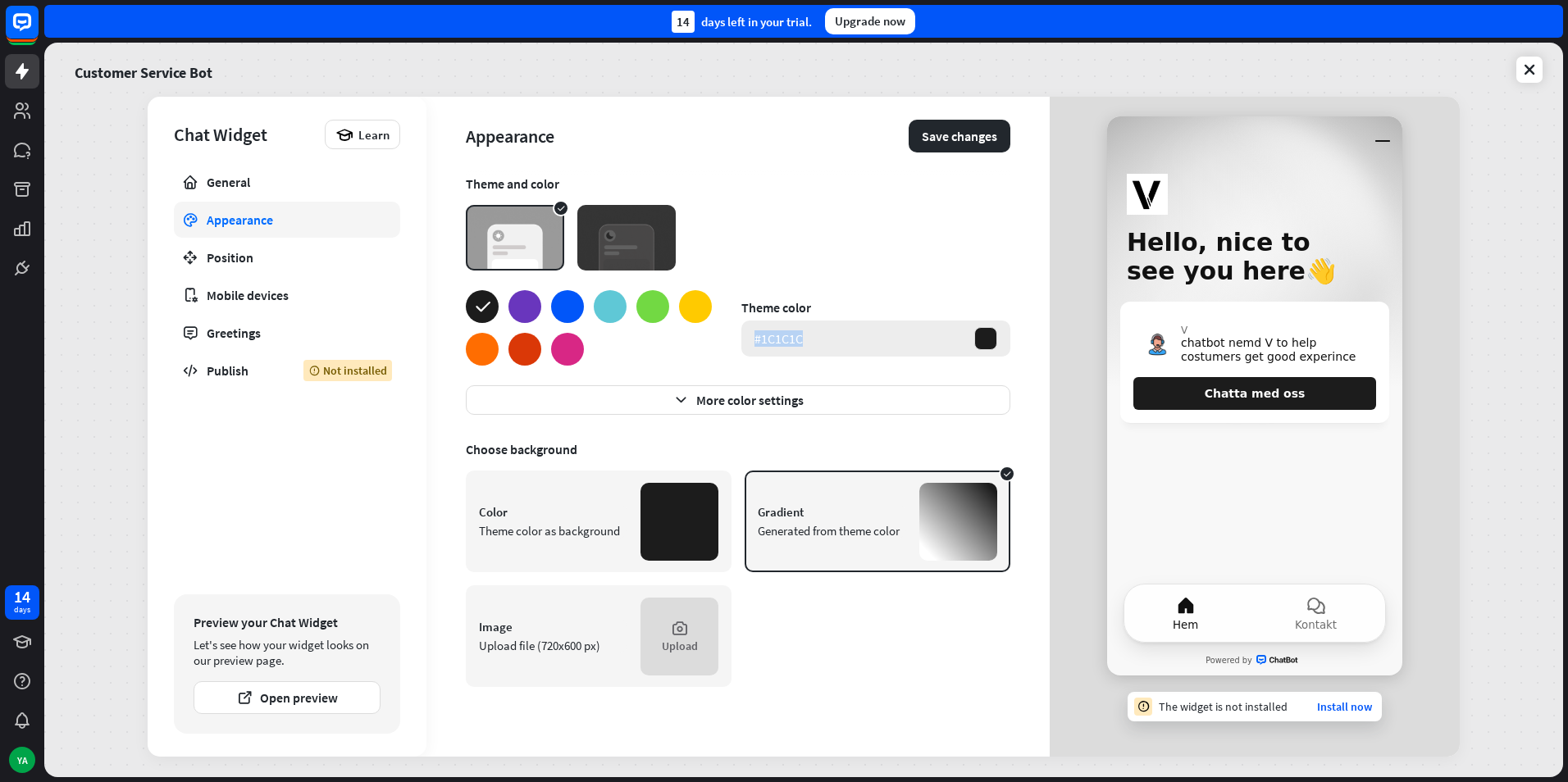
drag, startPoint x: 808, startPoint y: 341, endPoint x: 748, endPoint y: 347, distance: 60.3
click at [748, 347] on div "#1C1C1C" at bounding box center [876, 338] width 269 height 36
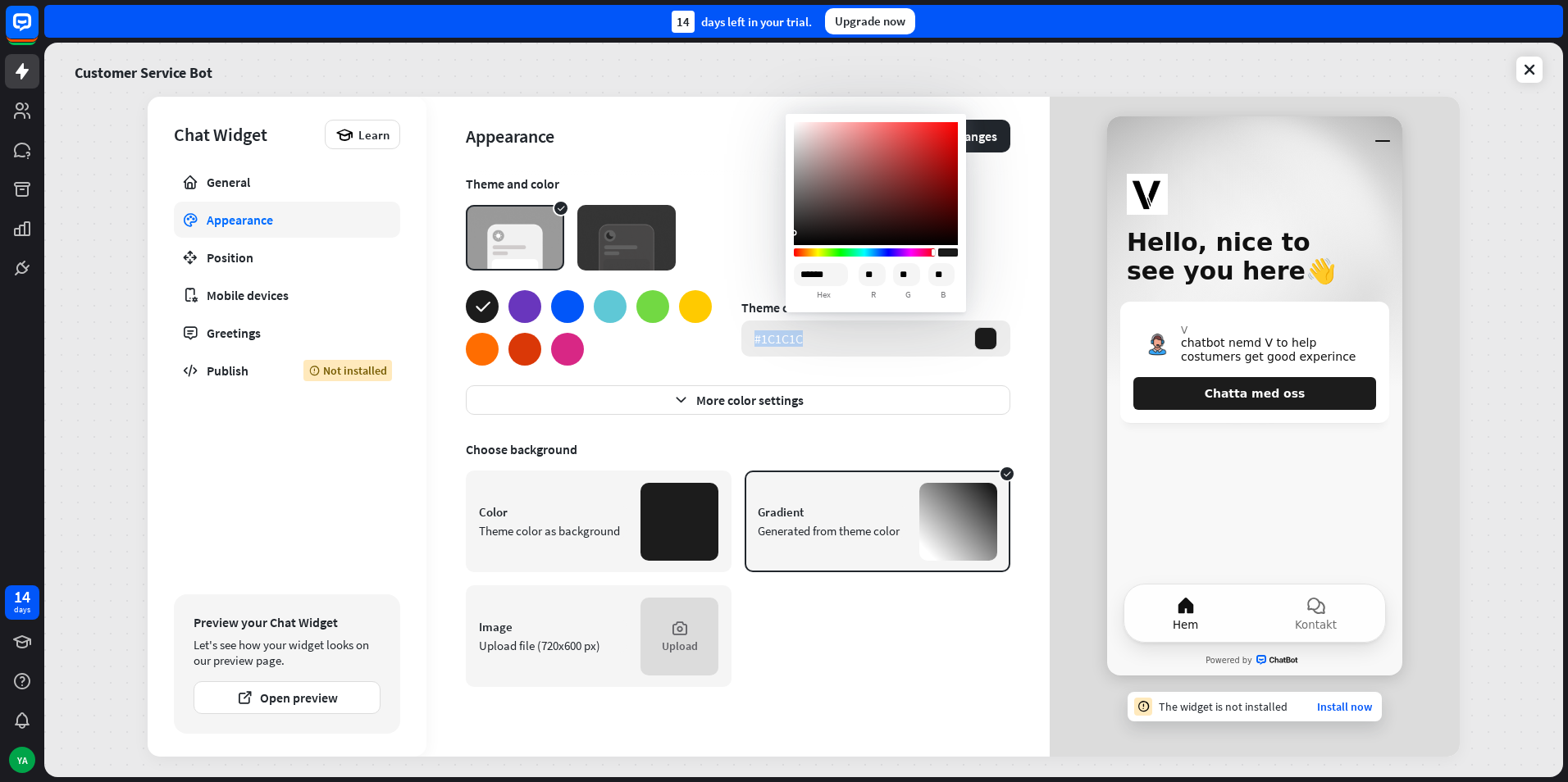
copy div "#1C1C1C"
click at [564, 309] on div at bounding box center [567, 306] width 33 height 33
type input "******"
type input "*"
type input "**"
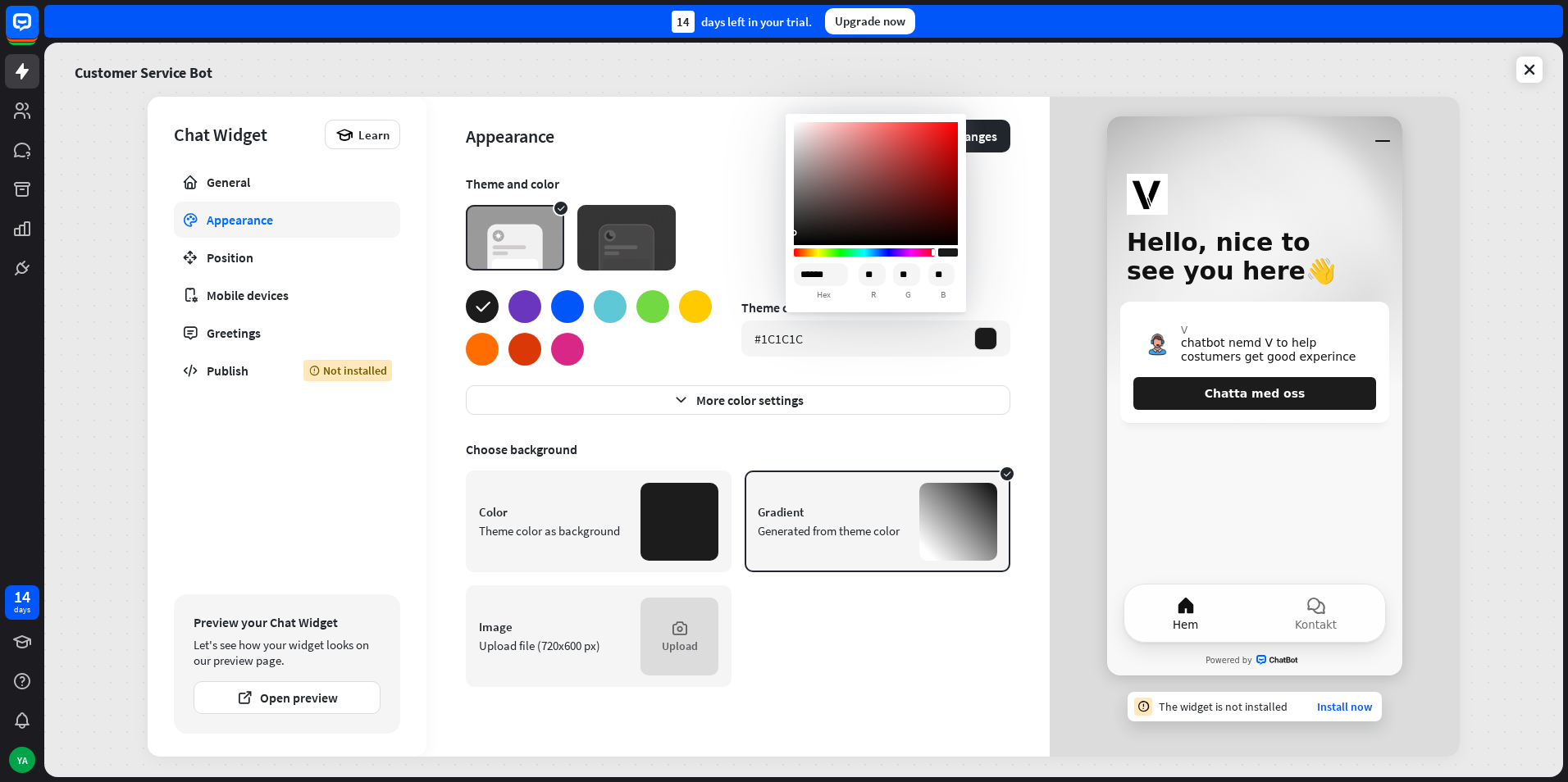
type input "***"
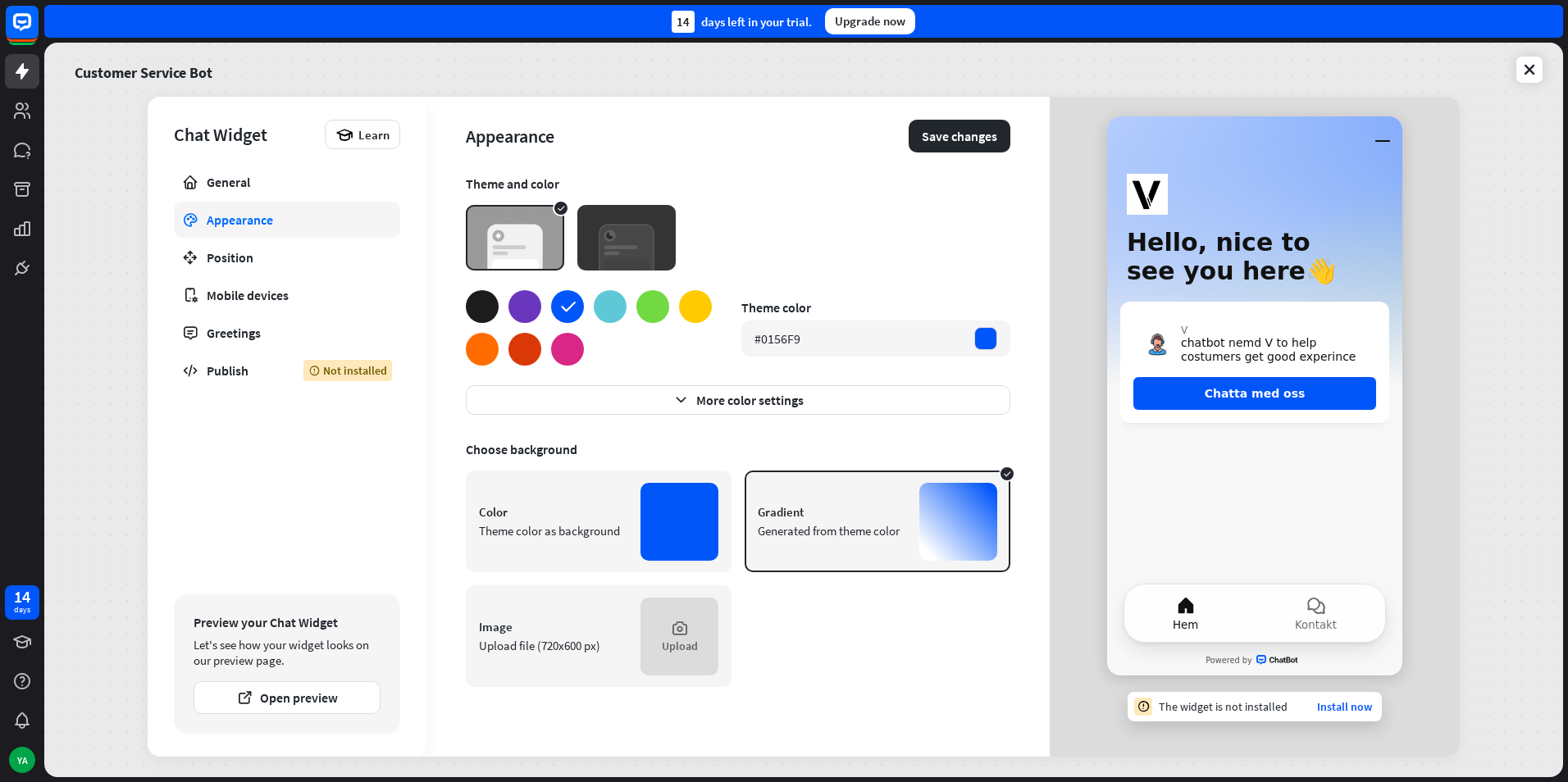
click at [604, 309] on div at bounding box center [609, 306] width 33 height 33
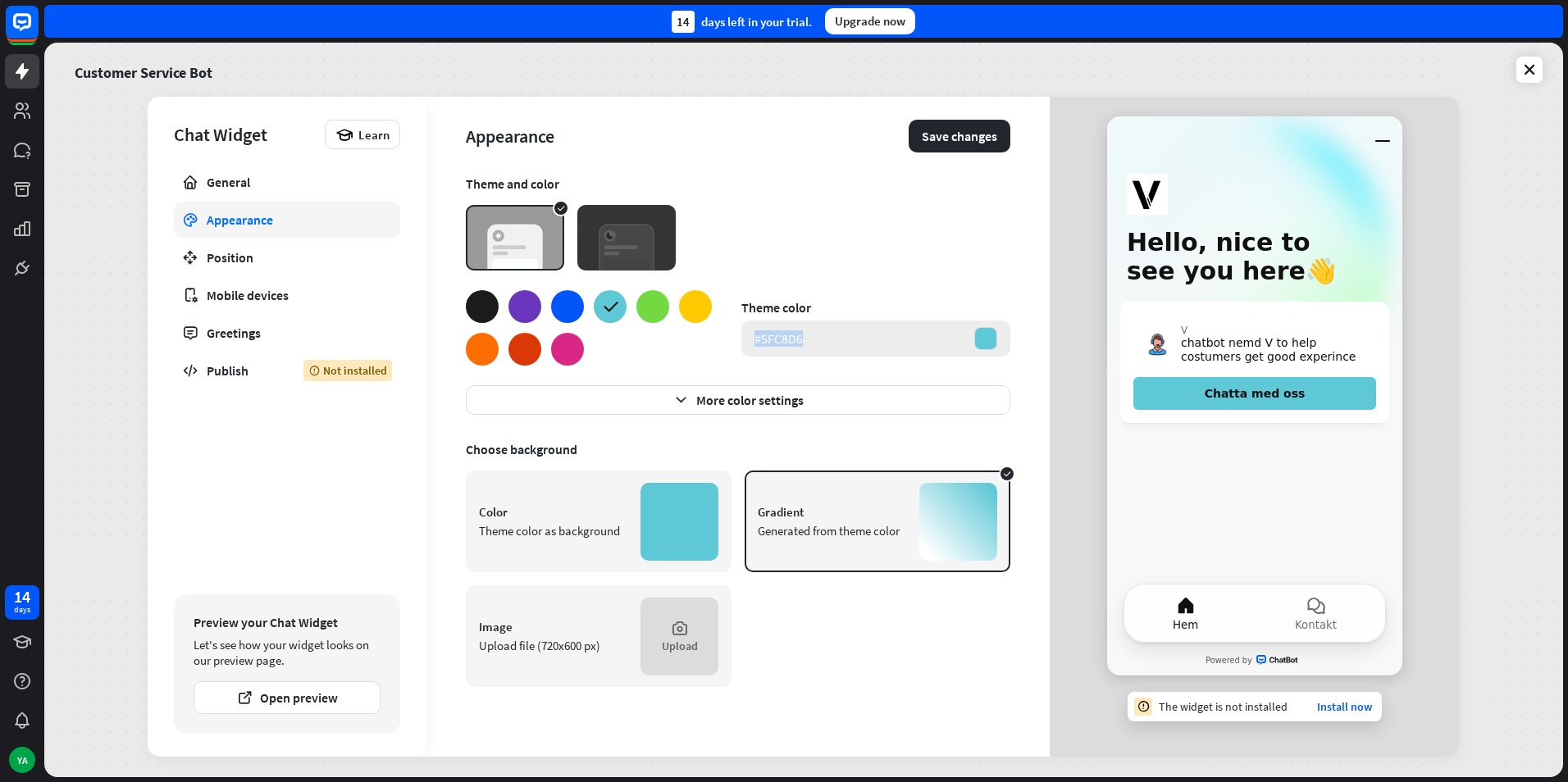
drag, startPoint x: 817, startPoint y: 342, endPoint x: 751, endPoint y: 352, distance: 66.8
click at [751, 352] on div "#5FC8D6" at bounding box center [876, 338] width 269 height 36
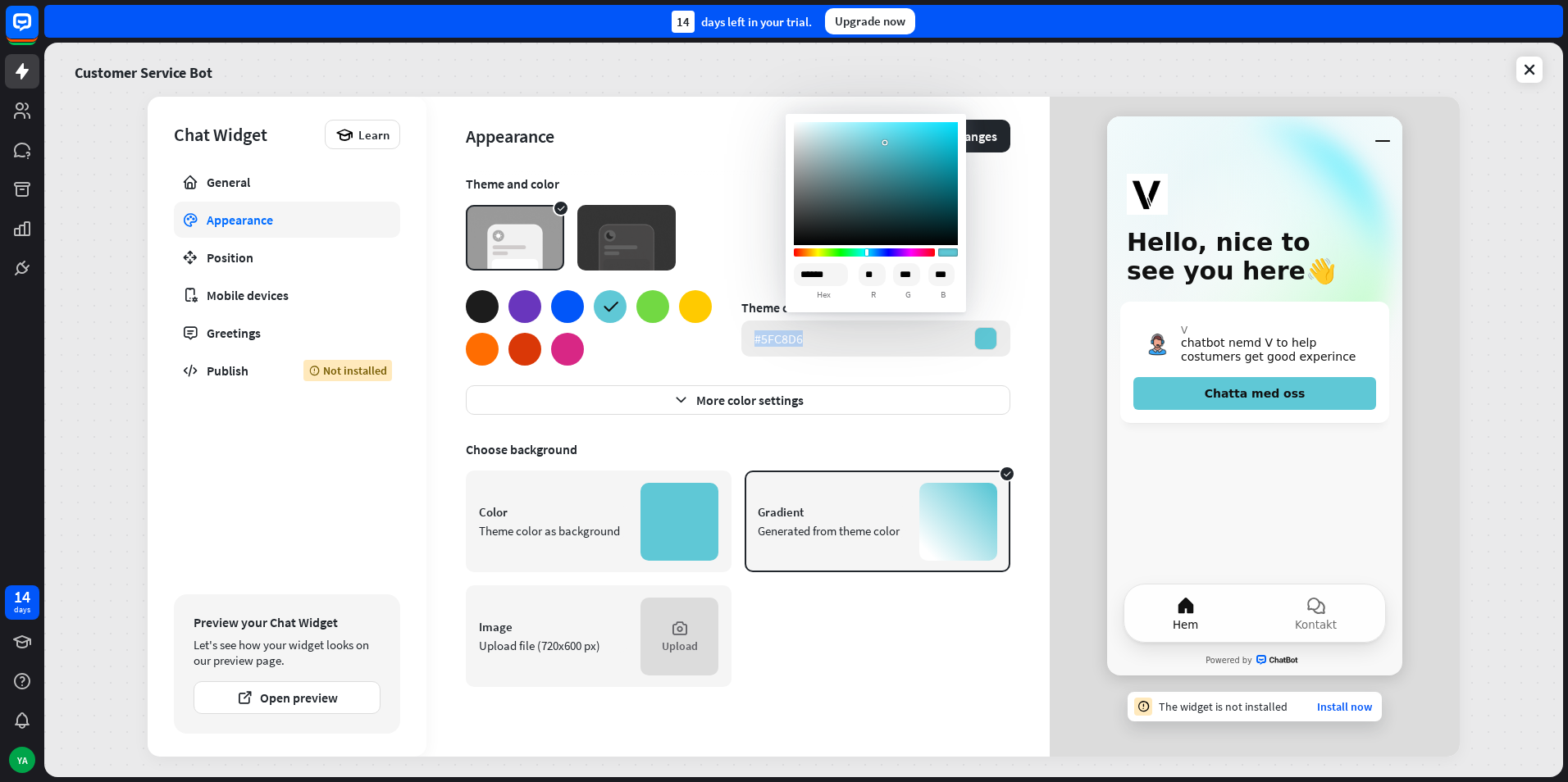
copy div "#5FC8D6"
click at [651, 309] on div at bounding box center [653, 306] width 33 height 33
type input "******"
type input "***"
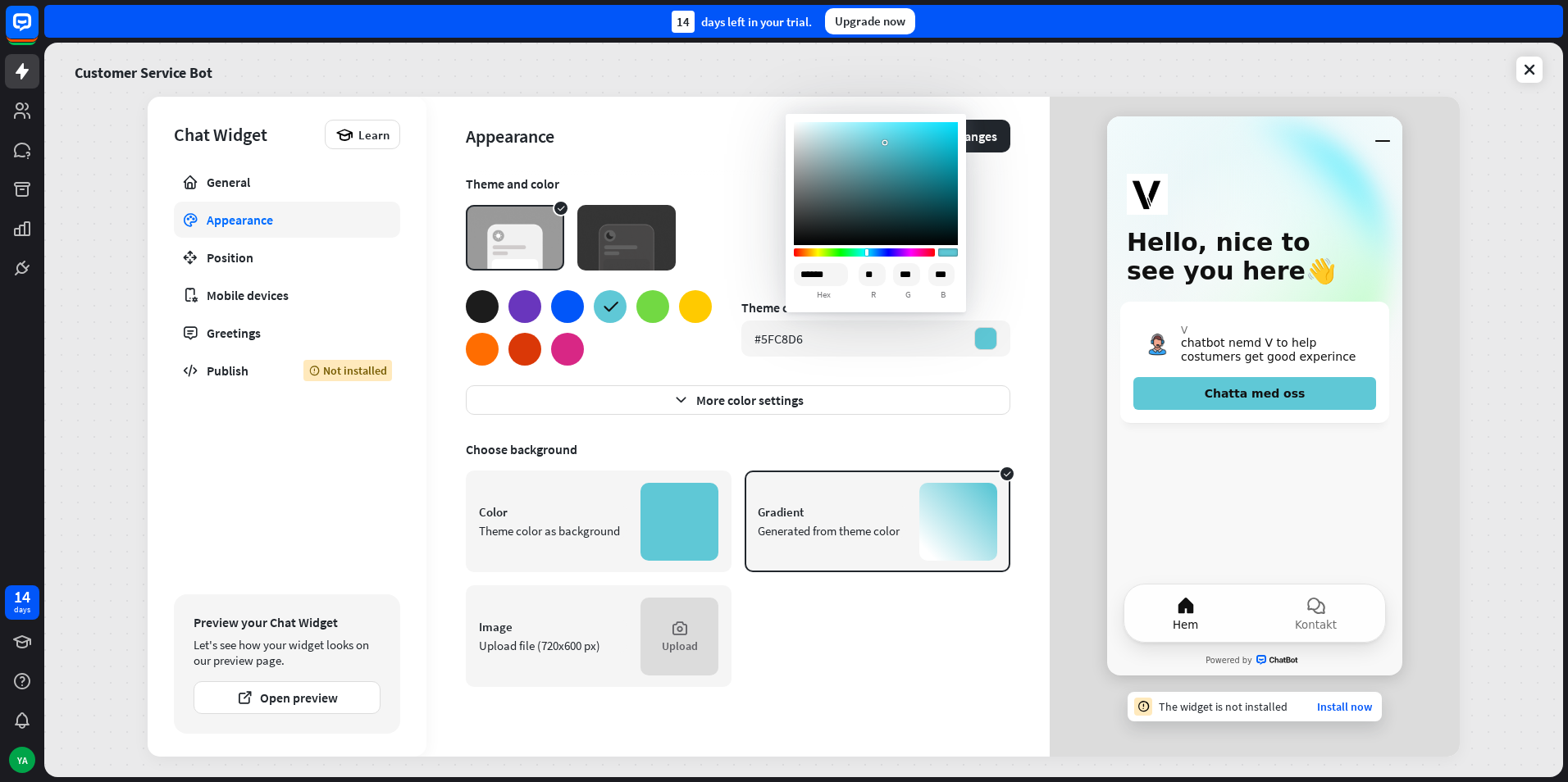
type input "**"
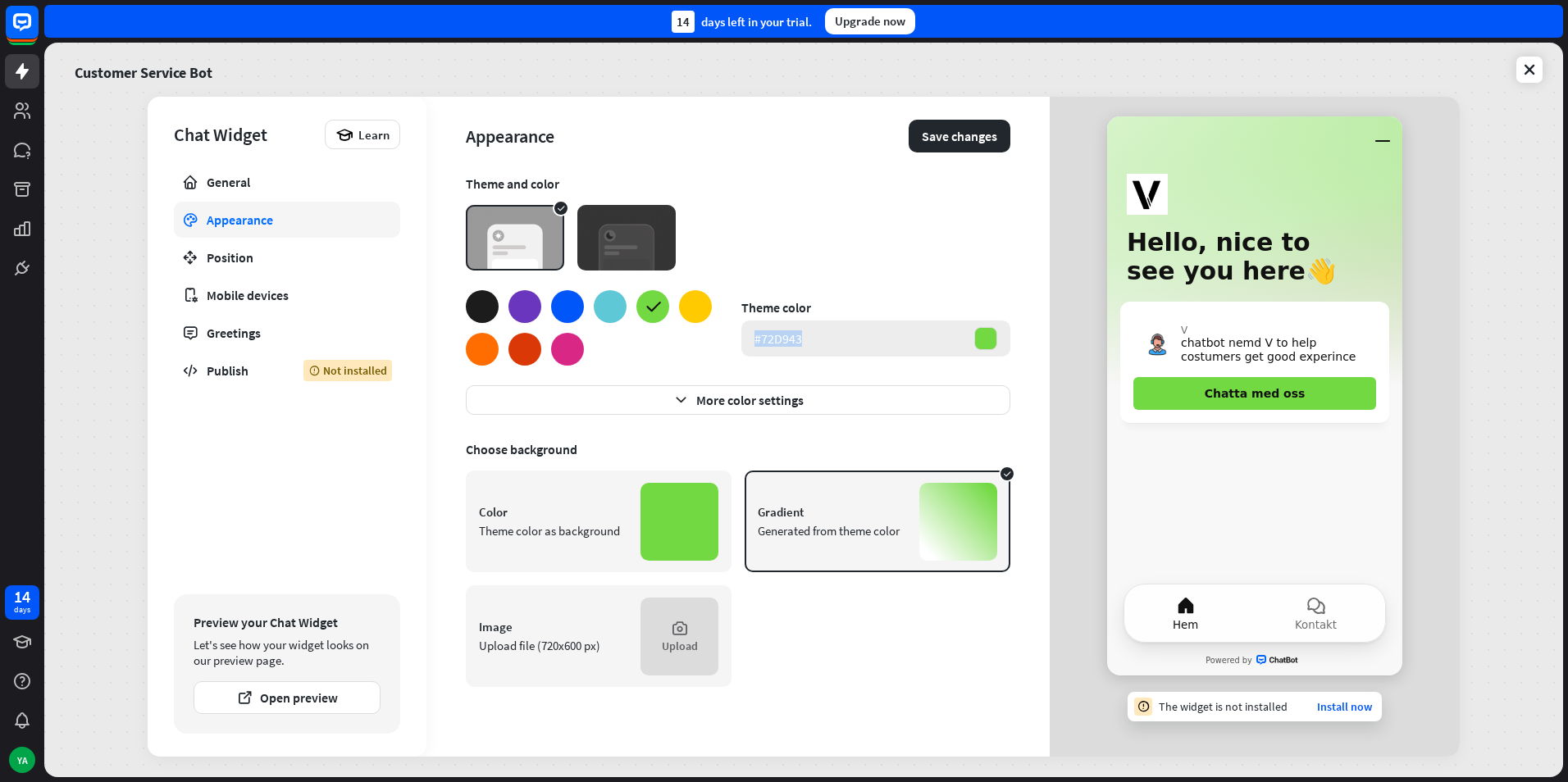
drag, startPoint x: 825, startPoint y: 346, endPoint x: 754, endPoint y: 350, distance: 71.1
click at [754, 350] on div "#72D943" at bounding box center [876, 338] width 269 height 36
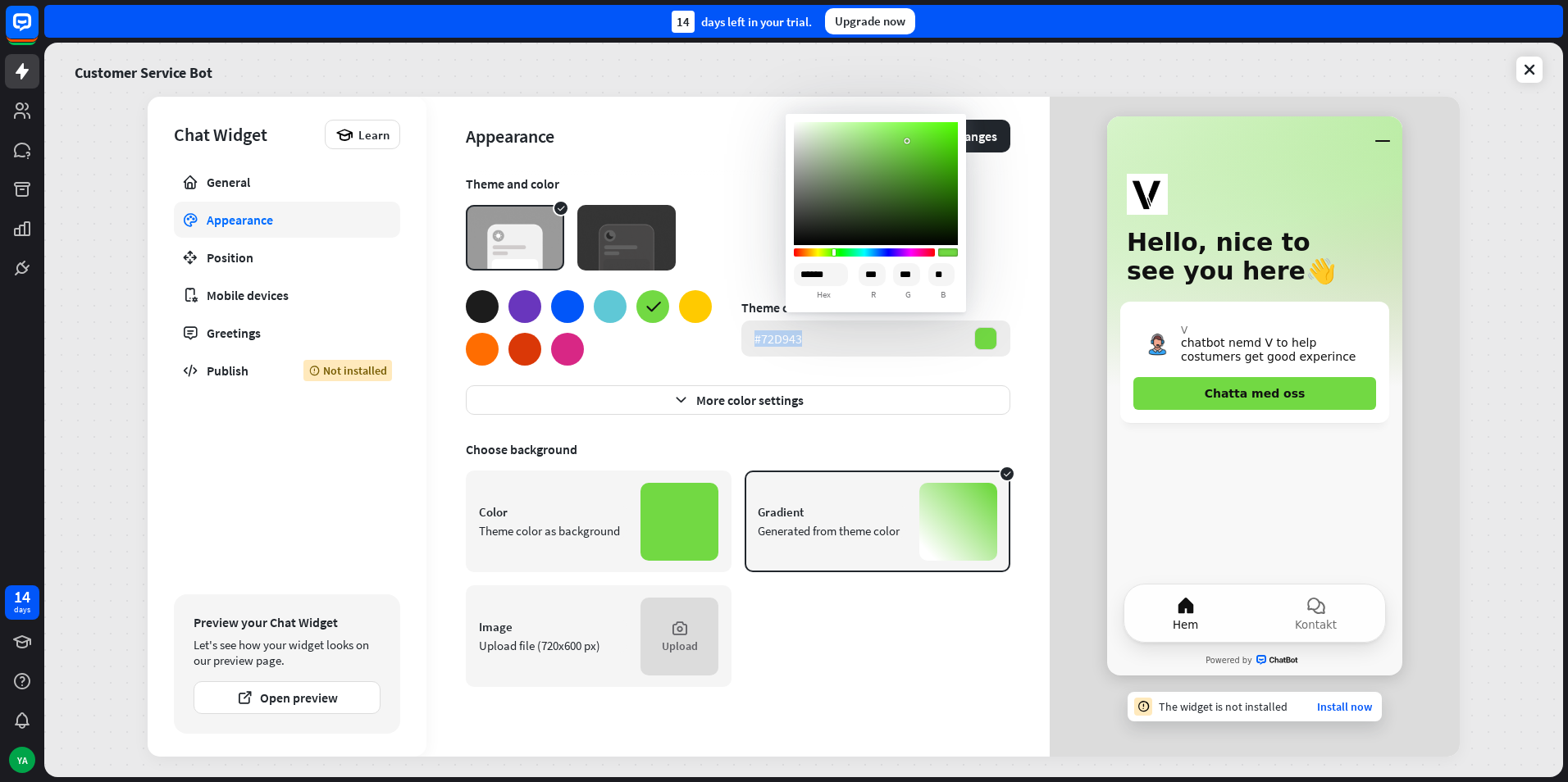
copy div "#72D943"
click at [522, 354] on div at bounding box center [524, 349] width 33 height 33
type input "******"
type input "***"
type input "**"
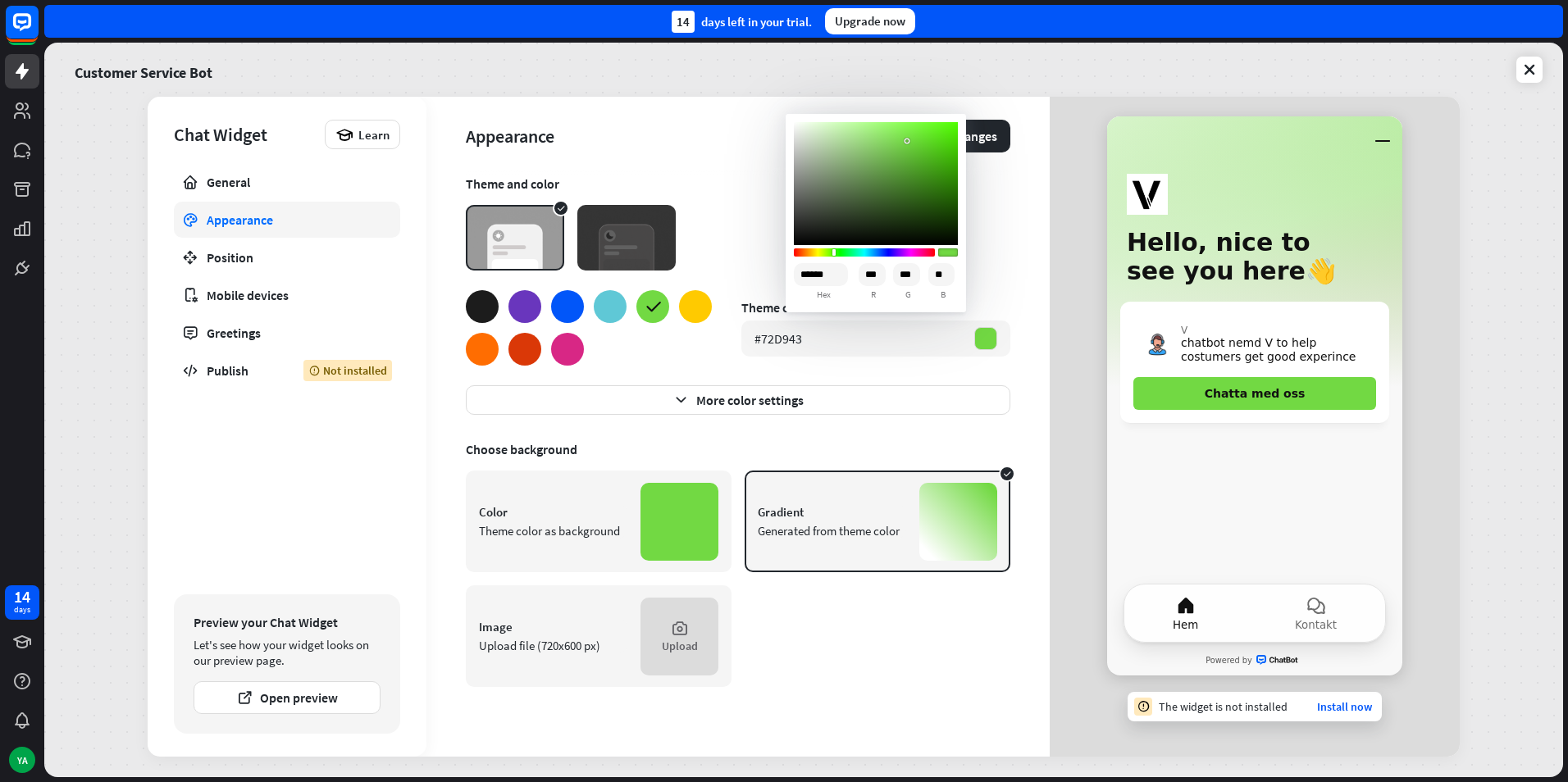
type input "*"
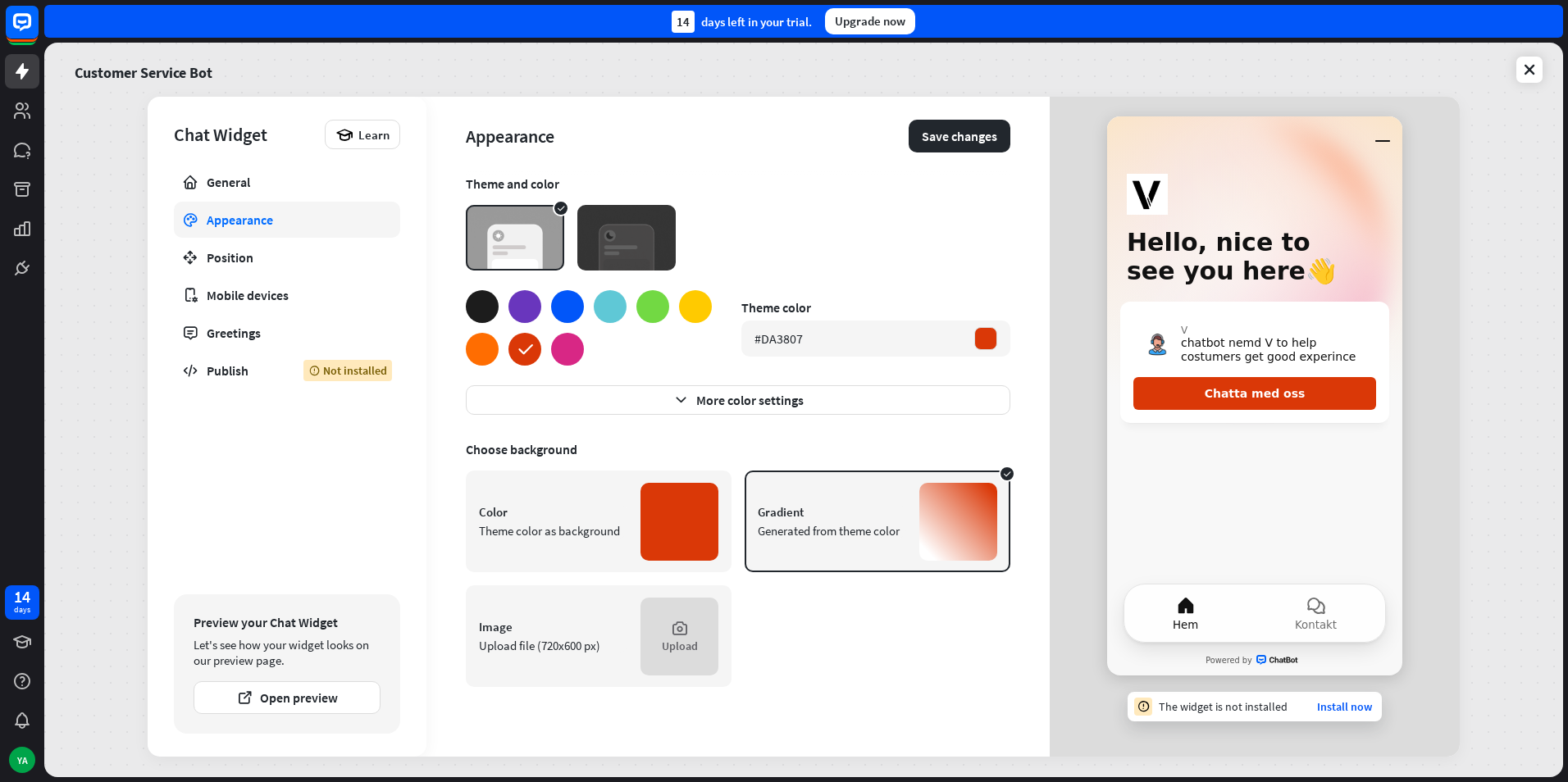
click at [484, 358] on div at bounding box center [482, 349] width 33 height 33
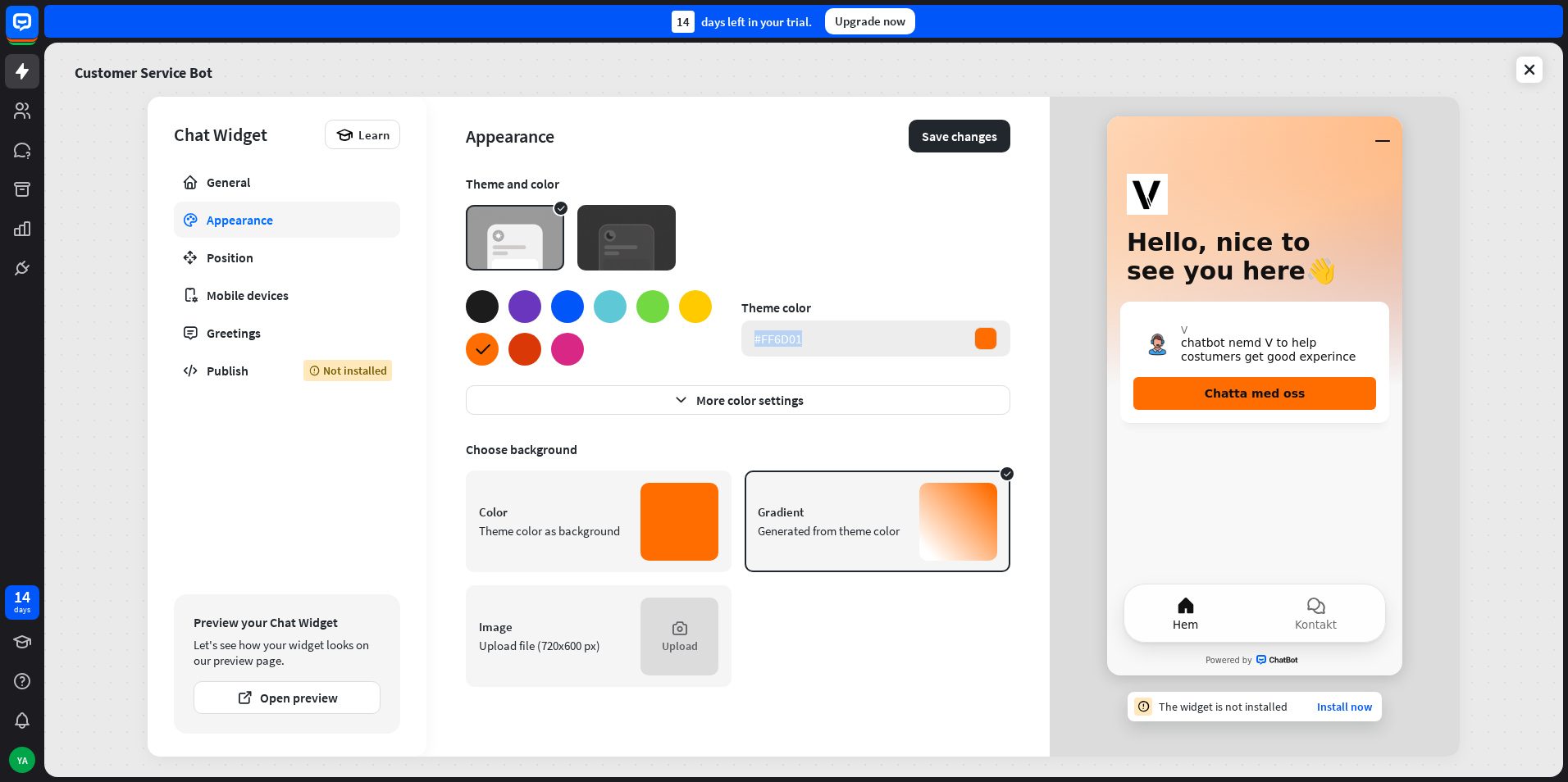
drag, startPoint x: 814, startPoint y: 344, endPoint x: 749, endPoint y: 349, distance: 65.2
click at [749, 349] on div "#FF6D01" at bounding box center [876, 338] width 269 height 36
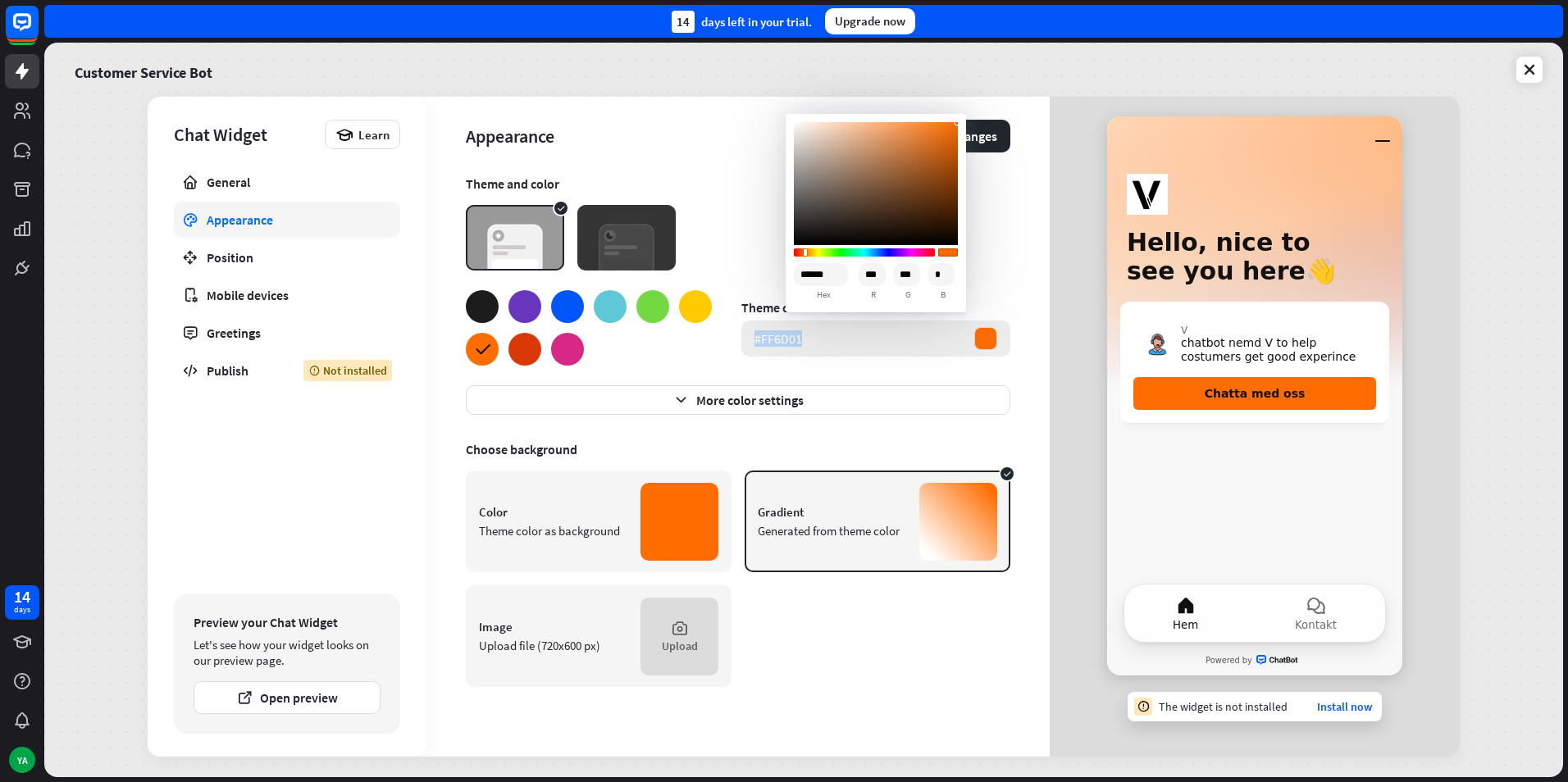
copy div "#FF6D01"
click at [565, 347] on div at bounding box center [567, 349] width 33 height 33
type input "******"
type input "***"
type input "**"
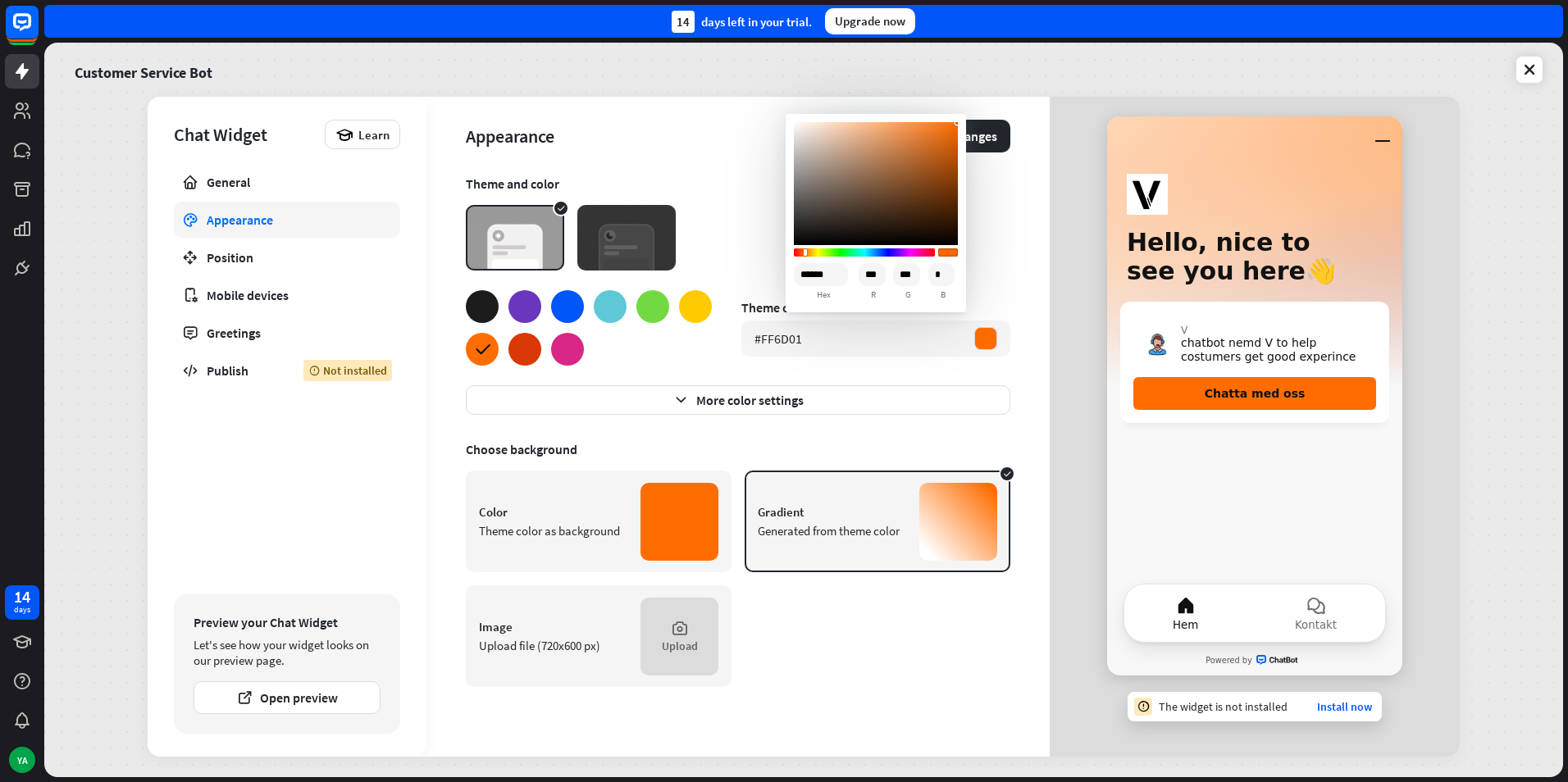
type input "***"
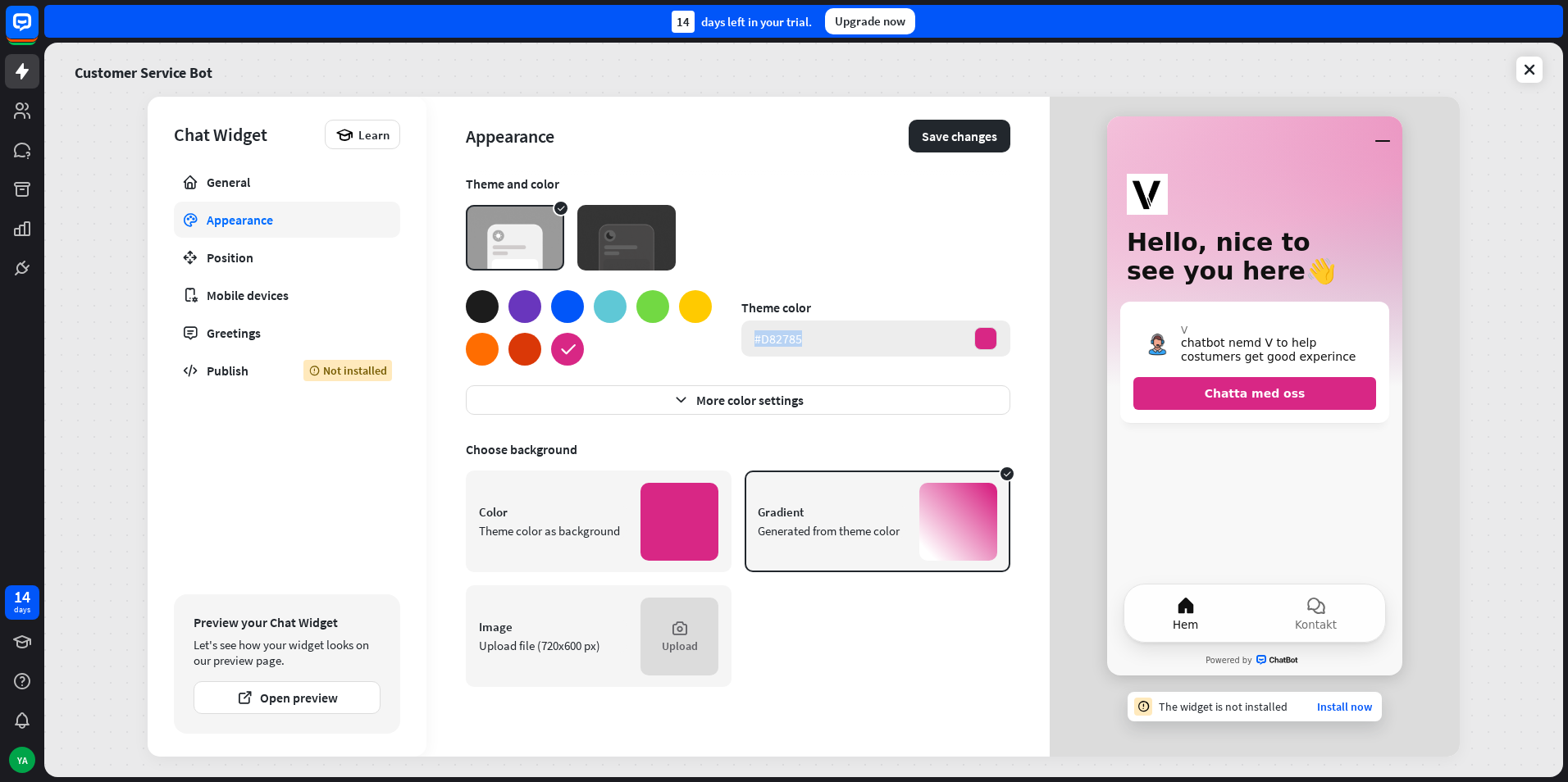
drag, startPoint x: 812, startPoint y: 344, endPoint x: 747, endPoint y: 356, distance: 66.1
click at [747, 356] on div "#D82785" at bounding box center [876, 338] width 269 height 36
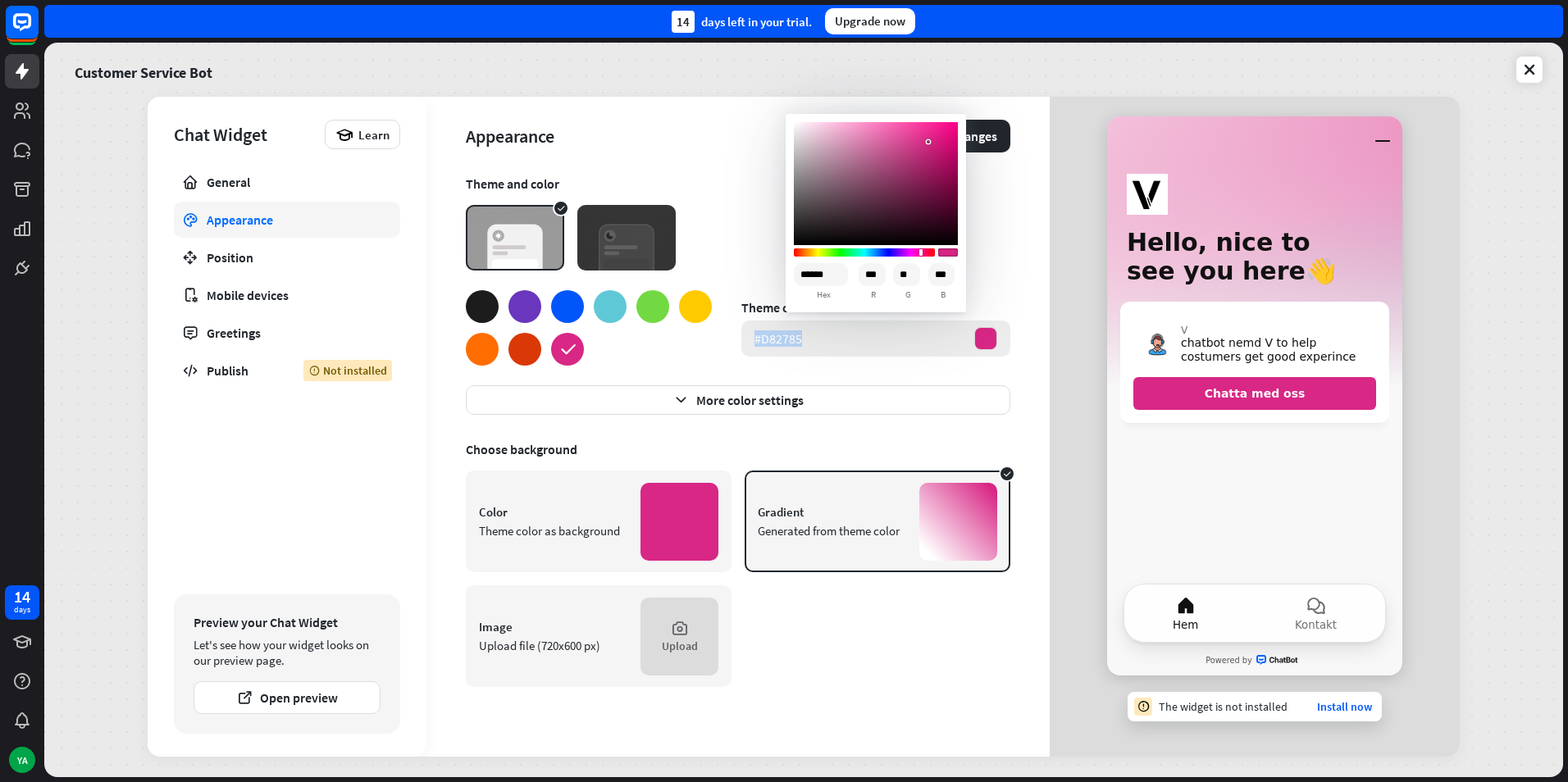
copy div "#D82785"
click at [489, 304] on div at bounding box center [482, 306] width 33 height 33
type input "******"
type input "**"
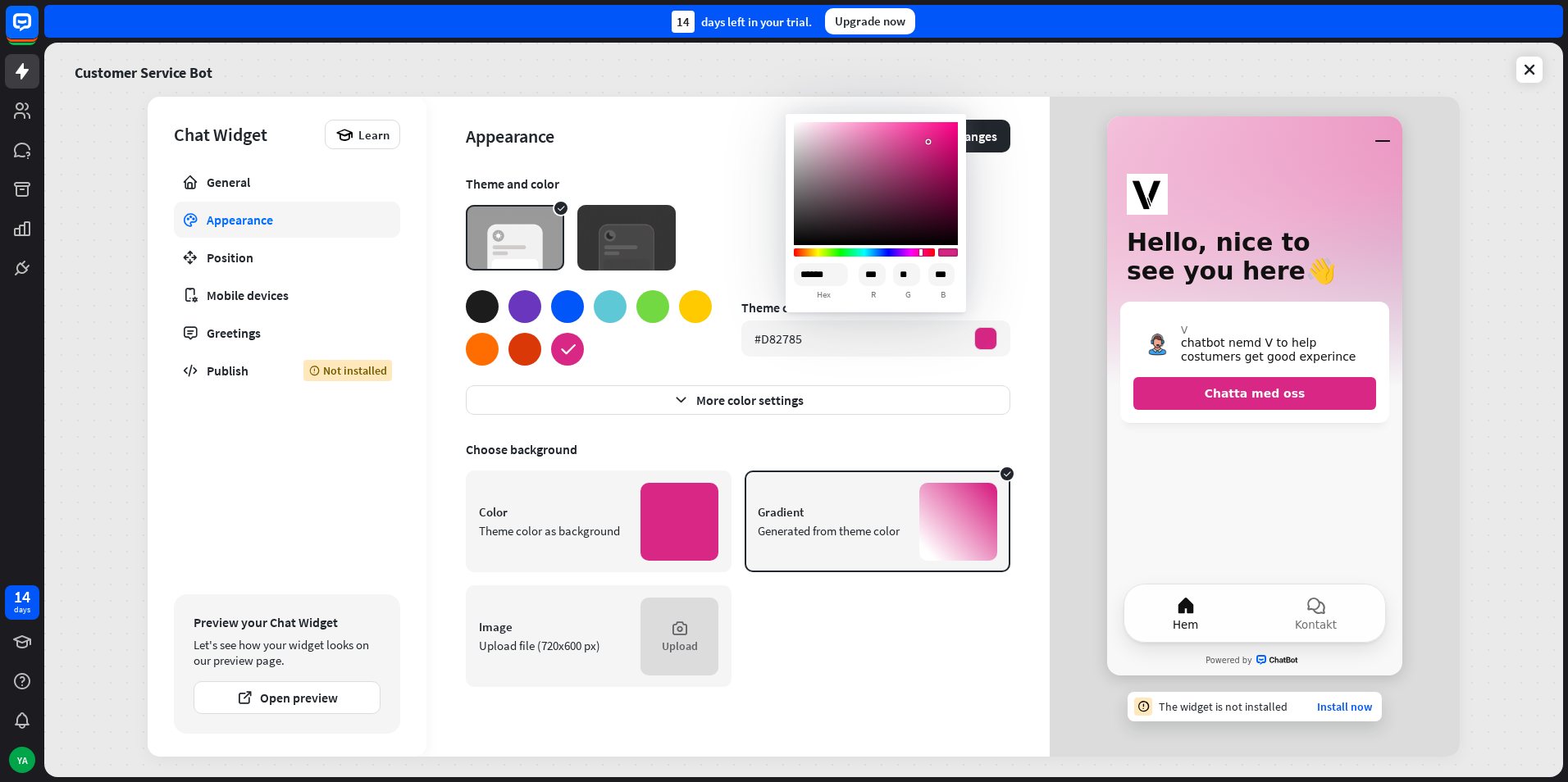
type input "**"
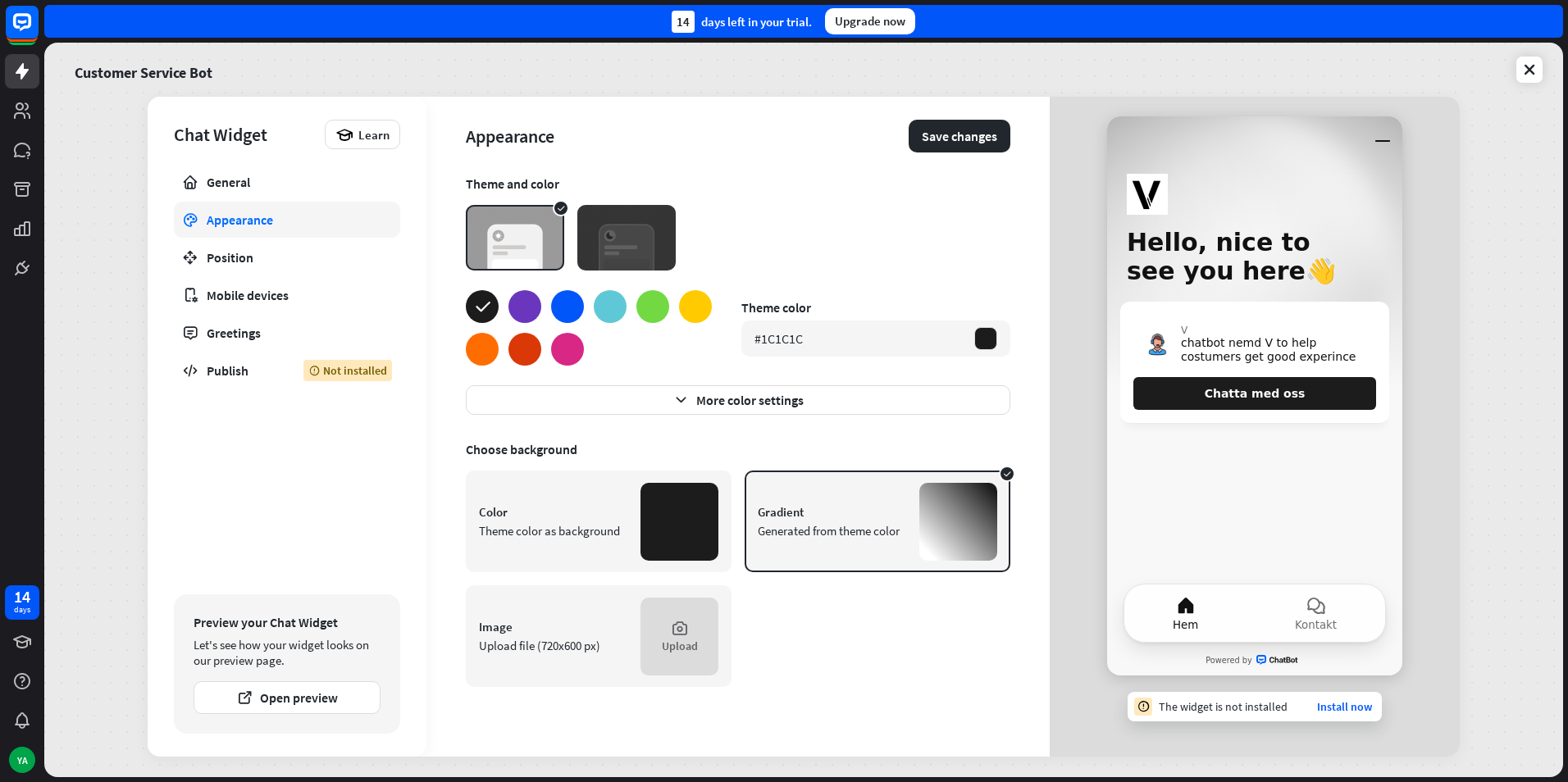
click at [570, 347] on div at bounding box center [567, 349] width 33 height 33
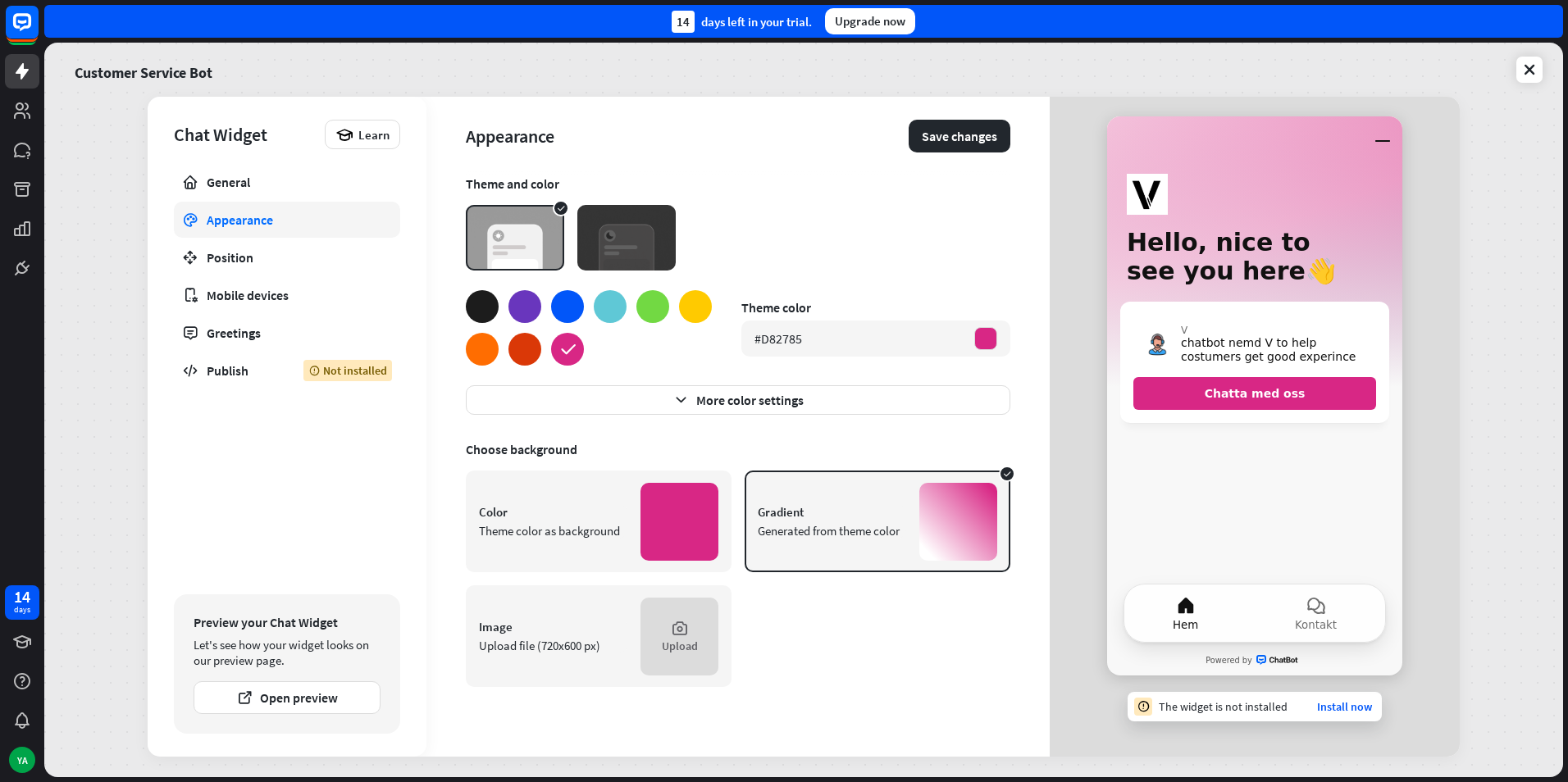
click at [527, 342] on div at bounding box center [524, 349] width 33 height 33
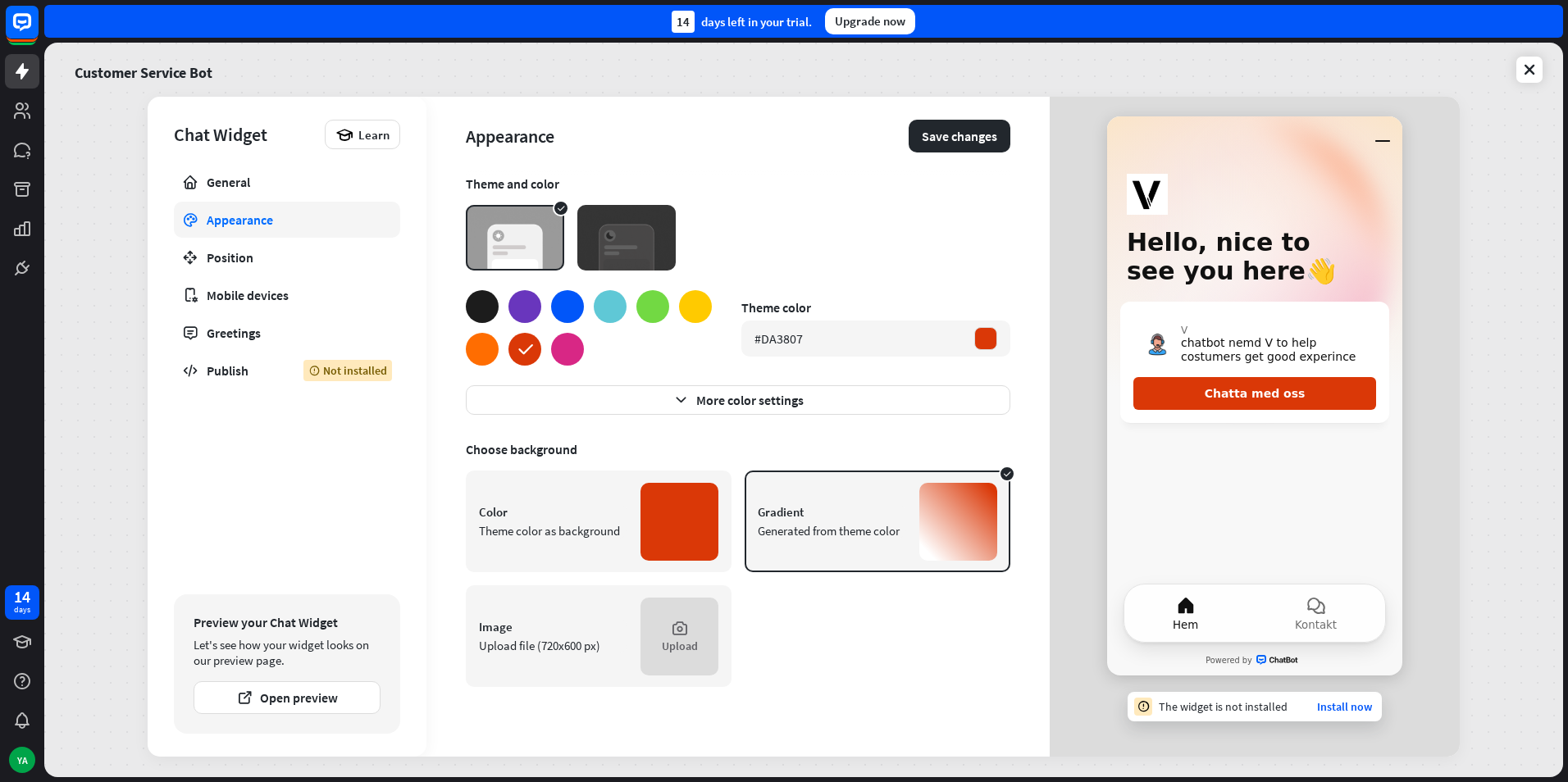
click at [536, 303] on div at bounding box center [524, 306] width 33 height 33
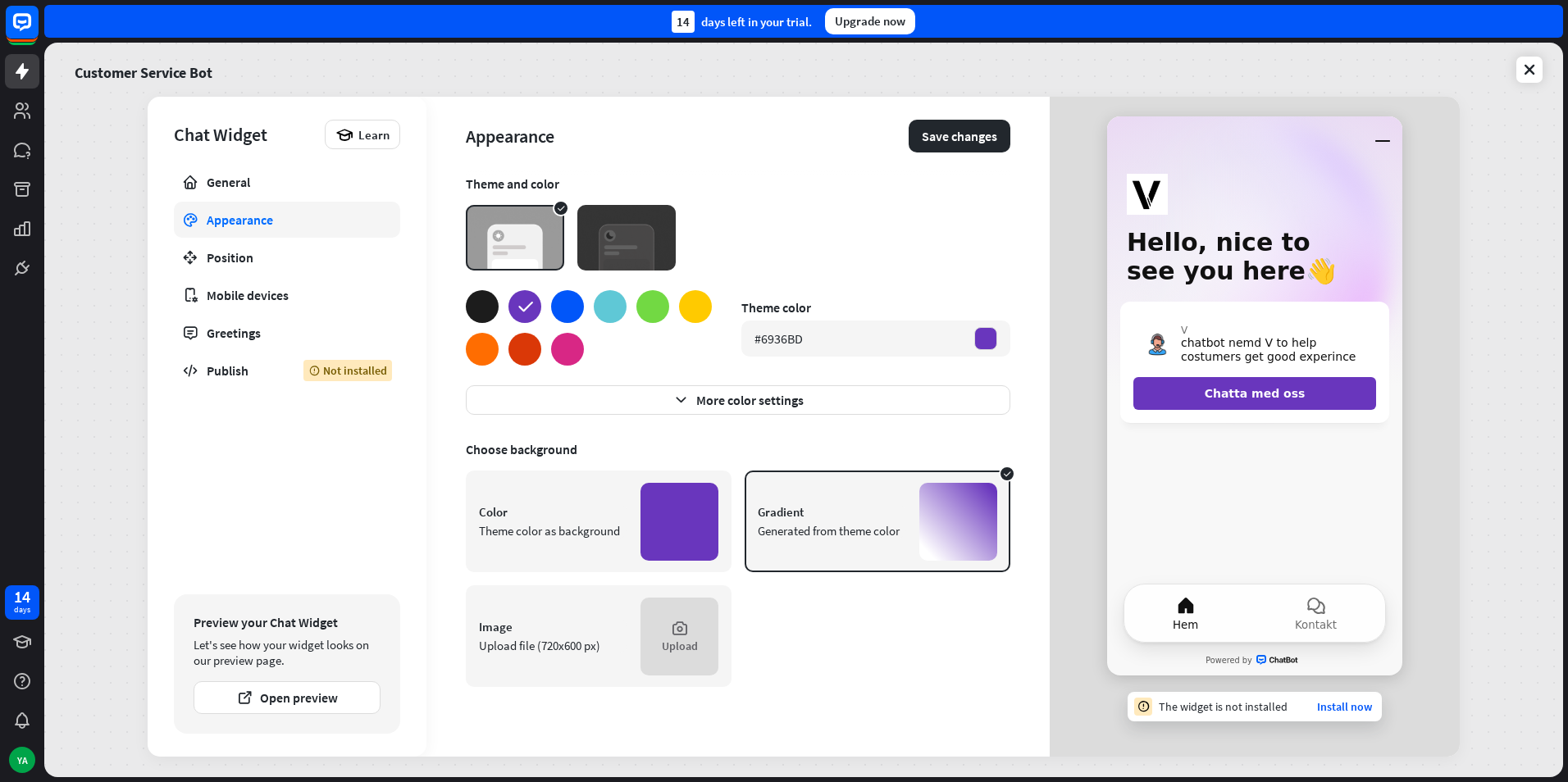
click at [481, 301] on div at bounding box center [482, 306] width 33 height 33
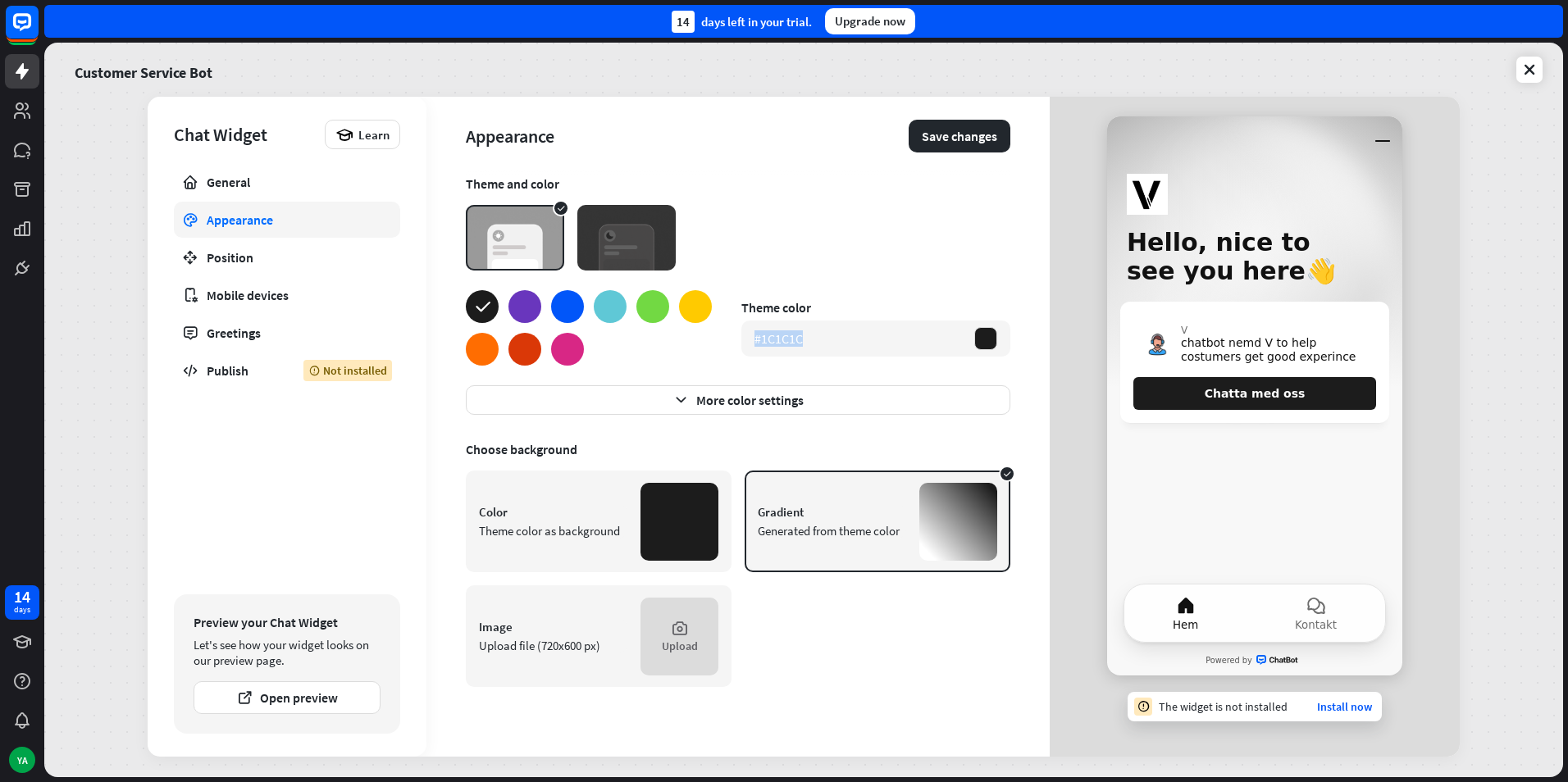
drag, startPoint x: 823, startPoint y: 342, endPoint x: 738, endPoint y: 347, distance: 85.1
click at [738, 347] on div "Theme color #1C1C1C" at bounding box center [738, 327] width 544 height 75
copy div "#1C1C1C"
click at [691, 511] on div at bounding box center [680, 522] width 78 height 78
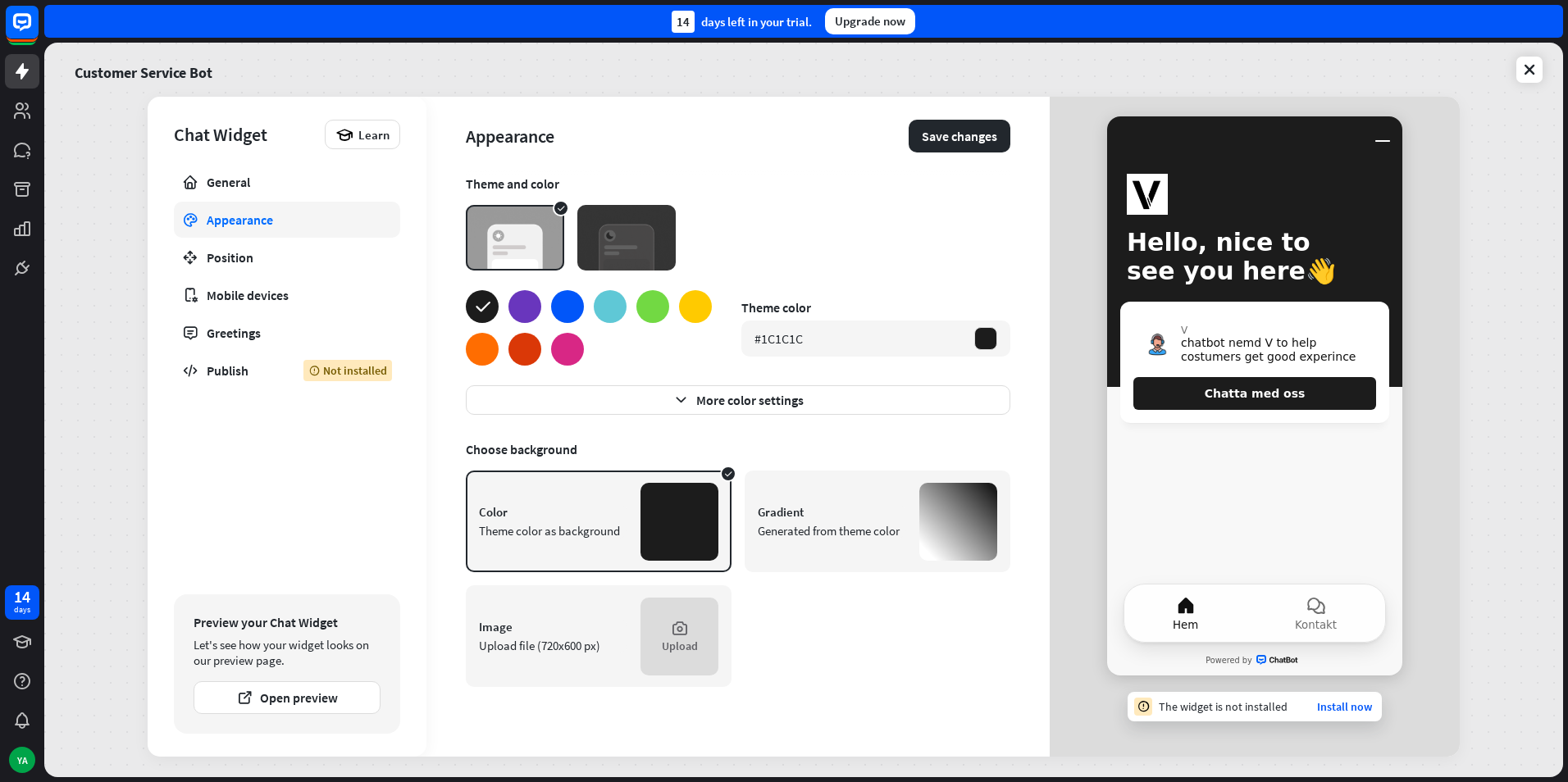
click at [799, 516] on div "Gradient" at bounding box center [832, 512] width 149 height 15
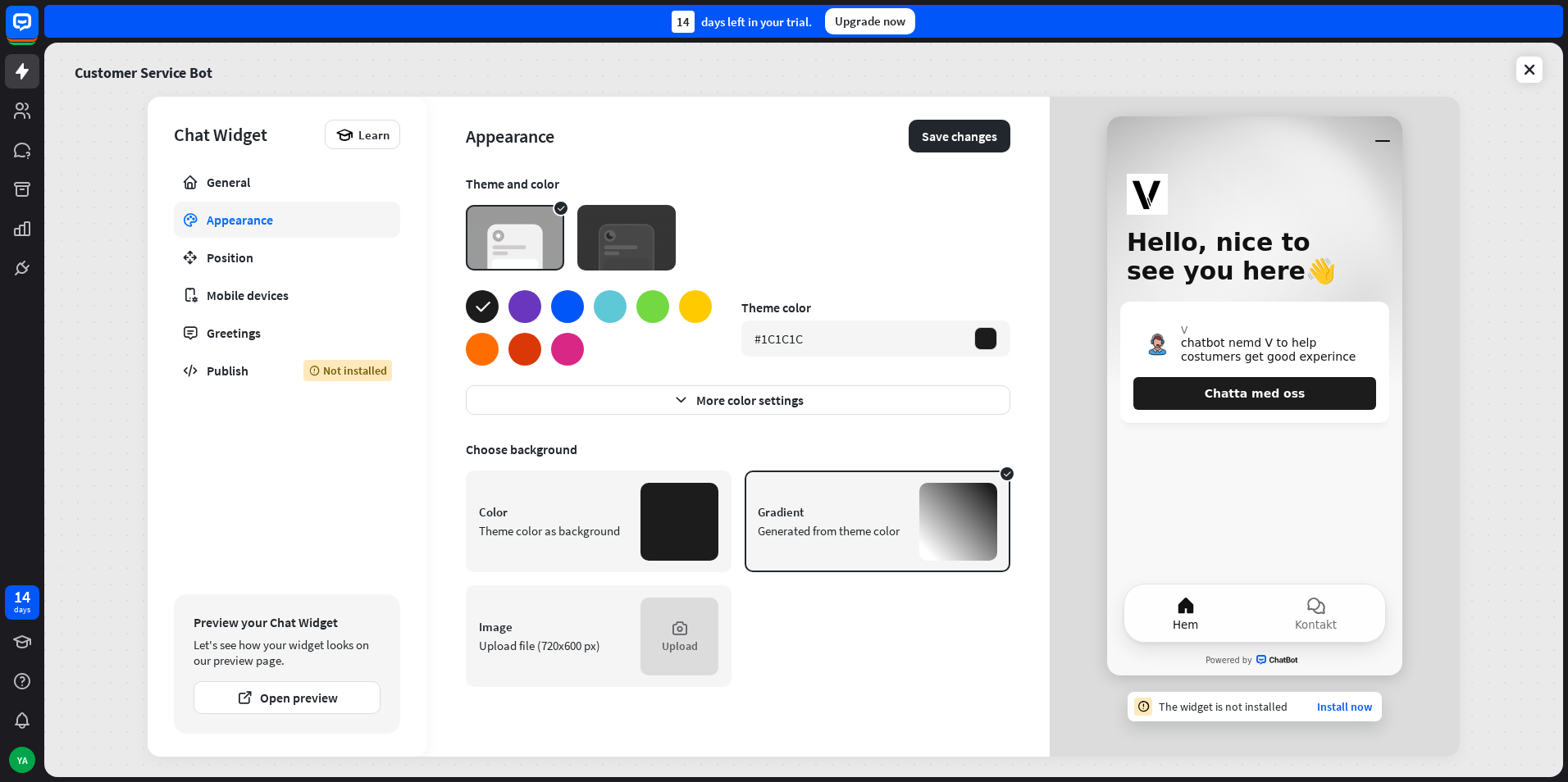
click at [593, 309] on div at bounding box center [609, 306] width 33 height 33
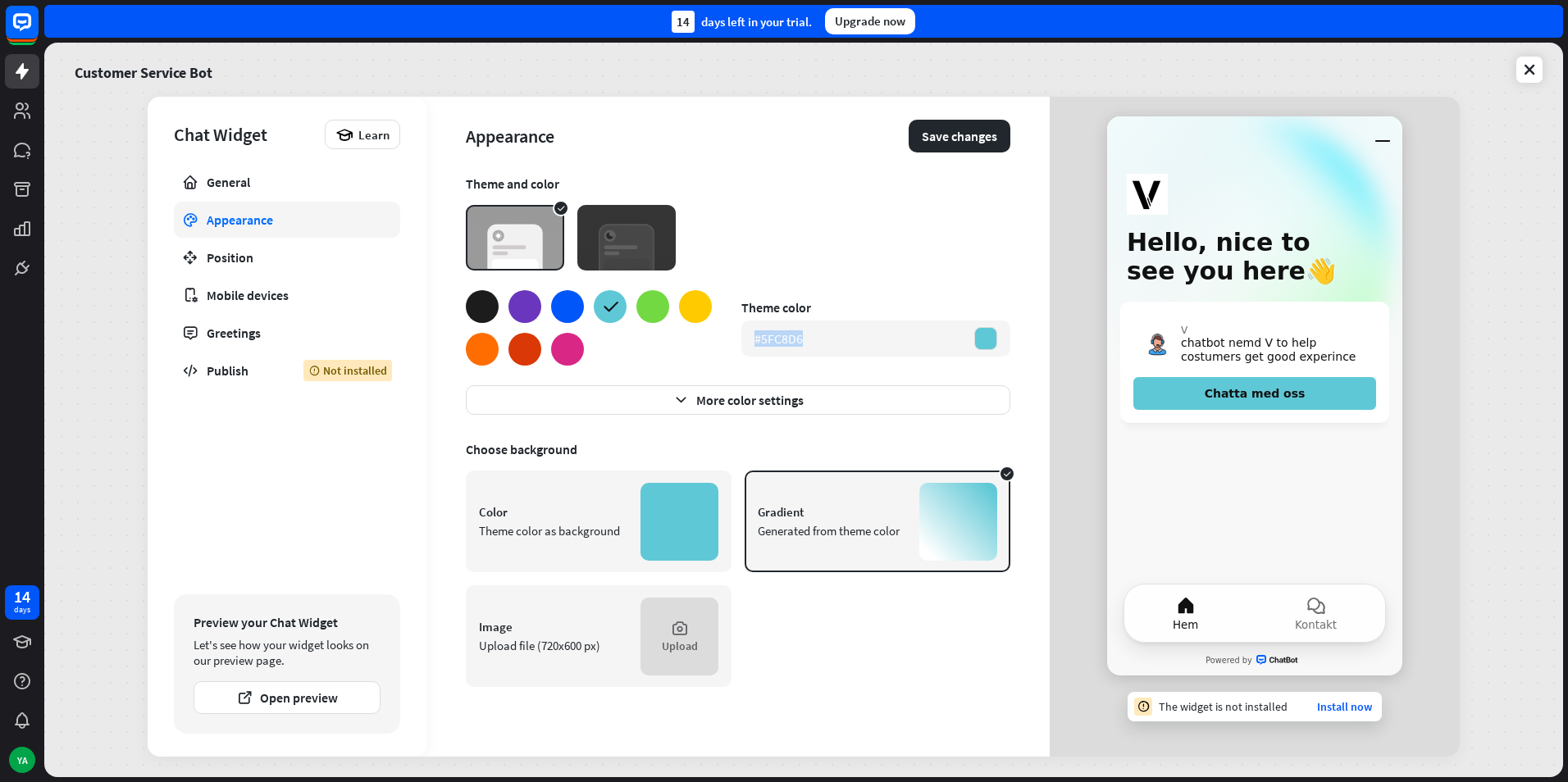
drag, startPoint x: 827, startPoint y: 344, endPoint x: 738, endPoint y: 353, distance: 89.5
click at [738, 353] on div "Theme color #5FC8D6" at bounding box center [738, 327] width 544 height 75
copy div "#5FC8D6"
click at [670, 520] on div at bounding box center [680, 522] width 78 height 78
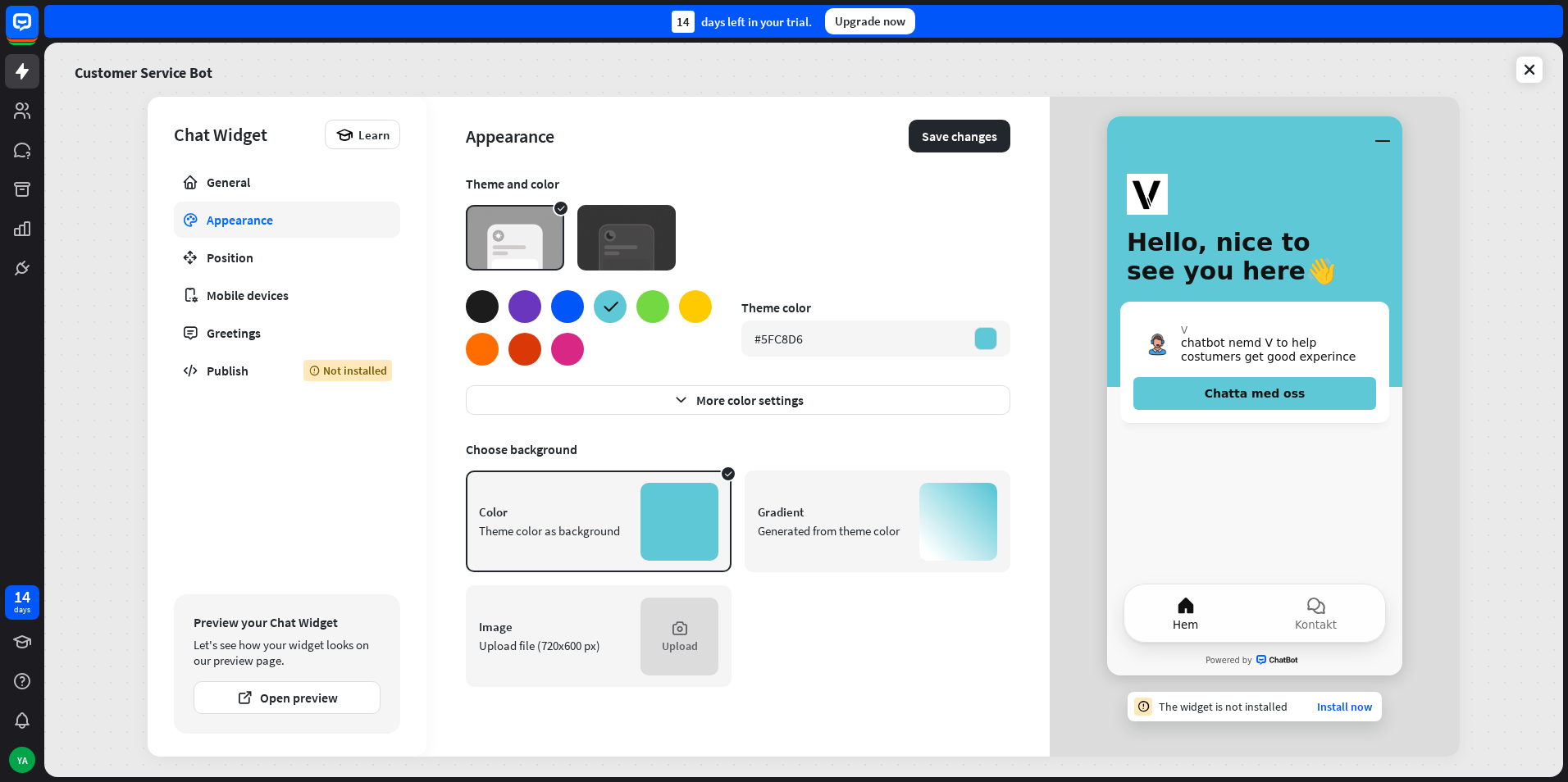
click at [891, 571] on div "Gradient Generated from theme color" at bounding box center [877, 522] width 265 height 101
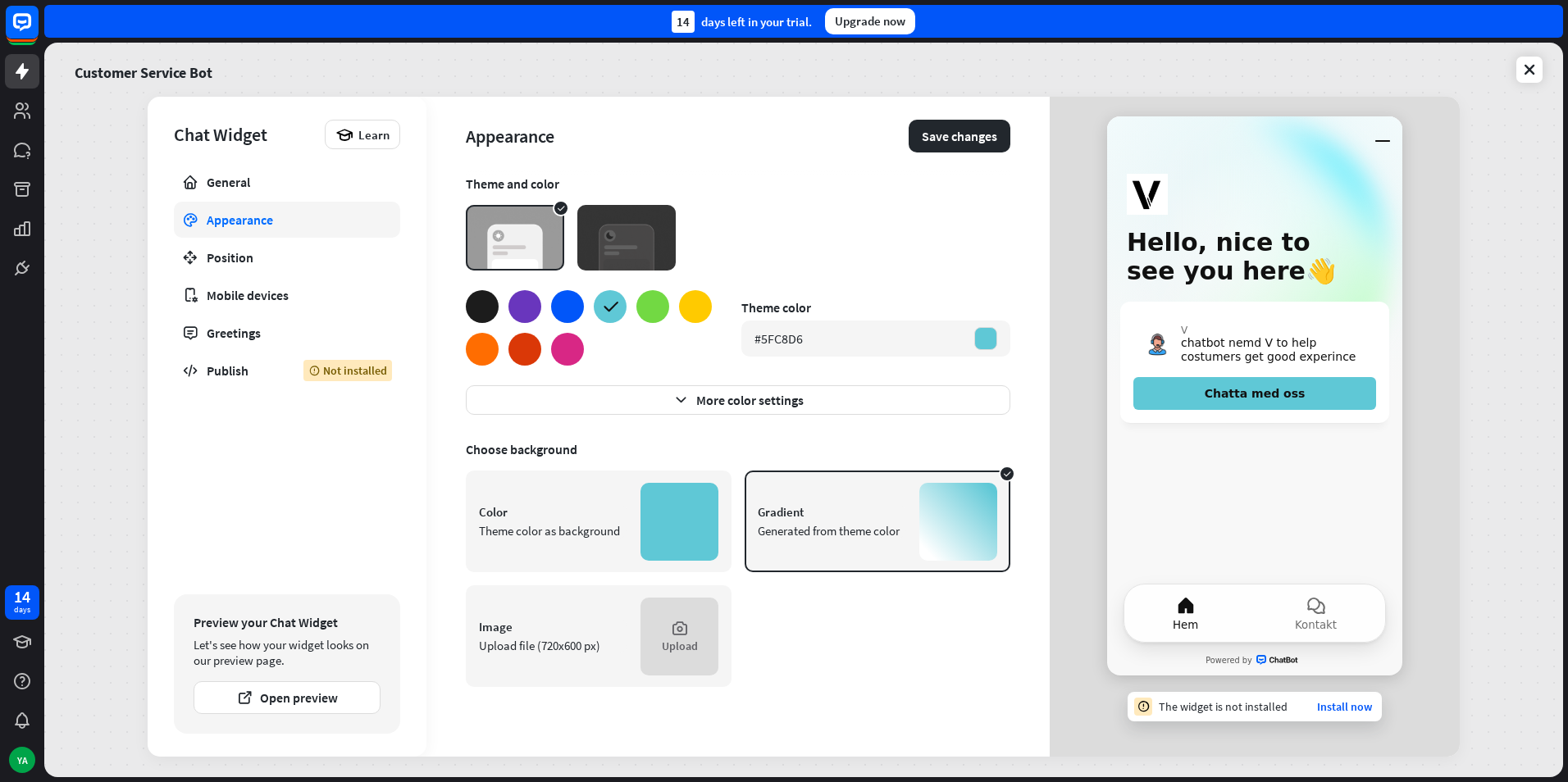
click at [680, 537] on div at bounding box center [680, 522] width 78 height 78
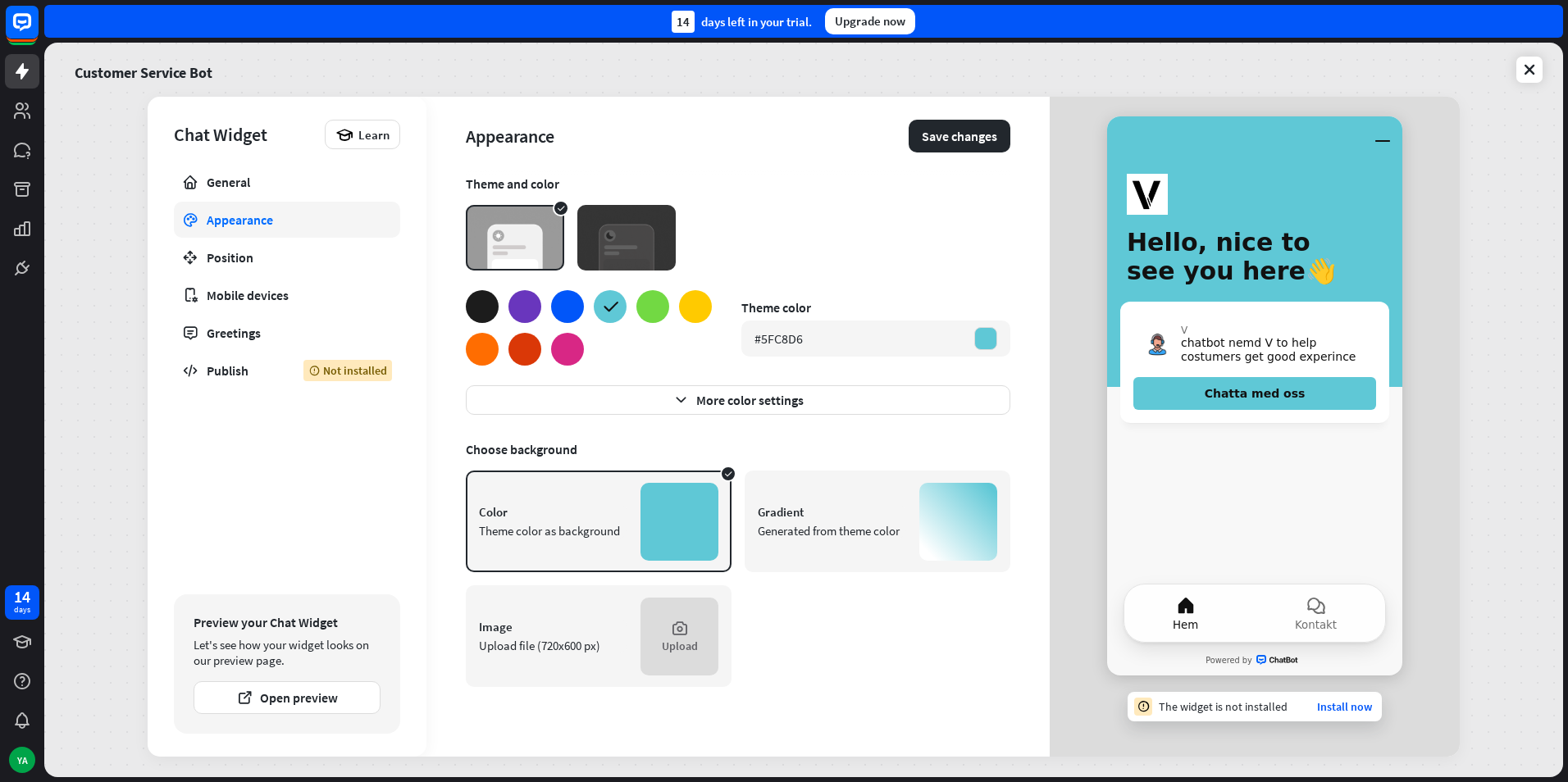
click at [860, 501] on div "Gradient Generated from theme color" at bounding box center [877, 522] width 265 height 101
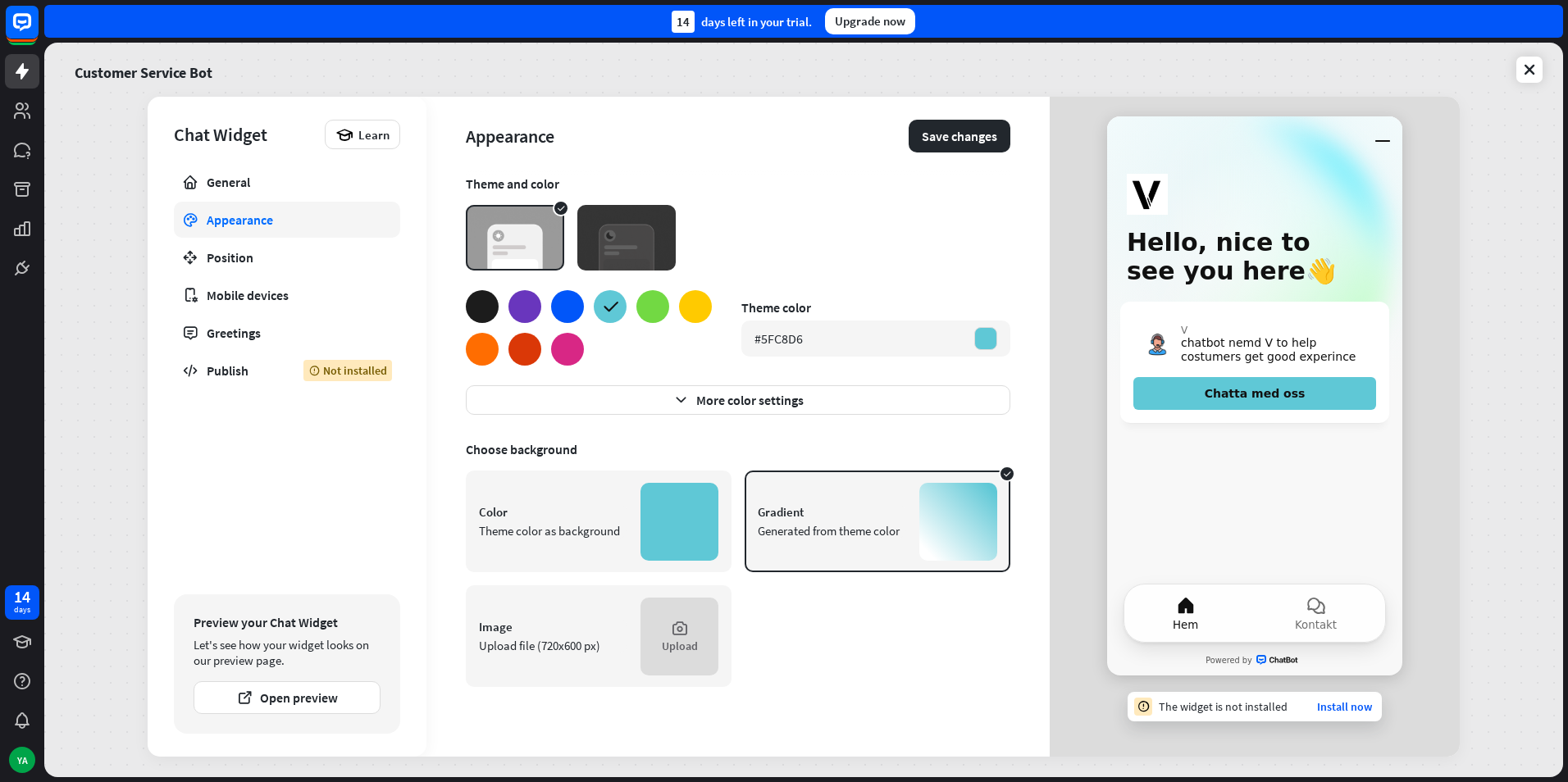
click at [489, 298] on div at bounding box center [482, 306] width 33 height 33
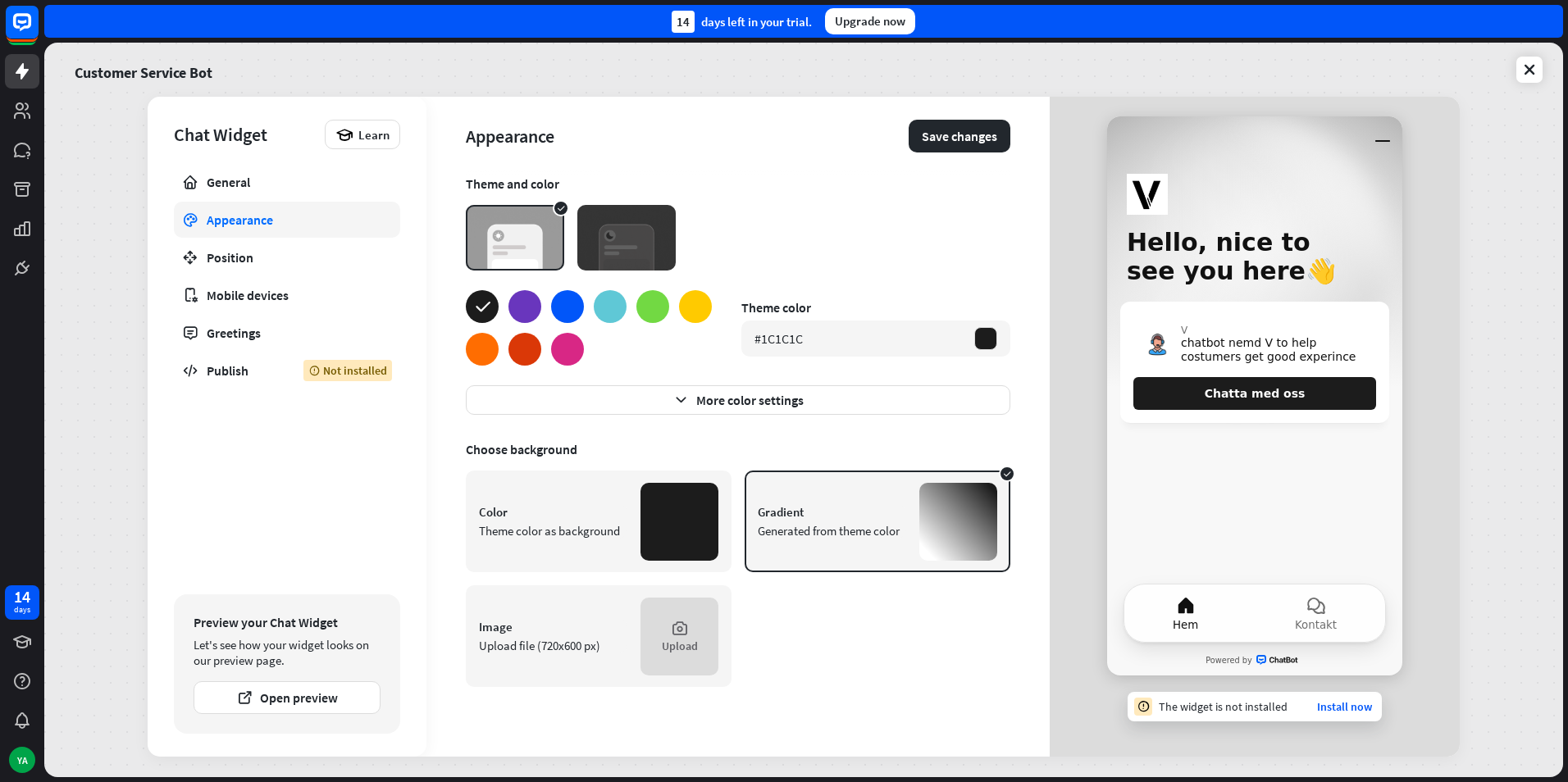
click at [495, 343] on div at bounding box center [482, 349] width 33 height 33
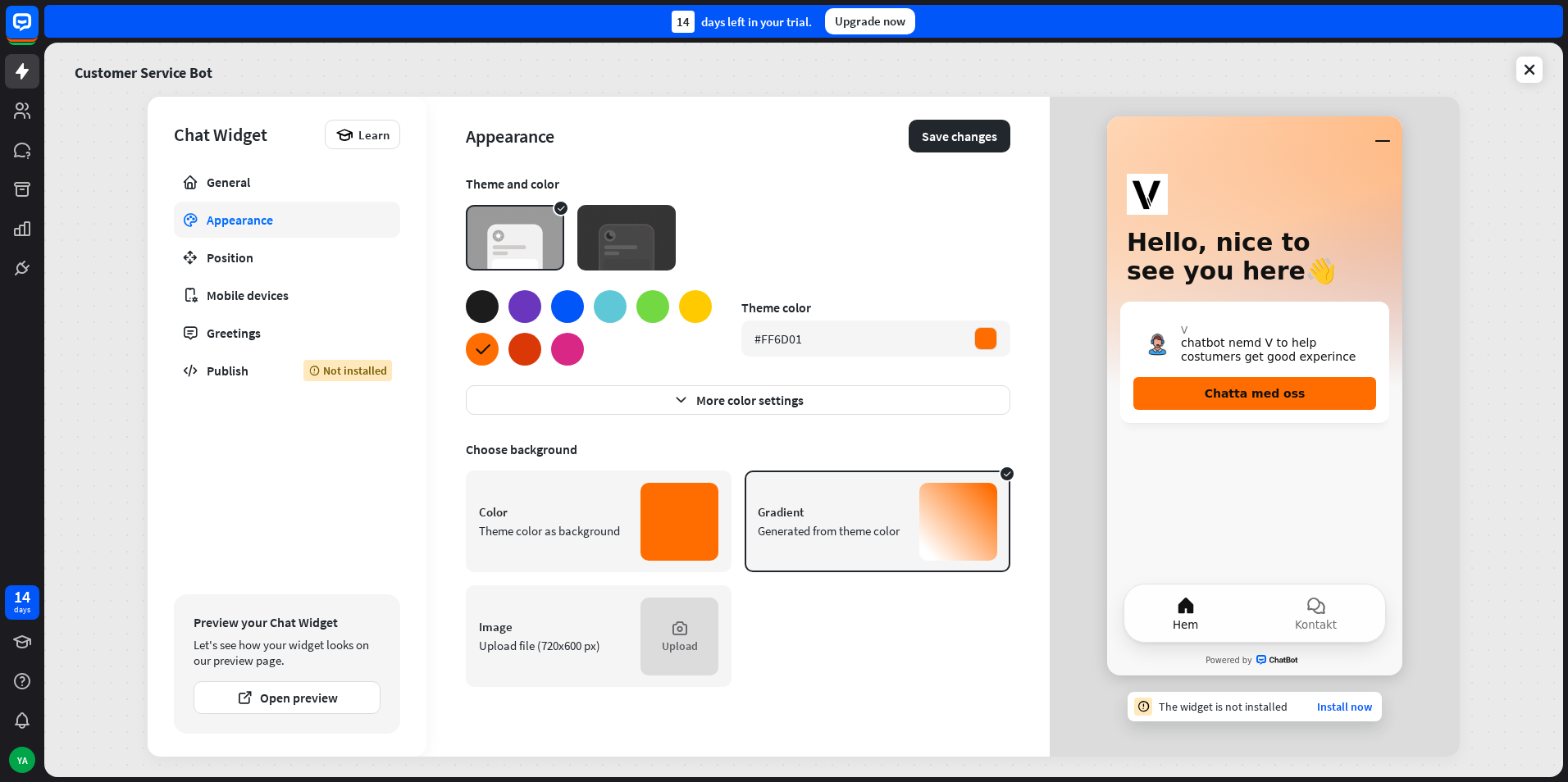
click at [508, 352] on div at bounding box center [524, 349] width 33 height 33
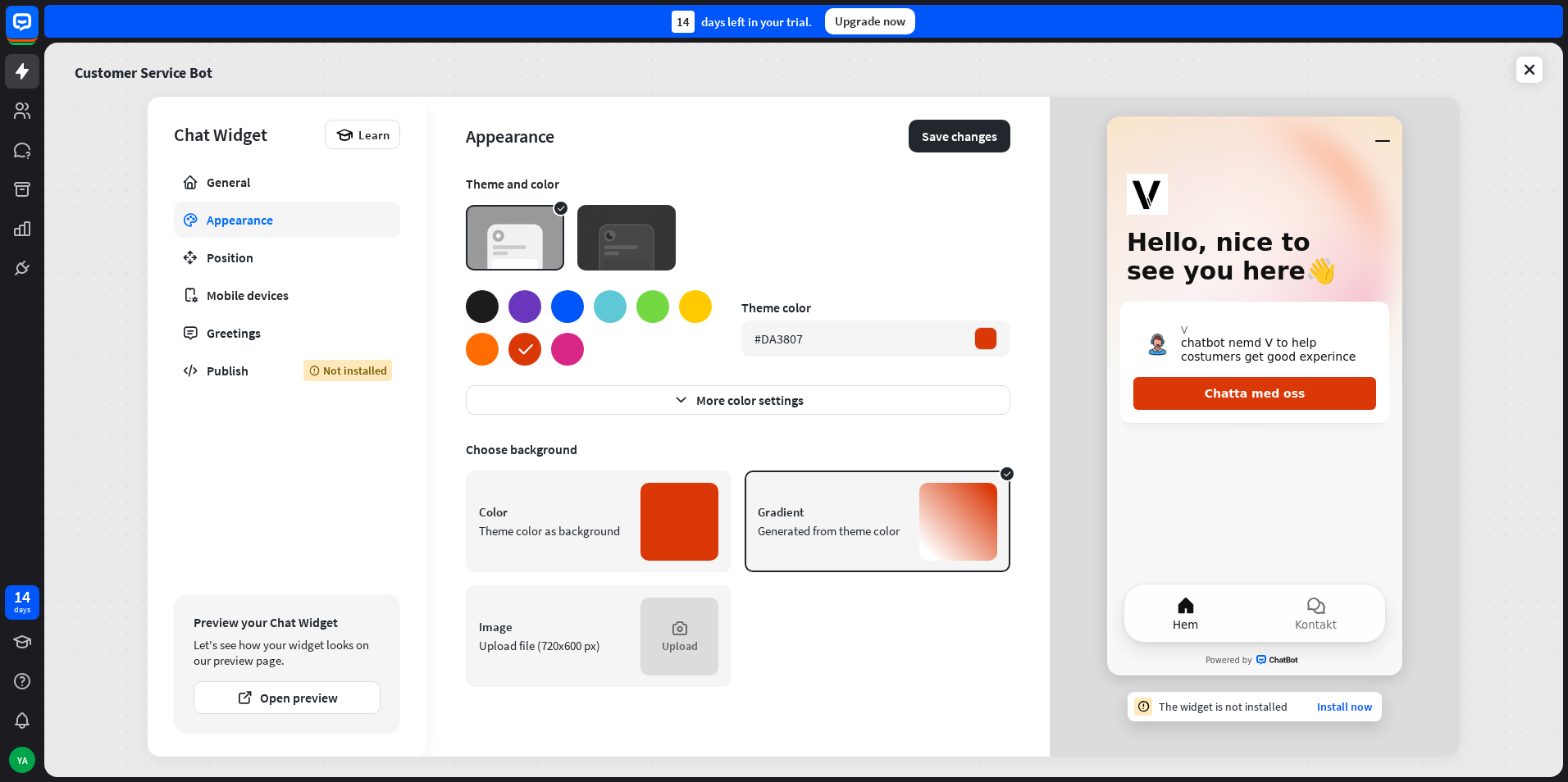
click at [530, 358] on icon at bounding box center [525, 350] width 20 height 20
click at [588, 364] on div at bounding box center [588, 327] width 246 height 75
click at [571, 357] on div at bounding box center [567, 349] width 33 height 33
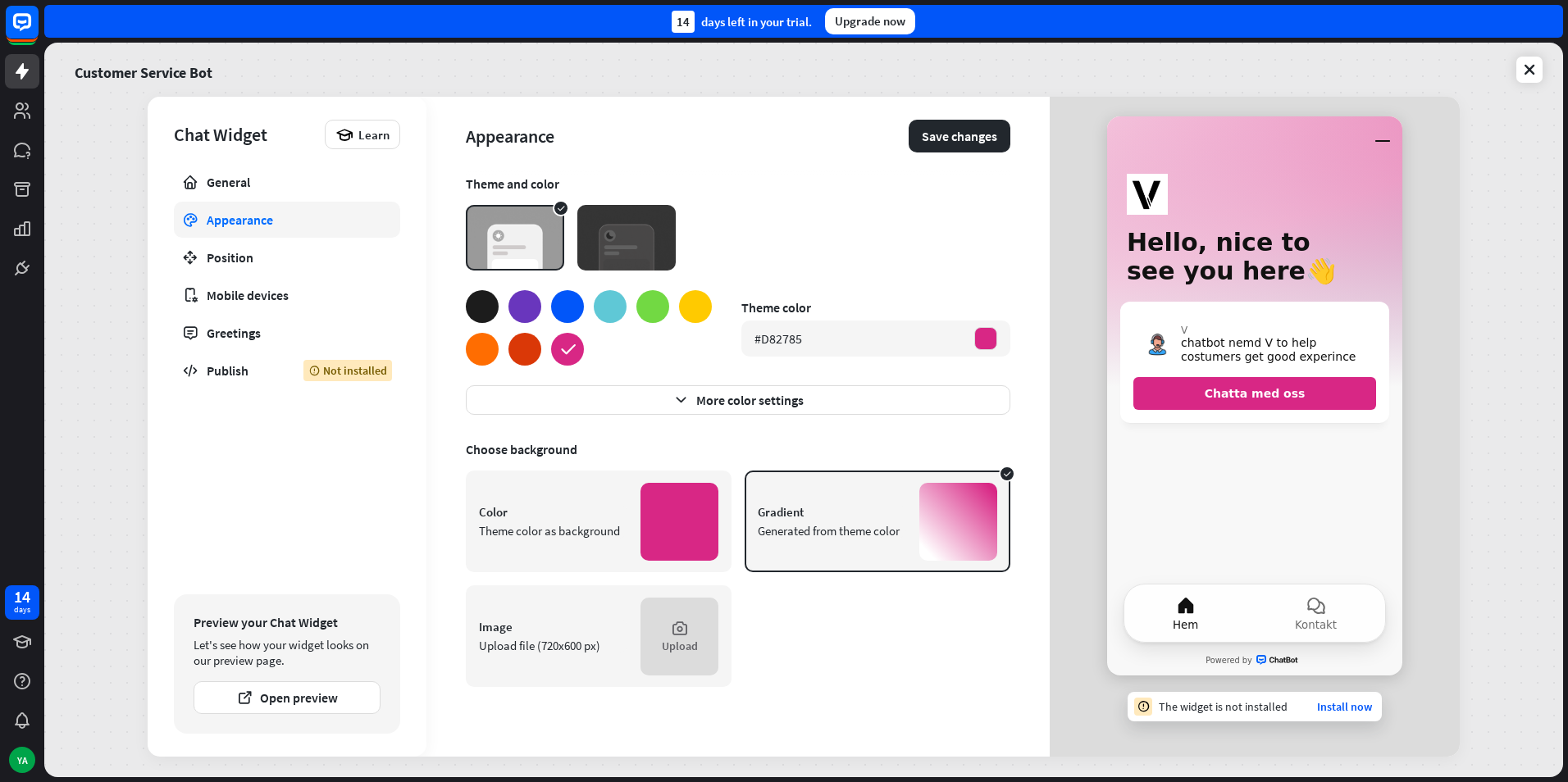
click at [515, 298] on div at bounding box center [524, 306] width 33 height 33
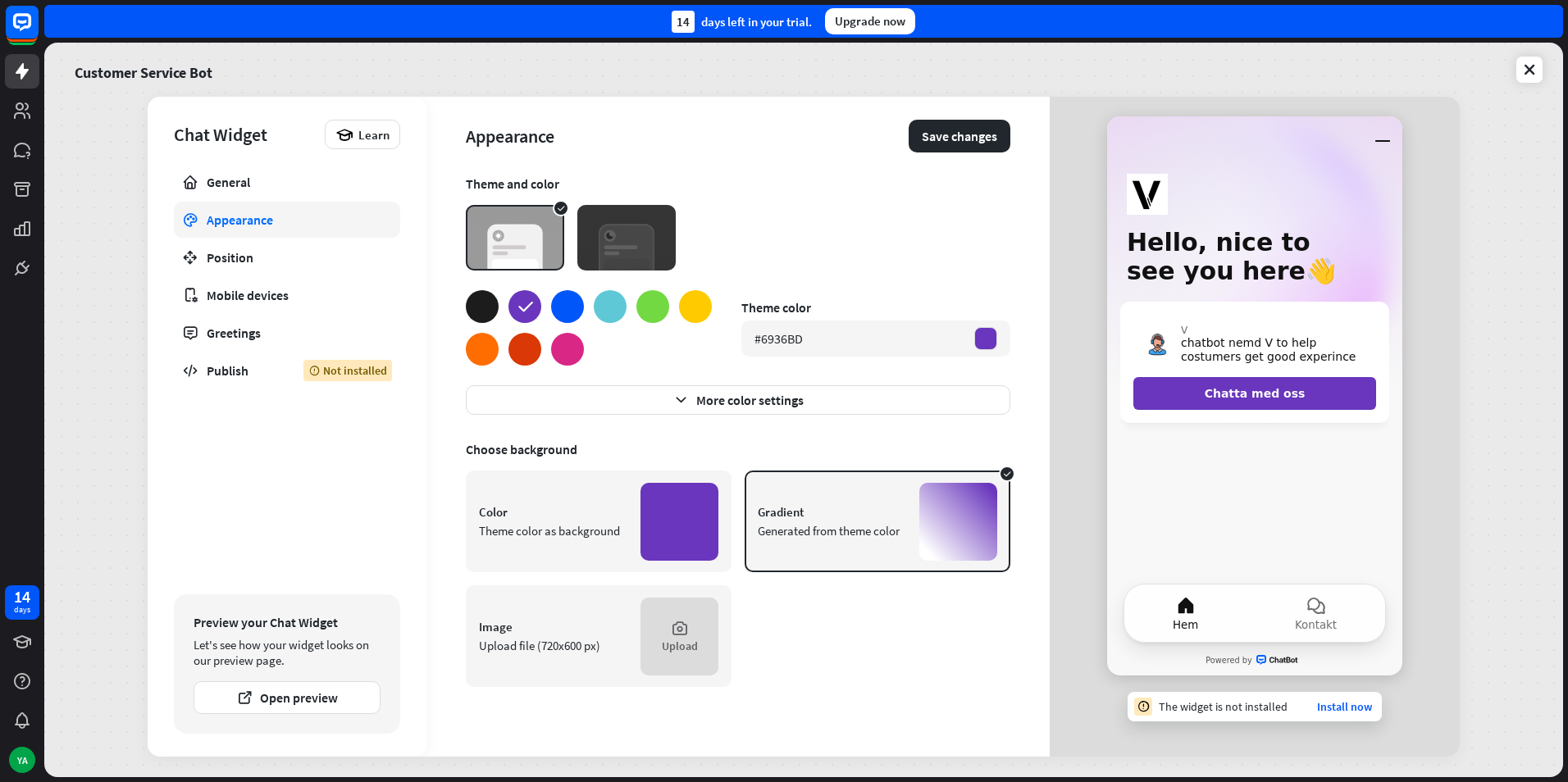
click at [478, 294] on div at bounding box center [482, 306] width 33 height 33
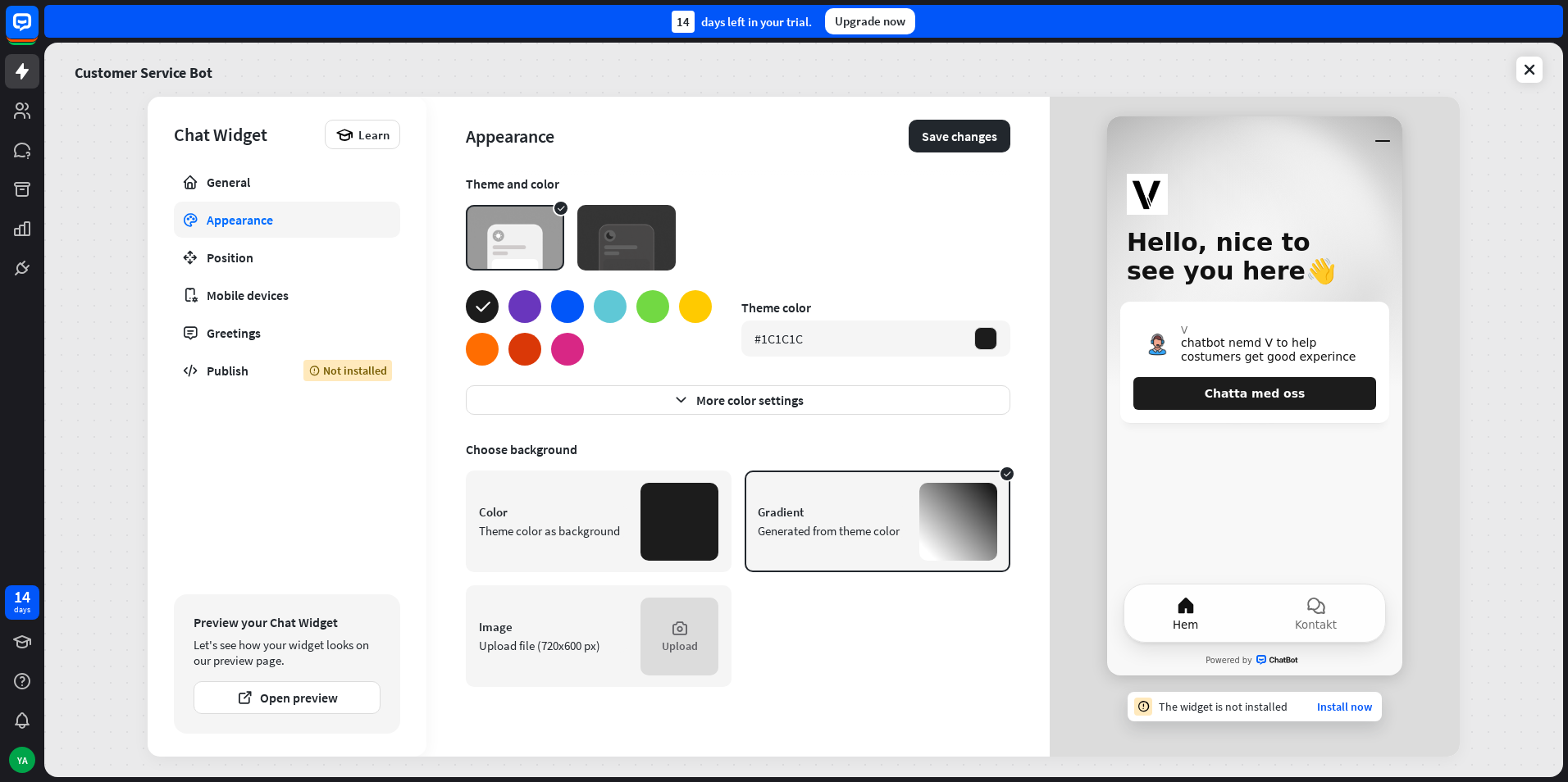
click at [570, 299] on div at bounding box center [567, 306] width 33 height 33
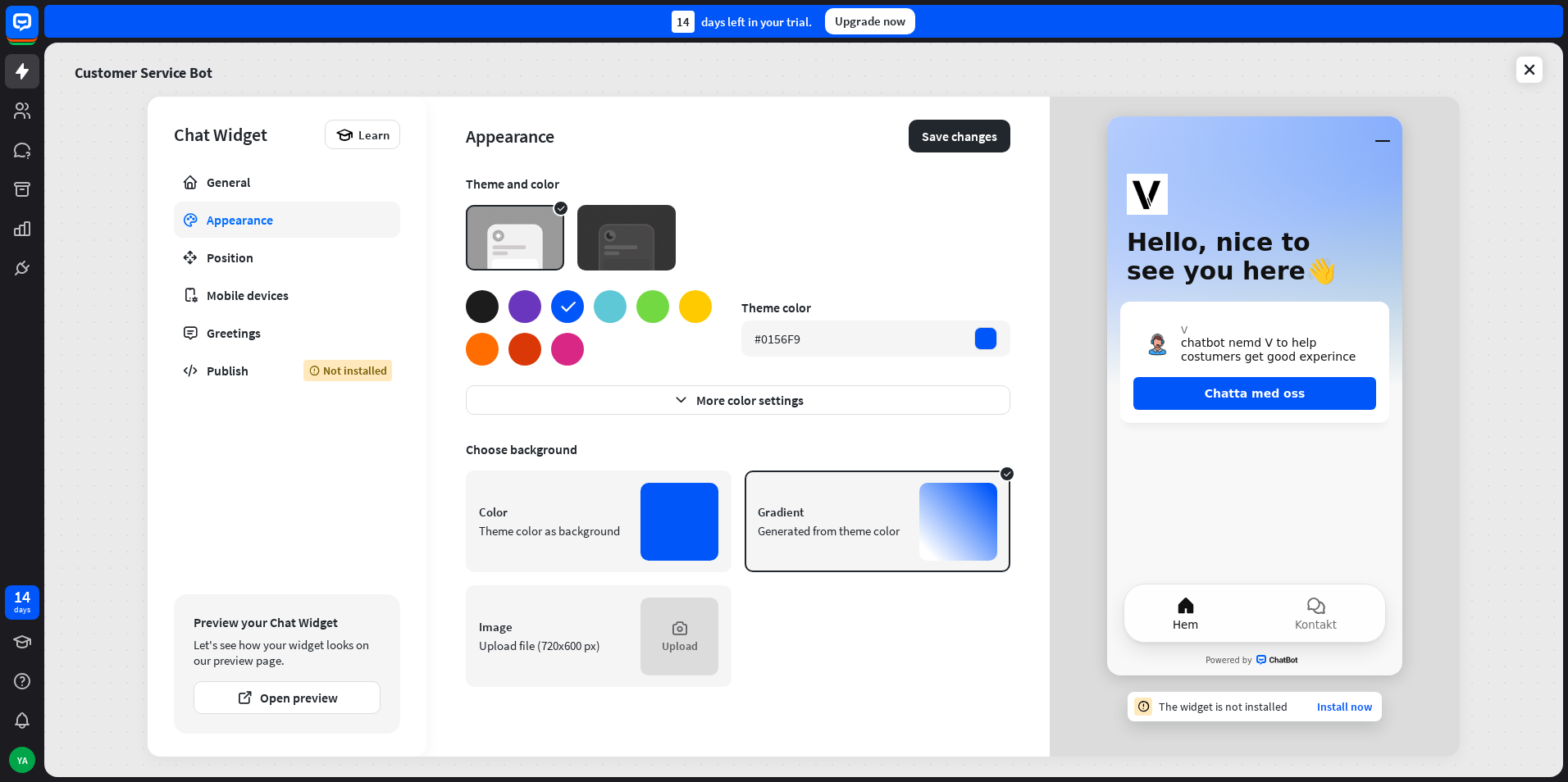
drag, startPoint x: 478, startPoint y: 303, endPoint x: 406, endPoint y: 261, distance: 83.4
click at [478, 303] on div at bounding box center [482, 306] width 33 height 33
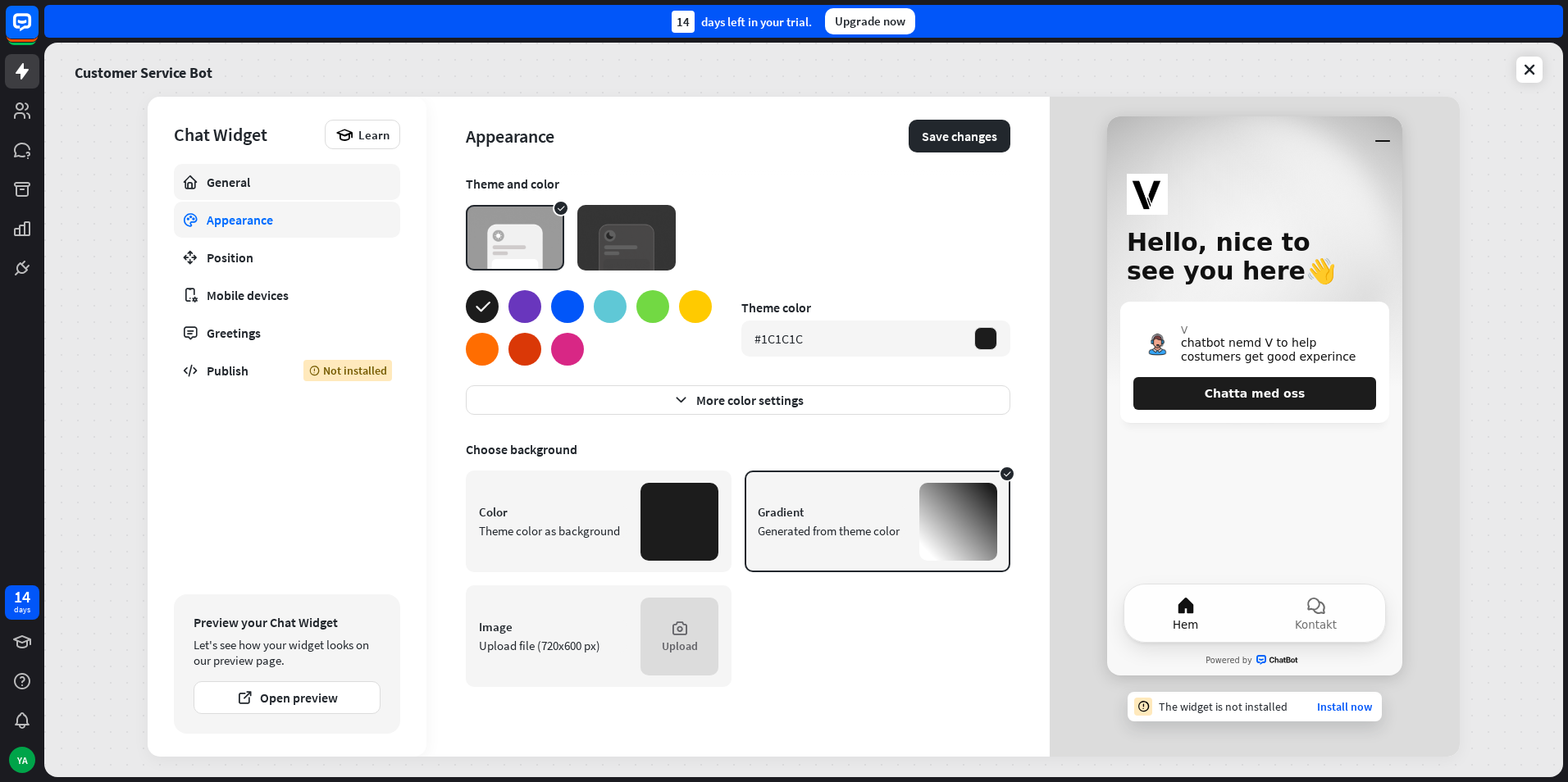
click at [281, 184] on div "General" at bounding box center [287, 182] width 161 height 16
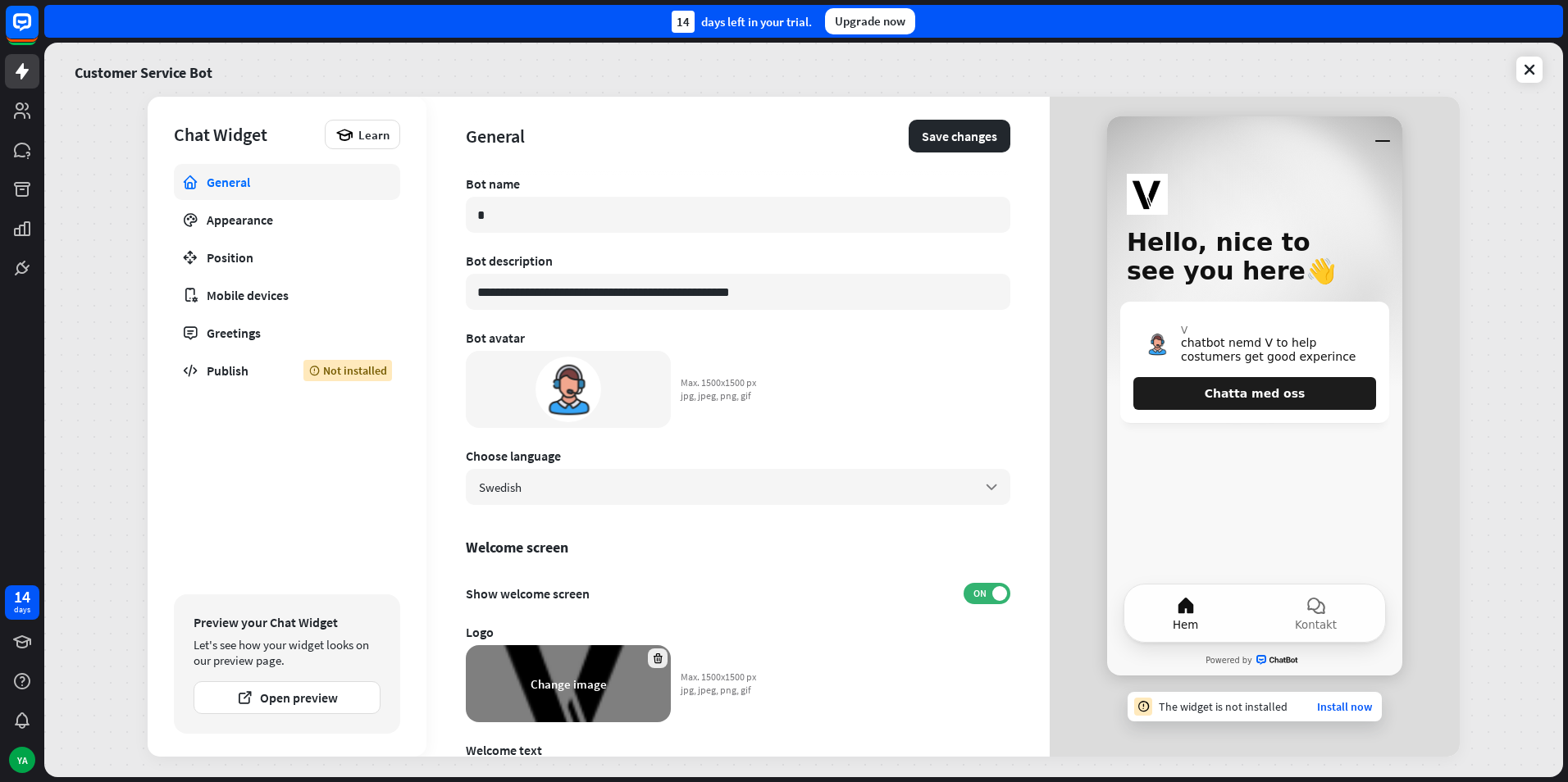
click at [649, 654] on div at bounding box center [657, 658] width 19 height 19
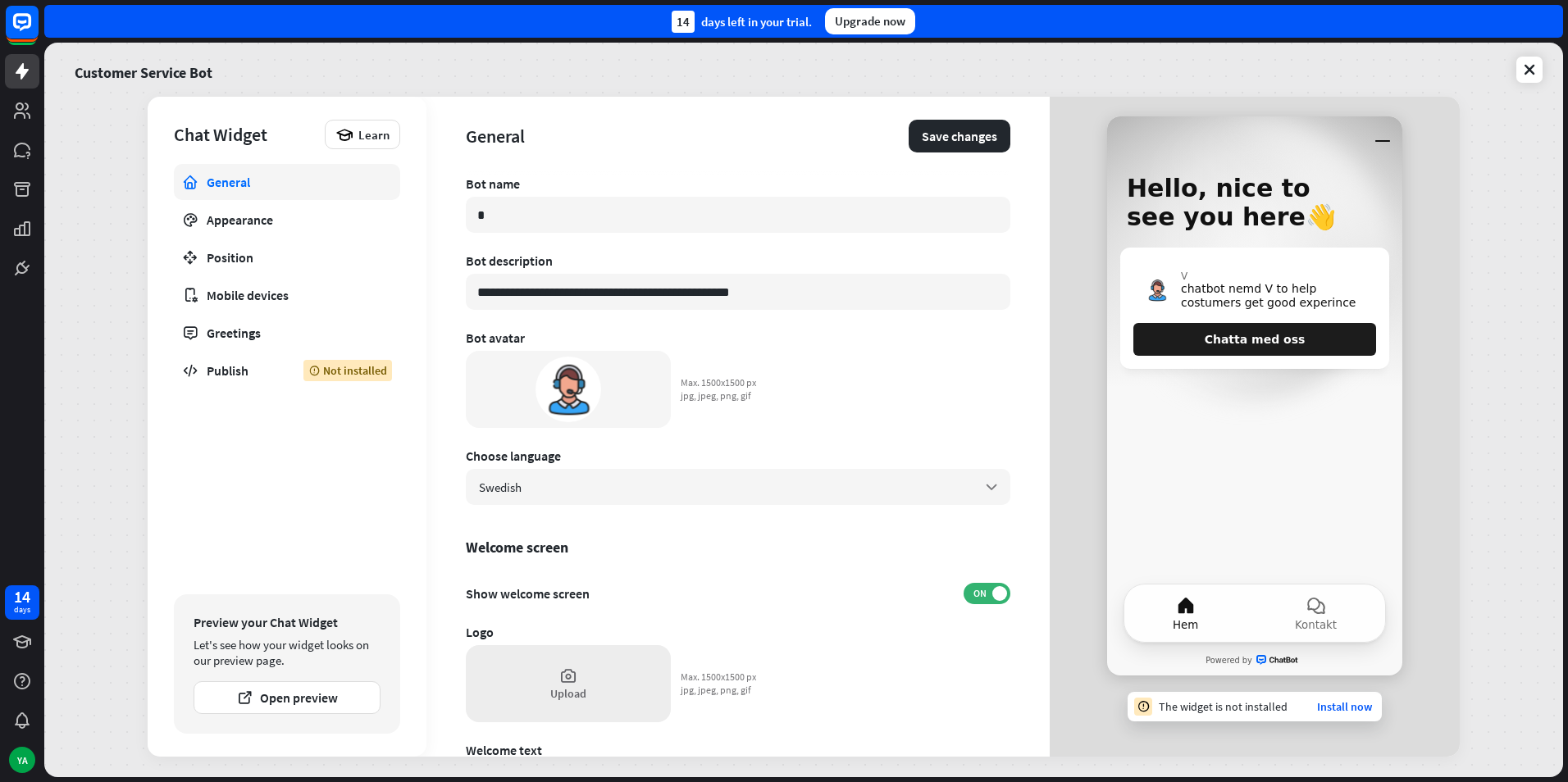
click at [595, 663] on div "Upload" at bounding box center [568, 683] width 205 height 77
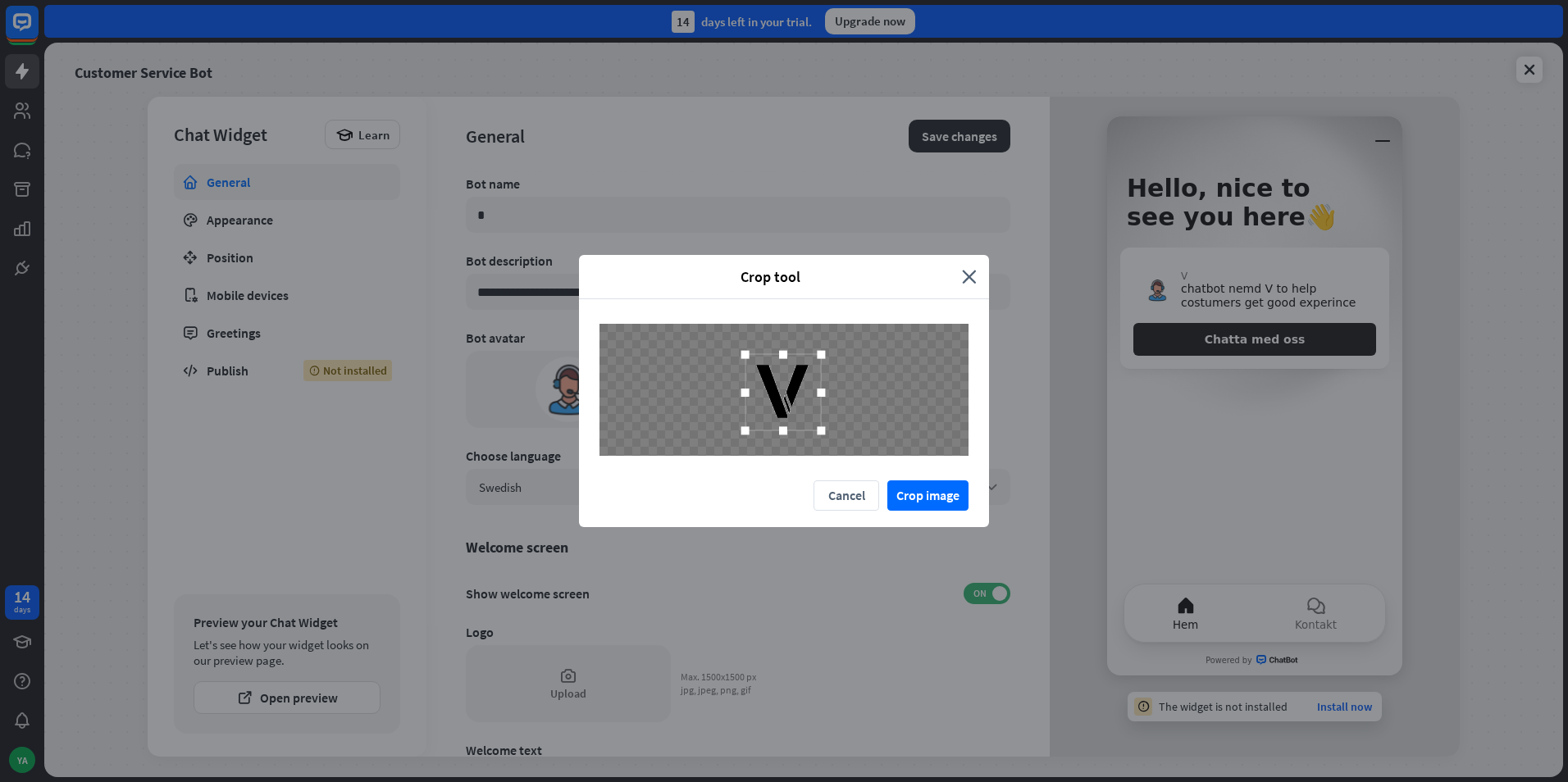
click at [792, 410] on div at bounding box center [784, 392] width 76 height 76
click at [942, 493] on button "Crop image" at bounding box center [927, 495] width 81 height 30
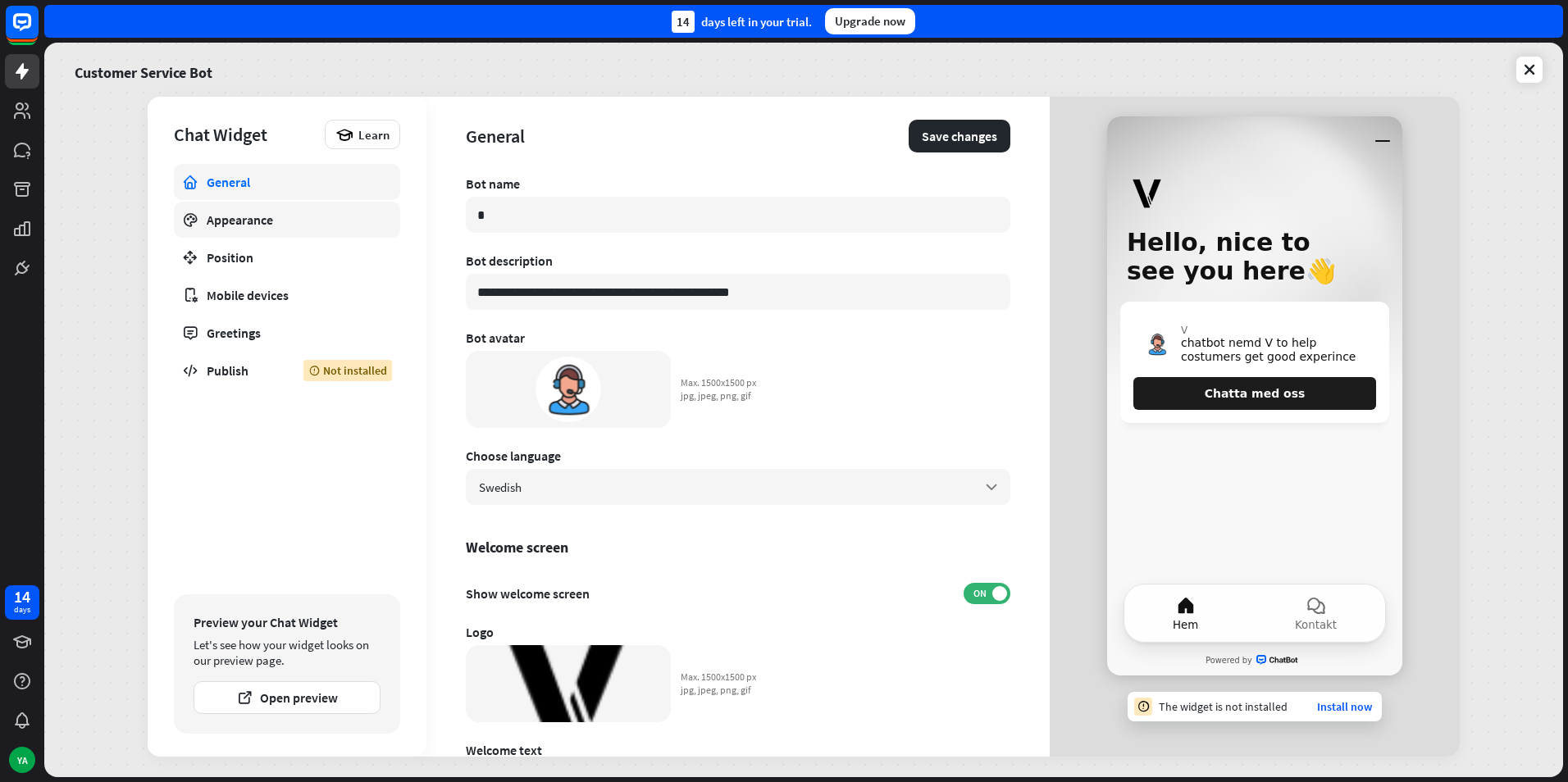
click at [283, 229] on link "Appearance" at bounding box center [287, 220] width 227 height 36
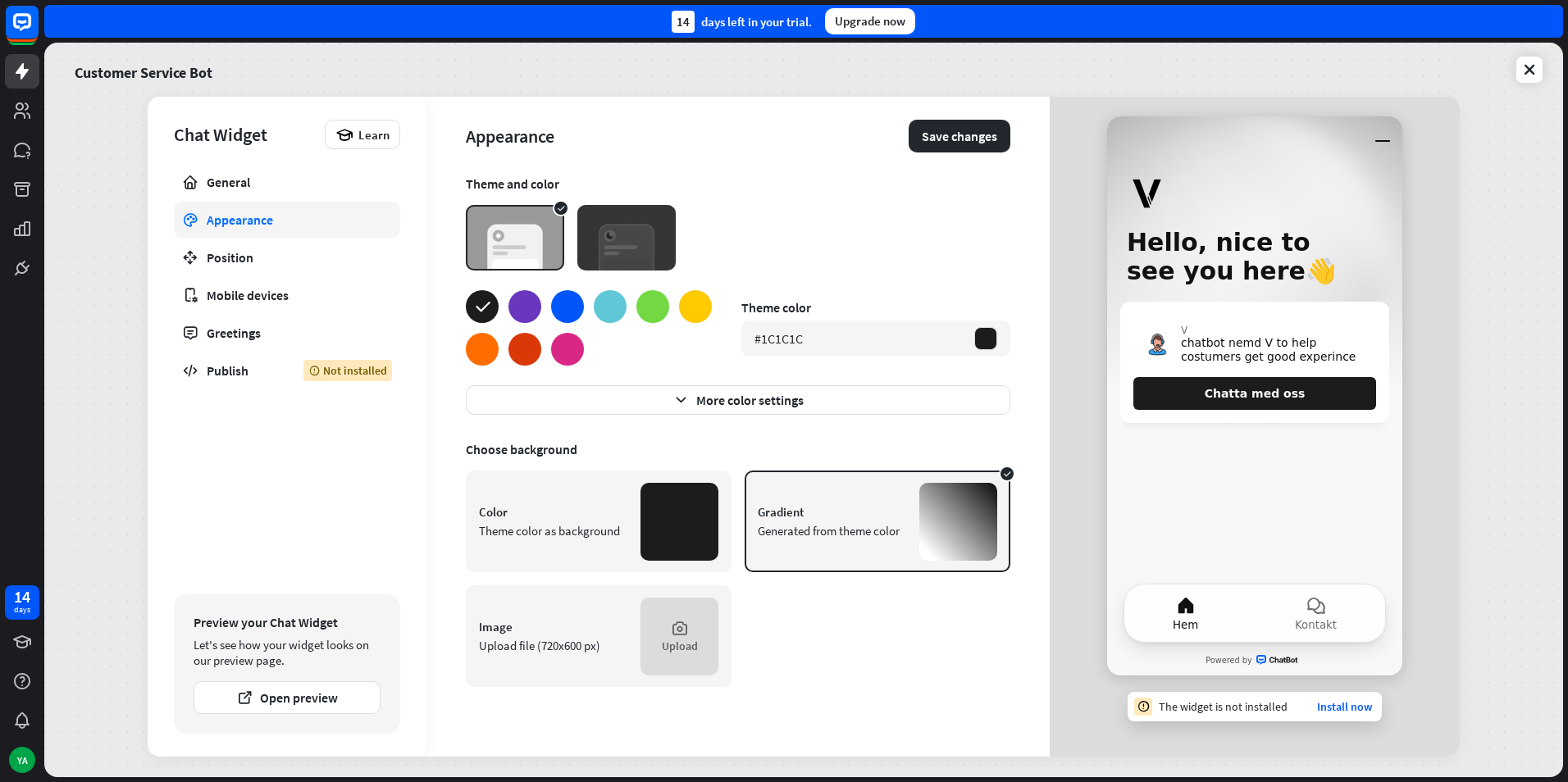
click at [606, 315] on div at bounding box center [609, 306] width 33 height 33
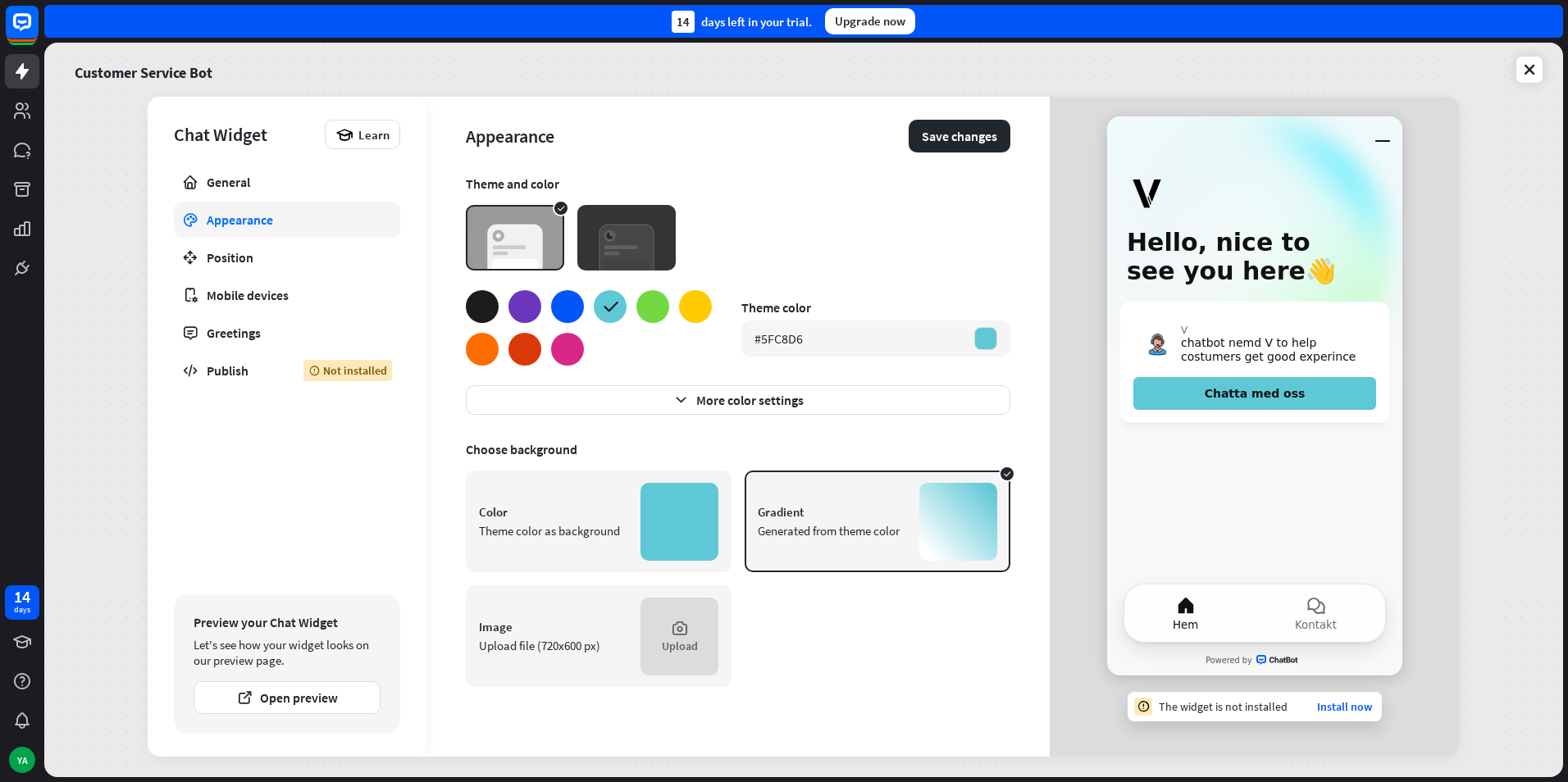
click at [531, 342] on div at bounding box center [524, 349] width 33 height 33
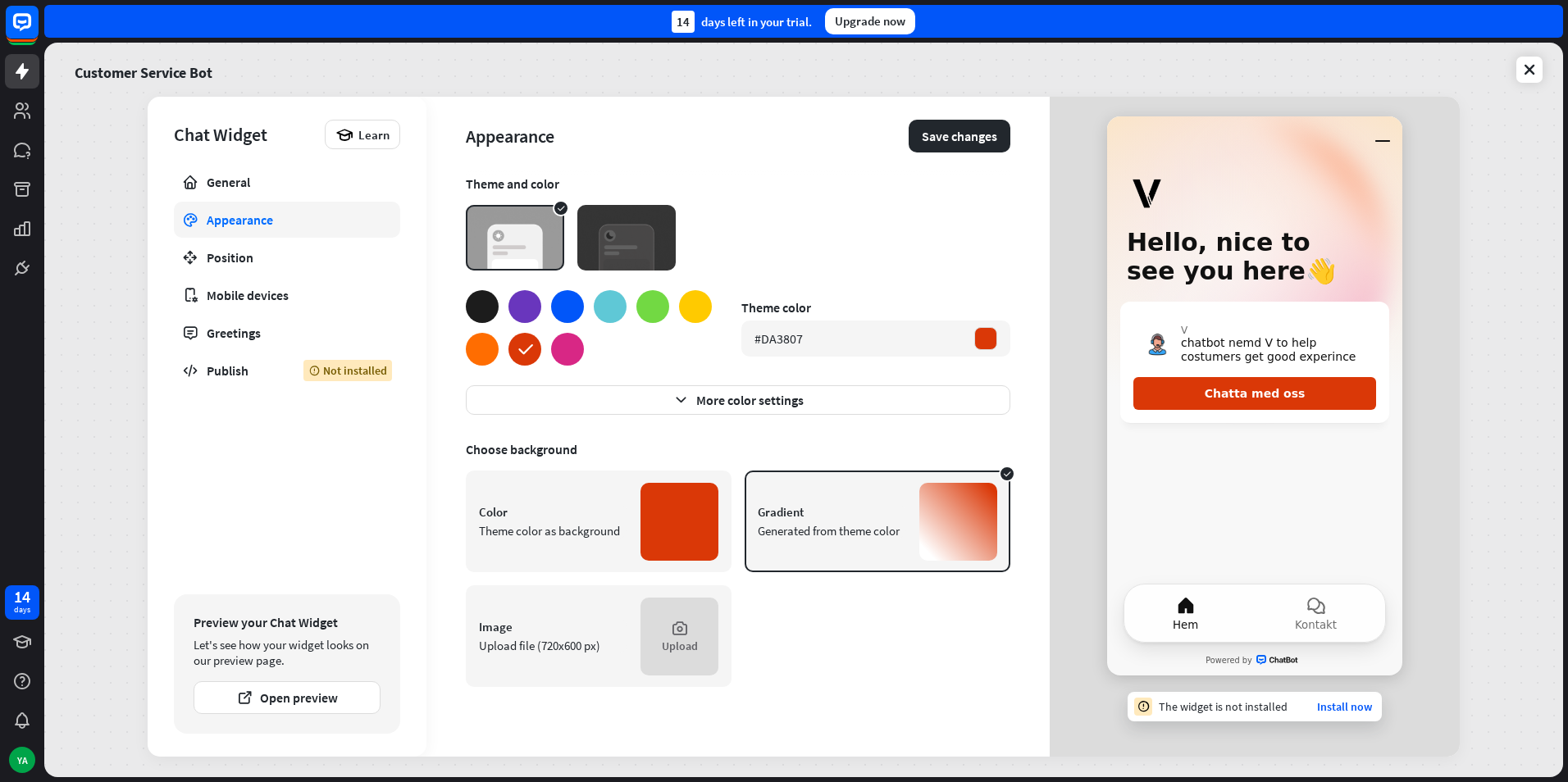
click at [658, 312] on div at bounding box center [653, 306] width 33 height 33
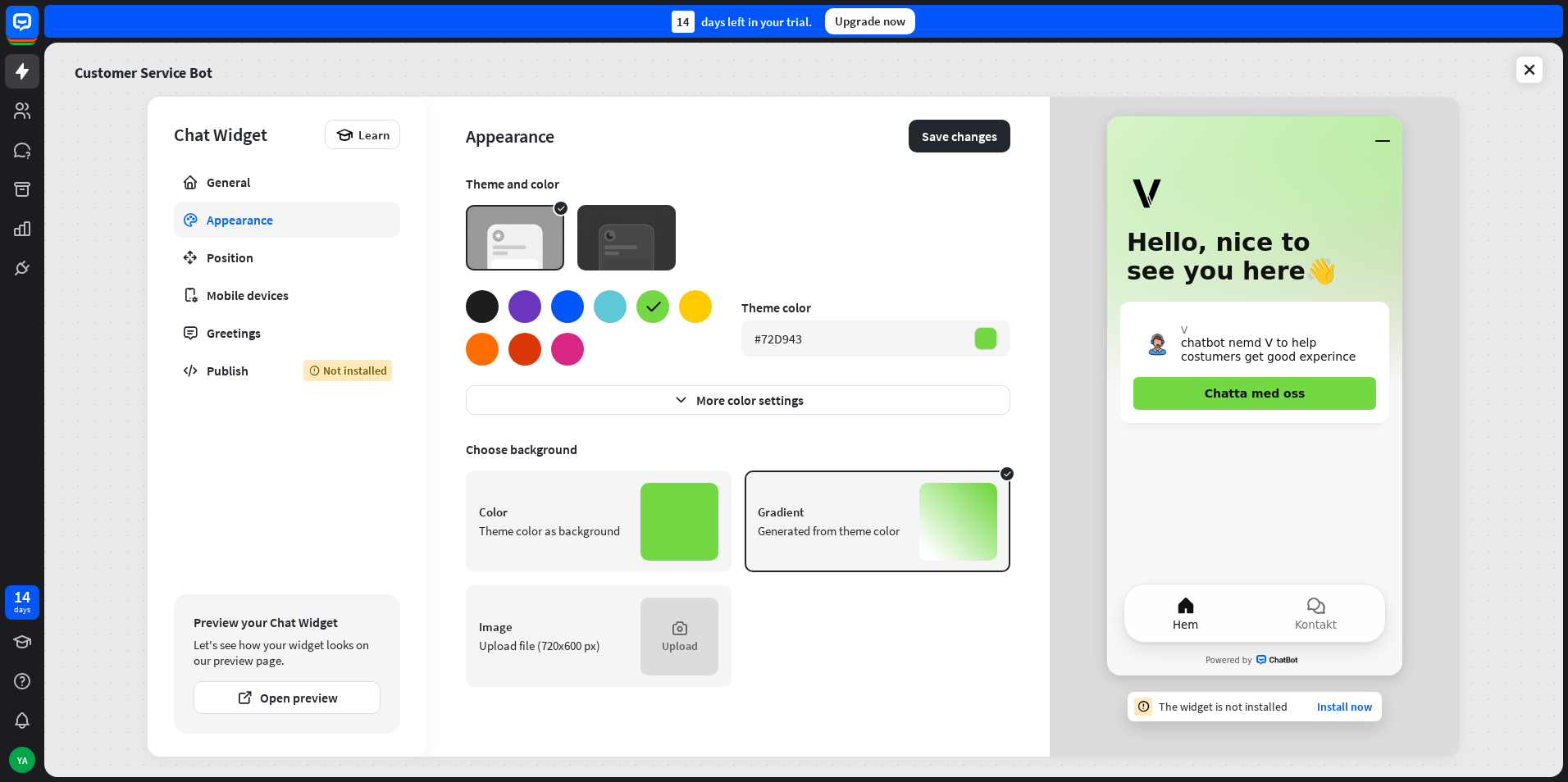
click at [478, 309] on div at bounding box center [482, 306] width 33 height 33
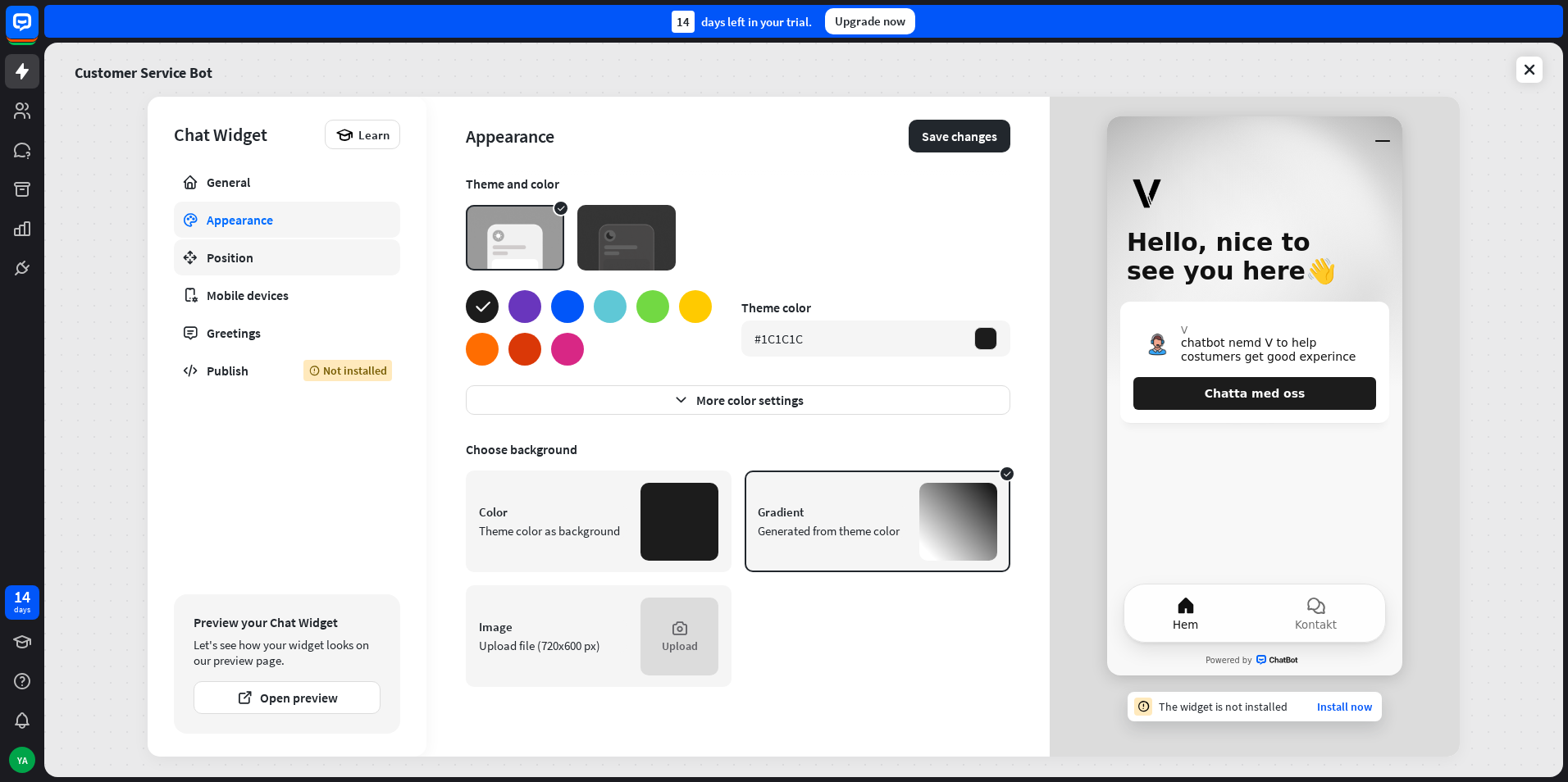
click at [232, 249] on div "Position" at bounding box center [287, 257] width 161 height 16
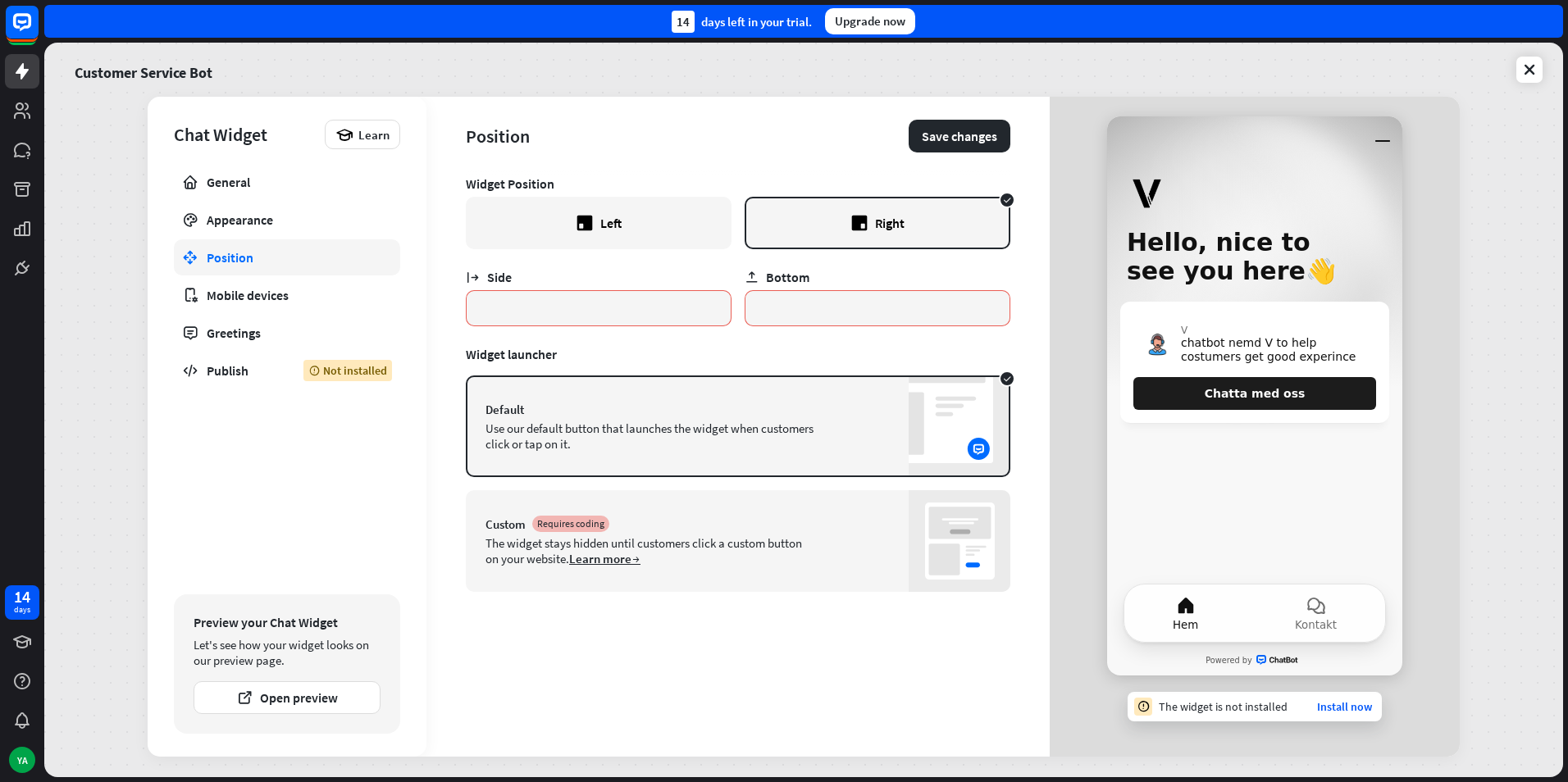
click at [581, 222] on icon at bounding box center [585, 223] width 15 height 15
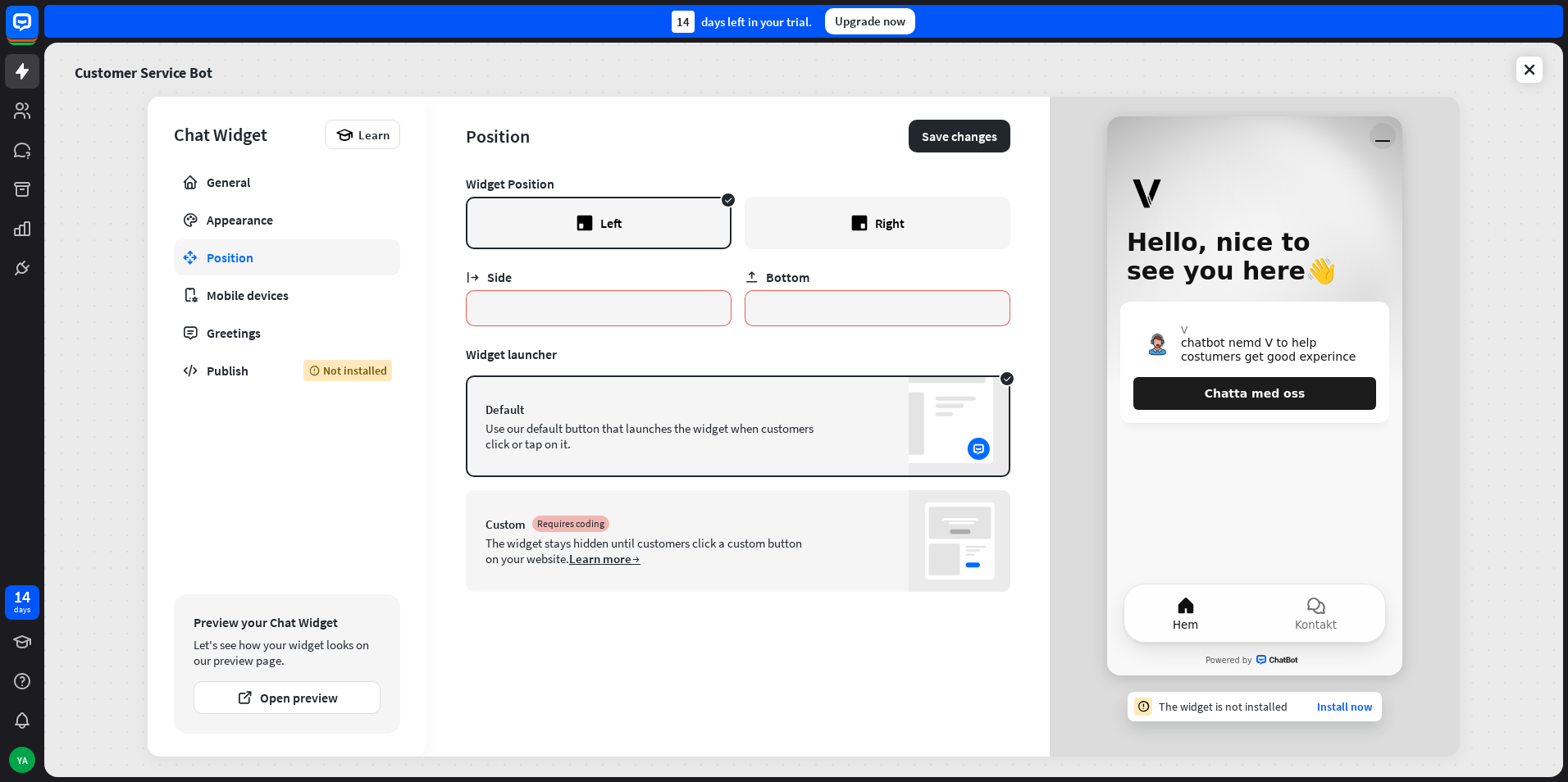
click at [1382, 137] on icon "Minimera fönster" at bounding box center [1382, 135] width 26 height 26
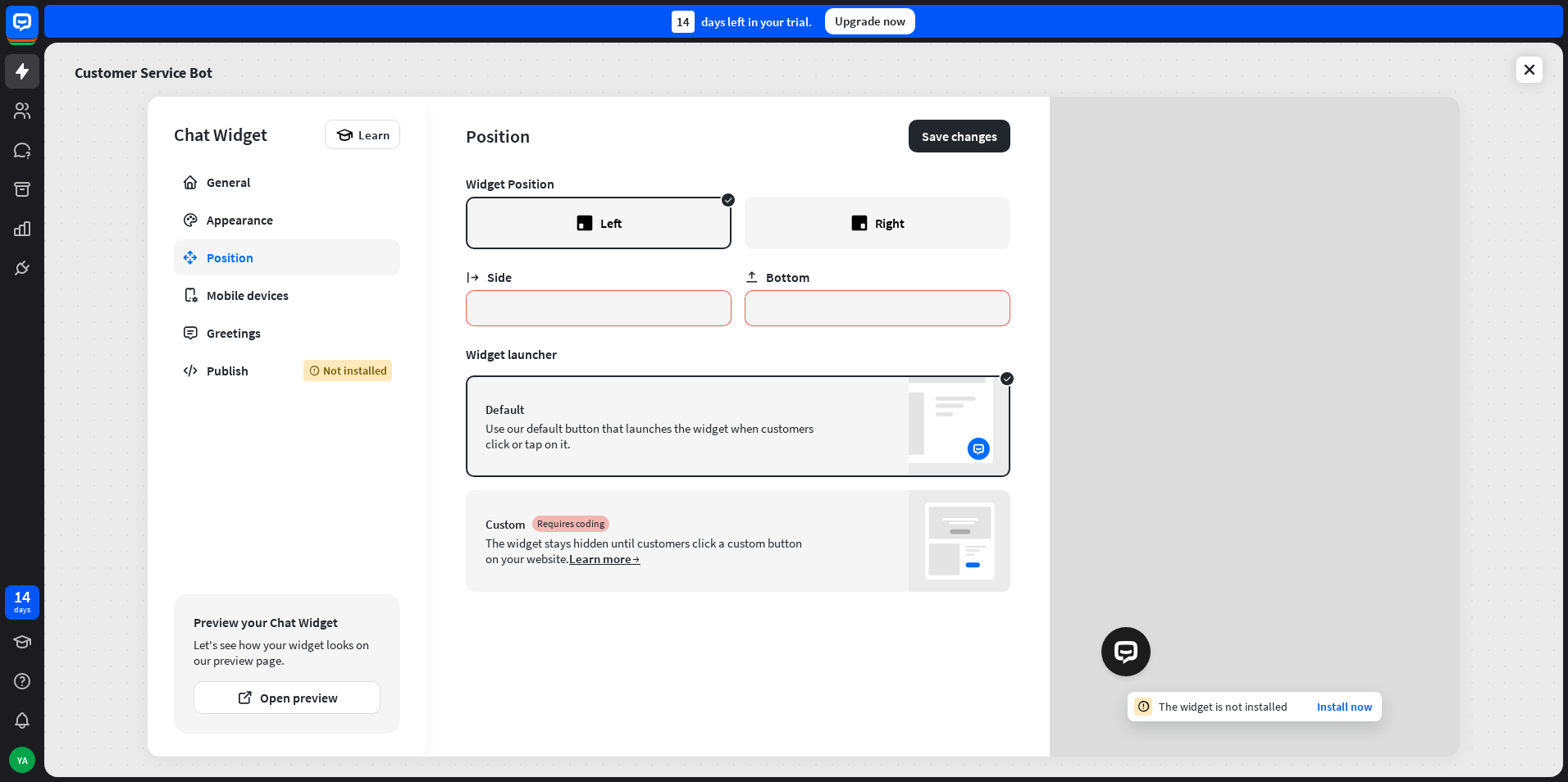
click at [893, 211] on div "Right" at bounding box center [877, 223] width 265 height 52
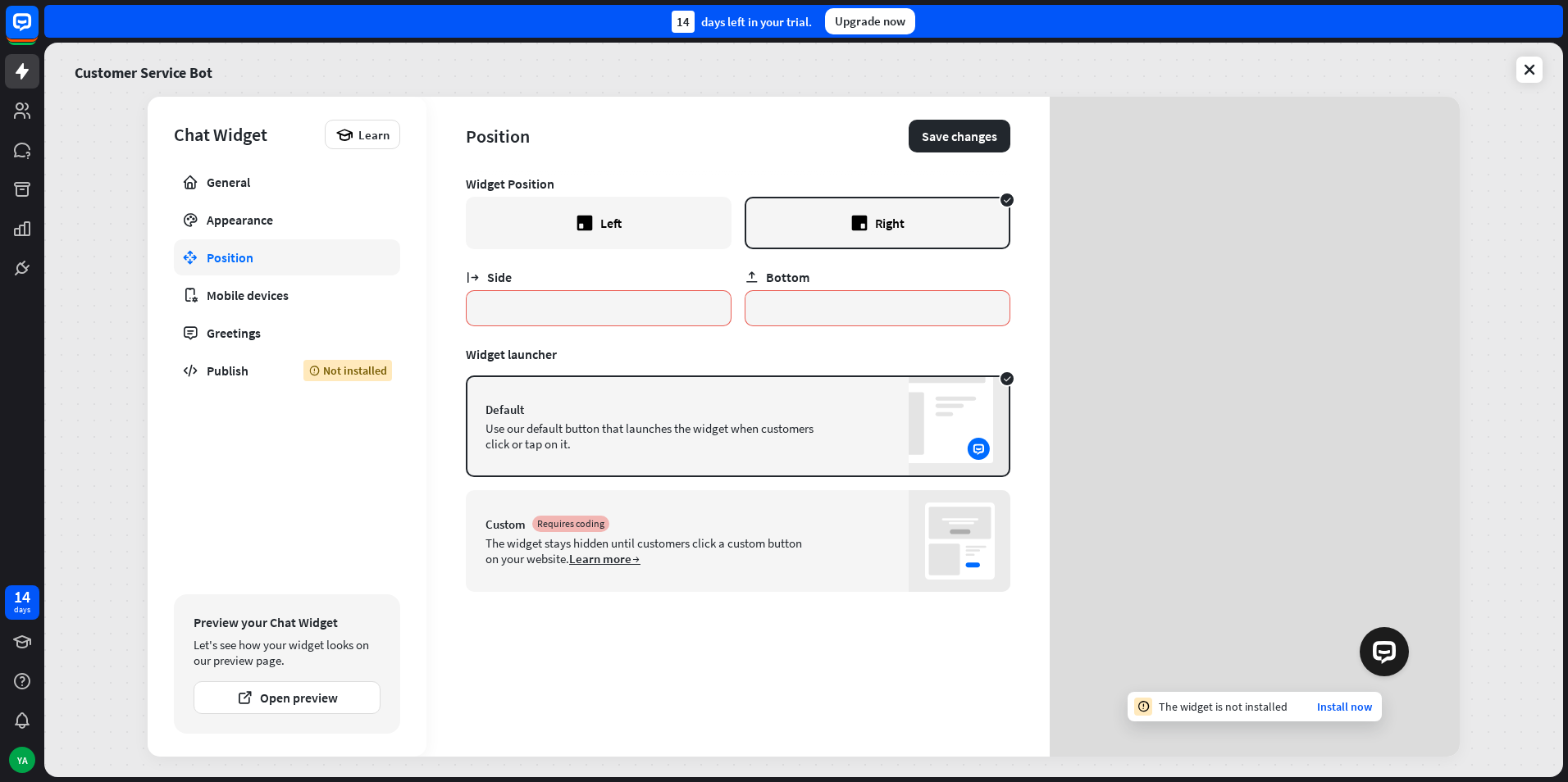
click at [660, 203] on div "Left" at bounding box center [598, 223] width 265 height 52
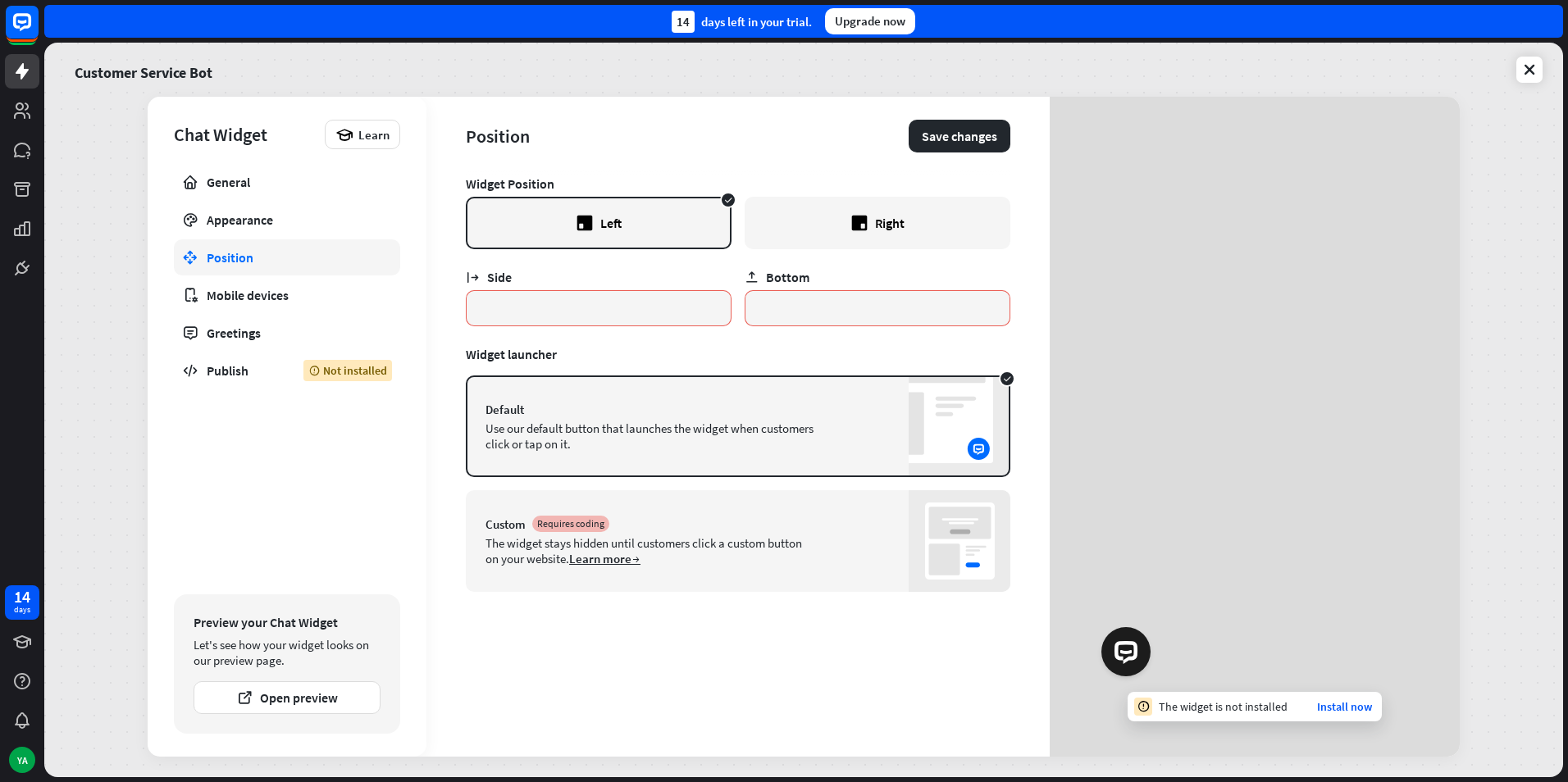
click at [835, 239] on div "Right" at bounding box center [877, 223] width 265 height 52
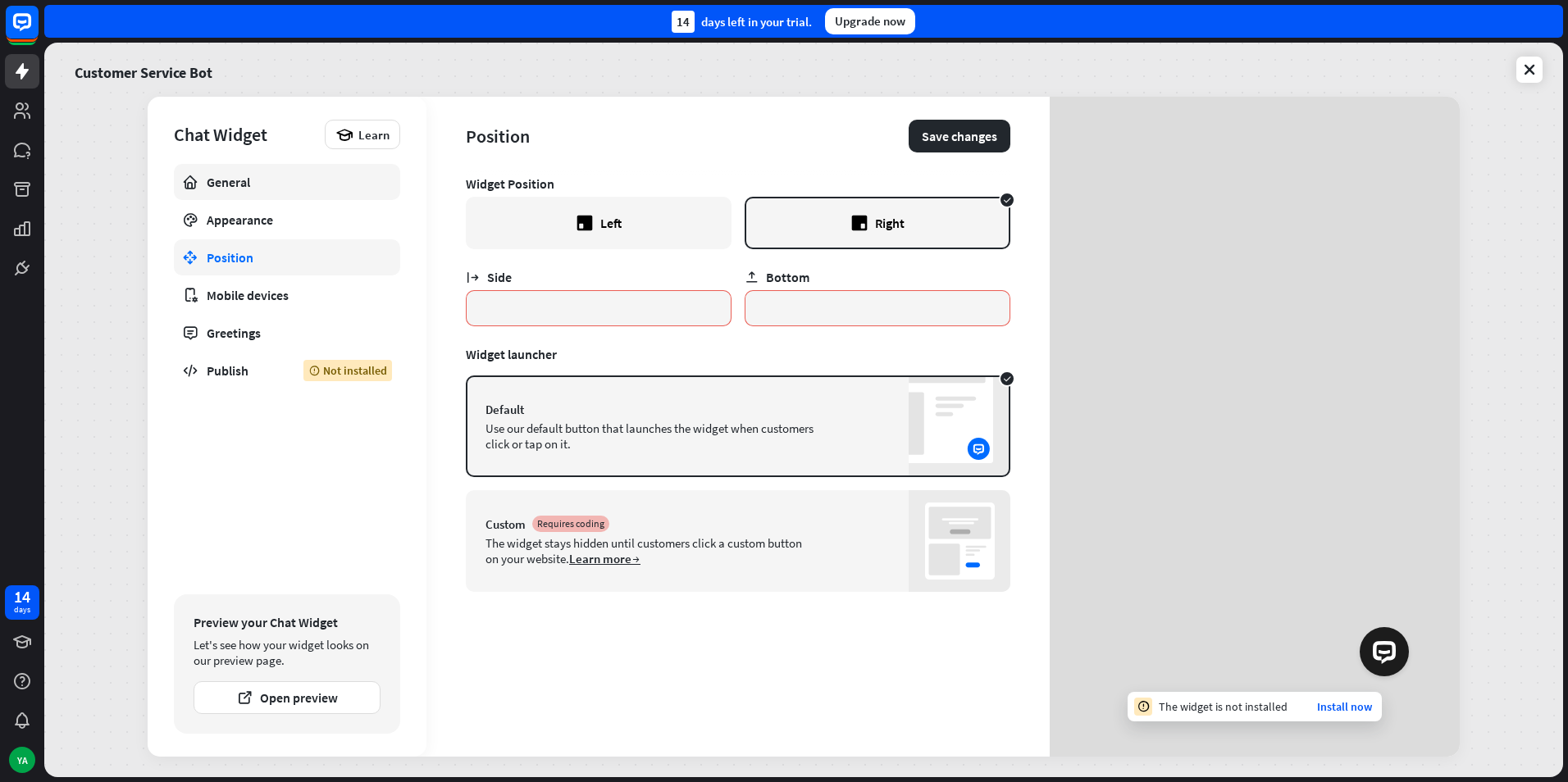
click at [232, 190] on link "General" at bounding box center [287, 182] width 227 height 36
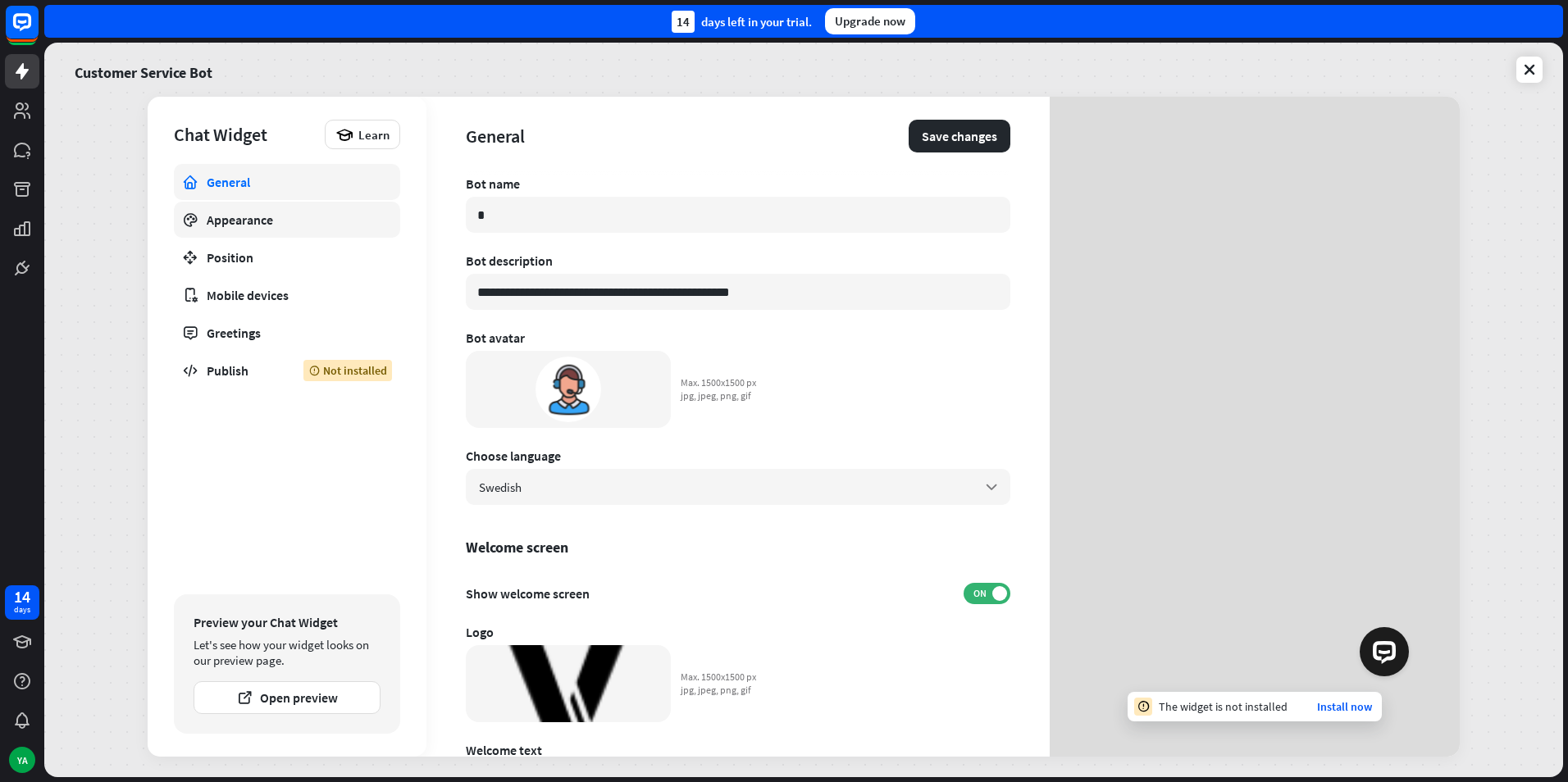
click at [264, 230] on link "Appearance" at bounding box center [287, 220] width 227 height 36
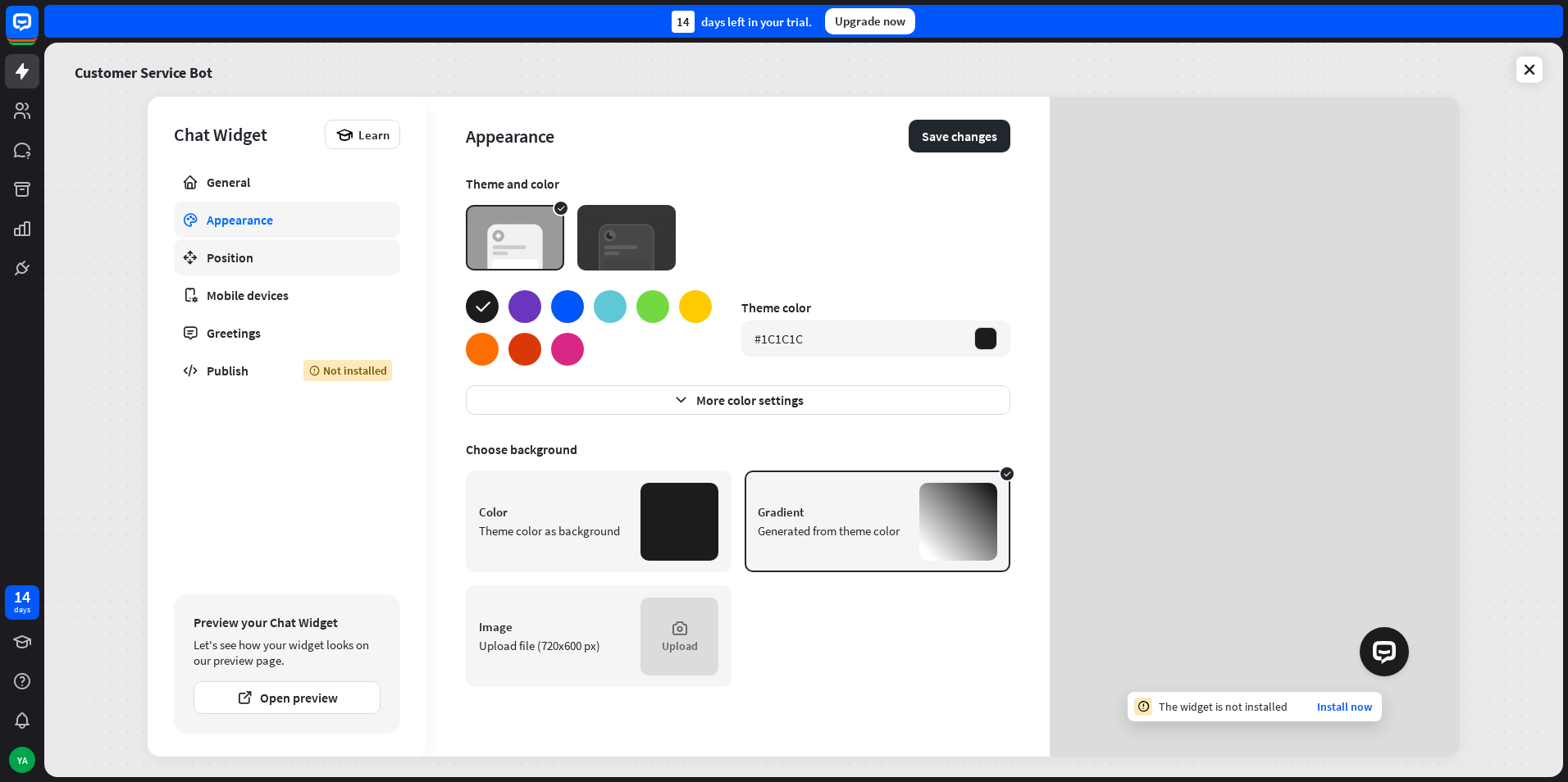
click at [260, 252] on div "Position" at bounding box center [287, 257] width 161 height 16
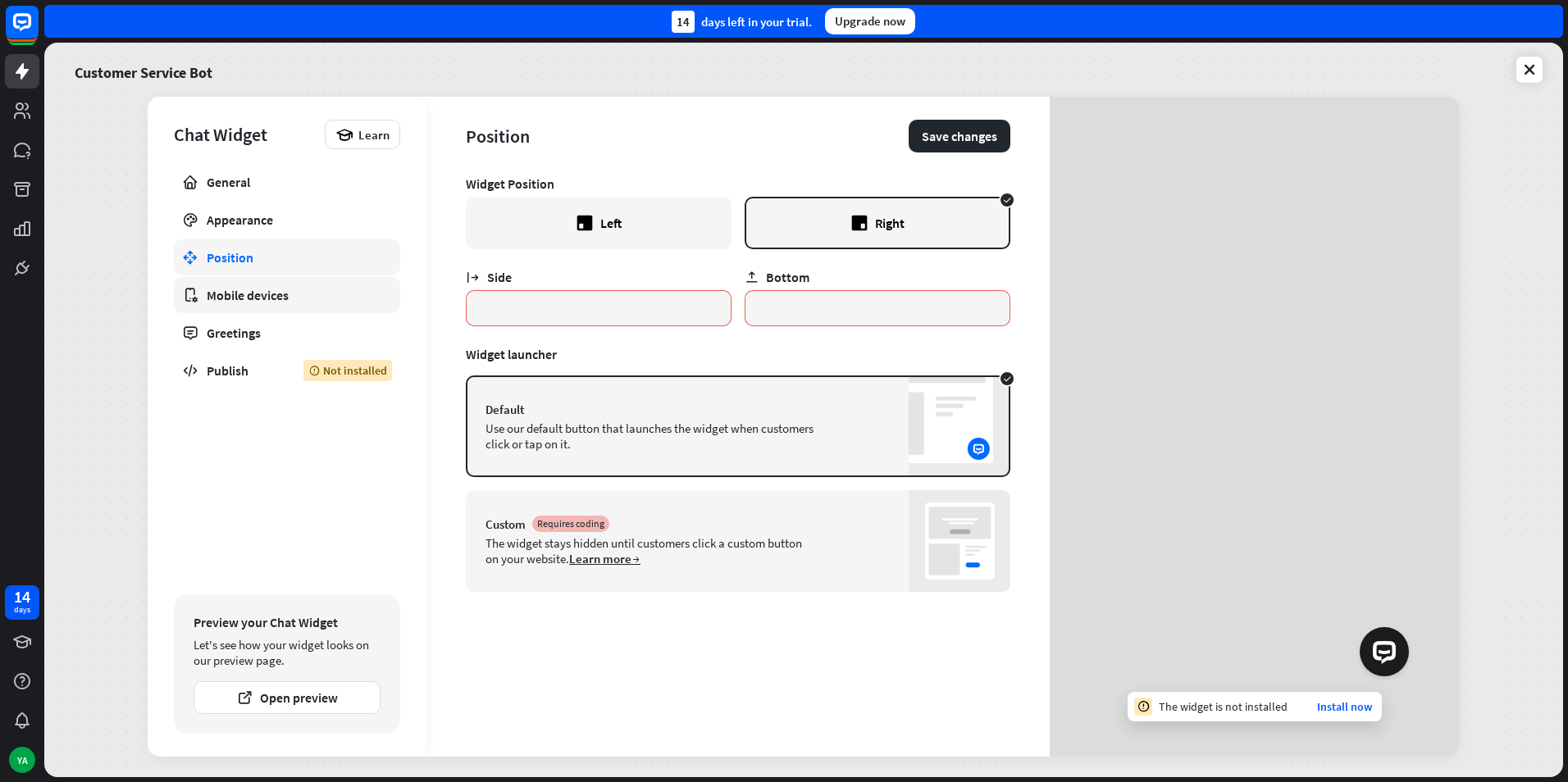
click at [232, 291] on div "Mobile devices" at bounding box center [287, 294] width 161 height 16
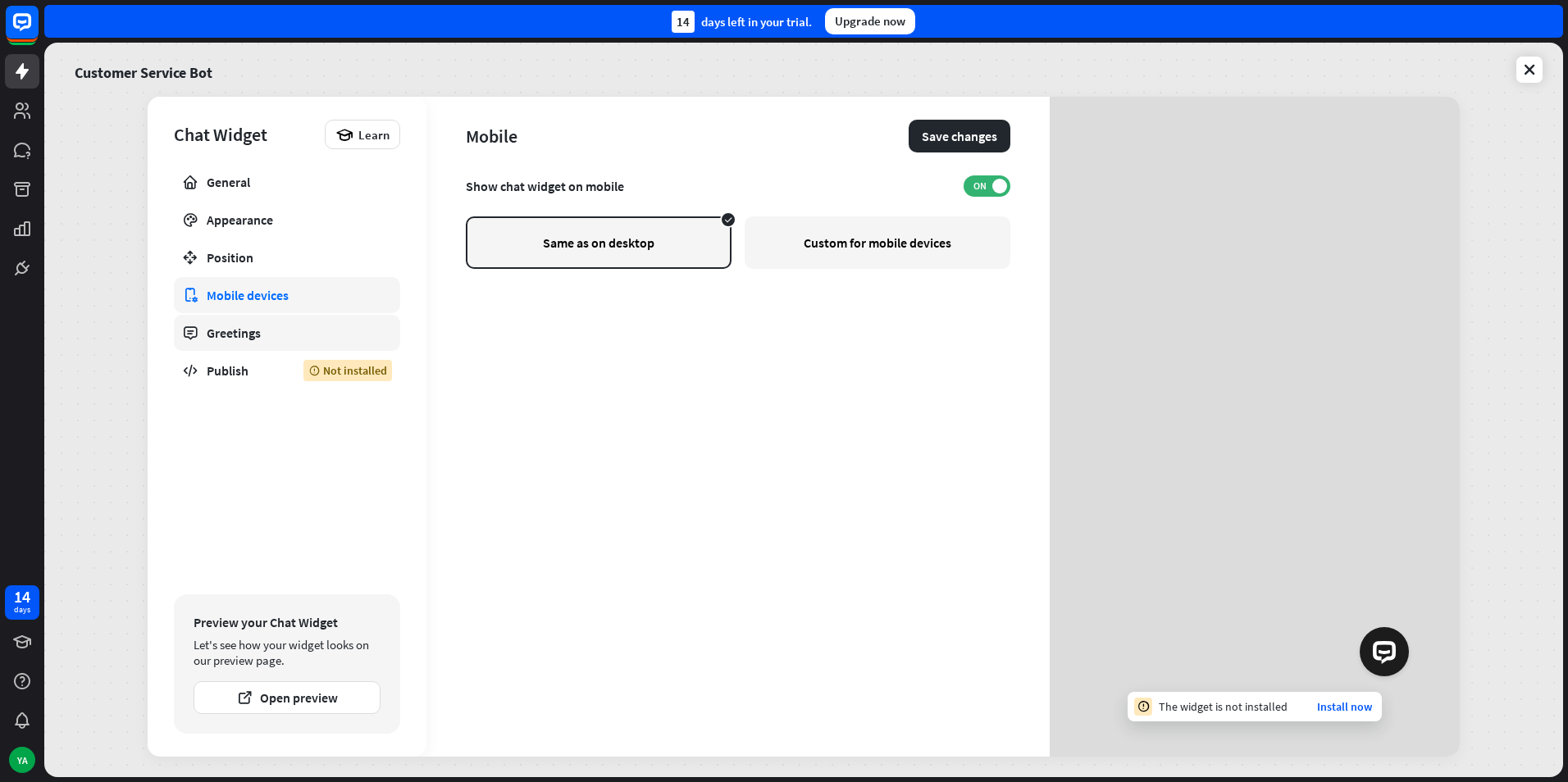
click at [238, 336] on div "Greetings" at bounding box center [287, 332] width 161 height 16
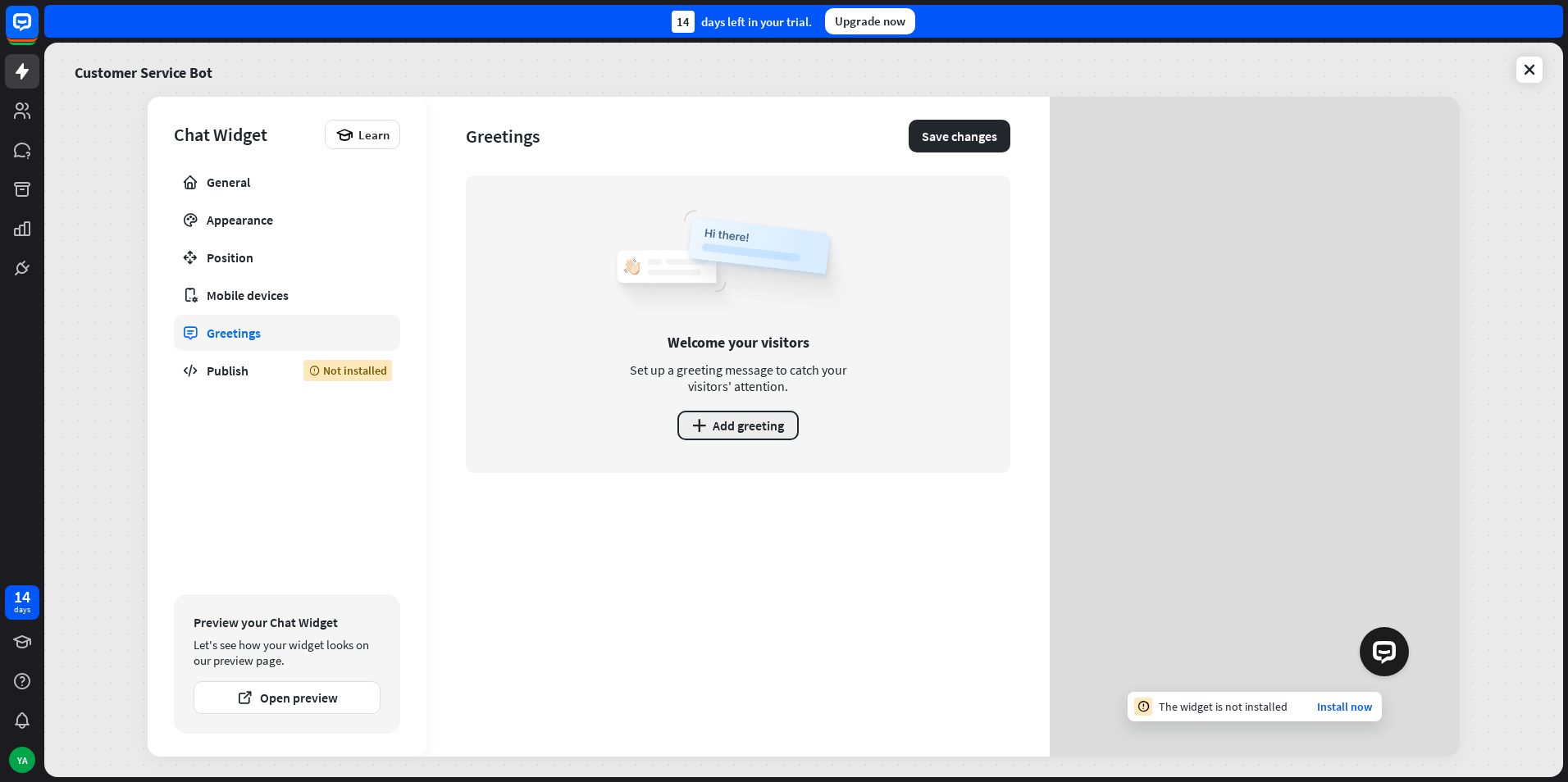
click at [728, 417] on button "plus Add greeting" at bounding box center [738, 425] width 122 height 30
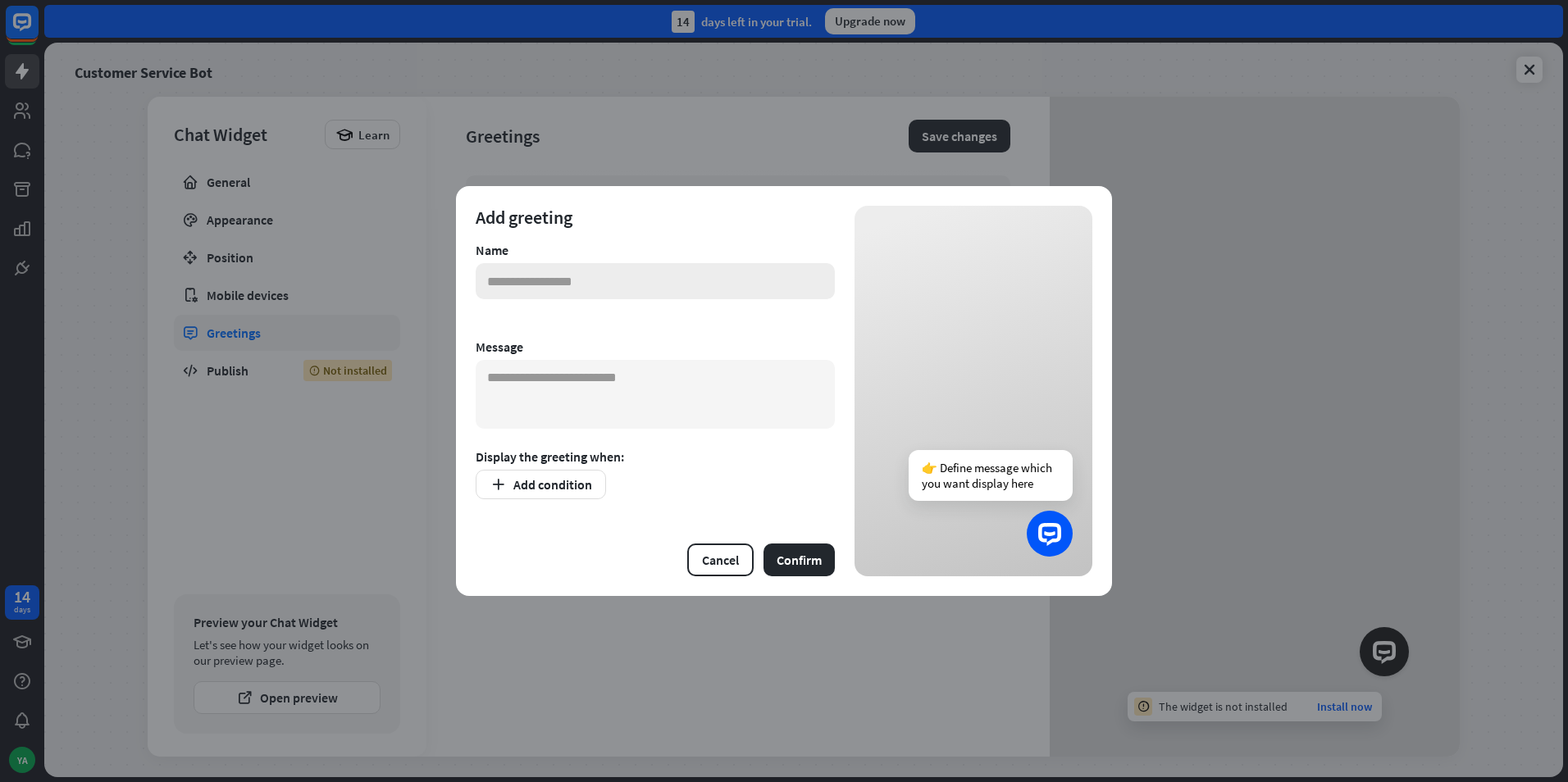
click at [548, 289] on input "text" at bounding box center [655, 281] width 359 height 36
click at [718, 561] on button "Cancel" at bounding box center [720, 560] width 67 height 33
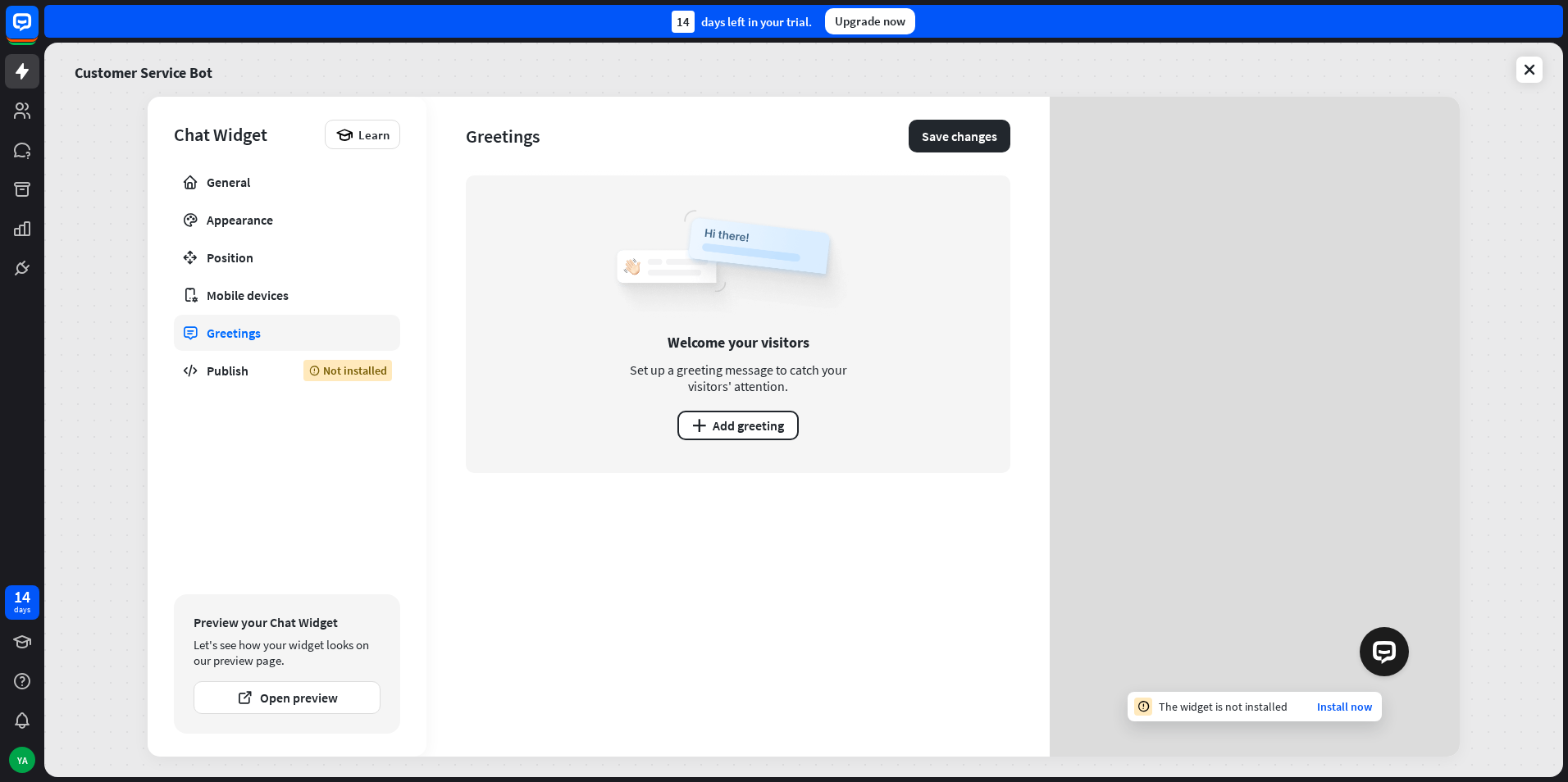
click at [706, 556] on div "Welcome your visitors Set up a greeting message to catch your visitors' attenti…" at bounding box center [738, 467] width 544 height 582
click at [695, 416] on button "plus Add greeting" at bounding box center [738, 425] width 122 height 30
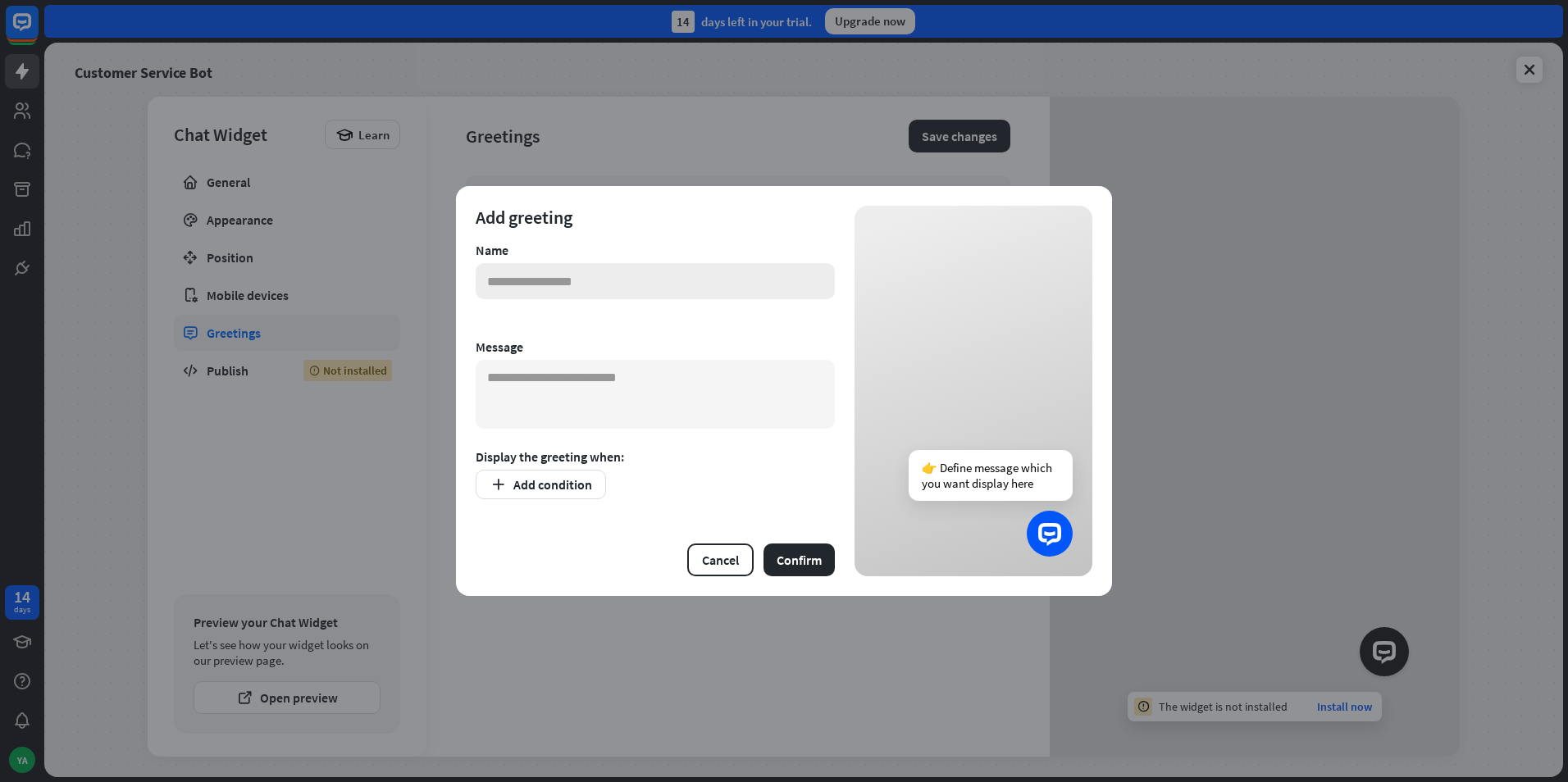
click at [552, 284] on input "text" at bounding box center [655, 281] width 359 height 36
drag, startPoint x: 818, startPoint y: 285, endPoint x: 434, endPoint y: 336, distance: 387.4
click at [434, 336] on div "**********" at bounding box center [784, 391] width 1568 height 782
type input "**********"
paste input "**********"
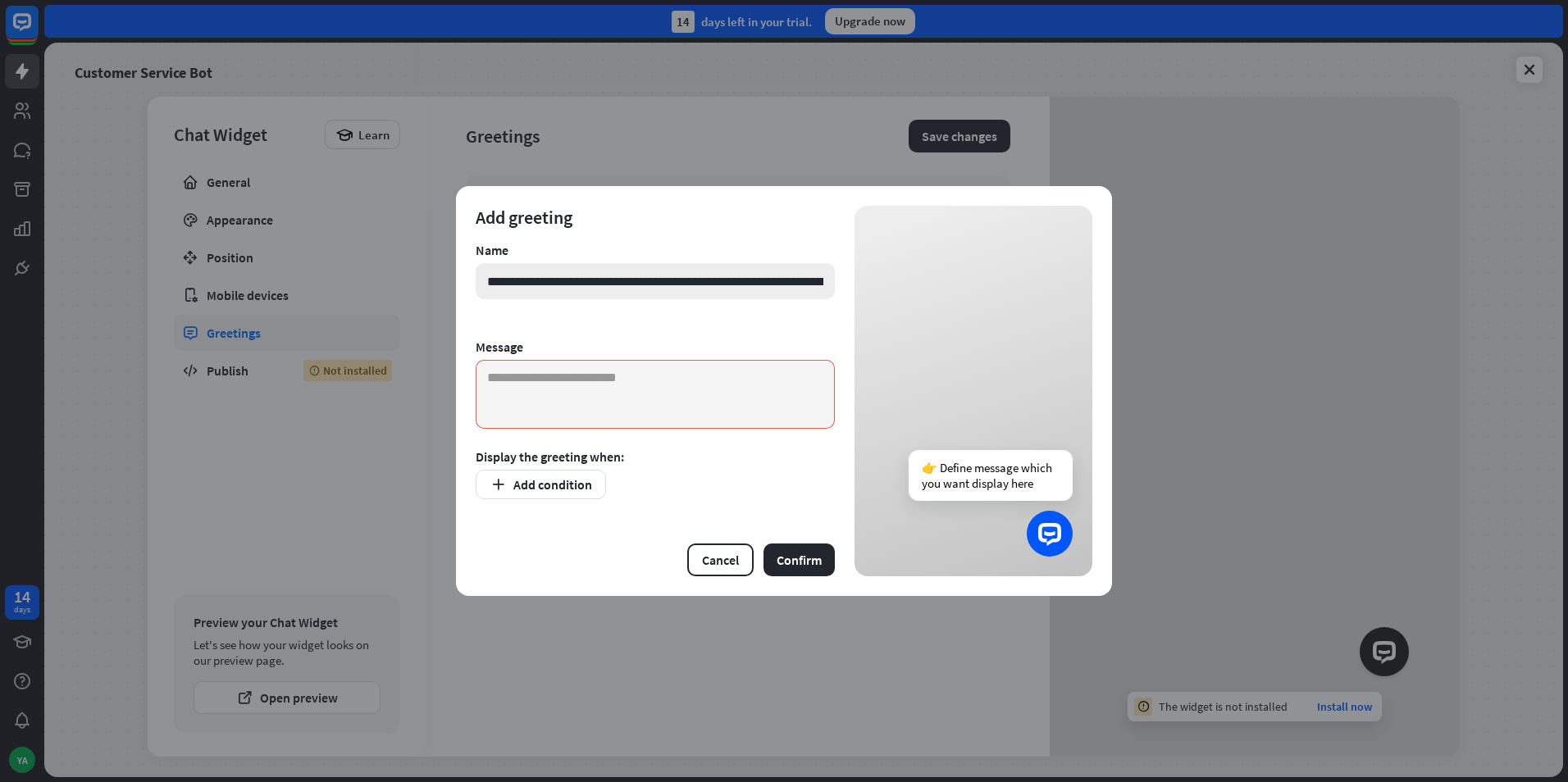
type input "**********"
drag, startPoint x: 480, startPoint y: 281, endPoint x: 1050, endPoint y: 281, distance: 570.0
click at [1050, 281] on div "**********" at bounding box center [784, 391] width 656 height 410
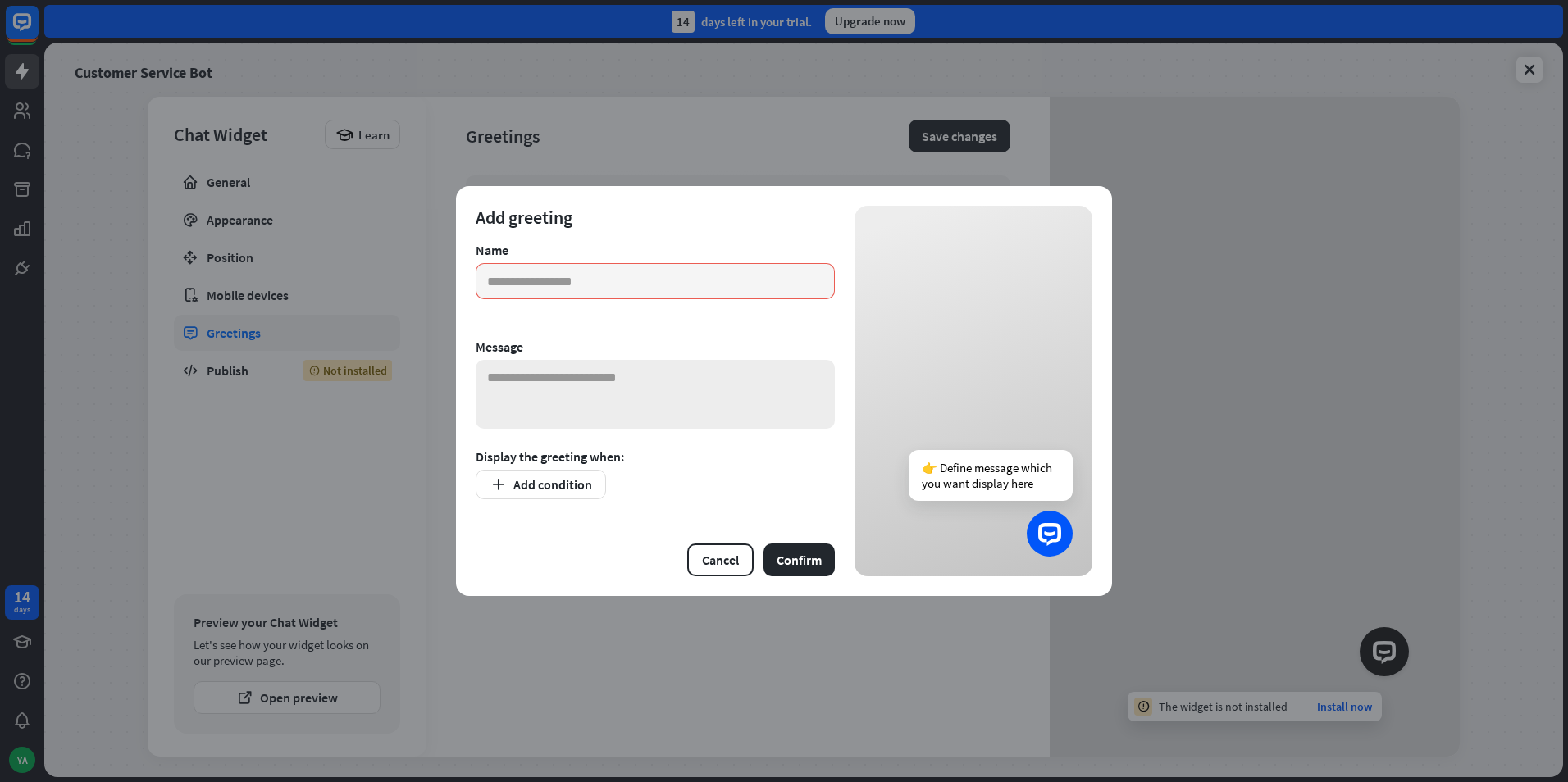
click at [530, 377] on textarea at bounding box center [655, 394] width 359 height 68
paste textarea "**********"
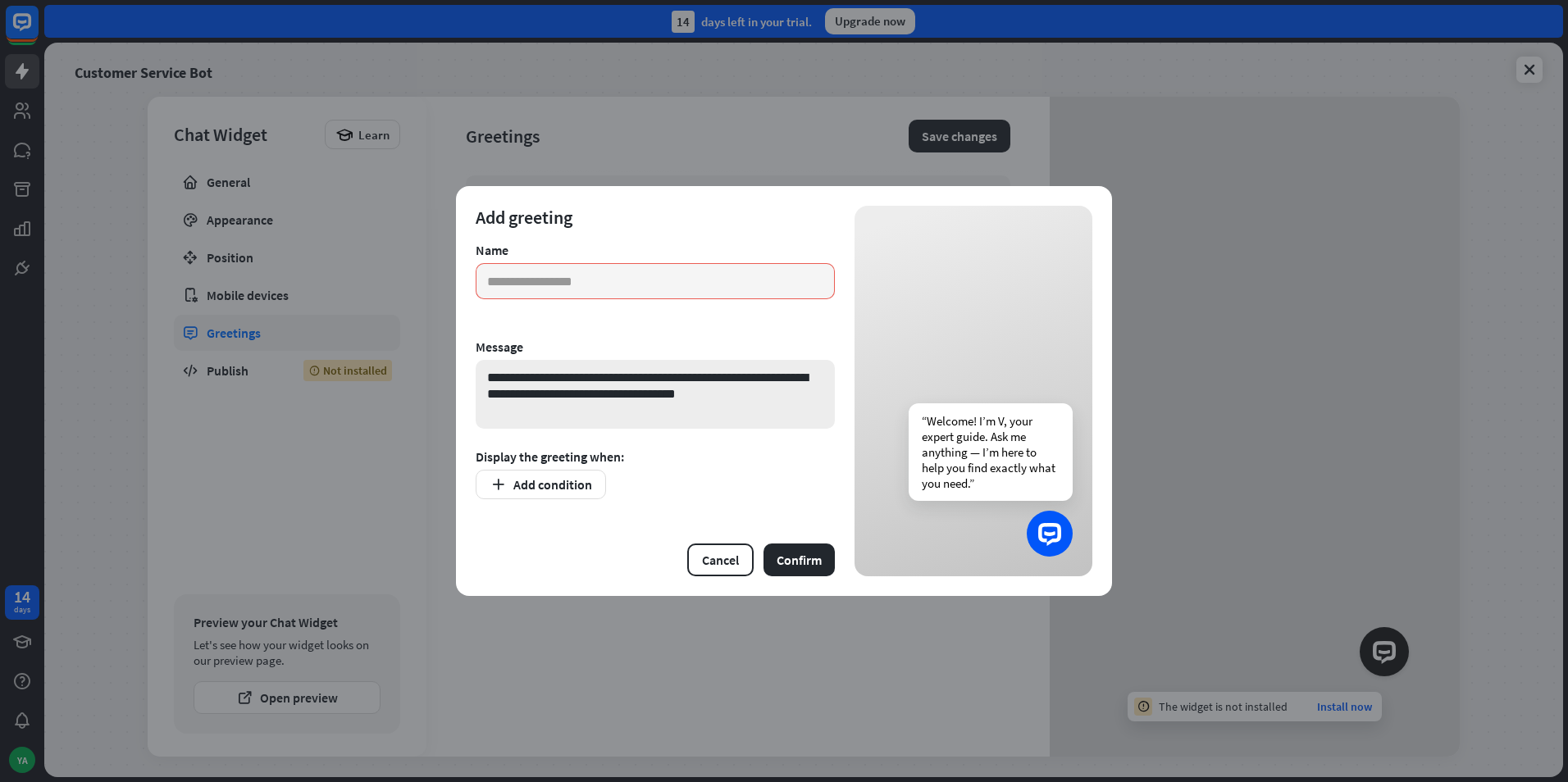
click at [493, 375] on textarea "**********" at bounding box center [655, 394] width 359 height 68
click at [756, 400] on textarea "**********" at bounding box center [655, 394] width 359 height 68
type textarea "**********"
click at [800, 564] on button "Confirm" at bounding box center [799, 560] width 71 height 33
click at [651, 287] on input "text" at bounding box center [655, 281] width 359 height 36
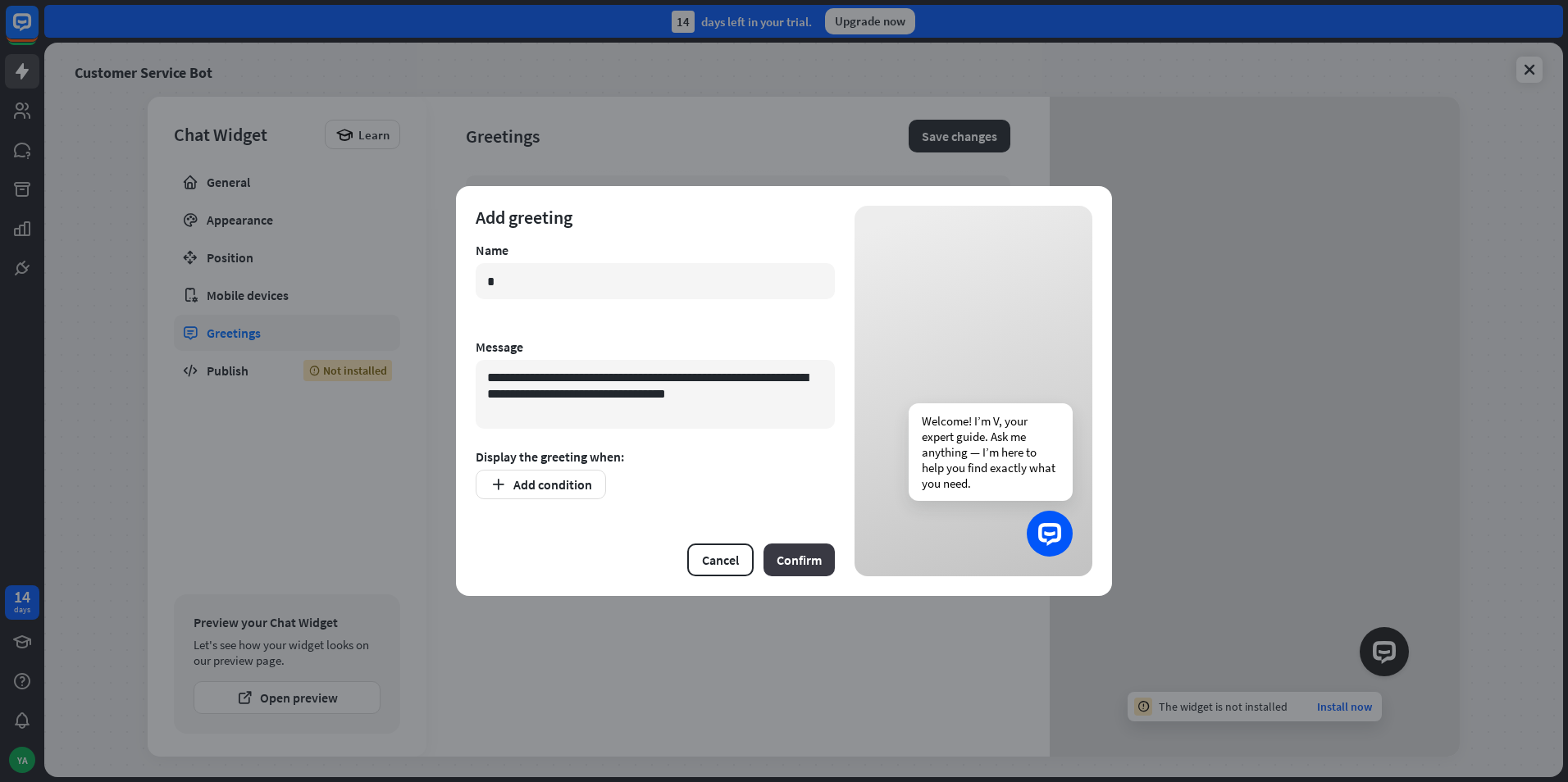
type input "*"
click at [791, 561] on button "Confirm" at bounding box center [799, 560] width 71 height 33
click at [565, 492] on button "Add condition" at bounding box center [541, 484] width 130 height 30
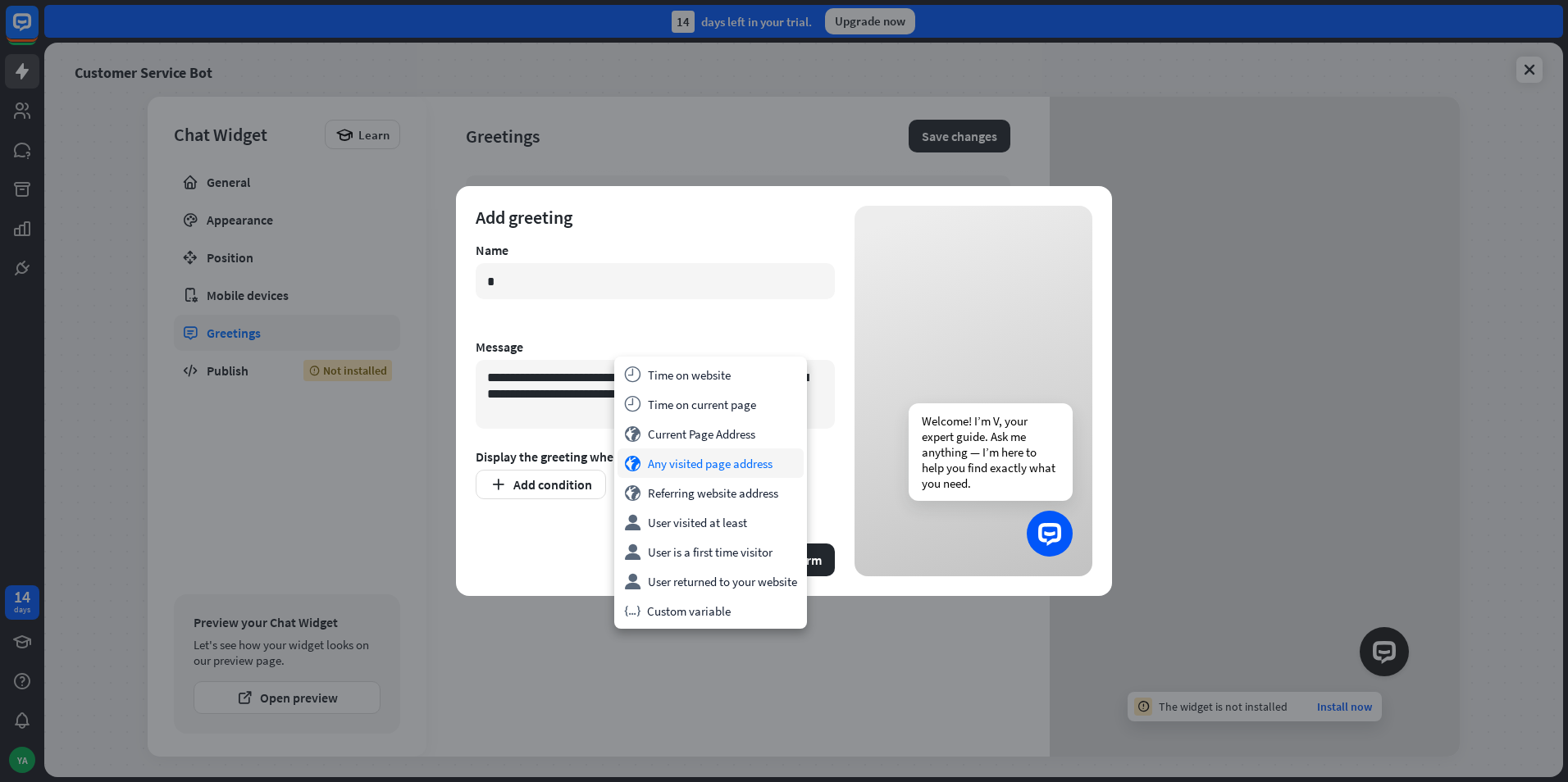
click at [769, 465] on div "globe Any visited page address" at bounding box center [710, 463] width 186 height 30
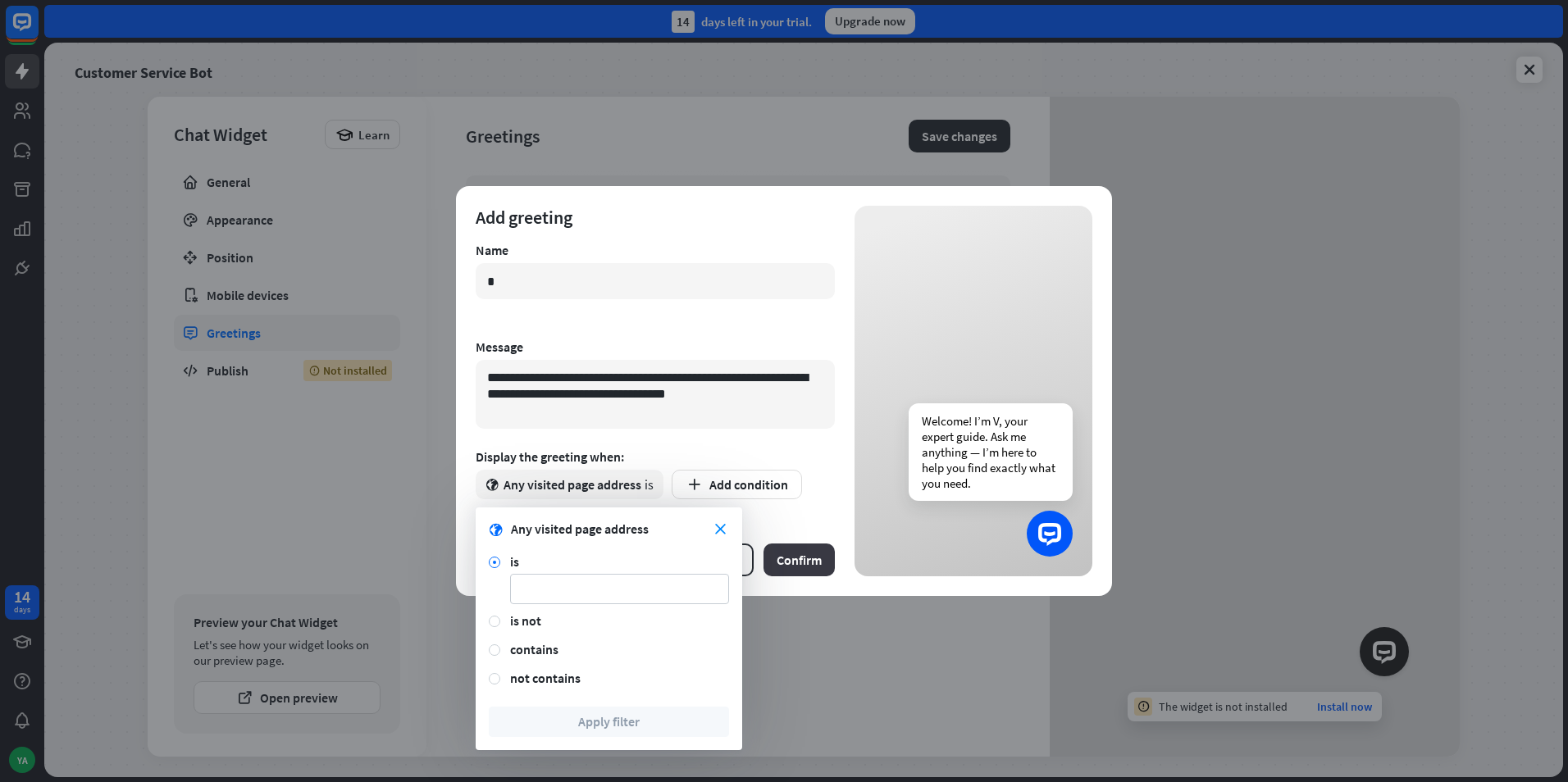
click at [777, 559] on button "Confirm" at bounding box center [799, 560] width 71 height 33
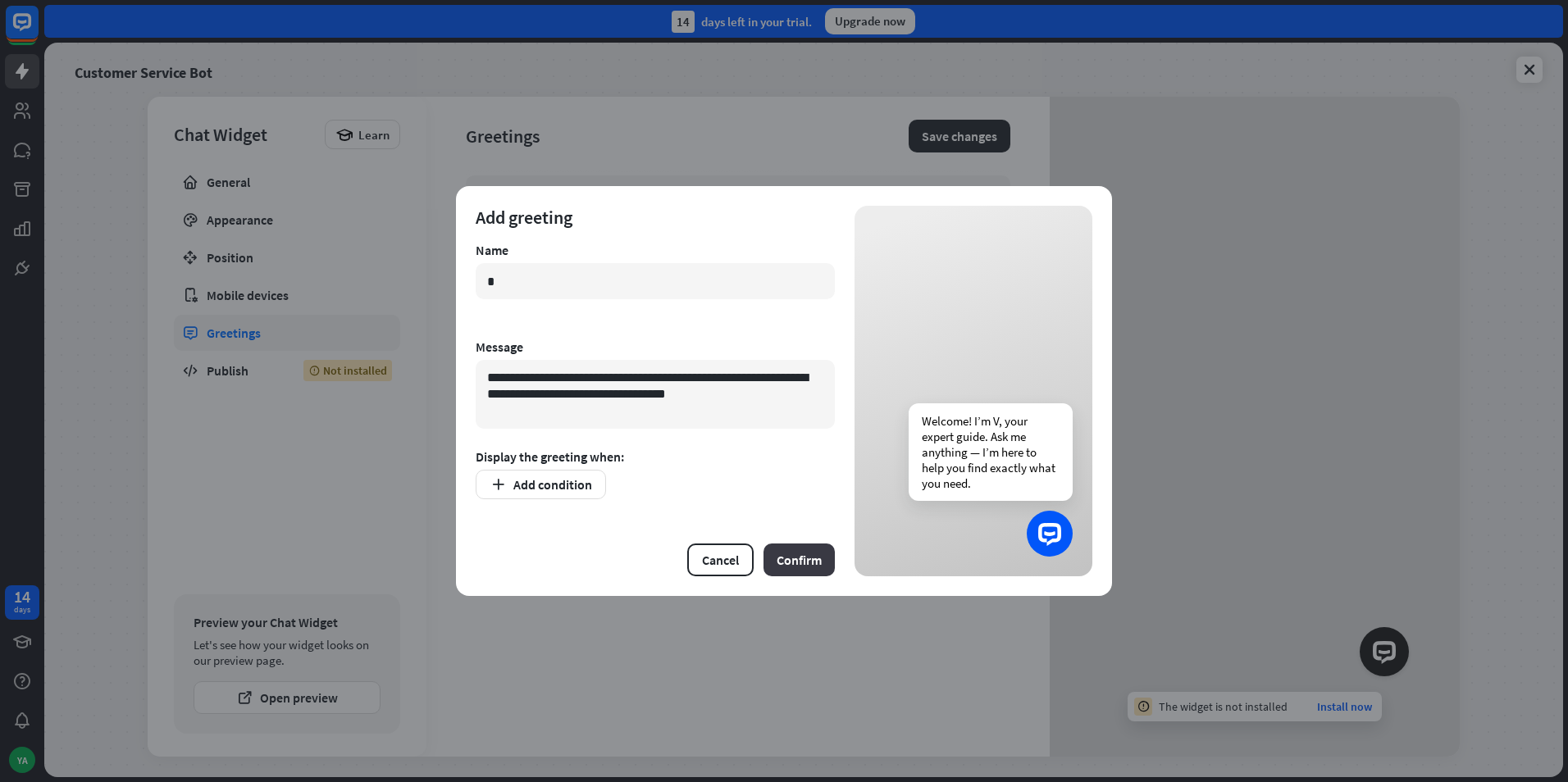
click at [777, 559] on button "Confirm" at bounding box center [799, 560] width 71 height 33
click at [507, 490] on button "Add condition" at bounding box center [541, 484] width 130 height 30
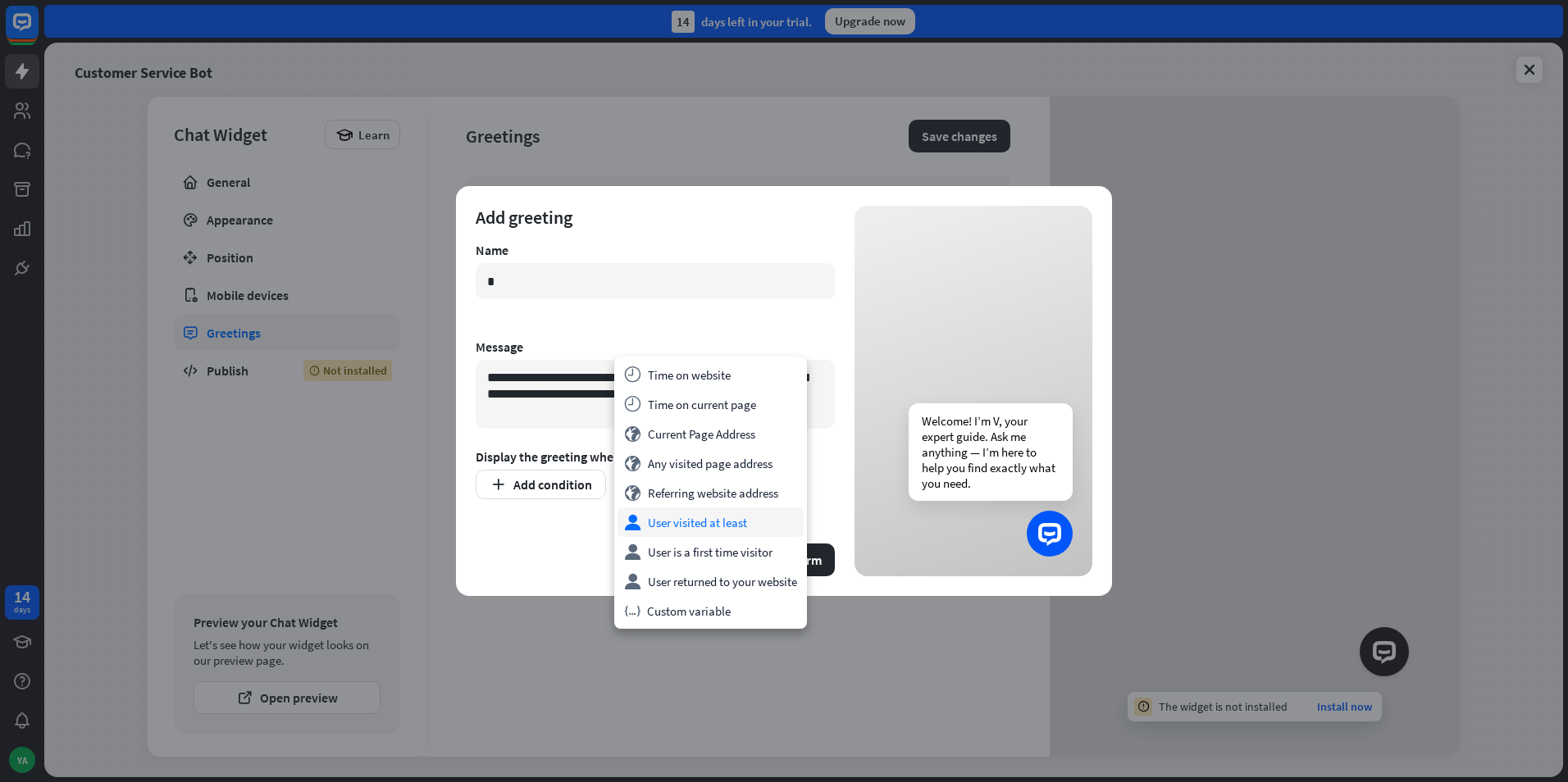
click at [659, 528] on div "user User visited at least" at bounding box center [710, 522] width 186 height 30
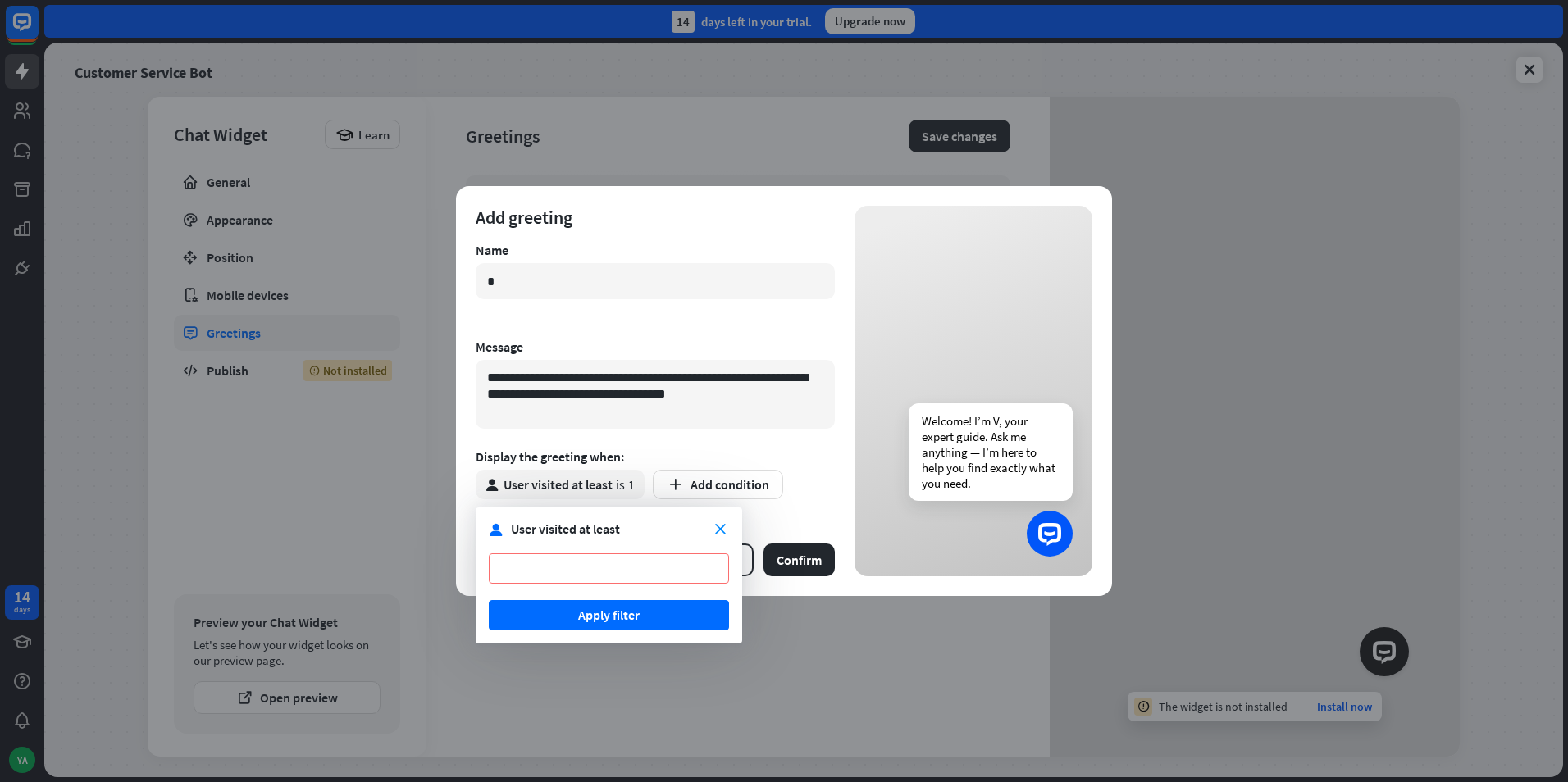
click at [599, 609] on button "Apply filter" at bounding box center [609, 615] width 240 height 30
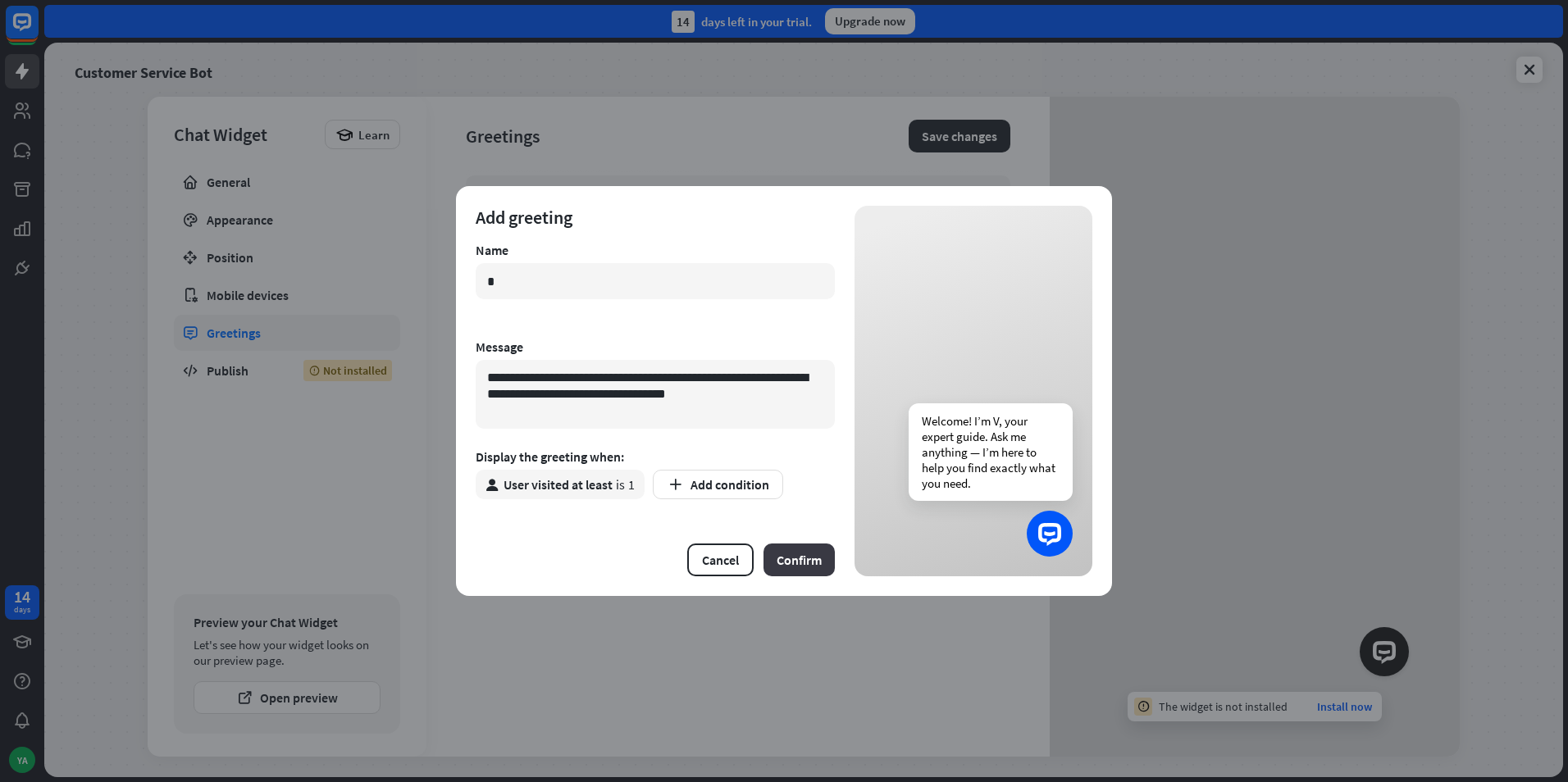
click at [771, 561] on button "Confirm" at bounding box center [799, 560] width 71 height 33
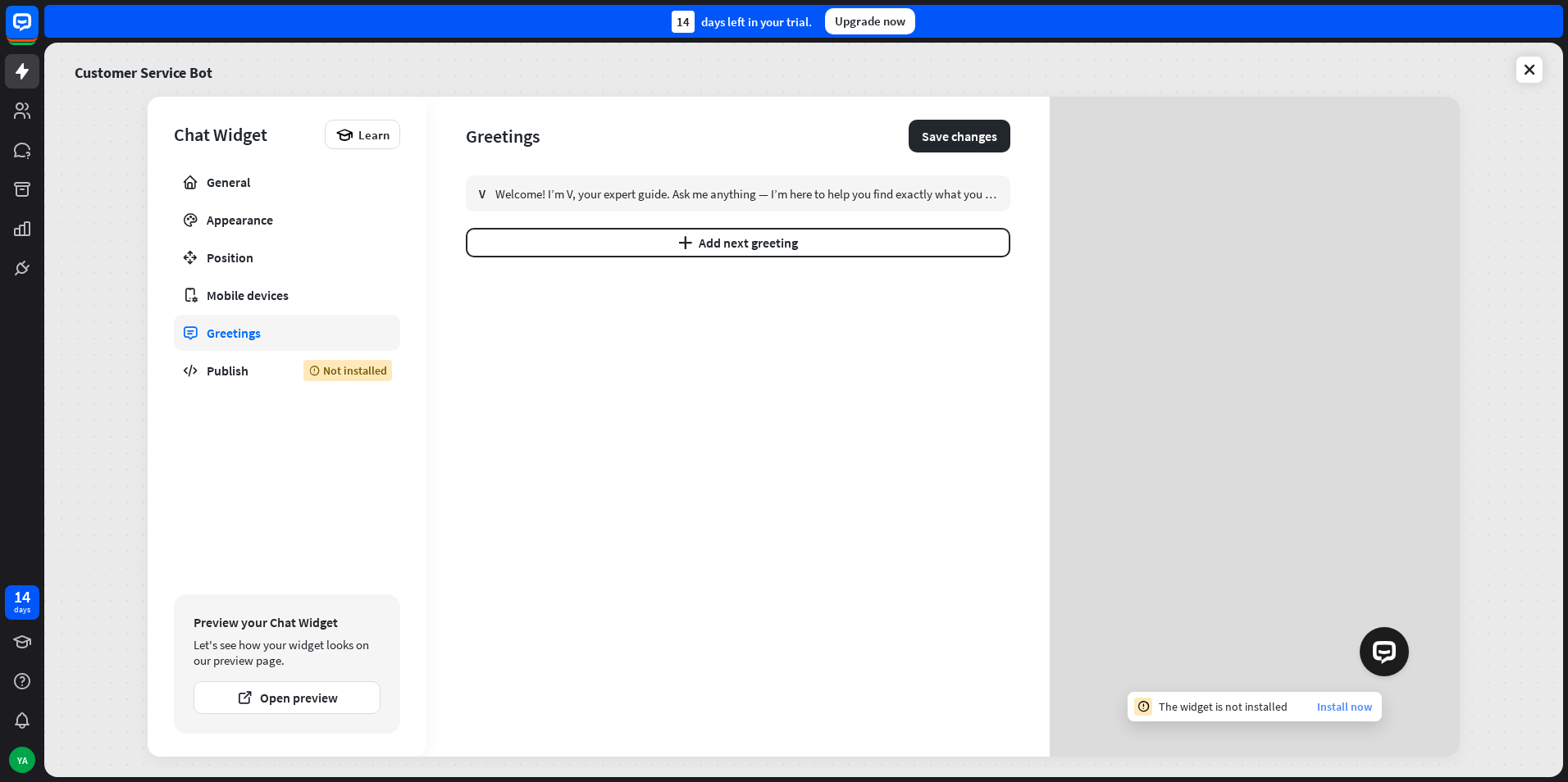
drag, startPoint x: 1341, startPoint y: 720, endPoint x: 1338, endPoint y: 709, distance: 11.4
click at [1341, 720] on div "The widget is not installed Install now" at bounding box center [1254, 707] width 254 height 30
click at [1338, 709] on link "Install now" at bounding box center [1344, 706] width 55 height 14
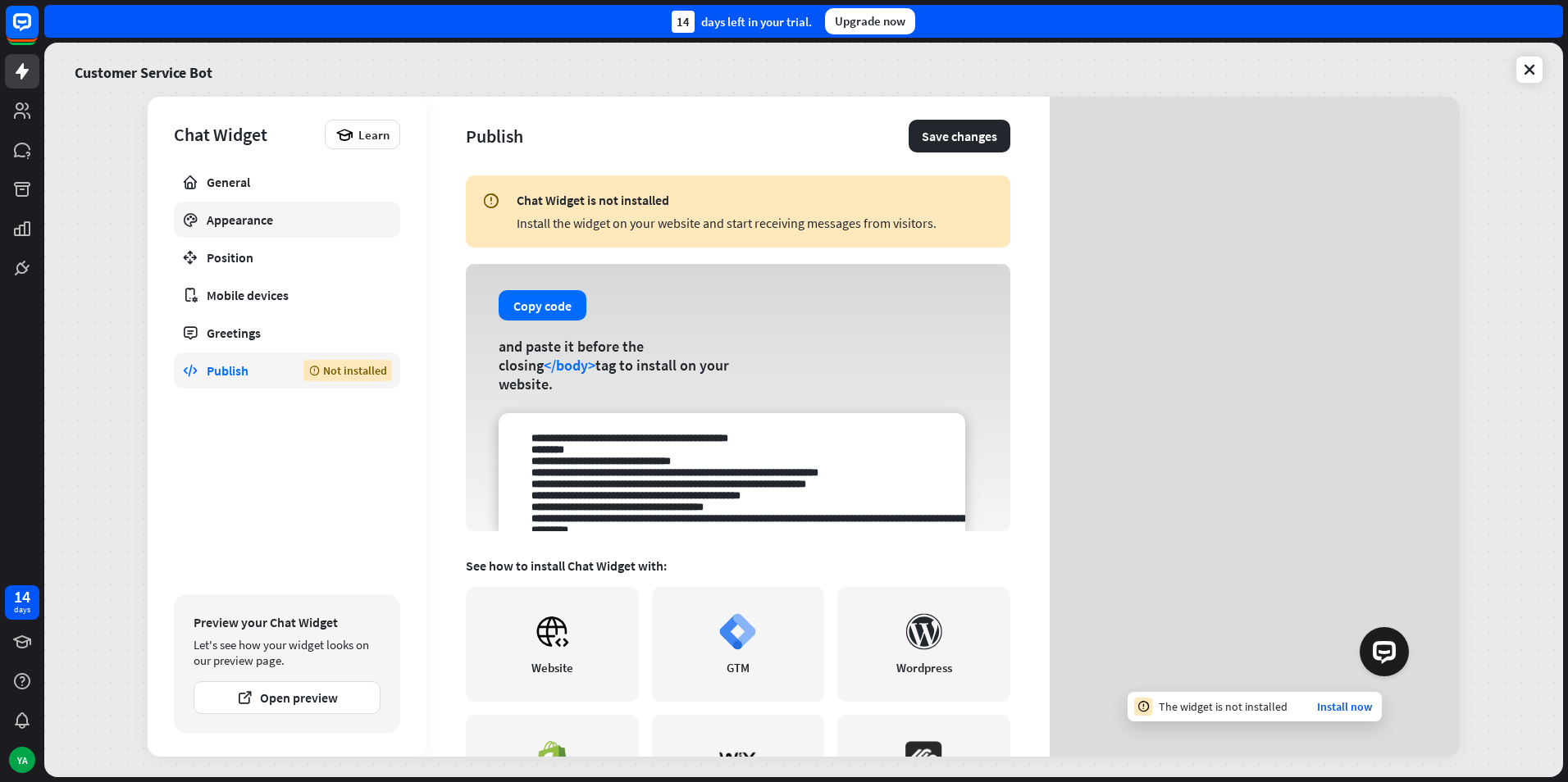
click at [245, 232] on link "Appearance" at bounding box center [287, 220] width 227 height 36
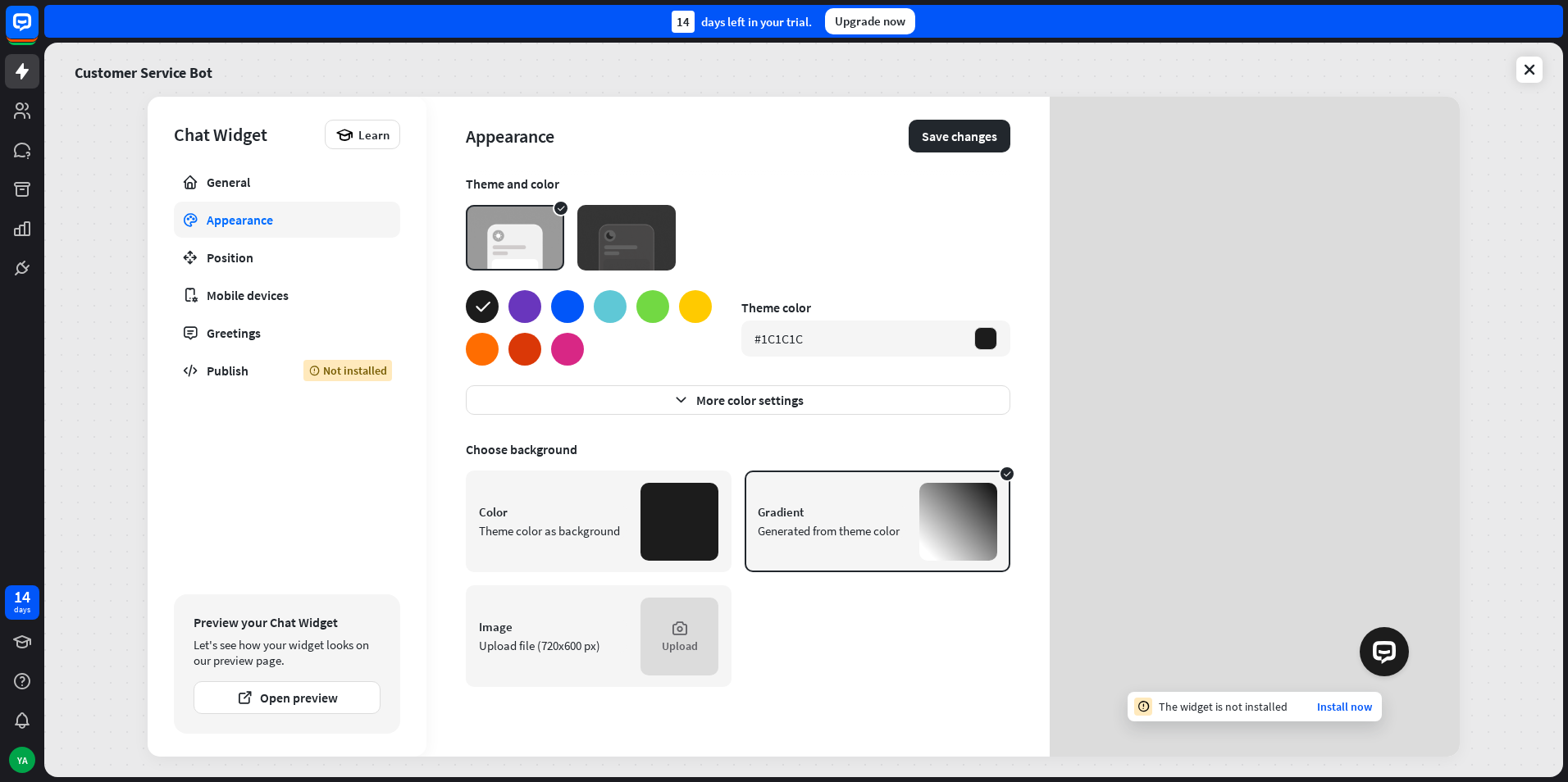
click at [254, 205] on link "Appearance" at bounding box center [287, 220] width 227 height 36
click at [257, 204] on link "Appearance" at bounding box center [287, 220] width 227 height 36
click at [265, 199] on link "General" at bounding box center [287, 182] width 227 height 36
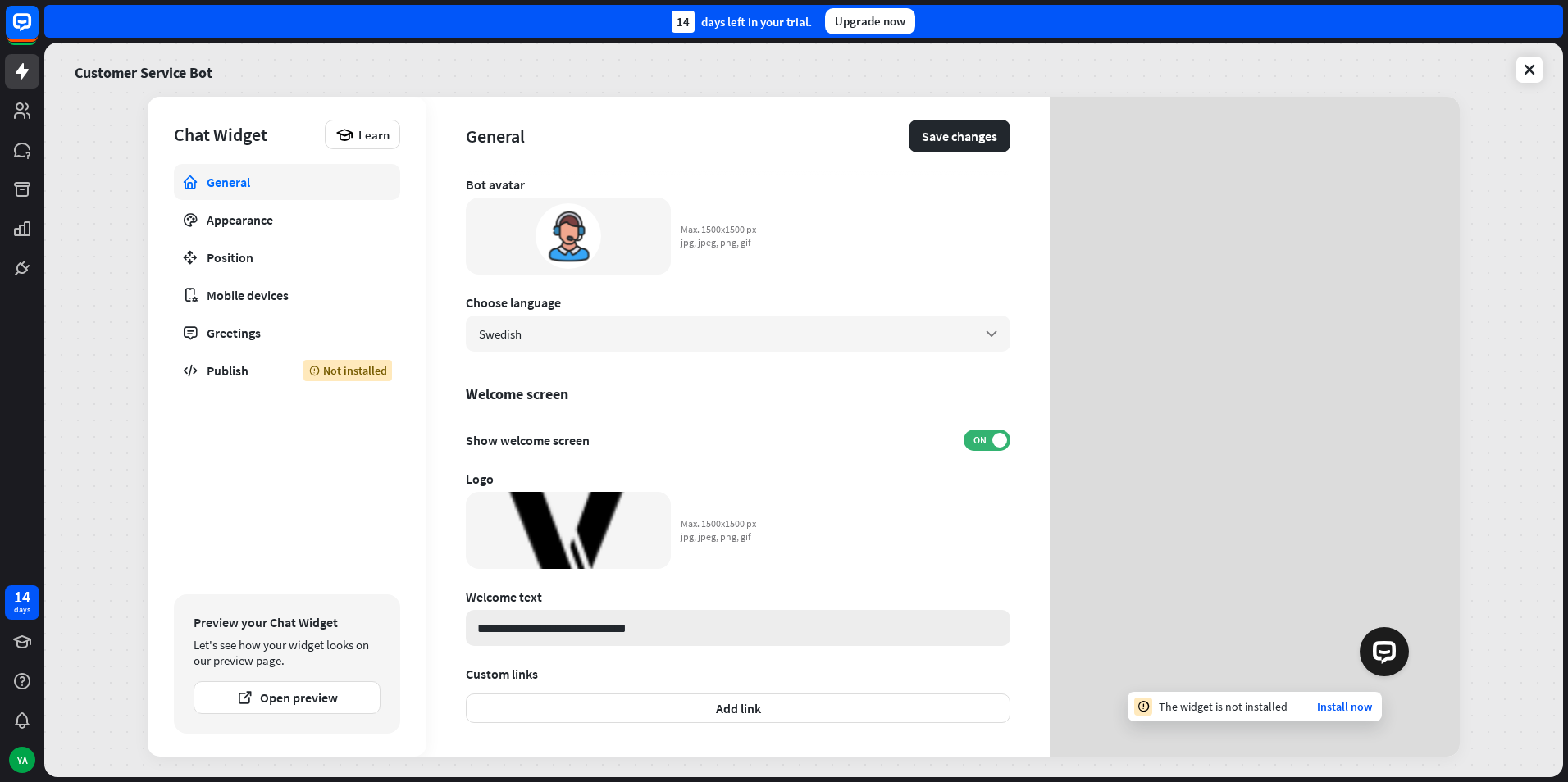
scroll to position [298, 0]
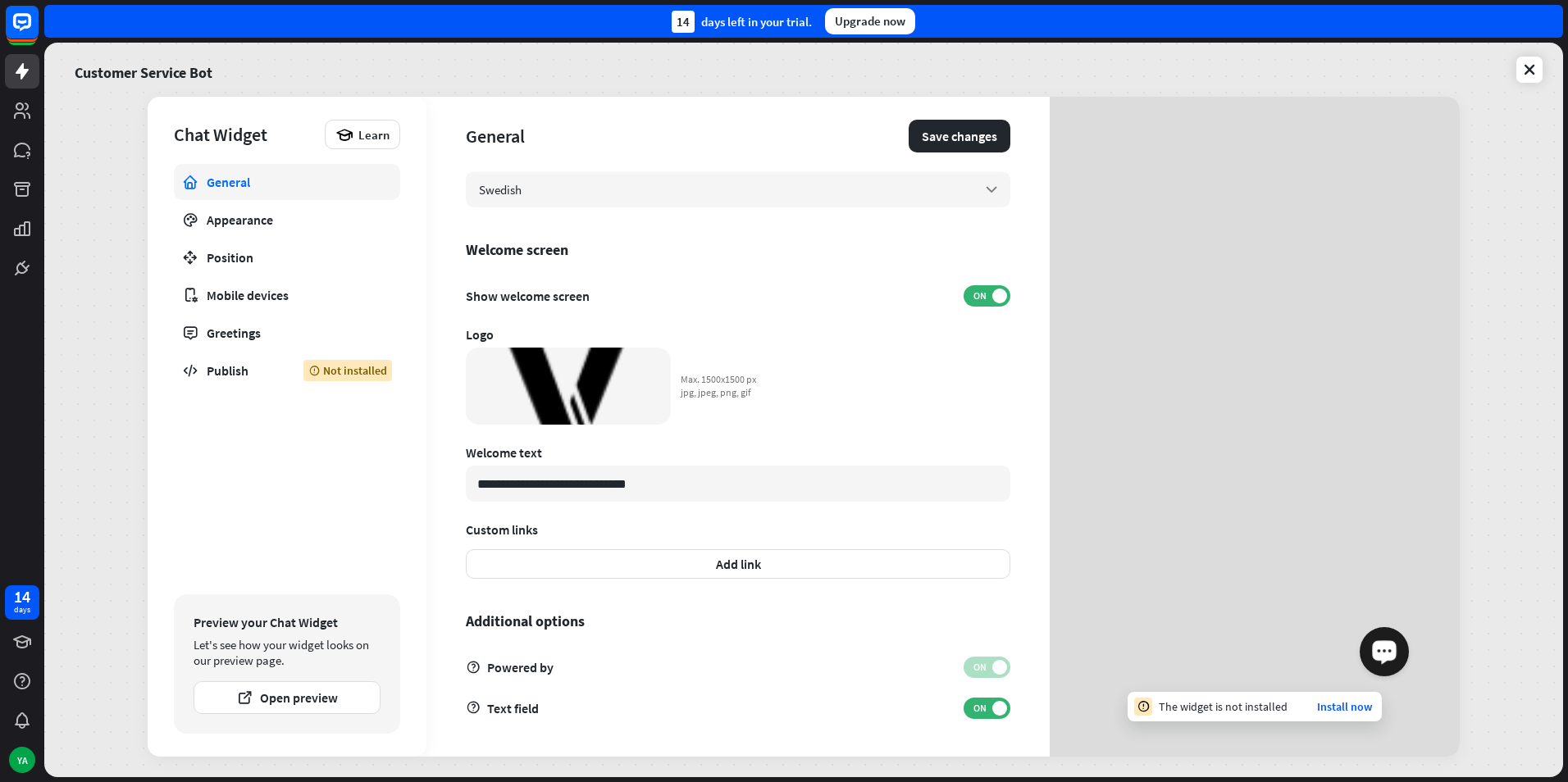
click at [1380, 648] on icon "Starta OpenWidget-widgeten" at bounding box center [1384, 650] width 15 height 11
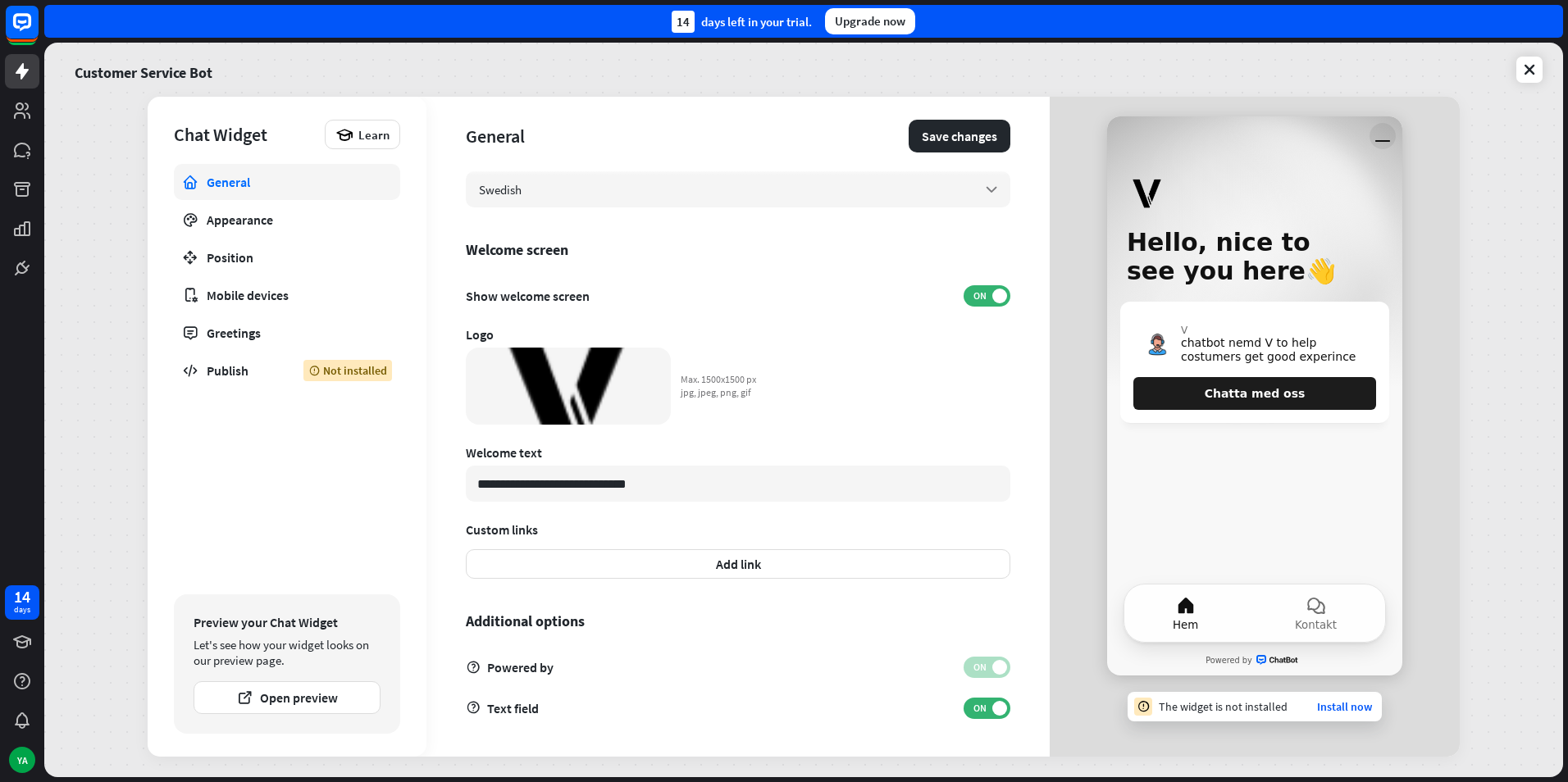
click at [1384, 132] on icon "Minimera fönster" at bounding box center [1382, 135] width 26 height 26
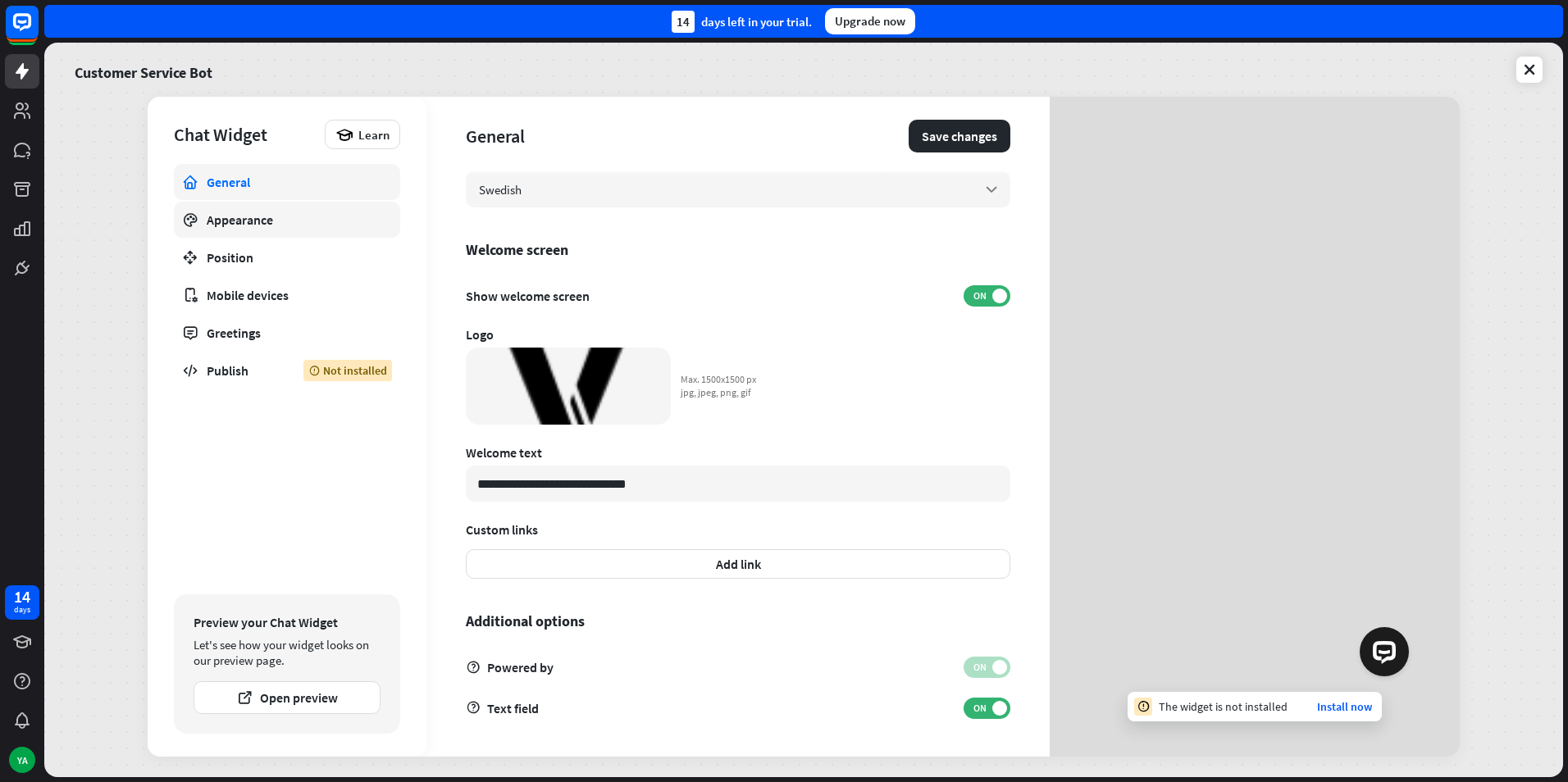
click at [264, 216] on div "Appearance" at bounding box center [287, 219] width 161 height 16
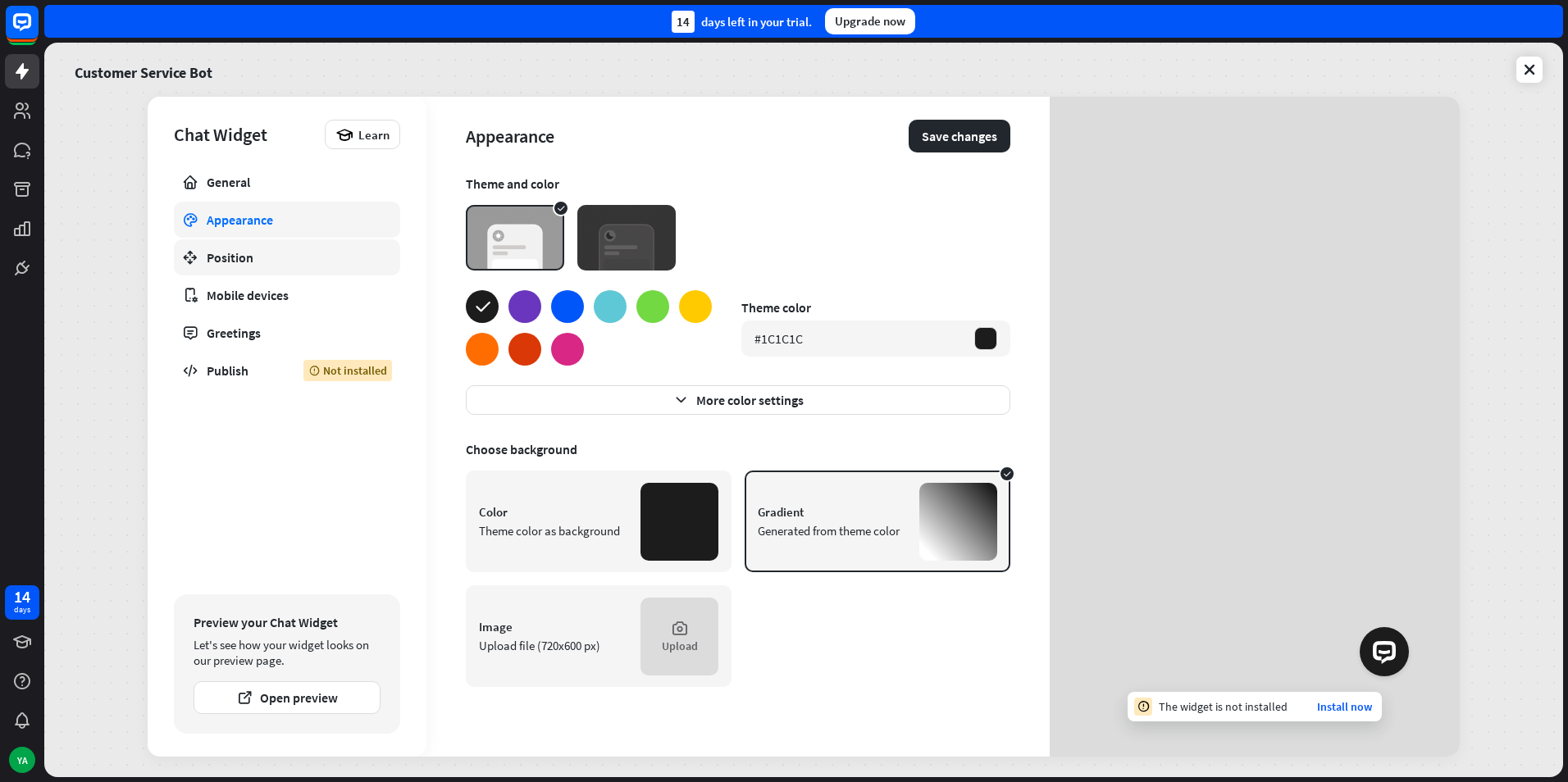
click at [260, 250] on div "Position" at bounding box center [287, 257] width 161 height 16
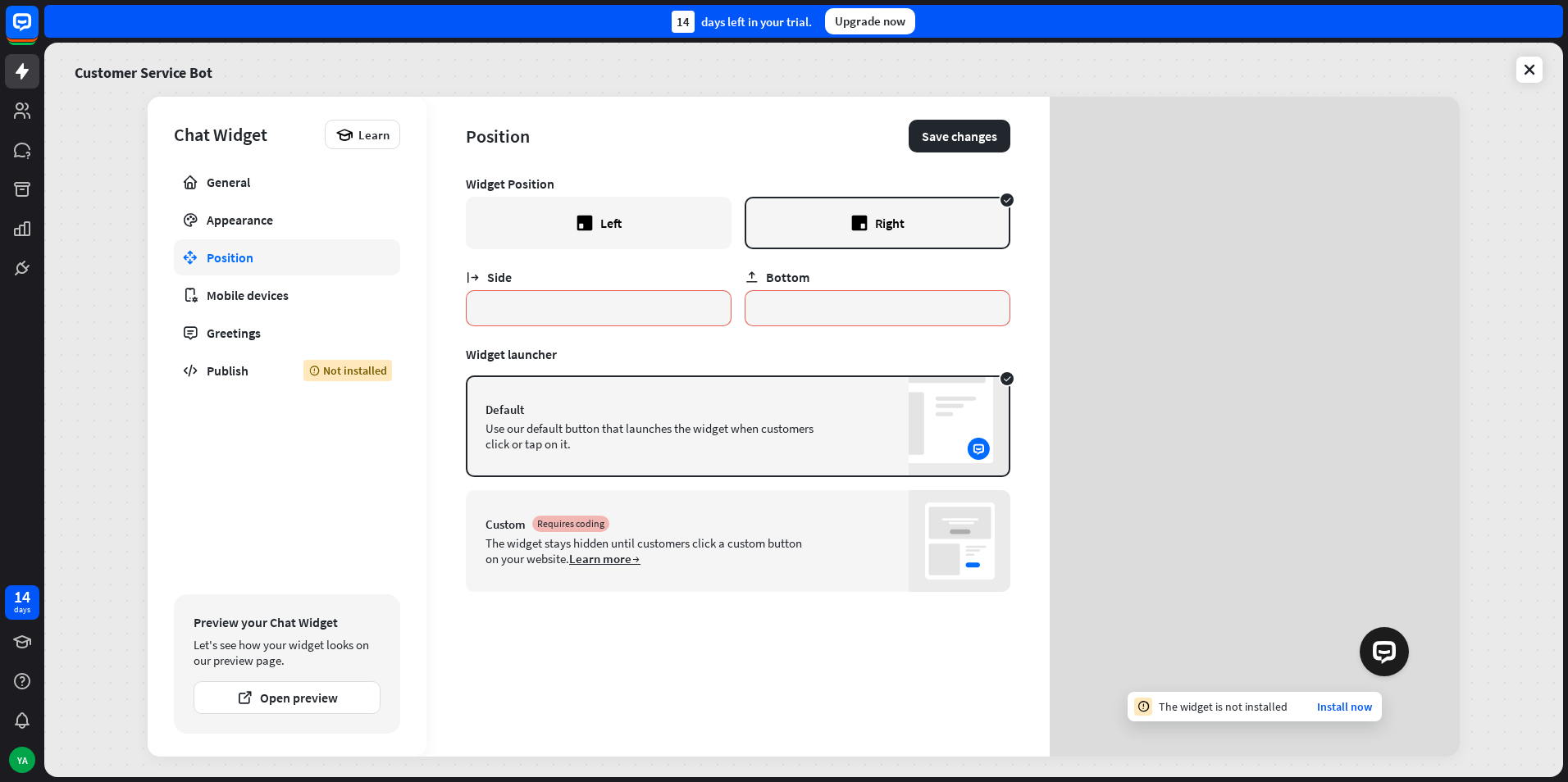
click at [561, 230] on div "Left" at bounding box center [598, 223] width 265 height 52
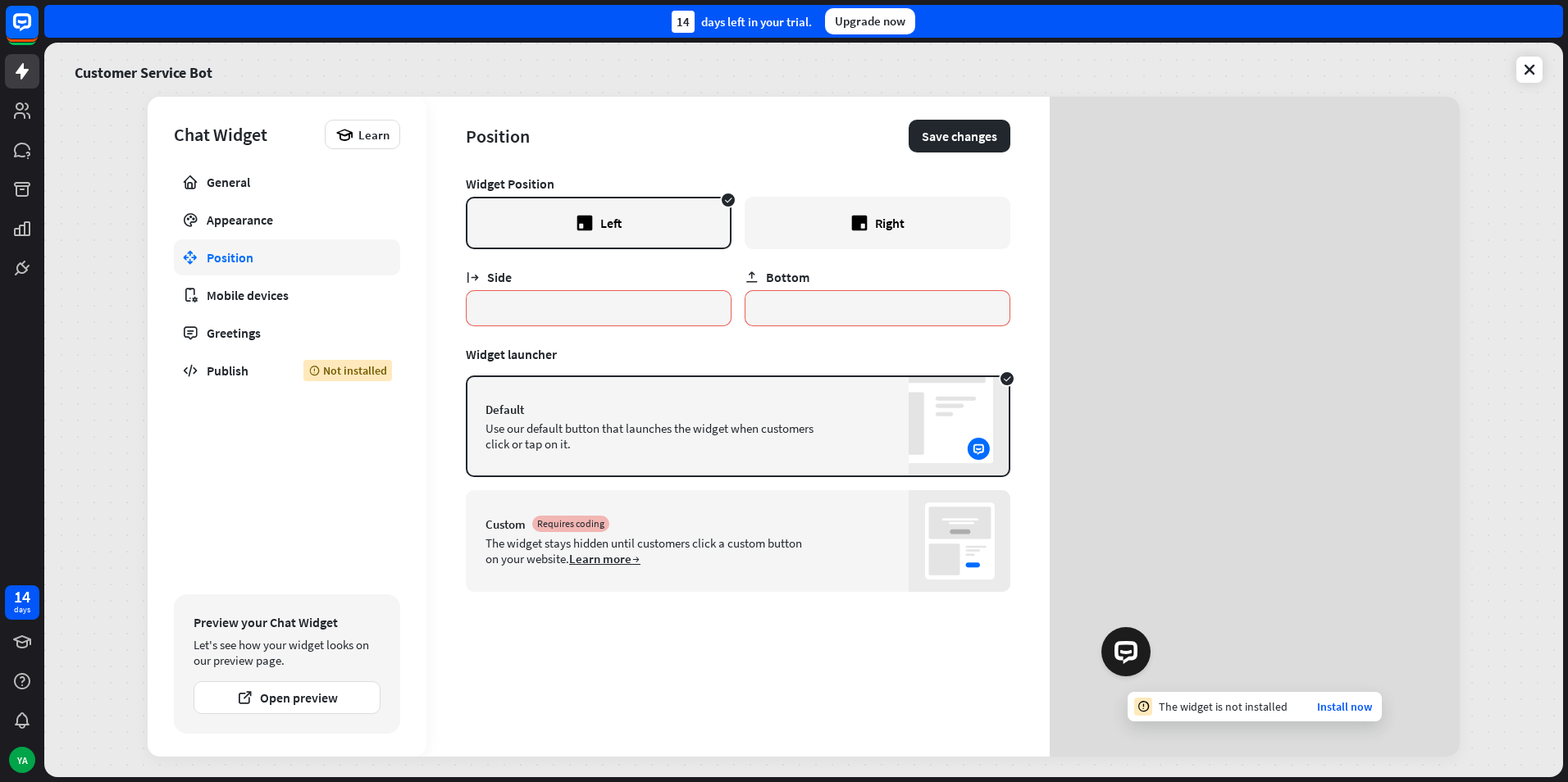
click at [787, 233] on div "Right" at bounding box center [877, 223] width 265 height 52
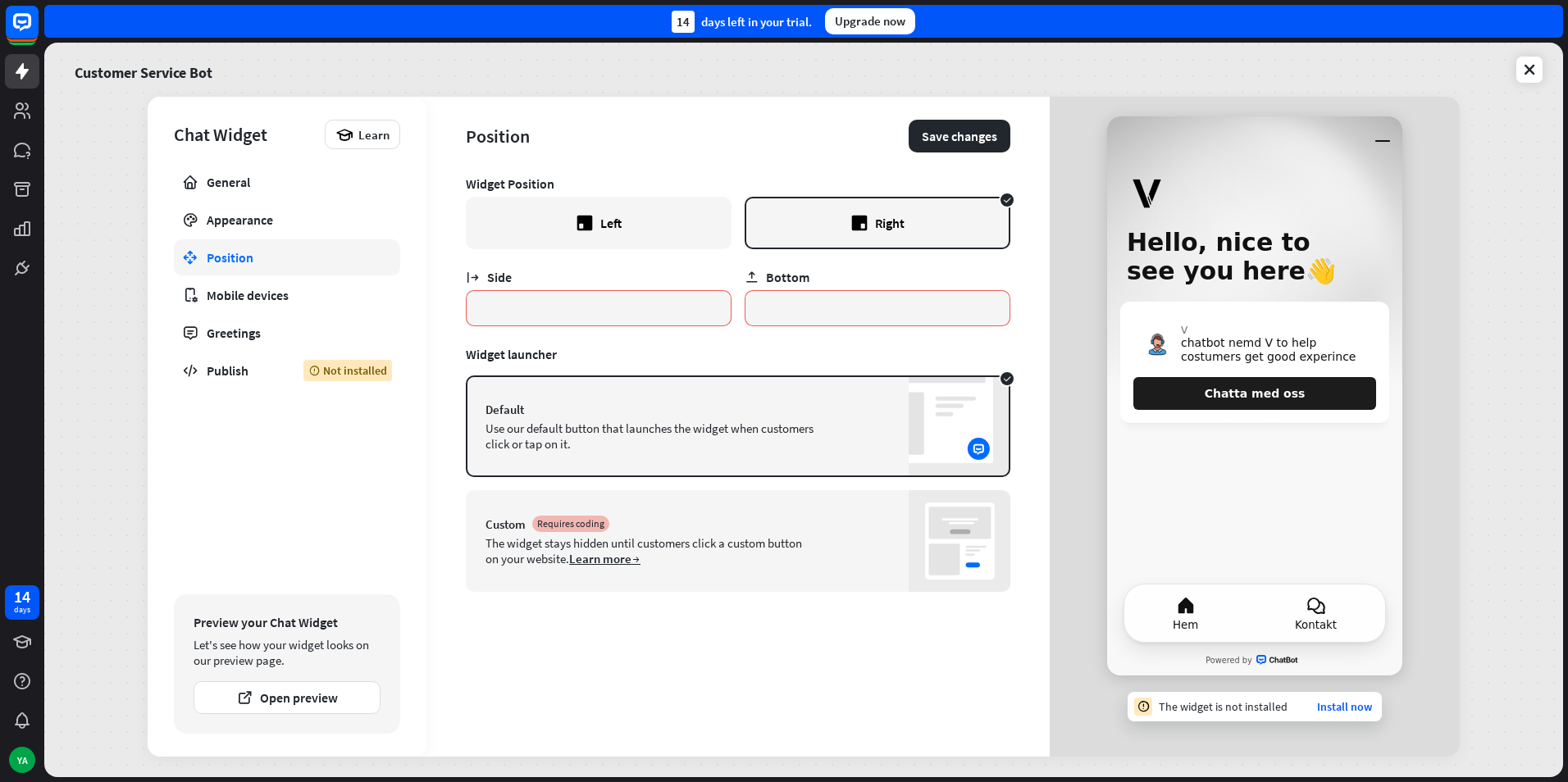
click at [1327, 619] on span "Kontakt" at bounding box center [1315, 625] width 41 height 13
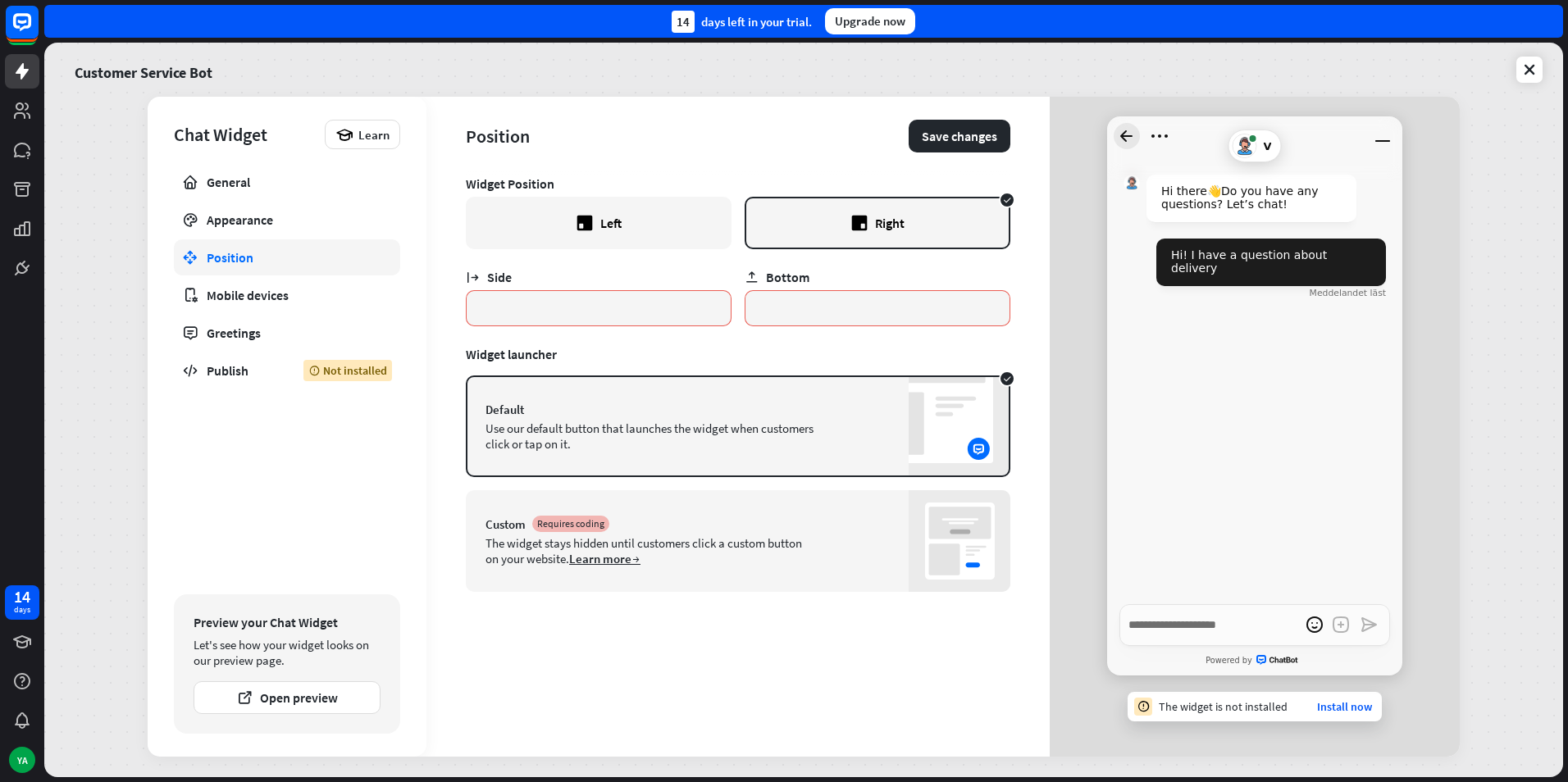
click at [1127, 124] on icon "Gå tillbaka till startsidan" at bounding box center [1126, 135] width 26 height 26
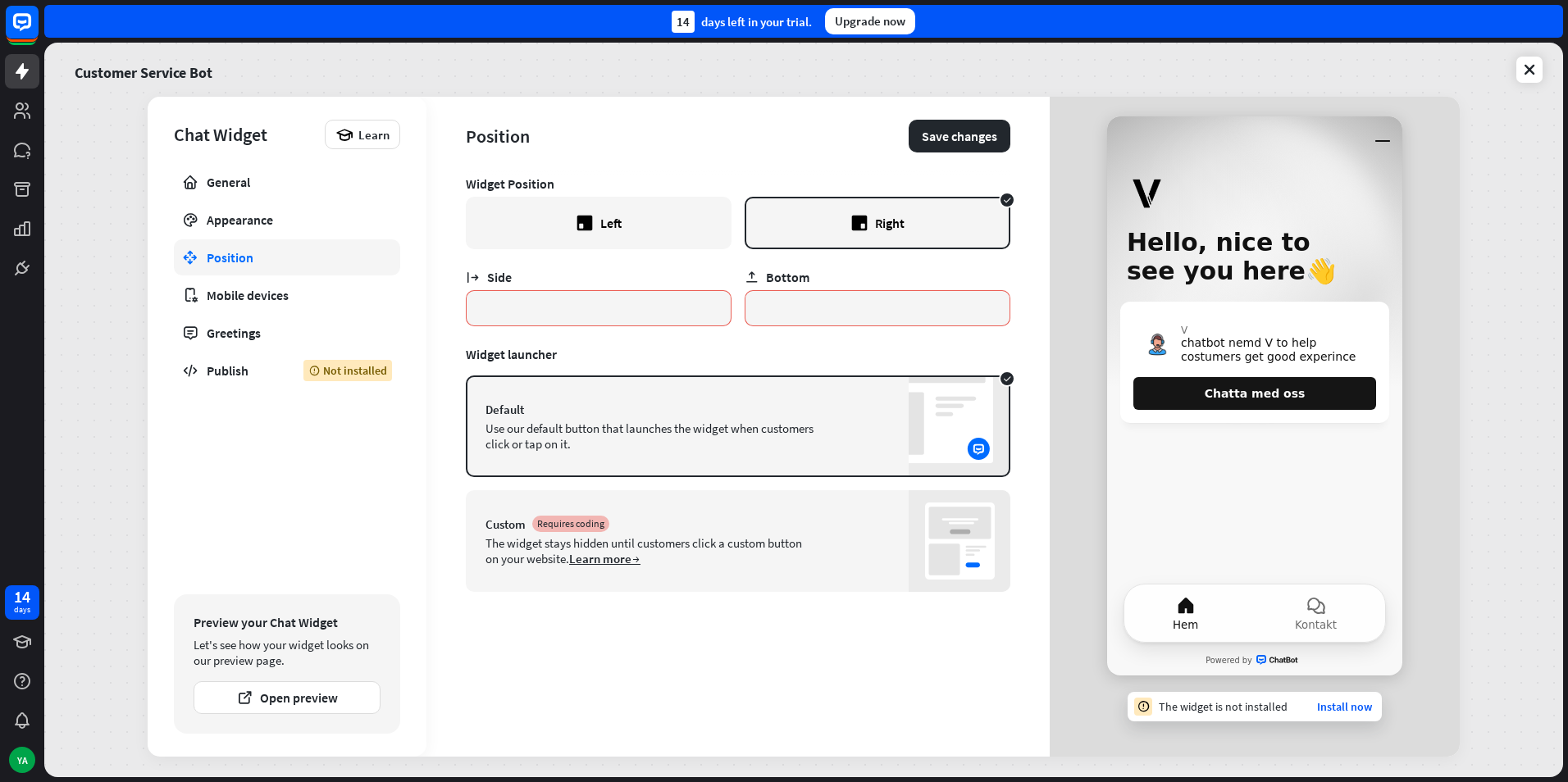
click at [1236, 402] on button "Chatta med oss" at bounding box center [1254, 394] width 243 height 34
type textarea "*"
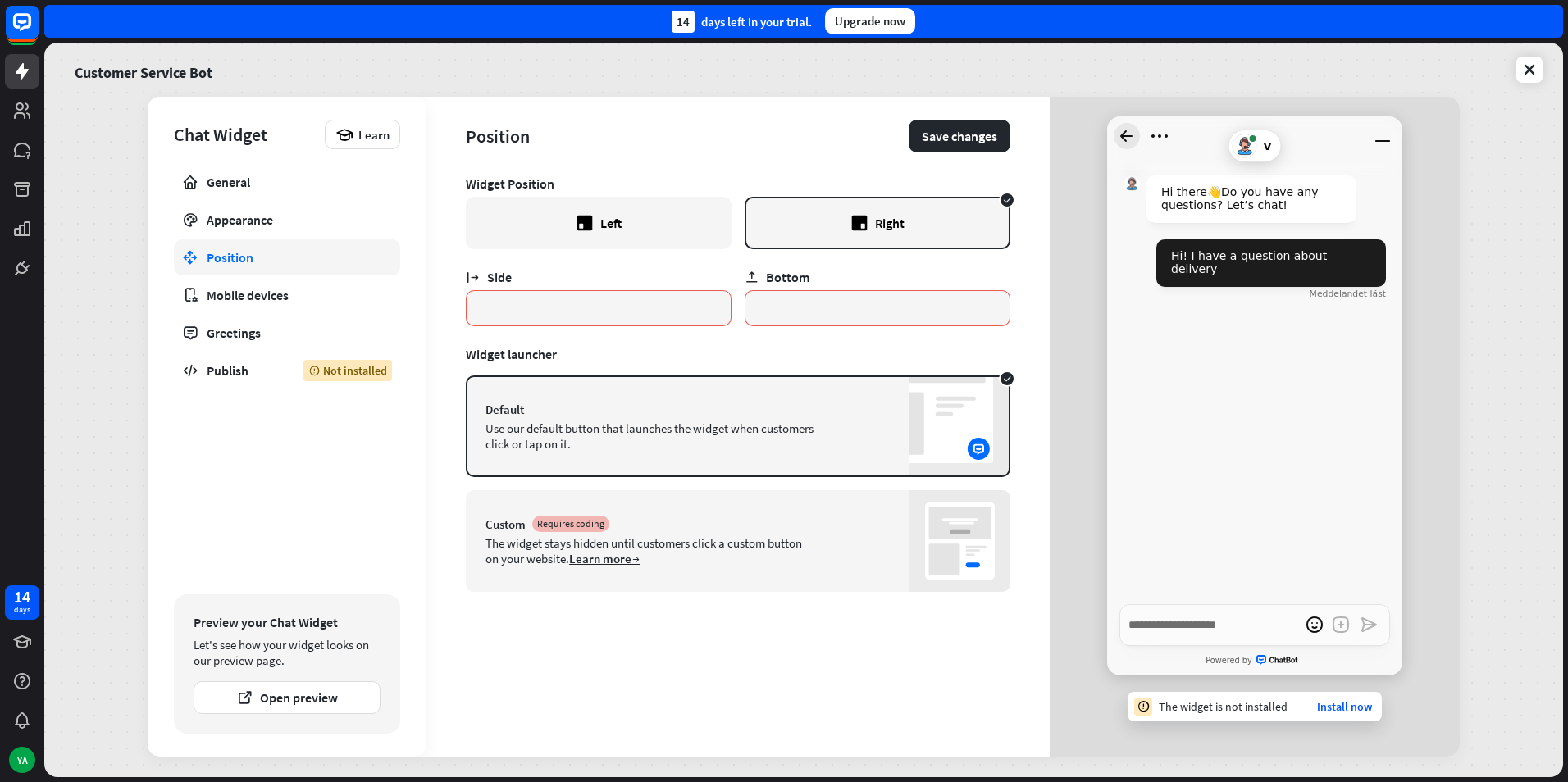
click at [1124, 128] on icon "Gå tillbaka till startsidan" at bounding box center [1126, 135] width 26 height 26
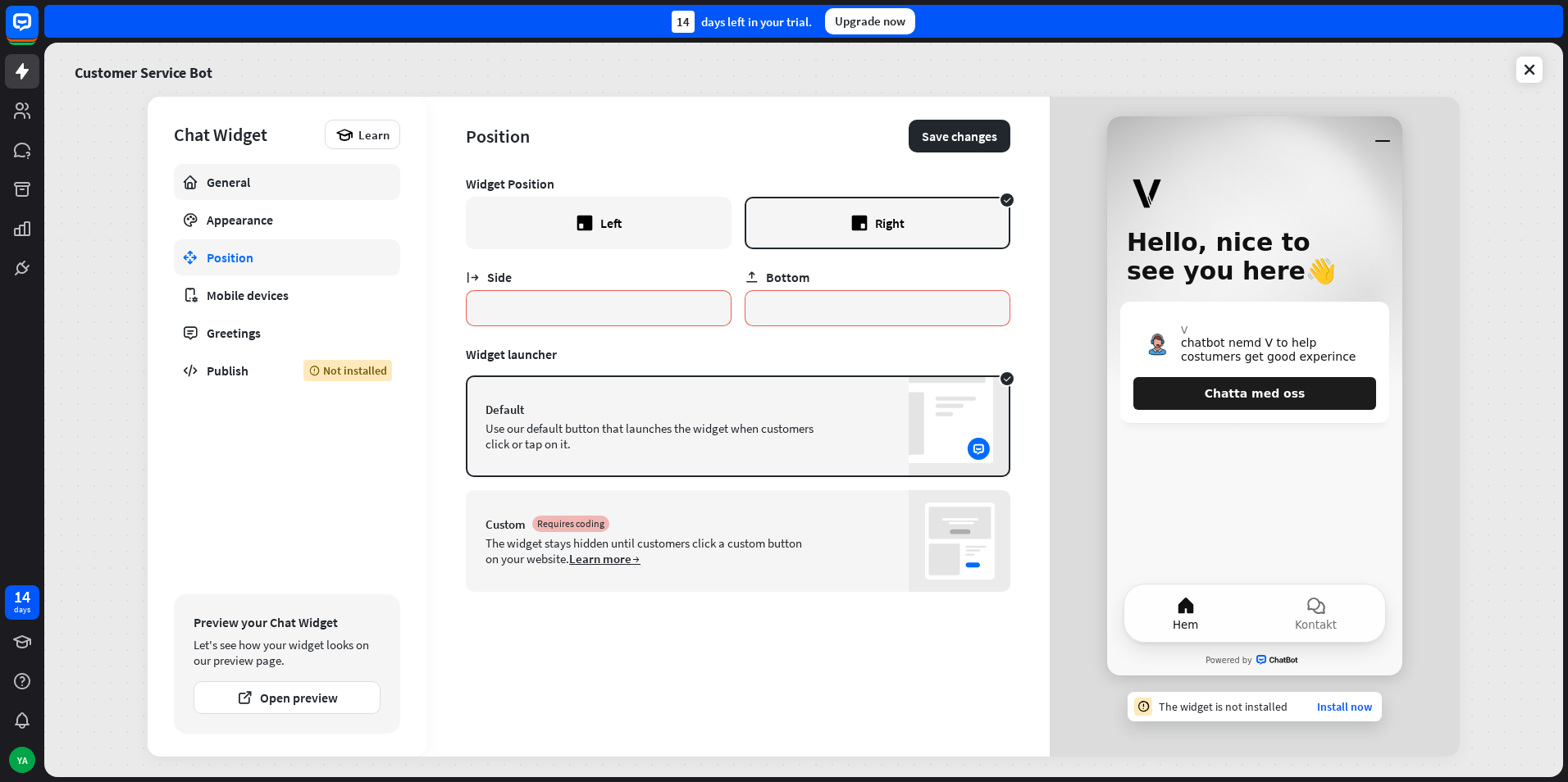
click at [253, 194] on link "General" at bounding box center [287, 182] width 227 height 36
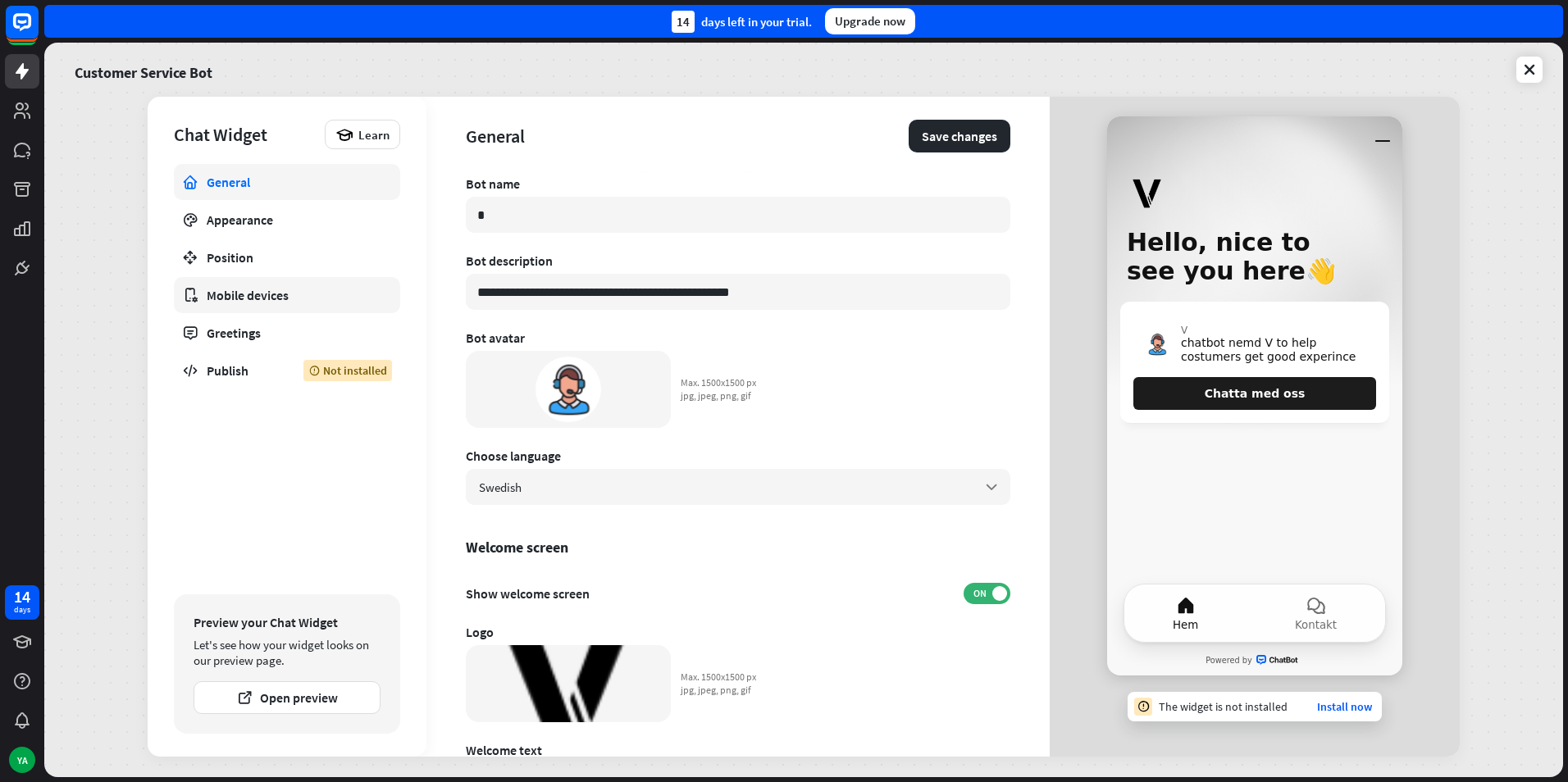
click at [222, 301] on div "Mobile devices" at bounding box center [287, 294] width 161 height 16
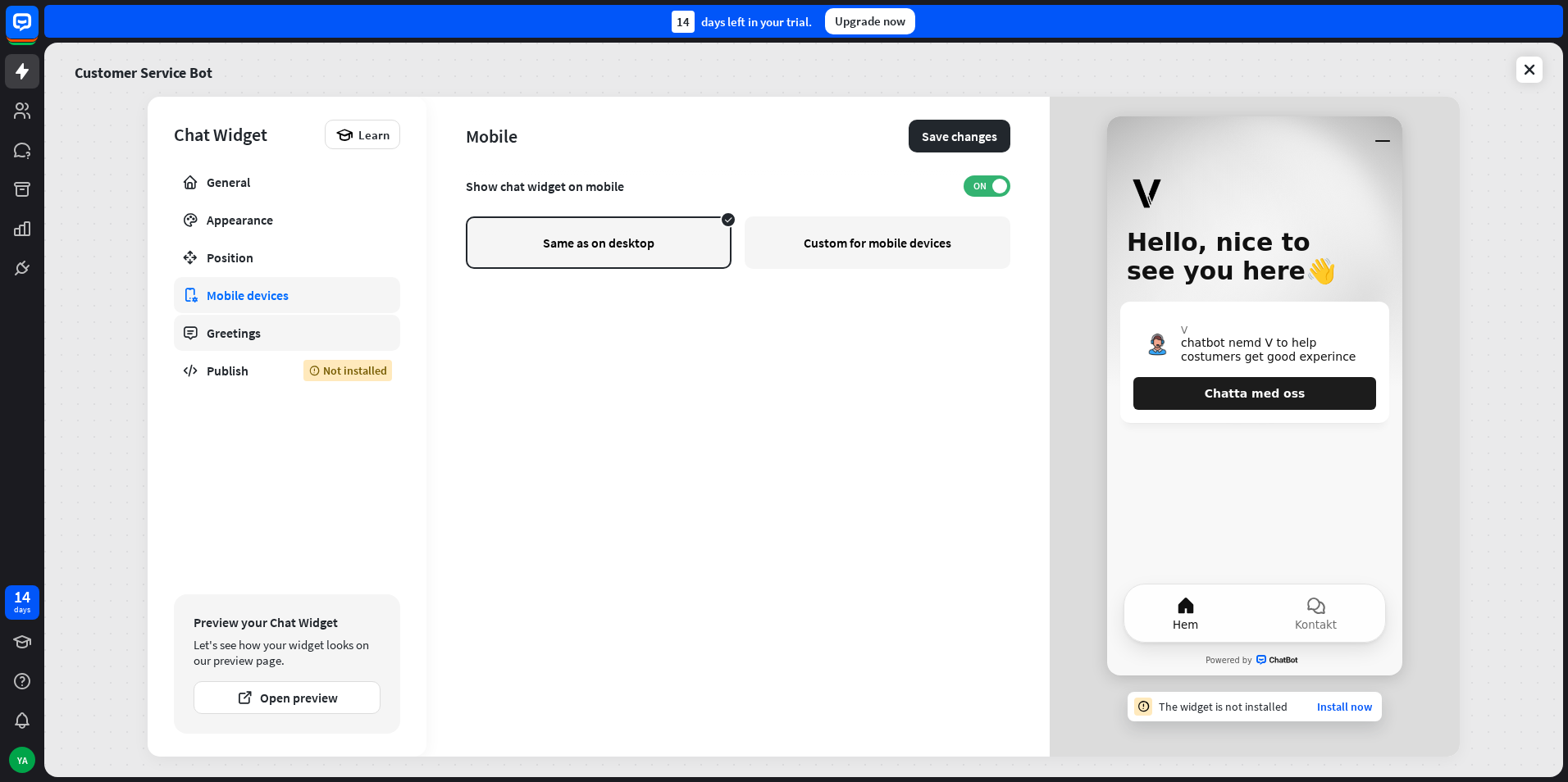
click at [227, 320] on link "Greetings" at bounding box center [287, 332] width 227 height 36
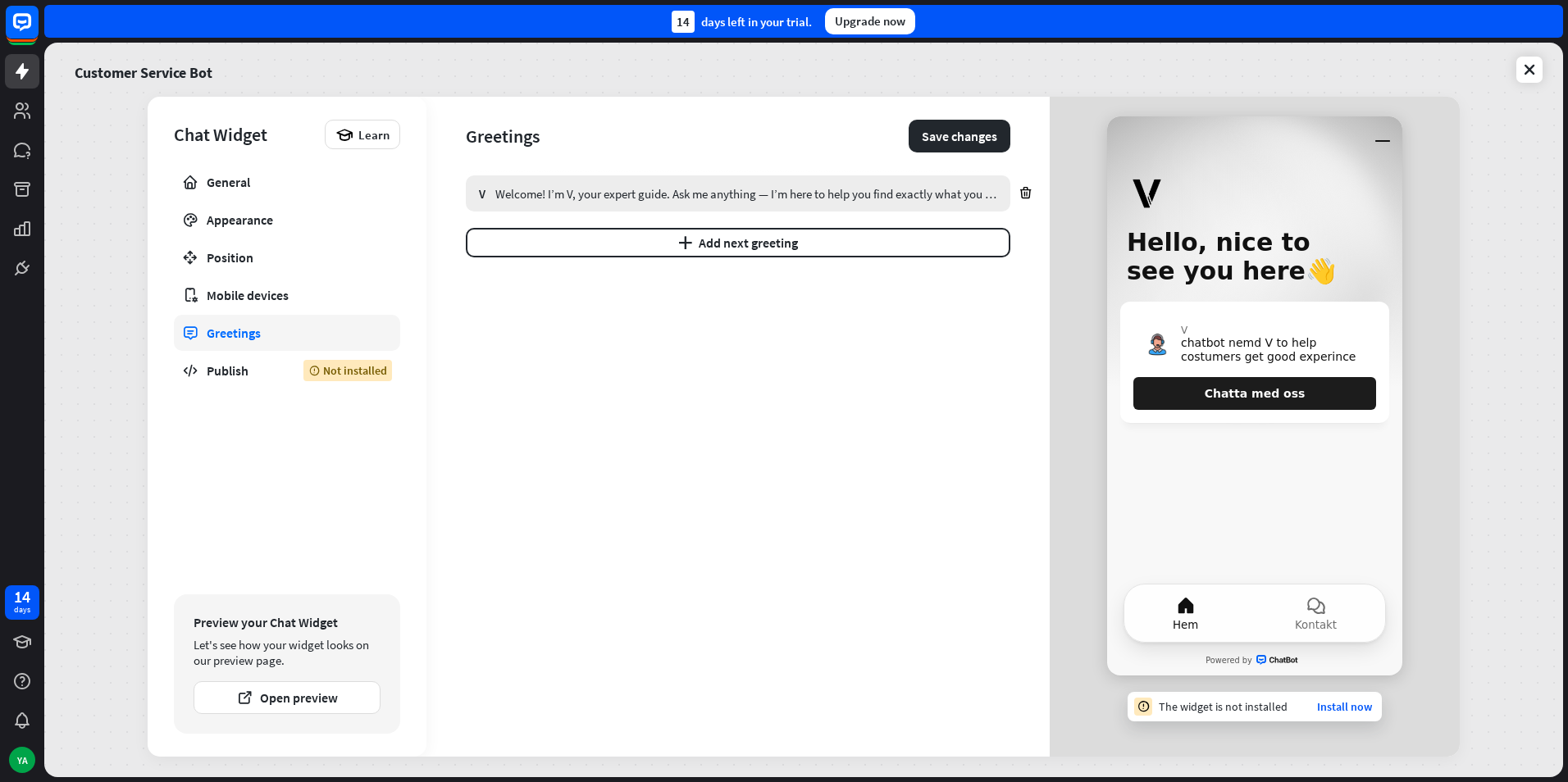
click at [517, 201] on div "Welcome! I’m V, your expert guide. Ask me anything — I’m here to help you find …" at bounding box center [746, 194] width 502 height 15
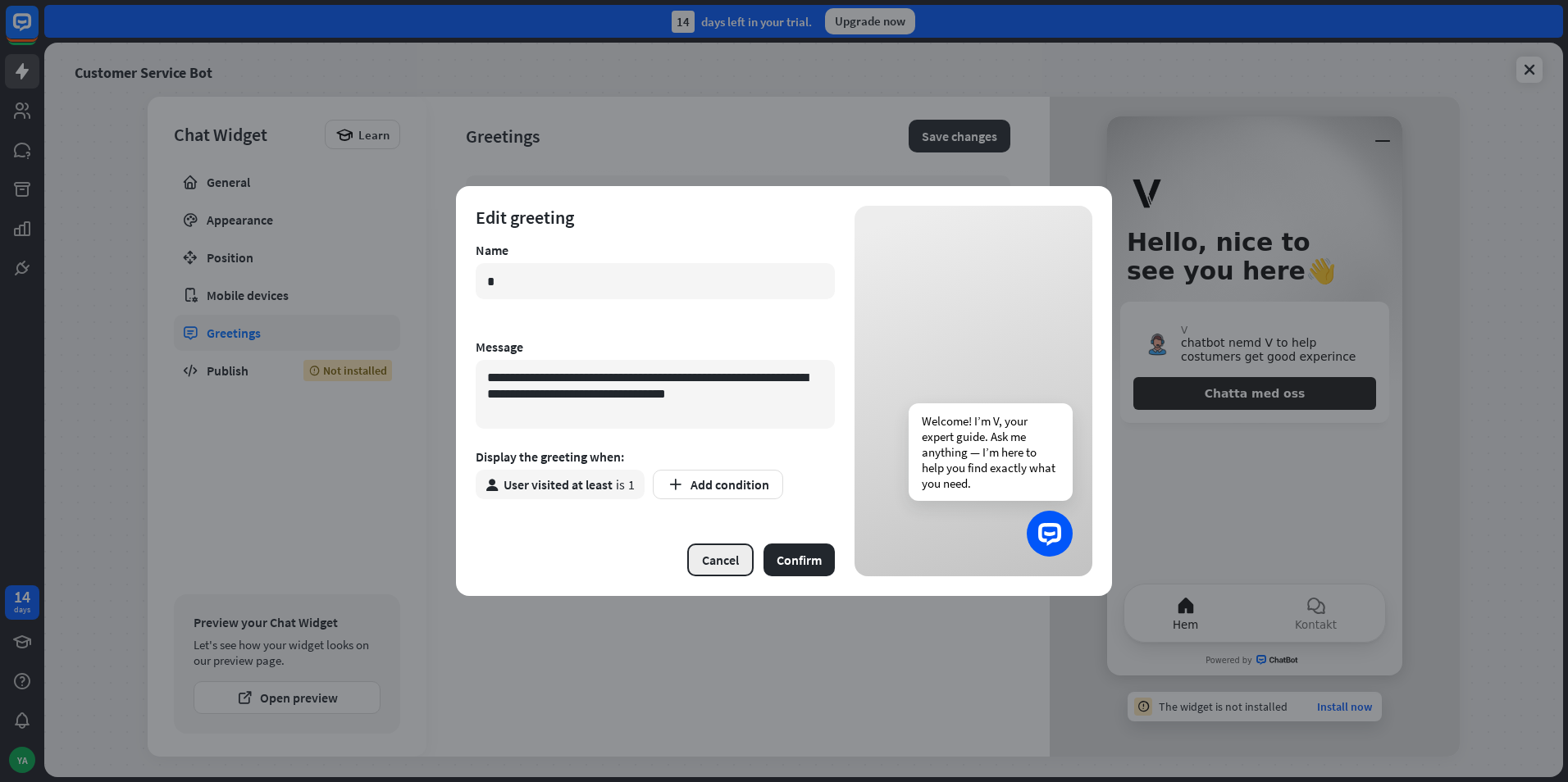
click at [721, 551] on button "Cancel" at bounding box center [720, 560] width 67 height 33
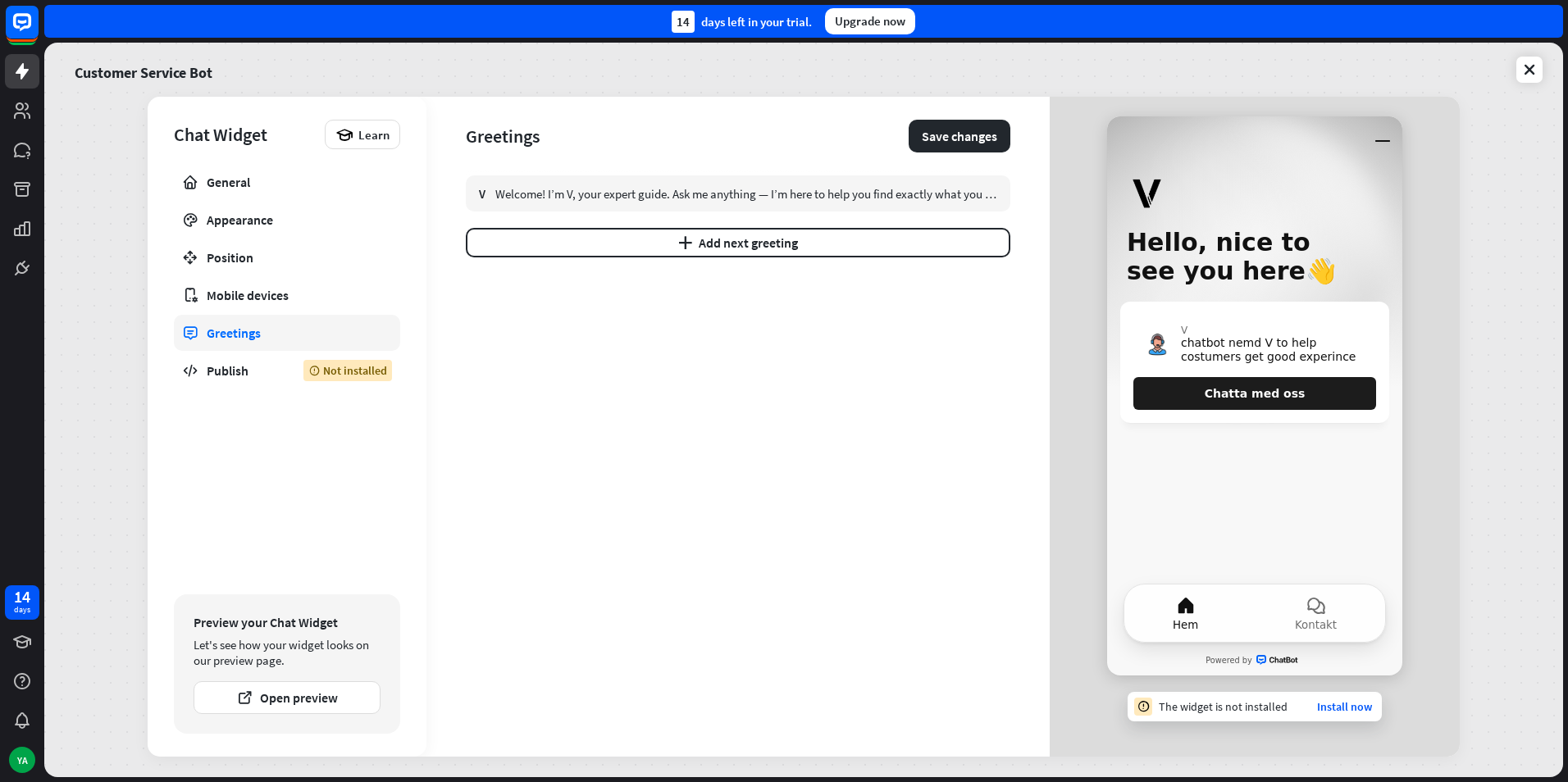
click at [292, 156] on div "Chat Widget Learn General Appearance Position Mobile devices Greetings Publish …" at bounding box center [287, 426] width 279 height 660
click at [289, 176] on div "General" at bounding box center [287, 182] width 161 height 16
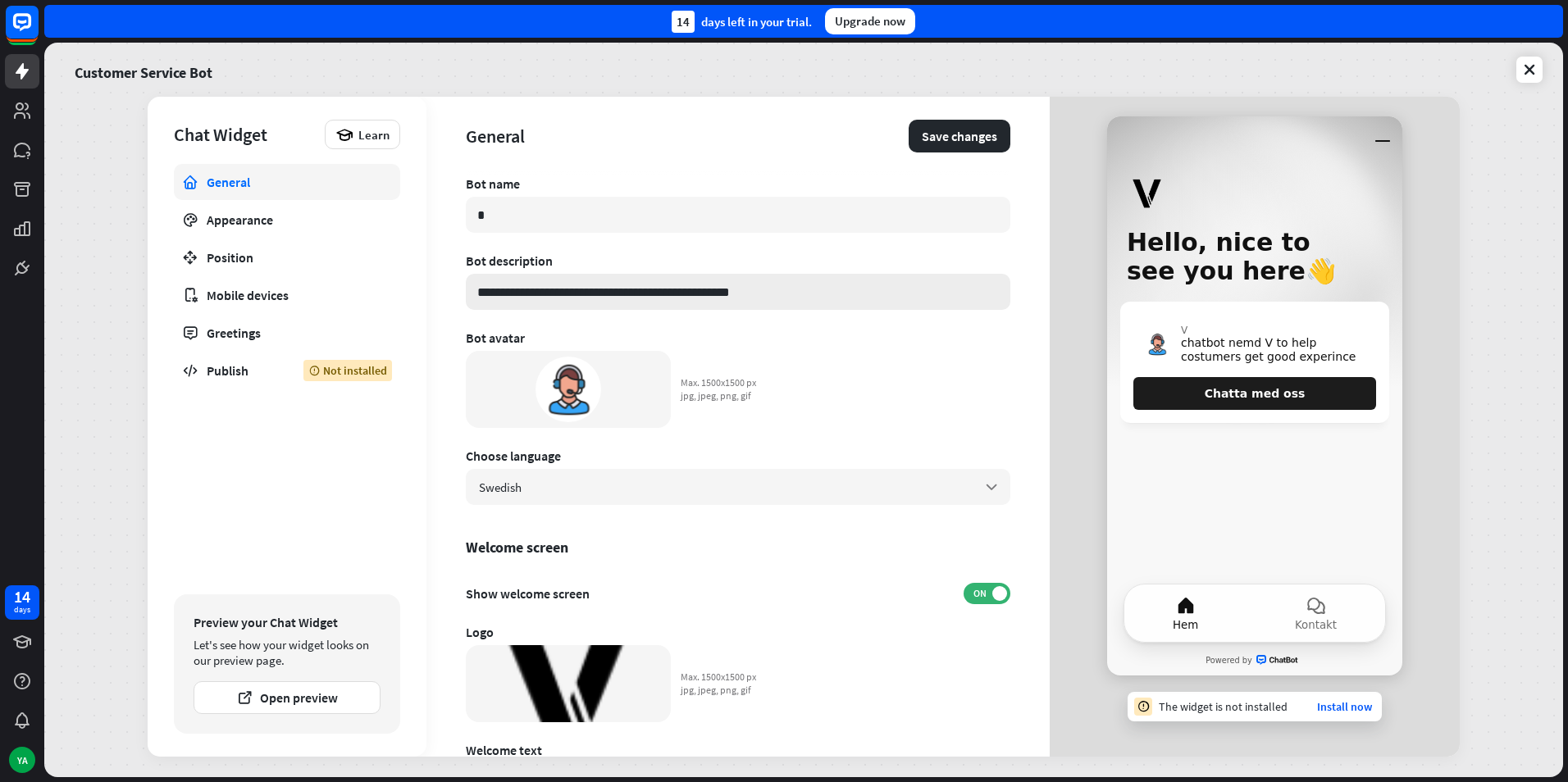
click at [551, 296] on input "**********" at bounding box center [738, 292] width 544 height 36
drag, startPoint x: 798, startPoint y: 287, endPoint x: 451, endPoint y: 311, distance: 347.8
click at [445, 309] on div "**********" at bounding box center [737, 426] width 623 height 660
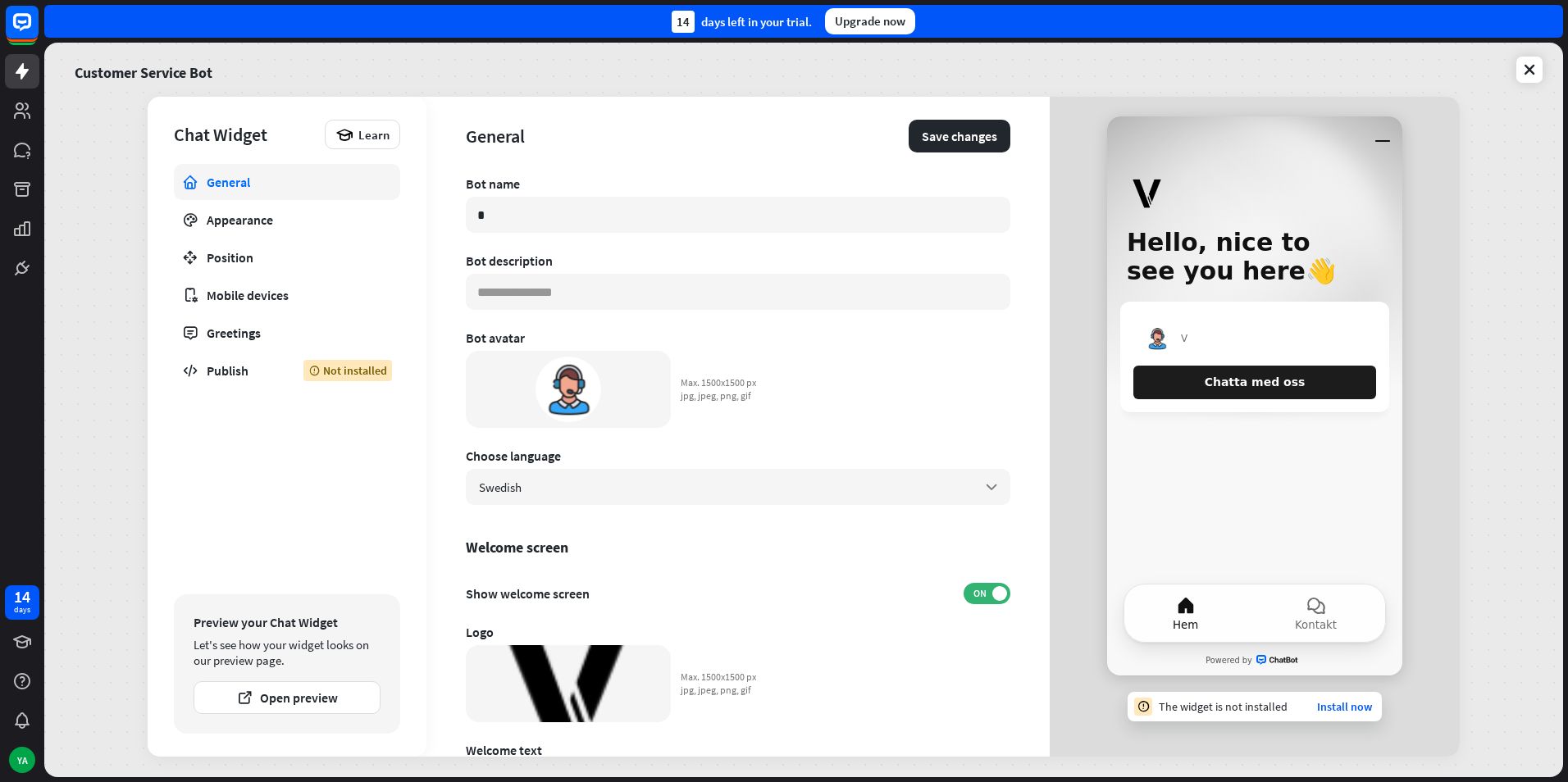
drag, startPoint x: 560, startPoint y: 260, endPoint x: 455, endPoint y: 261, distance: 105.0
click at [455, 261] on div "**********" at bounding box center [737, 426] width 623 height 660
copy div "Bot description"
click at [571, 298] on input at bounding box center [738, 292] width 544 height 36
type input "**********"
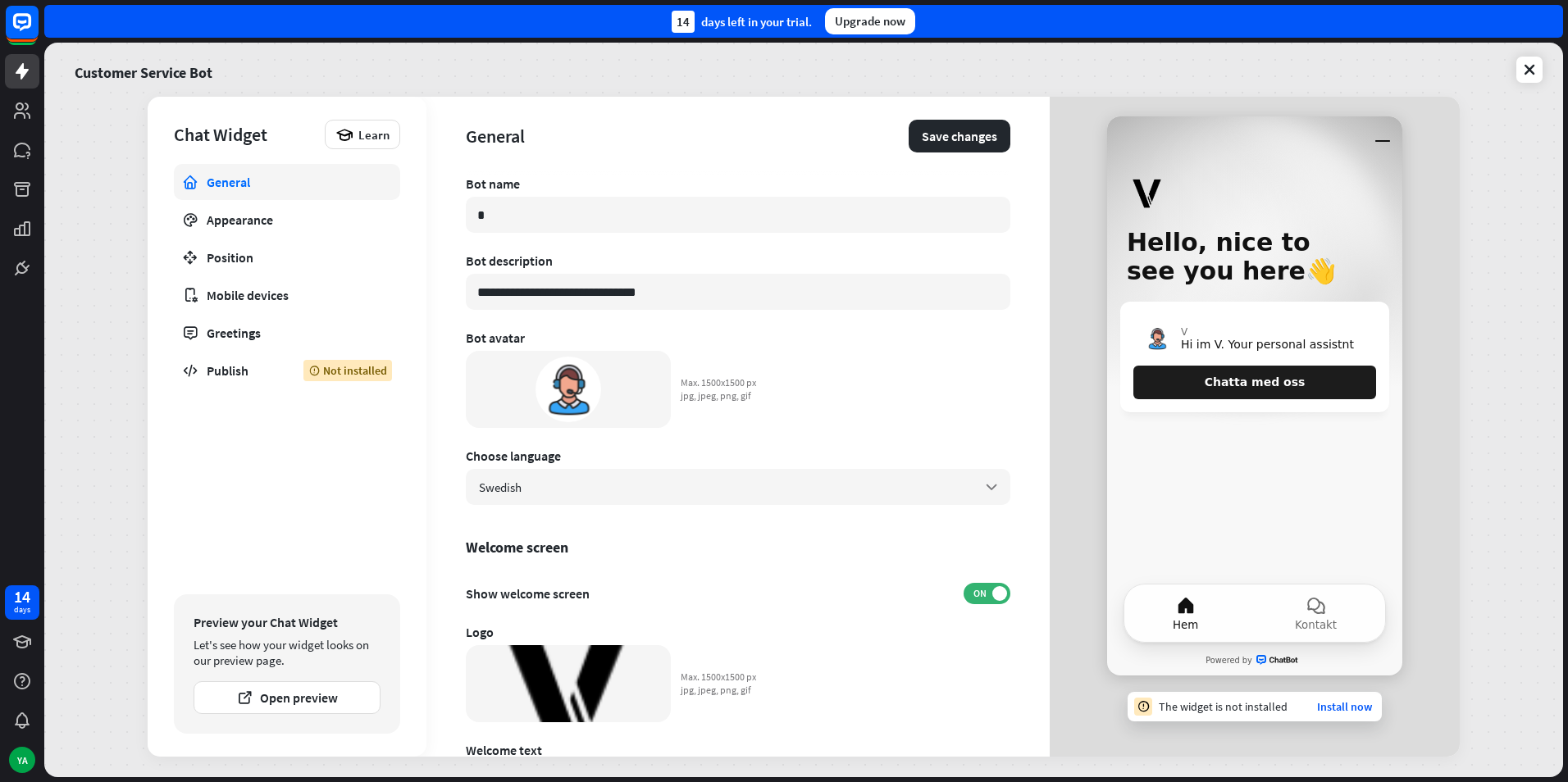
drag, startPoint x: 549, startPoint y: 255, endPoint x: 464, endPoint y: 265, distance: 85.6
click at [464, 265] on div "**********" at bounding box center [737, 426] width 623 height 660
copy div "Bot description"
drag, startPoint x: 687, startPoint y: 299, endPoint x: 402, endPoint y: 299, distance: 285.0
click at [402, 299] on div "**********" at bounding box center [804, 426] width 1312 height 660
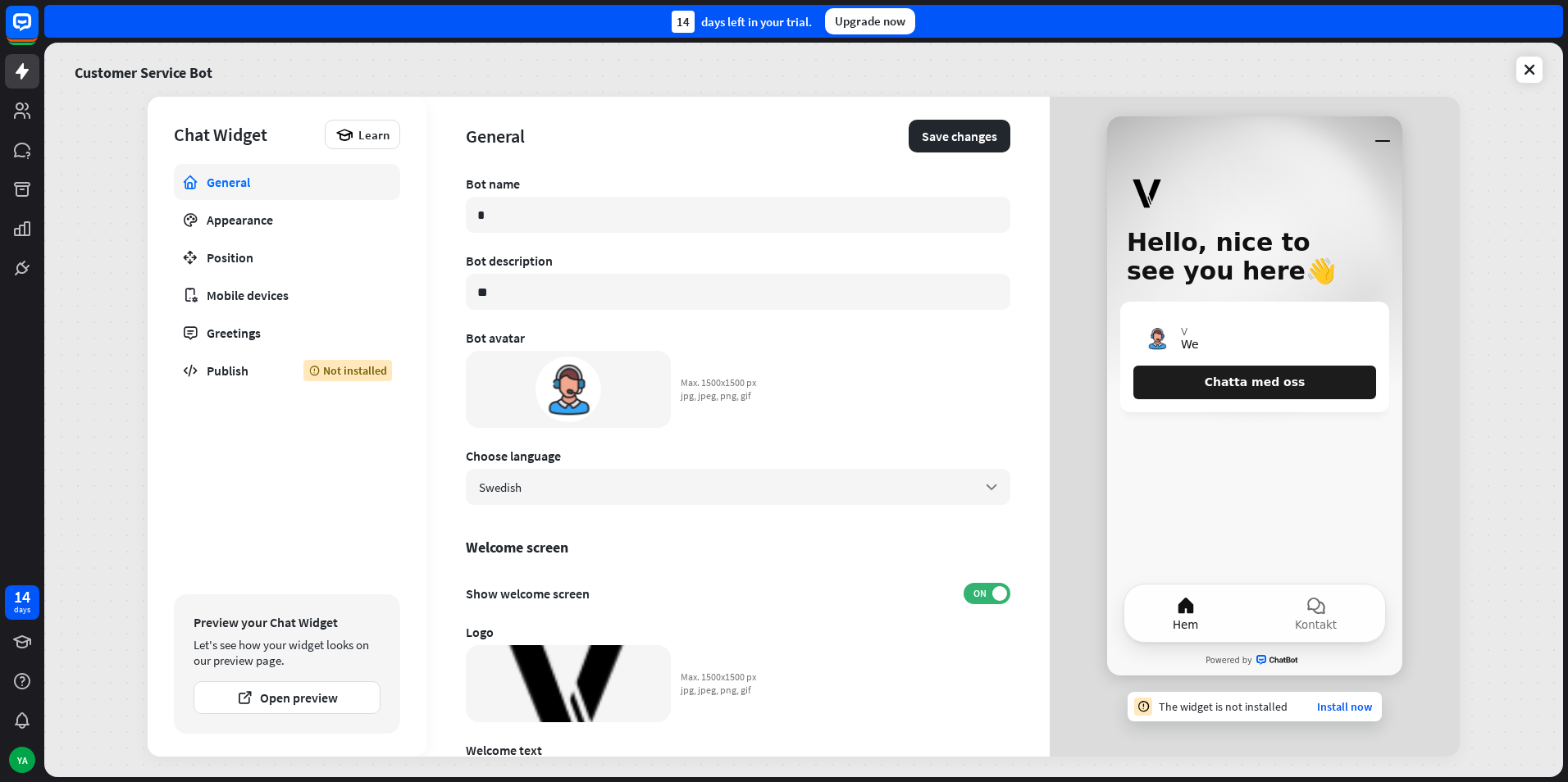
type input "*"
click at [819, 542] on div "Welcome screen" at bounding box center [738, 547] width 544 height 19
click at [521, 300] on input at bounding box center [738, 292] width 544 height 36
paste input "**********"
type input "**********"
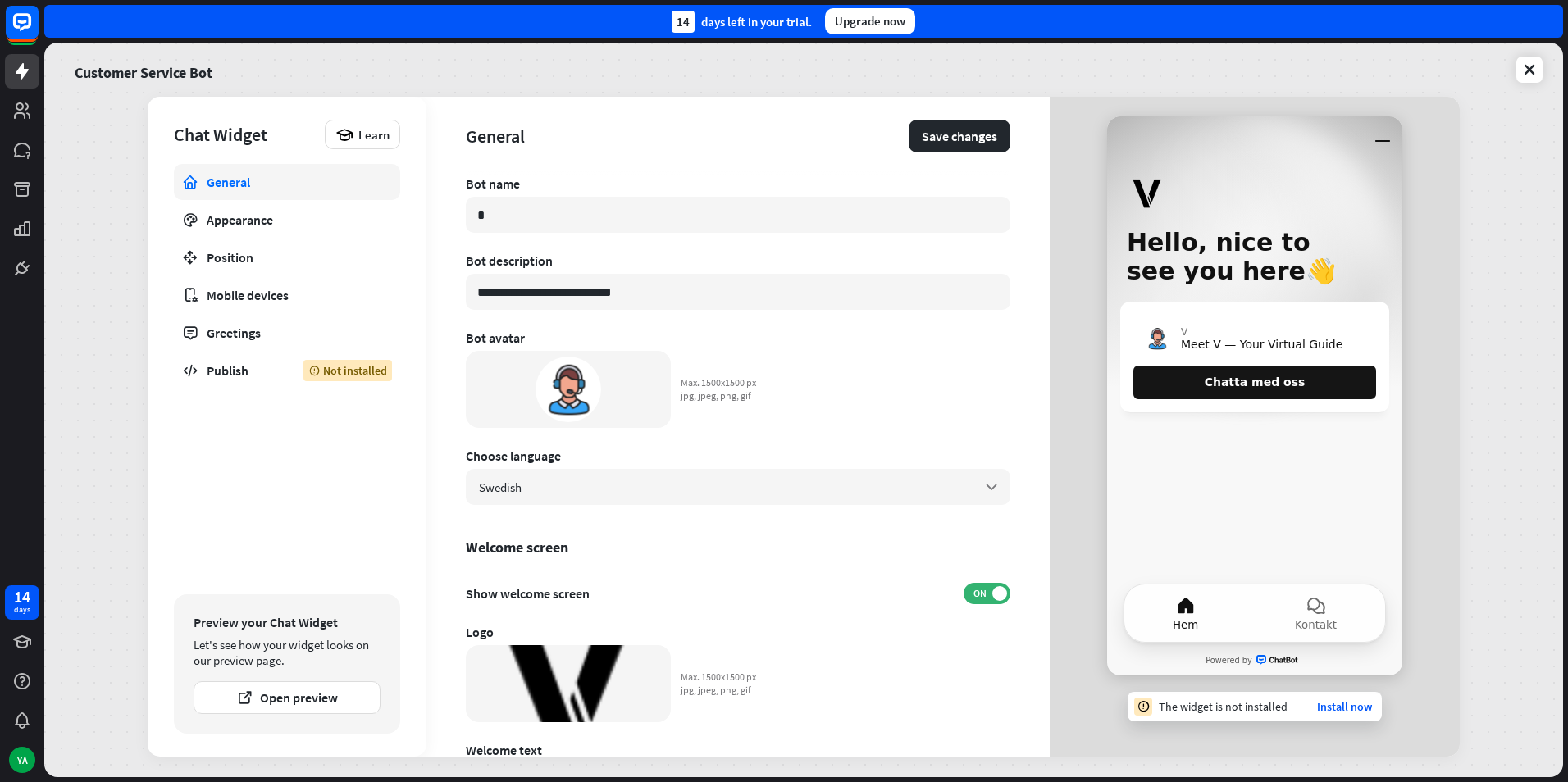
click at [1183, 383] on button "Chatta med oss" at bounding box center [1254, 383] width 243 height 34
type textarea "*"
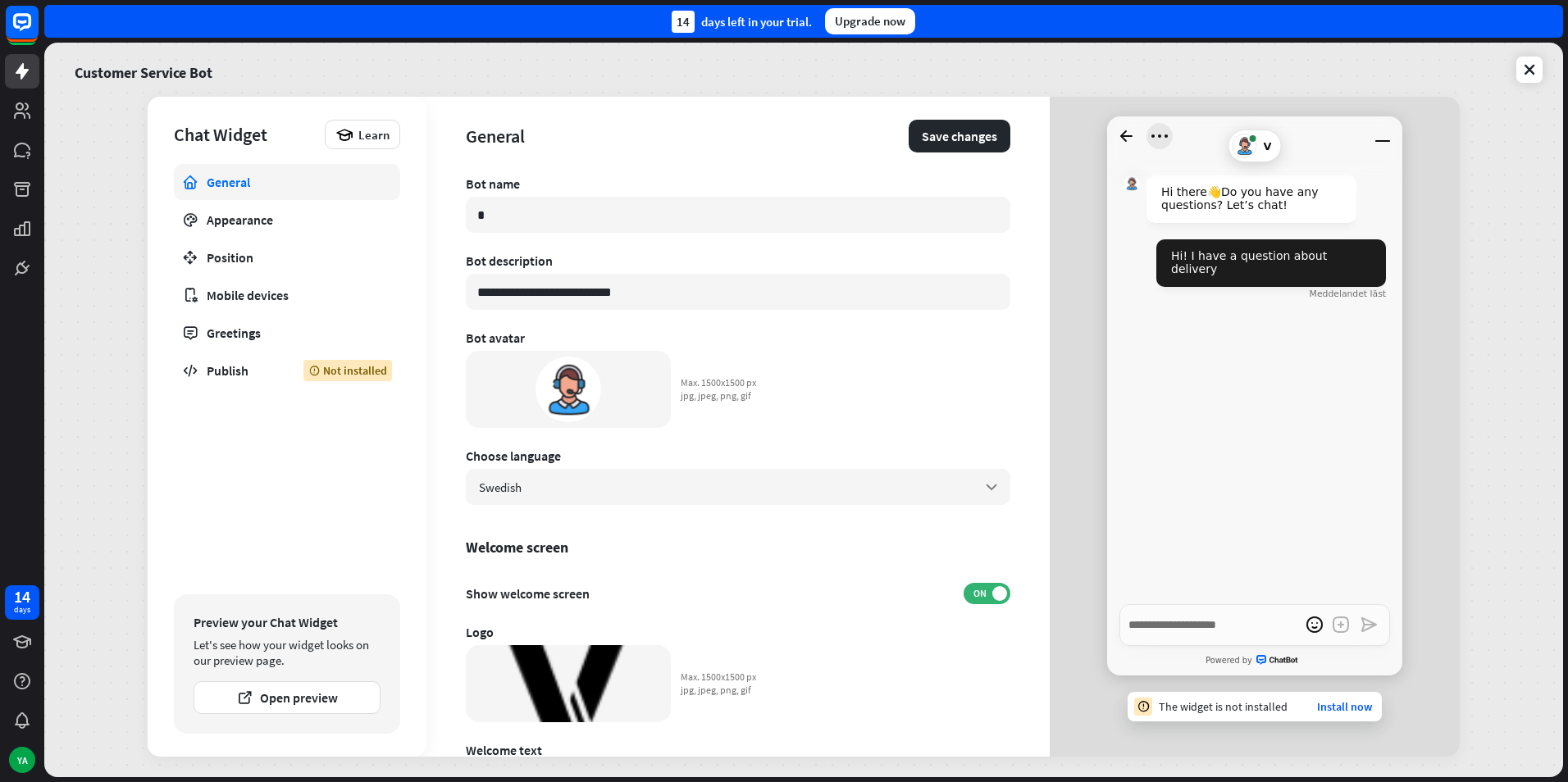
click at [1160, 130] on icon "Open menu" at bounding box center [1159, 135] width 26 height 26
click at [1160, 131] on icon "Close menu" at bounding box center [1159, 135] width 26 height 26
click at [1136, 134] on icon "Gå tillbaka till startsidan" at bounding box center [1126, 135] width 26 height 26
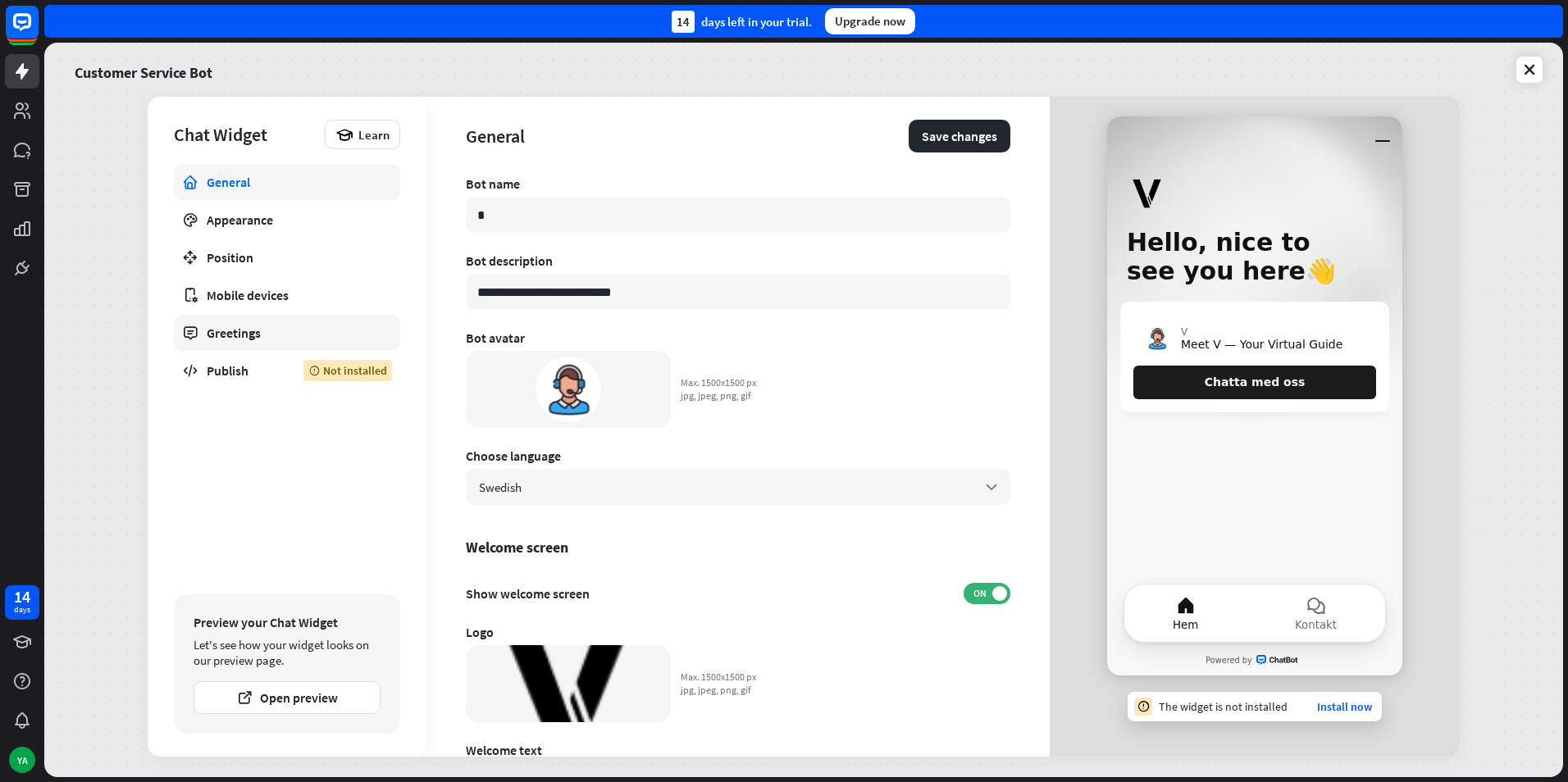
click at [307, 322] on link "Greetings" at bounding box center [287, 332] width 227 height 36
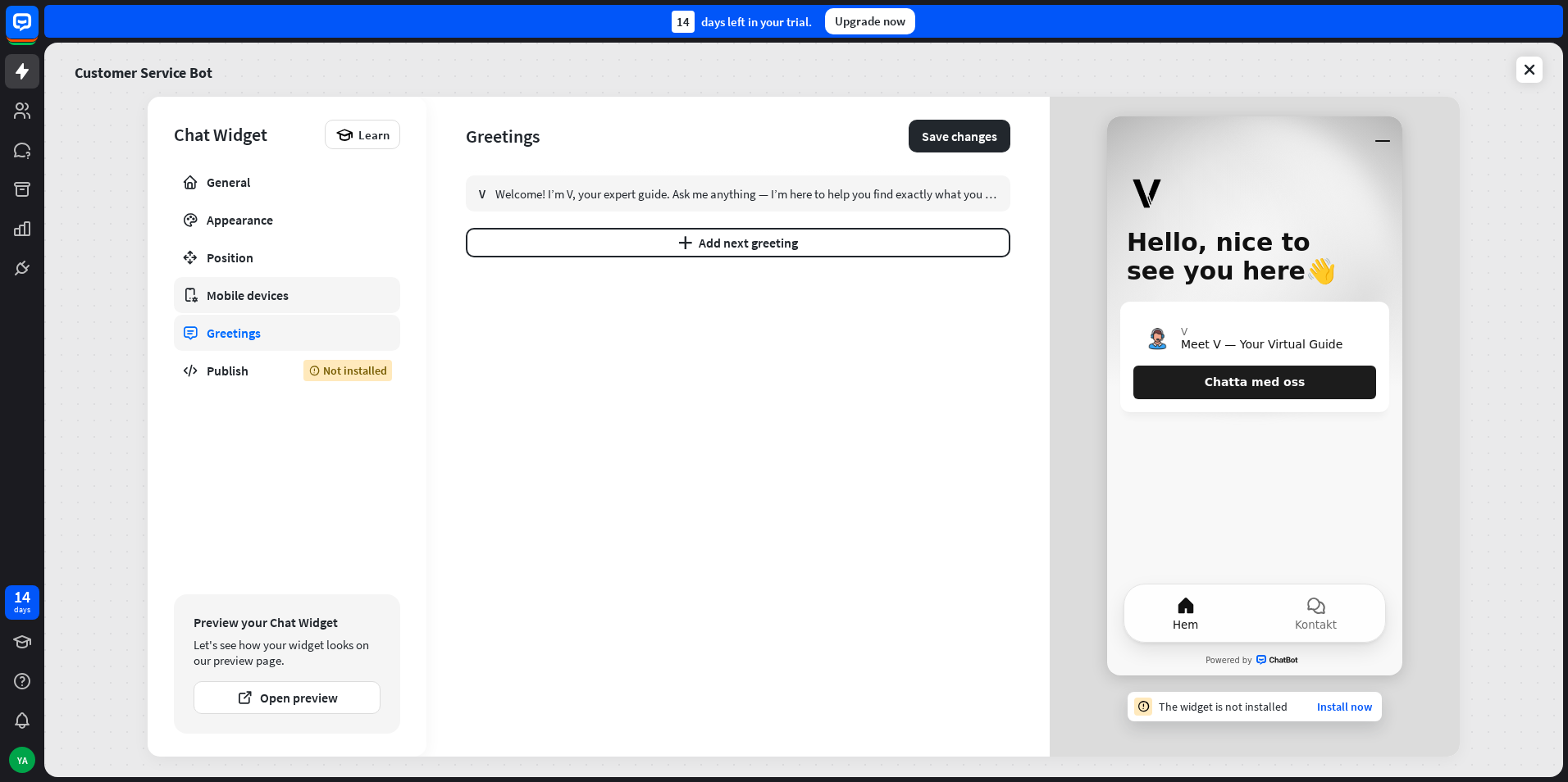
click at [302, 300] on div "Mobile devices" at bounding box center [287, 294] width 161 height 16
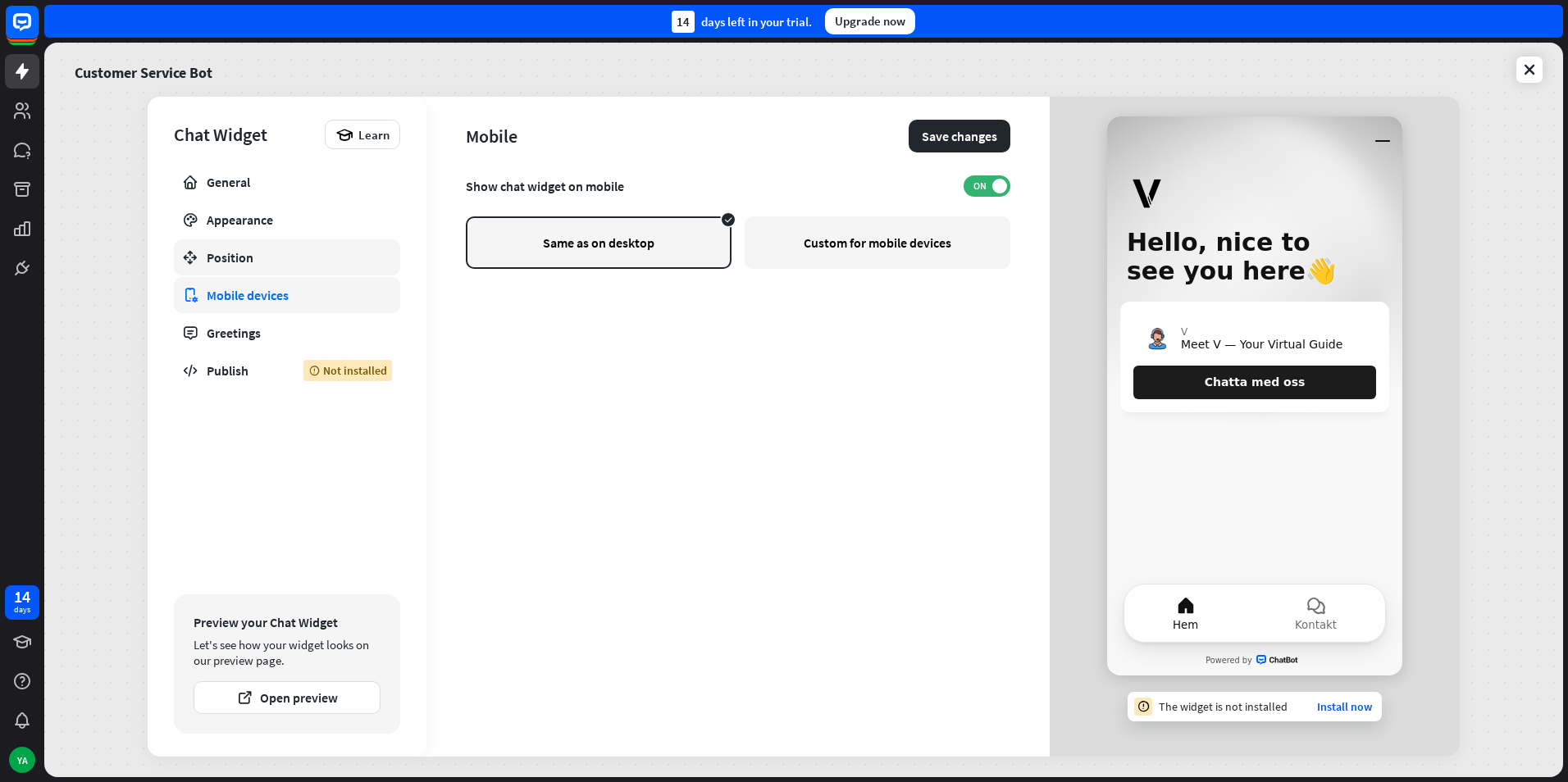
click at [291, 271] on link "Position" at bounding box center [287, 257] width 227 height 36
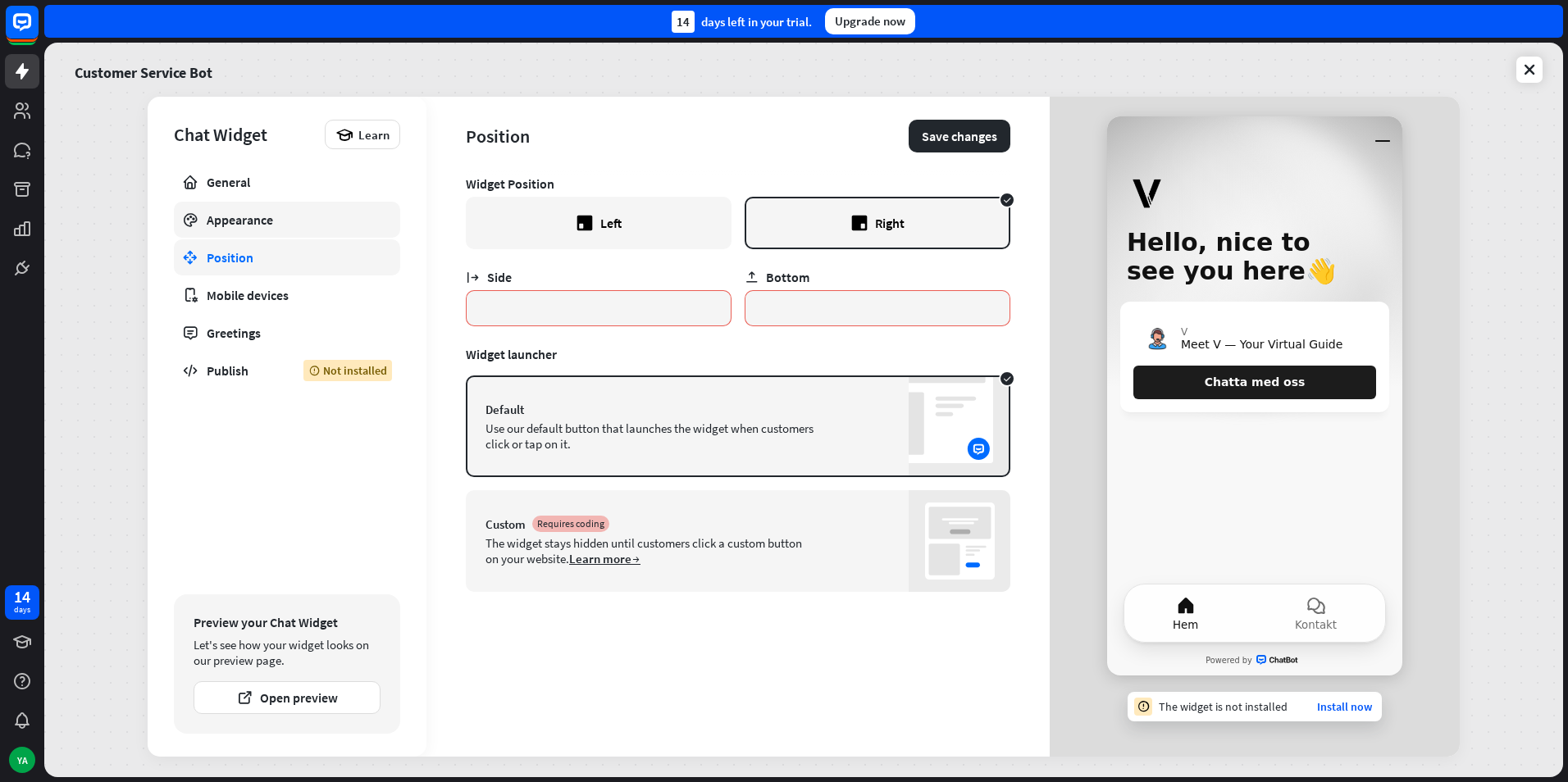
click at [287, 235] on link "Appearance" at bounding box center [287, 220] width 227 height 36
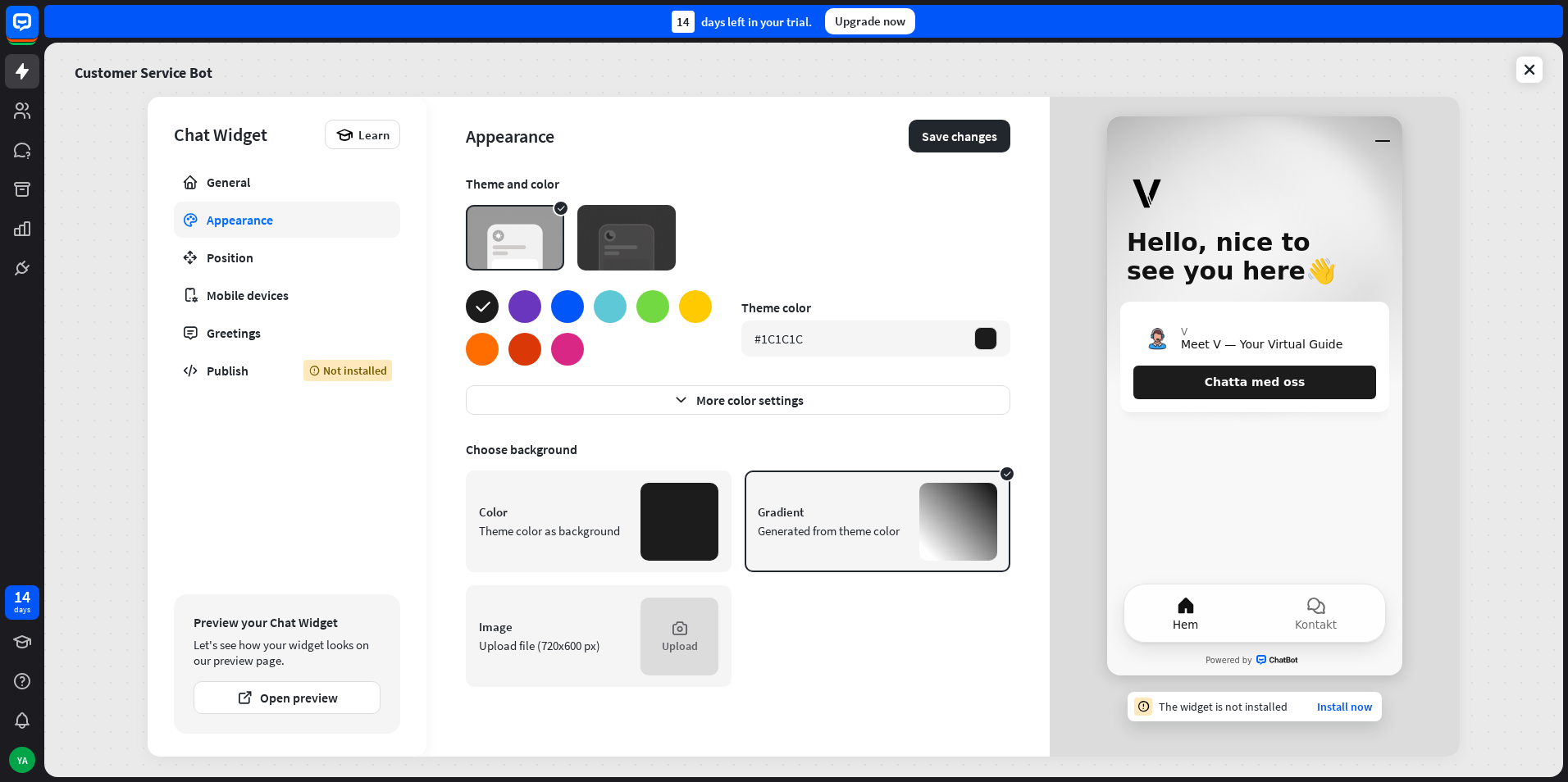
click at [533, 306] on div at bounding box center [524, 306] width 33 height 33
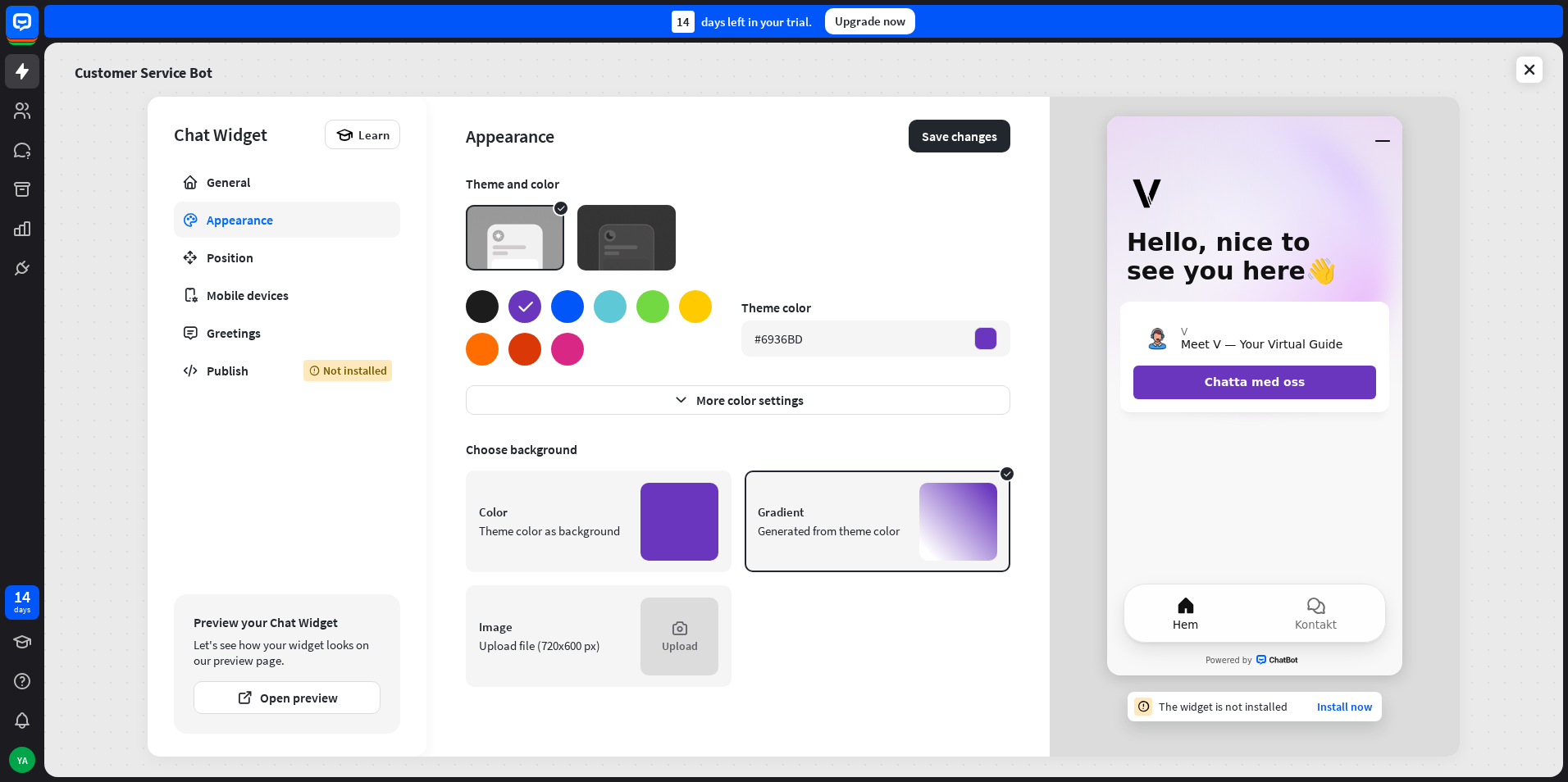
click at [571, 306] on div at bounding box center [567, 306] width 33 height 33
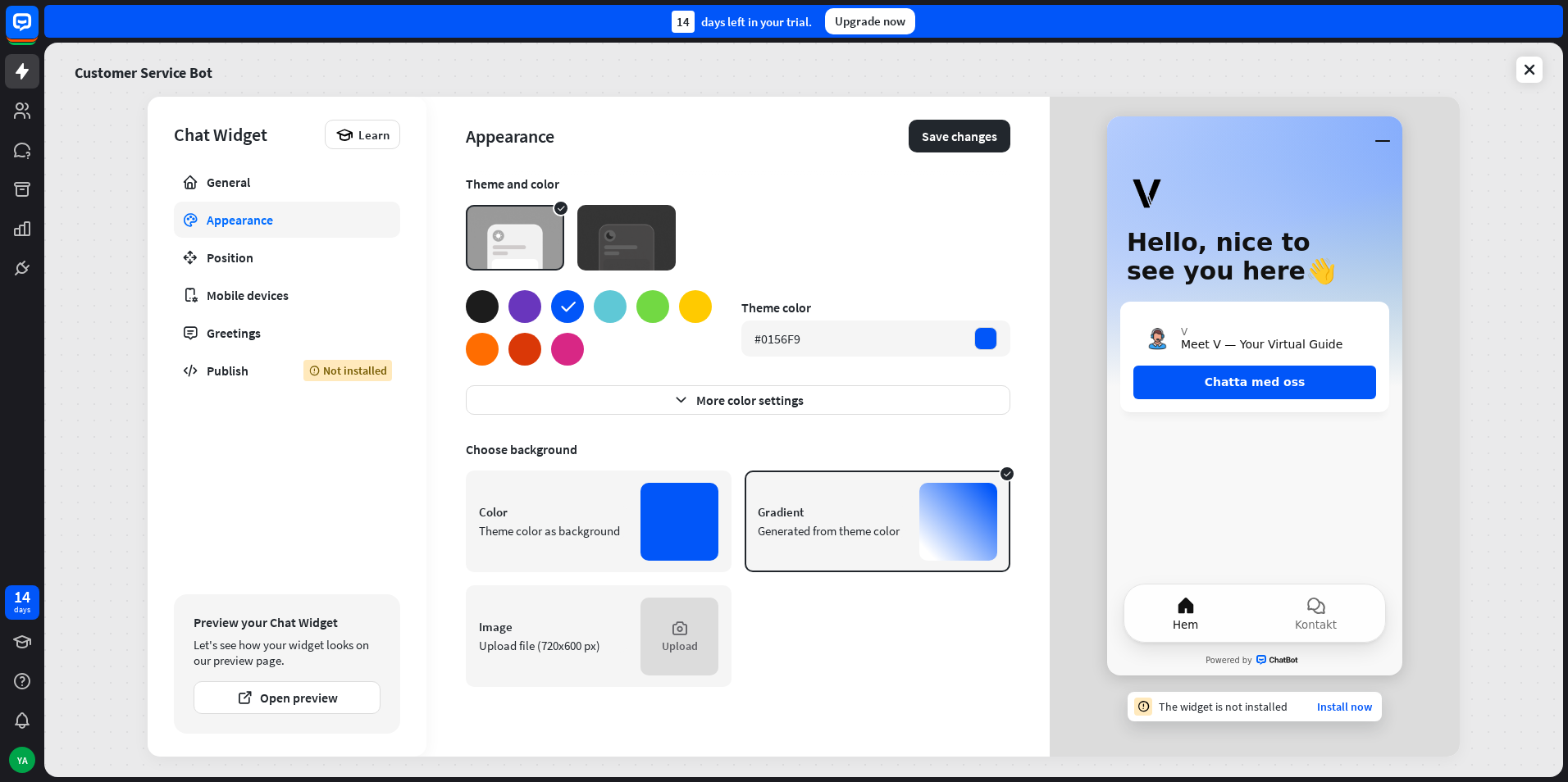
click at [600, 309] on div at bounding box center [609, 306] width 33 height 33
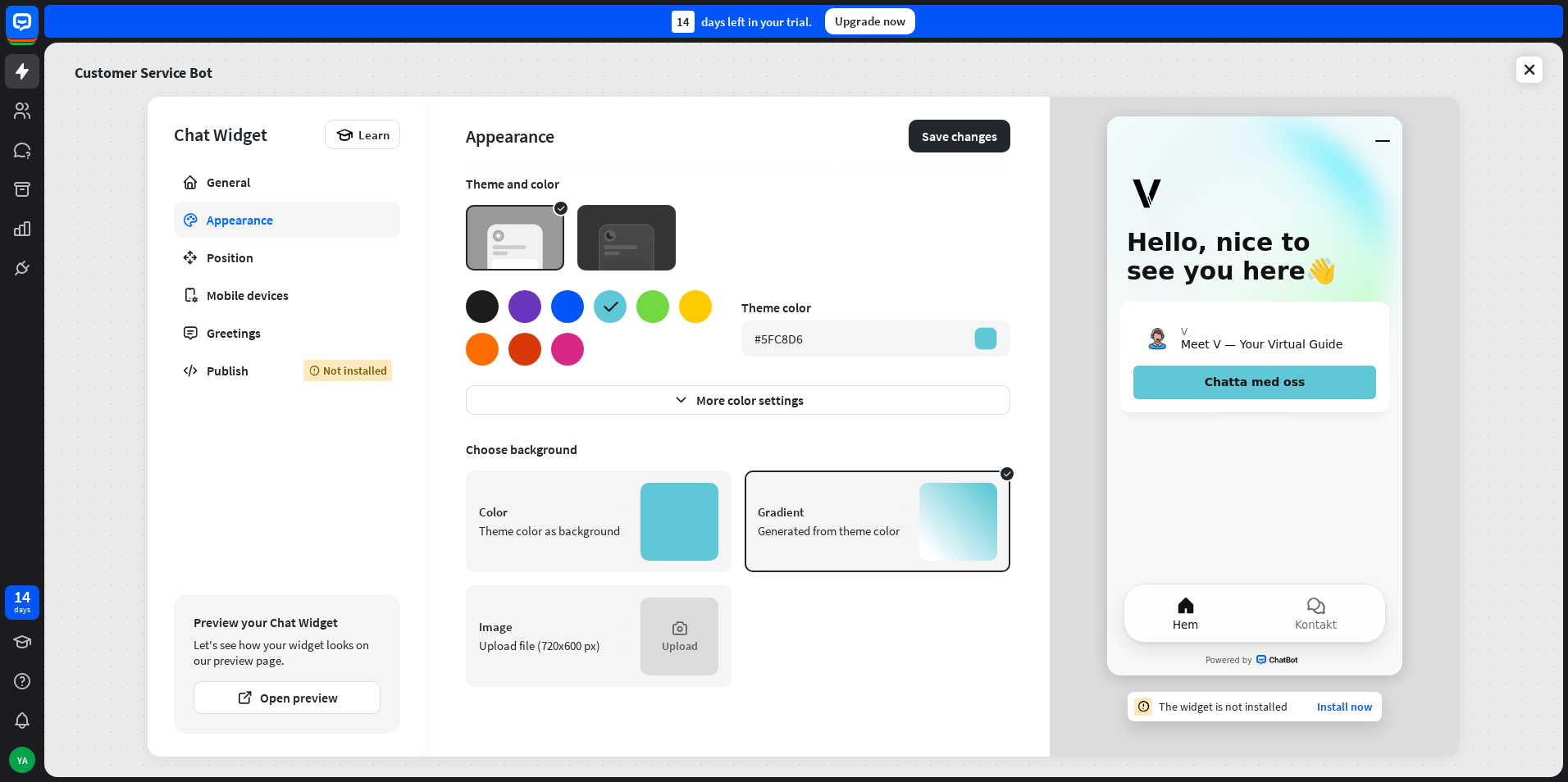
click at [653, 314] on div at bounding box center [653, 306] width 33 height 33
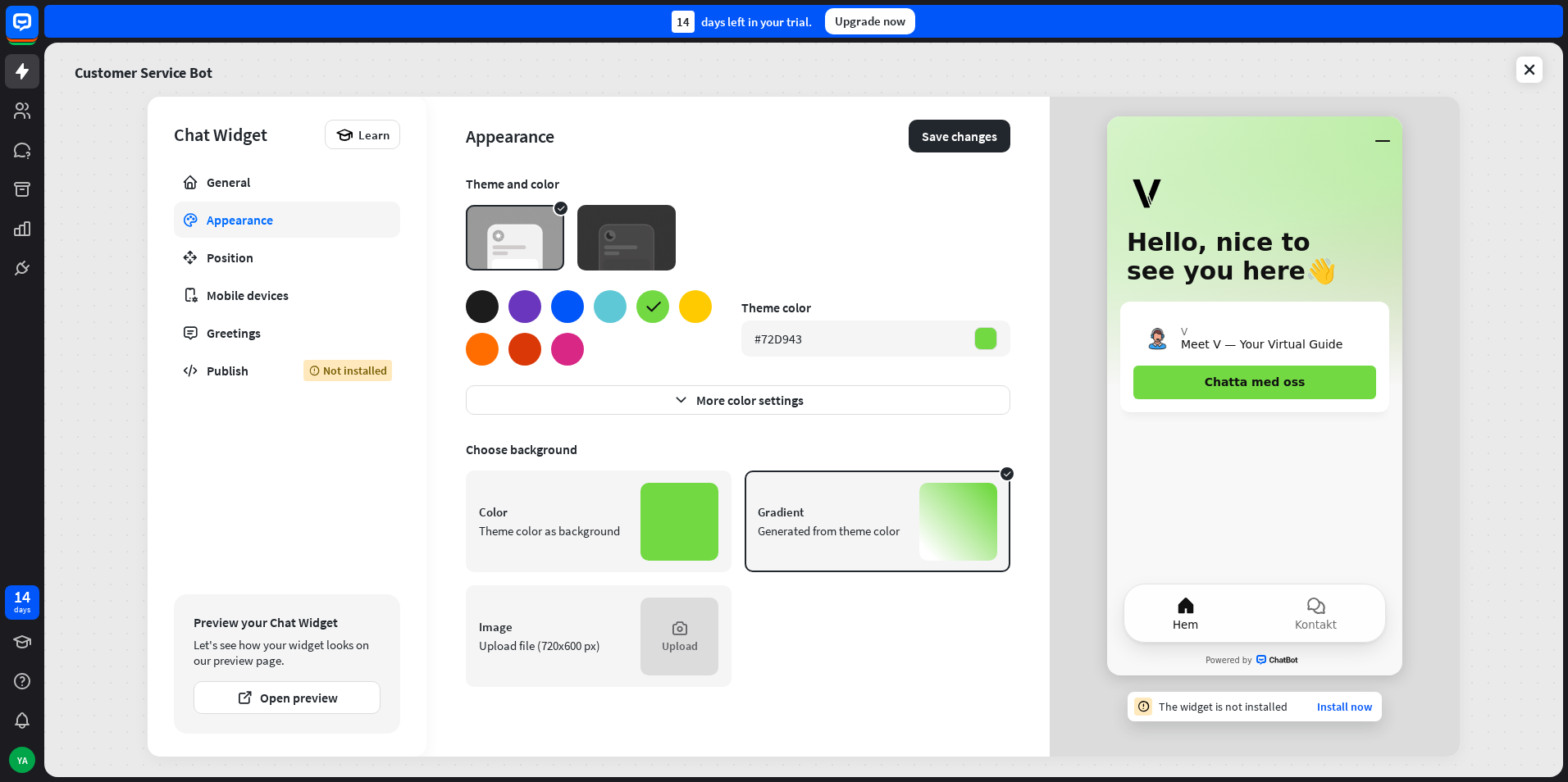
click at [711, 306] on div at bounding box center [695, 306] width 33 height 33
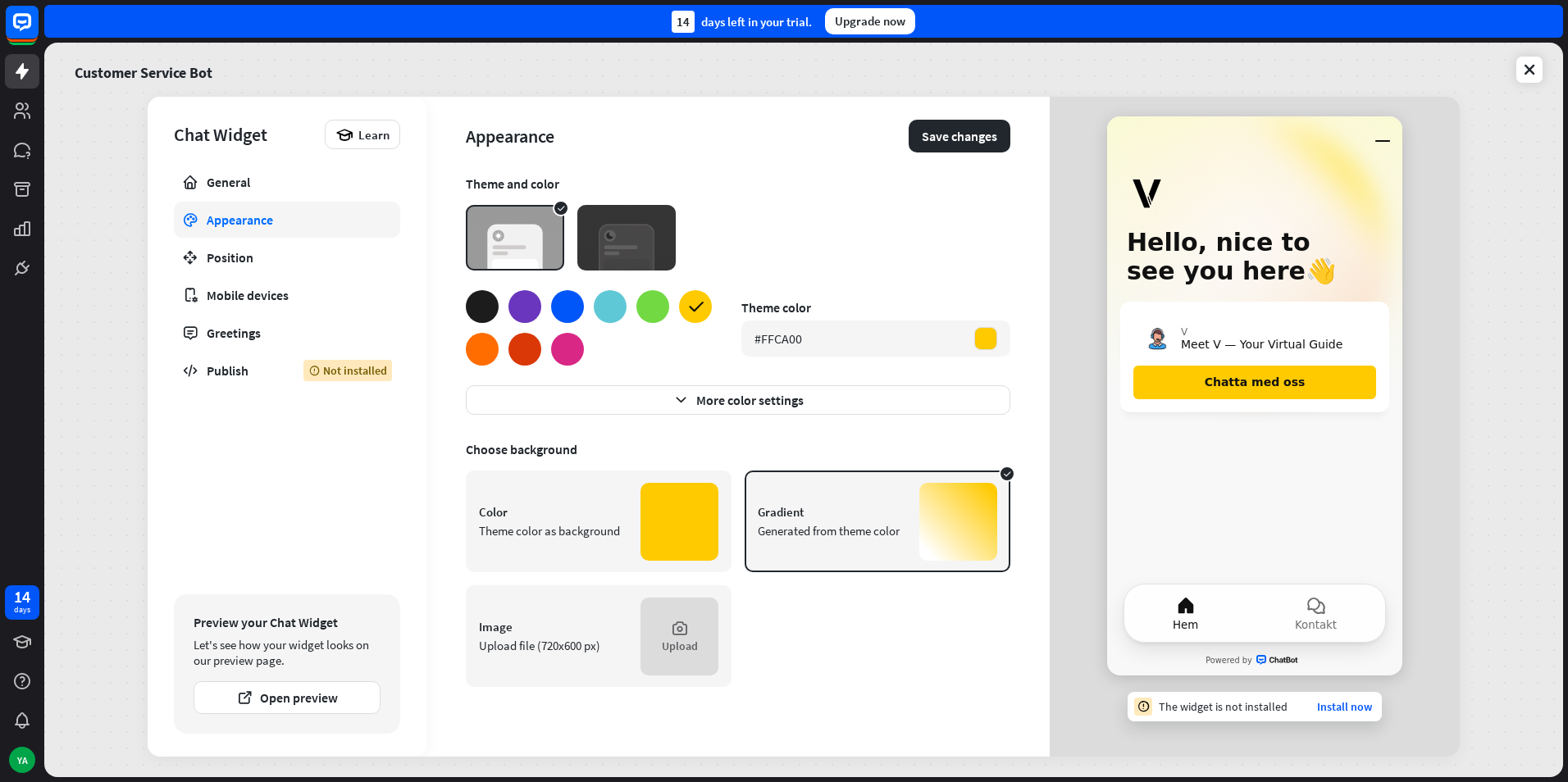
click at [488, 294] on div at bounding box center [482, 306] width 33 height 33
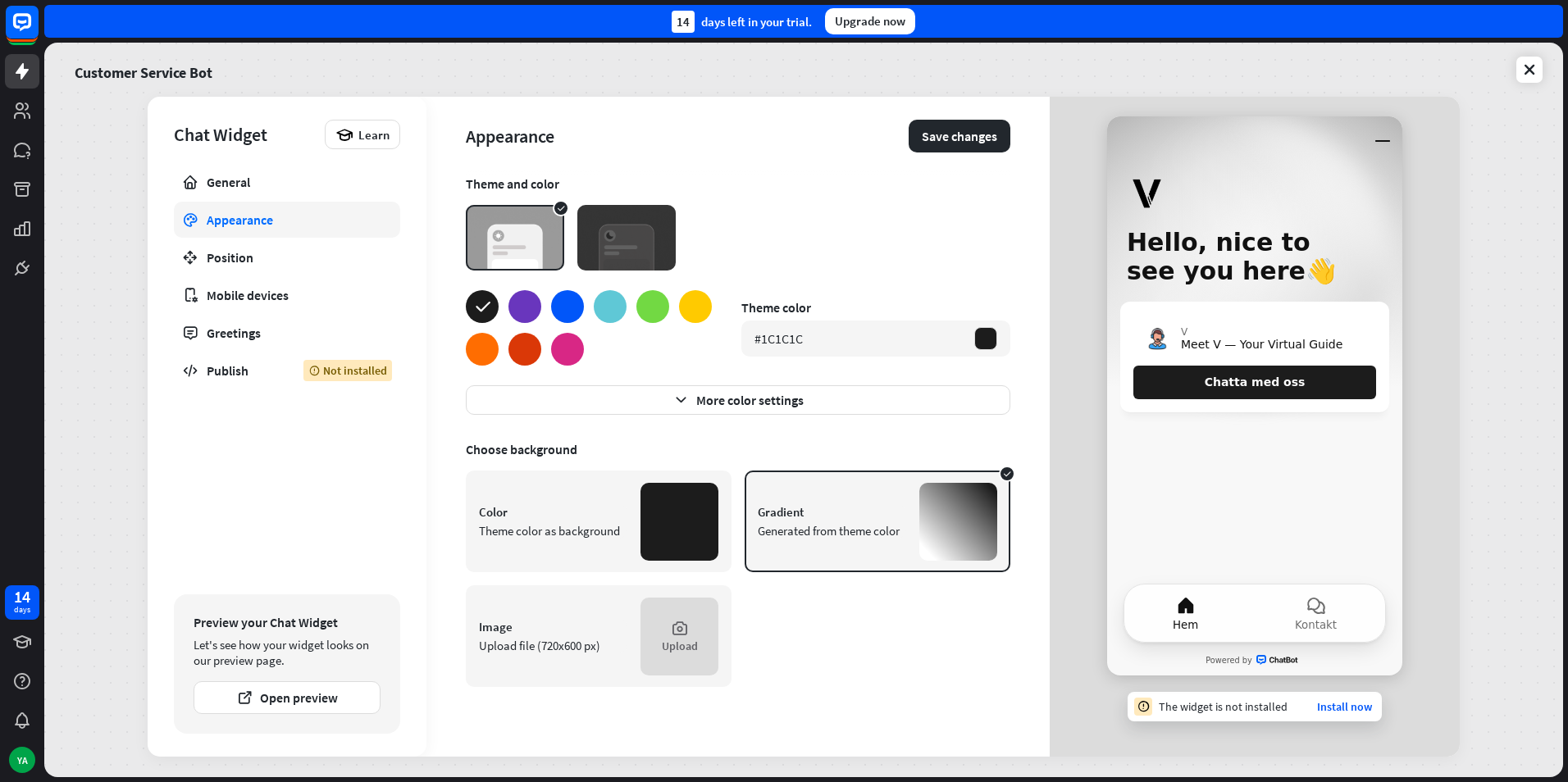
click at [480, 335] on div at bounding box center [482, 349] width 33 height 33
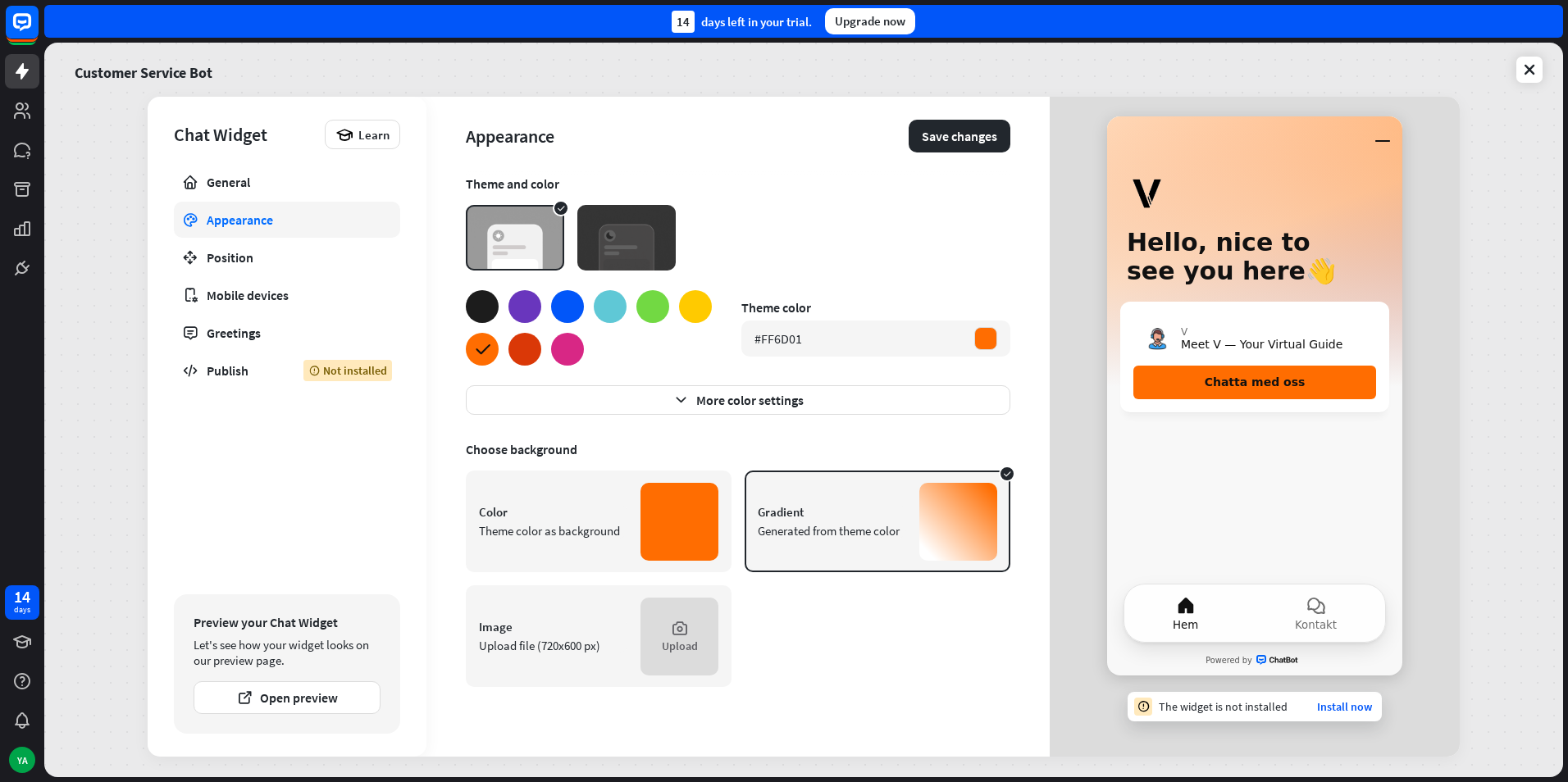
click at [518, 358] on div at bounding box center [524, 349] width 33 height 33
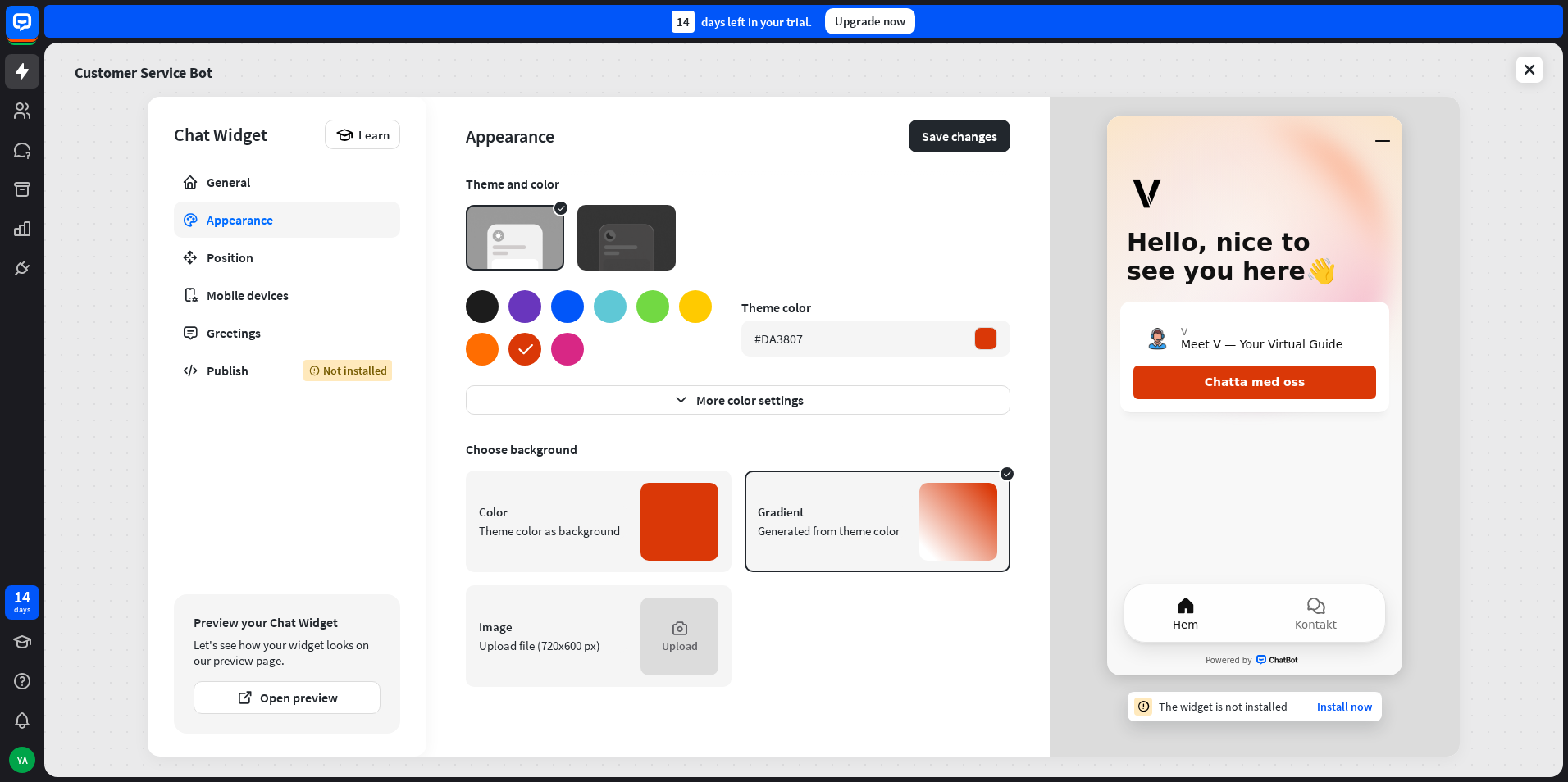
click at [476, 340] on div at bounding box center [482, 349] width 33 height 33
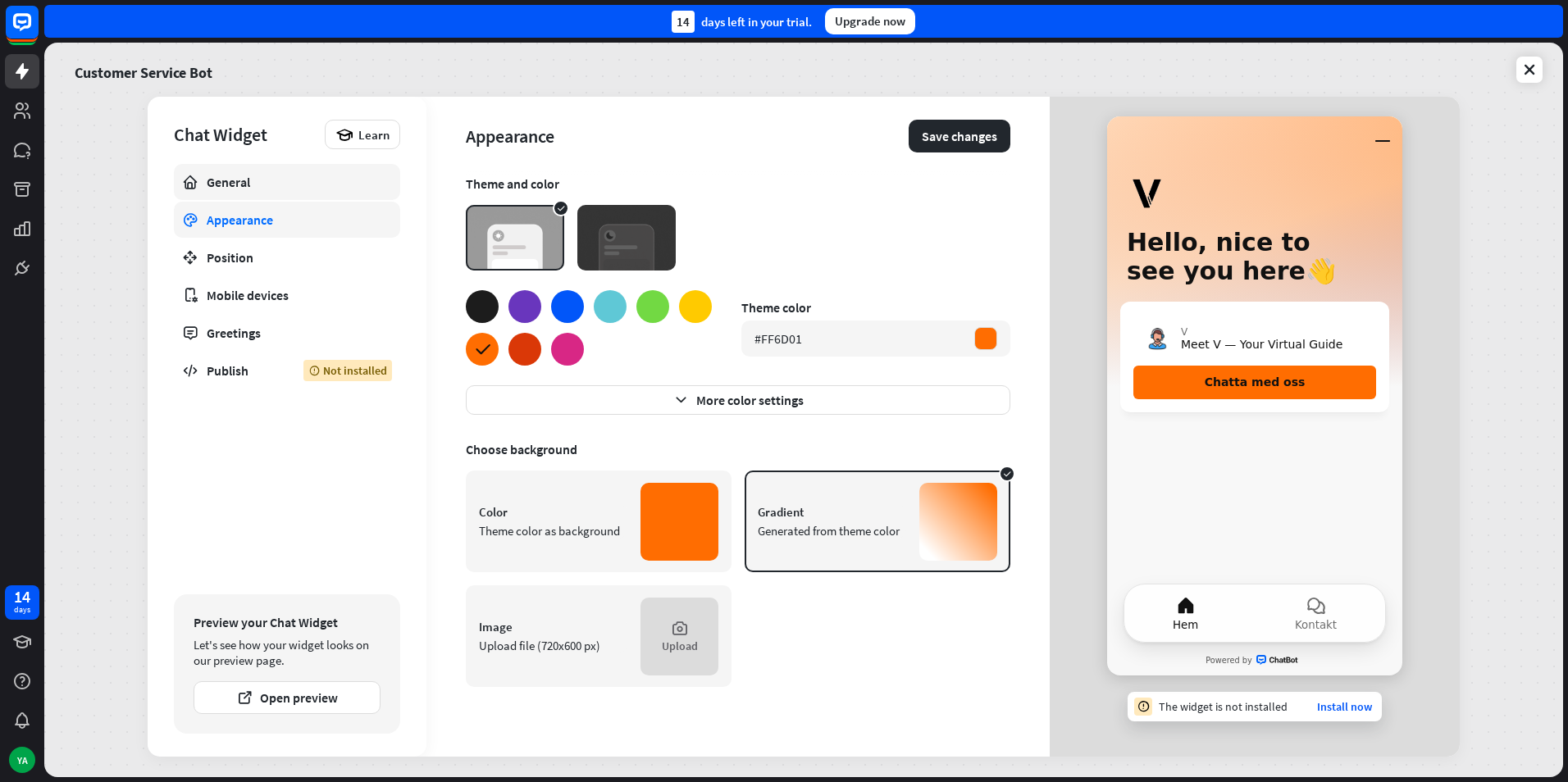
click at [285, 184] on div "General" at bounding box center [287, 182] width 161 height 16
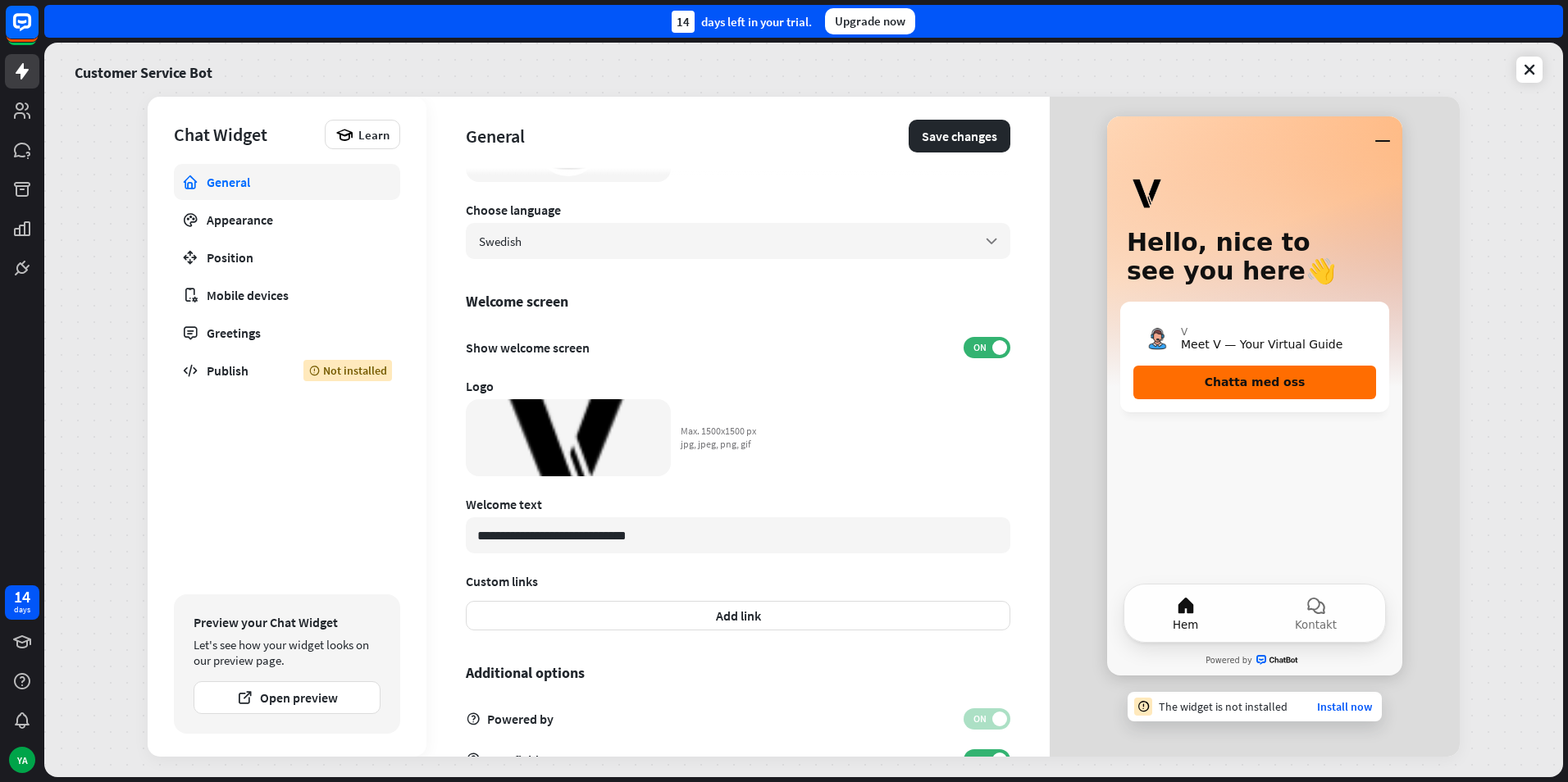
scroll to position [298, 0]
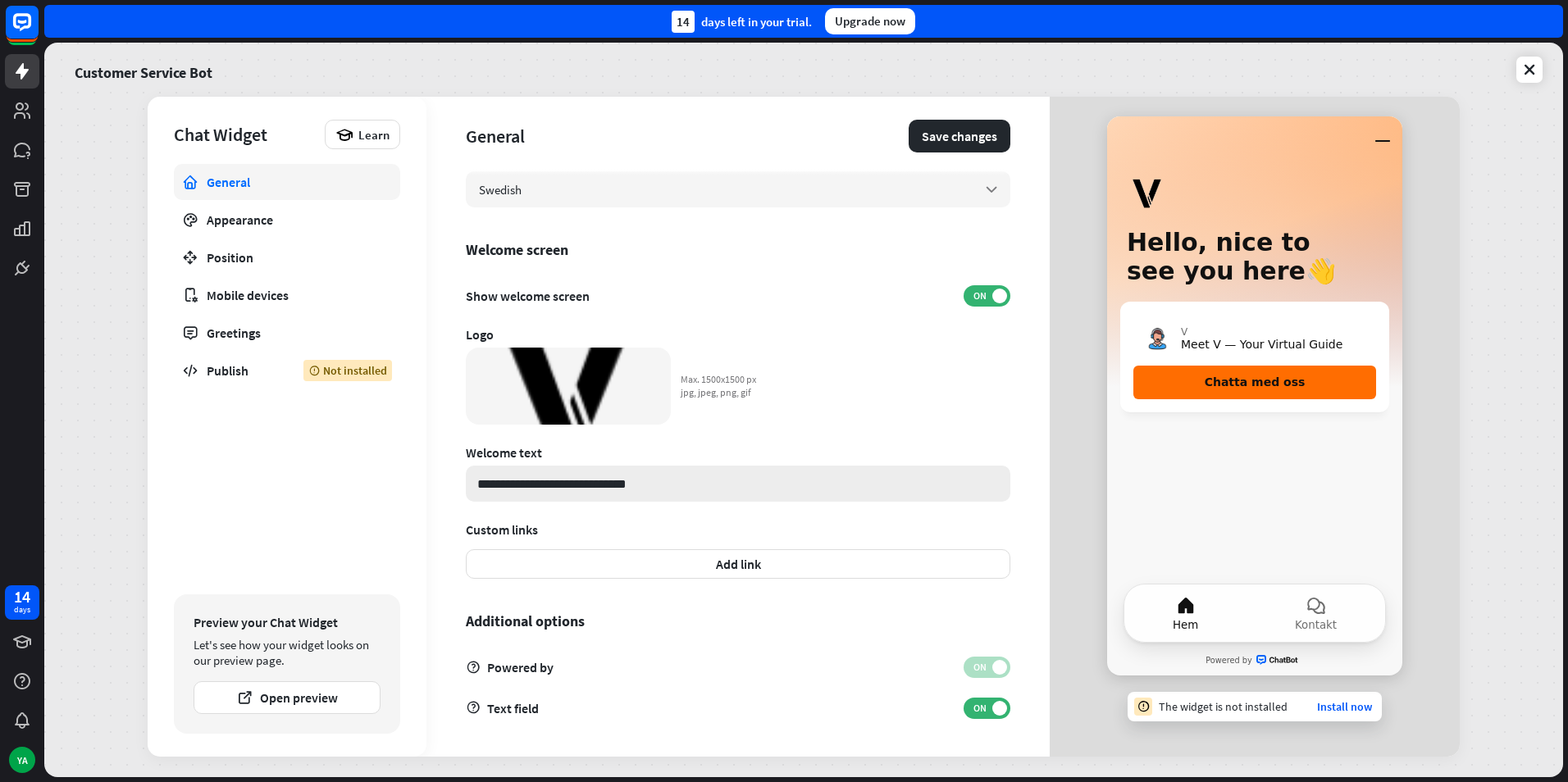
click at [673, 496] on input "**********" at bounding box center [738, 484] width 544 height 36
click at [226, 238] on div "General Appearance Position Mobile devices Greetings Publish Not installed" at bounding box center [287, 375] width 227 height 423
click at [215, 200] on link "General" at bounding box center [287, 182] width 227 height 36
click at [218, 212] on div "Appearance" at bounding box center [287, 219] width 161 height 16
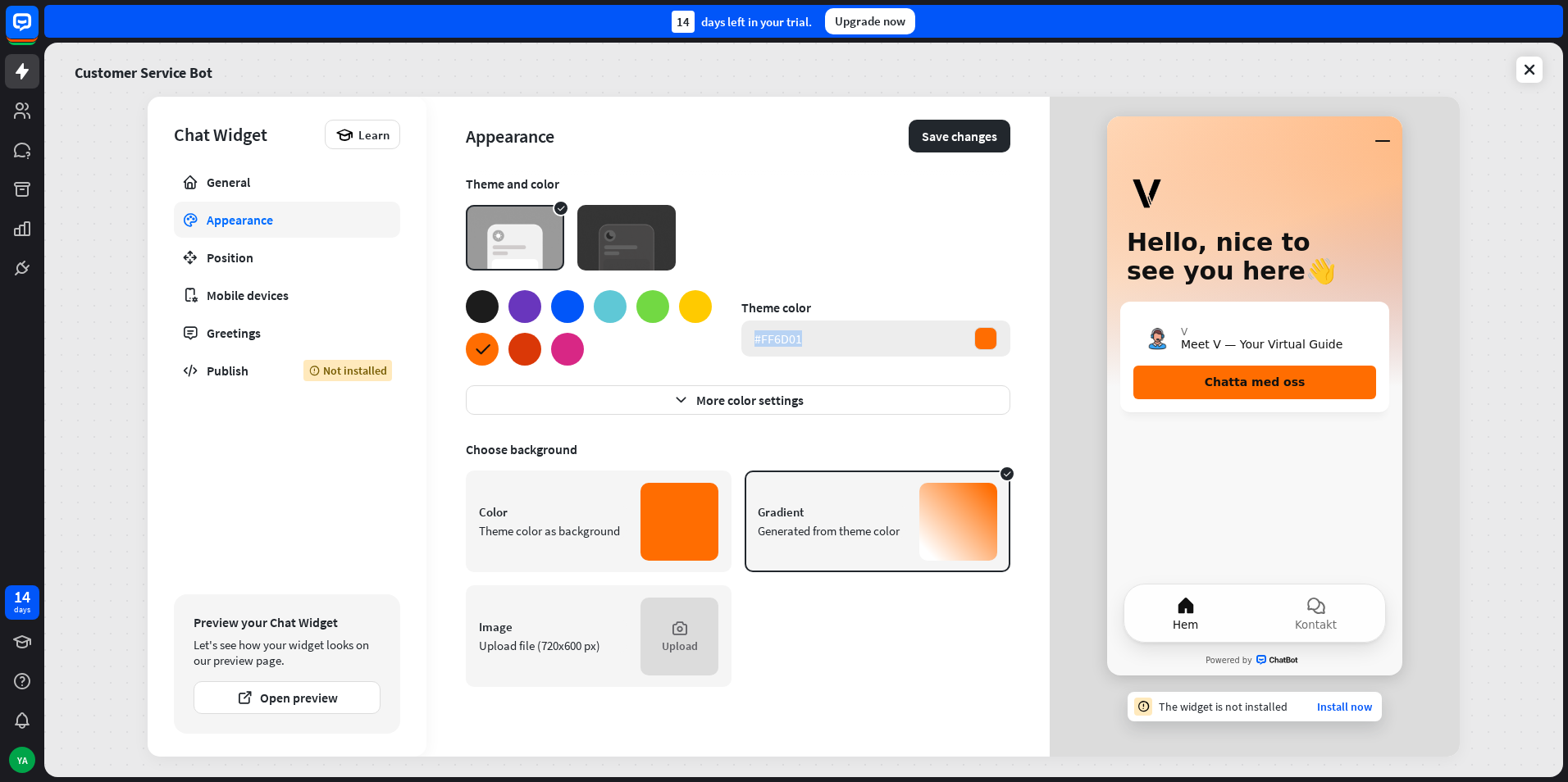
drag, startPoint x: 833, startPoint y: 348, endPoint x: 750, endPoint y: 350, distance: 83.0
click at [750, 350] on div "#FF6D01" at bounding box center [876, 338] width 269 height 36
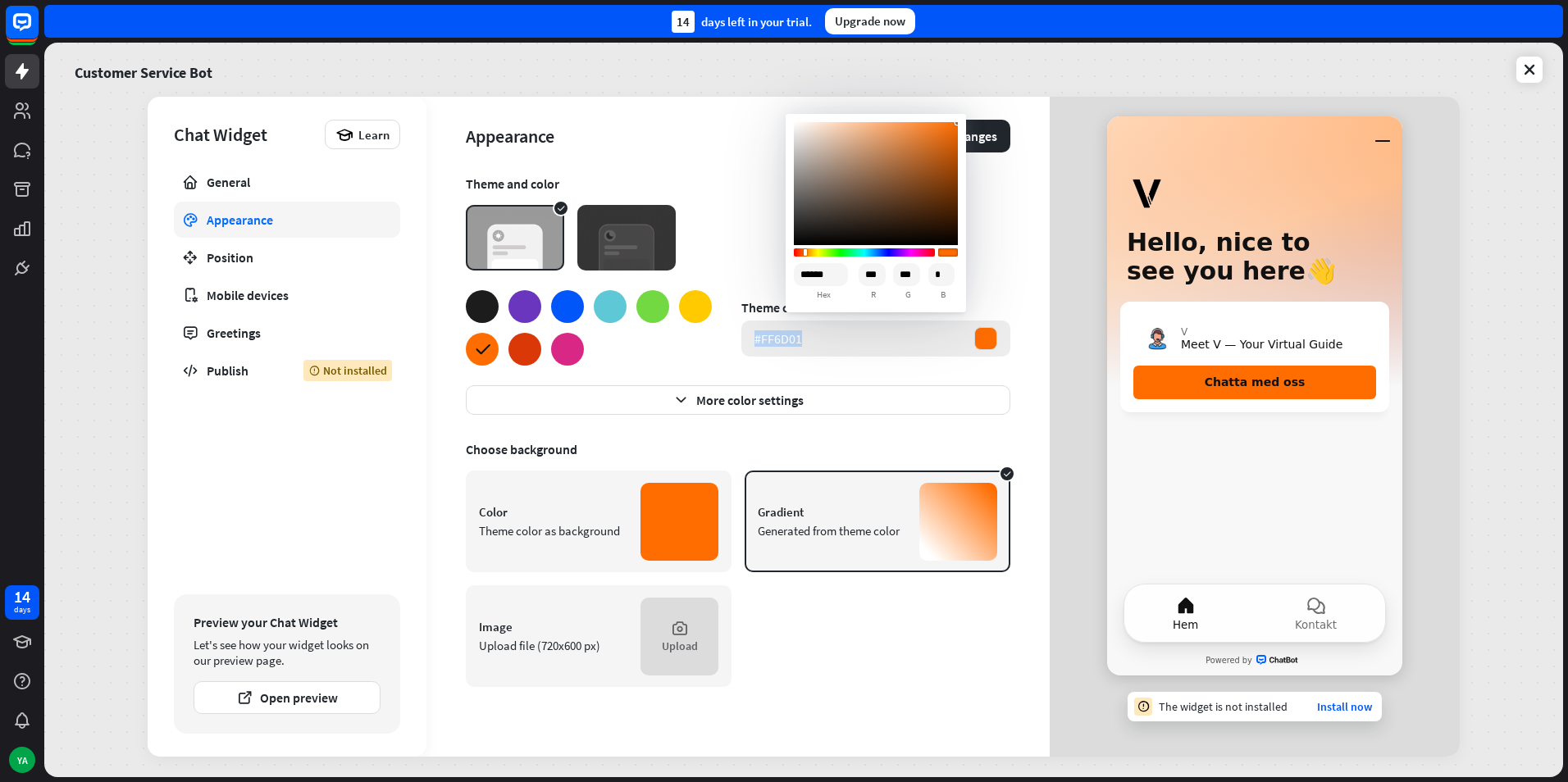
copy div "#FF6D01"
click at [215, 194] on link "General" at bounding box center [287, 182] width 227 height 36
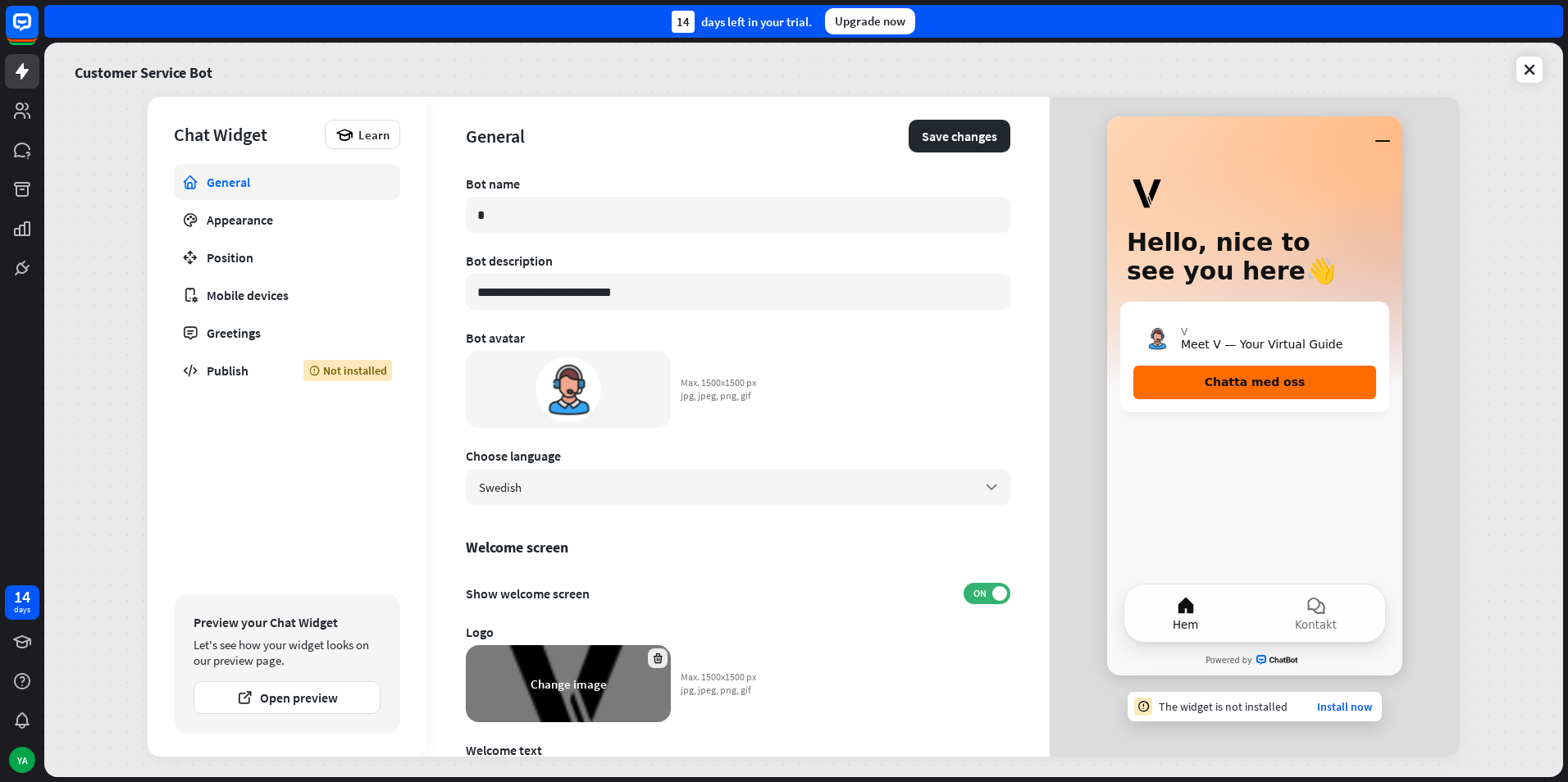
click at [653, 663] on icon at bounding box center [658, 659] width 13 height 13
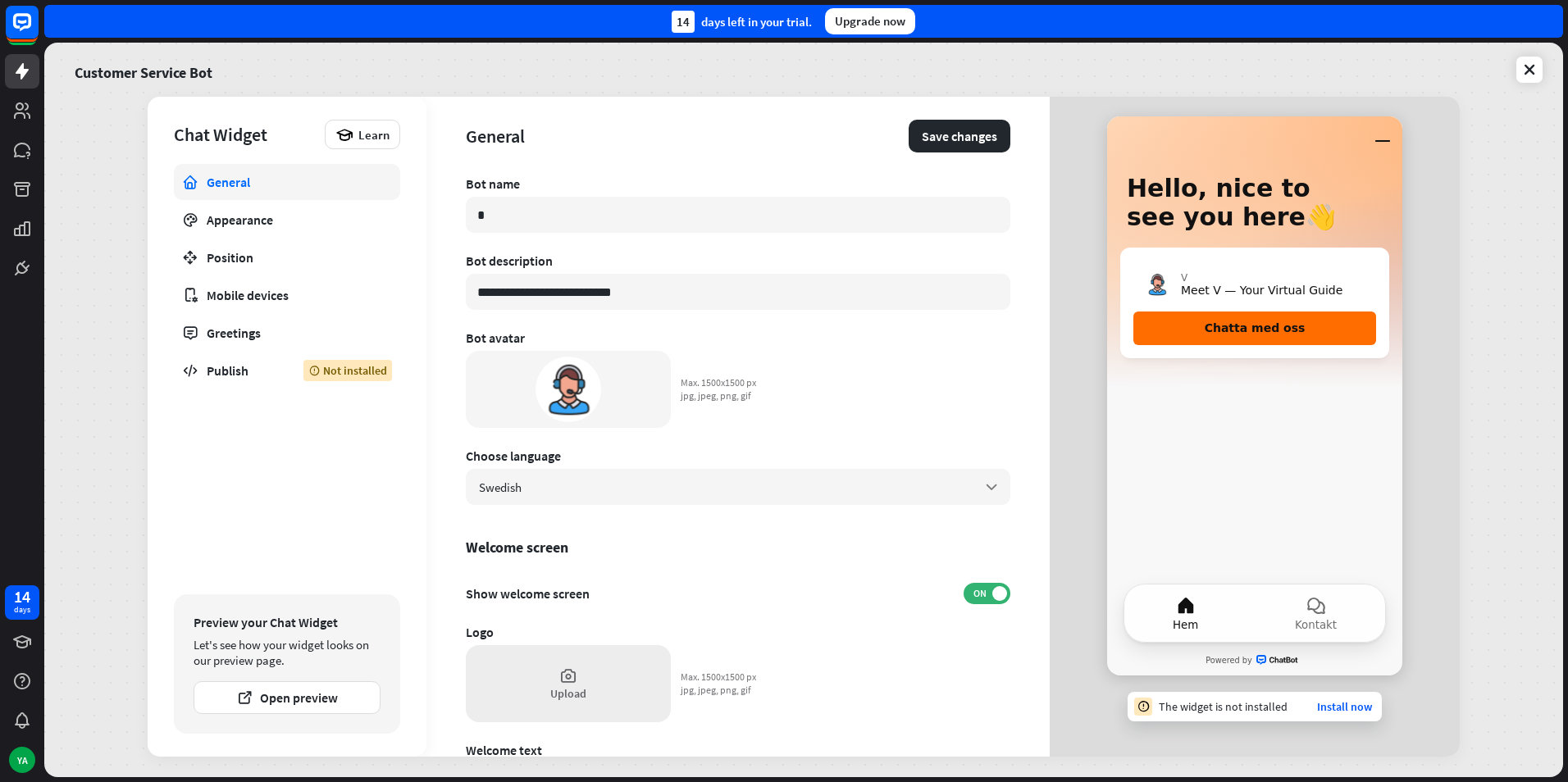
click at [602, 669] on div "Upload" at bounding box center [568, 683] width 205 height 77
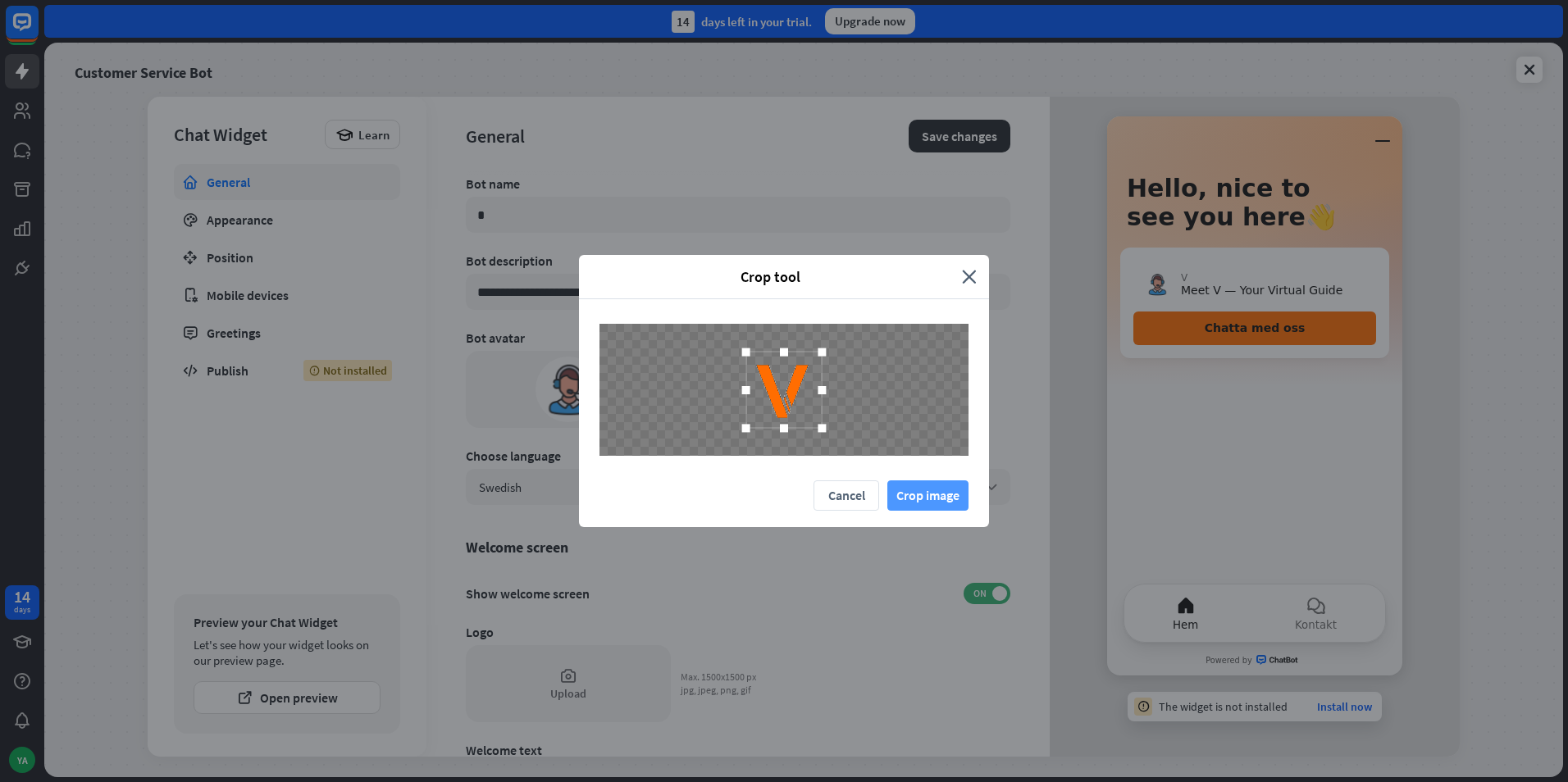
click at [923, 489] on button "Crop image" at bounding box center [927, 495] width 81 height 30
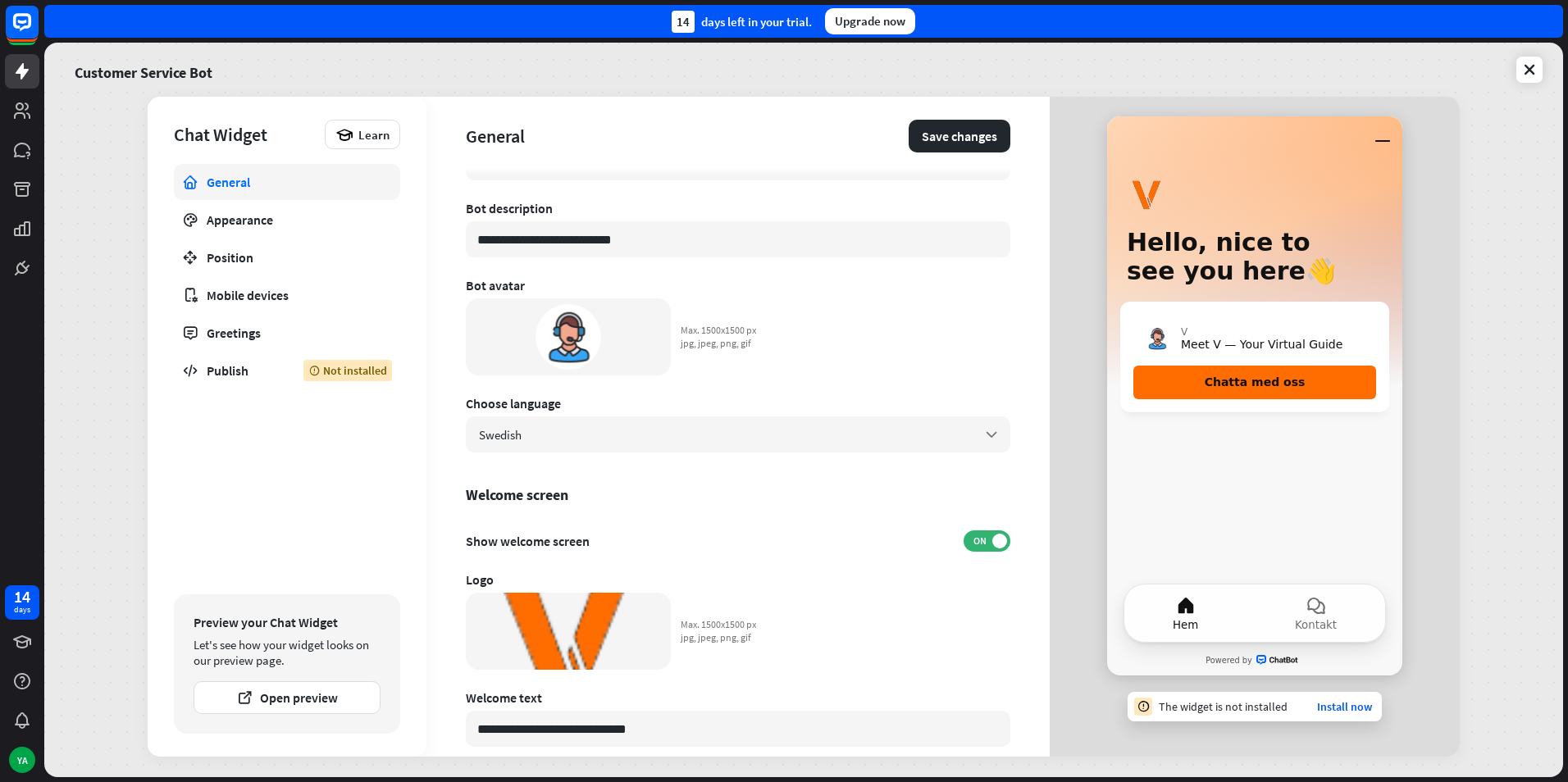
scroll to position [52, 0]
click at [259, 223] on div "Appearance" at bounding box center [287, 219] width 161 height 16
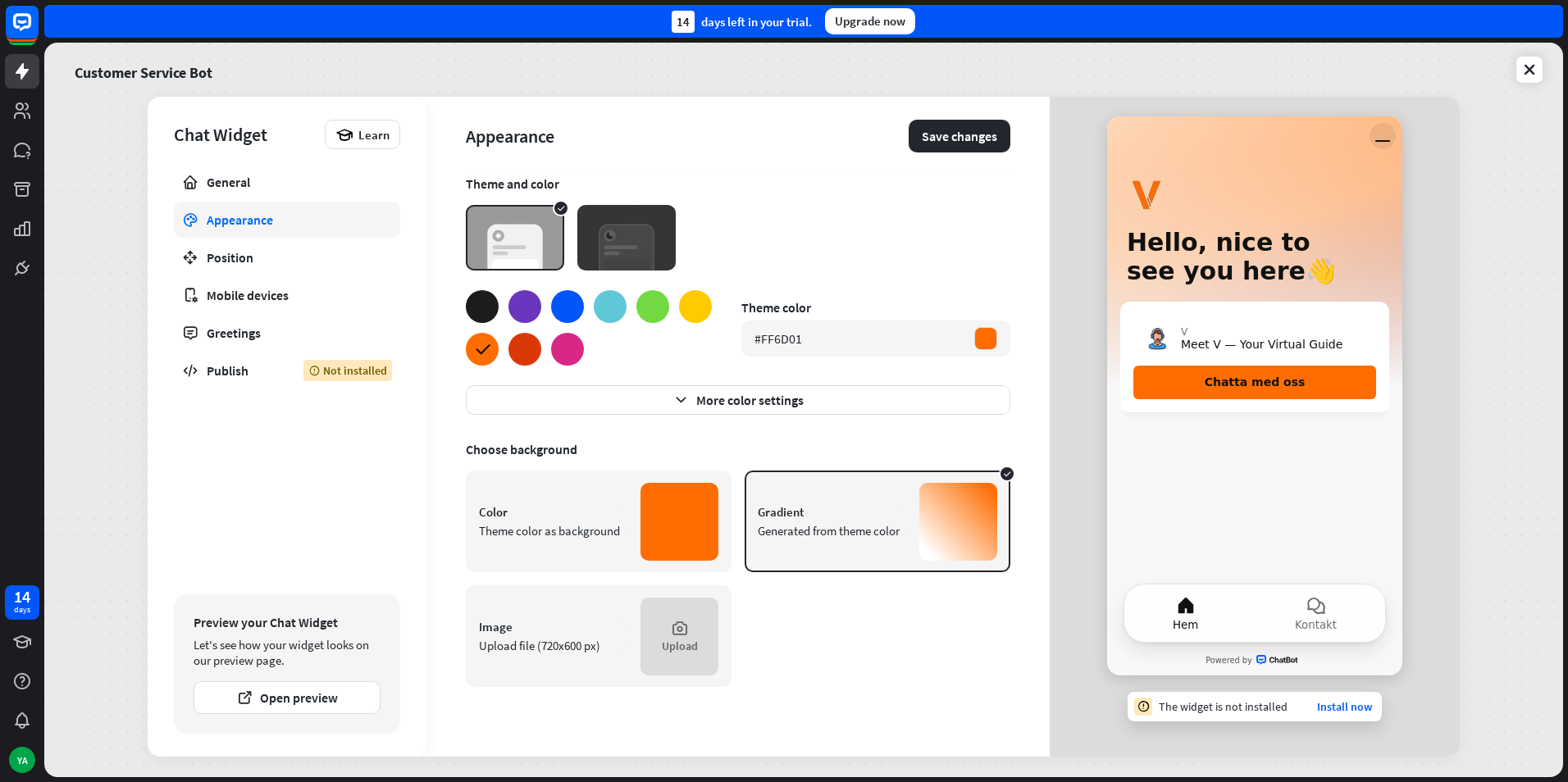
click at [1383, 137] on icon "Minimera fönster" at bounding box center [1382, 135] width 26 height 26
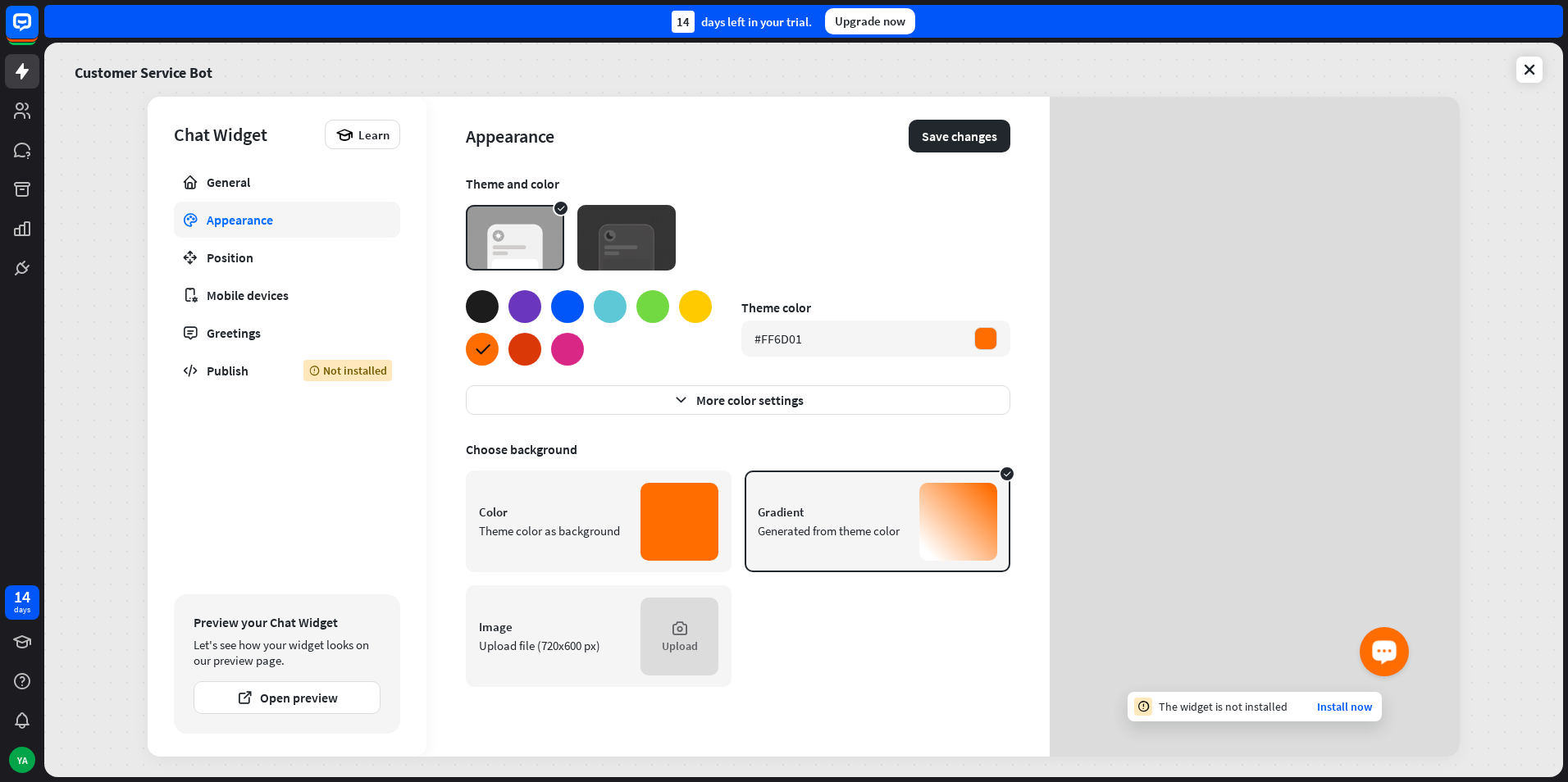
click at [1396, 657] on div "Starta OpenWidget-widgeten" at bounding box center [1384, 650] width 28 height 28
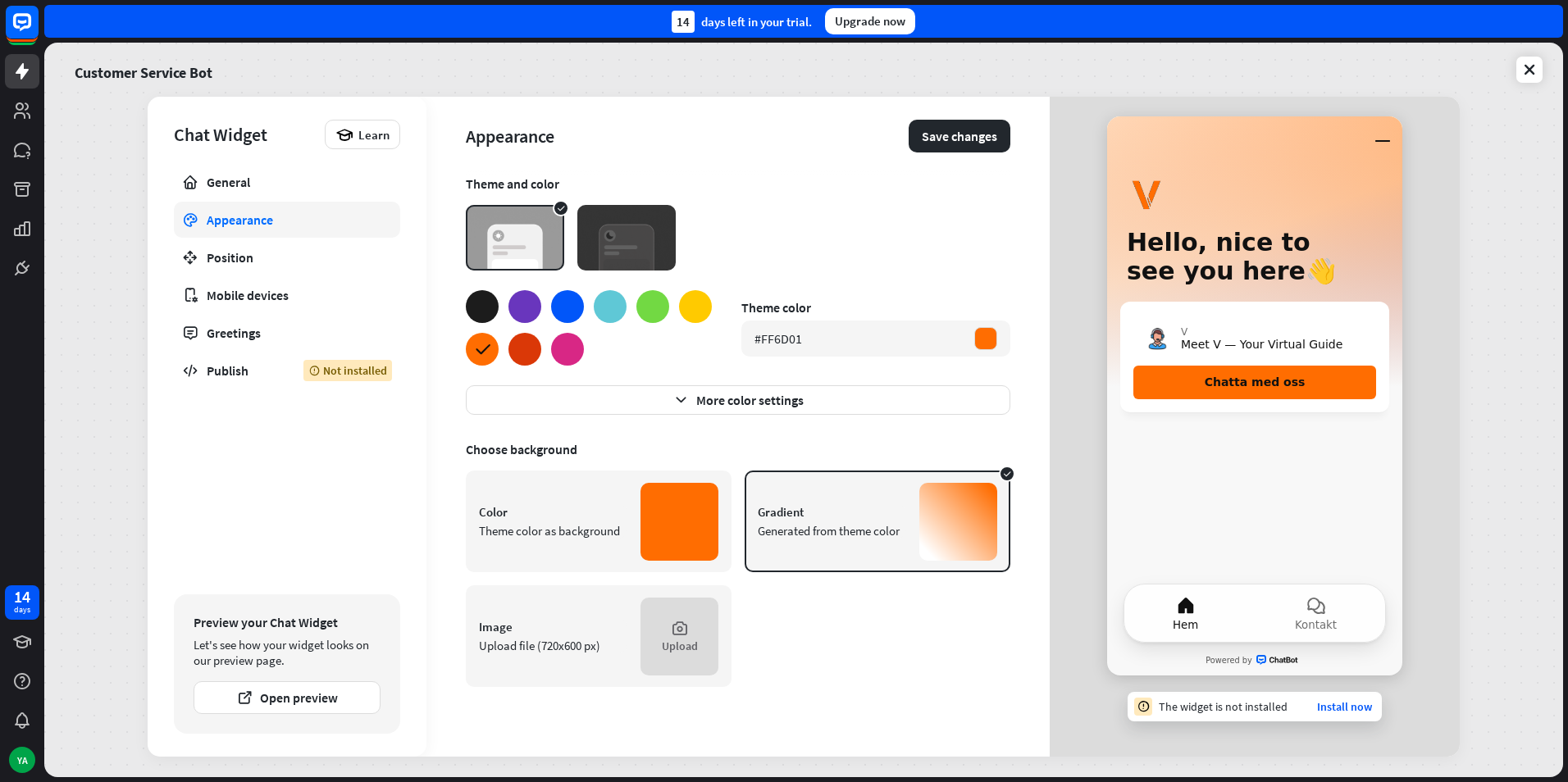
click at [469, 298] on div at bounding box center [482, 306] width 33 height 33
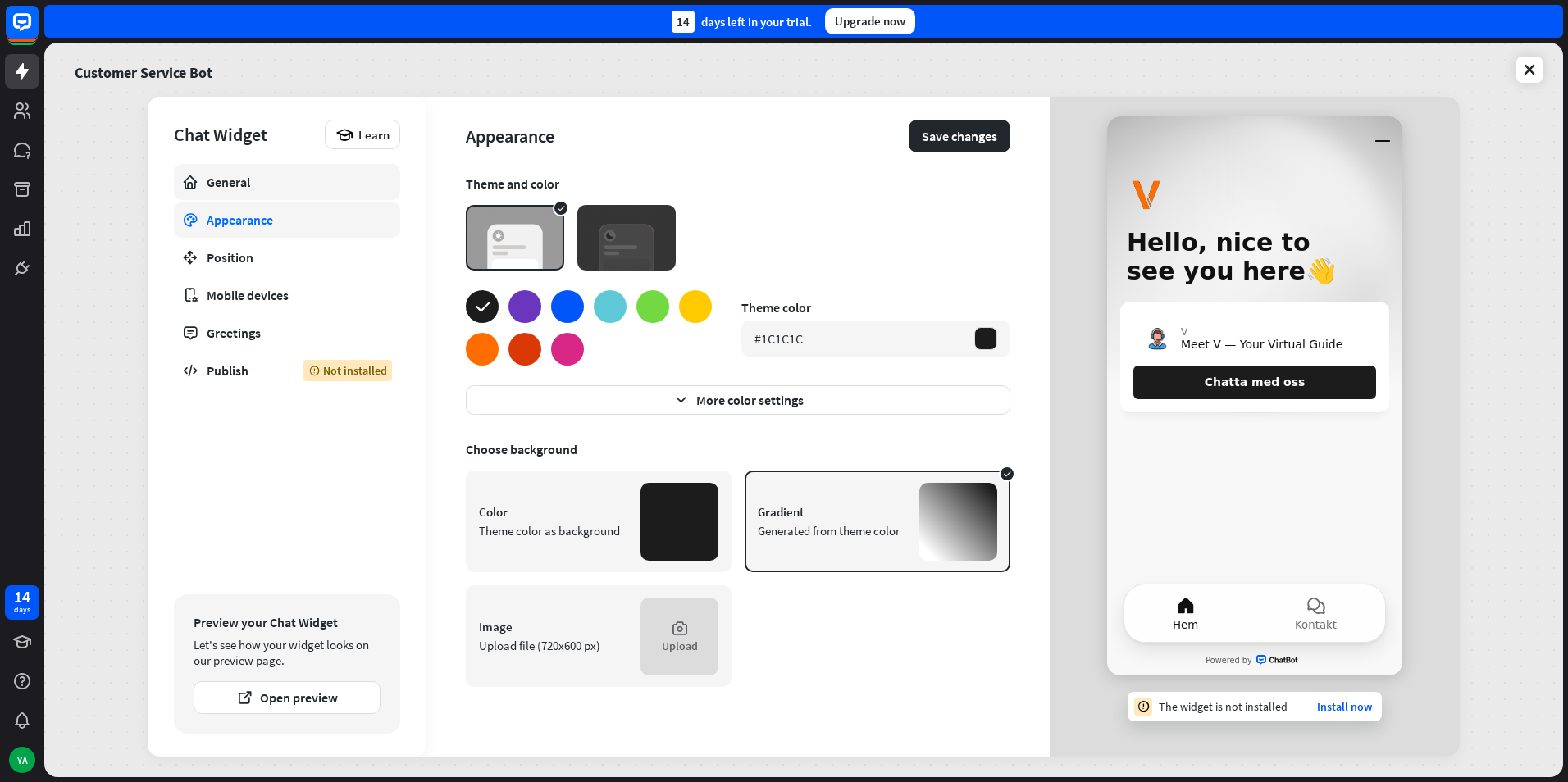
click at [243, 174] on div "General" at bounding box center [287, 182] width 161 height 16
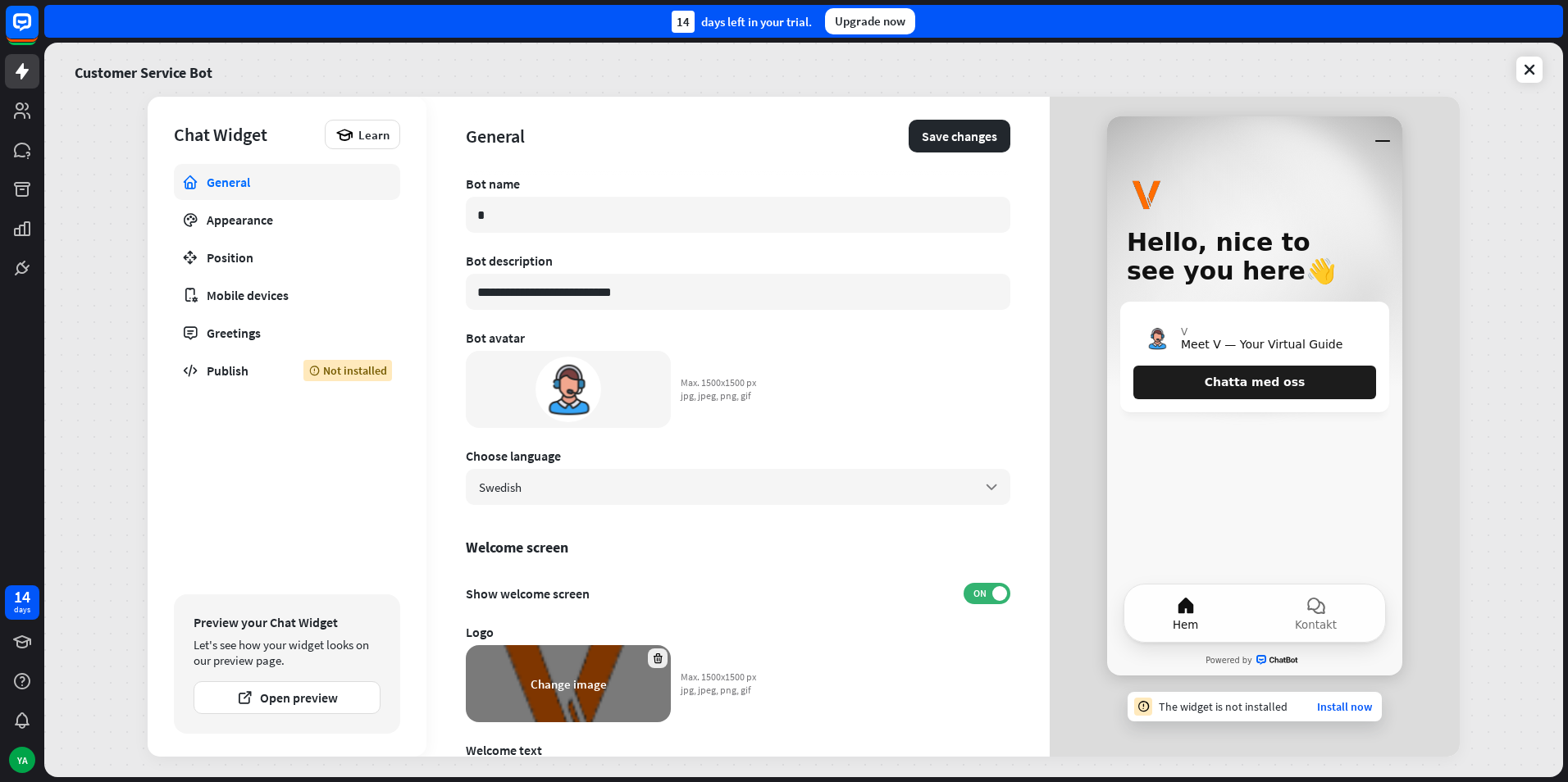
click at [653, 657] on icon at bounding box center [658, 659] width 13 height 13
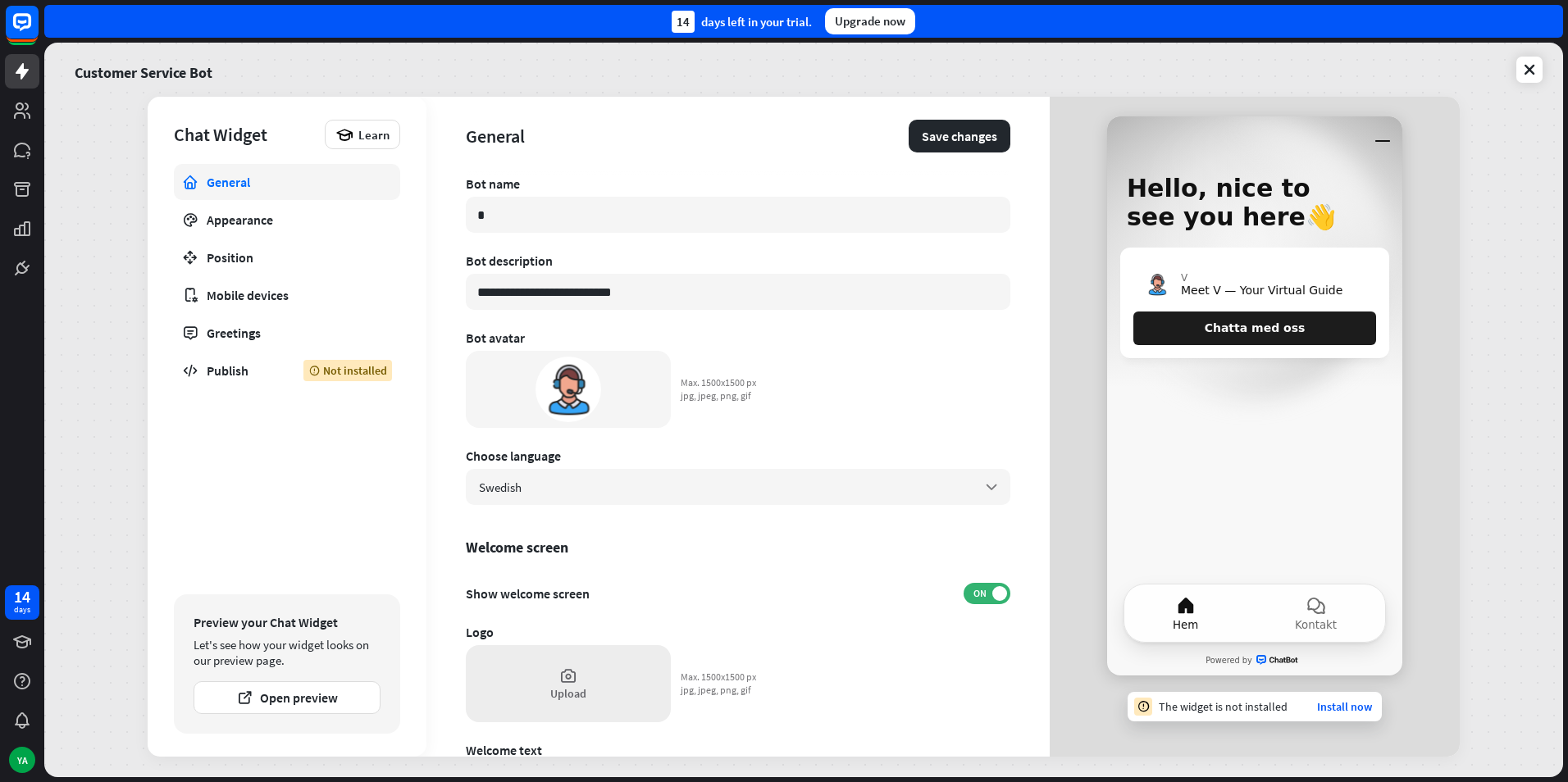
click at [588, 674] on div "Upload" at bounding box center [568, 683] width 205 height 77
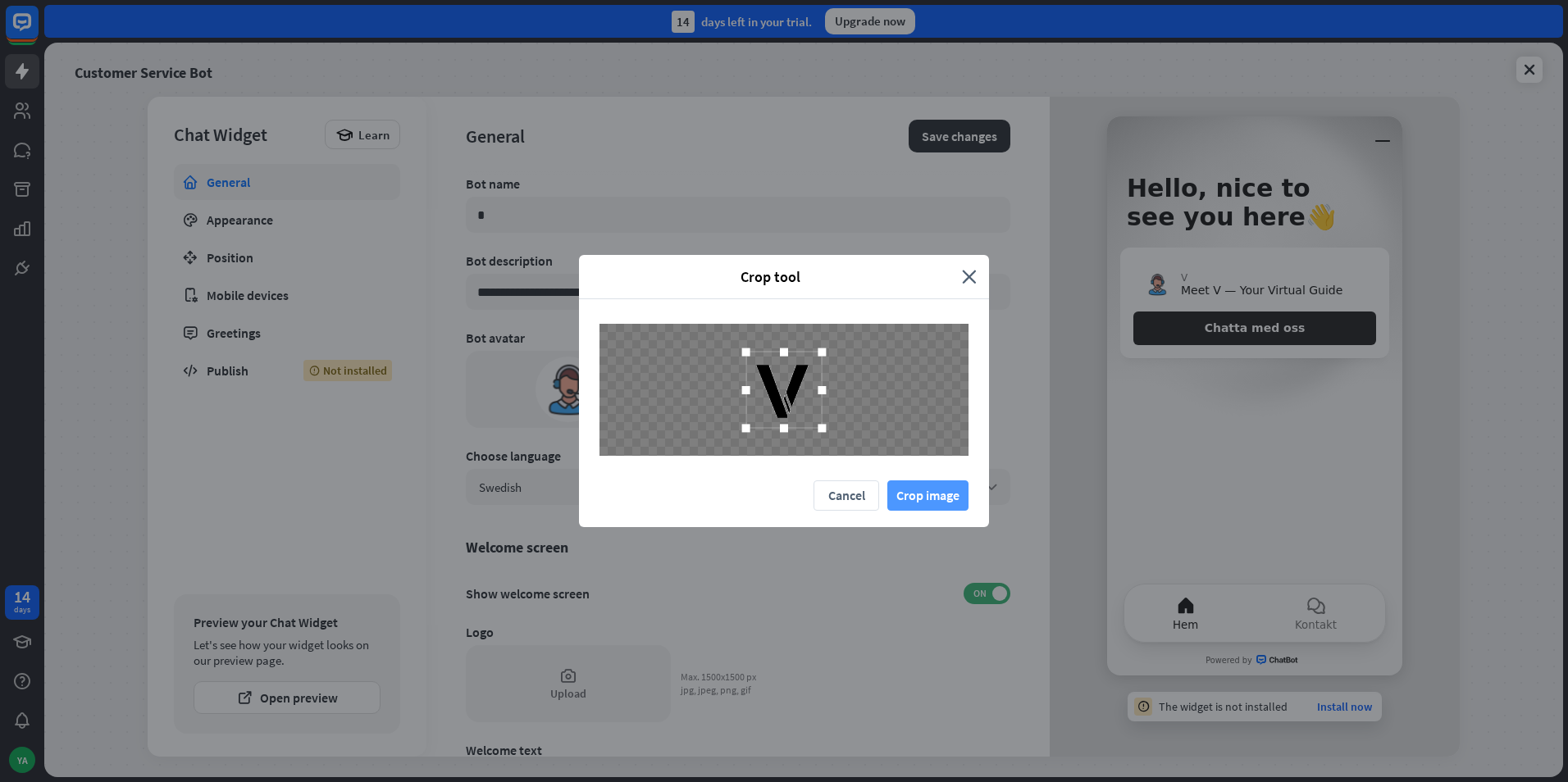
click at [918, 492] on button "Crop image" at bounding box center [927, 495] width 81 height 30
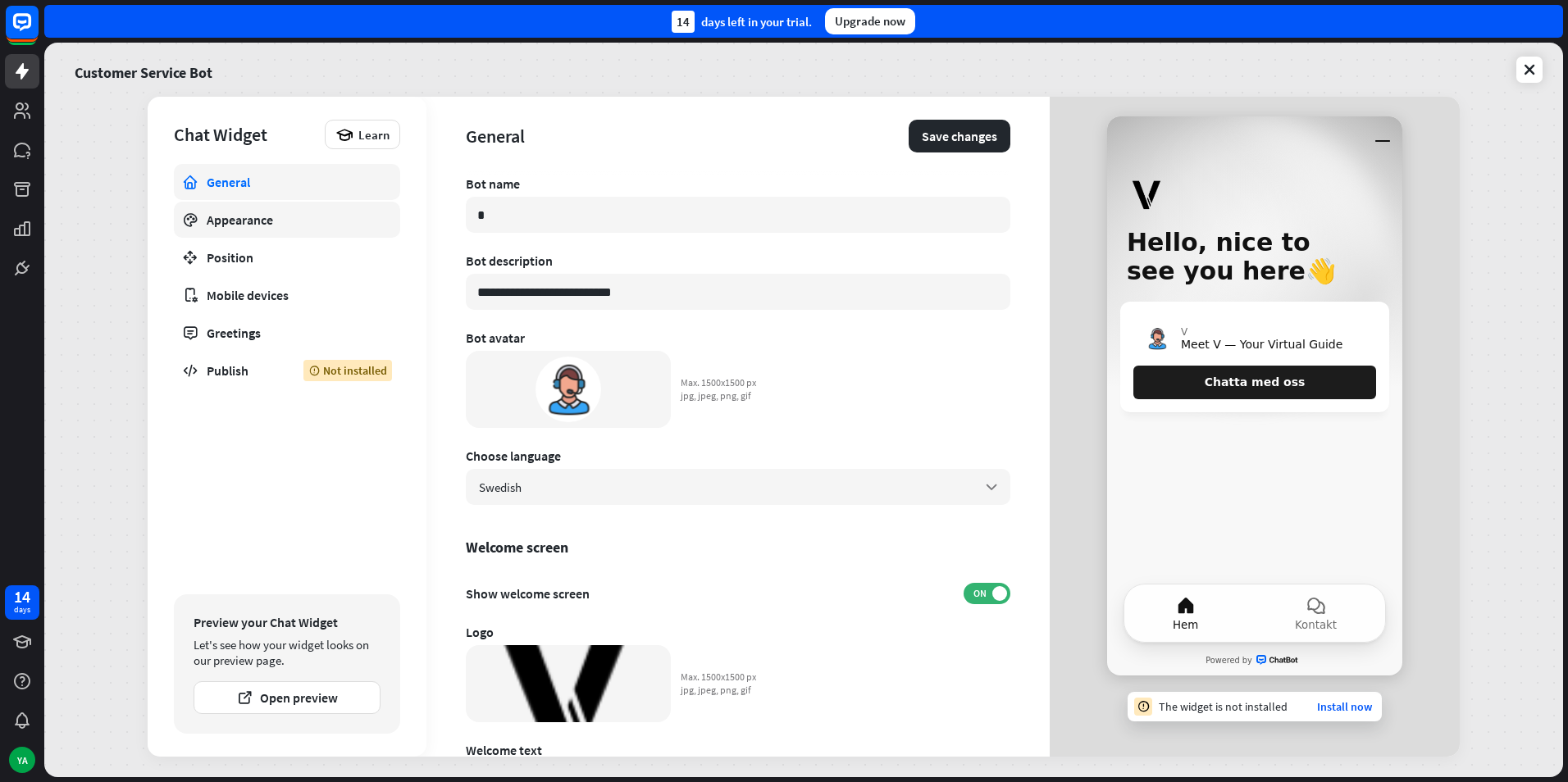
click at [303, 232] on link "Appearance" at bounding box center [287, 220] width 227 height 36
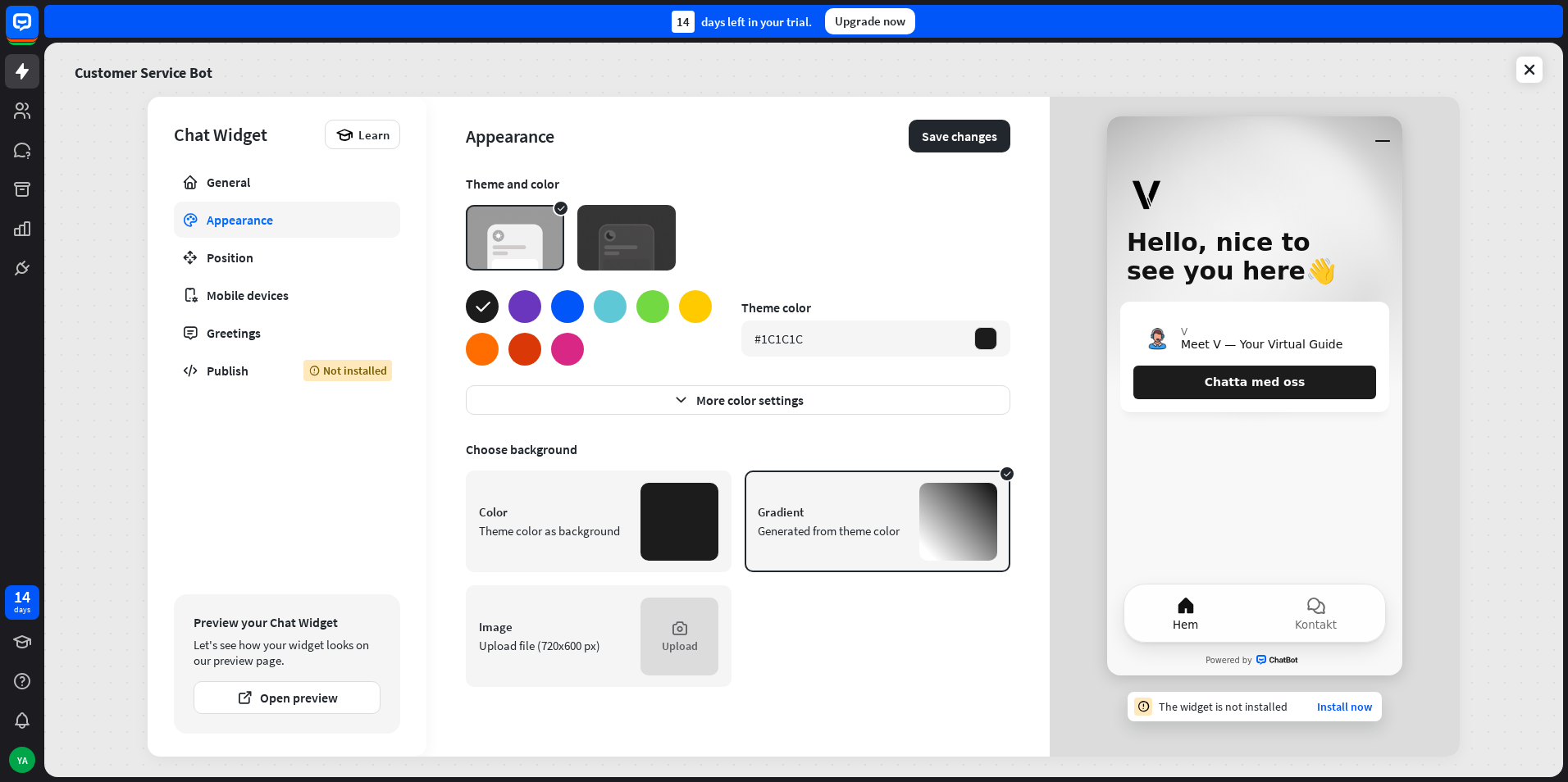
click at [597, 298] on div at bounding box center [609, 306] width 33 height 33
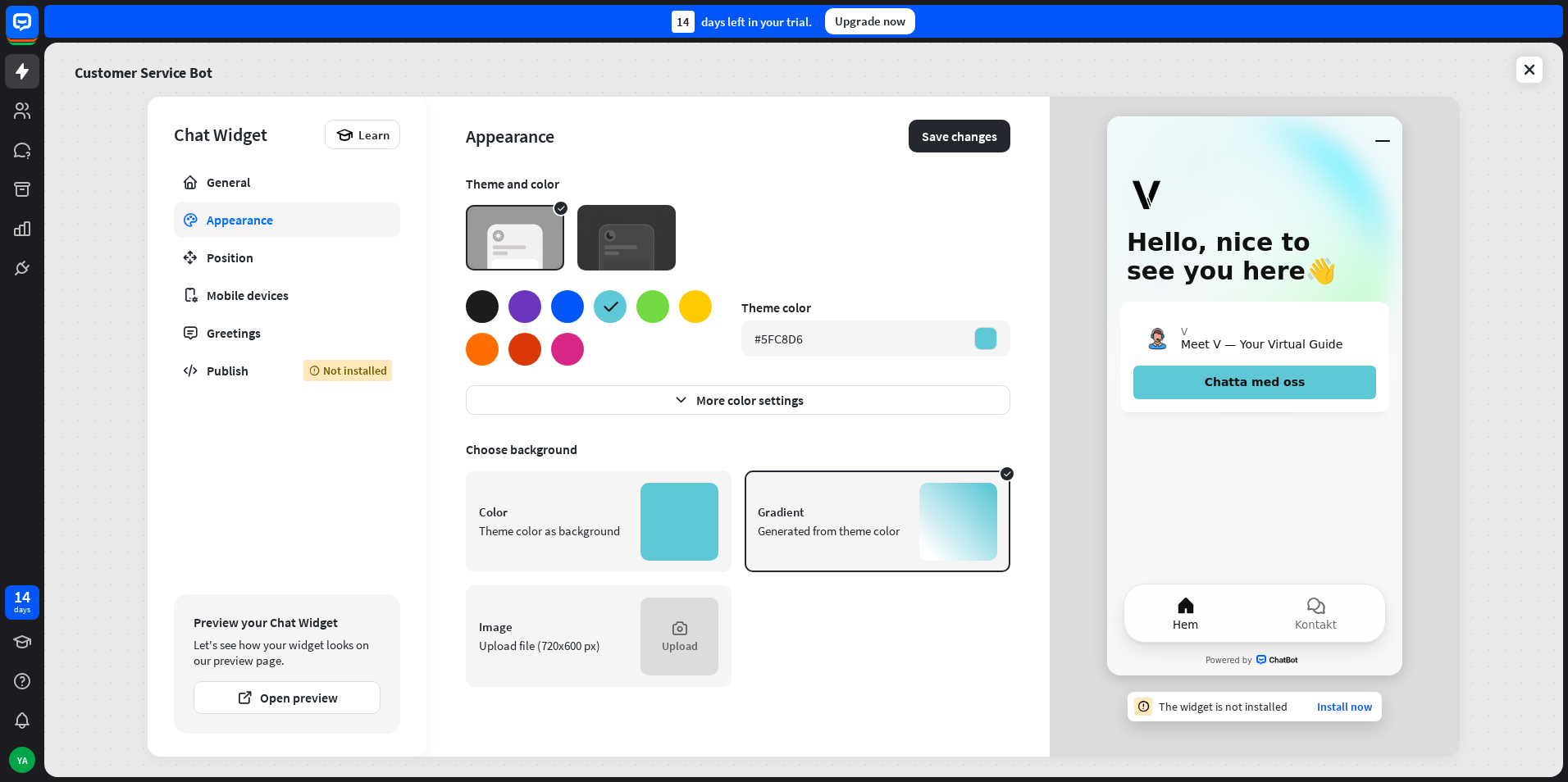
click at [487, 345] on div at bounding box center [482, 349] width 33 height 33
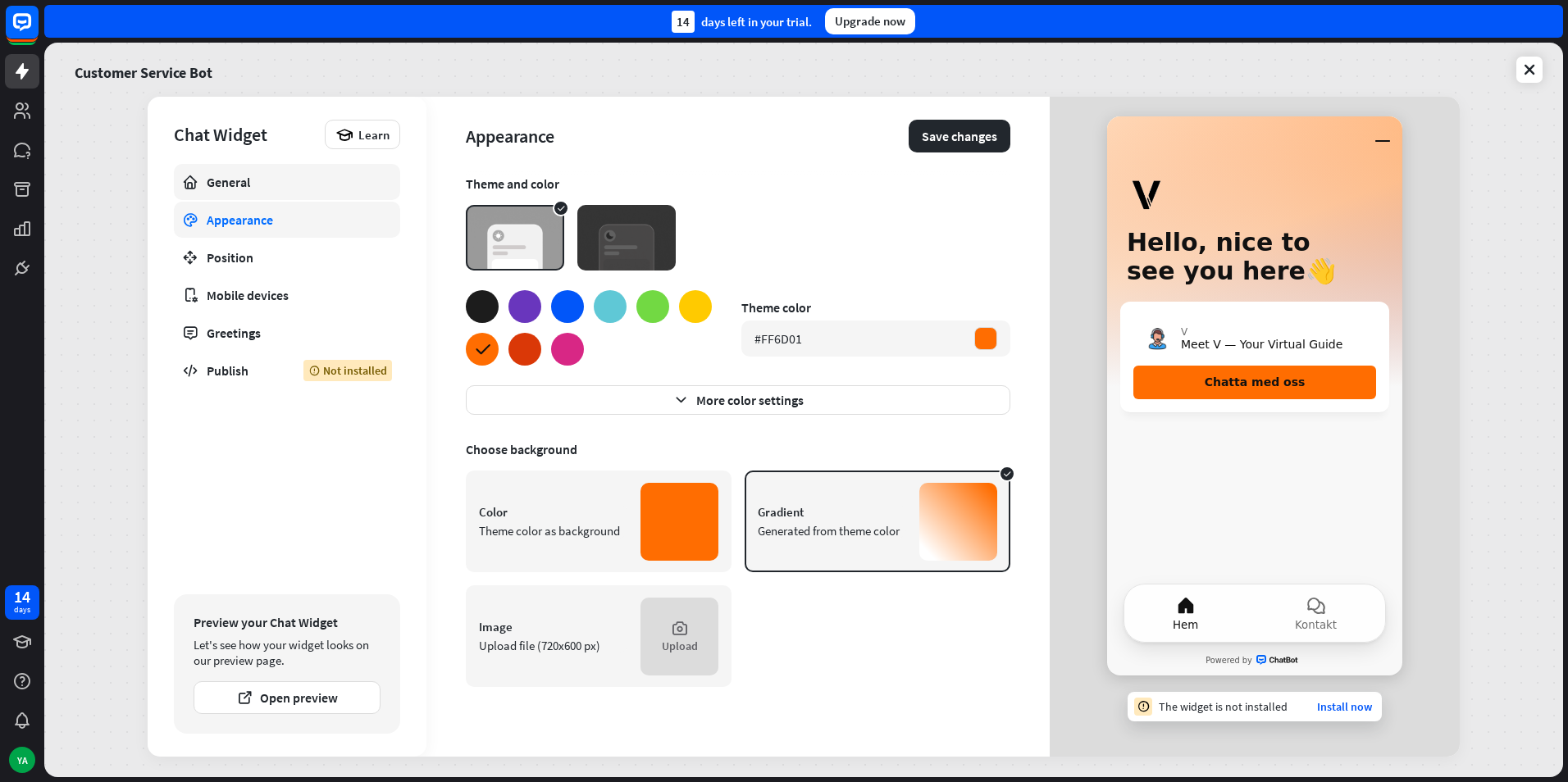
click at [254, 180] on div "General" at bounding box center [287, 182] width 161 height 16
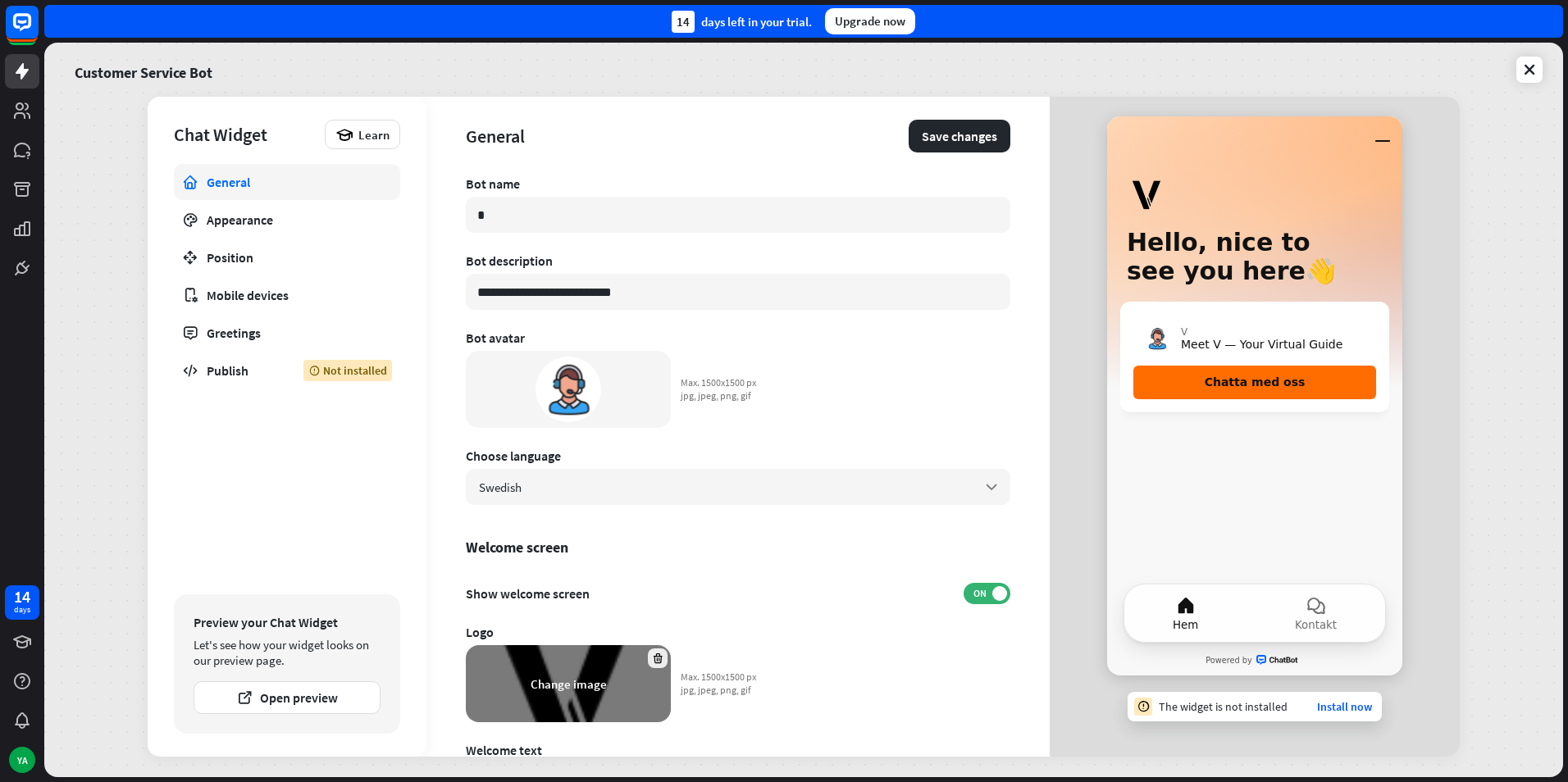
click at [653, 665] on div at bounding box center [657, 658] width 19 height 19
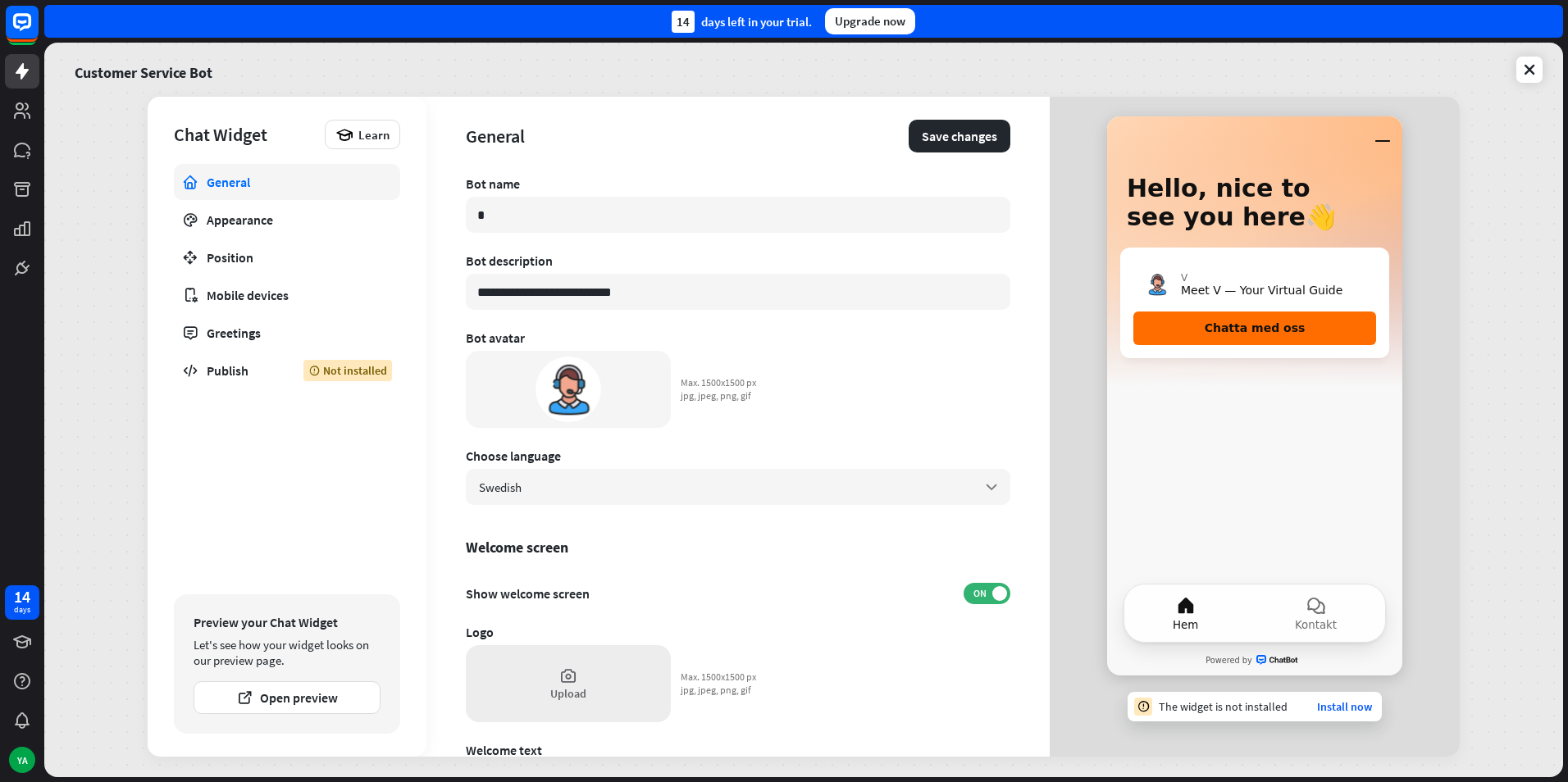
click at [598, 669] on div "Upload" at bounding box center [568, 683] width 205 height 77
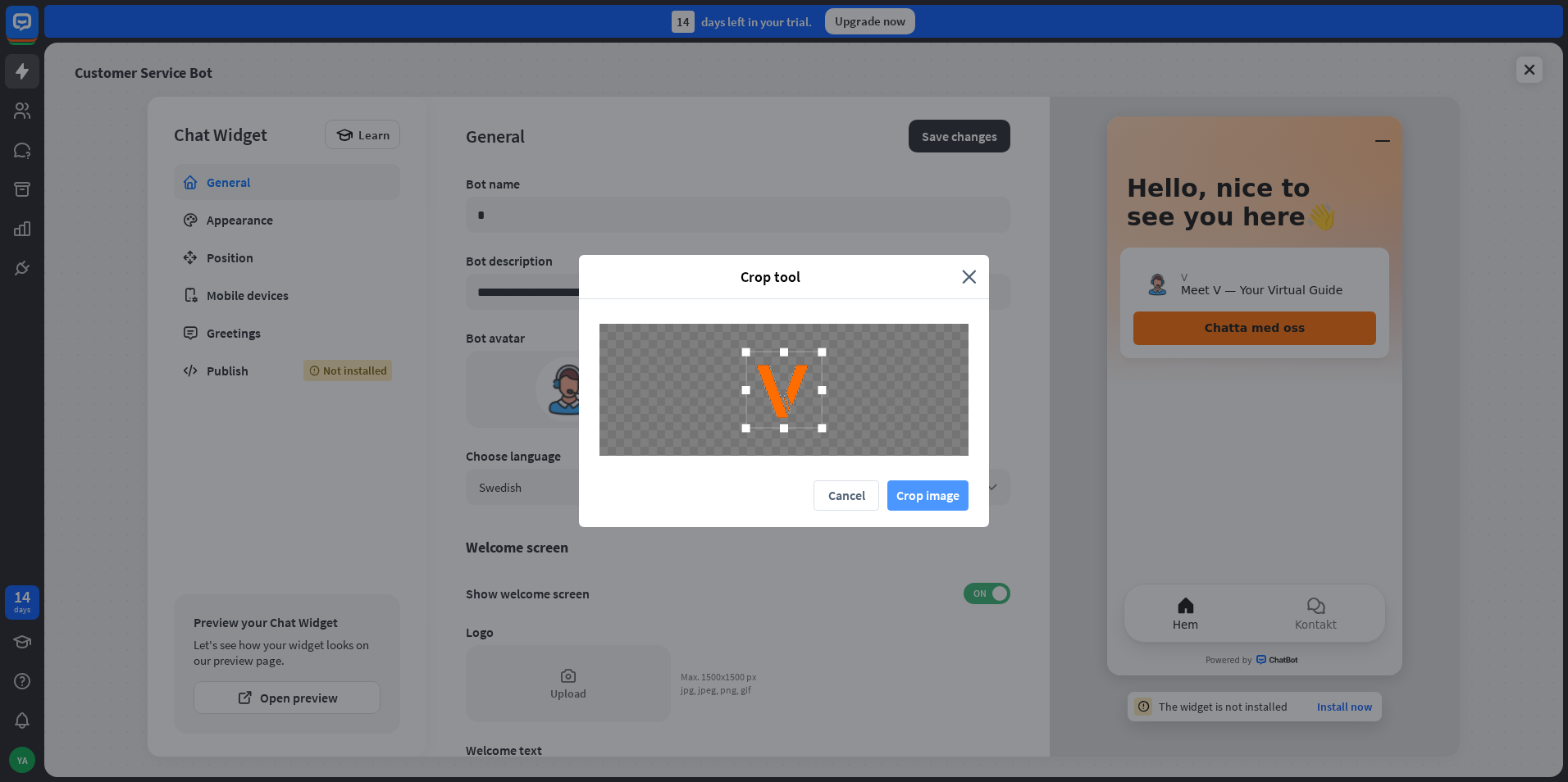
click at [954, 490] on button "Crop image" at bounding box center [927, 495] width 81 height 30
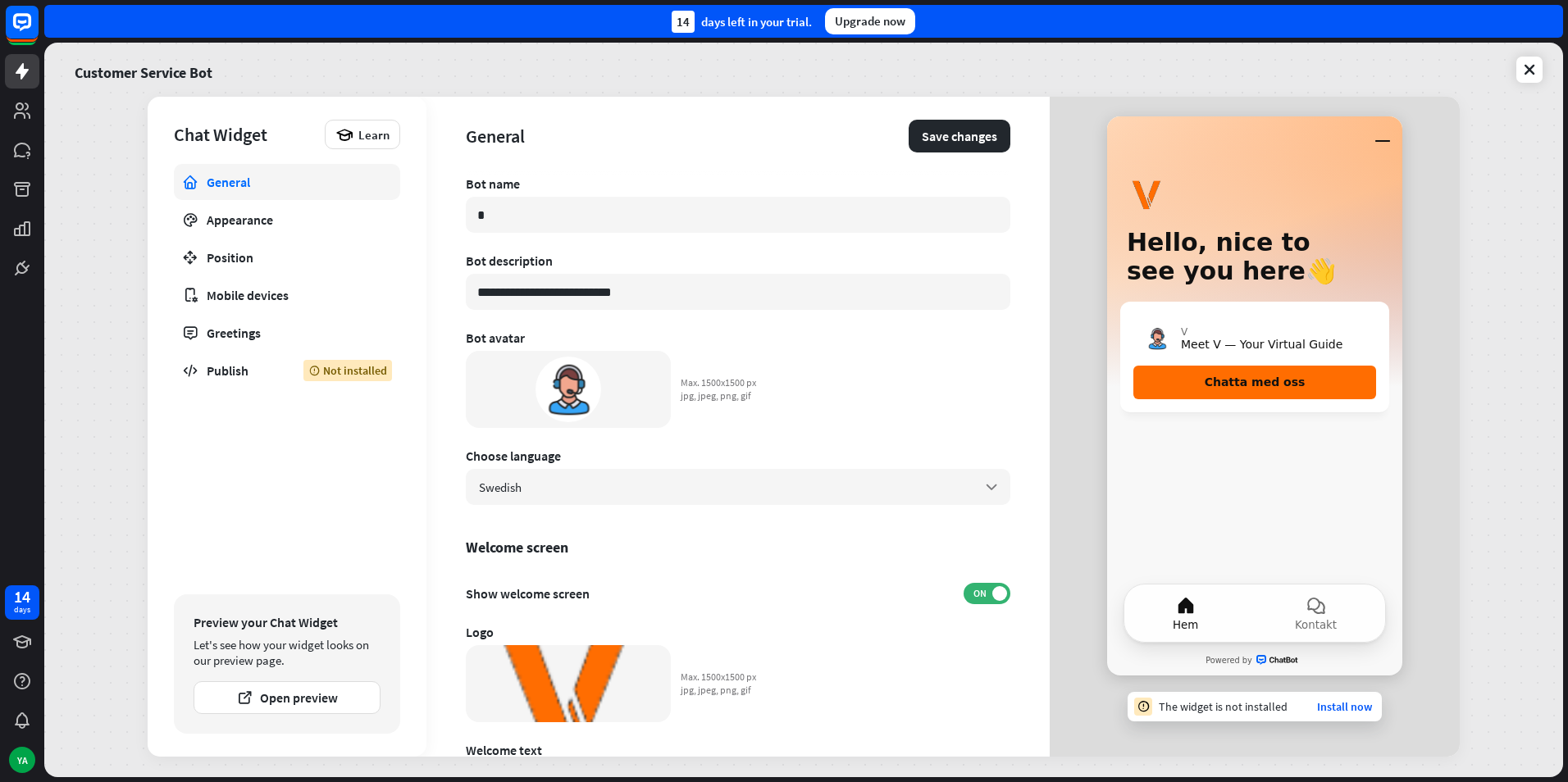
click at [662, 668] on div at bounding box center [657, 658] width 19 height 19
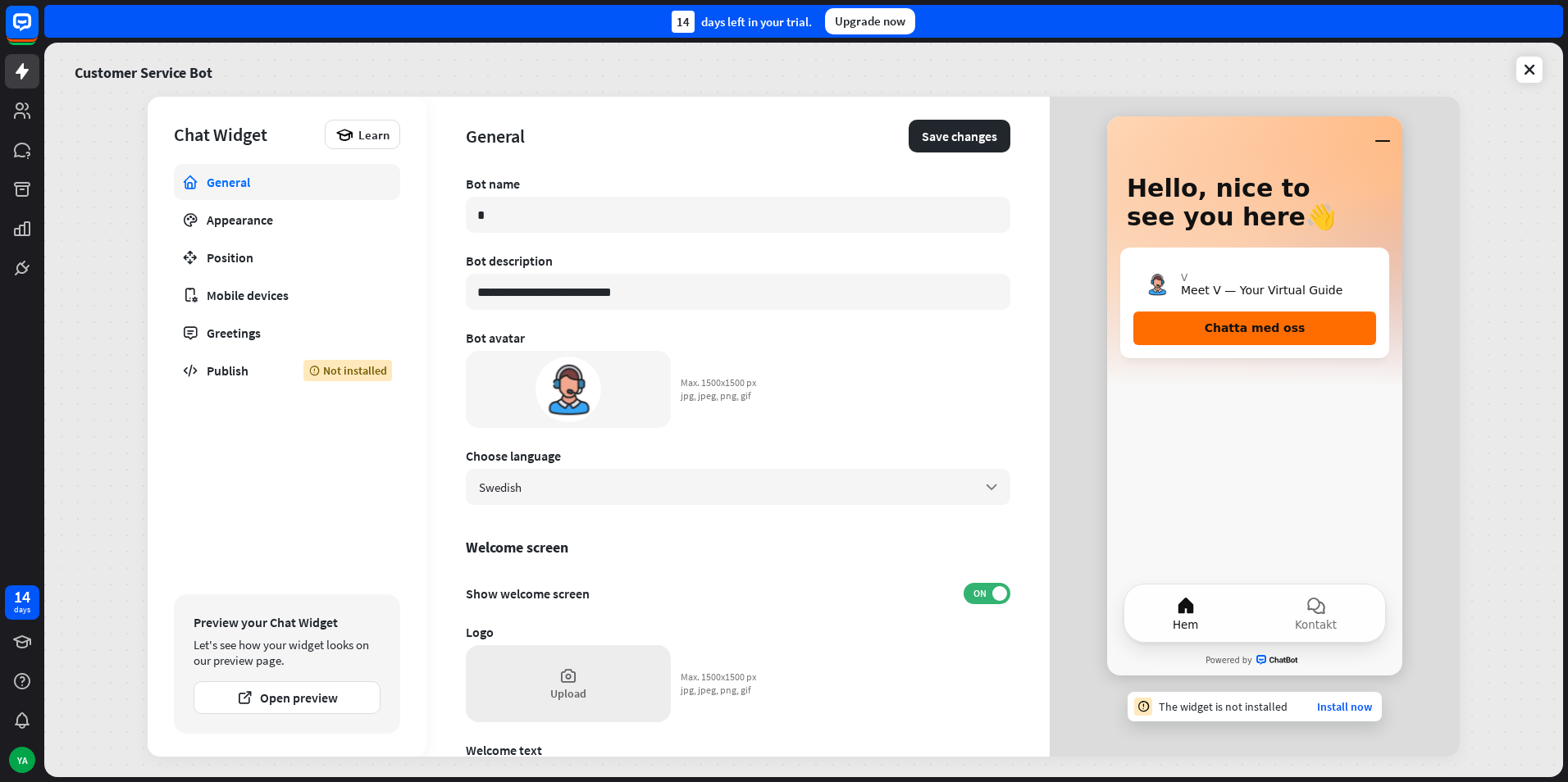
click at [621, 693] on div "Upload" at bounding box center [568, 683] width 205 height 77
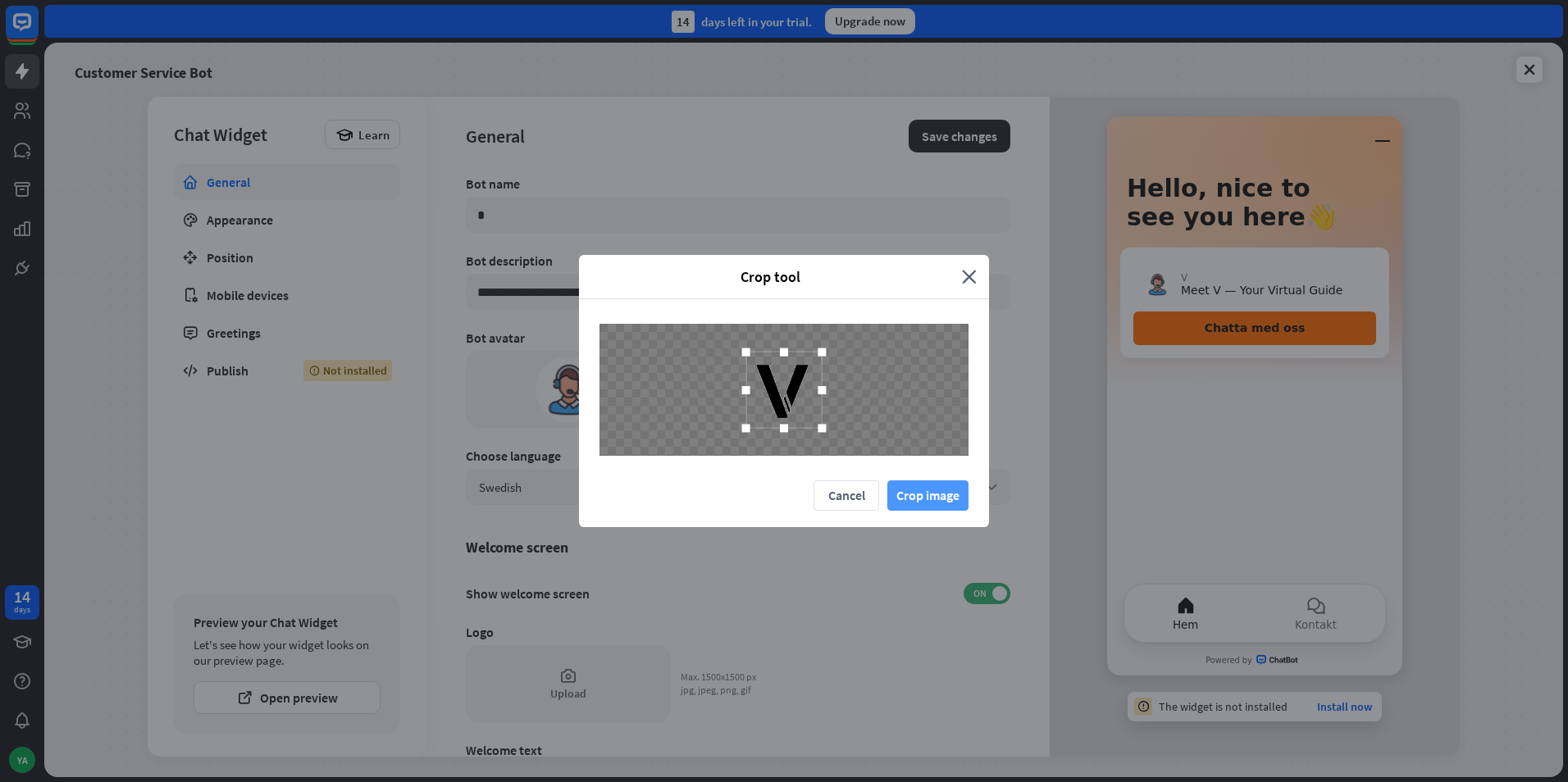
click at [926, 490] on button "Crop image" at bounding box center [927, 495] width 81 height 30
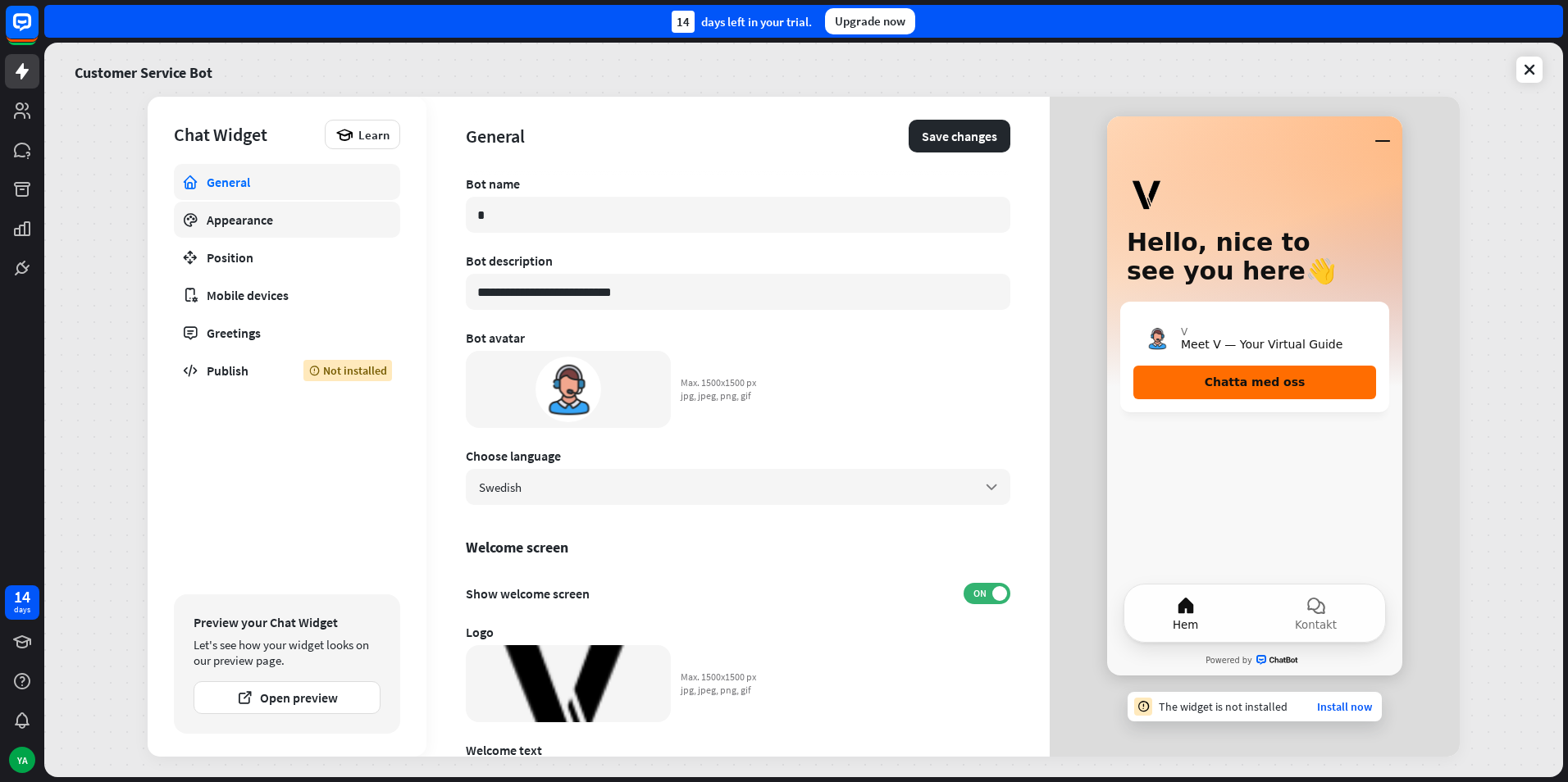
click at [233, 221] on div "Appearance" at bounding box center [287, 219] width 161 height 16
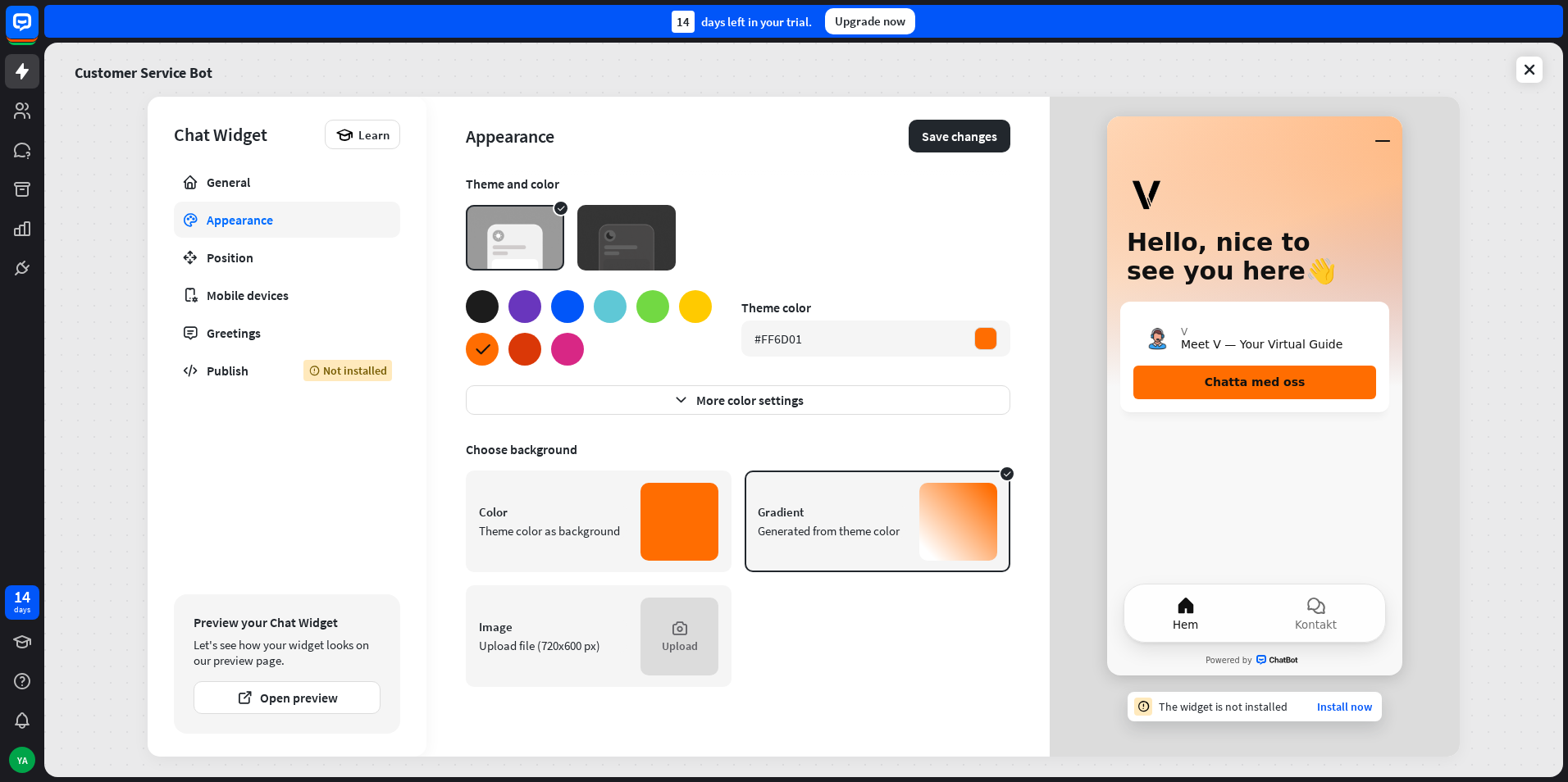
click at [484, 305] on div at bounding box center [482, 306] width 33 height 33
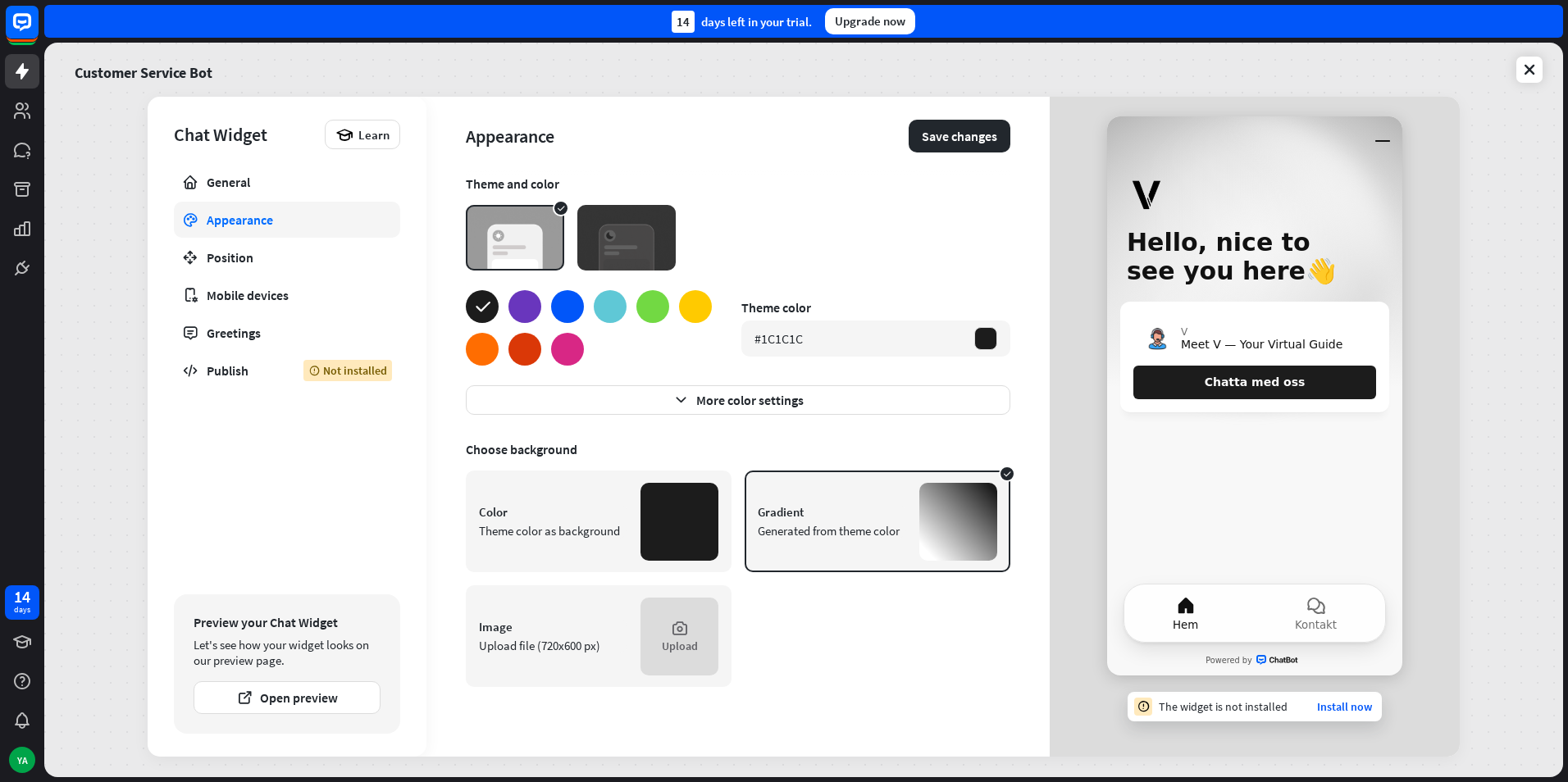
click at [619, 307] on div at bounding box center [609, 306] width 33 height 33
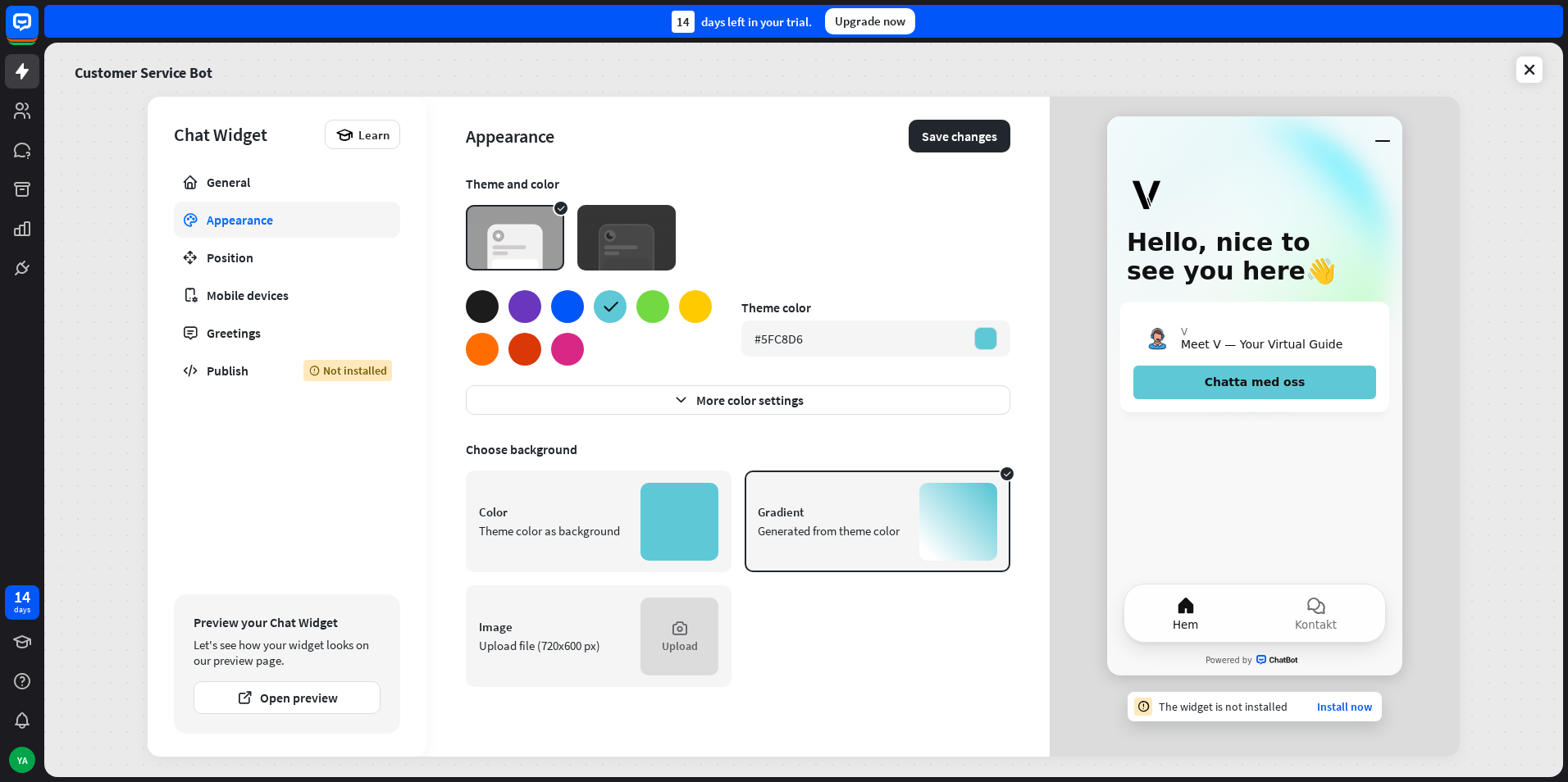
click at [671, 312] on div at bounding box center [588, 327] width 246 height 75
click at [666, 311] on div at bounding box center [653, 306] width 33 height 33
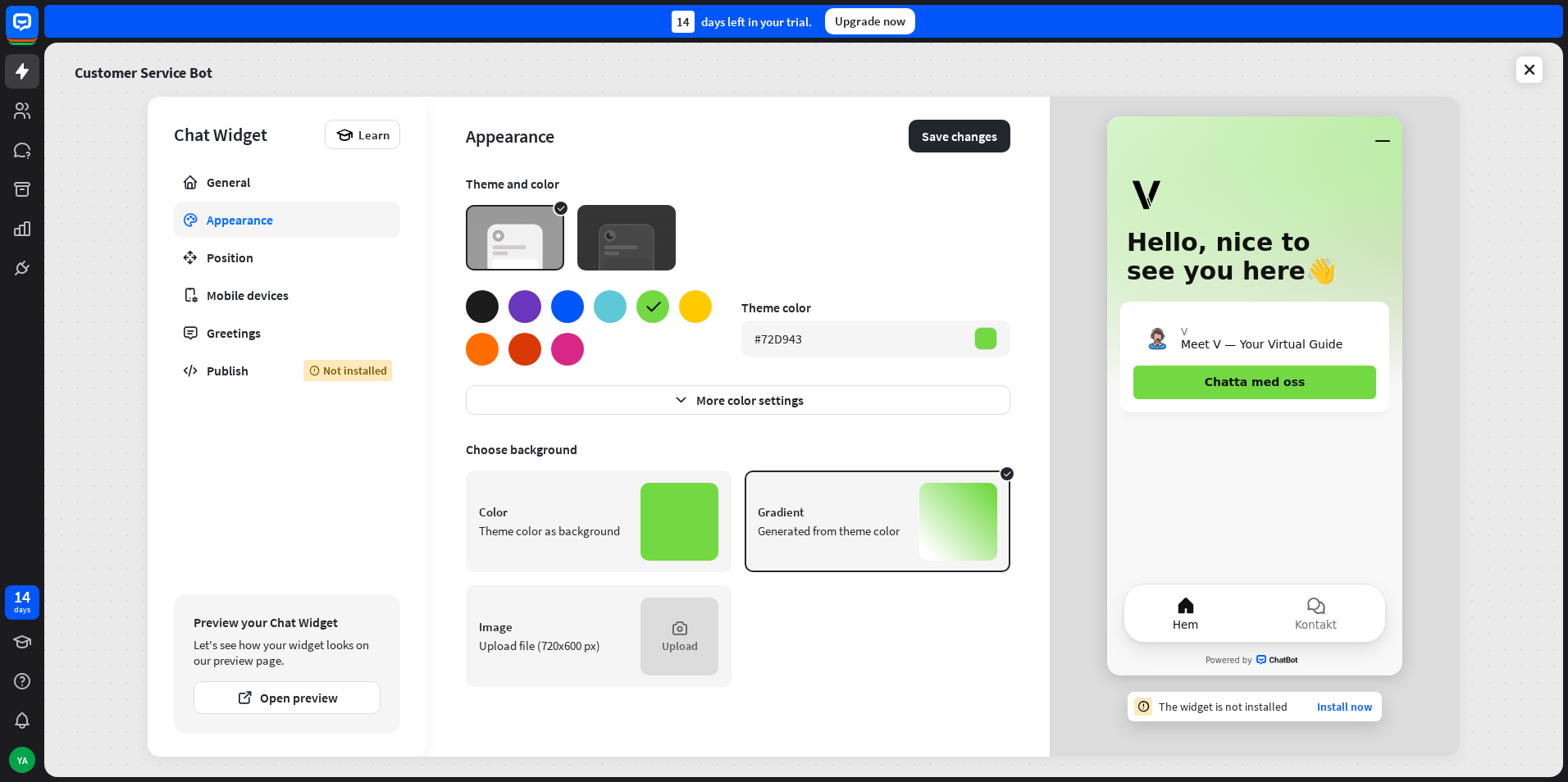
click at [559, 344] on div at bounding box center [567, 349] width 33 height 33
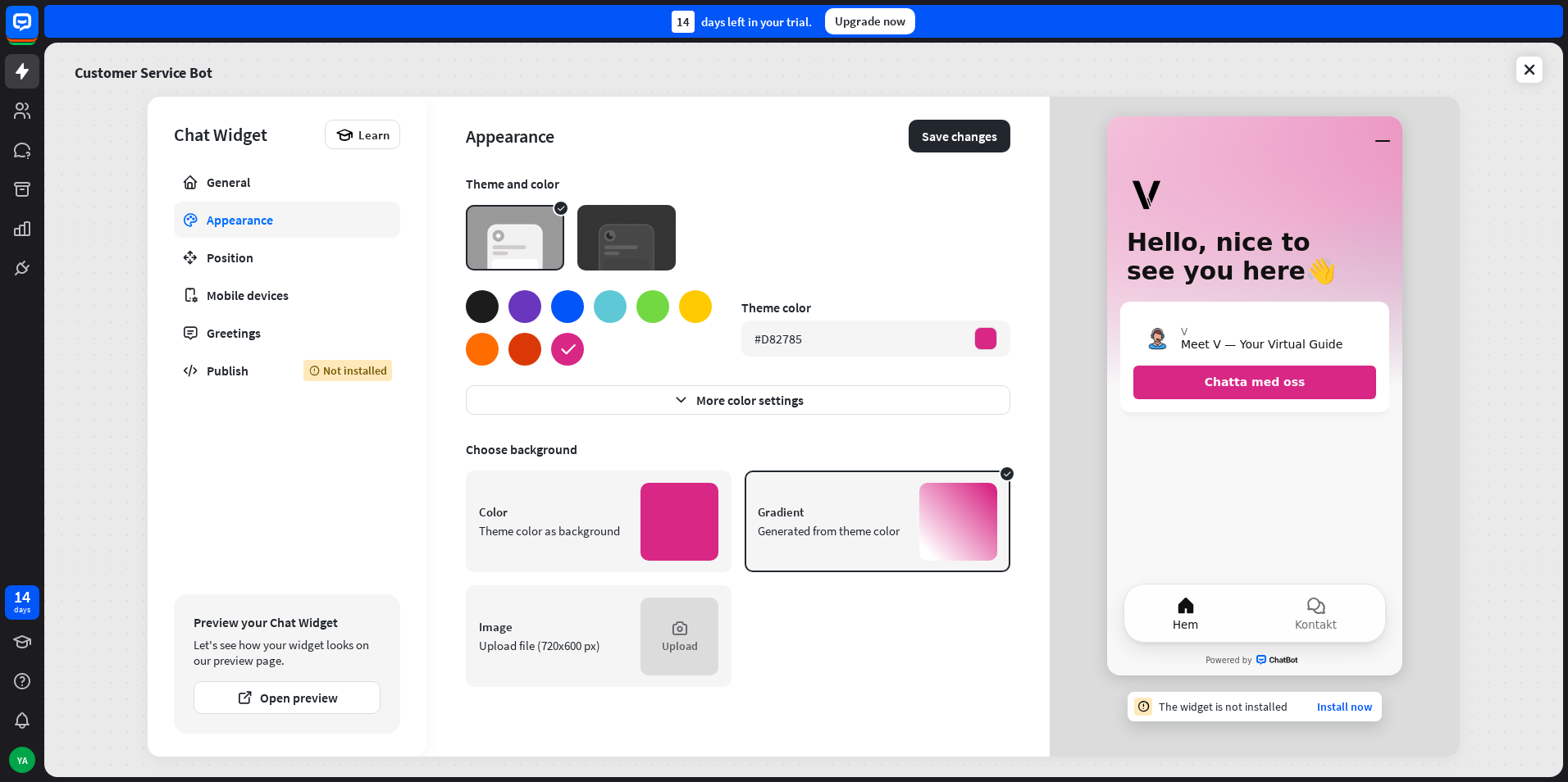
click at [511, 344] on div at bounding box center [524, 349] width 33 height 33
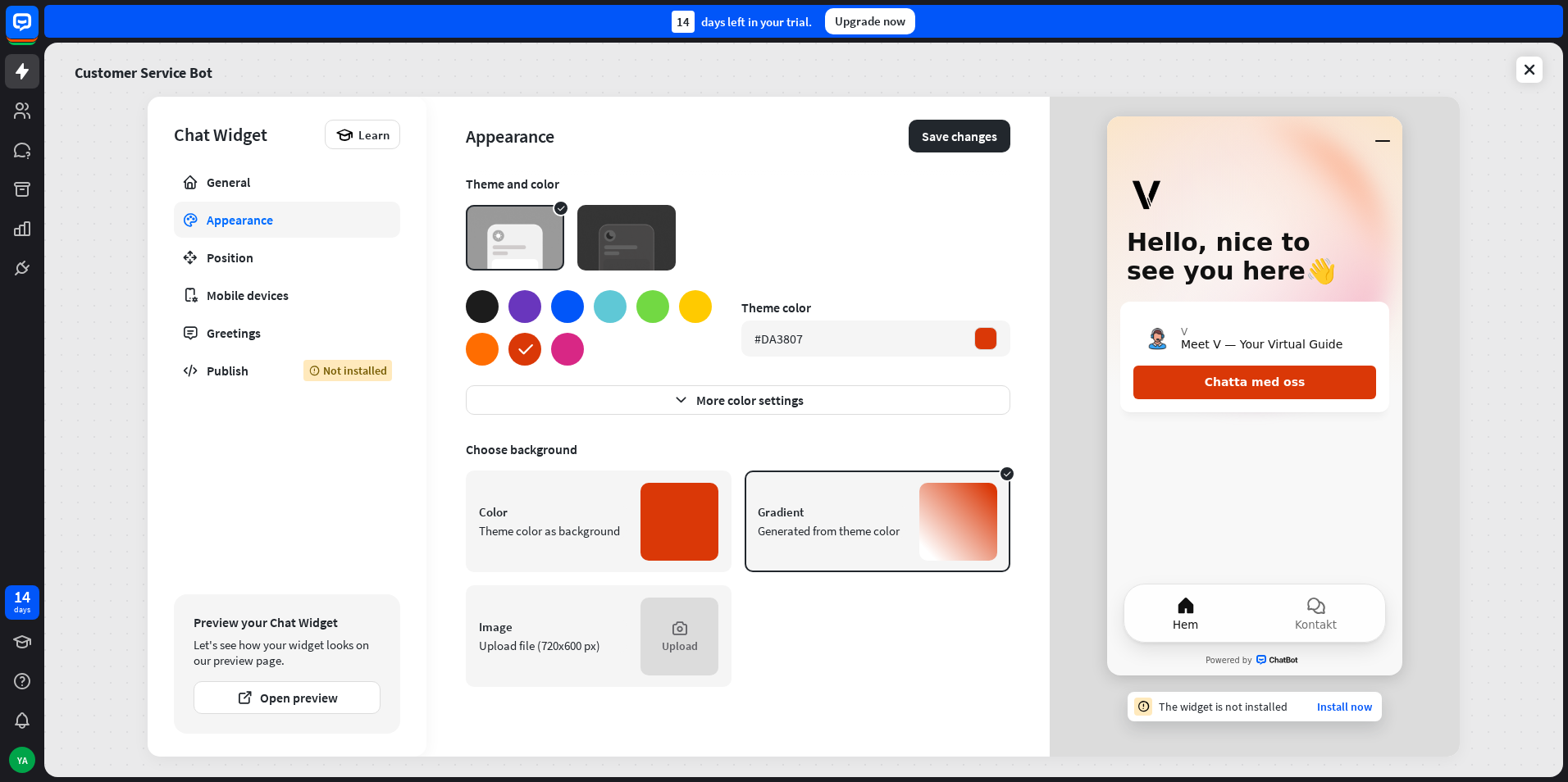
click at [498, 342] on div at bounding box center [588, 327] width 246 height 75
click at [496, 341] on div at bounding box center [482, 349] width 33 height 33
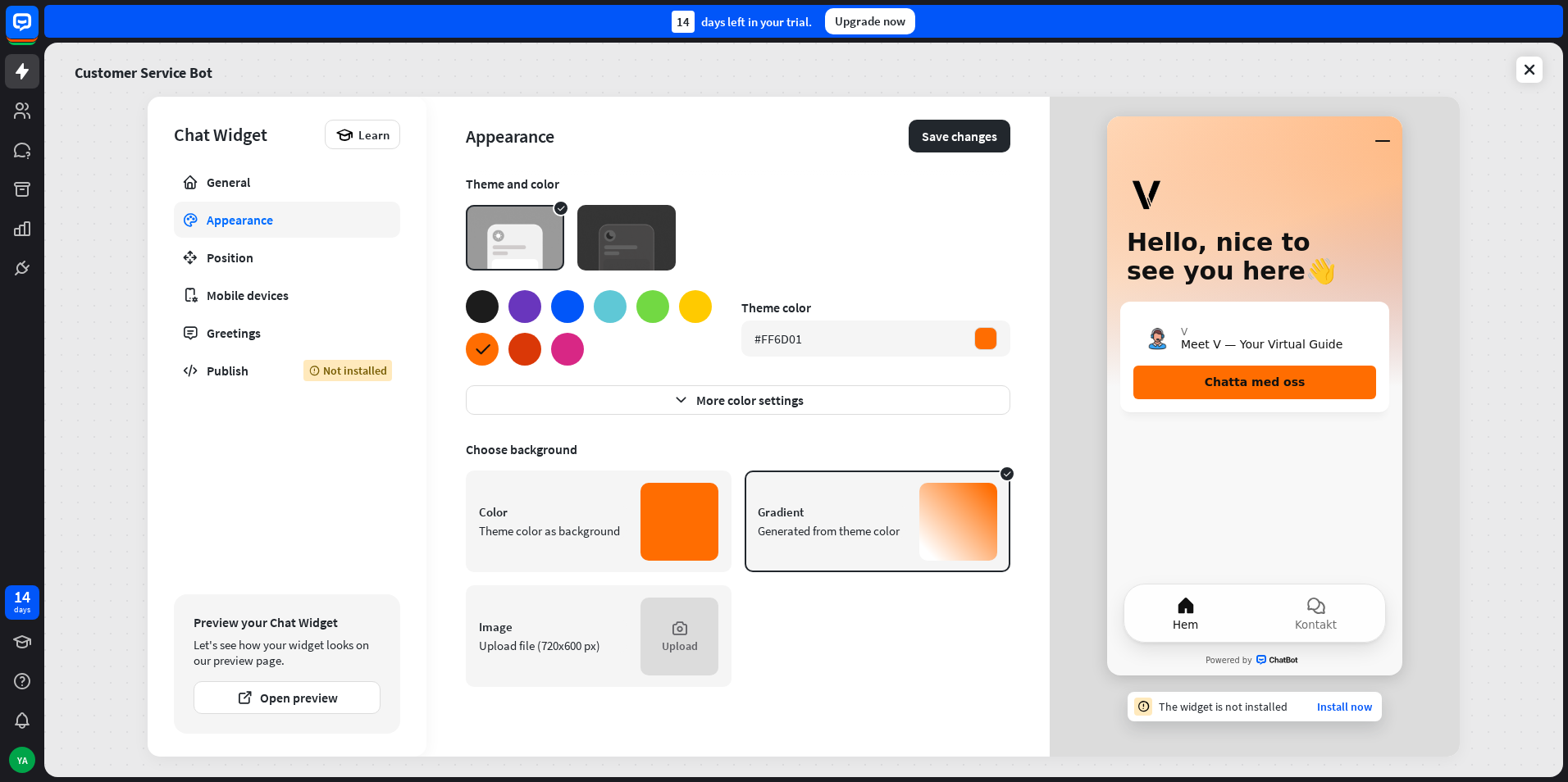
click at [481, 307] on div at bounding box center [482, 306] width 33 height 33
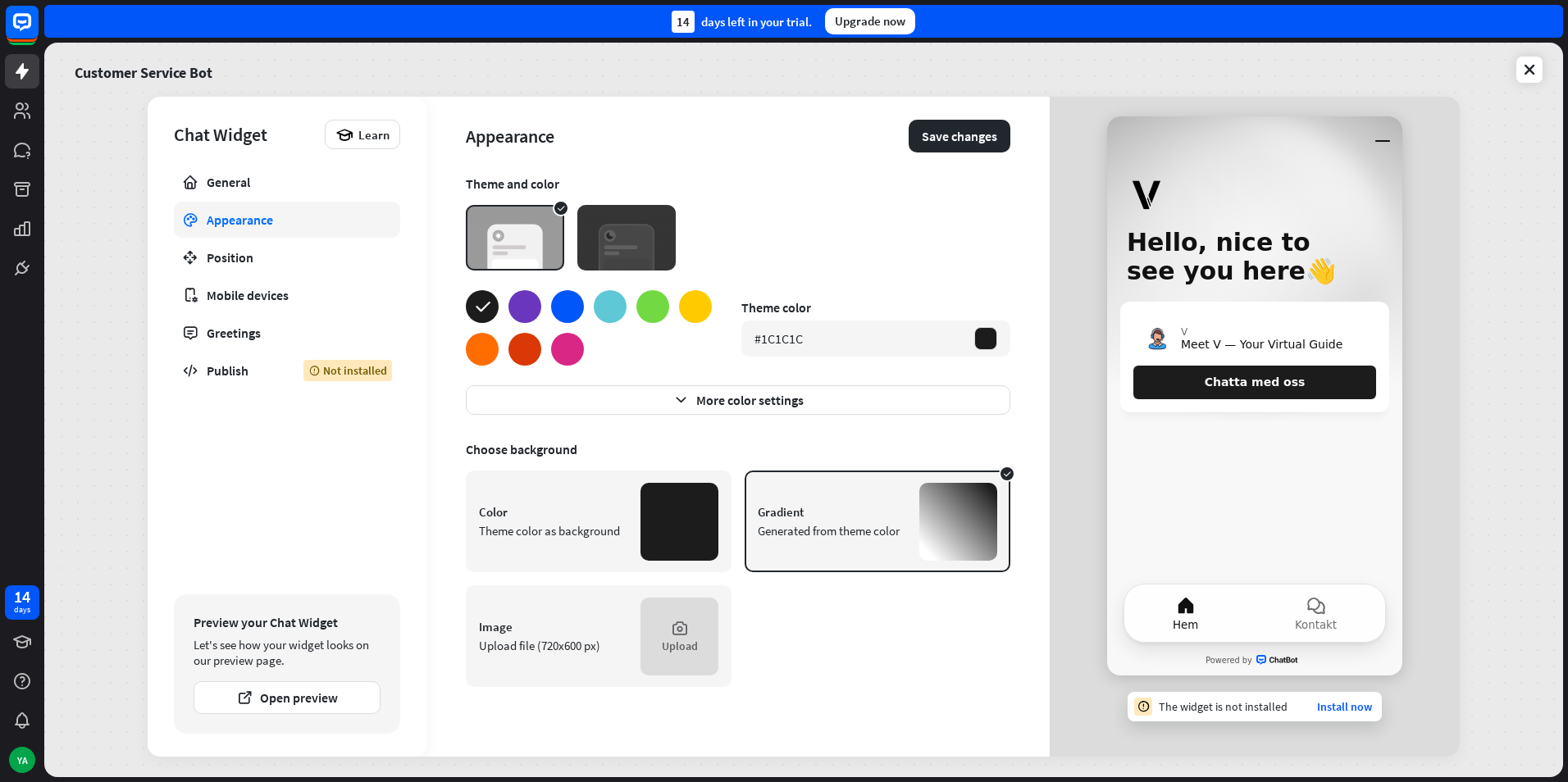
click at [671, 533] on div at bounding box center [680, 522] width 78 height 78
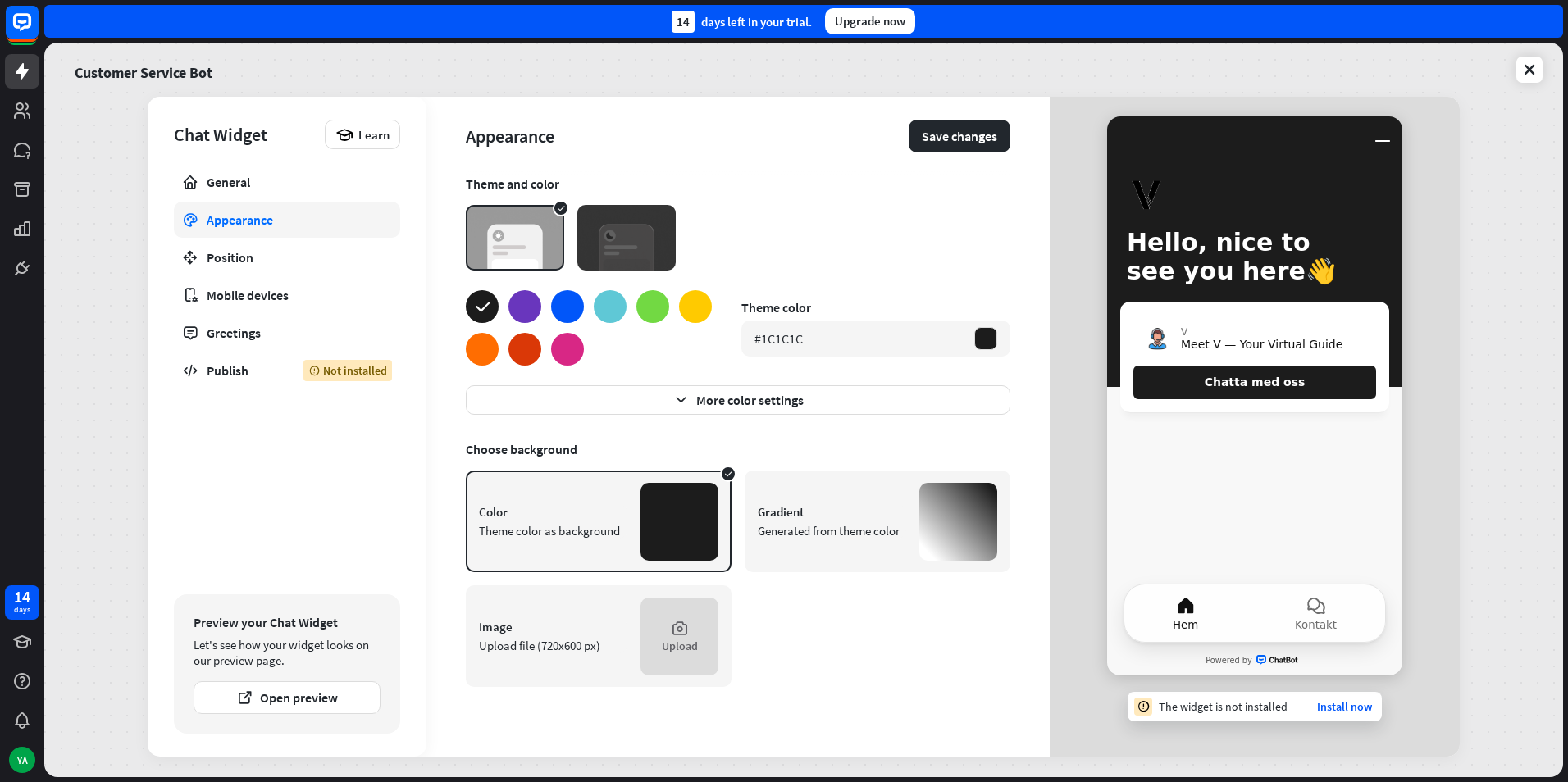
click at [486, 353] on div at bounding box center [482, 349] width 33 height 33
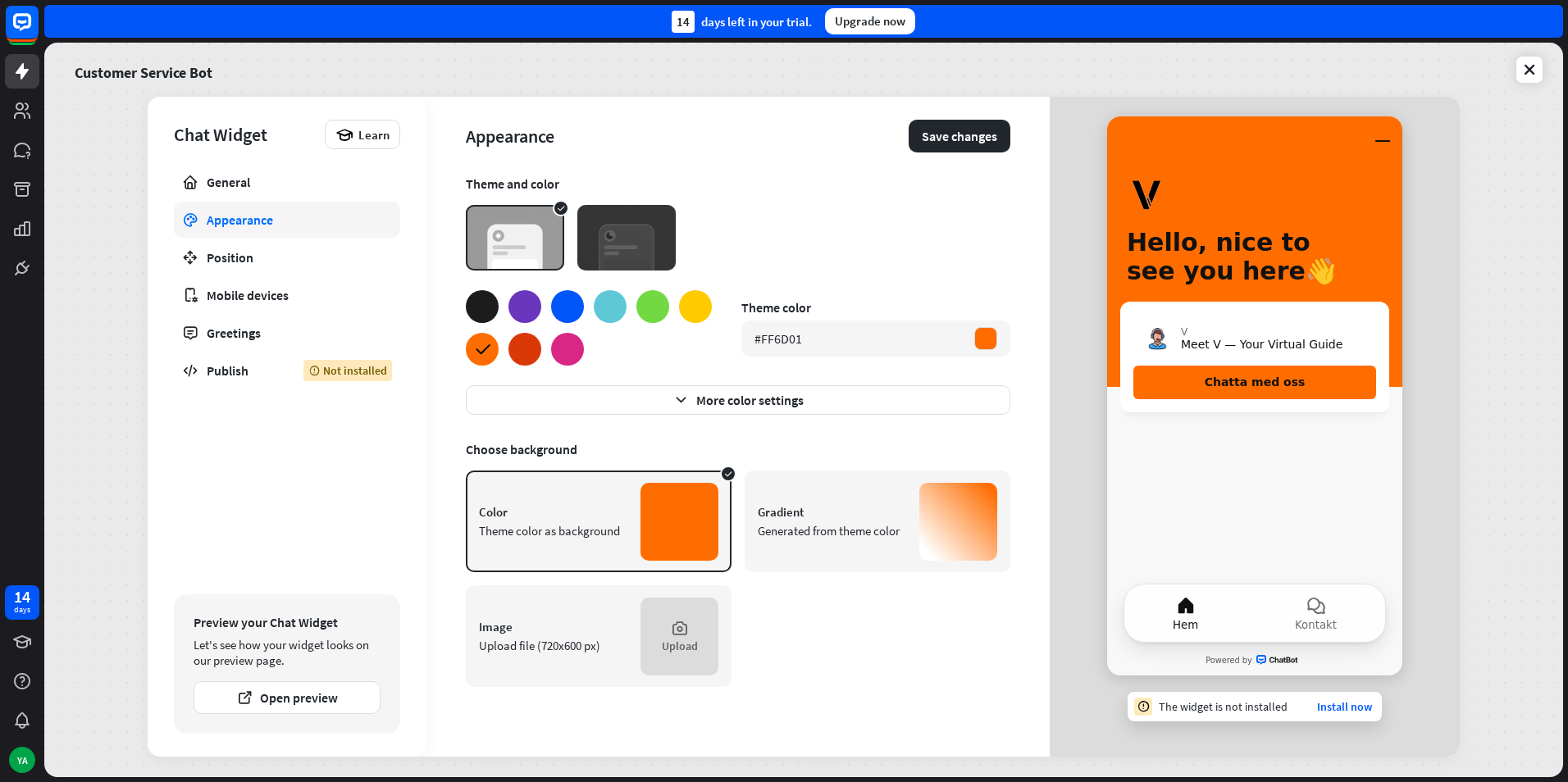
click at [481, 312] on div at bounding box center [482, 306] width 33 height 33
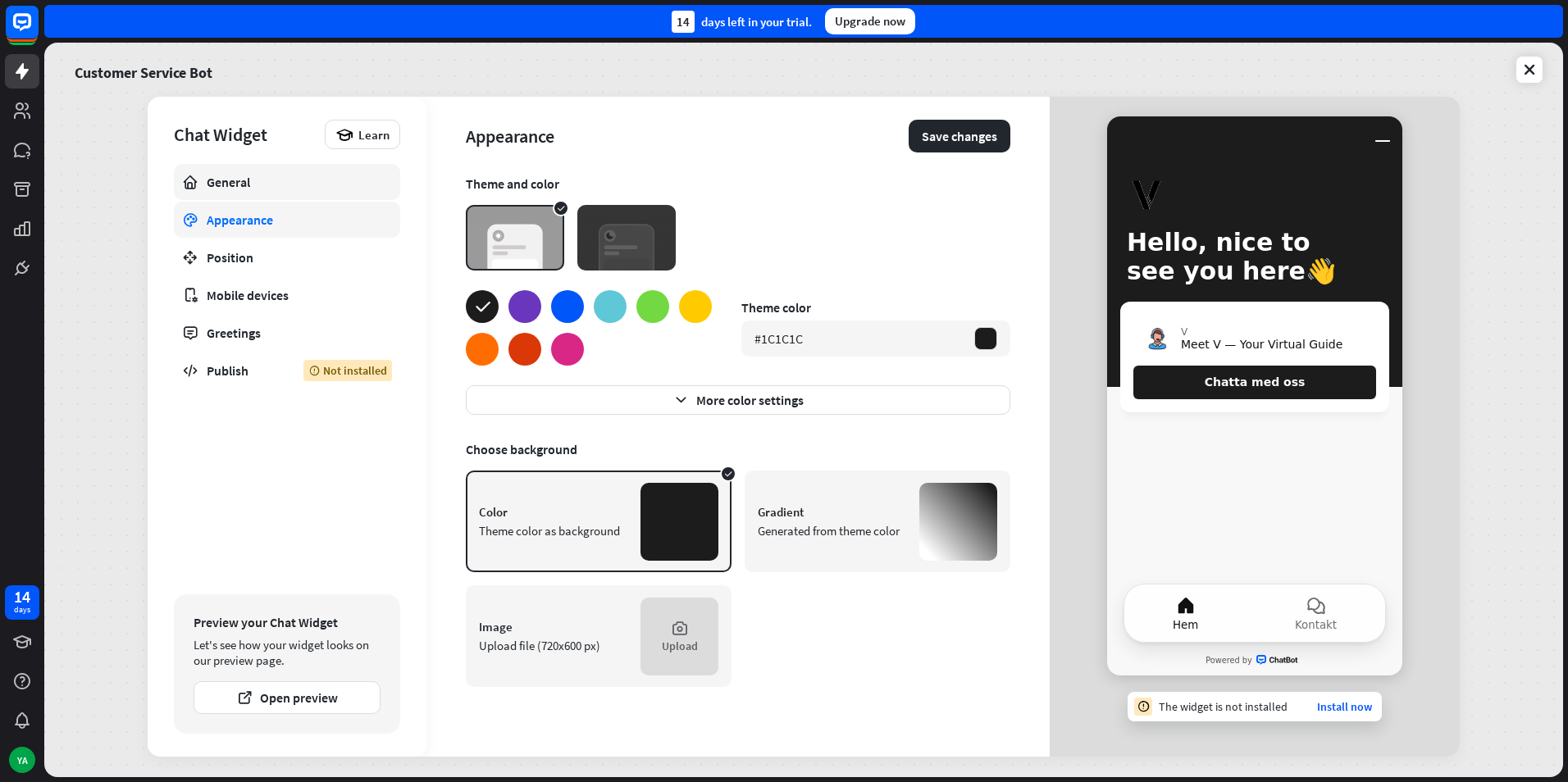
click at [213, 177] on div "General" at bounding box center [287, 182] width 161 height 16
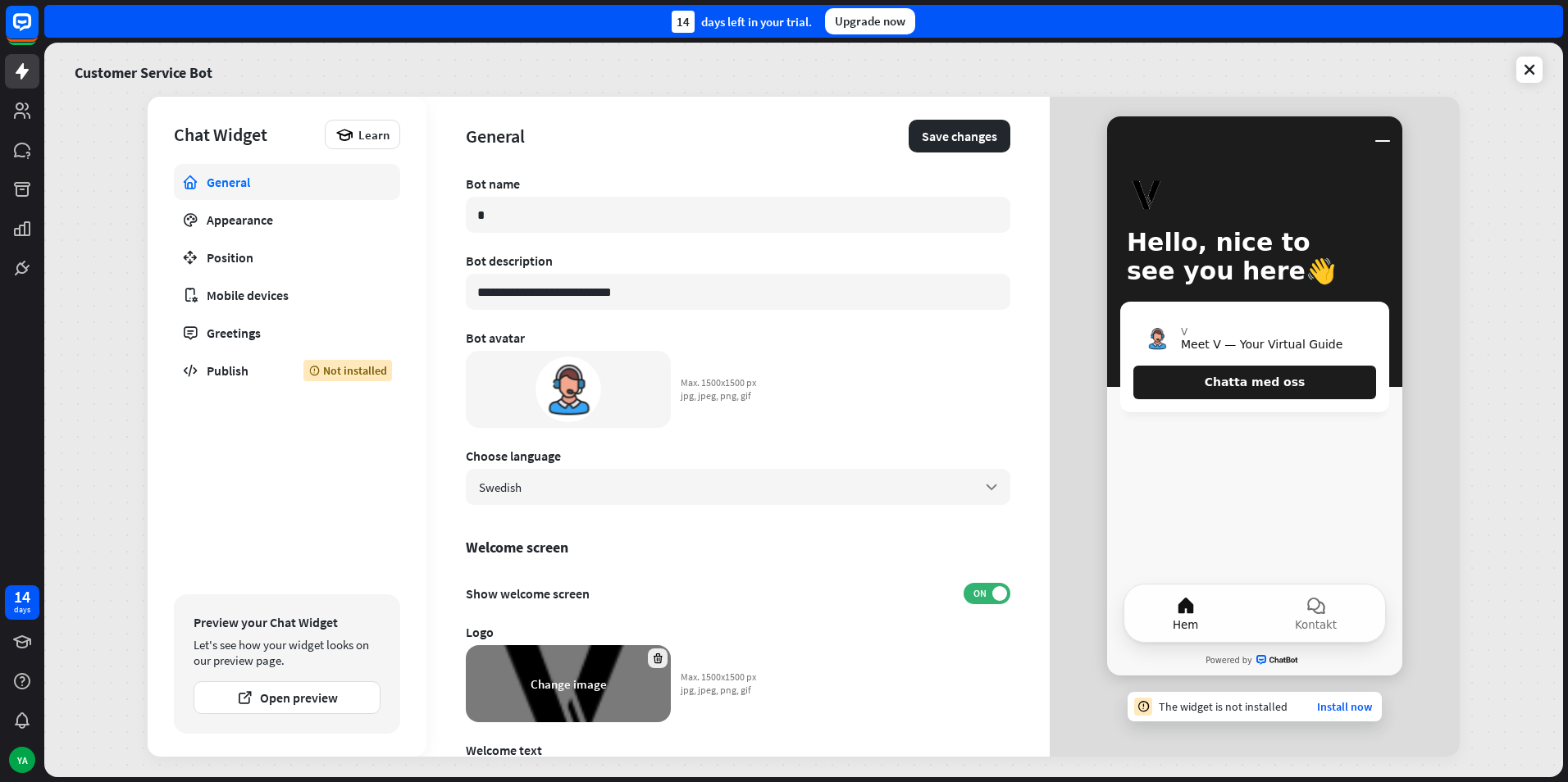
click at [650, 659] on div at bounding box center [657, 658] width 19 height 19
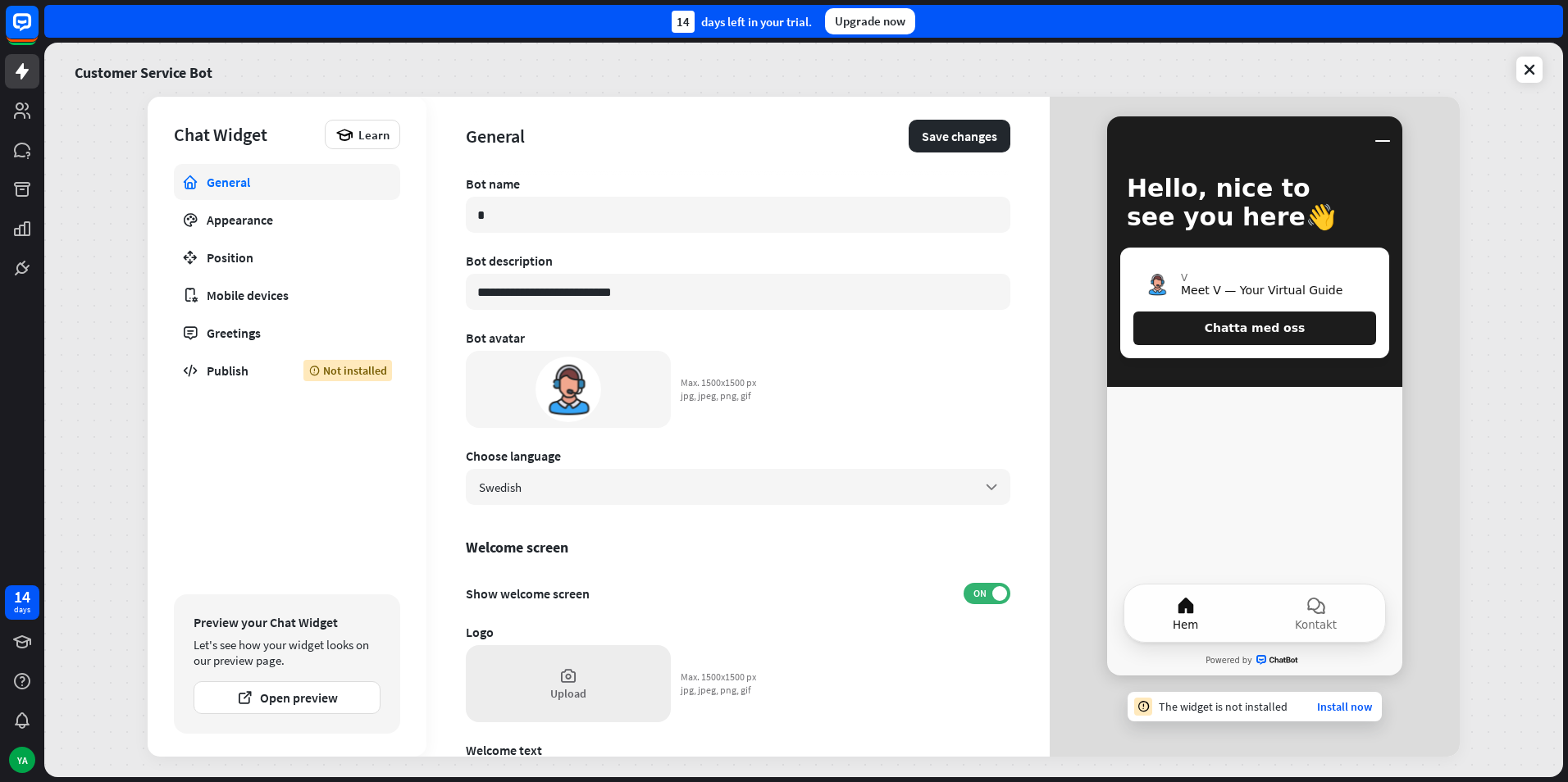
click at [609, 680] on div "Upload" at bounding box center [568, 683] width 205 height 77
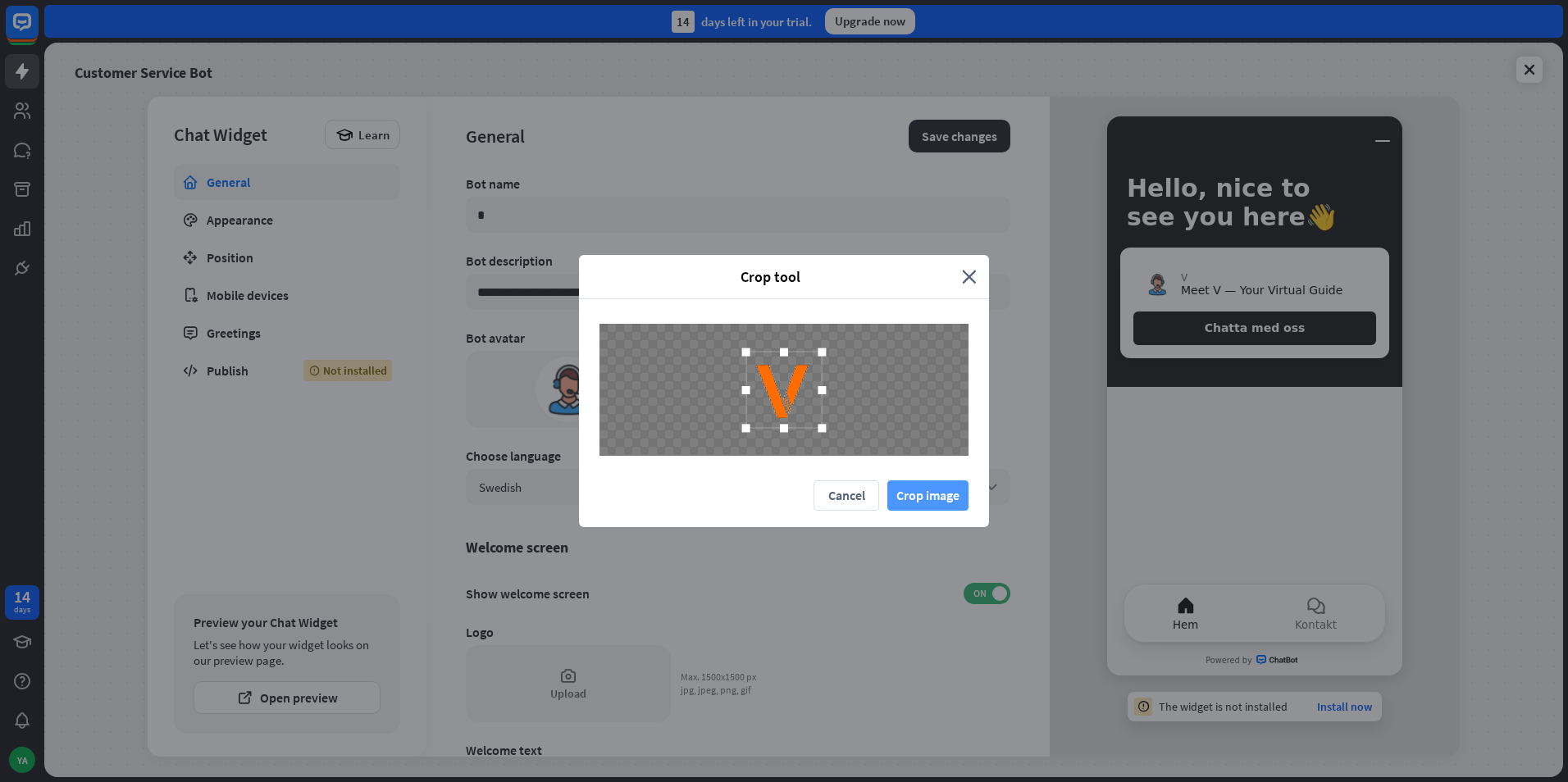
click at [950, 489] on button "Crop image" at bounding box center [927, 495] width 81 height 30
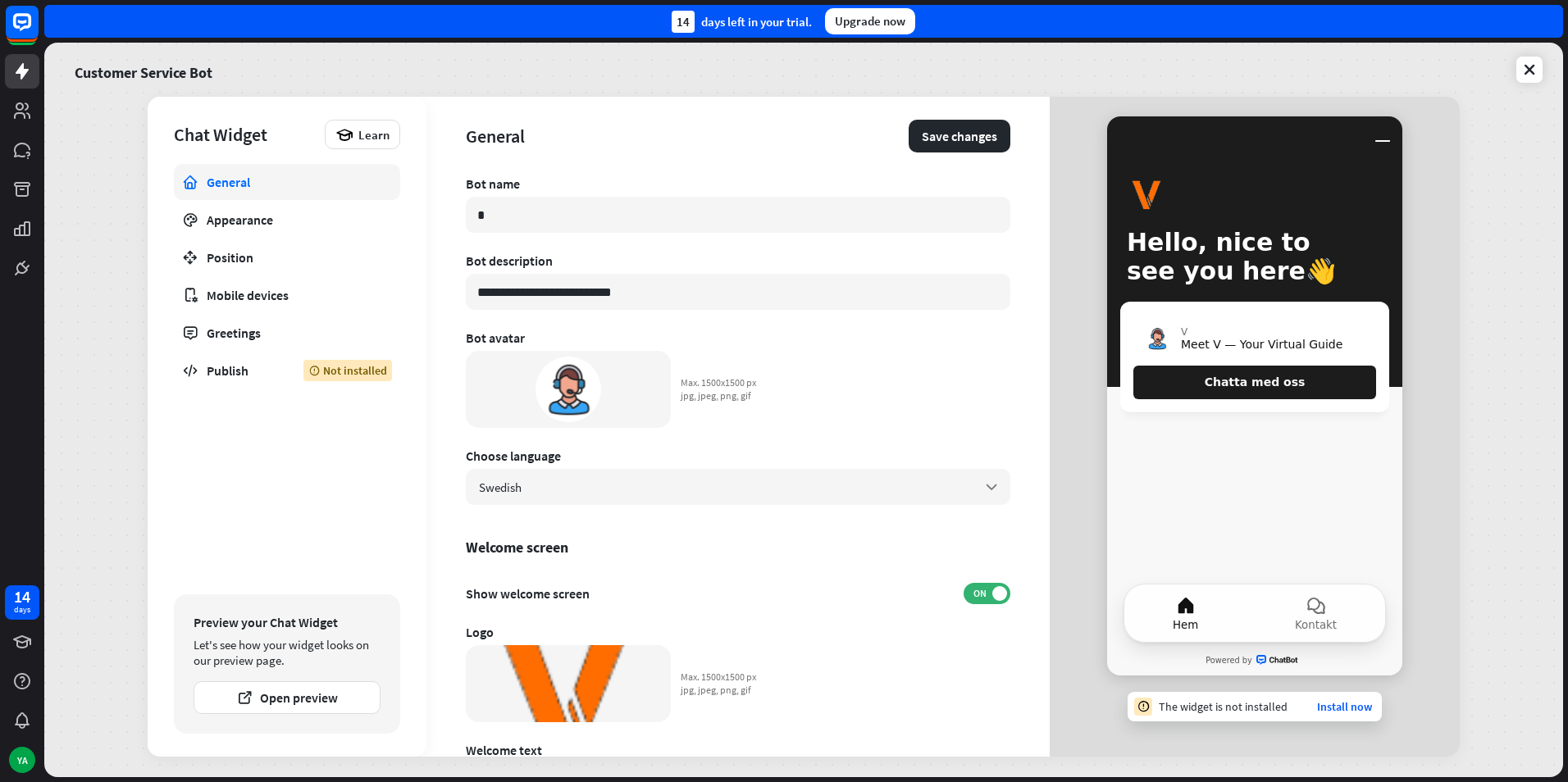
click at [648, 662] on div at bounding box center [657, 658] width 19 height 19
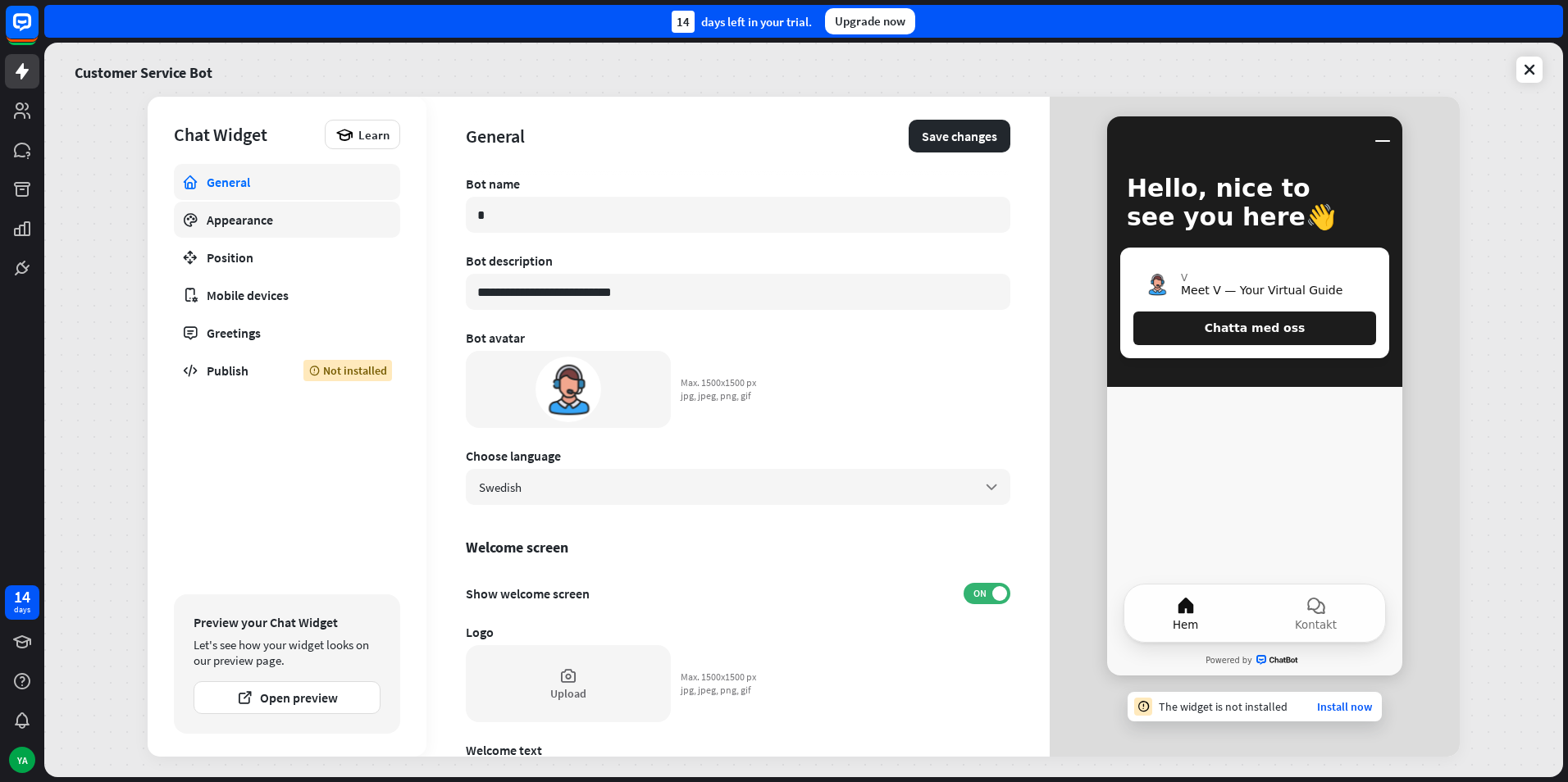
click at [289, 204] on link "Appearance" at bounding box center [287, 220] width 227 height 36
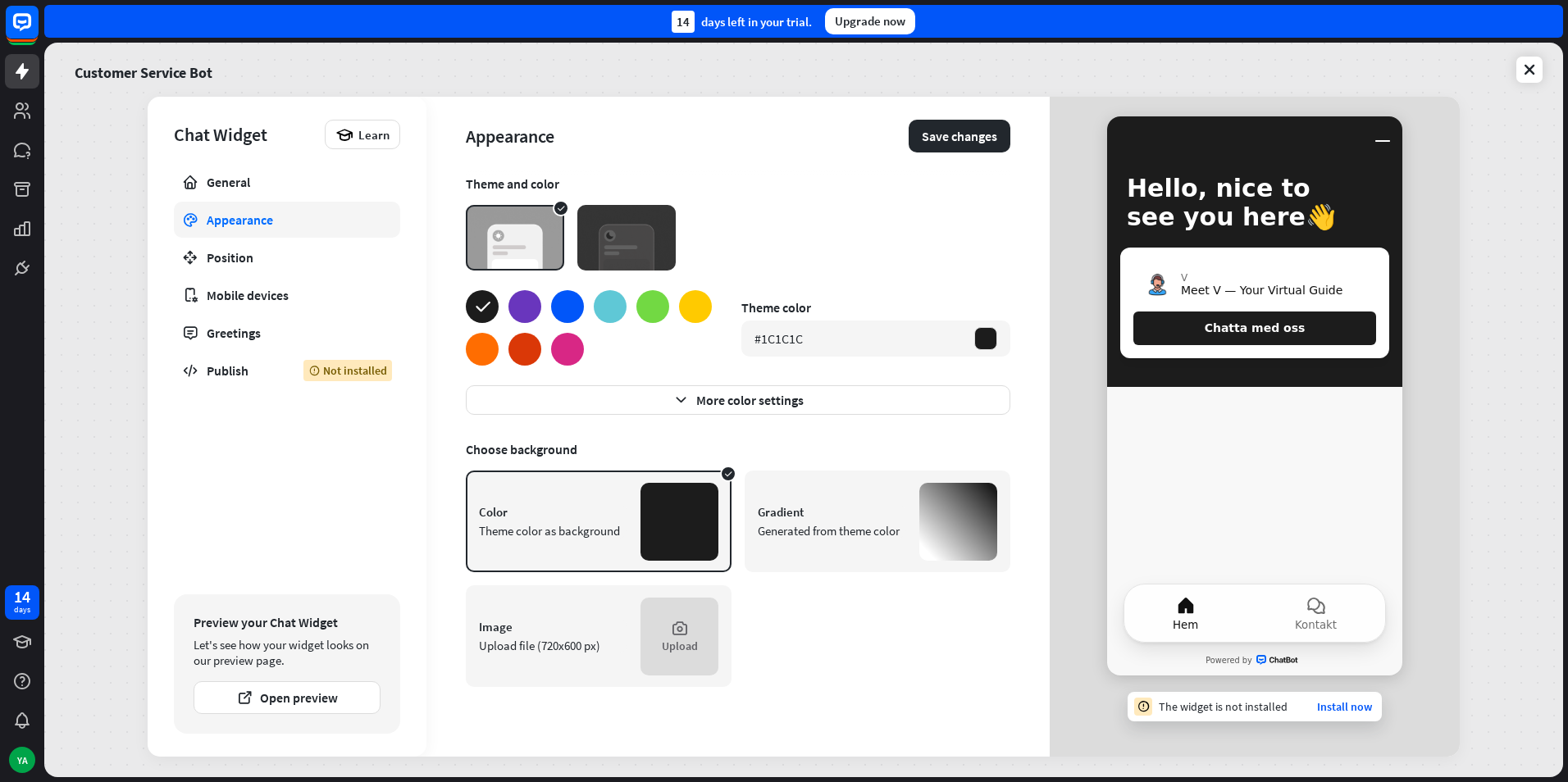
click at [855, 520] on div "Gradient Generated from theme color" at bounding box center [832, 522] width 149 height 35
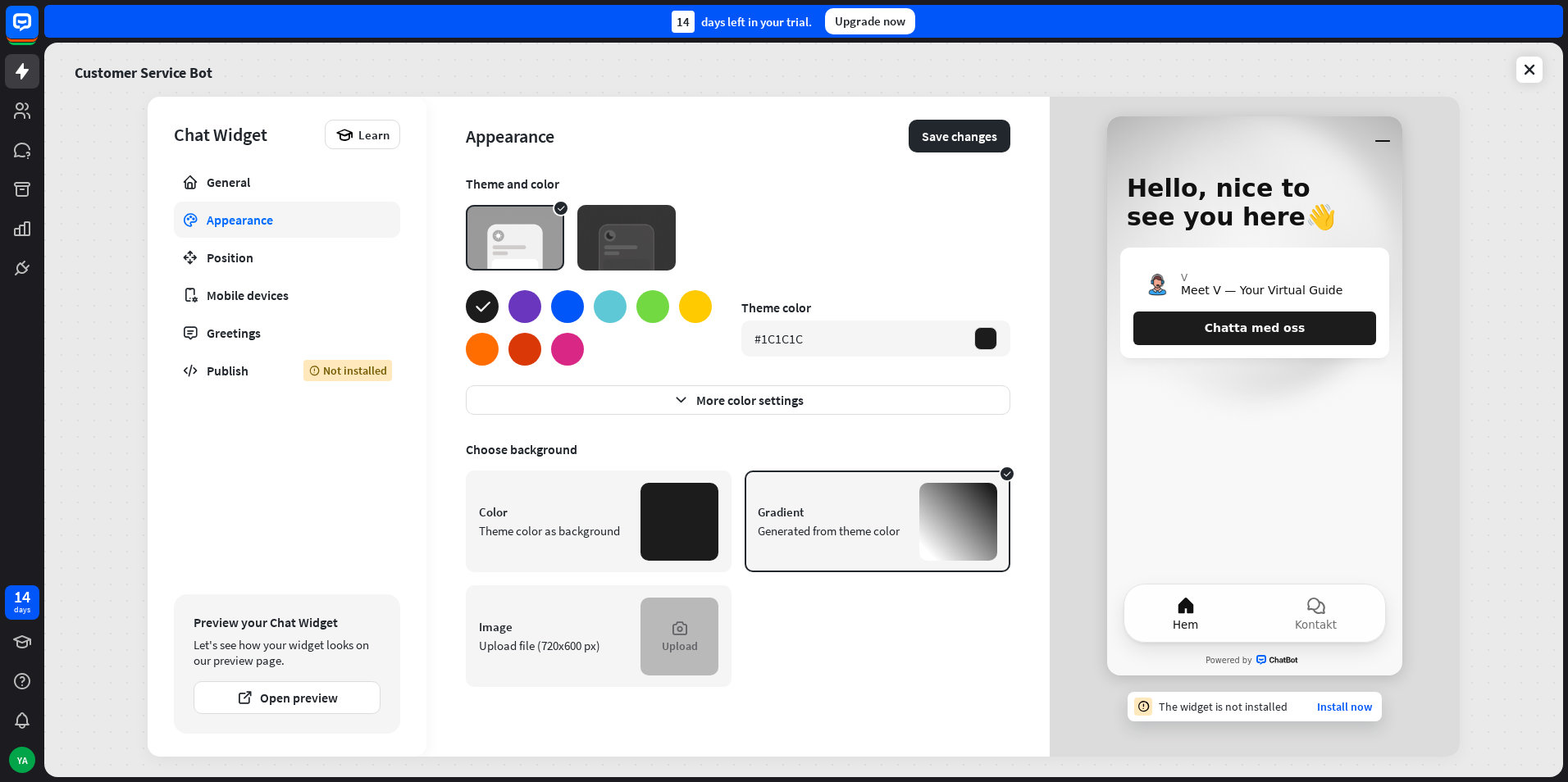
click at [664, 625] on div "Upload" at bounding box center [680, 637] width 78 height 78
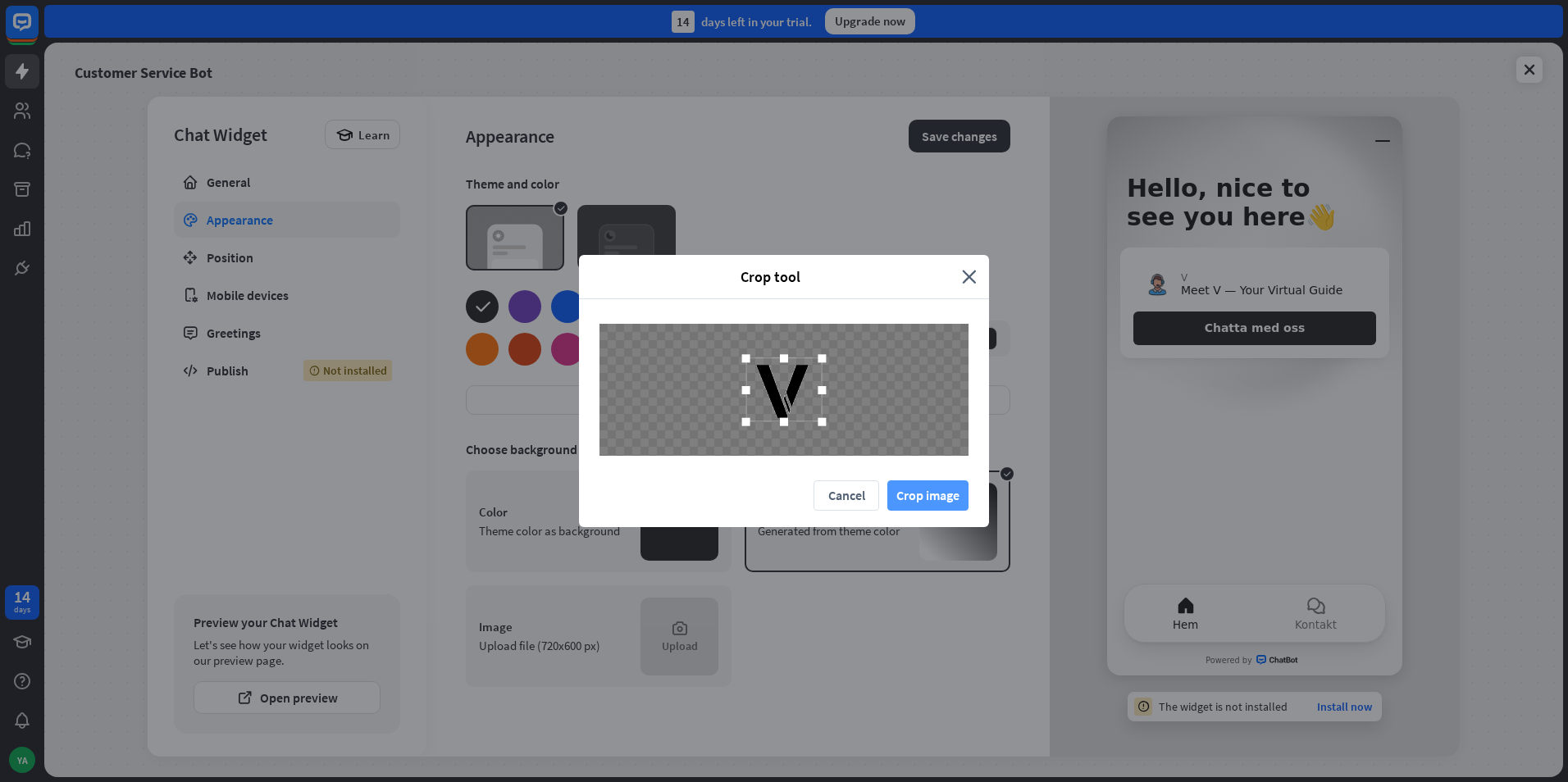
click at [909, 490] on button "Crop image" at bounding box center [927, 495] width 81 height 30
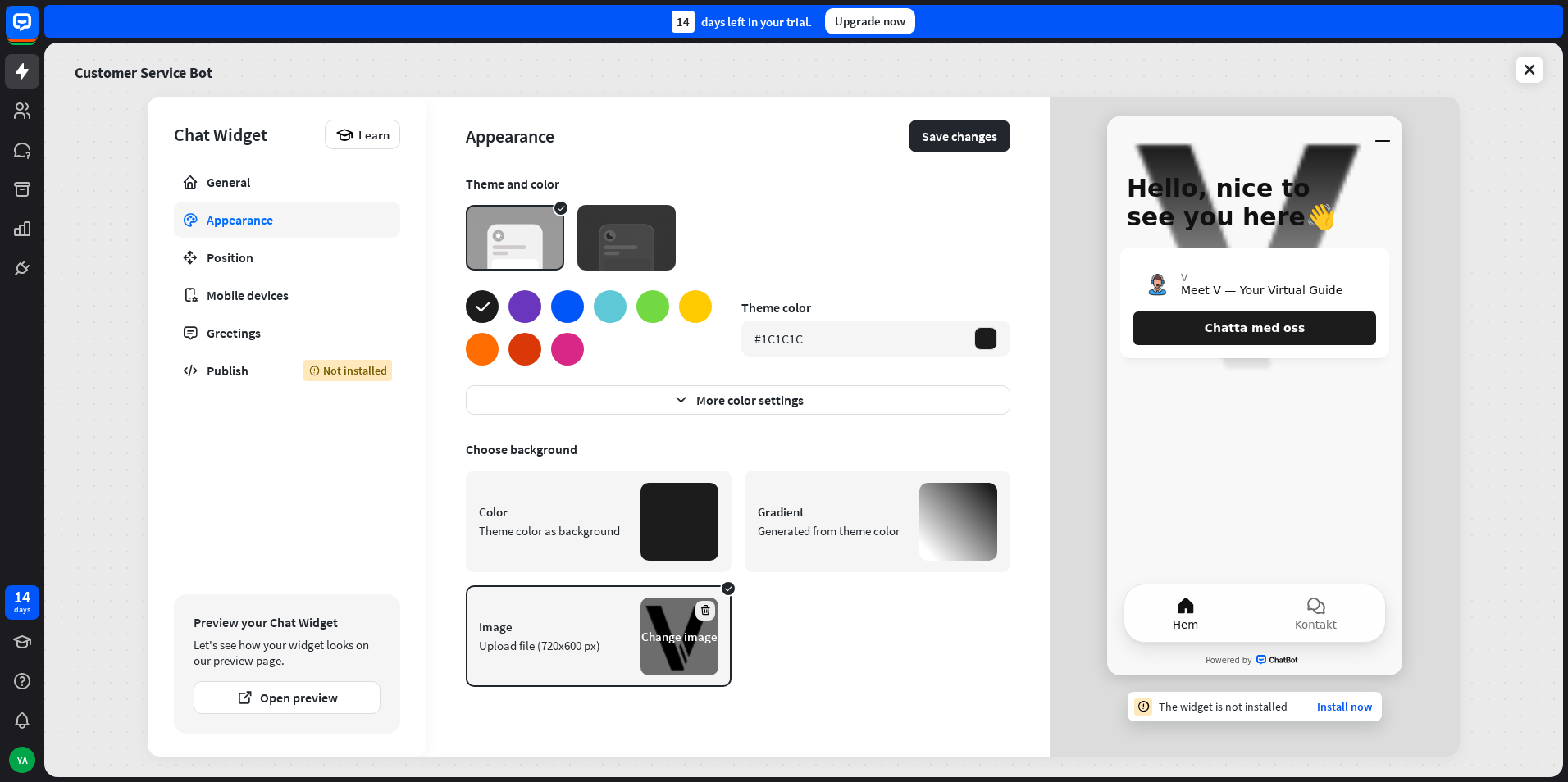
click at [710, 607] on icon at bounding box center [705, 610] width 13 height 13
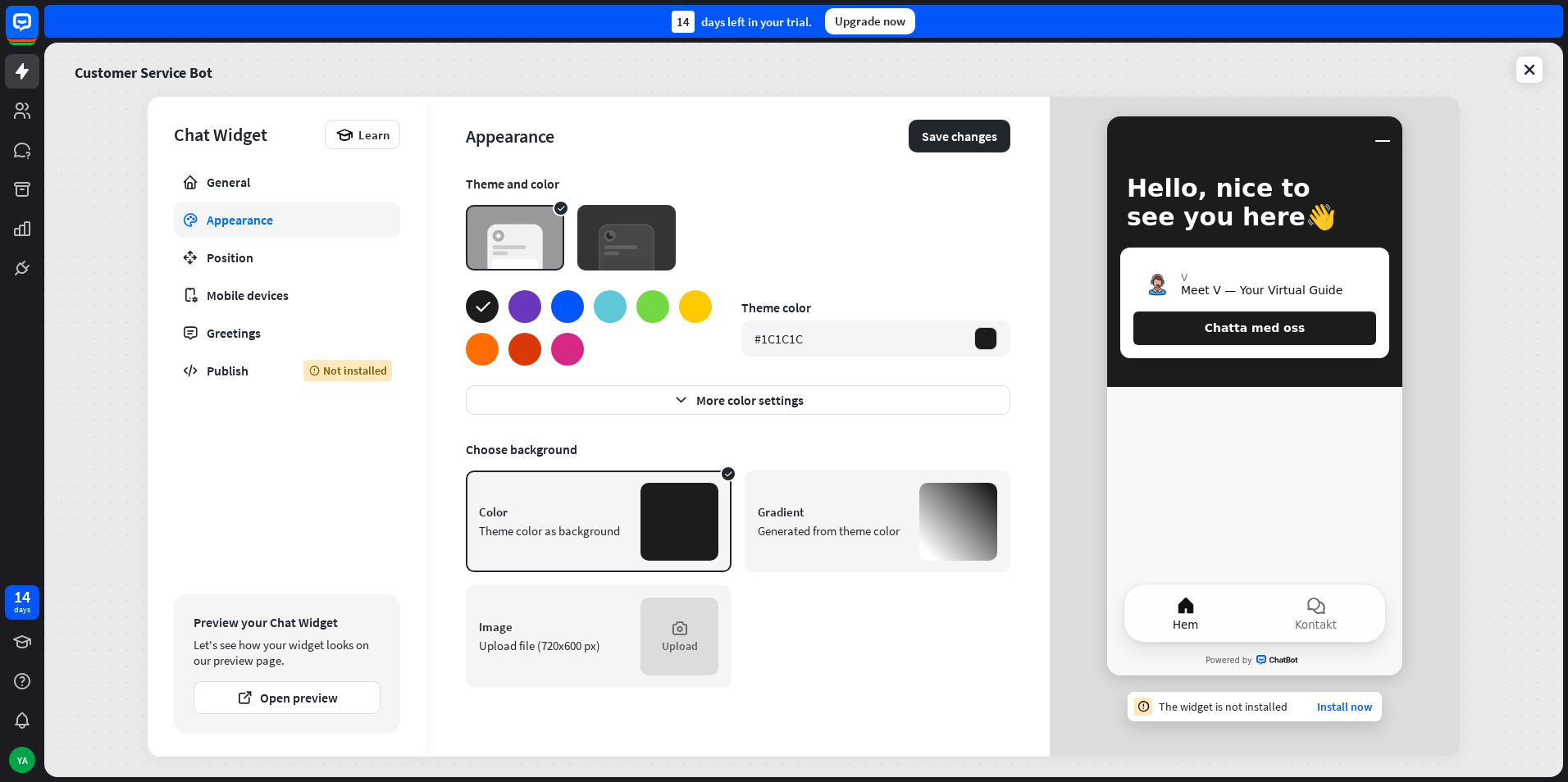
click at [783, 565] on div "Gradient Generated from theme color" at bounding box center [877, 522] width 265 height 101
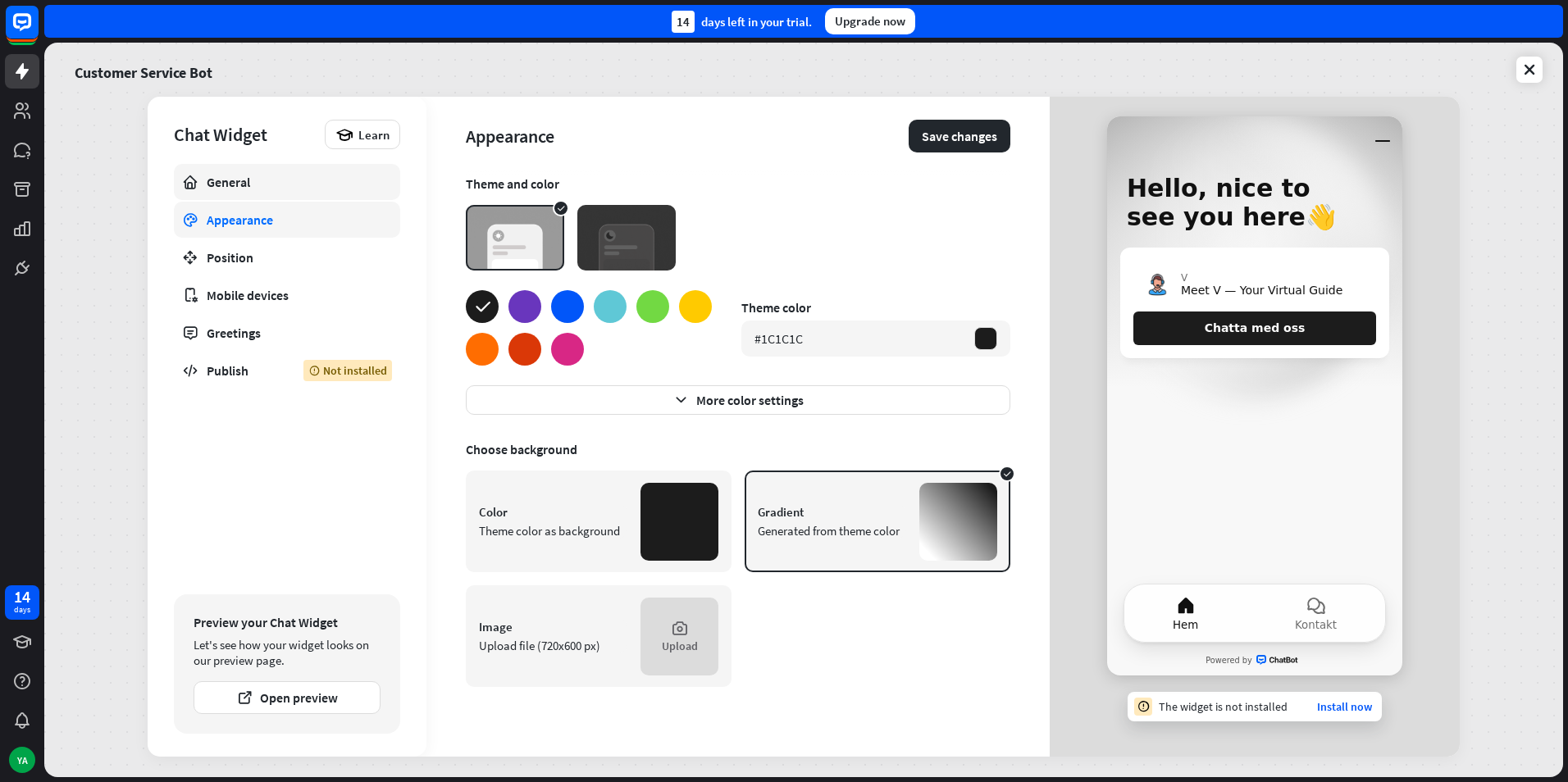
click at [220, 185] on div "General" at bounding box center [287, 182] width 161 height 16
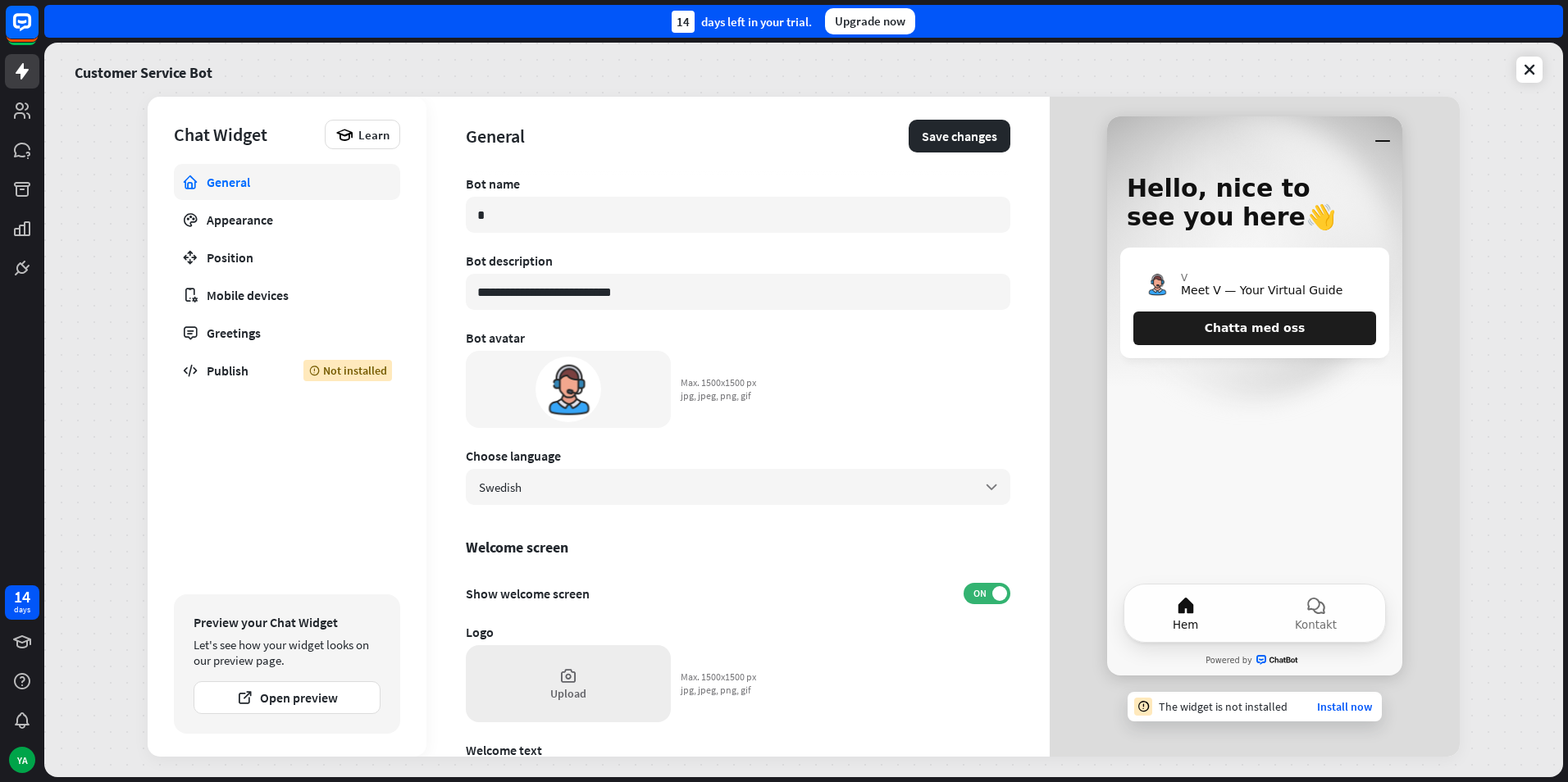
click at [559, 663] on div "Upload" at bounding box center [568, 683] width 205 height 77
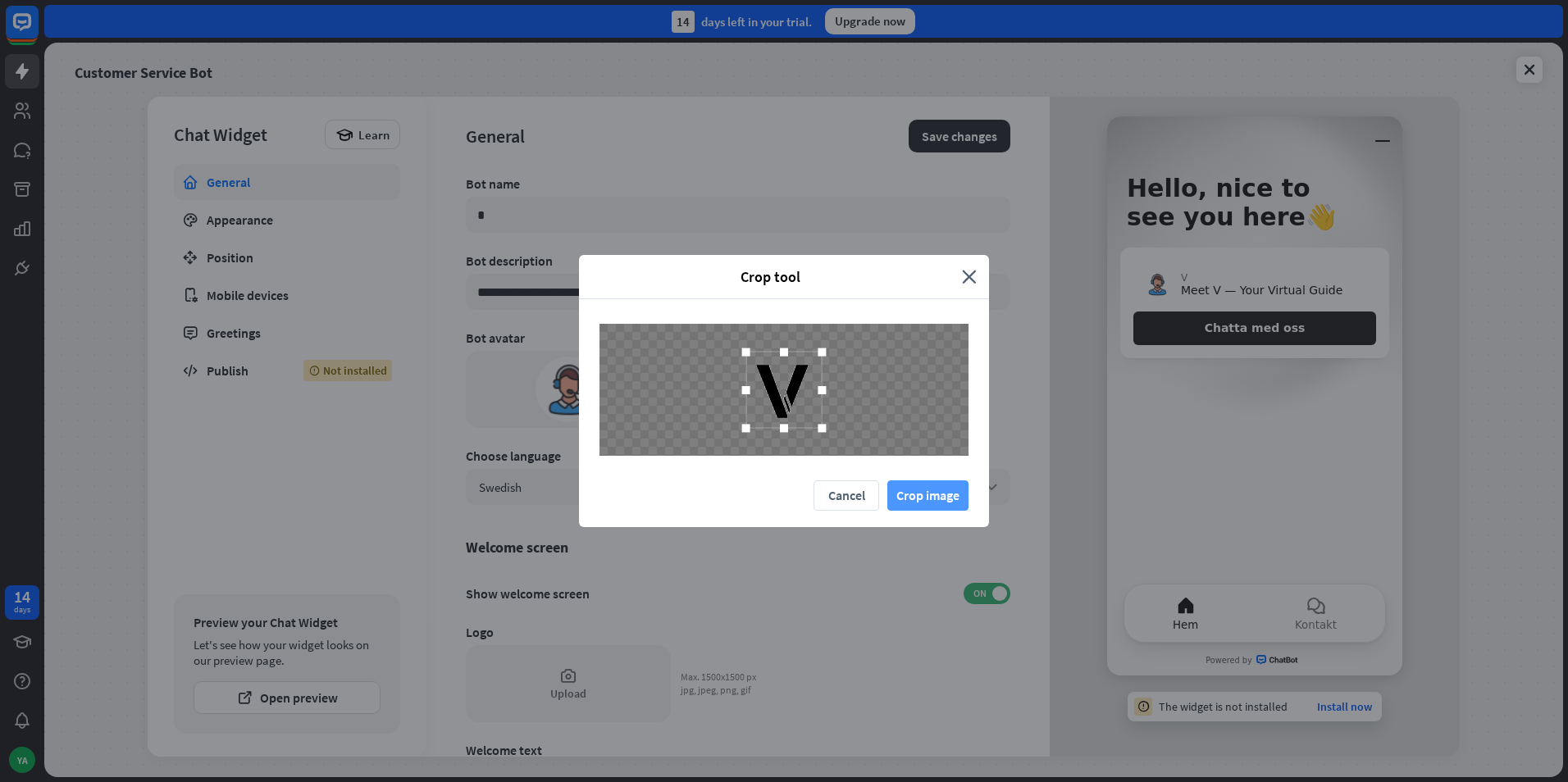
click at [907, 489] on button "Crop image" at bounding box center [927, 495] width 81 height 30
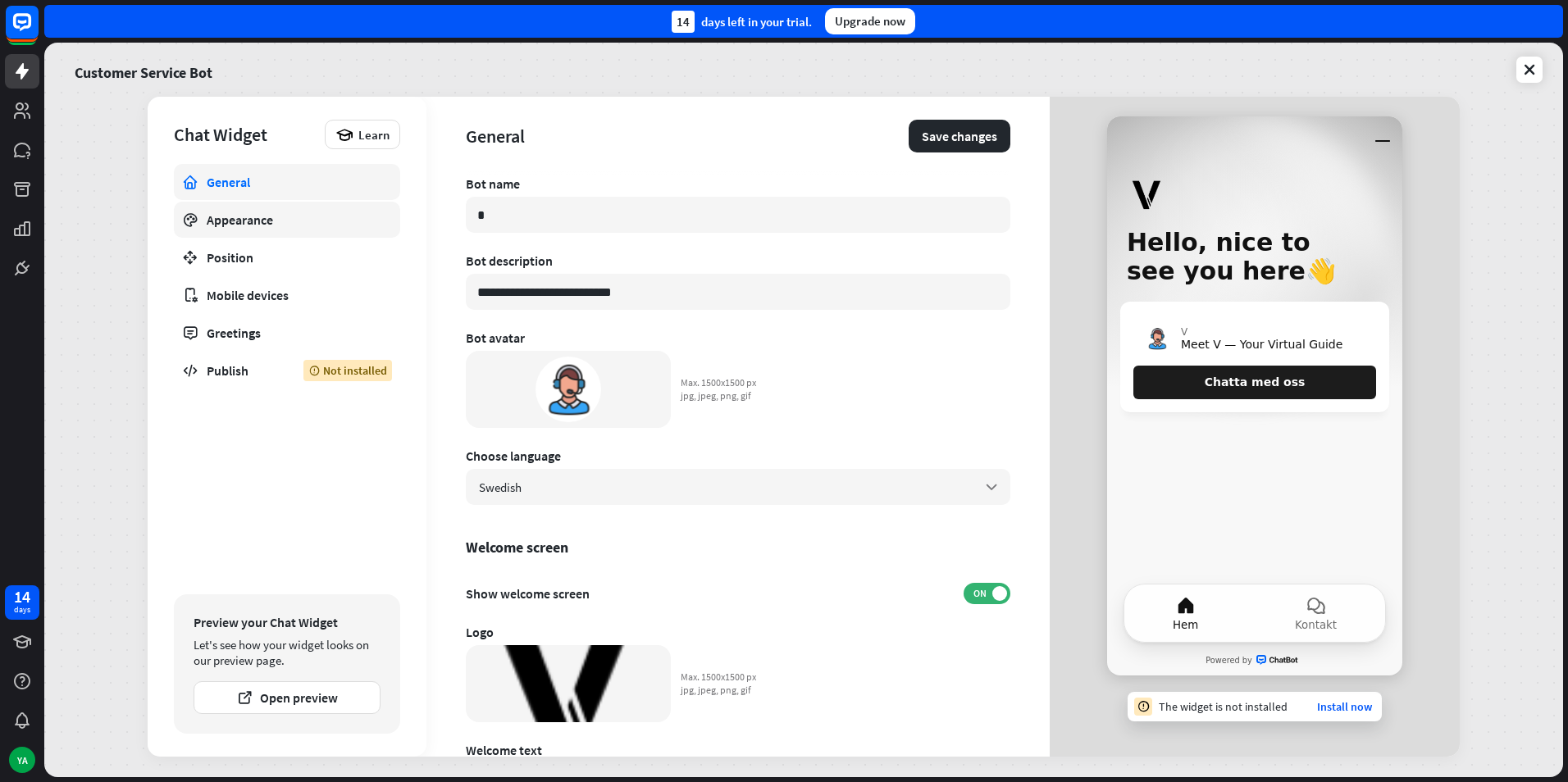
click at [243, 221] on div "Appearance" at bounding box center [287, 219] width 161 height 16
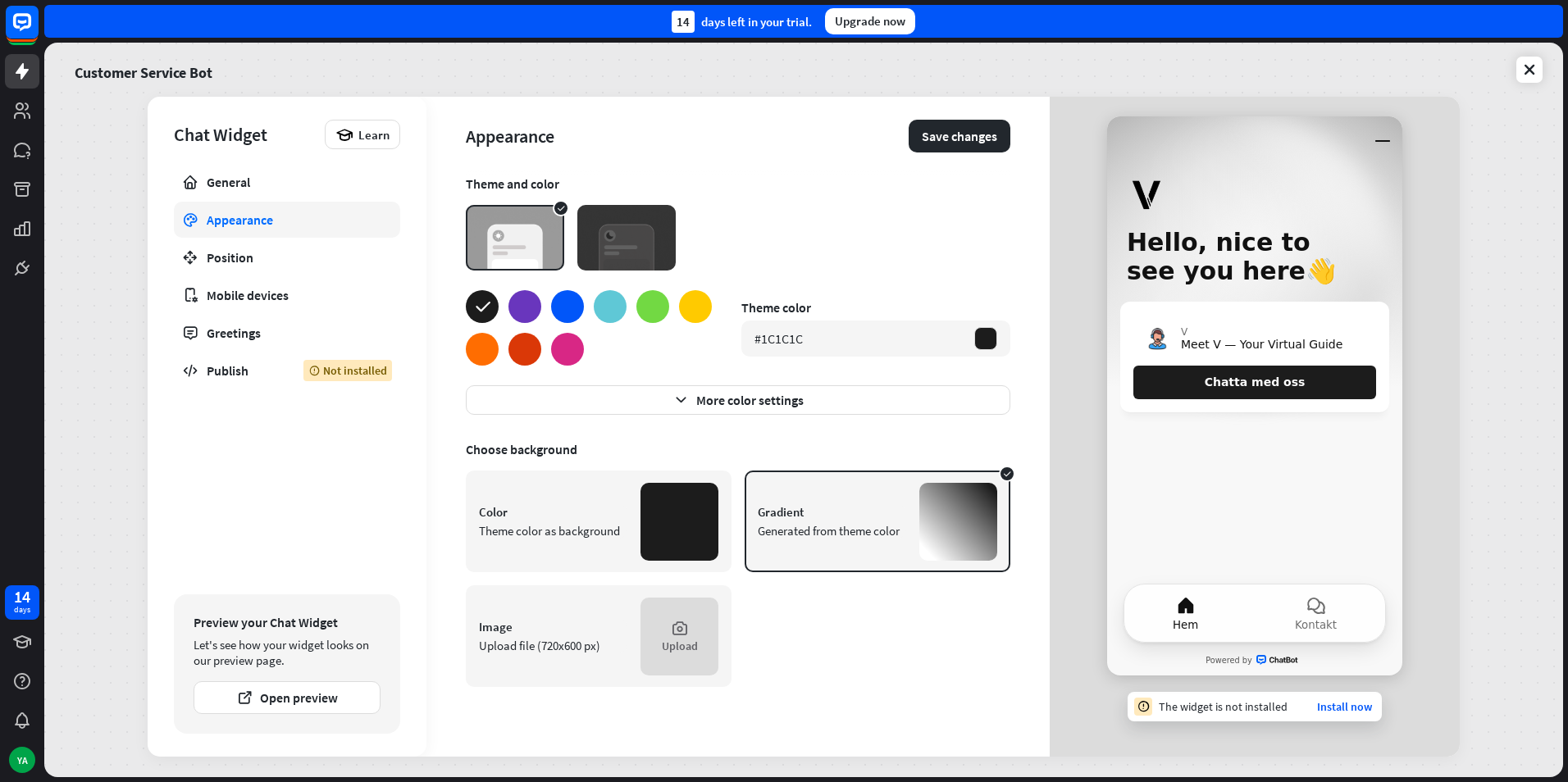
click at [562, 309] on div at bounding box center [567, 306] width 33 height 33
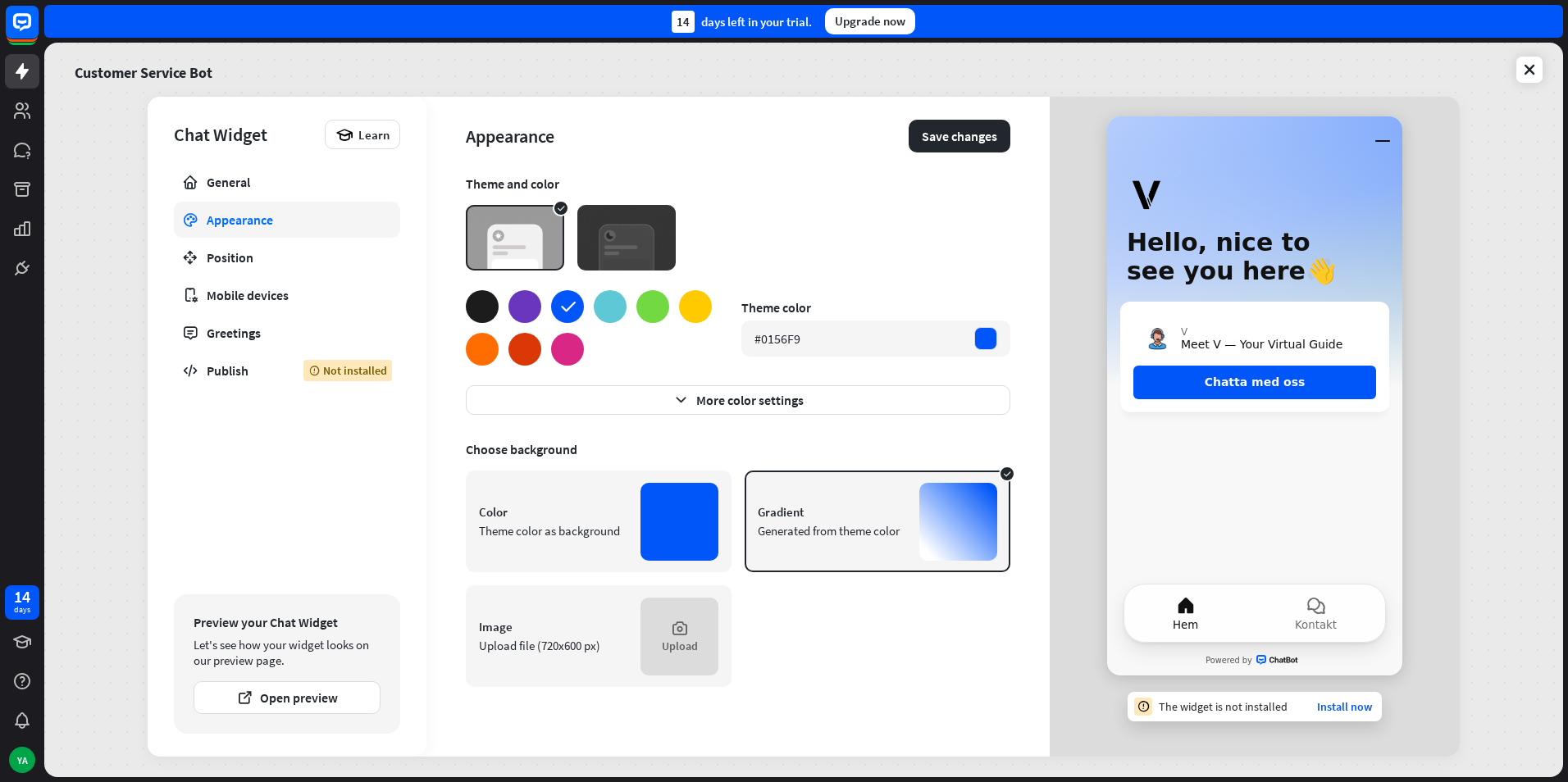
click at [518, 305] on div at bounding box center [524, 306] width 33 height 33
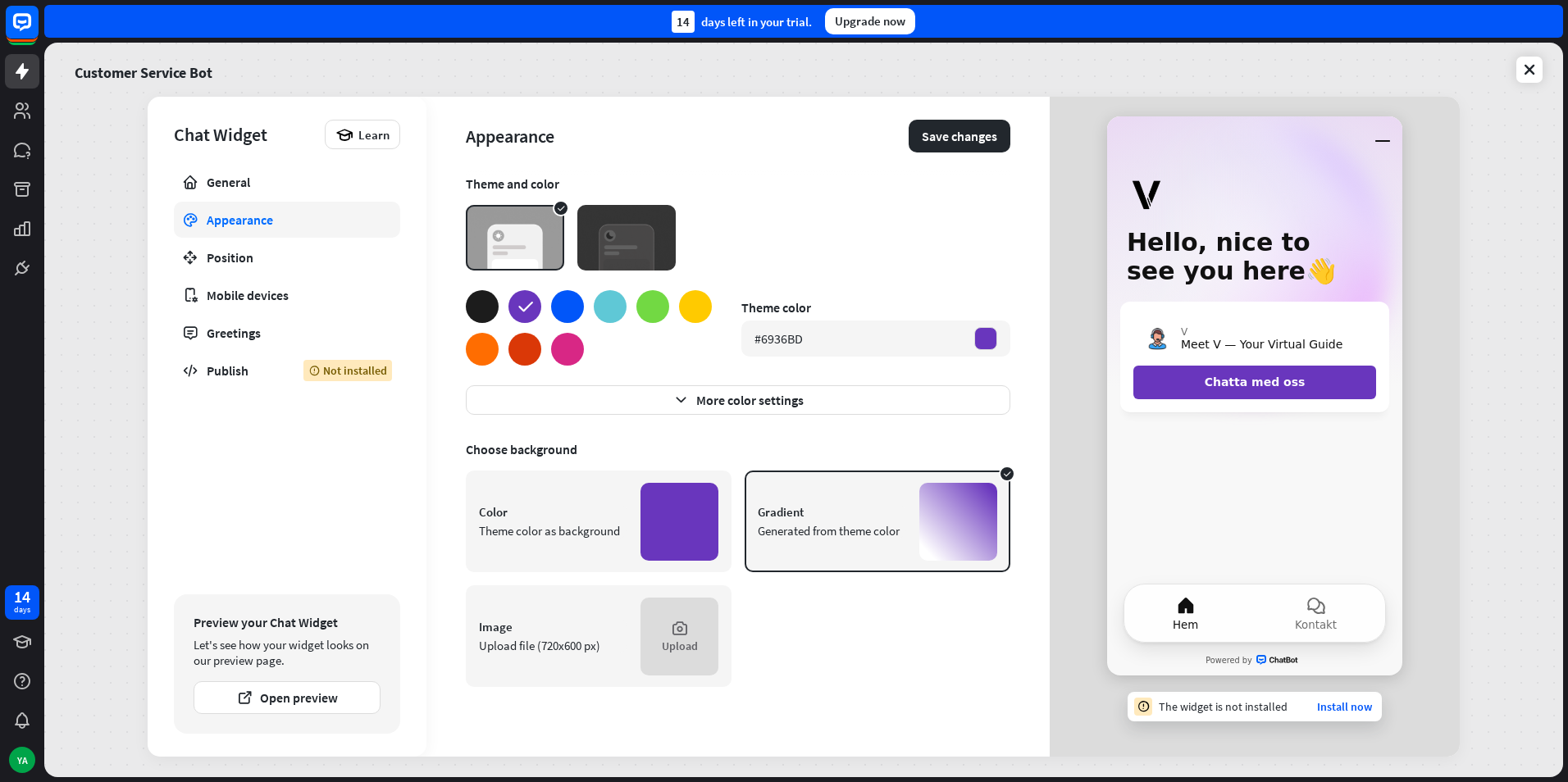
click at [536, 343] on div at bounding box center [524, 349] width 33 height 33
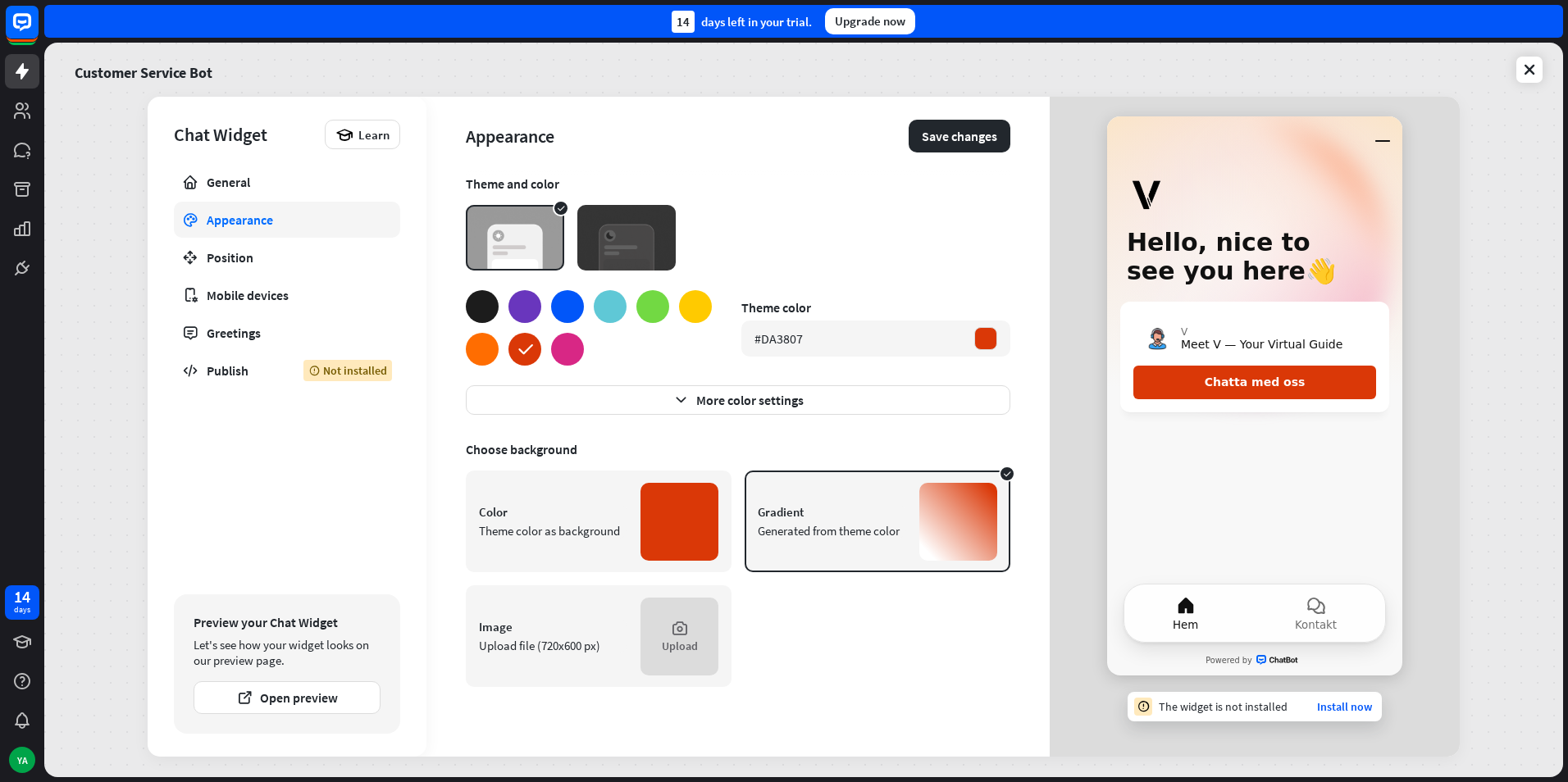
click at [483, 360] on div at bounding box center [482, 349] width 33 height 33
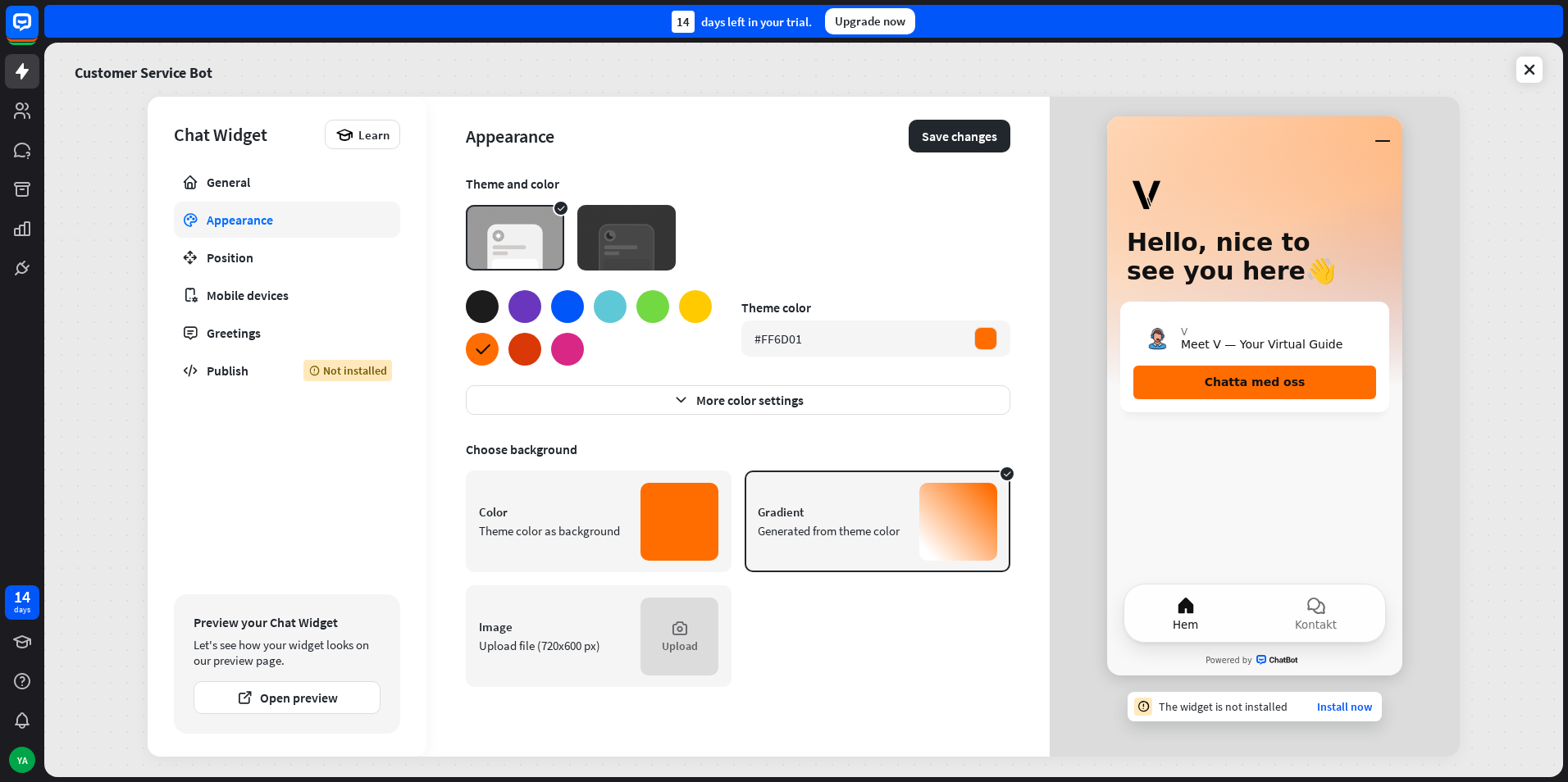
click at [656, 314] on div at bounding box center [653, 306] width 33 height 33
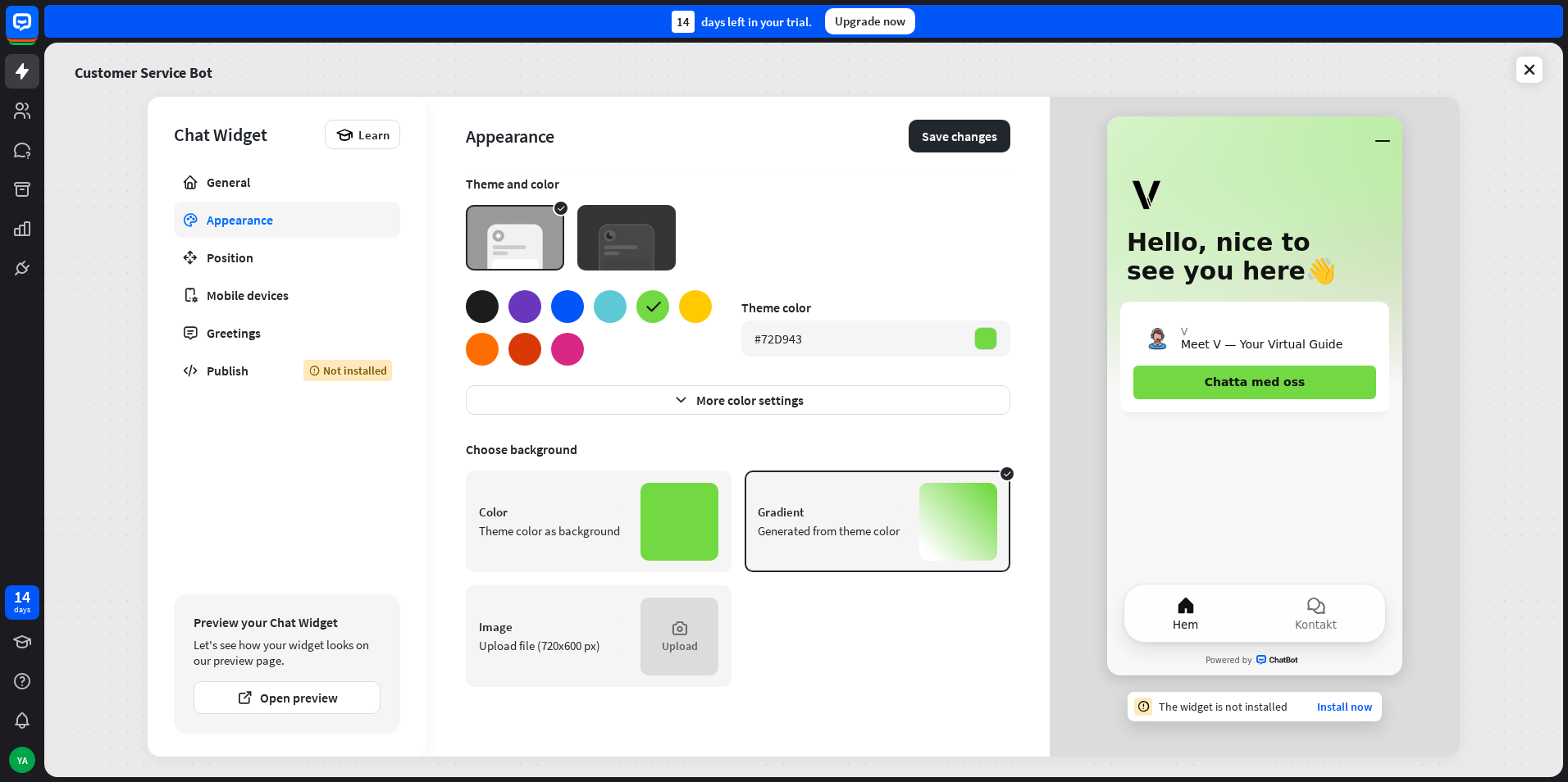
click at [602, 304] on div at bounding box center [609, 306] width 33 height 33
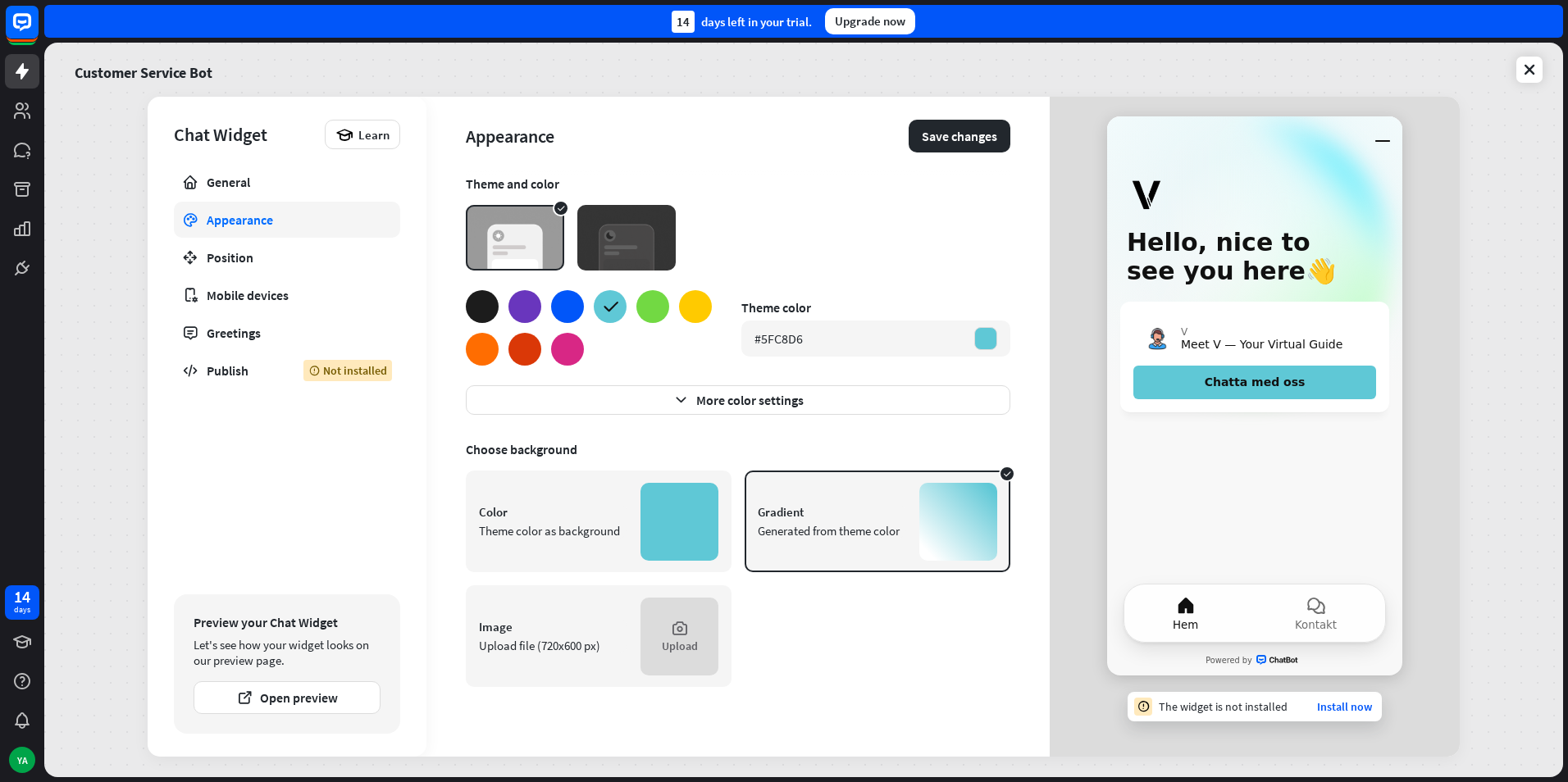
click at [566, 345] on div at bounding box center [567, 349] width 33 height 33
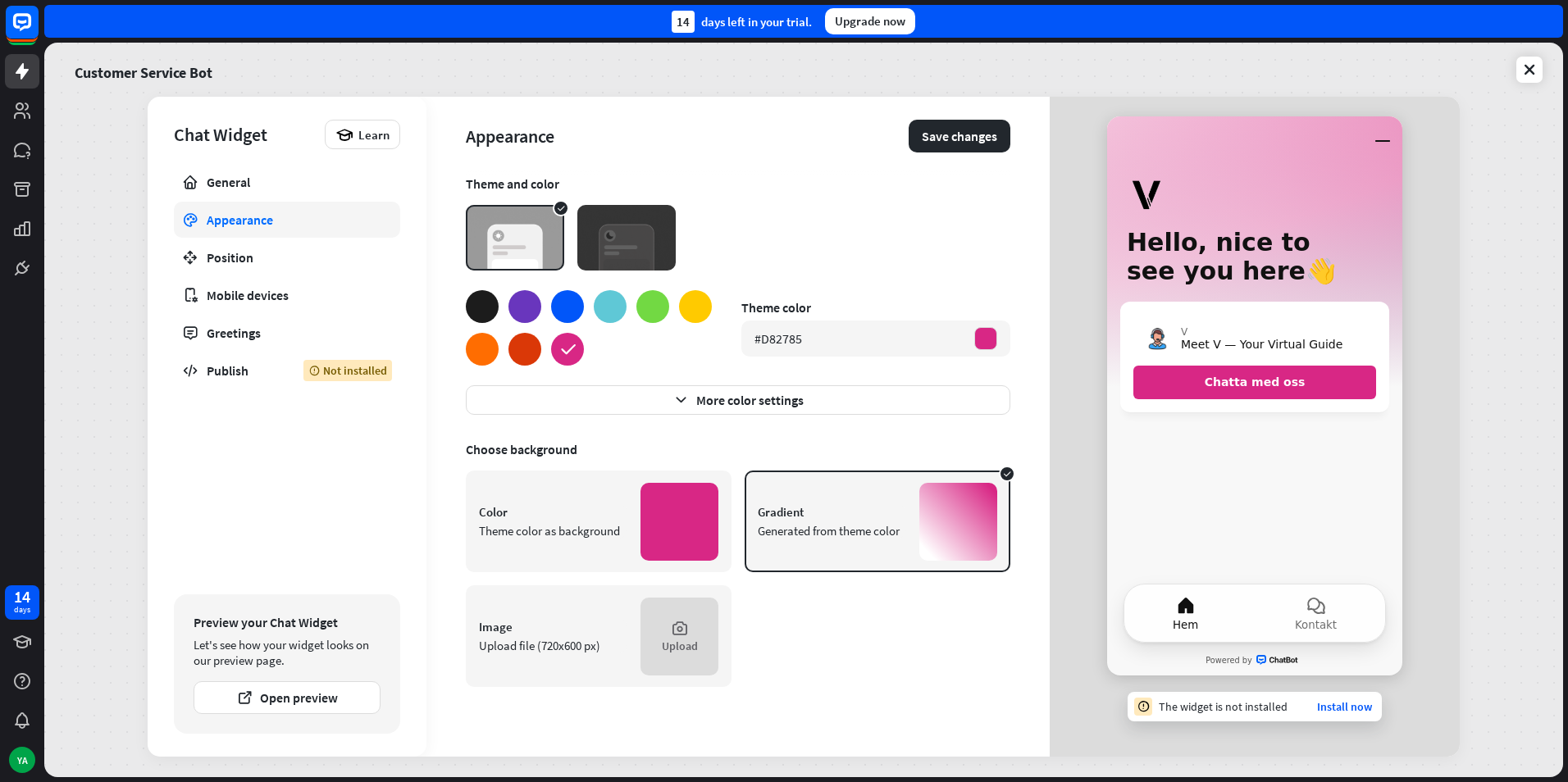
click at [474, 302] on div at bounding box center [482, 306] width 33 height 33
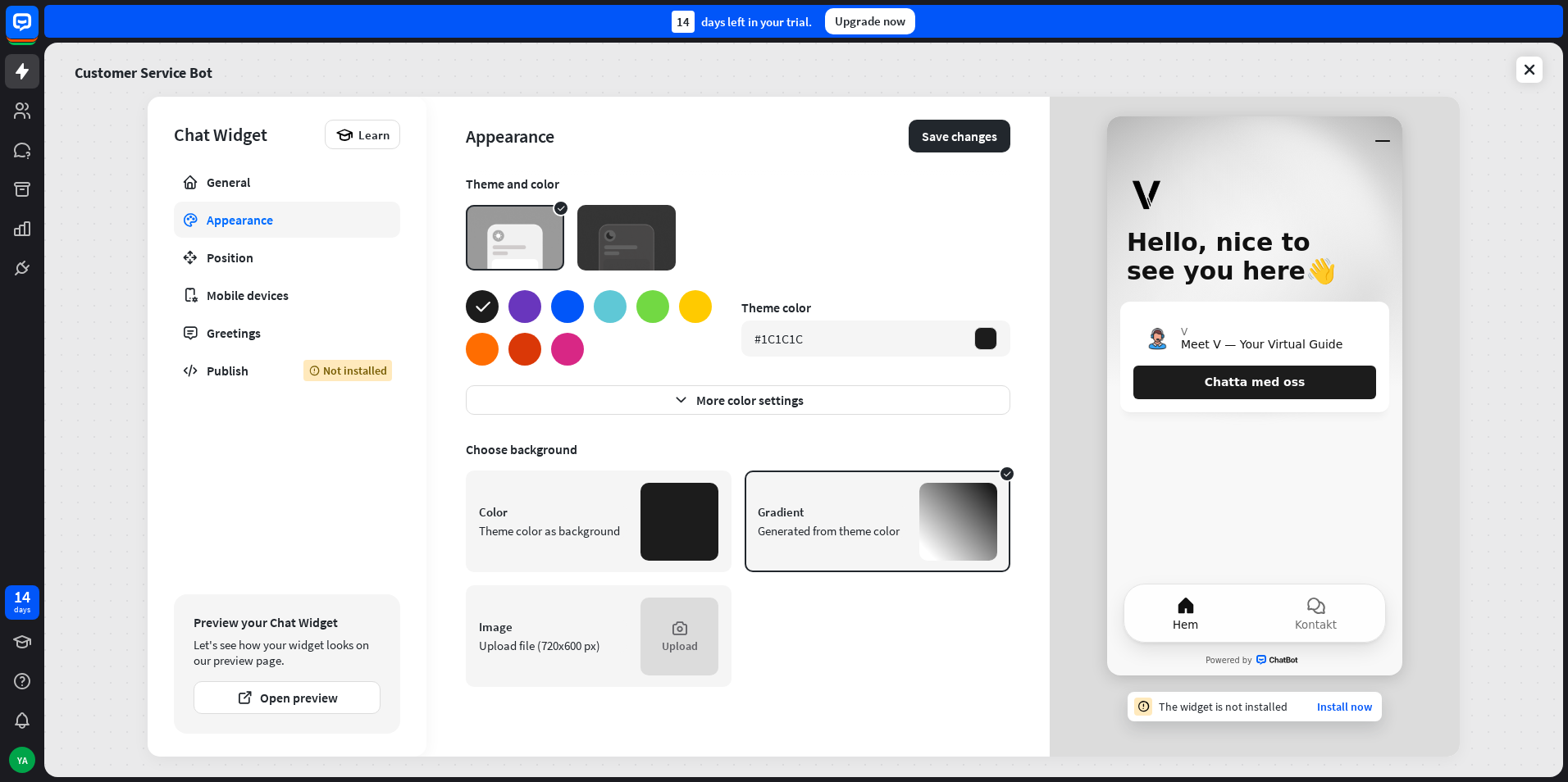
click at [576, 341] on div at bounding box center [567, 349] width 33 height 33
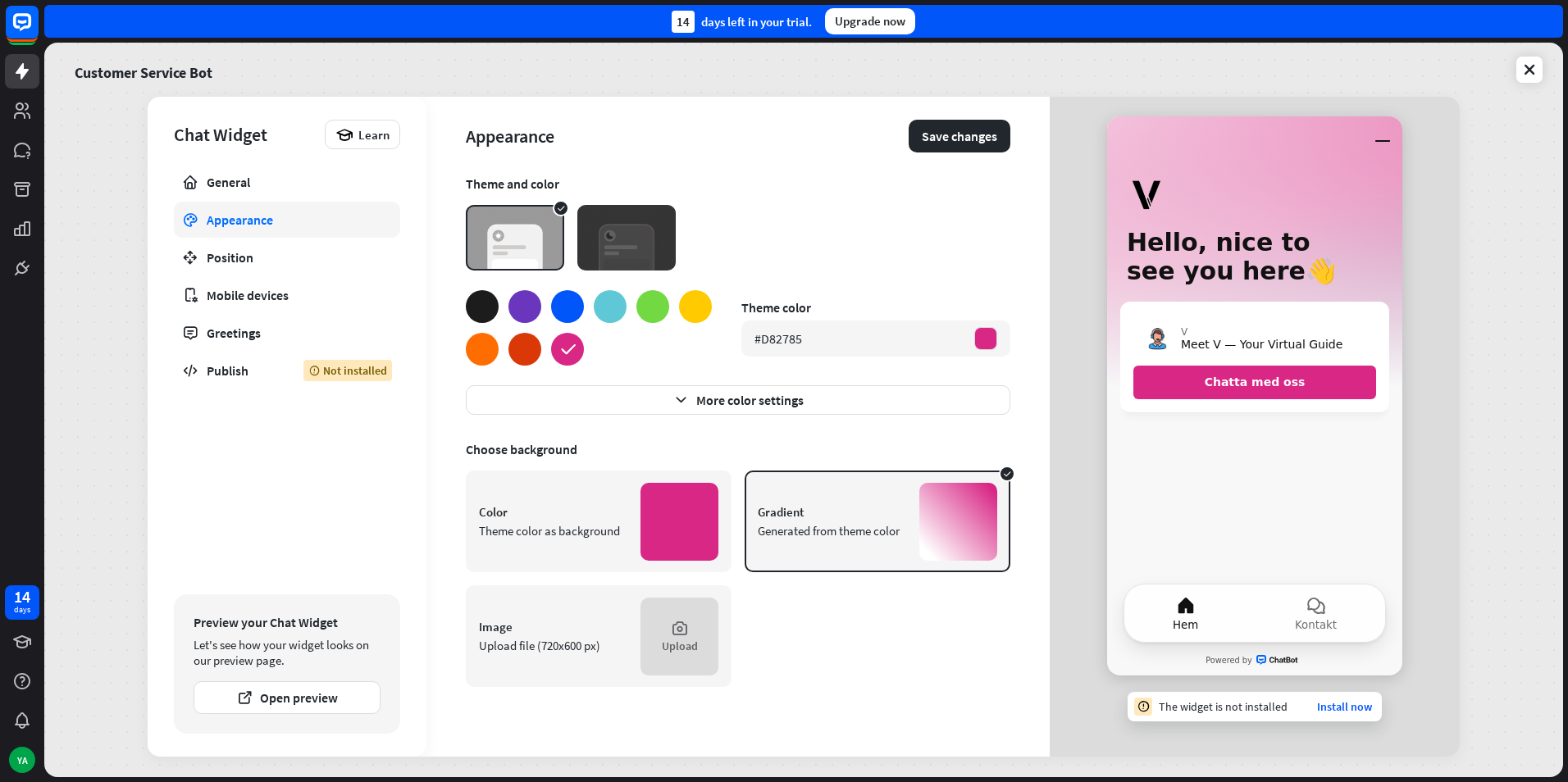
click at [471, 300] on div at bounding box center [482, 306] width 33 height 33
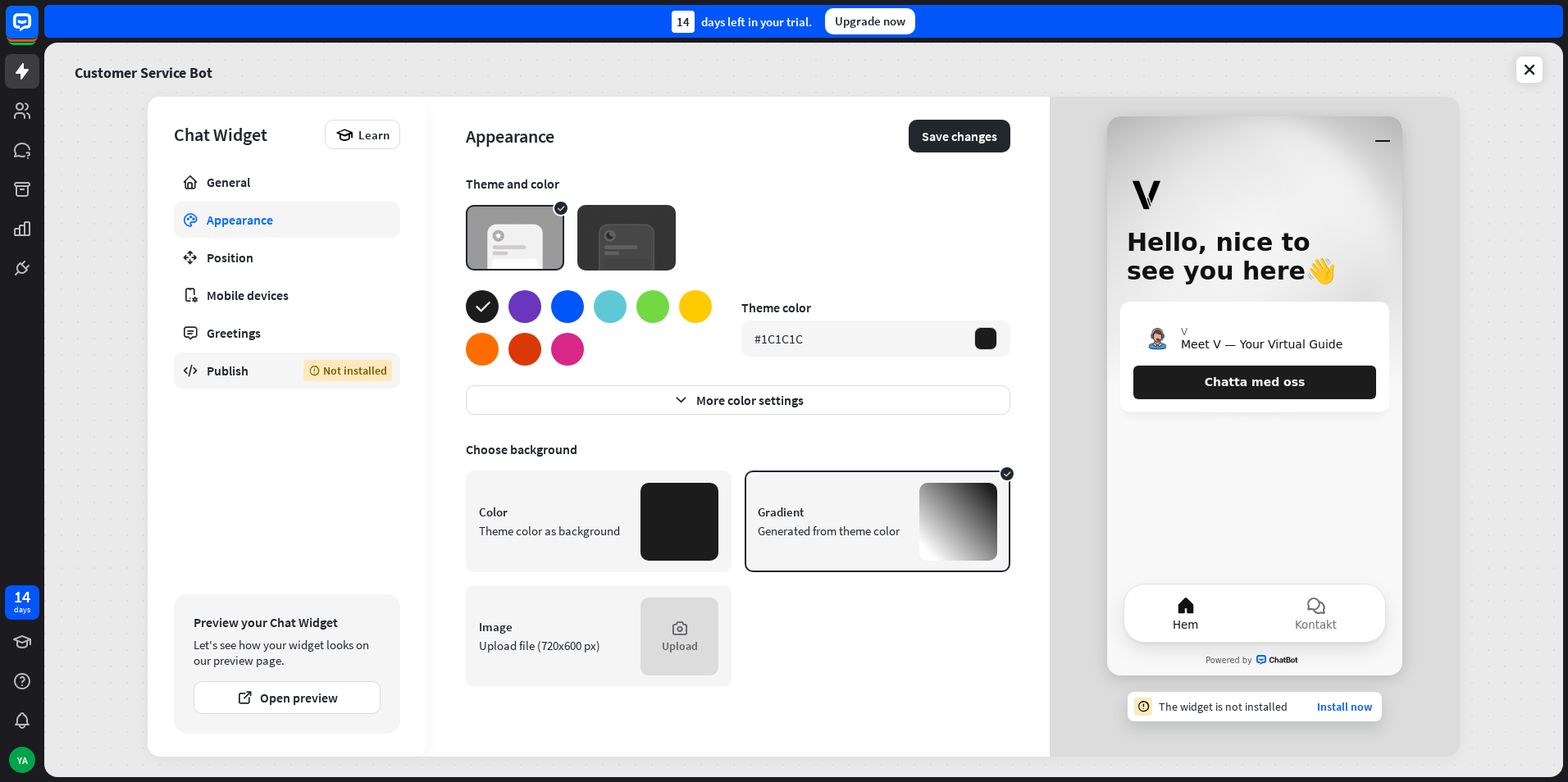
click at [219, 380] on link "Publish Not installed" at bounding box center [287, 370] width 227 height 36
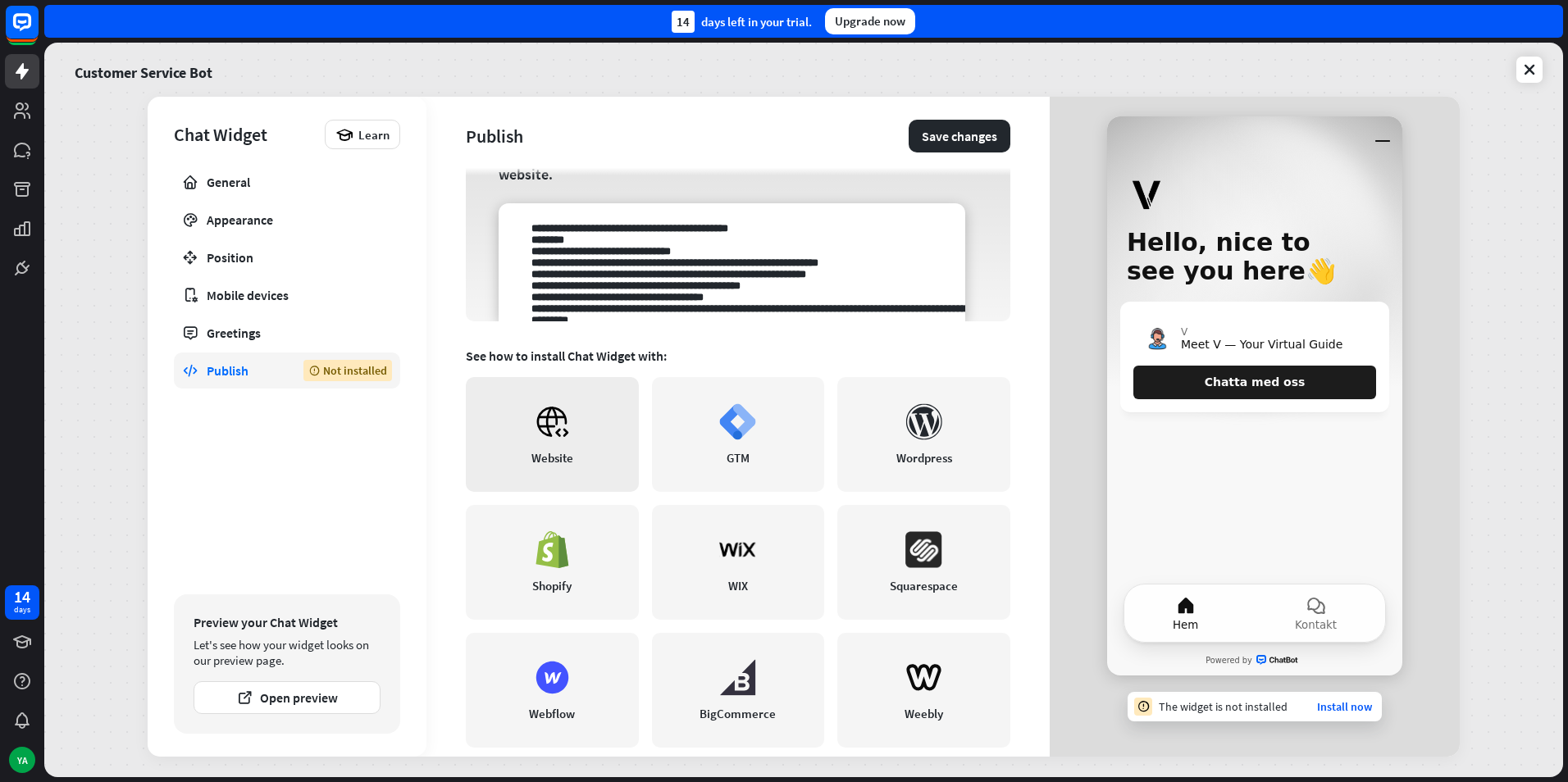
scroll to position [233, 0]
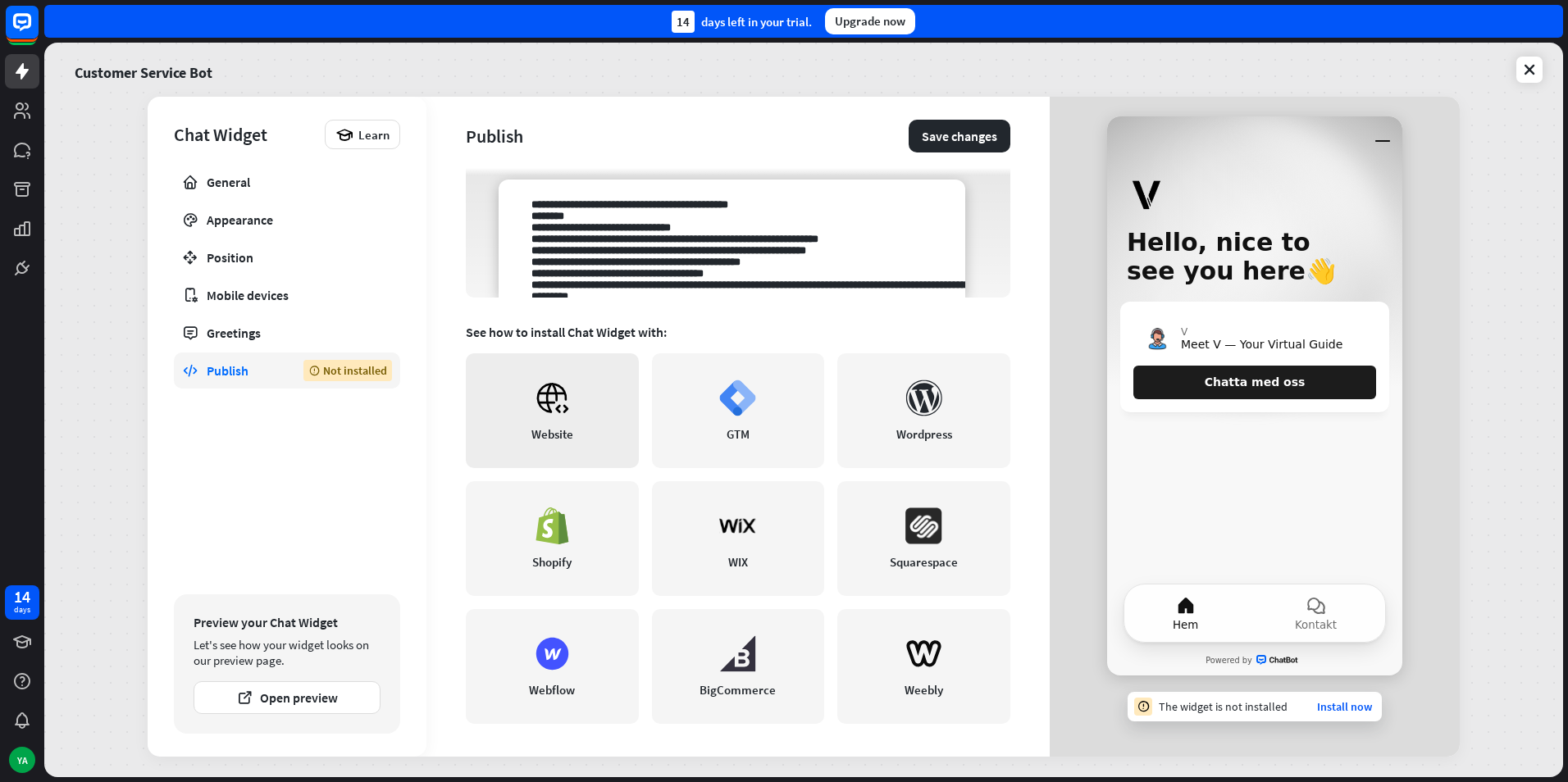
click at [568, 403] on icon at bounding box center [552, 398] width 37 height 37
click at [272, 709] on button "Open preview" at bounding box center [287, 697] width 187 height 33
click at [924, 145] on button "Save changes" at bounding box center [959, 136] width 101 height 33
click at [1348, 708] on link "Install now" at bounding box center [1344, 706] width 55 height 14
click at [1337, 707] on link "Install now" at bounding box center [1344, 706] width 55 height 14
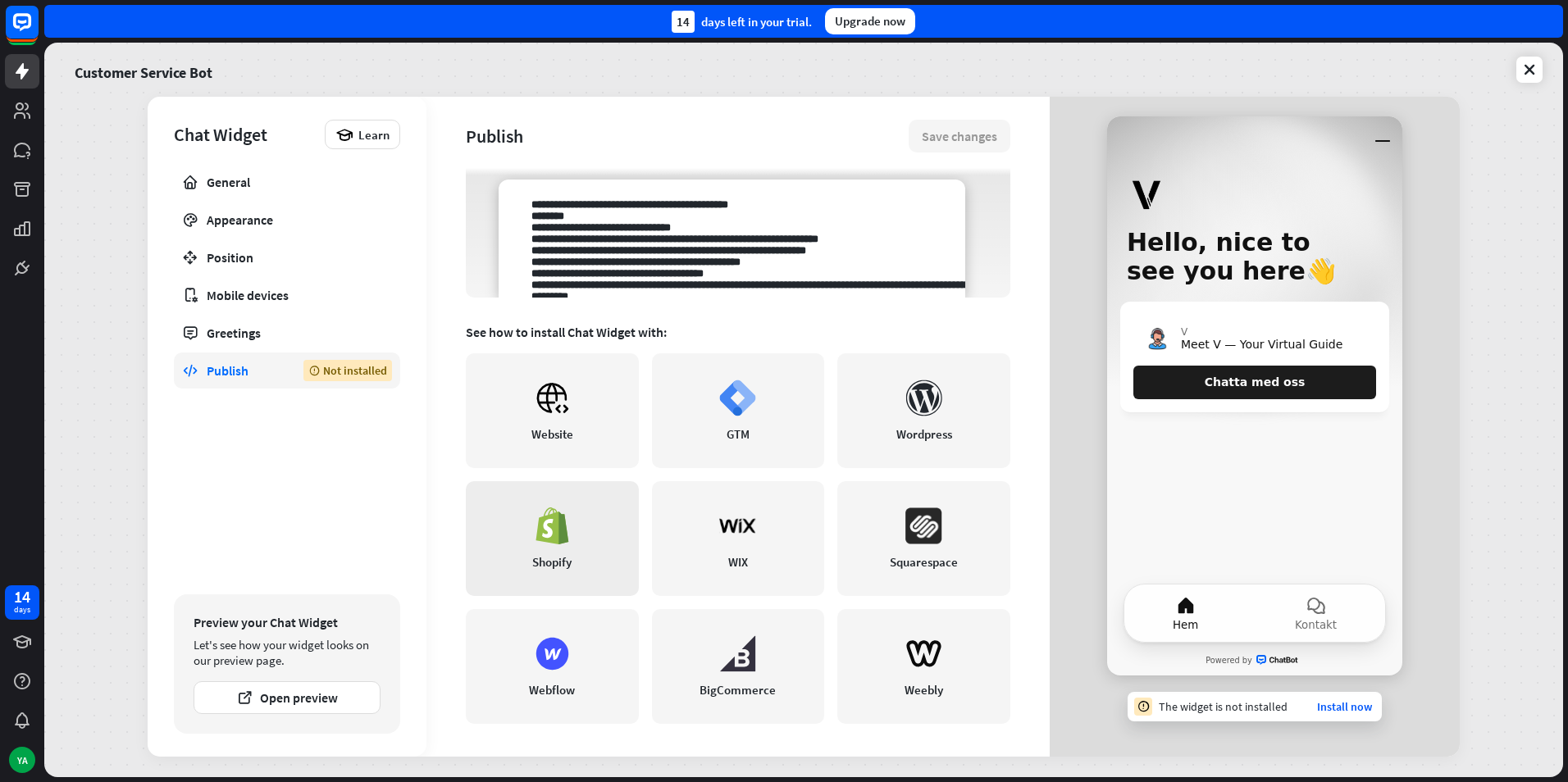
click at [552, 550] on link "Shopify" at bounding box center [552, 539] width 173 height 115
